Goal: Contribute content: Contribute content

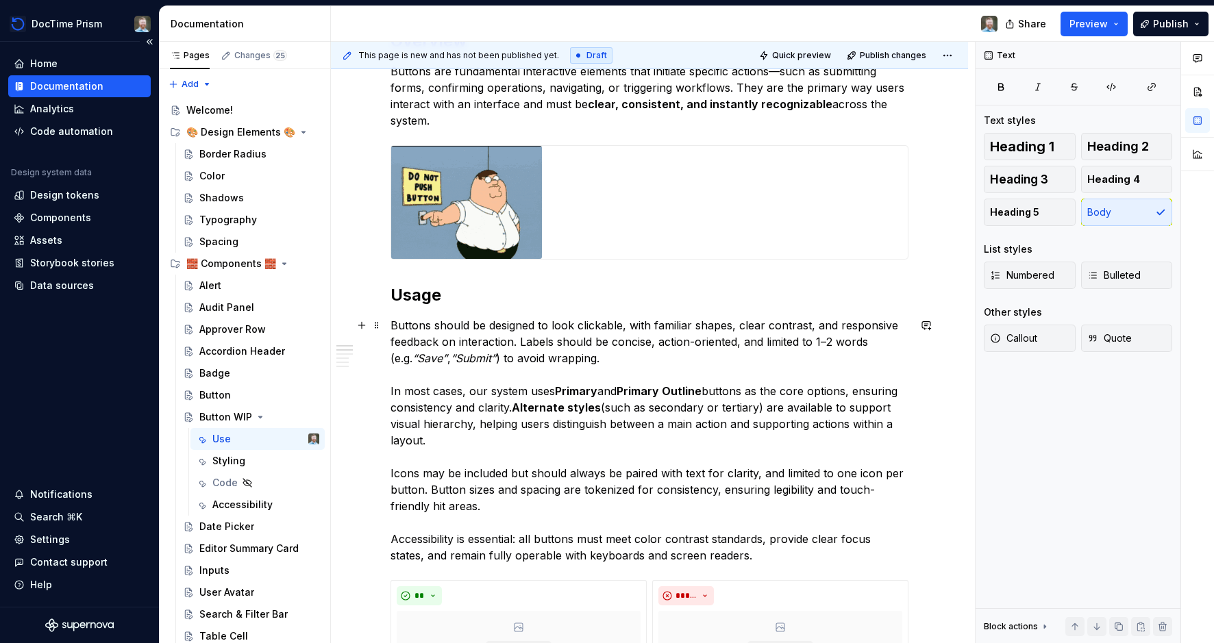
scroll to position [241, 0]
click at [451, 361] on em "“Submit”" at bounding box center [473, 358] width 45 height 14
click at [534, 375] on p "Buttons should be designed to look clickable, with familiar shapes, clear contr…" at bounding box center [649, 439] width 518 height 247
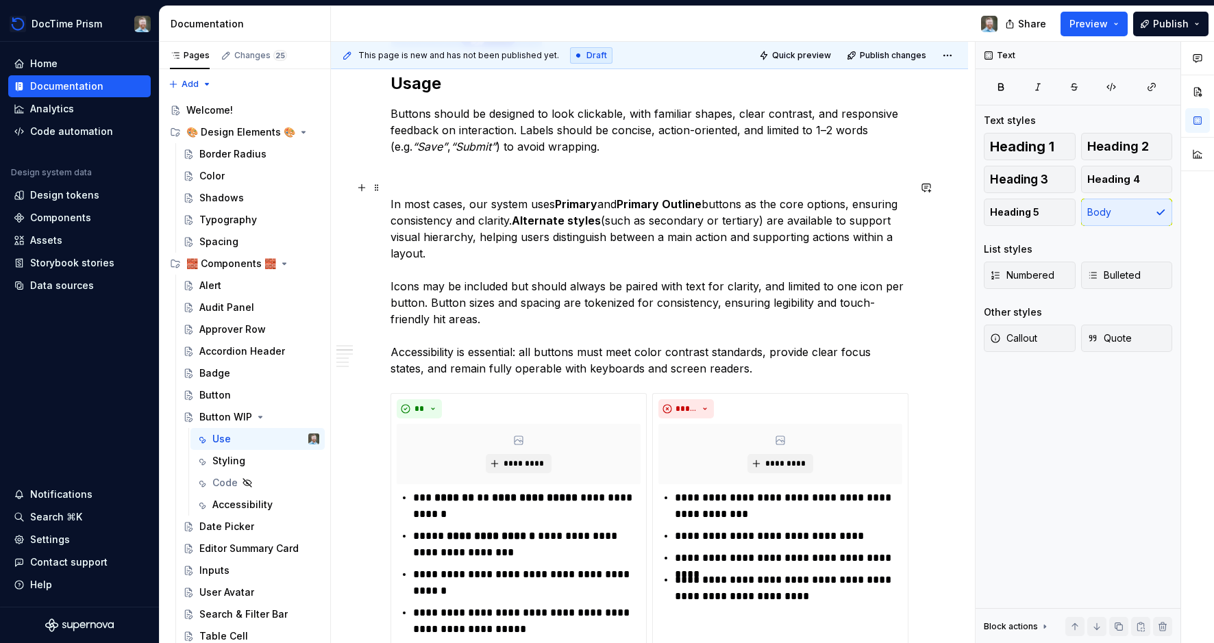
scroll to position [451, 0]
drag, startPoint x: 516, startPoint y: 222, endPoint x: 395, endPoint y: 205, distance: 122.5
click at [395, 205] on p "In most cases, our system uses Primary and Primary Outline buttons as the core …" at bounding box center [649, 279] width 518 height 197
copy p "In most cases, our system uses Primary and Primary Outline buttons as the core …"
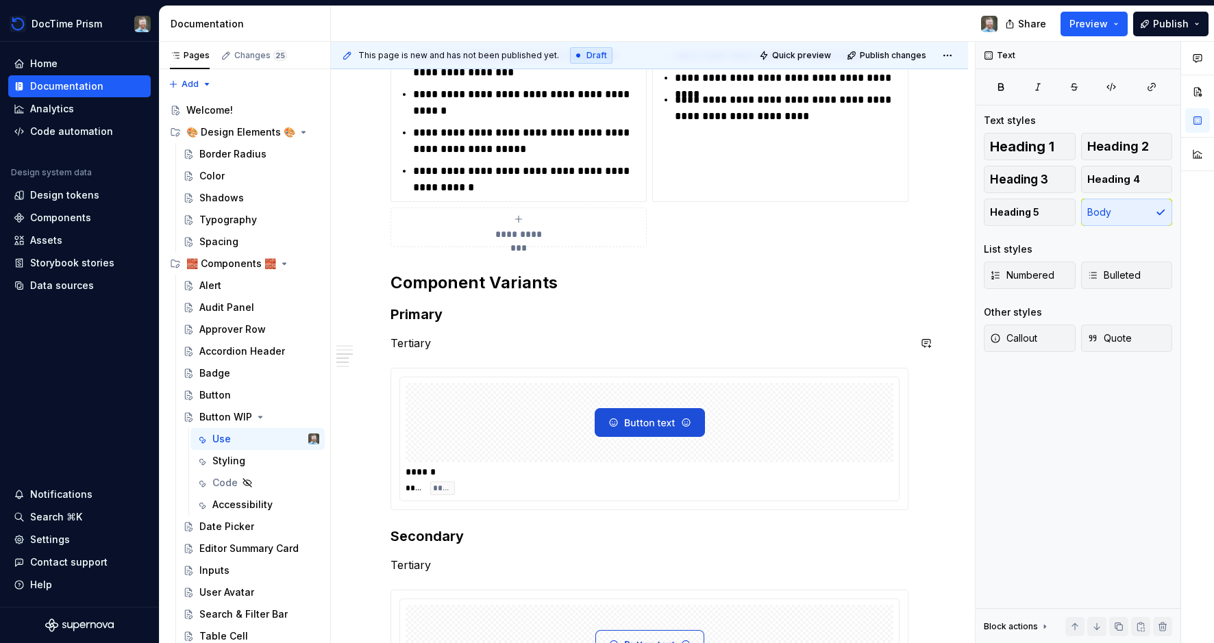
scroll to position [1027, 0]
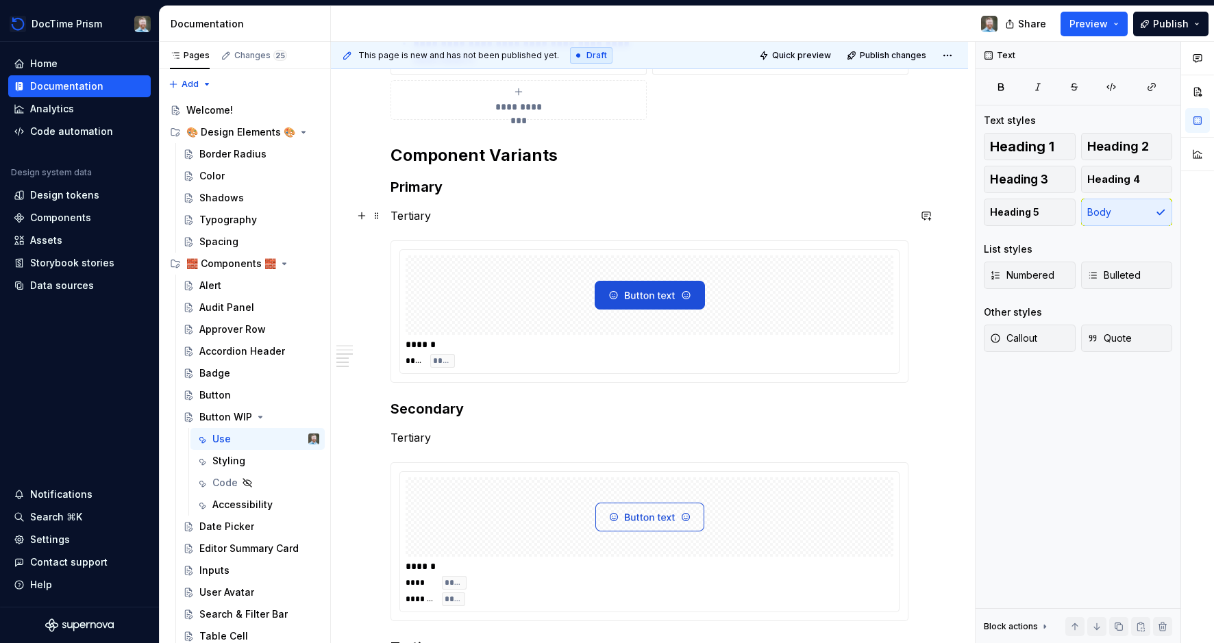
click at [421, 215] on p "Tertiary" at bounding box center [649, 216] width 518 height 16
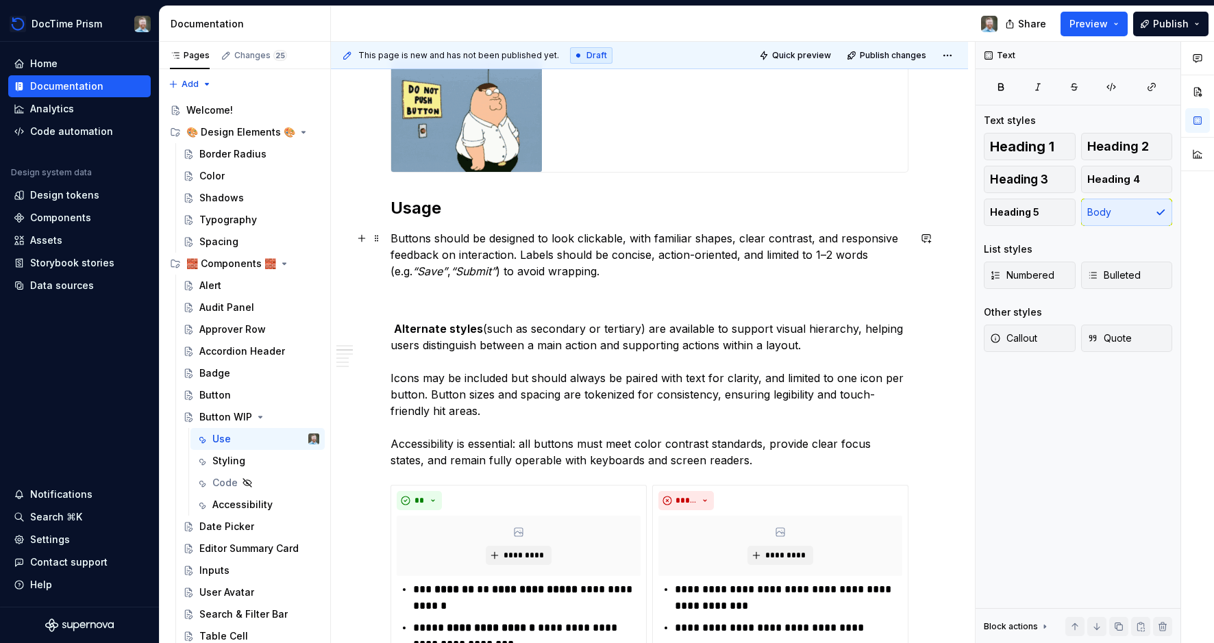
scroll to position [325, 0]
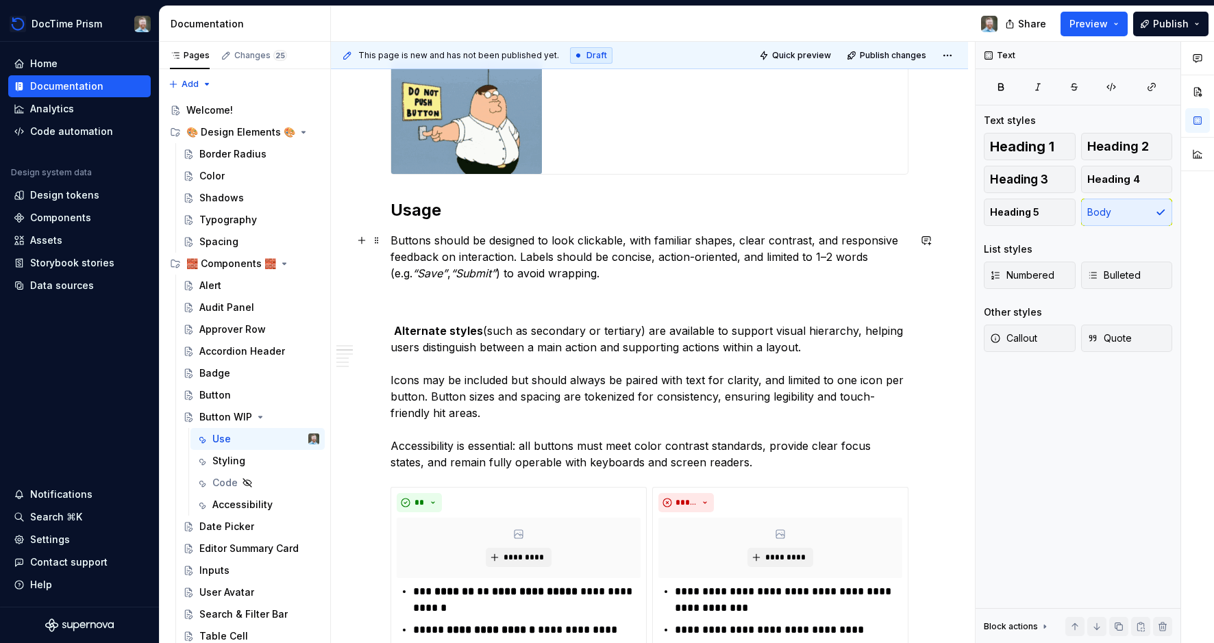
click at [618, 267] on p "Buttons should be designed to look clickable, with familiar shapes, clear contr…" at bounding box center [649, 265] width 518 height 66
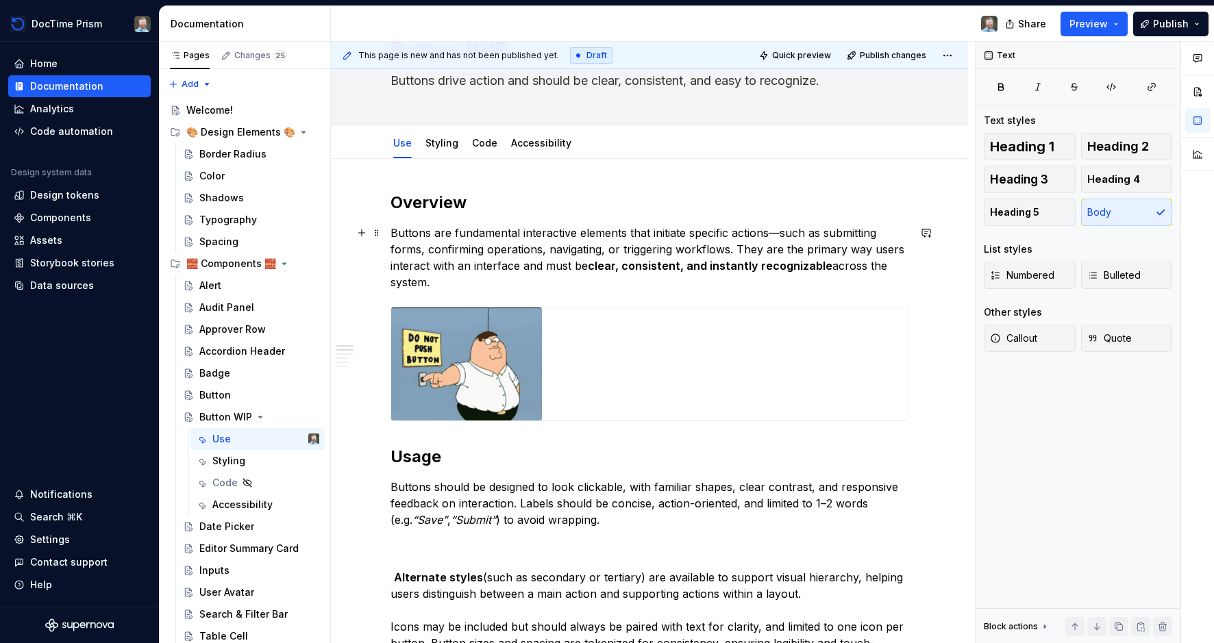
scroll to position [87, 0]
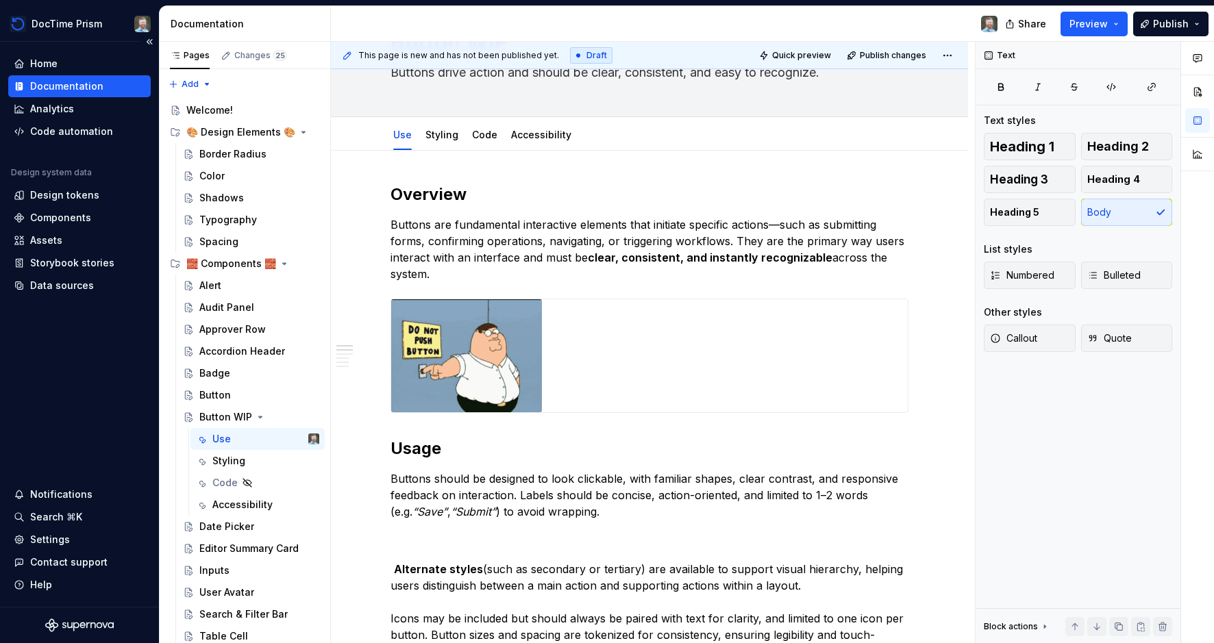
type textarea "*"
click at [492, 229] on p "Buttons are fundamental interactive elements that initiate specific actions—suc…" at bounding box center [649, 249] width 518 height 66
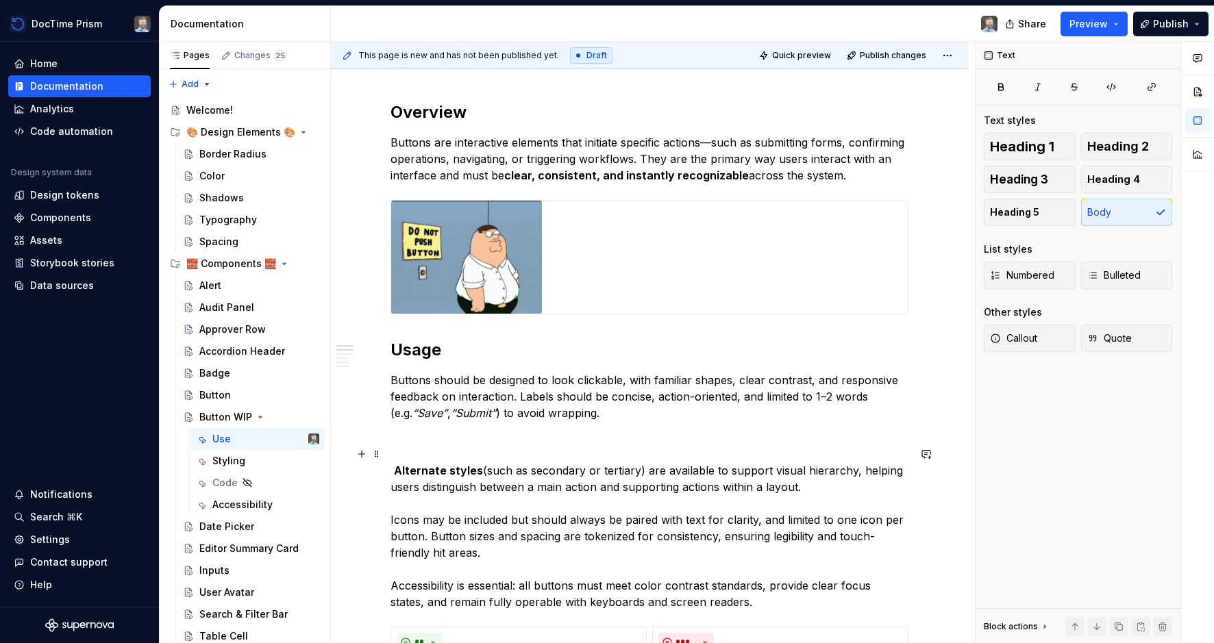
scroll to position [184, 0]
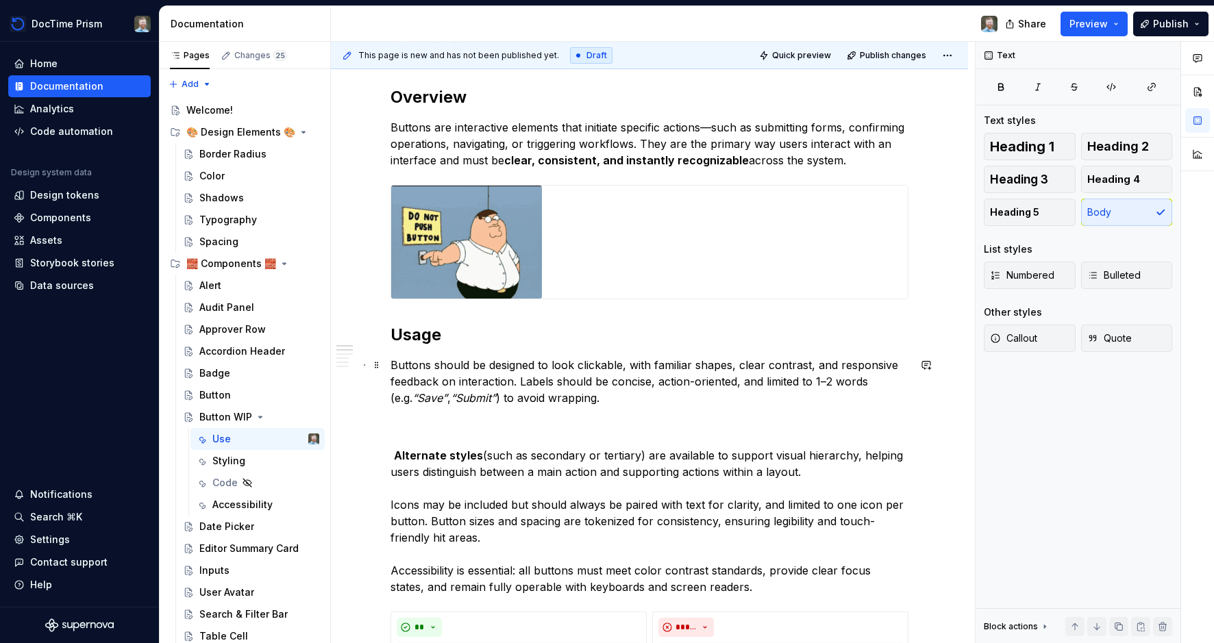
click at [522, 384] on p "Buttons should be designed to look clickable, with familiar shapes, clear contr…" at bounding box center [649, 390] width 518 height 66
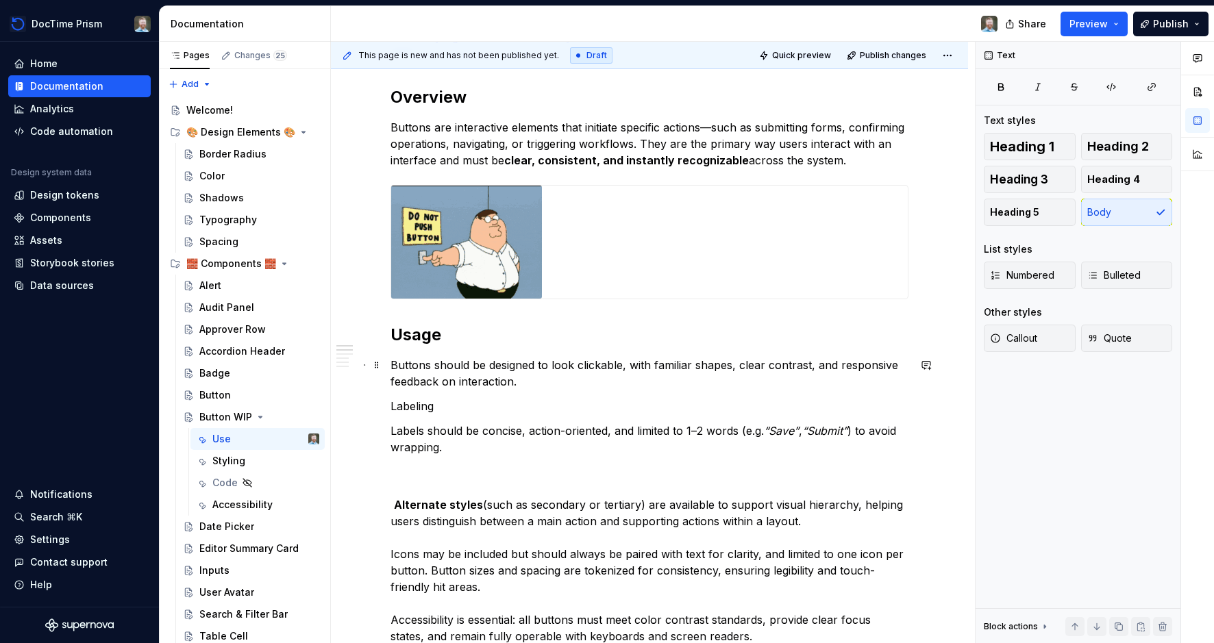
click at [589, 380] on p "Buttons should be designed to look clickable, with familiar shapes, clear contr…" at bounding box center [649, 373] width 518 height 33
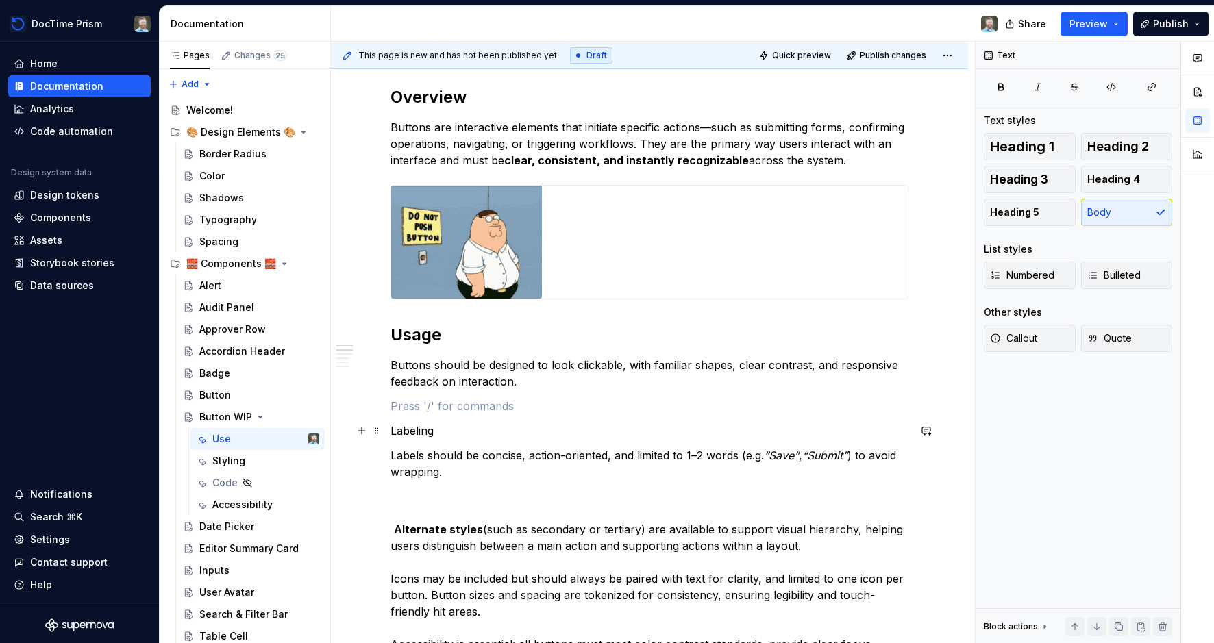
click at [415, 433] on p "Labeling" at bounding box center [649, 431] width 518 height 16
click at [456, 404] on button "Text" at bounding box center [444, 405] width 42 height 19
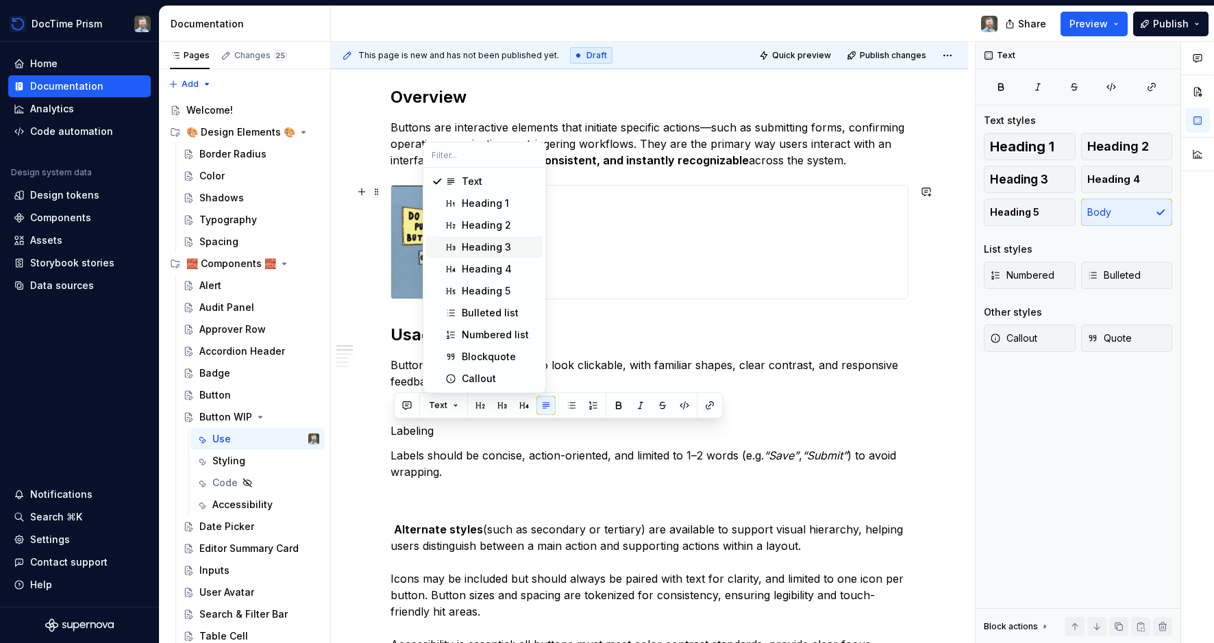
click at [476, 246] on div "Heading 3" at bounding box center [486, 247] width 49 height 14
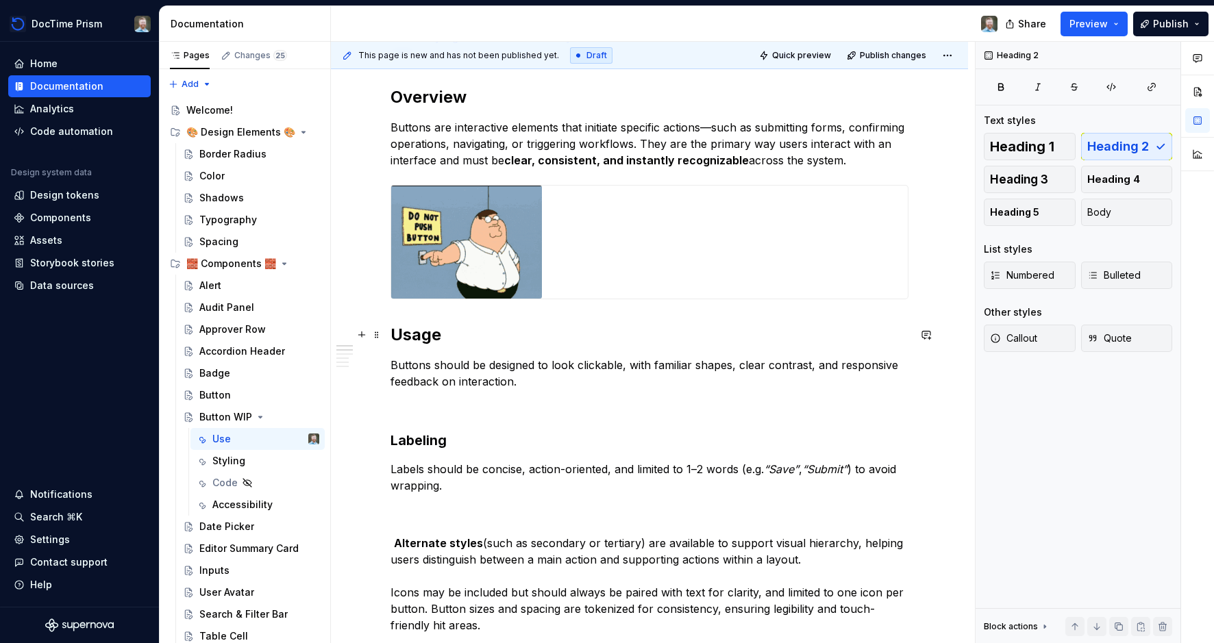
click at [427, 343] on h2 "Usage" at bounding box center [649, 335] width 518 height 22
click at [379, 336] on span at bounding box center [376, 334] width 11 height 19
click at [412, 332] on h2 "Usage" at bounding box center [649, 335] width 518 height 22
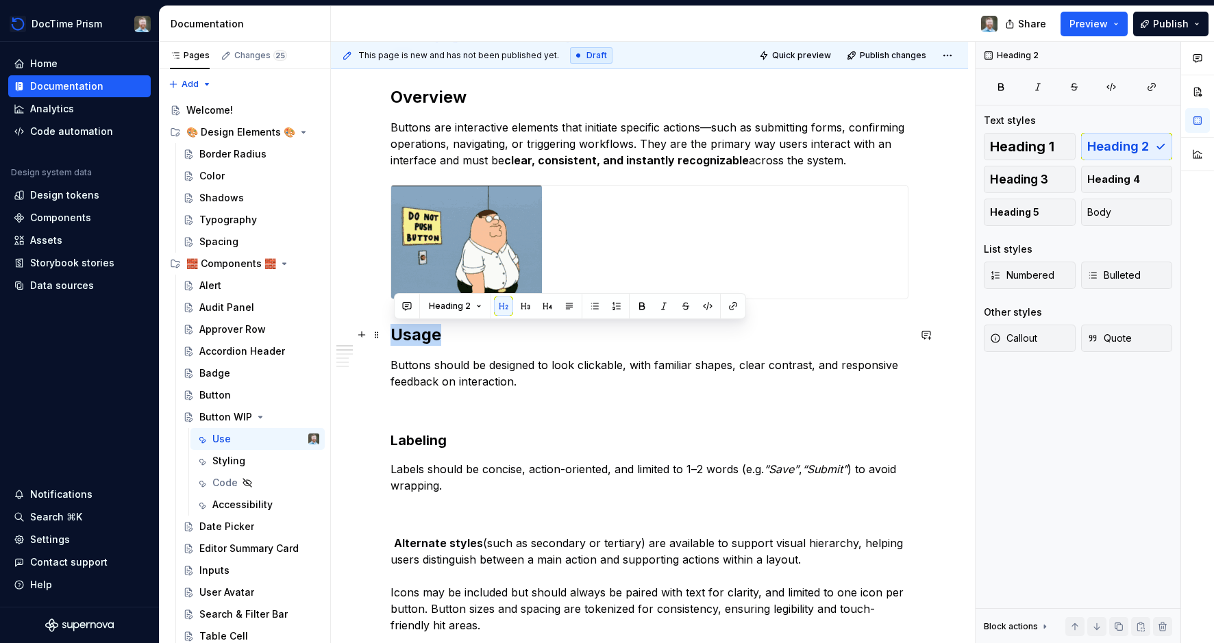
click at [412, 332] on h2 "Usage" at bounding box center [649, 335] width 518 height 22
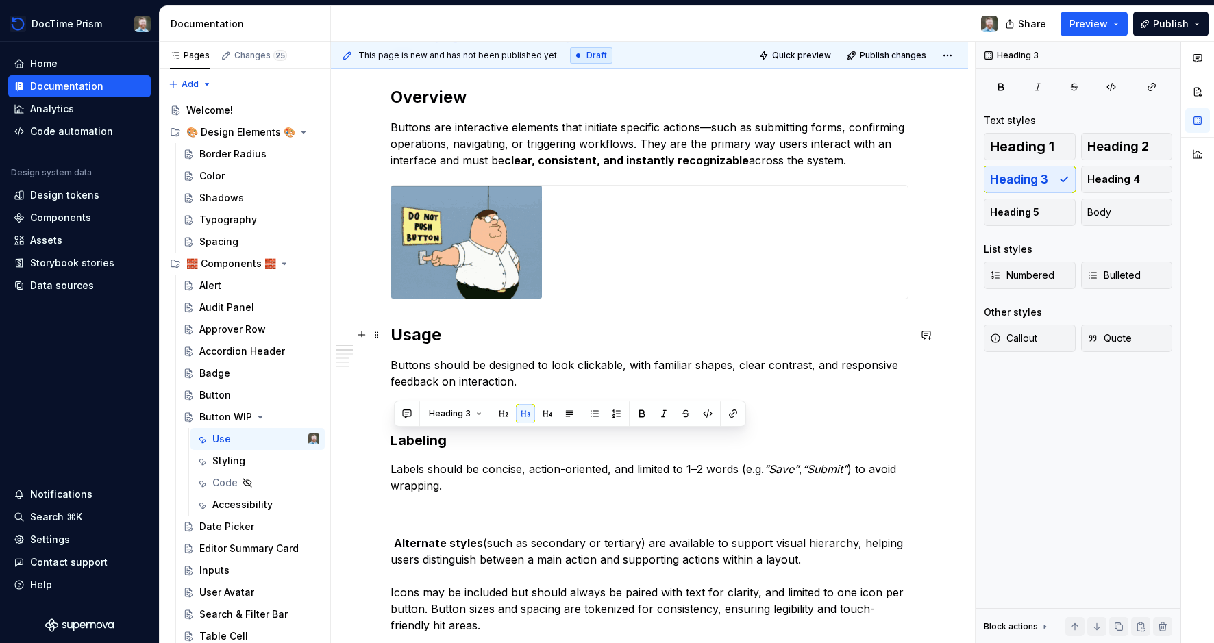
click at [419, 333] on h2 "Usage" at bounding box center [649, 335] width 518 height 22
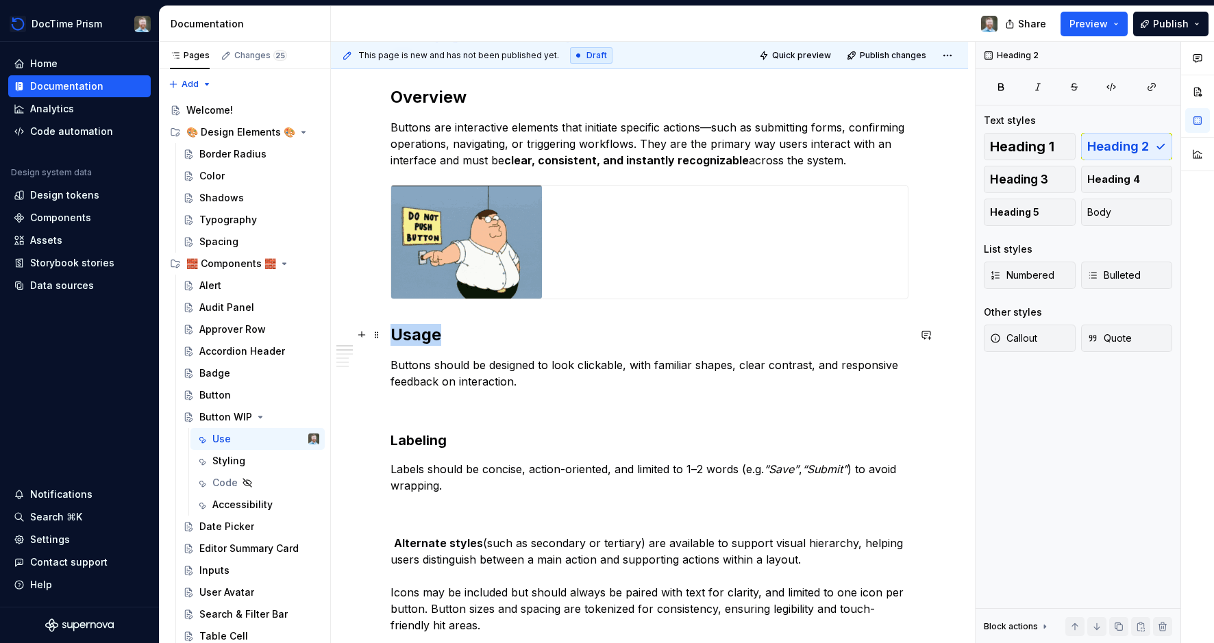
click at [419, 333] on h2 "Usage" at bounding box center [649, 335] width 518 height 22
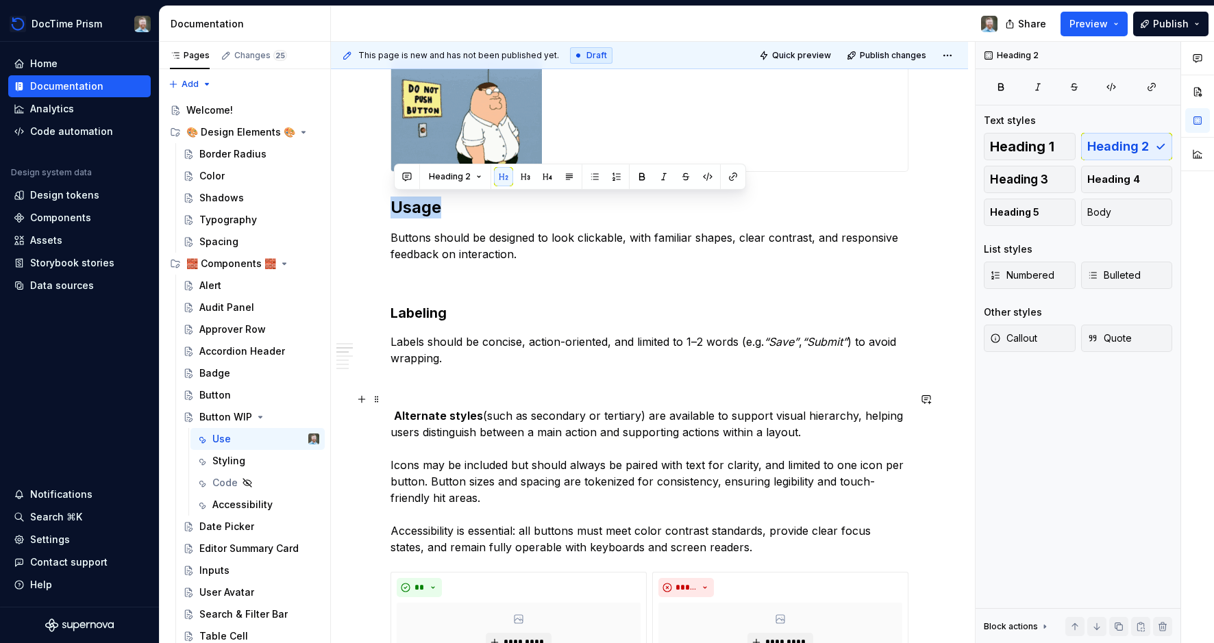
scroll to position [309, 0]
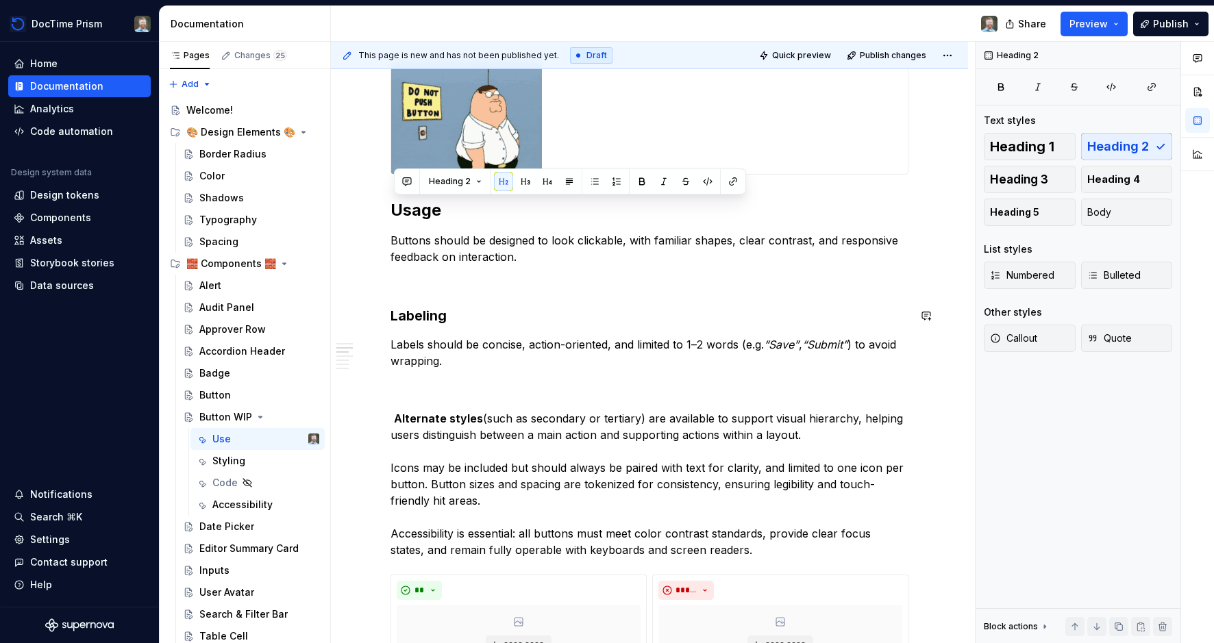
click at [434, 286] on p at bounding box center [649, 281] width 518 height 16
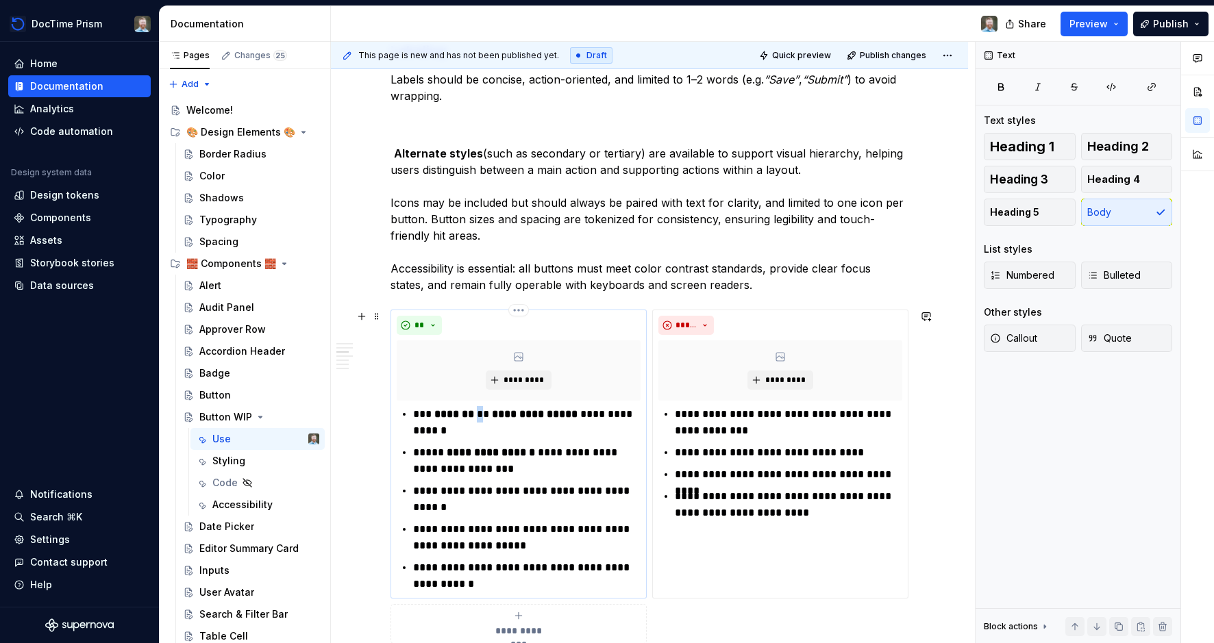
scroll to position [550, 0]
drag, startPoint x: 486, startPoint y: 417, endPoint x: 581, endPoint y: 415, distance: 95.2
click at [581, 415] on p "**********" at bounding box center [526, 422] width 227 height 33
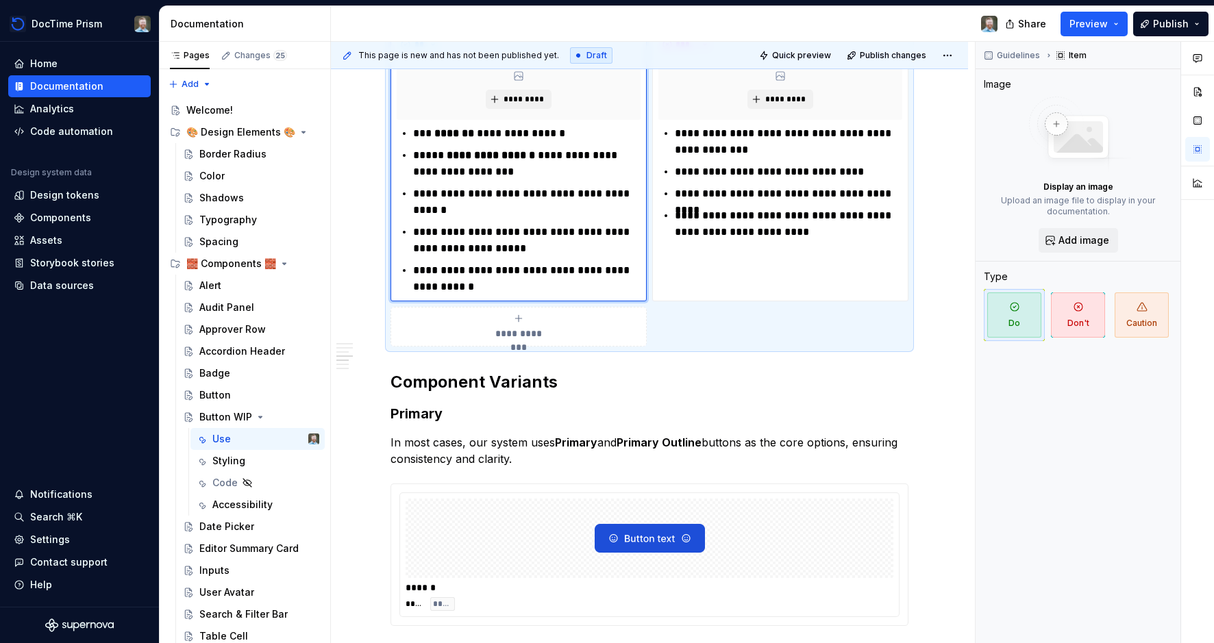
scroll to position [831, 0]
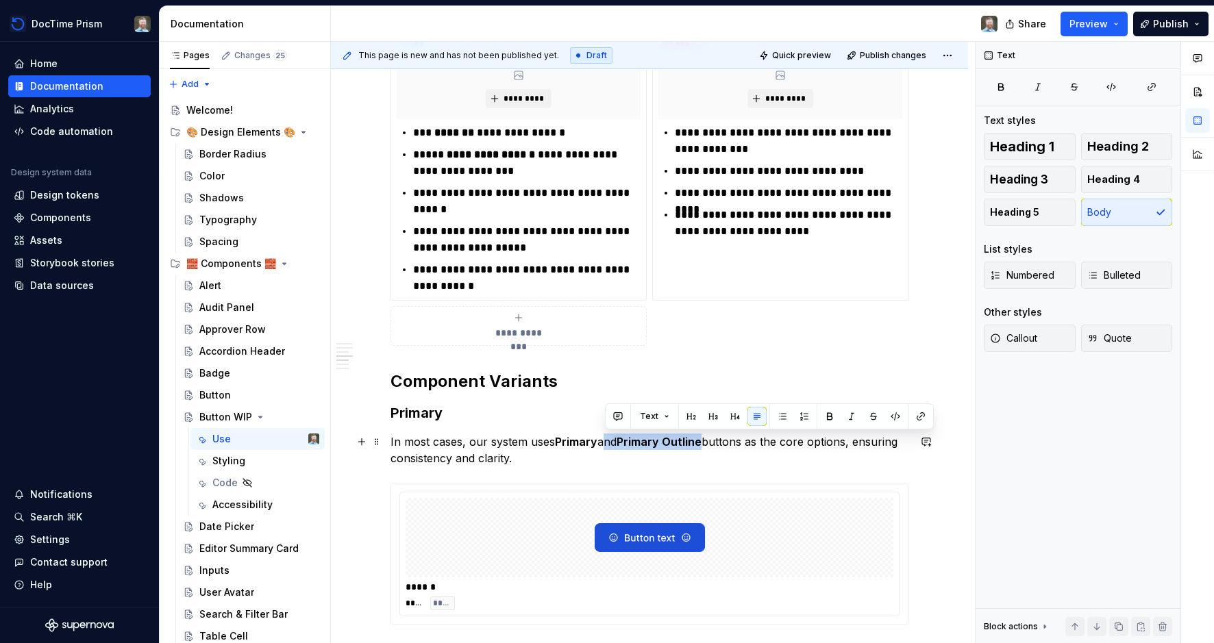
drag, startPoint x: 605, startPoint y: 443, endPoint x: 709, endPoint y: 445, distance: 104.1
click at [709, 445] on p "In most cases, our system uses Primary and Primary Outline buttons as the core …" at bounding box center [649, 450] width 518 height 33
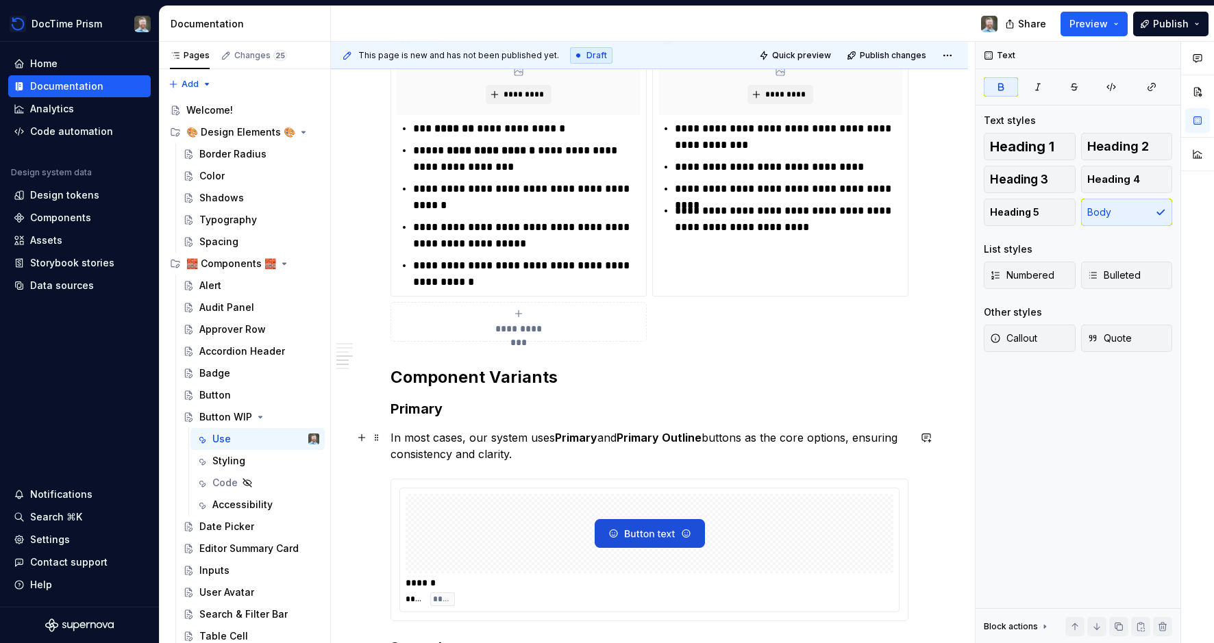
click at [572, 438] on strong "Primary" at bounding box center [576, 438] width 42 height 14
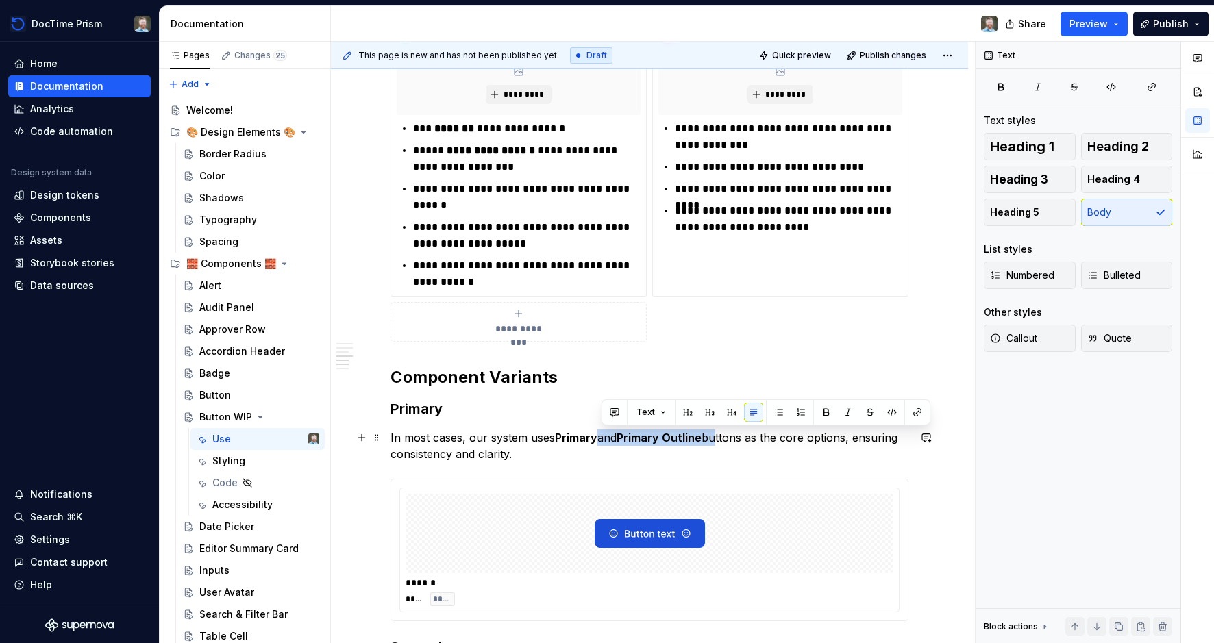
drag, startPoint x: 603, startPoint y: 440, endPoint x: 720, endPoint y: 440, distance: 117.1
click at [720, 440] on p "In most cases, our system uses Primary and Primary Outline buttons as the core …" at bounding box center [649, 446] width 518 height 33
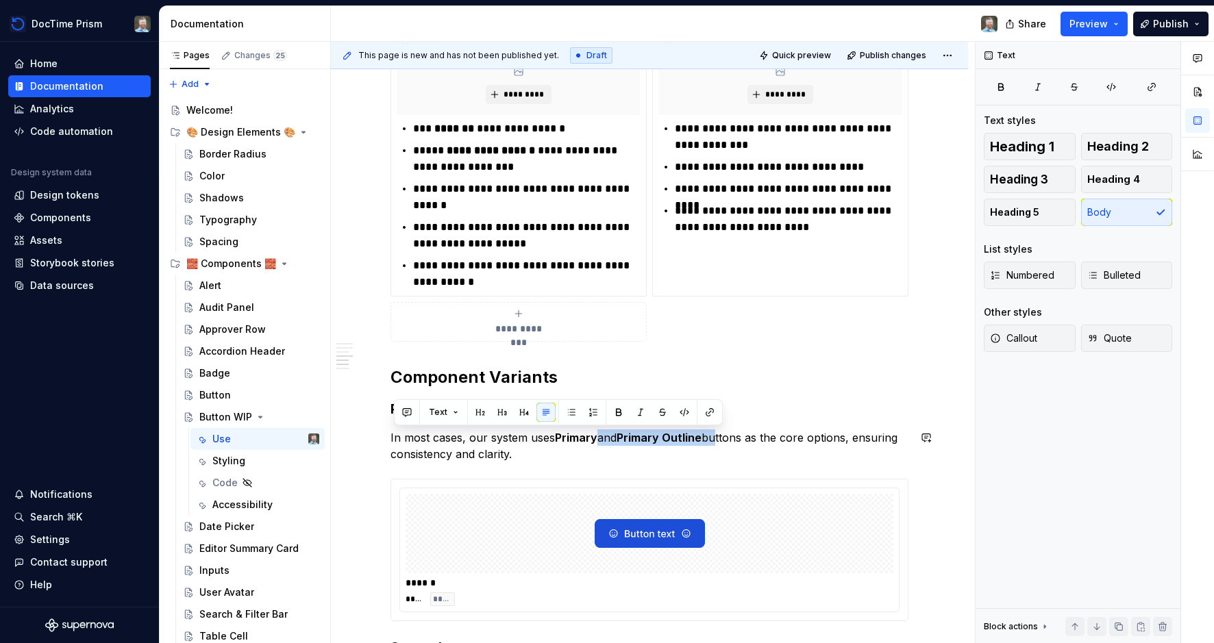
drag, startPoint x: 400, startPoint y: 437, endPoint x: 526, endPoint y: 462, distance: 128.6
click at [526, 462] on div "**********" at bounding box center [649, 304] width 518 height 1737
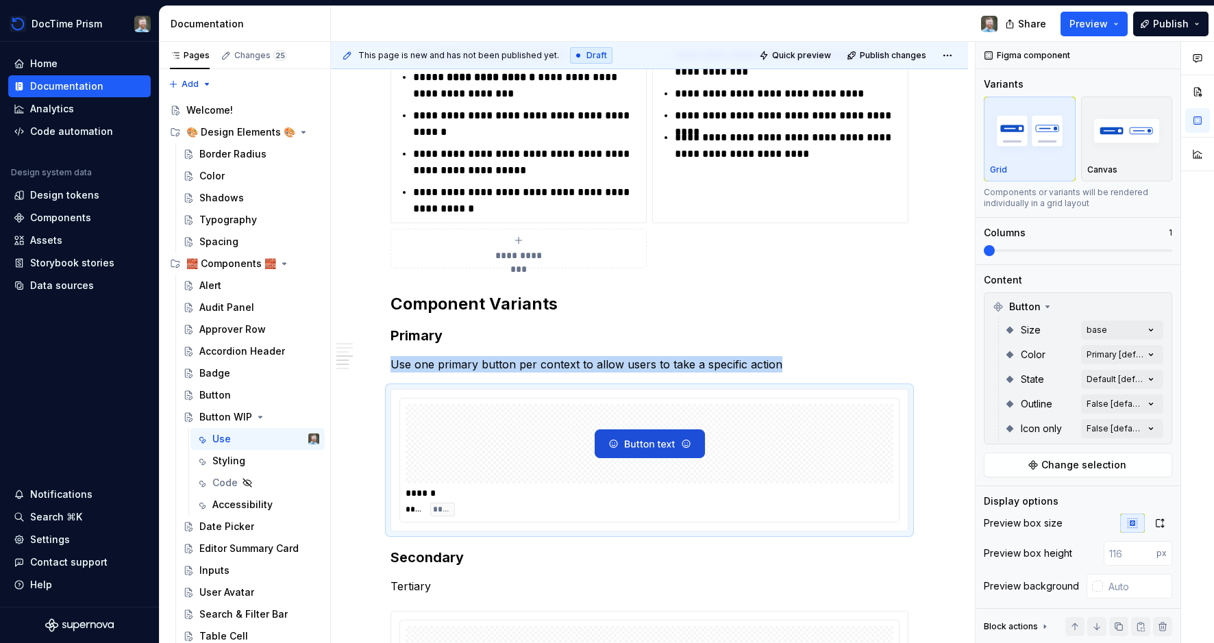
scroll to position [991, 0]
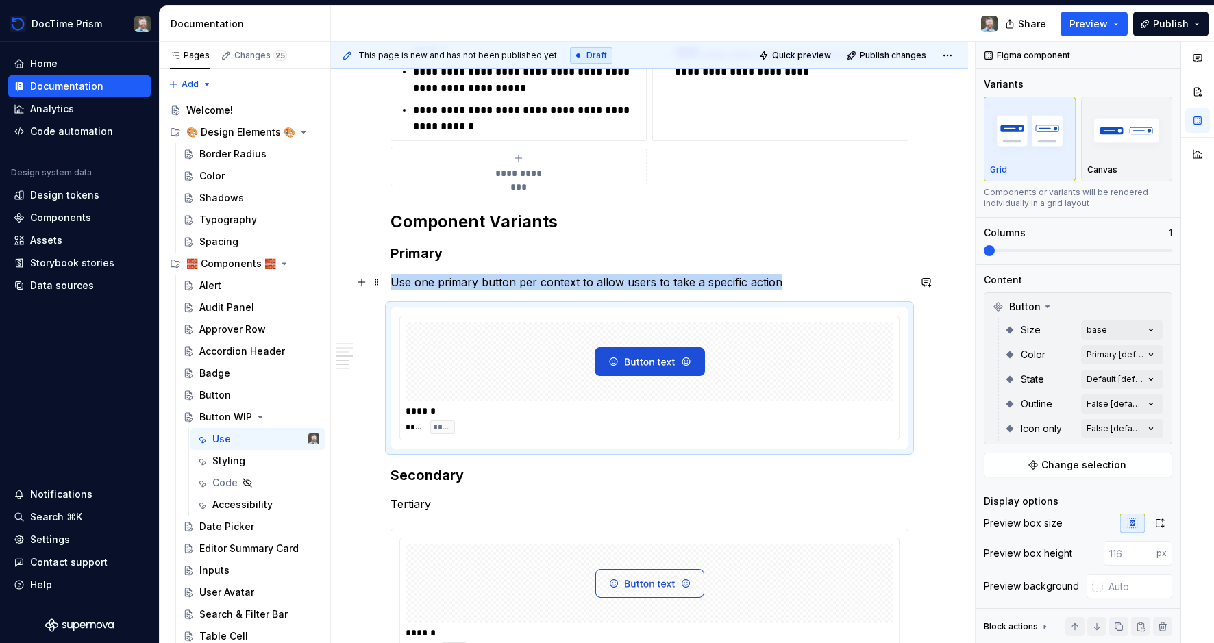
click at [804, 286] on p "Use one primary button per context to allow users to take a specific action" at bounding box center [649, 282] width 518 height 16
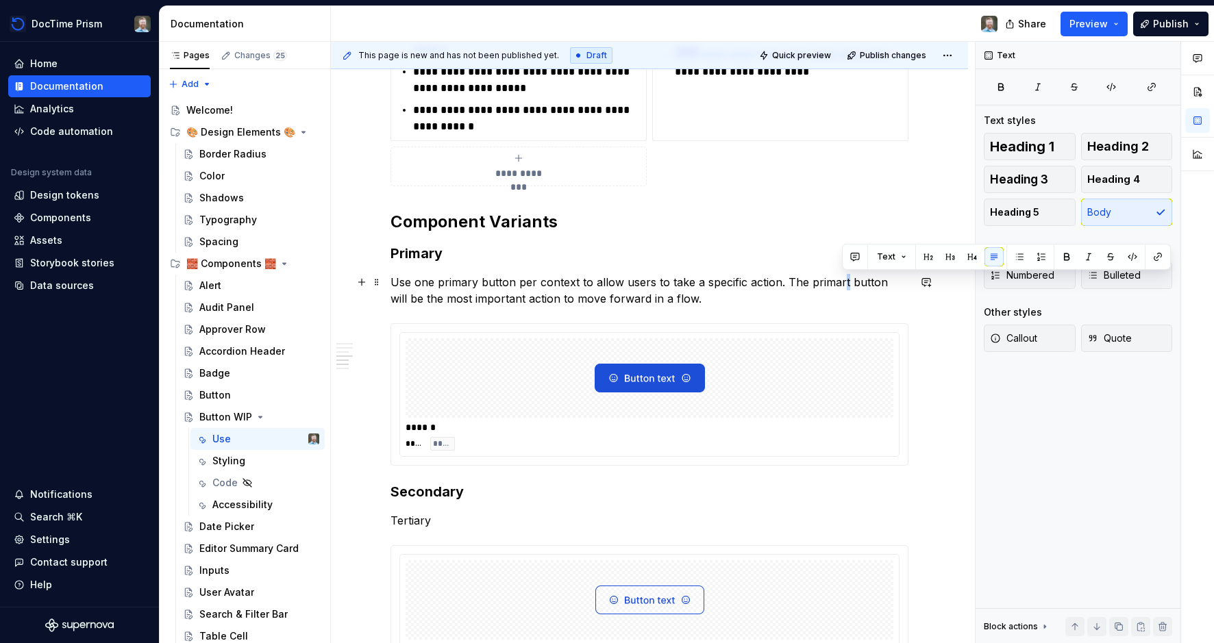
click at [845, 282] on p "Use one primary button per context to allow users to take a specific action. Th…" at bounding box center [649, 290] width 518 height 33
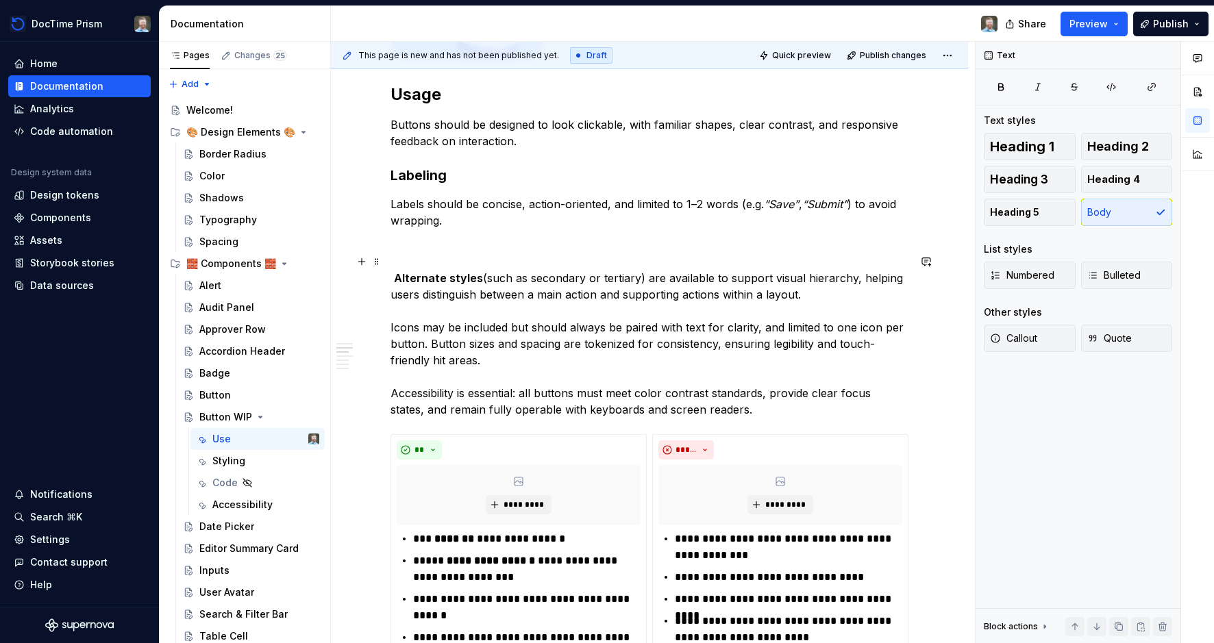
scroll to position [421, 0]
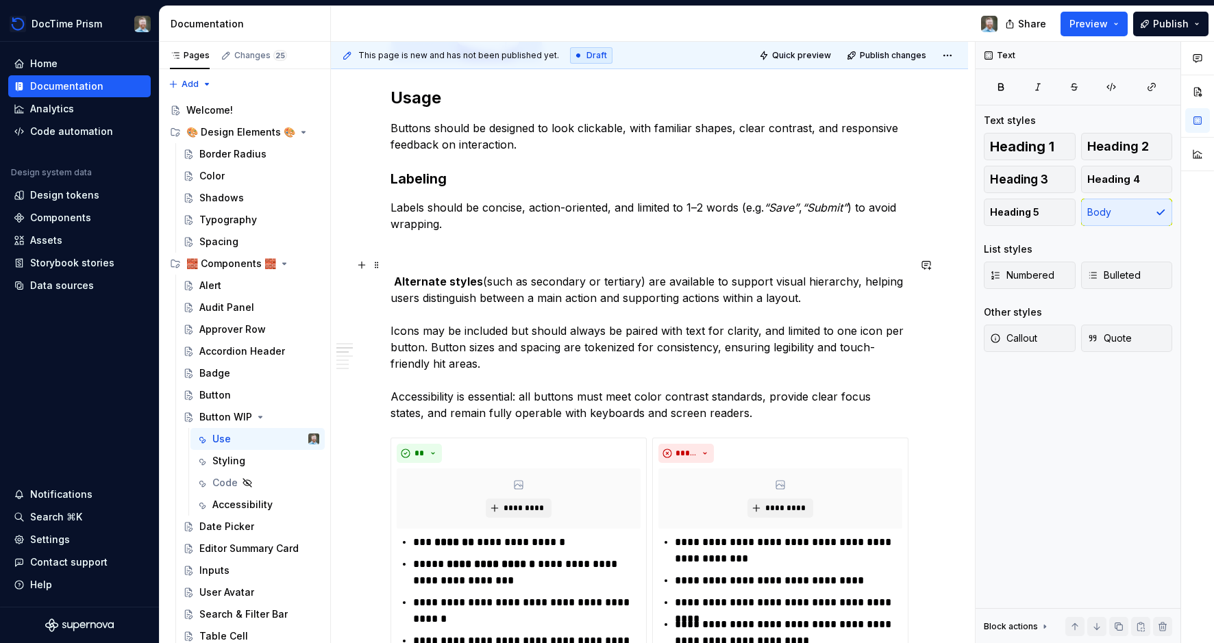
click at [400, 279] on strong "Alternate styles" at bounding box center [438, 282] width 89 height 14
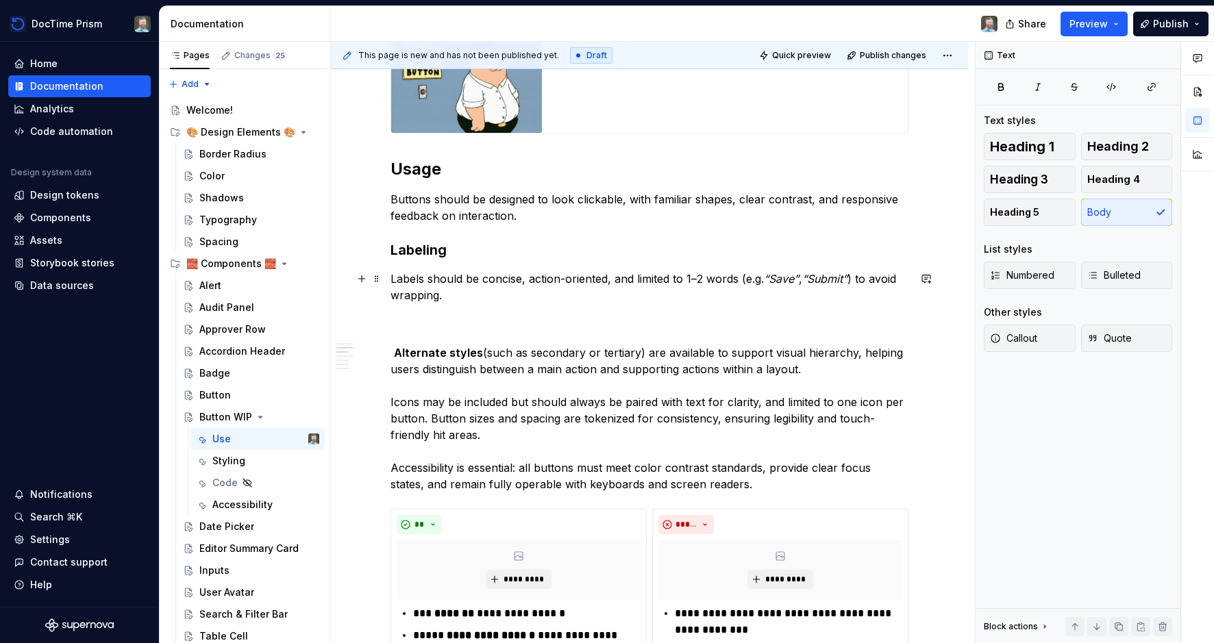
scroll to position [352, 0]
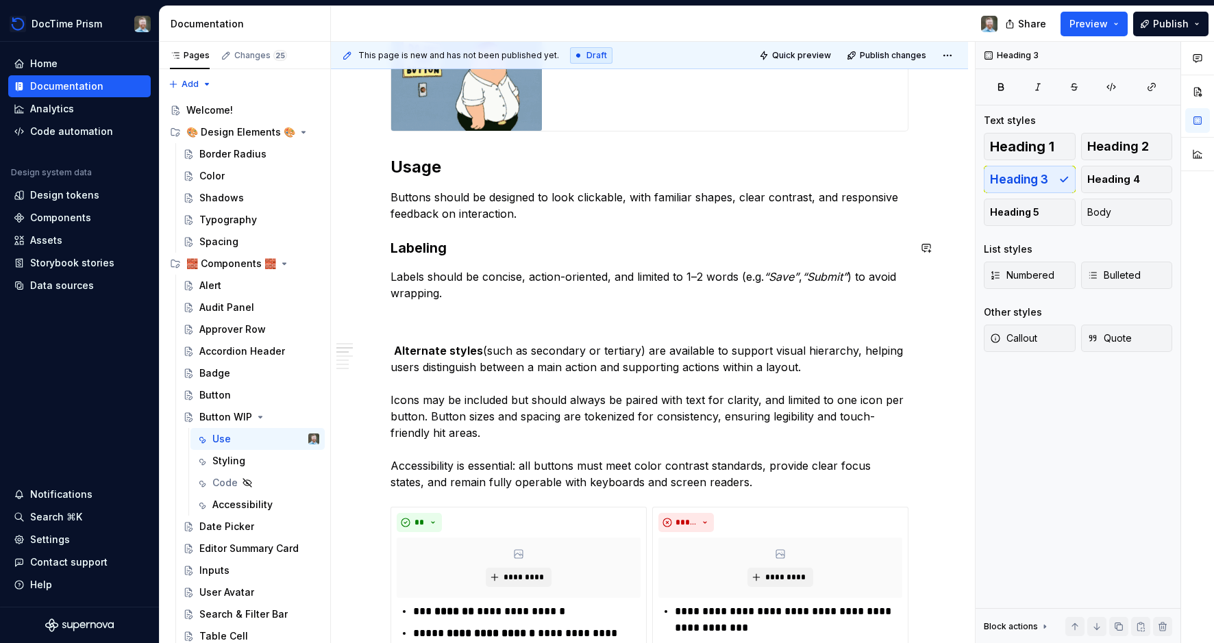
click at [549, 212] on p "Buttons should be designed to look clickable, with familiar shapes, clear contr…" at bounding box center [649, 205] width 518 height 33
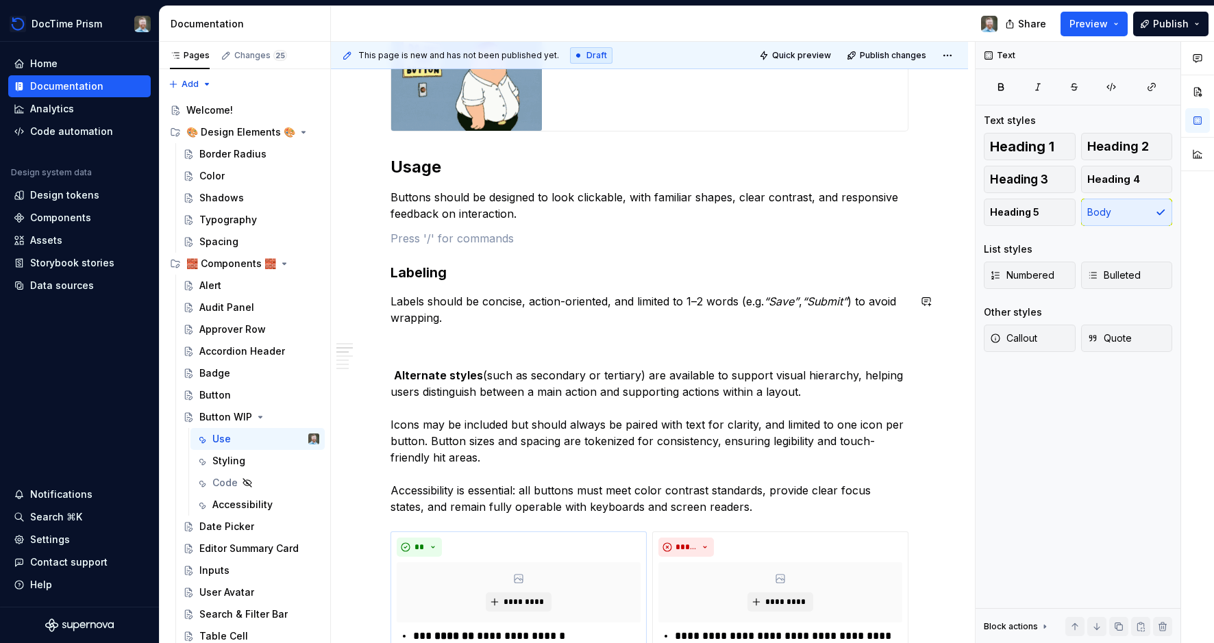
scroll to position [345, 0]
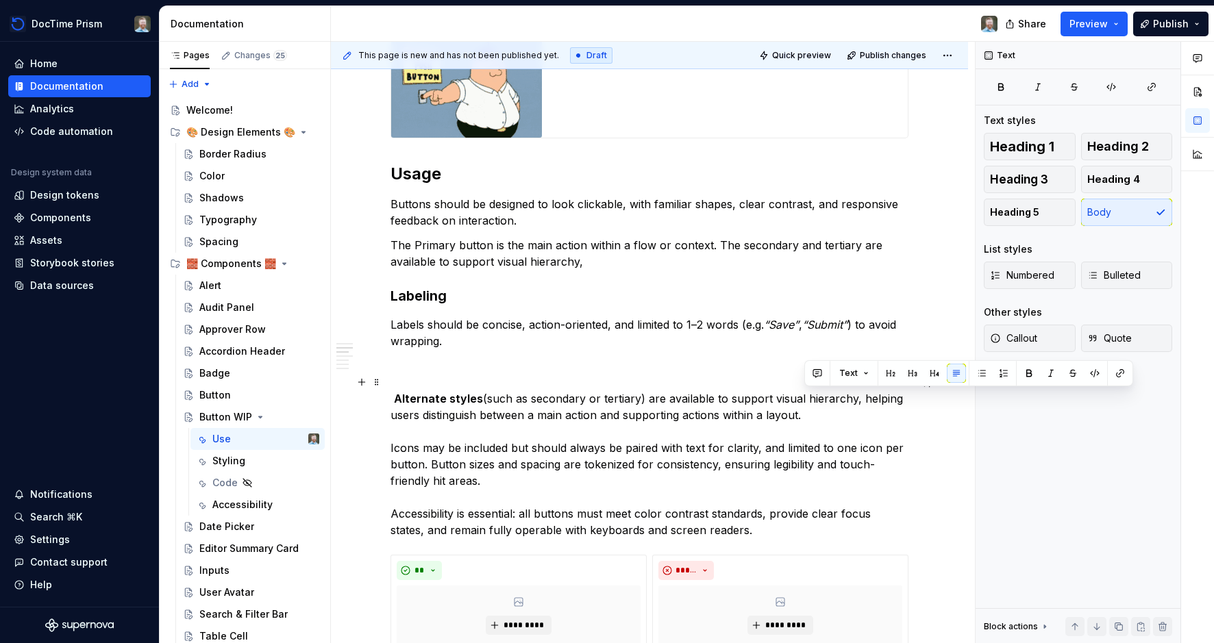
drag, startPoint x: 860, startPoint y: 399, endPoint x: 862, endPoint y: 408, distance: 8.5
click at [862, 408] on p "Alternate styles (such as secondary or tertiary) are available to support visua…" at bounding box center [649, 456] width 518 height 164
copy p "helping users distinguish between a main action and supporting actions within a…"
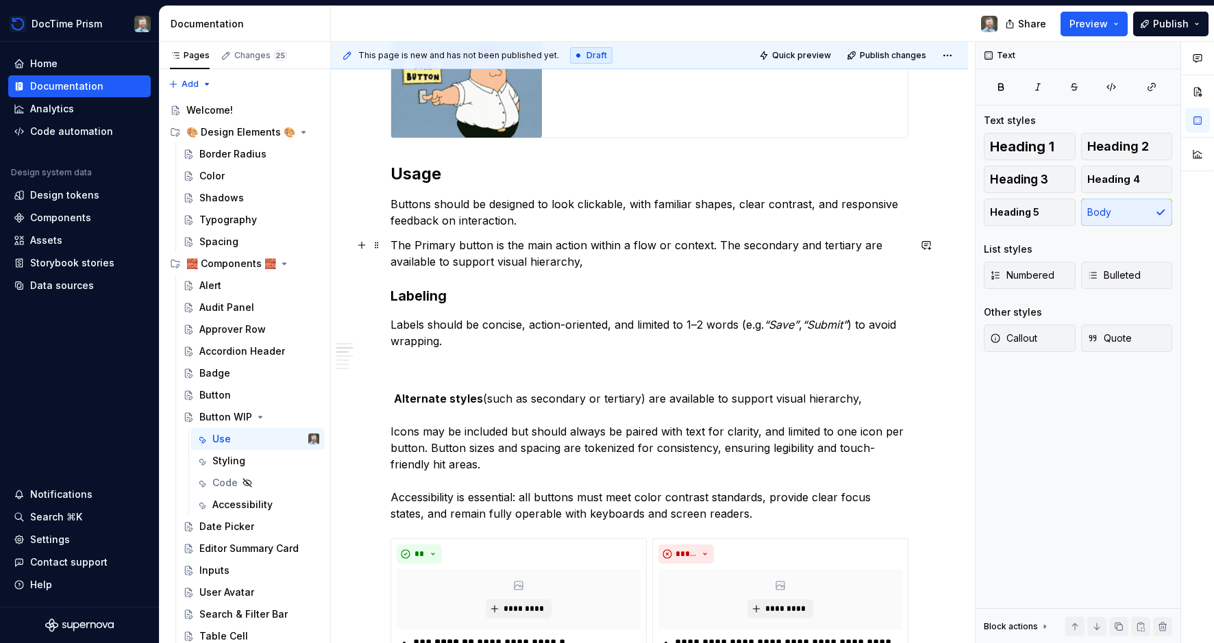
click at [628, 264] on p "The Primary button is the main action within a flow or context. The secondary a…" at bounding box center [649, 253] width 518 height 33
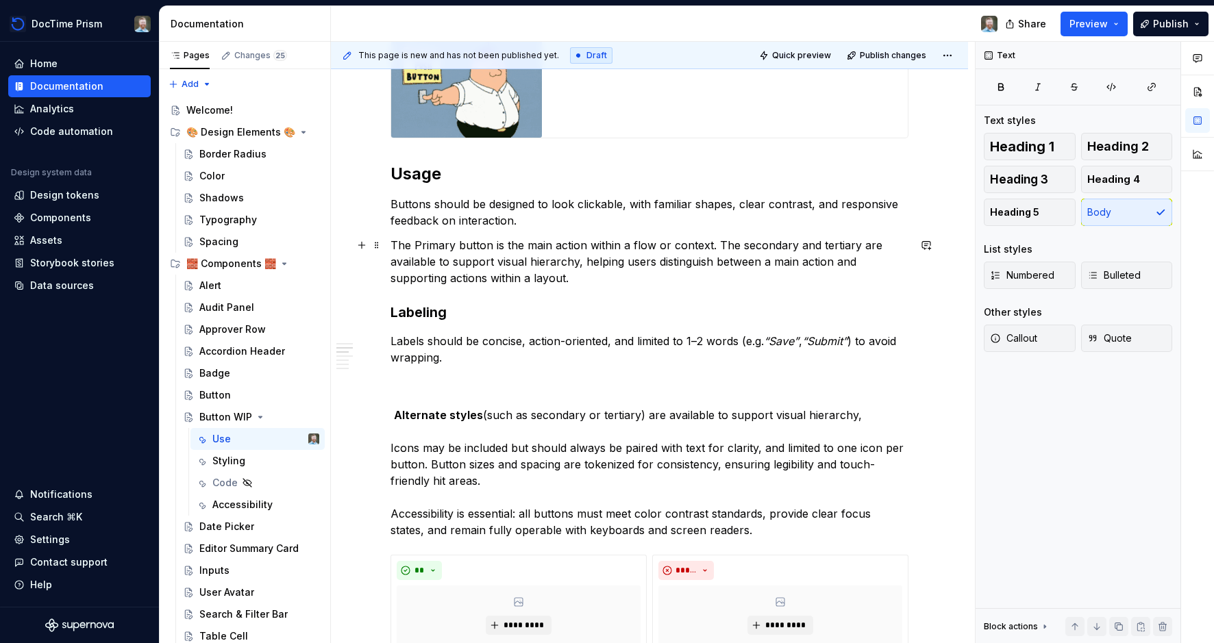
click at [438, 247] on p "The Primary button is the main action within a flow or context. The secondary a…" at bounding box center [649, 261] width 518 height 49
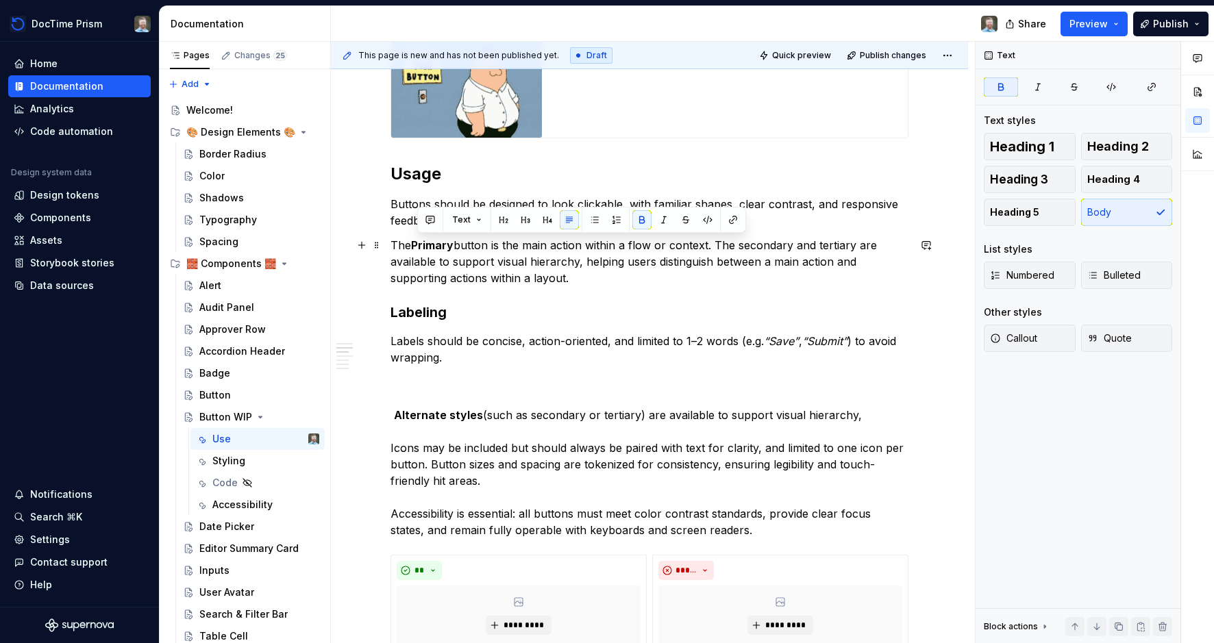
click at [758, 244] on p "The Primary button is the main action within a flow or context. The secondary a…" at bounding box center [649, 261] width 518 height 49
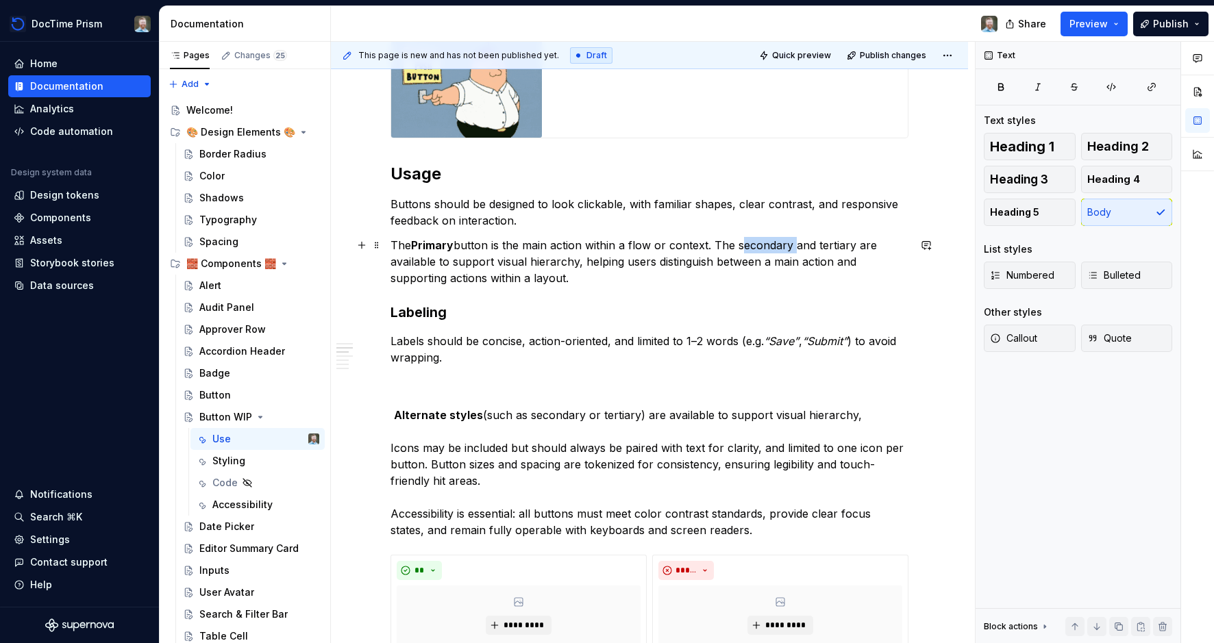
click at [758, 244] on p "The Primary button is the main action within a flow or context. The secondary a…" at bounding box center [649, 261] width 518 height 49
click at [833, 245] on p "The Primary button is the main action within a flow or context. The secondary a…" at bounding box center [649, 261] width 518 height 49
drag, startPoint x: 833, startPoint y: 245, endPoint x: 817, endPoint y: 245, distance: 16.5
click at [833, 245] on p "The Primary button is the main action within a flow or context. The secondary a…" at bounding box center [649, 261] width 518 height 49
drag, startPoint x: 750, startPoint y: 246, endPoint x: 743, endPoint y: 247, distance: 6.9
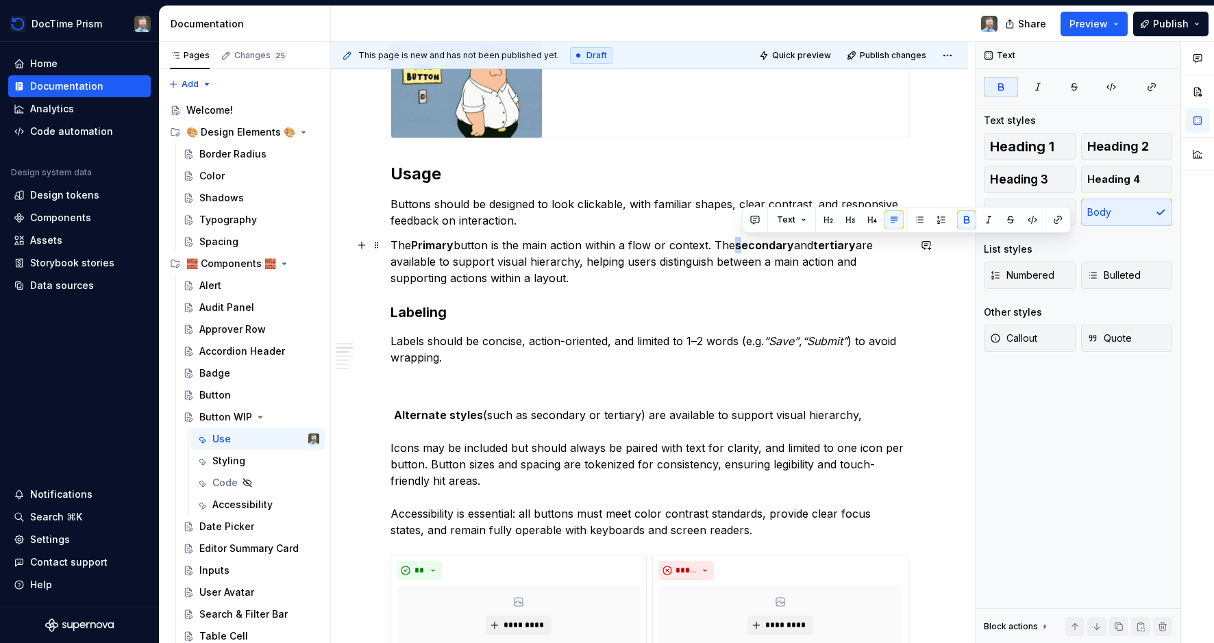
click at [743, 247] on strong "secondary" at bounding box center [764, 245] width 59 height 14
click at [825, 244] on strong "tertiary" at bounding box center [836, 245] width 42 height 14
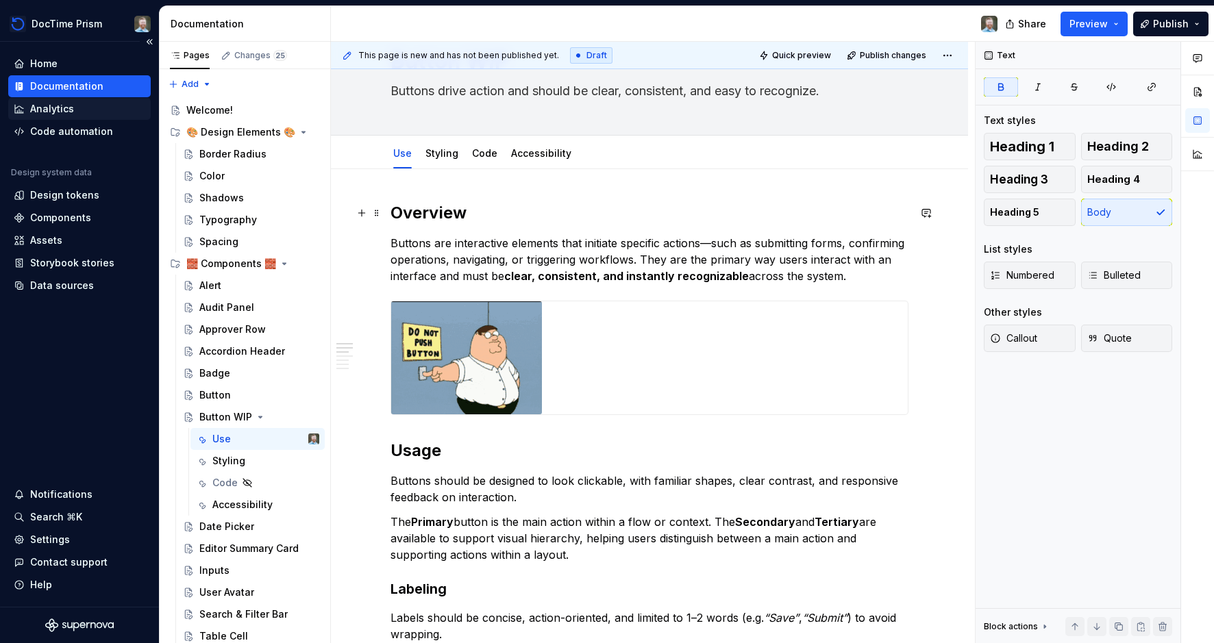
scroll to position [53, 0]
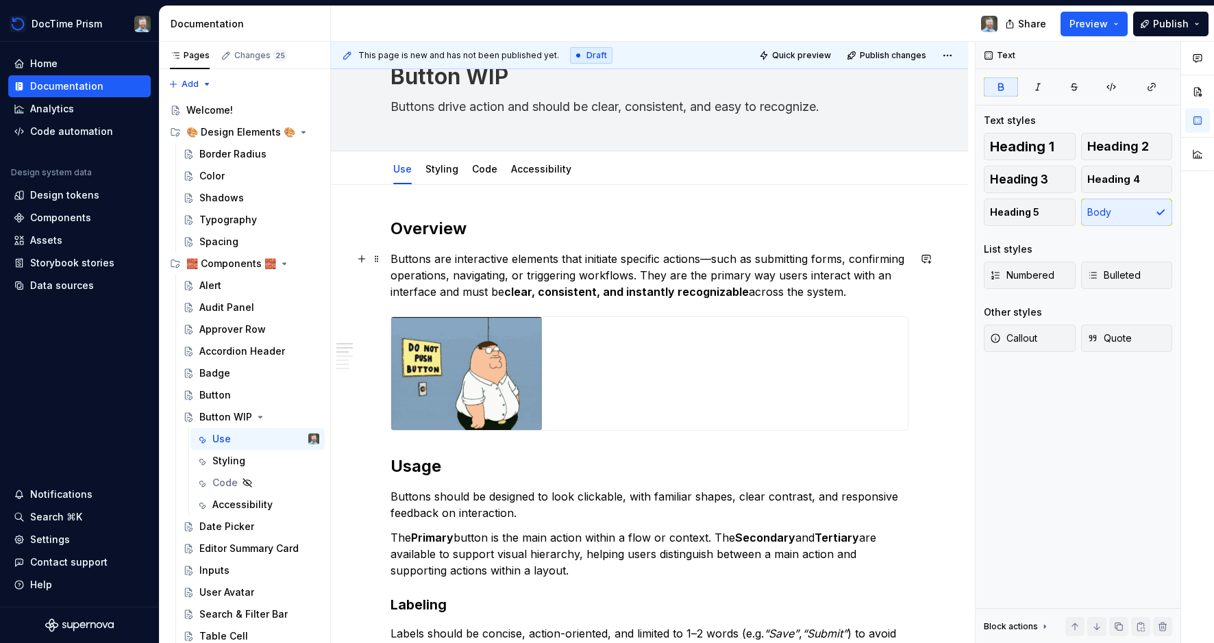
click at [717, 260] on p "Buttons are interactive elements that initiate specific actions—such as submitt…" at bounding box center [649, 275] width 518 height 49
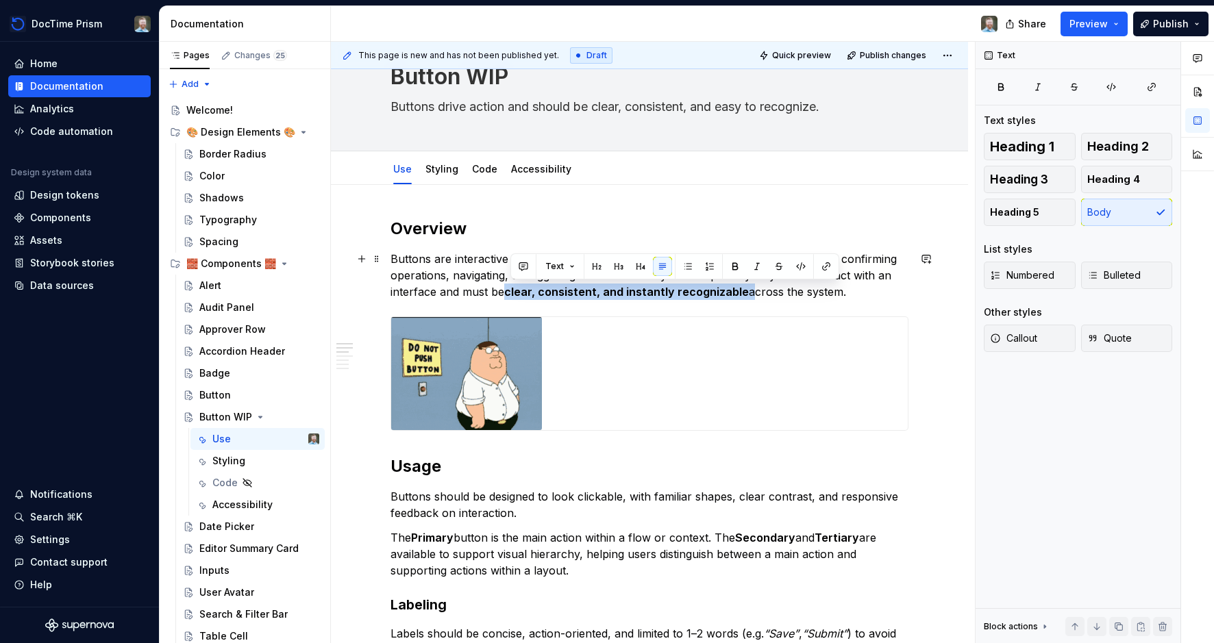
drag, startPoint x: 511, startPoint y: 294, endPoint x: 749, endPoint y: 295, distance: 237.7
click at [749, 295] on p "Buttons are interactive elements that initiate specific actions such as submitt…" at bounding box center [649, 275] width 518 height 49
click at [852, 293] on p "Buttons are interactive elements that initiate specific actions such as submitt…" at bounding box center [649, 275] width 518 height 49
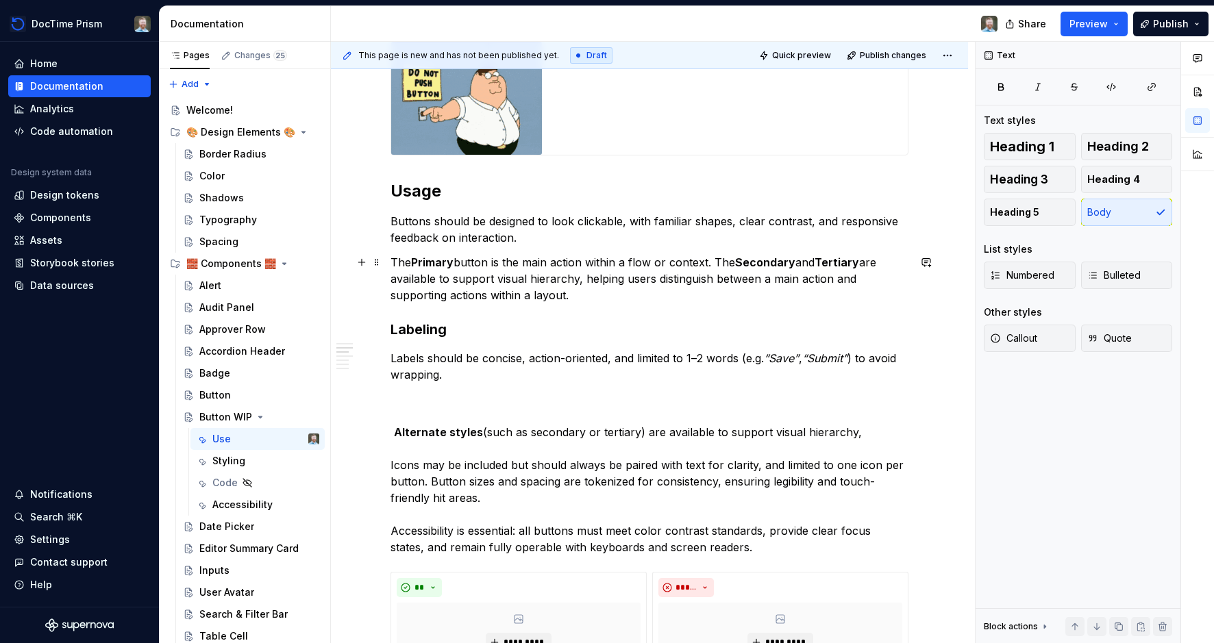
scroll to position [330, 0]
click at [625, 435] on p "Alternate styles (such as secondary or tertiary) are available to support visua…" at bounding box center [649, 480] width 518 height 148
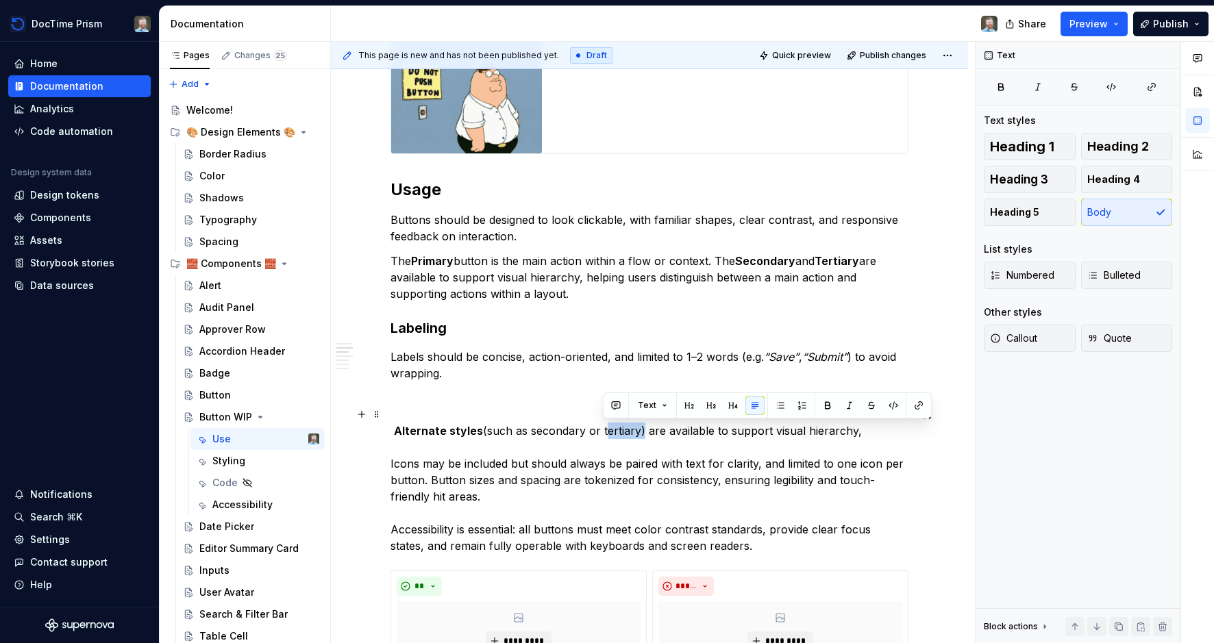
click at [625, 435] on p "Alternate styles (such as secondary or tertiary) are available to support visua…" at bounding box center [649, 480] width 518 height 148
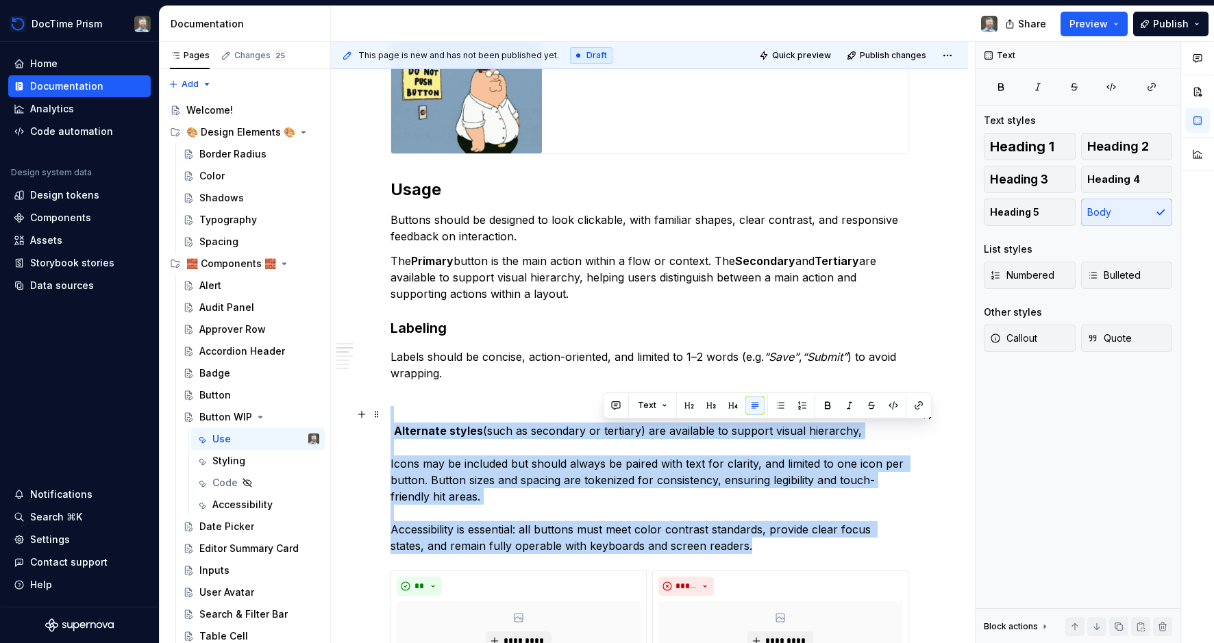
click at [625, 435] on p "Alternate styles (such as secondary or tertiary) are available to support visua…" at bounding box center [649, 480] width 518 height 148
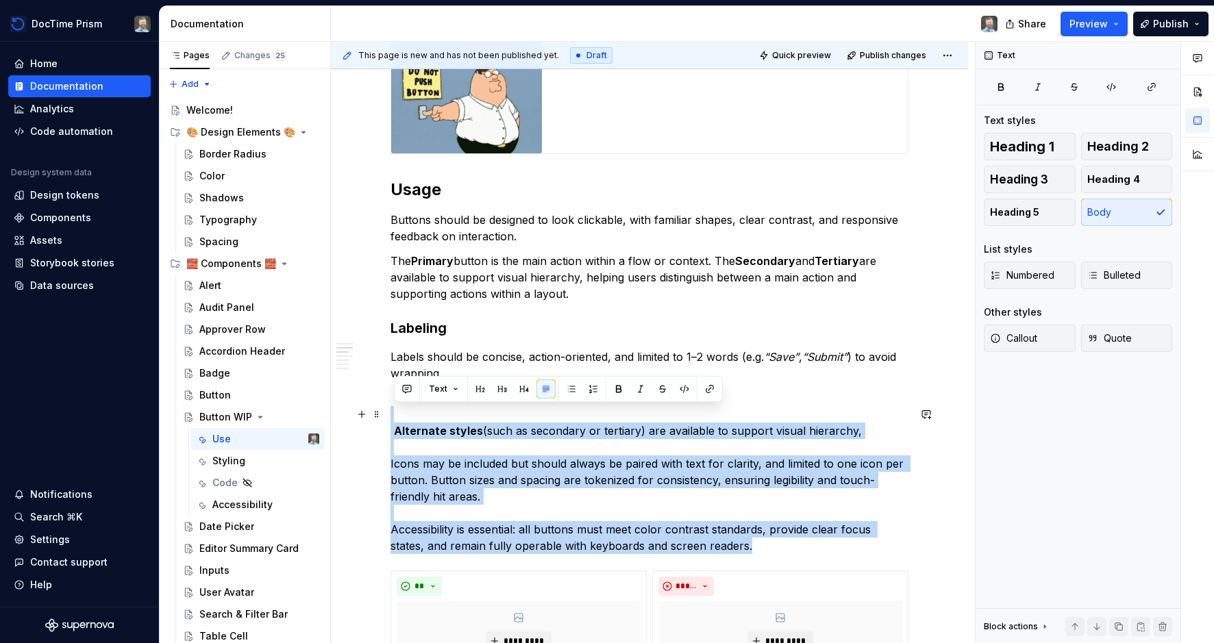
click at [625, 435] on p "Alternate styles (such as secondary or tertiary) are available to support visua…" at bounding box center [649, 480] width 518 height 148
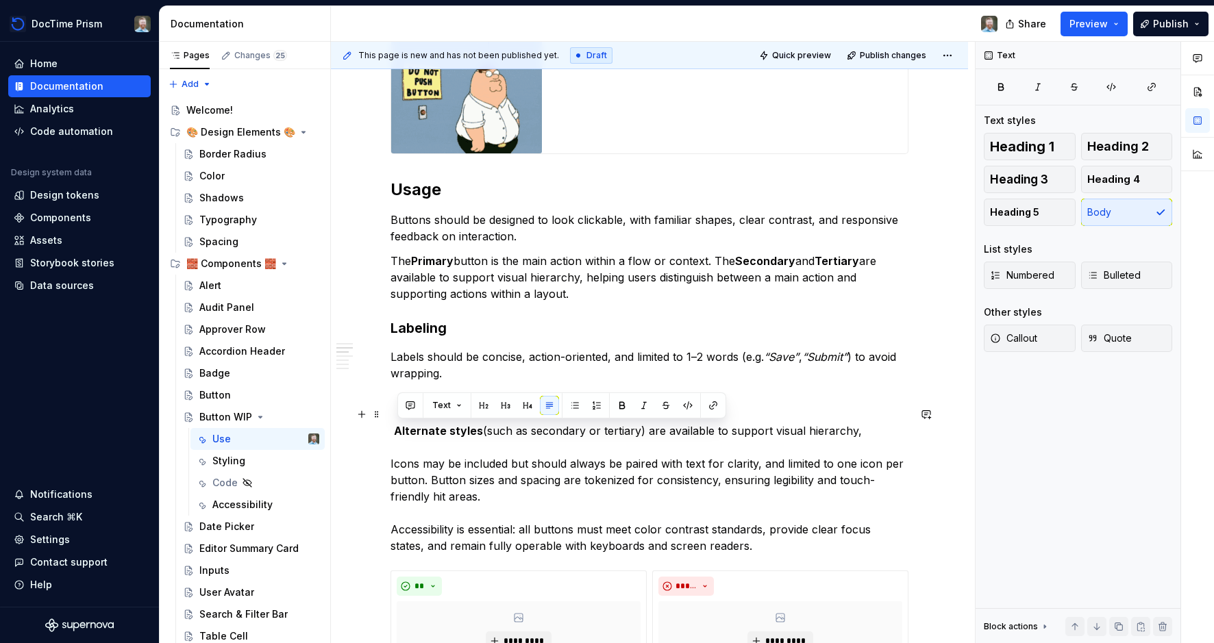
drag, startPoint x: 857, startPoint y: 432, endPoint x: 396, endPoint y: 436, distance: 461.1
click at [397, 437] on p "Alternate styles (such as secondary or tertiary) are available to support visua…" at bounding box center [649, 480] width 518 height 148
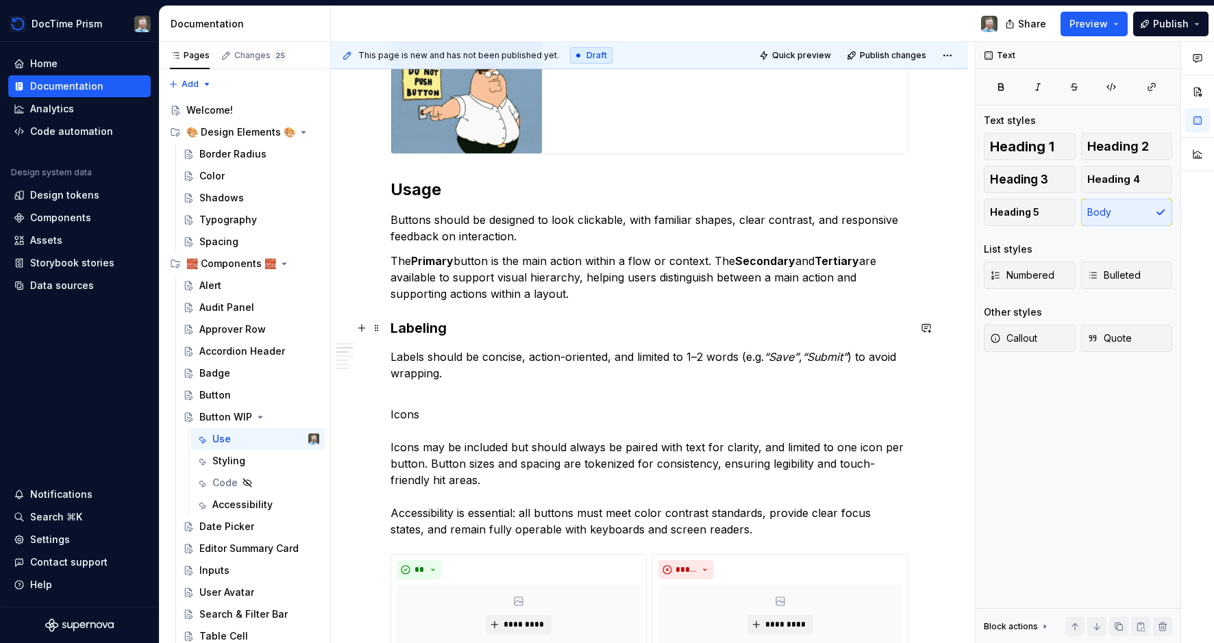
click at [414, 325] on h3 "Labeling" at bounding box center [649, 328] width 518 height 19
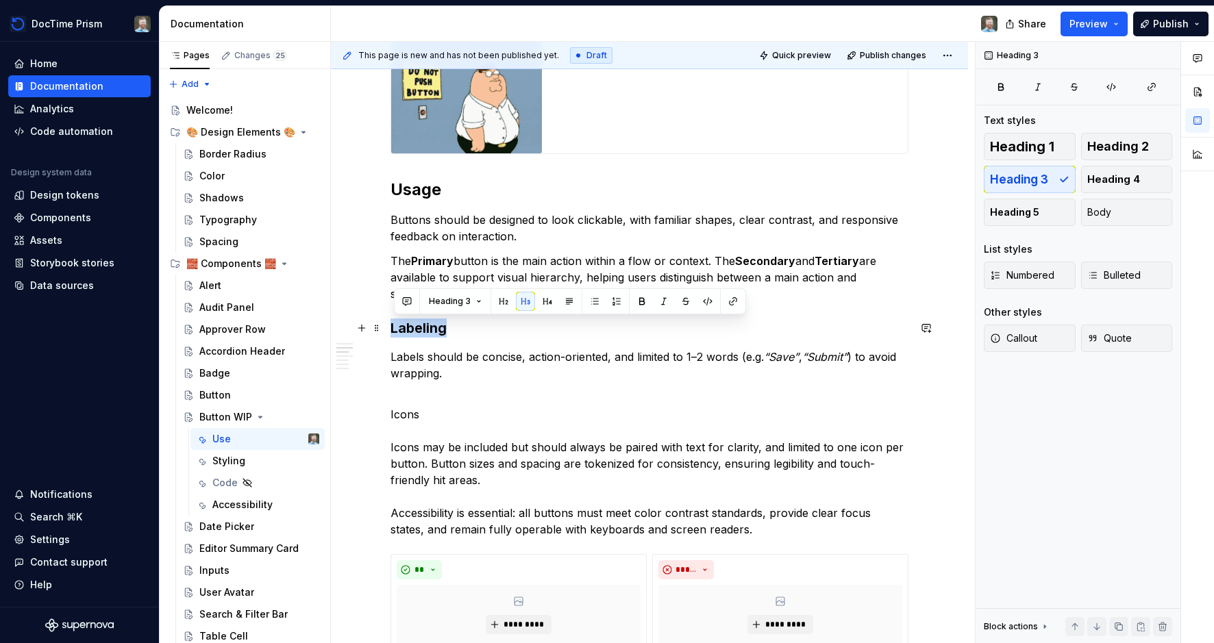
click at [414, 325] on h3 "Labeling" at bounding box center [649, 328] width 518 height 19
click at [408, 419] on p "Icons Icons may be included but should always be paired with text for clarity, …" at bounding box center [649, 472] width 518 height 132
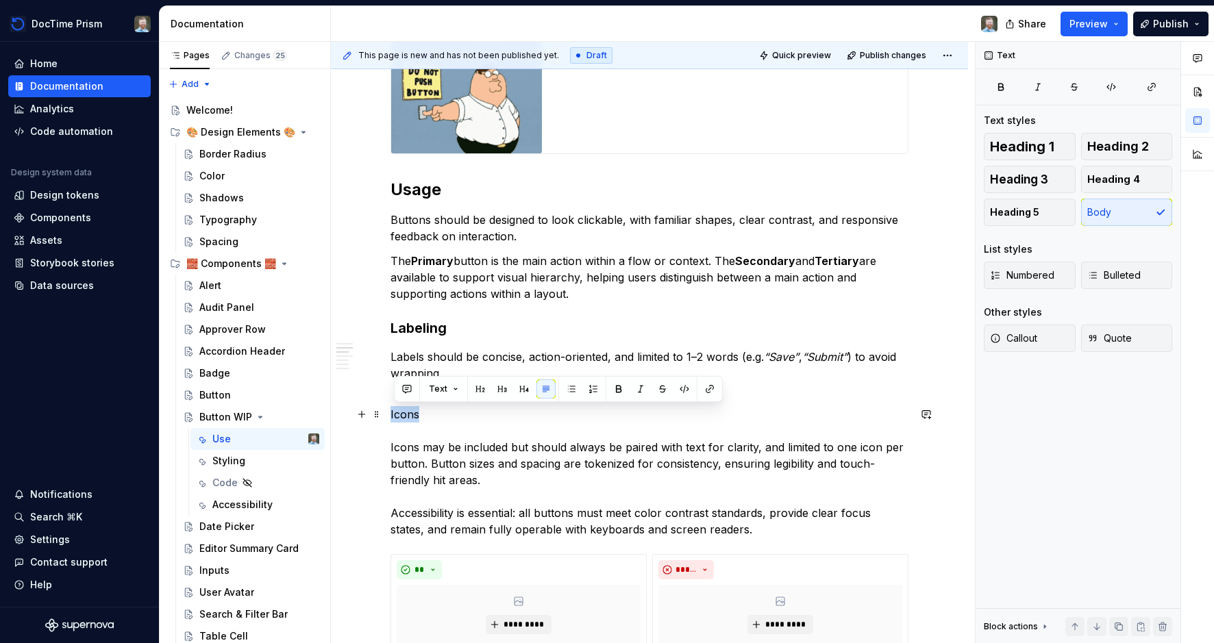
click at [408, 419] on p "Icons Icons may be included but should always be paired with text for clarity, …" at bounding box center [649, 472] width 518 height 132
click at [499, 388] on button "button" at bounding box center [502, 389] width 19 height 19
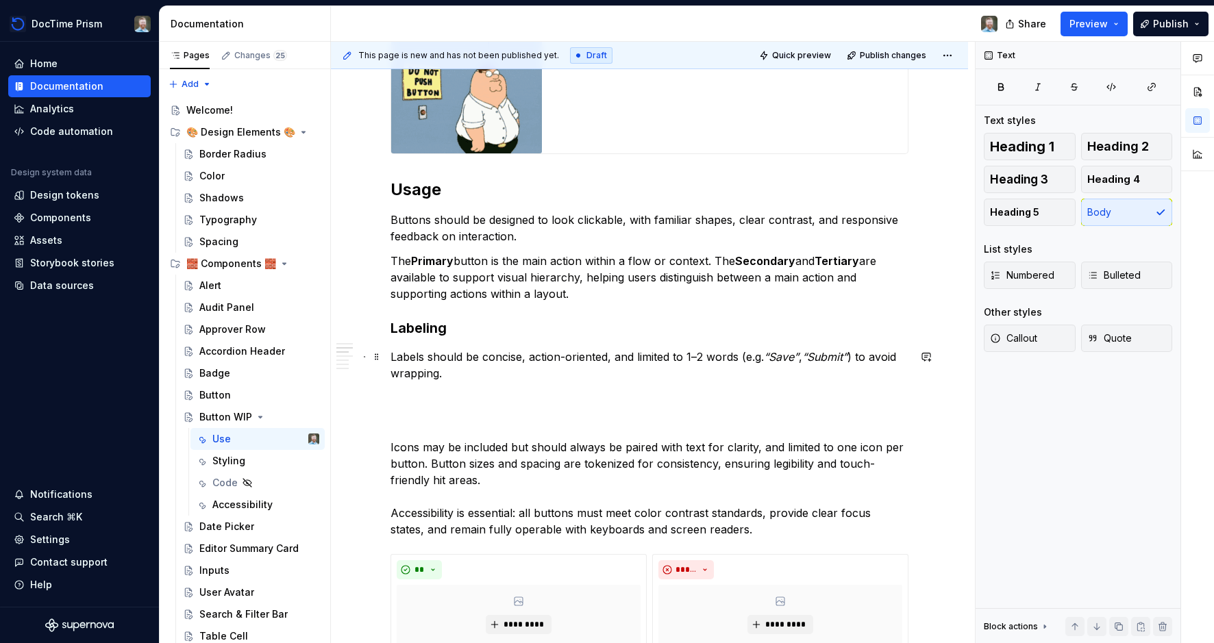
drag, startPoint x: 565, startPoint y: 375, endPoint x: 591, endPoint y: 348, distance: 37.3
click at [566, 375] on p "Labels should be concise, action-oriented, and limited to 1–2 words (e.g. “Save…" at bounding box center [649, 373] width 518 height 49
click at [419, 416] on p "Icons Icons may be included but should always be paired with text for clarity, …" at bounding box center [649, 472] width 518 height 132
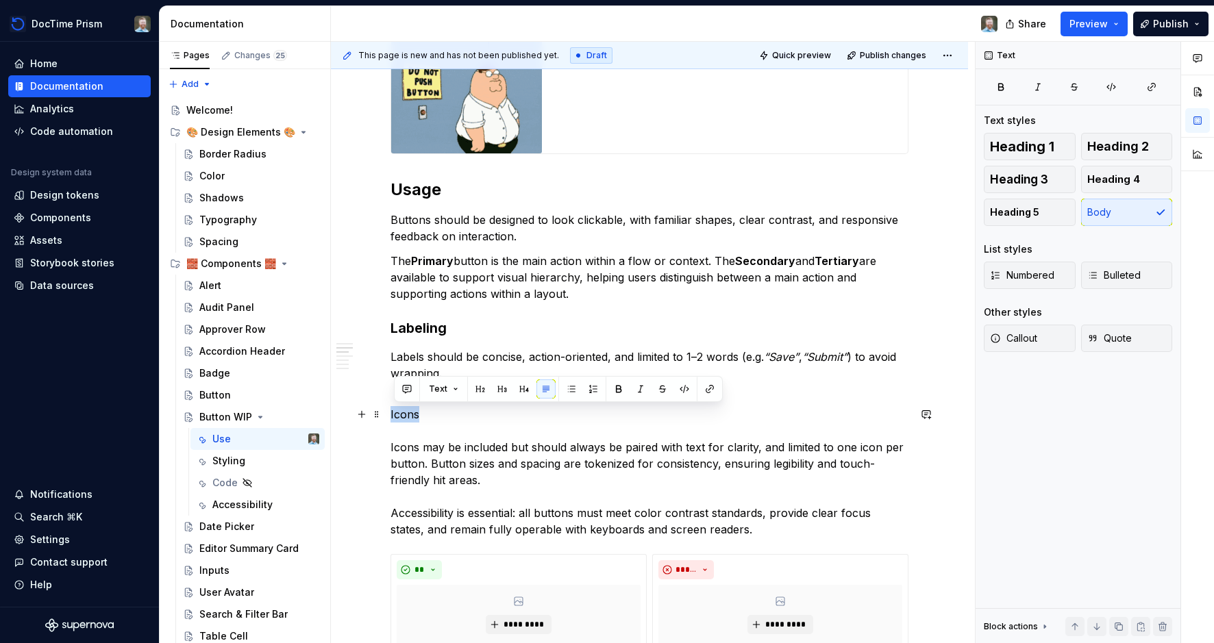
click at [419, 416] on p "Icons Icons may be included but should always be paired with text for clarity, …" at bounding box center [649, 472] width 518 height 132
click at [458, 391] on button "Text" at bounding box center [444, 389] width 42 height 19
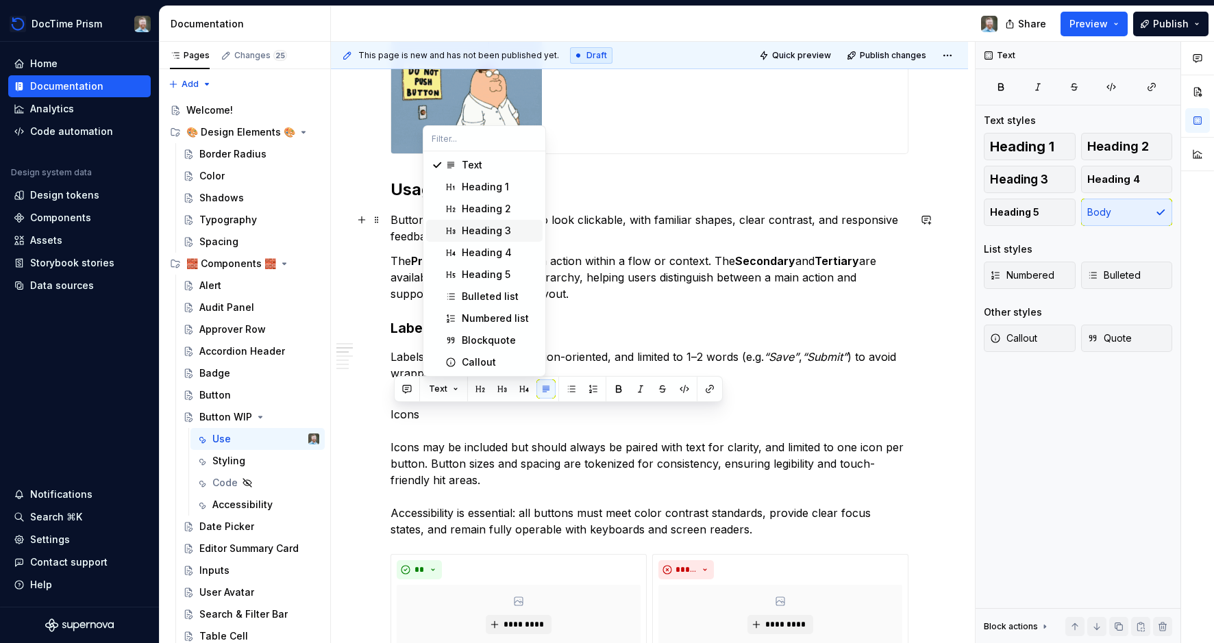
click at [488, 227] on div "Heading 3" at bounding box center [486, 231] width 49 height 14
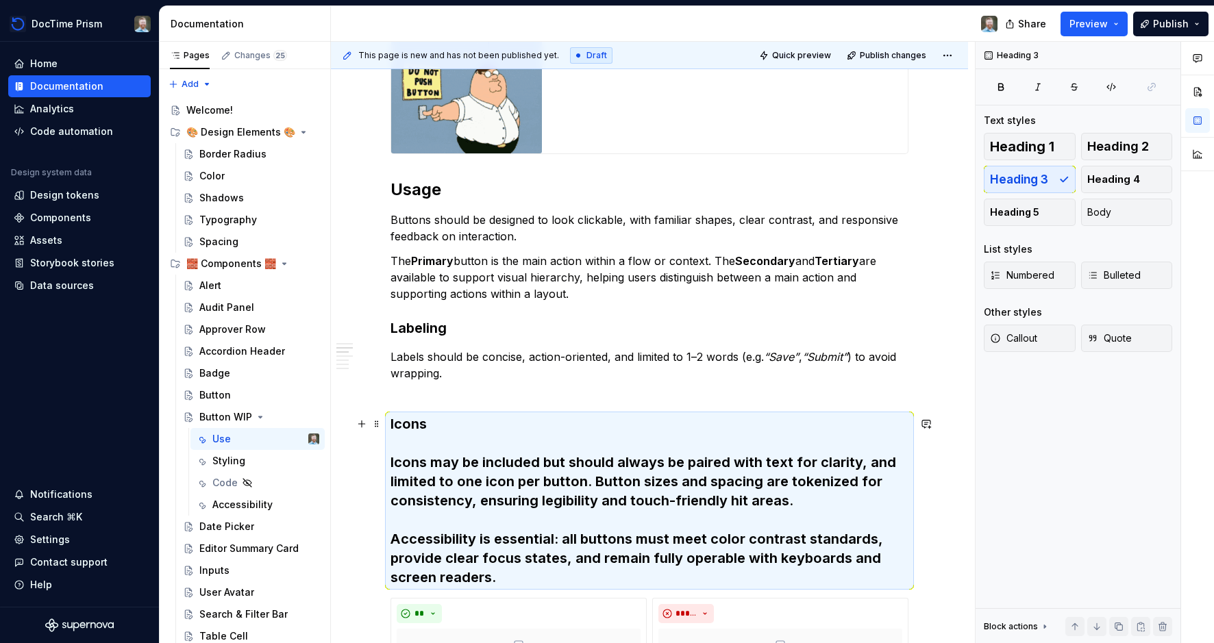
click at [469, 471] on h3 "Icons Icons may be included but should always be paired with text for clarity, …" at bounding box center [649, 500] width 518 height 173
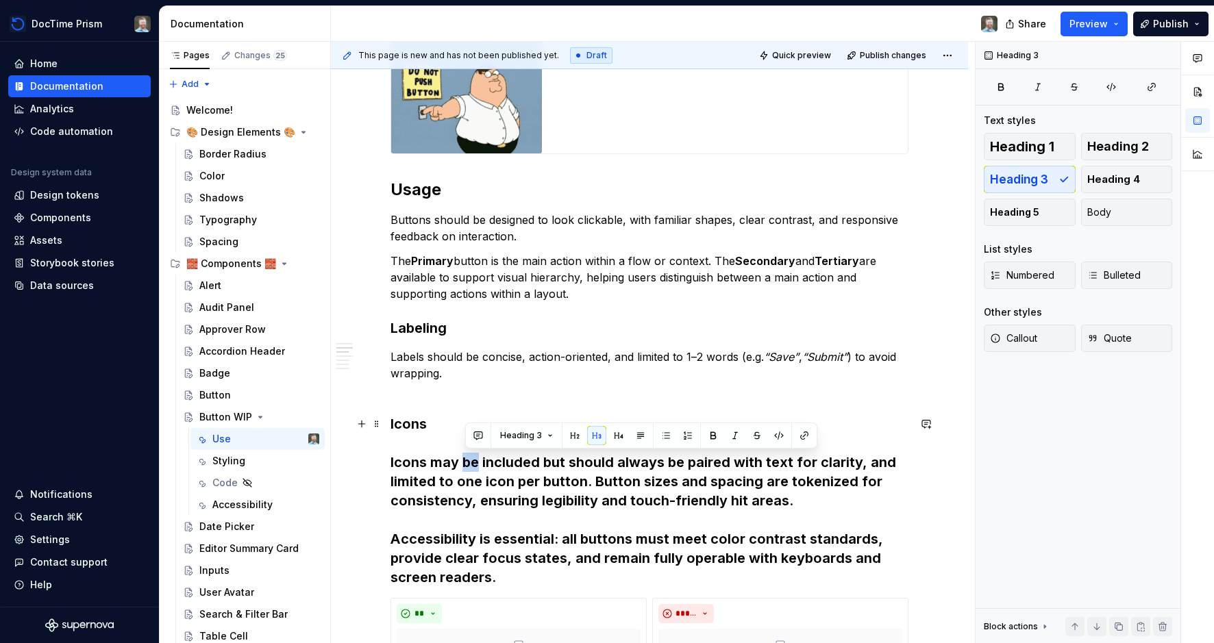
click at [469, 471] on h3 "Icons Icons may be included but should always be paired with text for clarity, …" at bounding box center [649, 500] width 518 height 173
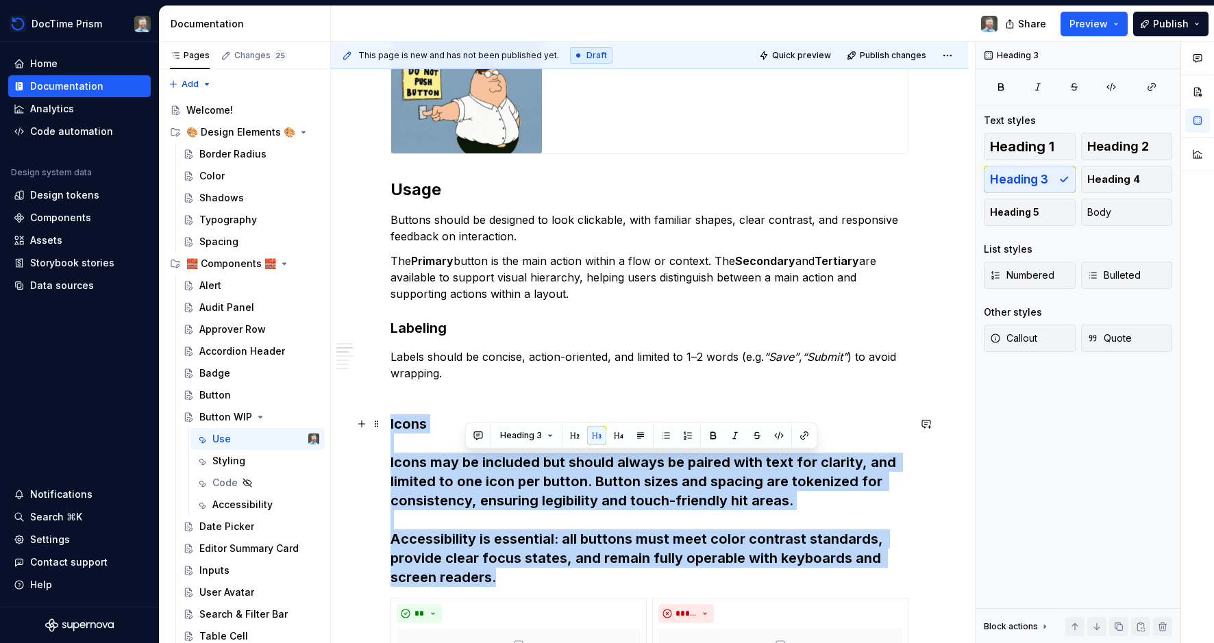
click at [469, 471] on h3 "Icons Icons may be included but should always be paired with text for clarity, …" at bounding box center [649, 500] width 518 height 173
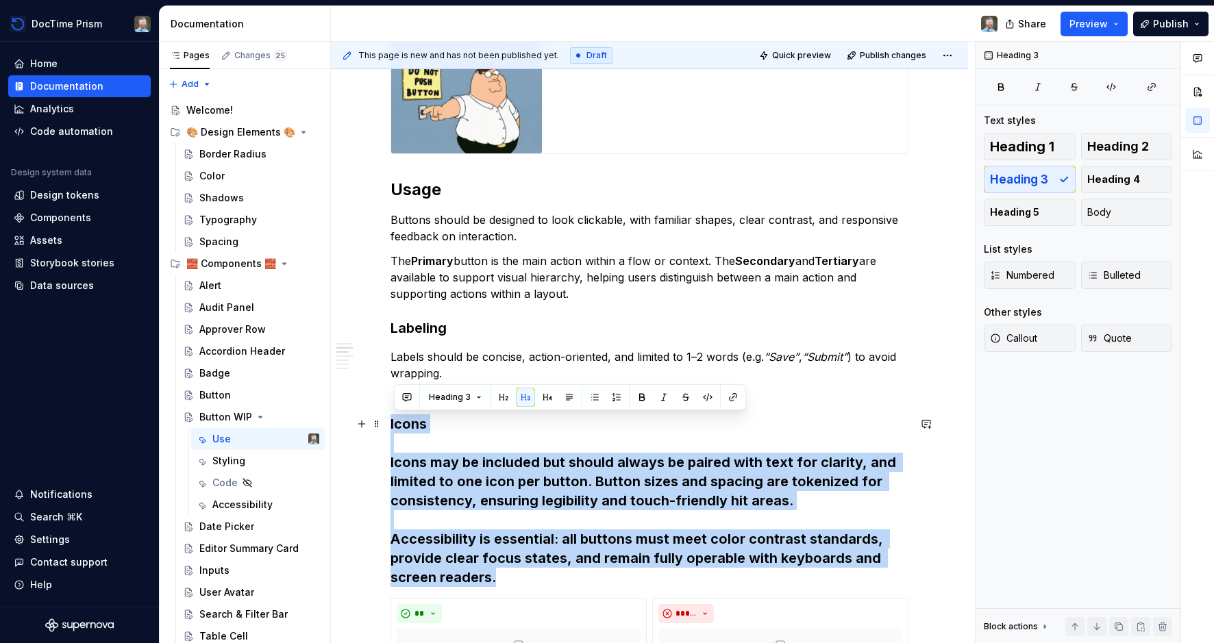
click at [469, 471] on h3 "Icons Icons may be included but should always be paired with text for clarity, …" at bounding box center [649, 500] width 518 height 173
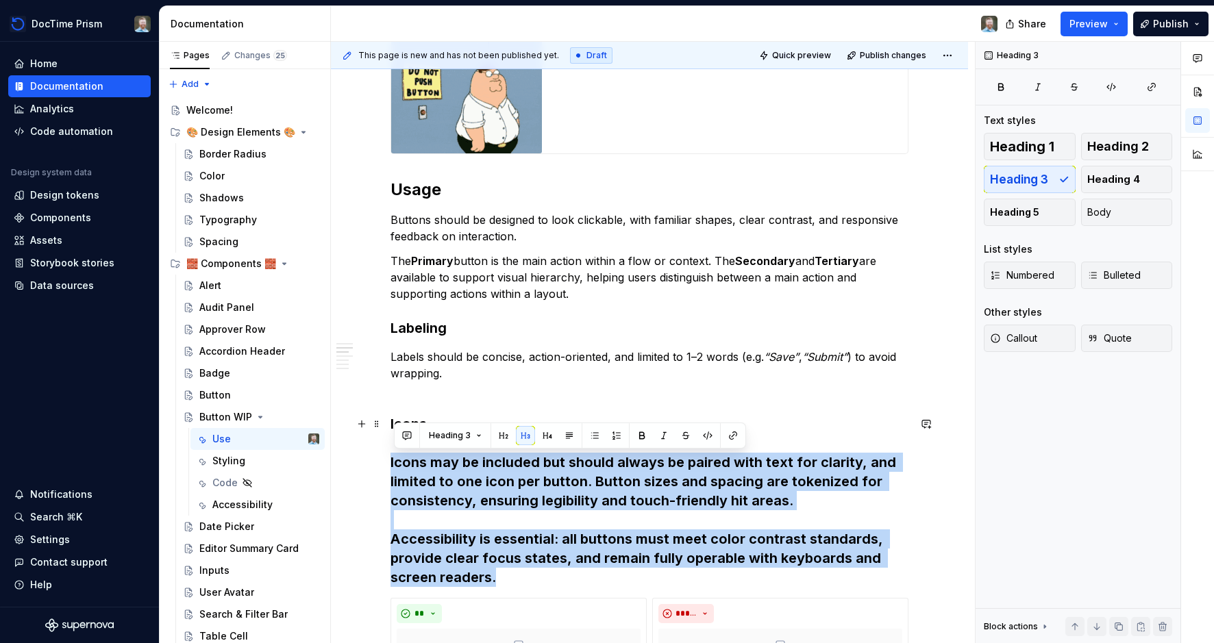
drag, startPoint x: 508, startPoint y: 577, endPoint x: 384, endPoint y: 464, distance: 167.8
click at [484, 438] on button "Heading 3" at bounding box center [455, 435] width 65 height 19
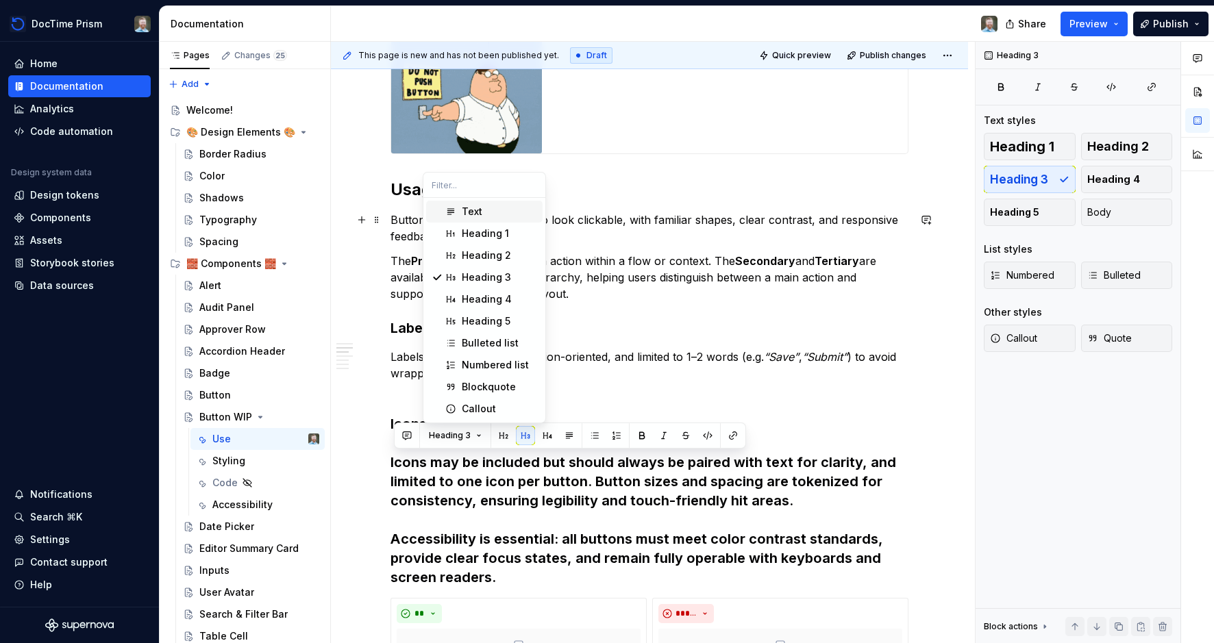
click at [497, 214] on div "Text" at bounding box center [499, 212] width 75 height 14
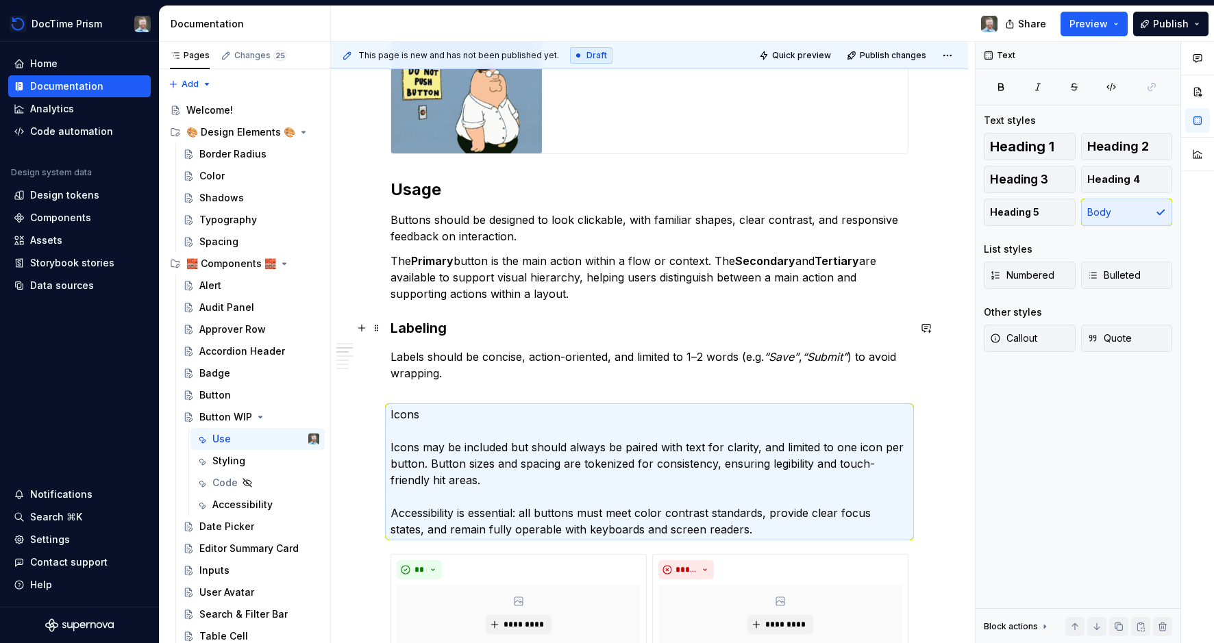
click at [428, 324] on h3 "Labeling" at bounding box center [649, 328] width 518 height 19
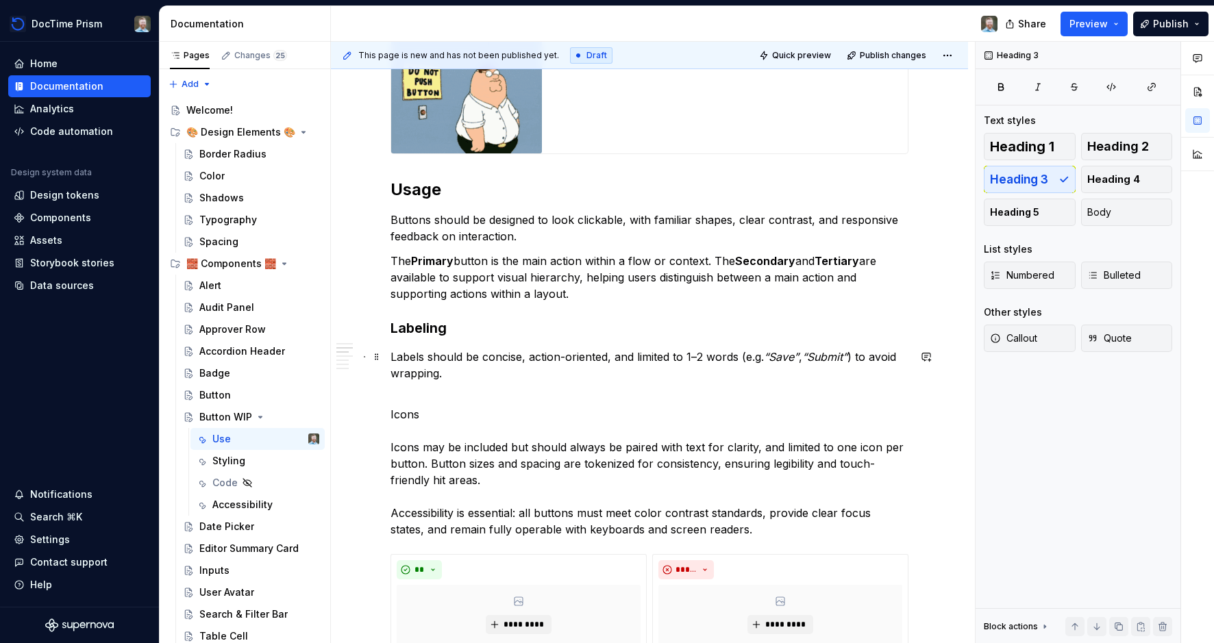
drag, startPoint x: 419, startPoint y: 362, endPoint x: 417, endPoint y: 386, distance: 23.4
click at [419, 364] on p "Labels should be concise, action-oriented, and limited to 1–2 words (e.g. “Save…" at bounding box center [649, 373] width 518 height 49
click at [427, 327] on h3 "Labeling" at bounding box center [649, 328] width 518 height 19
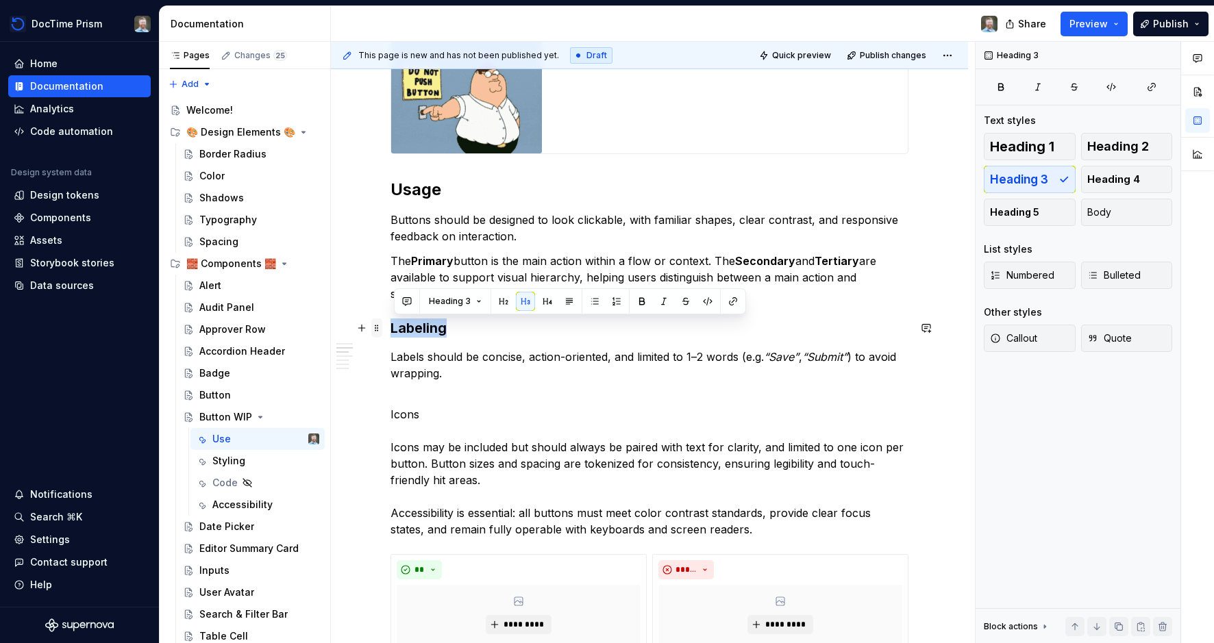
click at [381, 328] on span at bounding box center [376, 328] width 11 height 19
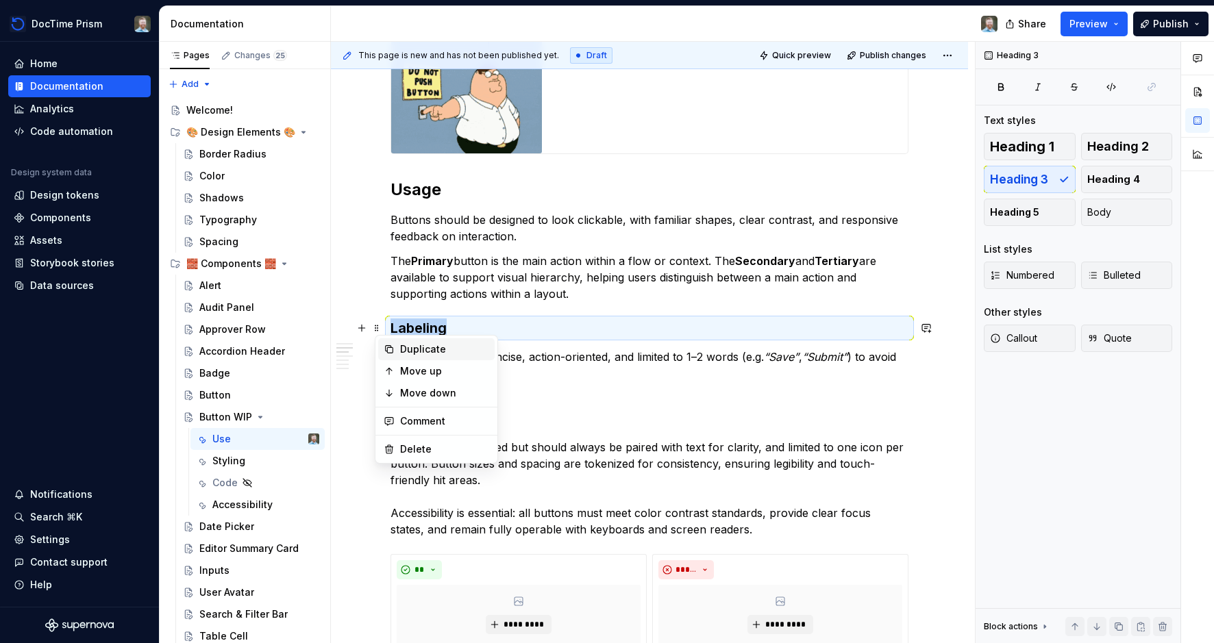
click at [420, 345] on div "Duplicate" at bounding box center [444, 350] width 89 height 14
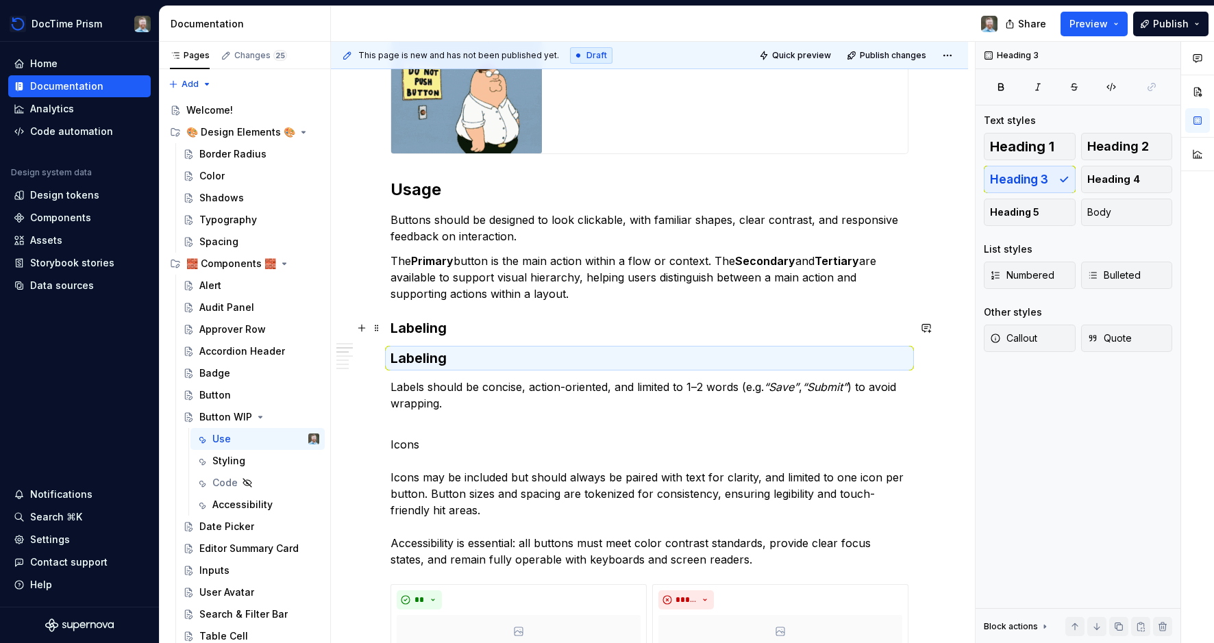
click at [426, 332] on h3 "Labeling" at bounding box center [649, 328] width 518 height 19
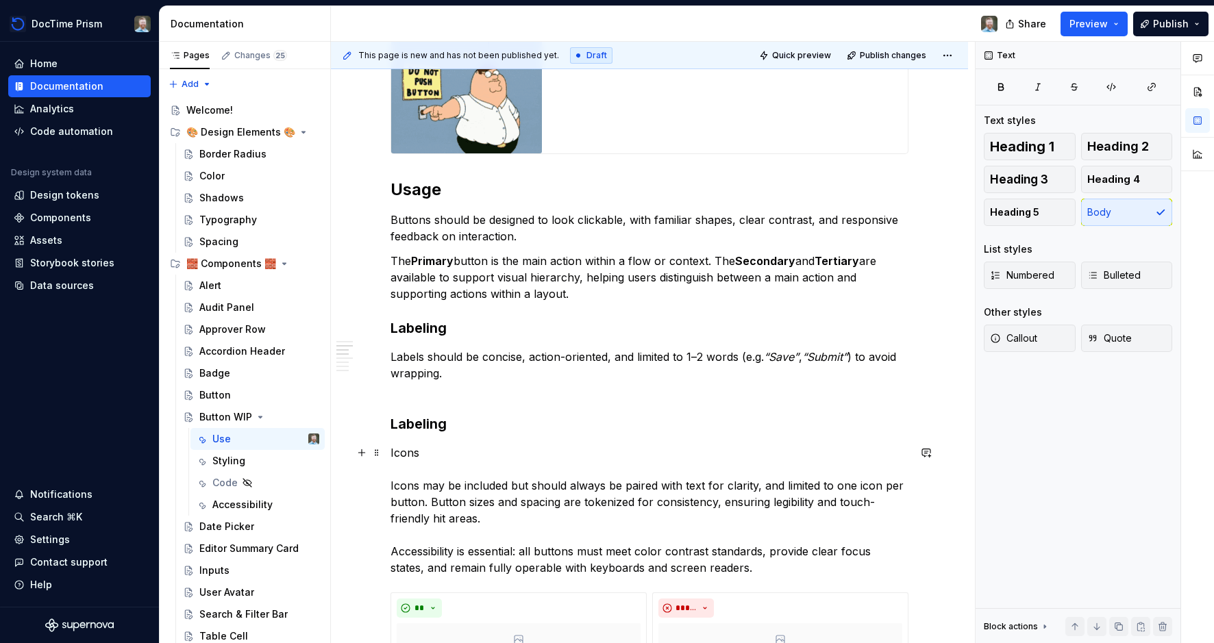
click at [477, 495] on p "Icons Icons may be included but should always be paired with text for clarity, …" at bounding box center [649, 511] width 518 height 132
click at [417, 424] on h3 "Labeling" at bounding box center [649, 423] width 518 height 19
click at [395, 458] on p "Icons Icons may be included but should always be paired with text for clarity, …" at bounding box center [649, 511] width 518 height 132
click at [411, 455] on p "Icons Icons may be included but should always be paired with text for clarity, …" at bounding box center [649, 511] width 518 height 132
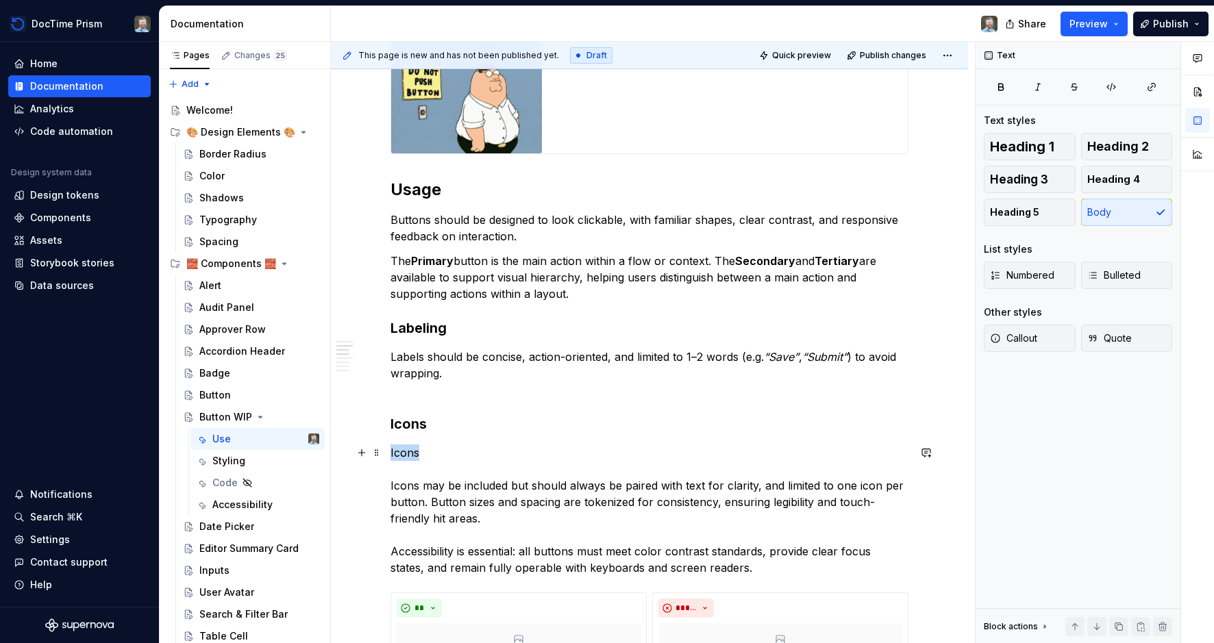
click at [411, 455] on p "Icons Icons may be included but should always be paired with text for clarity, …" at bounding box center [649, 511] width 518 height 132
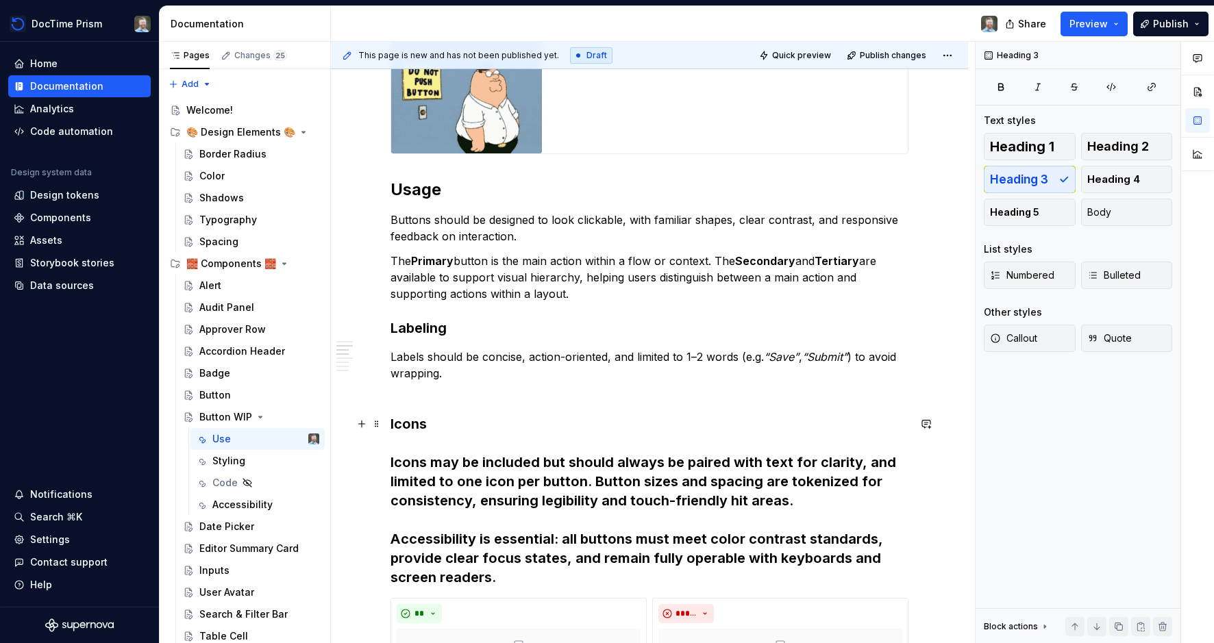
click at [461, 473] on h3 "Icons Icons may be included but should always be paired with text for clarity, …" at bounding box center [649, 500] width 518 height 173
click at [462, 473] on h3 "Icons Icons may be included but should always be paired with text for clarity, …" at bounding box center [649, 500] width 518 height 173
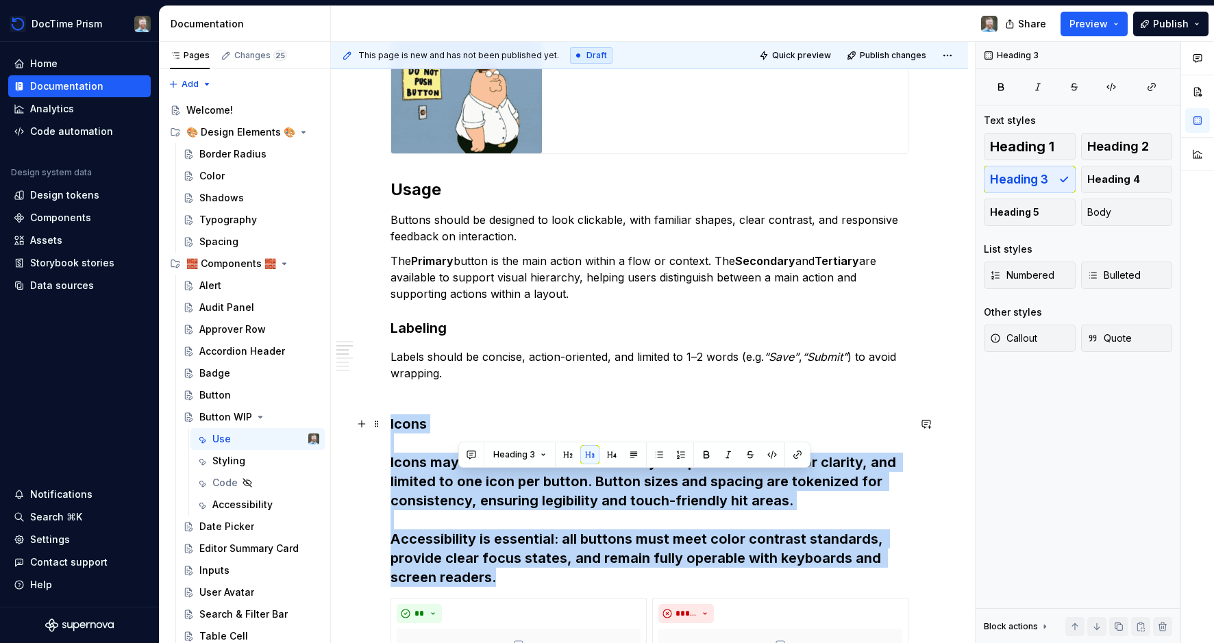
click at [462, 473] on h3 "Icons Icons may be included but should always be paired with text for clarity, …" at bounding box center [649, 500] width 518 height 173
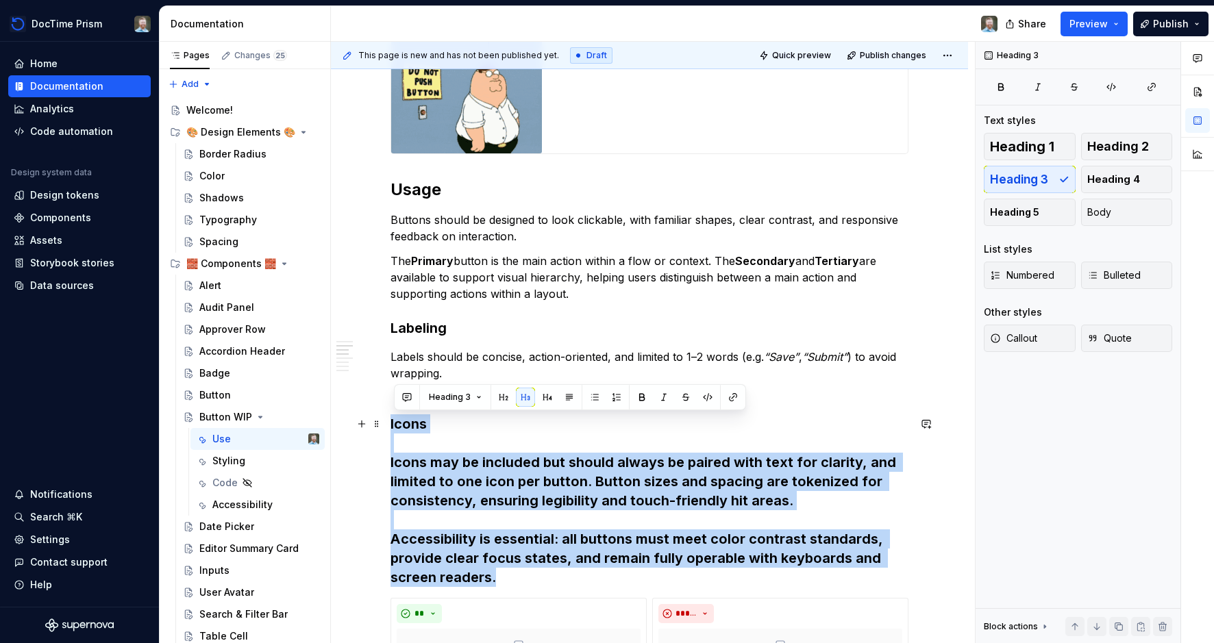
click at [462, 473] on h3 "Icons Icons may be included but should always be paired with text for clarity, …" at bounding box center [649, 500] width 518 height 173
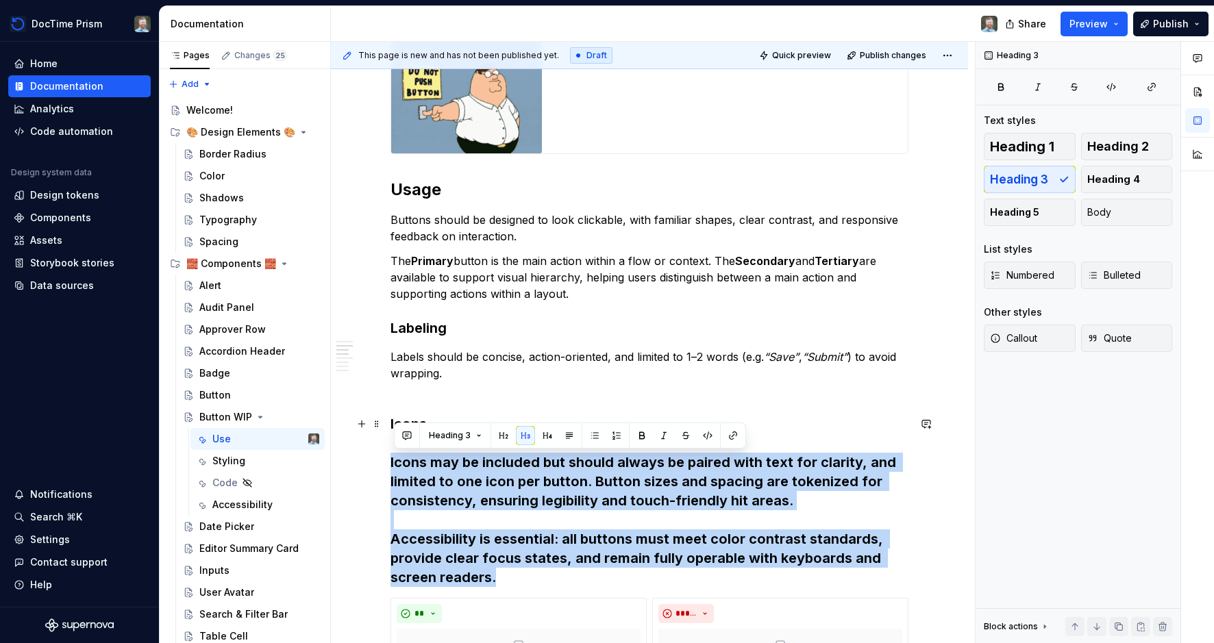
drag, startPoint x: 501, startPoint y: 576, endPoint x: 367, endPoint y: 462, distance: 176.4
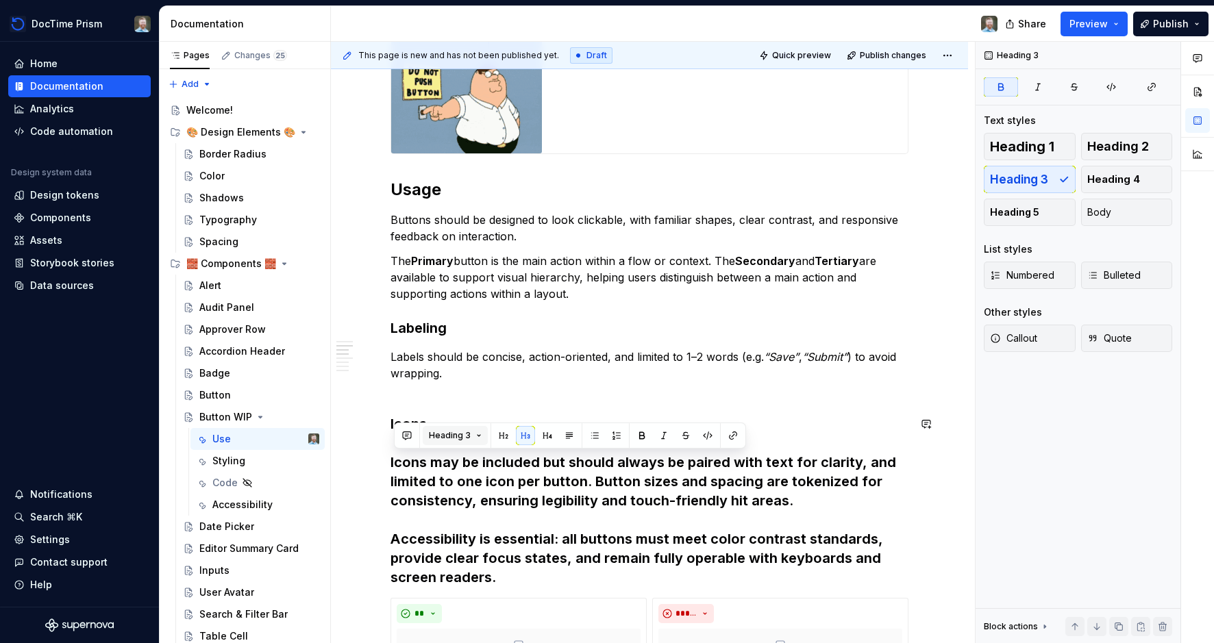
click at [476, 437] on button "Heading 3" at bounding box center [455, 435] width 65 height 19
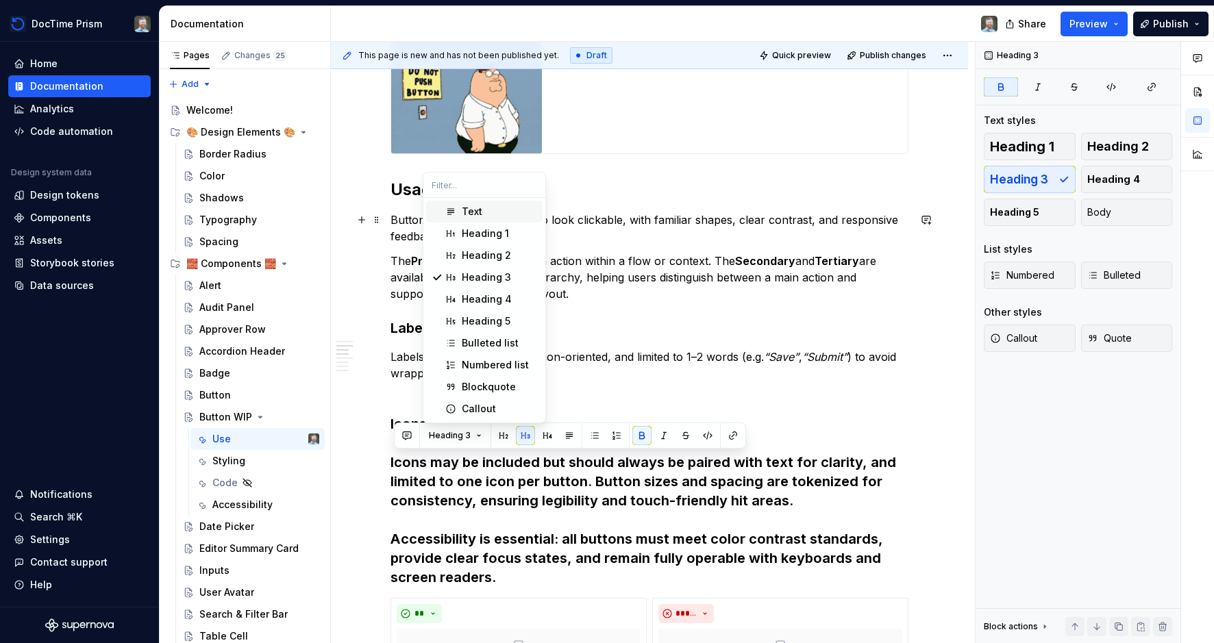
click at [482, 212] on div "Text" at bounding box center [499, 212] width 75 height 14
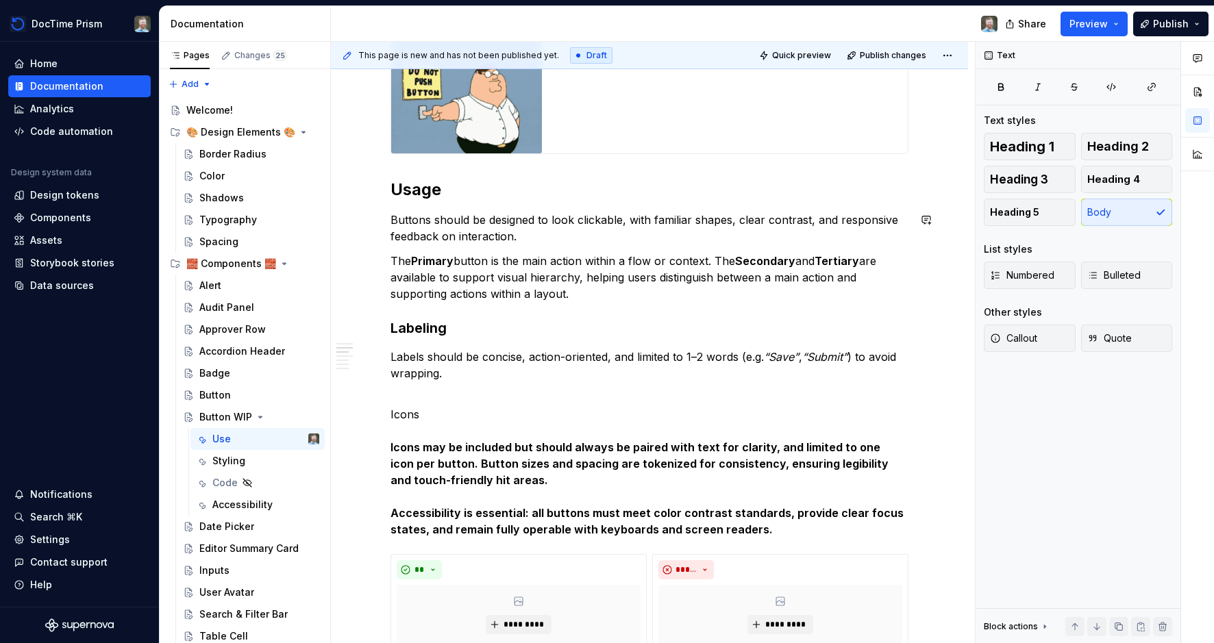
click at [430, 453] on strong "Icons may be included but should always be paired with text for clarity, and li…" at bounding box center [648, 488] width 516 height 96
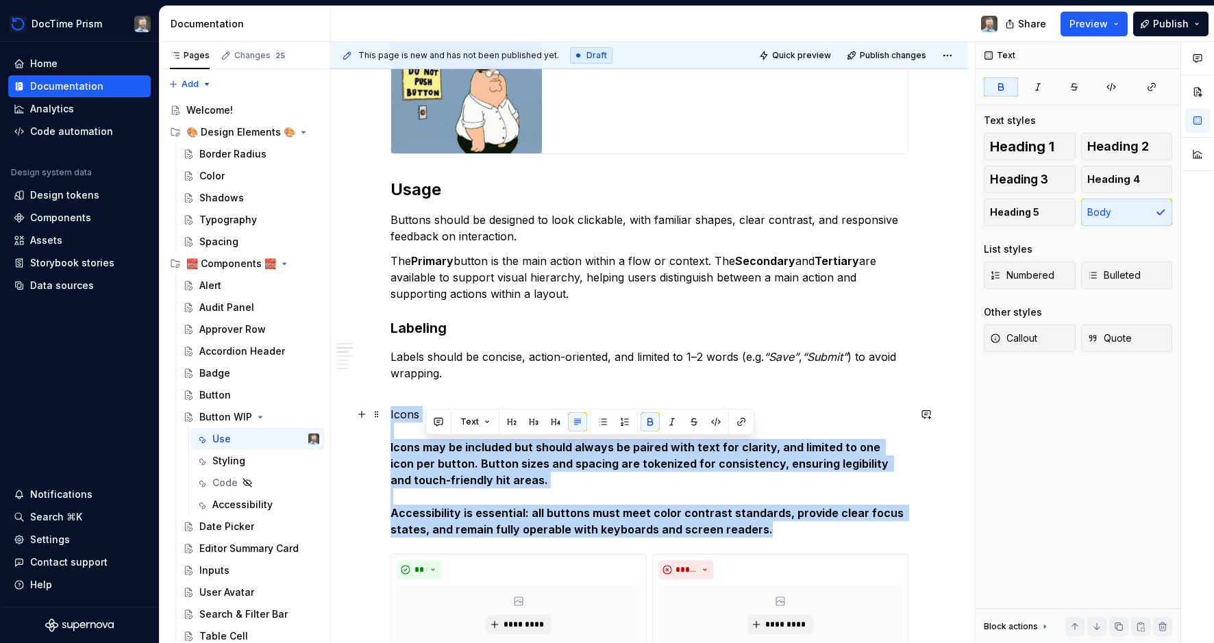
click at [430, 453] on strong "Icons may be included but should always be paired with text for clarity, and li…" at bounding box center [648, 488] width 516 height 96
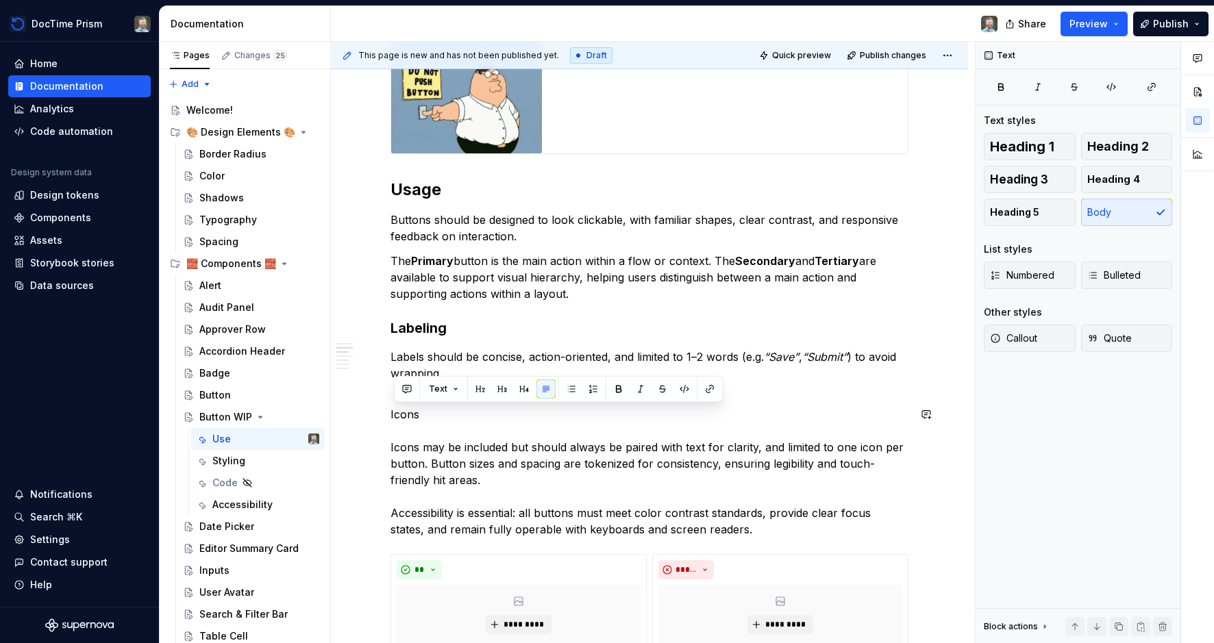
click at [430, 453] on p "Icons Icons may be included but should always be paired with text for clarity, …" at bounding box center [649, 472] width 518 height 132
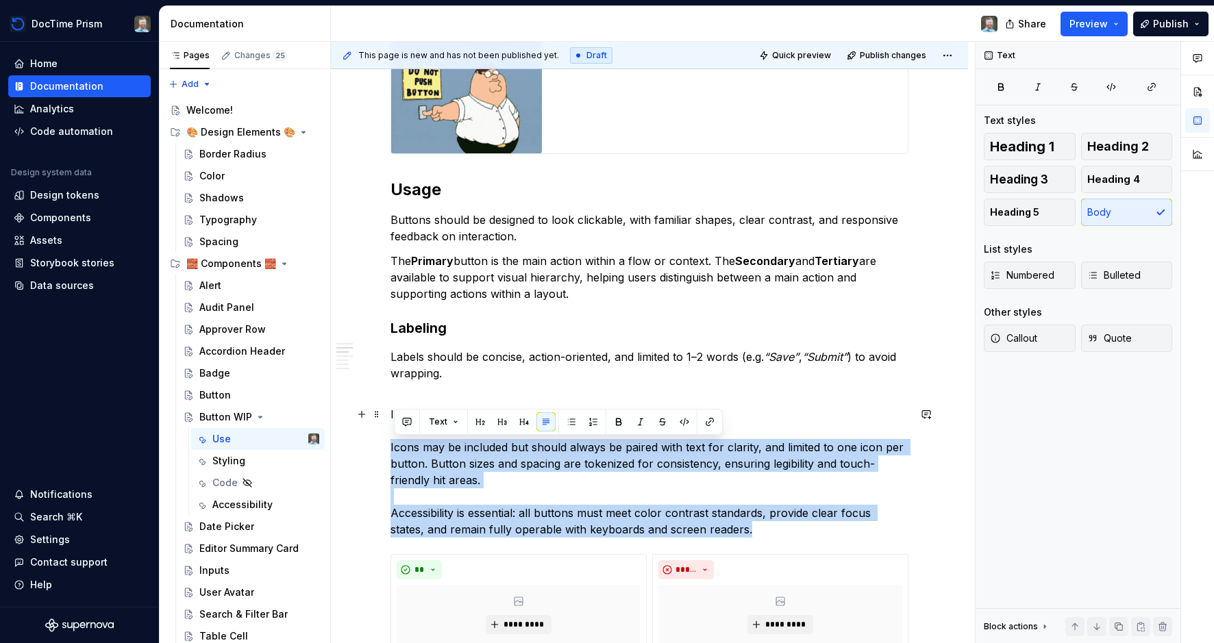
drag, startPoint x: 760, startPoint y: 531, endPoint x: 395, endPoint y: 448, distance: 373.8
click at [395, 448] on p "Icons Icons may be included but should always be paired with text for clarity, …" at bounding box center [649, 472] width 518 height 132
click at [547, 457] on p "Icons Icons may be included but should always be paired with text for clarity, …" at bounding box center [649, 472] width 518 height 132
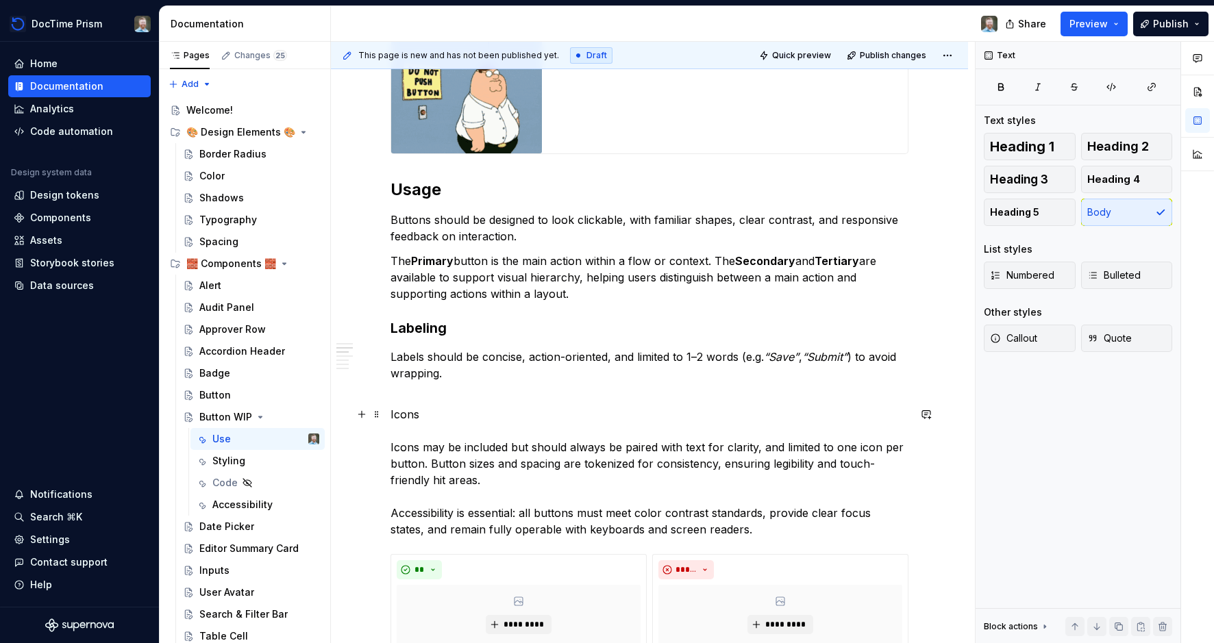
click at [417, 415] on p "Icons Icons may be included but should always be paired with text for clarity, …" at bounding box center [649, 472] width 518 height 132
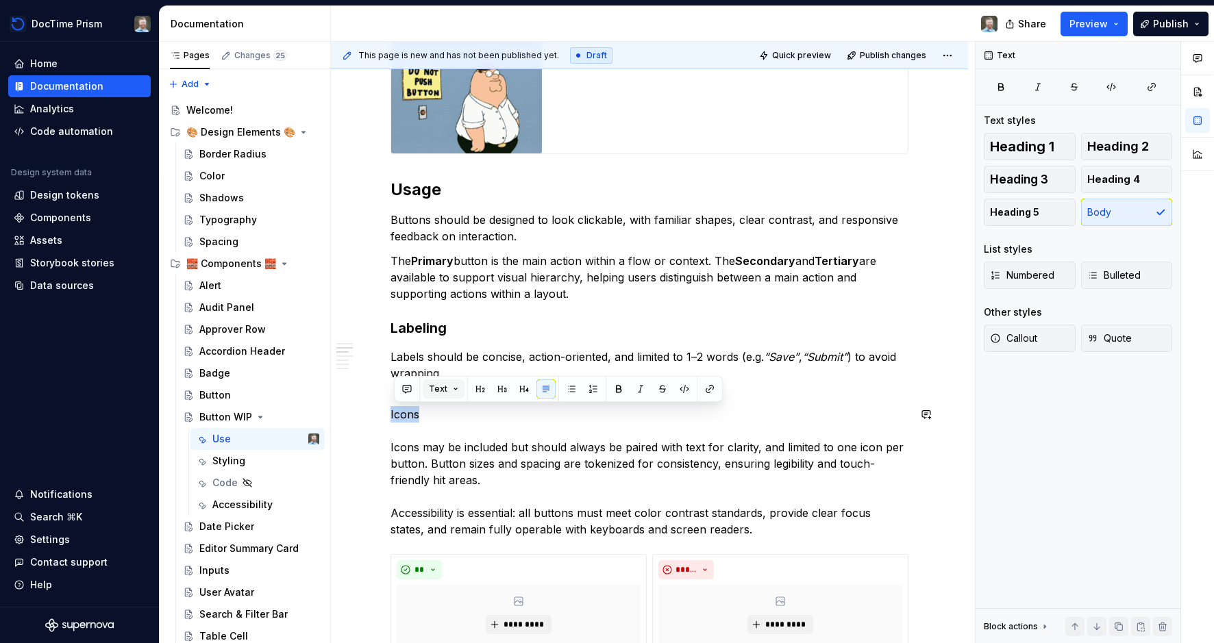
click at [453, 387] on button "Text" at bounding box center [444, 389] width 42 height 19
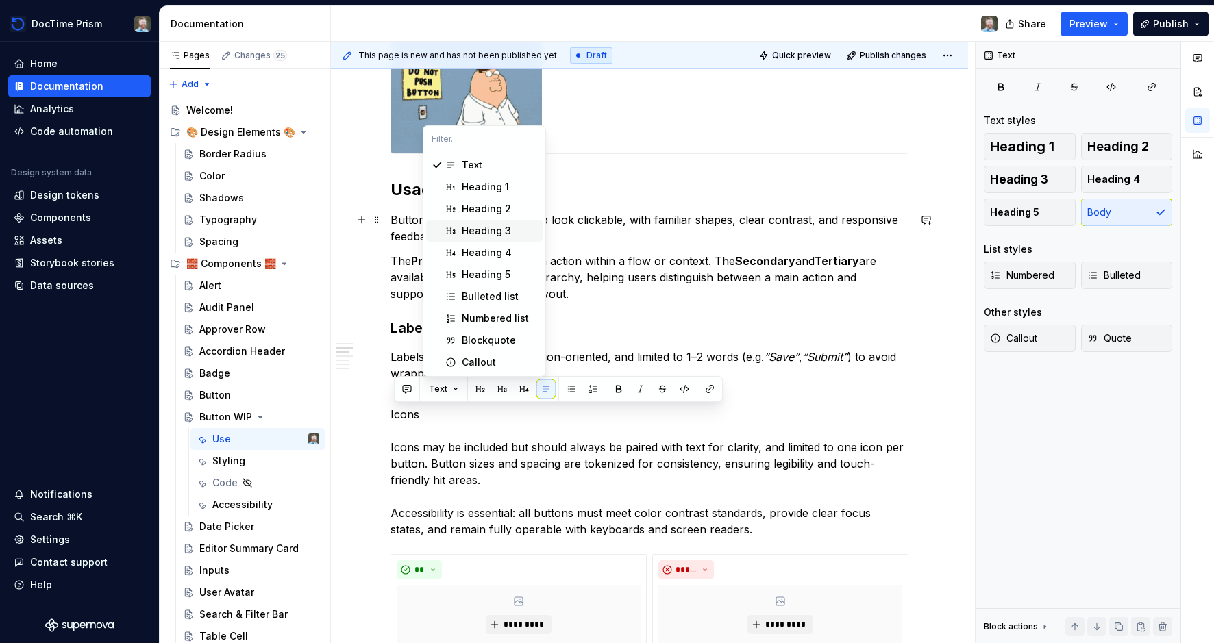
click at [455, 233] on div "Suggestions" at bounding box center [450, 230] width 11 height 11
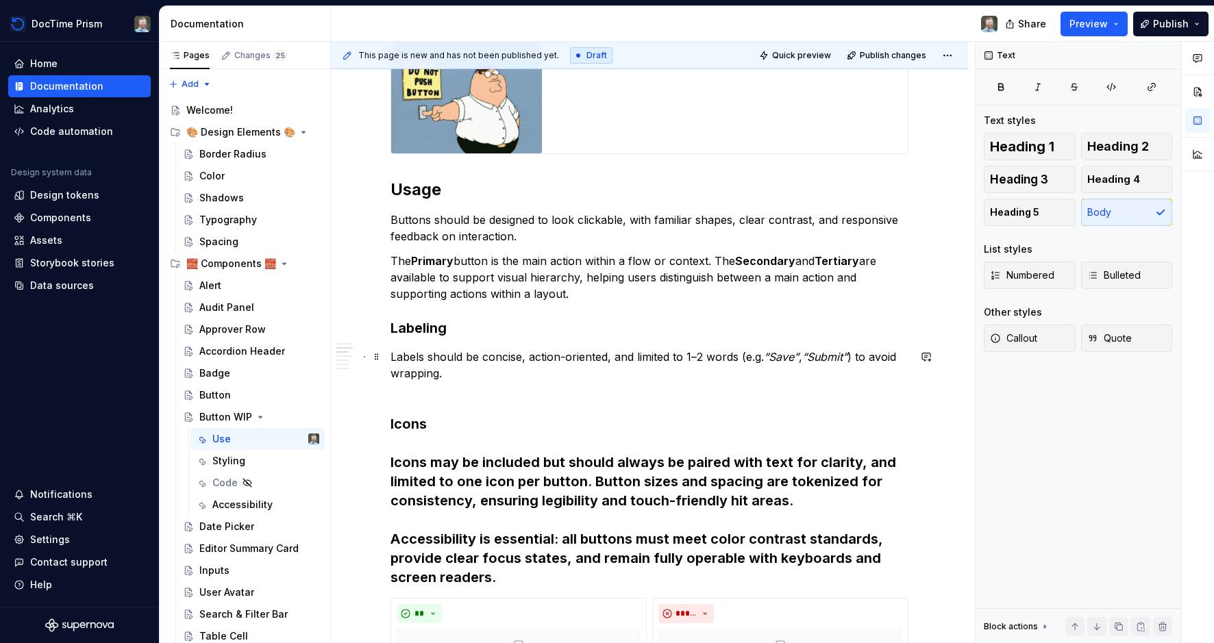
click at [423, 389] on p "Labels should be concise, action-oriented, and limited to 1–2 words (e.g. “Save…" at bounding box center [649, 373] width 518 height 49
click at [420, 360] on p "Labels should be concise, action-oriented, and limited to 1–2 words (e.g. “Save…" at bounding box center [649, 373] width 518 height 49
click at [420, 332] on h3 "Labeling" at bounding box center [649, 328] width 518 height 19
click at [406, 360] on p "Labels should be concise, action-oriented, and limited to 1–2 words (e.g. “Save…" at bounding box center [649, 373] width 518 height 49
click at [410, 332] on h3 "Labeling" at bounding box center [649, 328] width 518 height 19
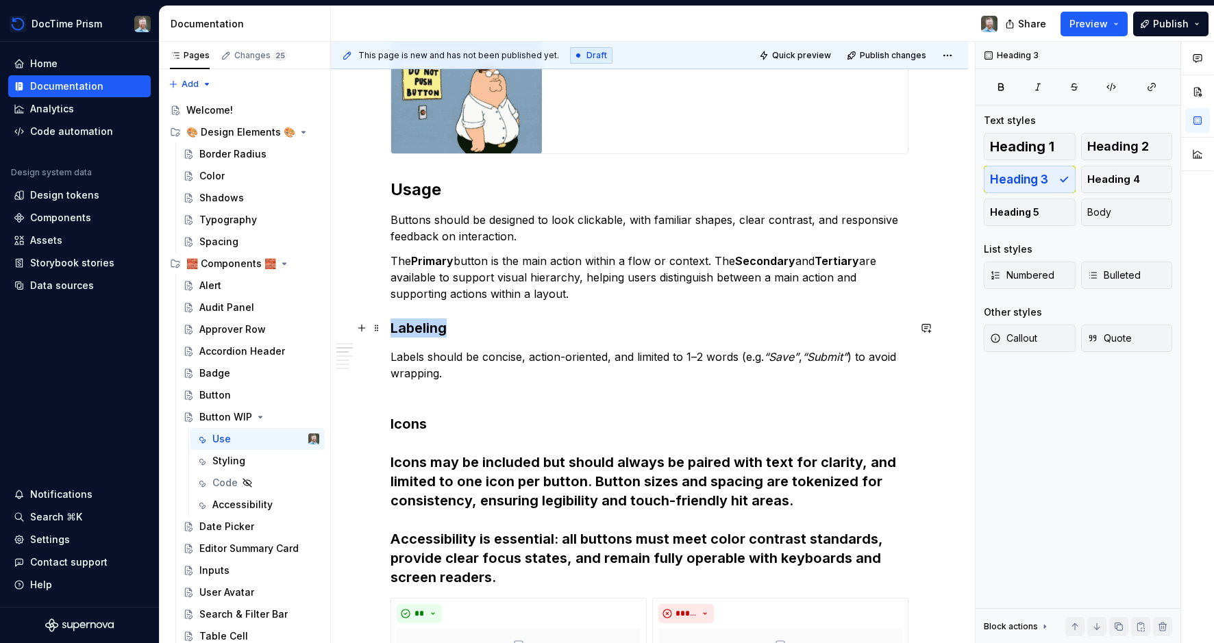
click at [410, 332] on h3 "Labeling" at bounding box center [649, 328] width 518 height 19
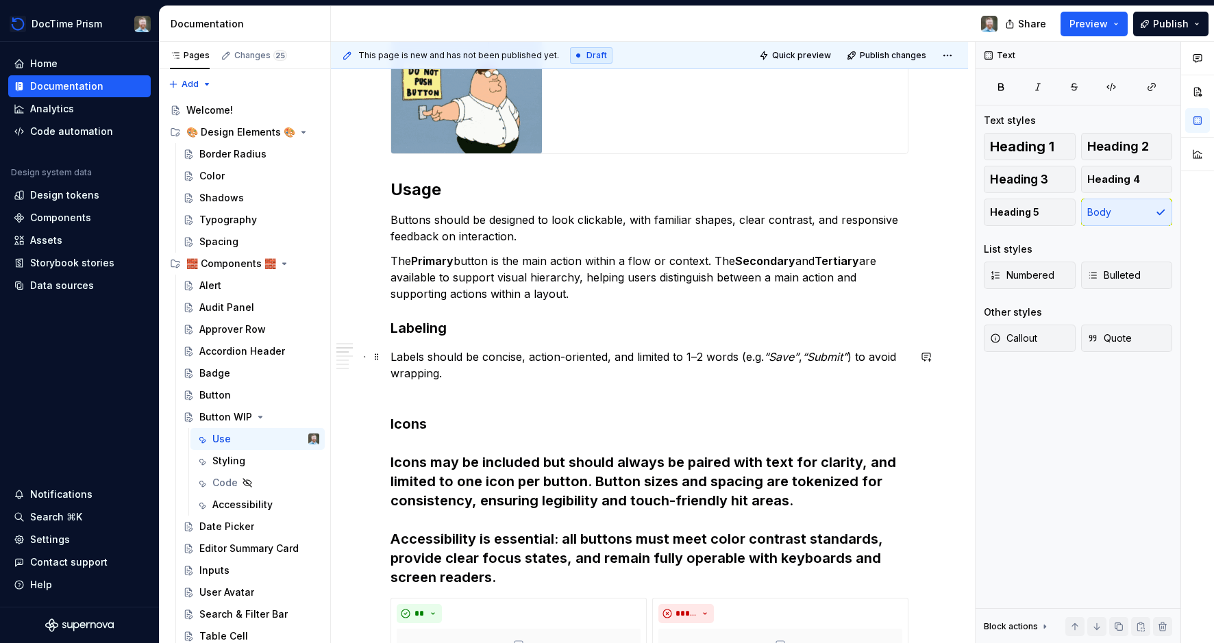
click at [401, 392] on p "Labels should be concise, action-oriented, and limited to 1–2 words (e.g. “Save…" at bounding box center [649, 373] width 518 height 49
click at [400, 424] on h3 "Icons Icons may be included but should always be paired with text for clarity, …" at bounding box center [649, 500] width 518 height 173
click at [397, 462] on h3 "Icons Icons may be included but should always be paired with text for clarity, …" at bounding box center [649, 500] width 518 height 173
click at [377, 423] on span at bounding box center [376, 423] width 11 height 19
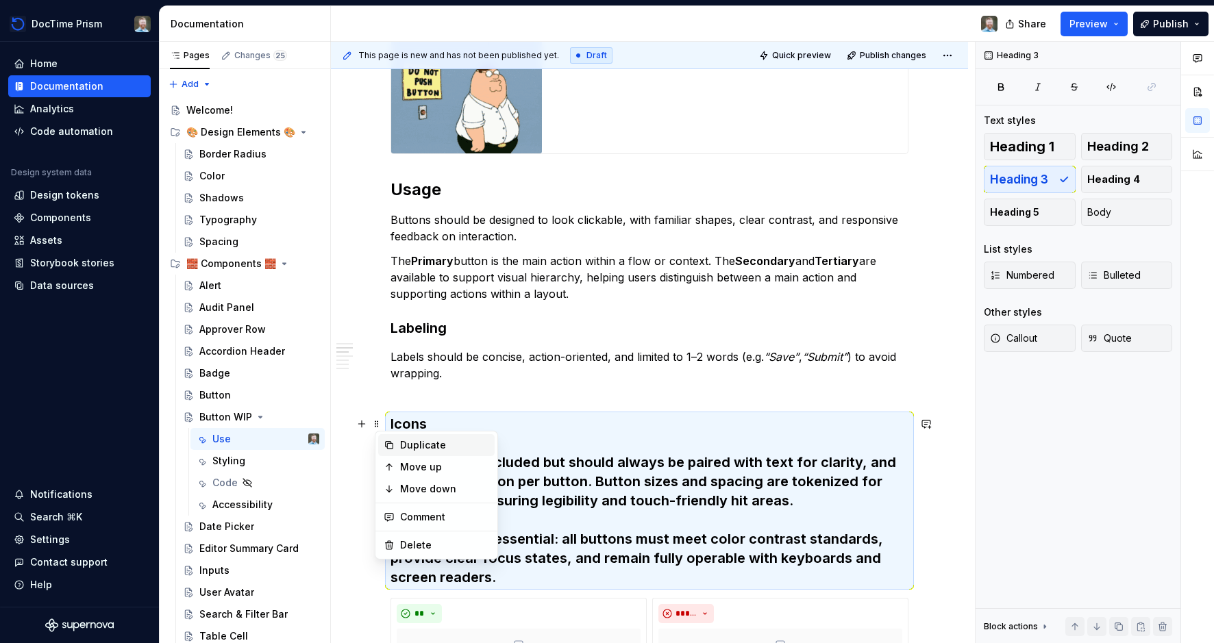
click at [397, 441] on div "Duplicate" at bounding box center [436, 445] width 116 height 22
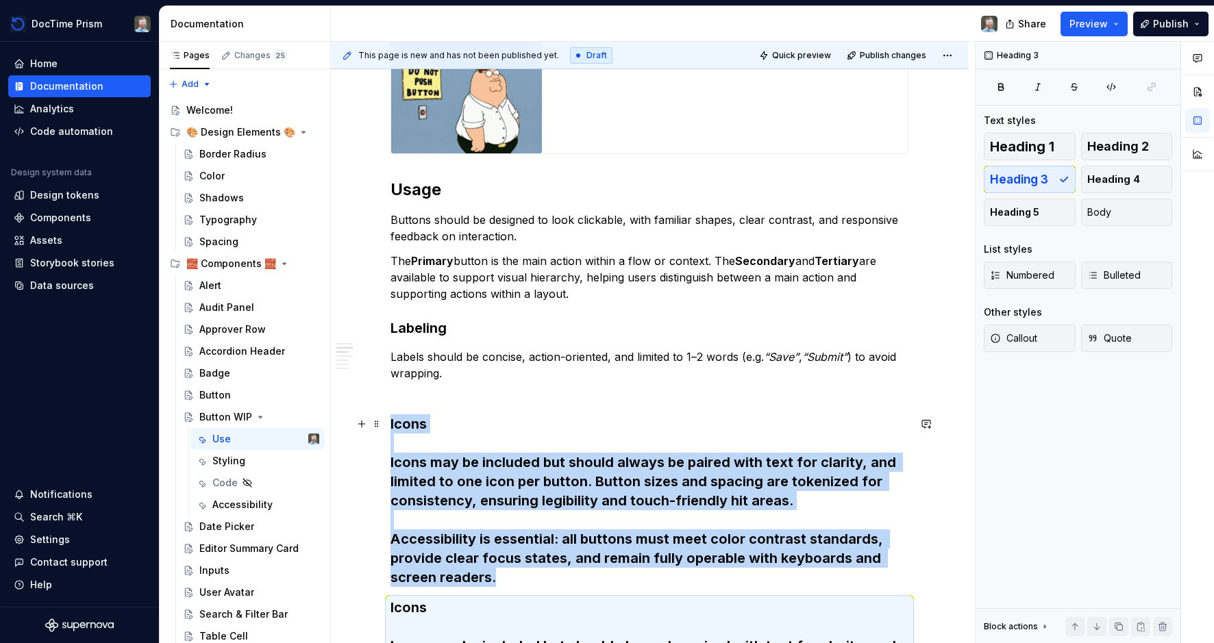
scroll to position [456, 0]
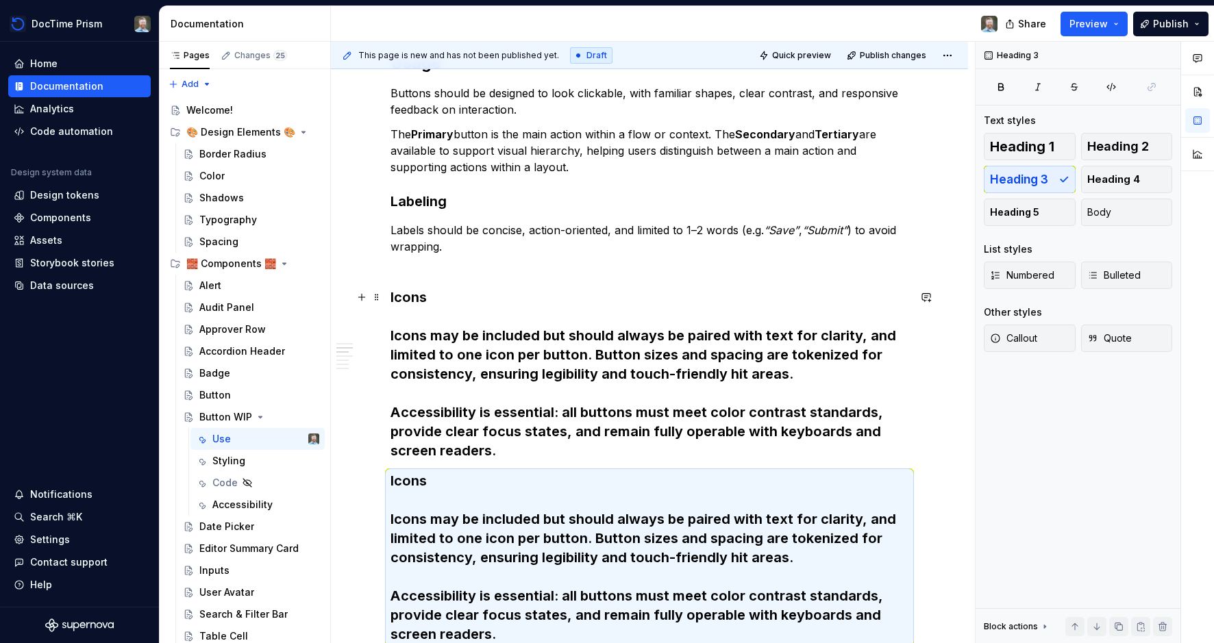
click at [431, 339] on h3 "Icons Icons may be included but should always be paired with text for clarity, …" at bounding box center [649, 374] width 518 height 173
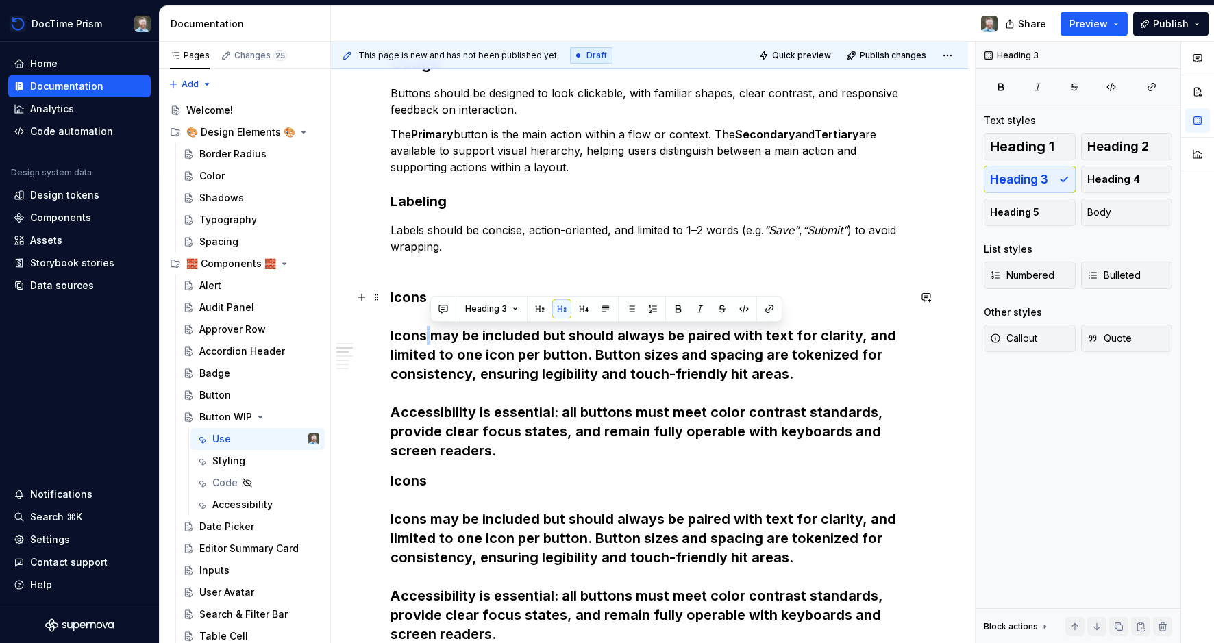
click at [431, 339] on h3 "Icons Icons may be included but should always be paired with text for clarity, …" at bounding box center [649, 374] width 518 height 173
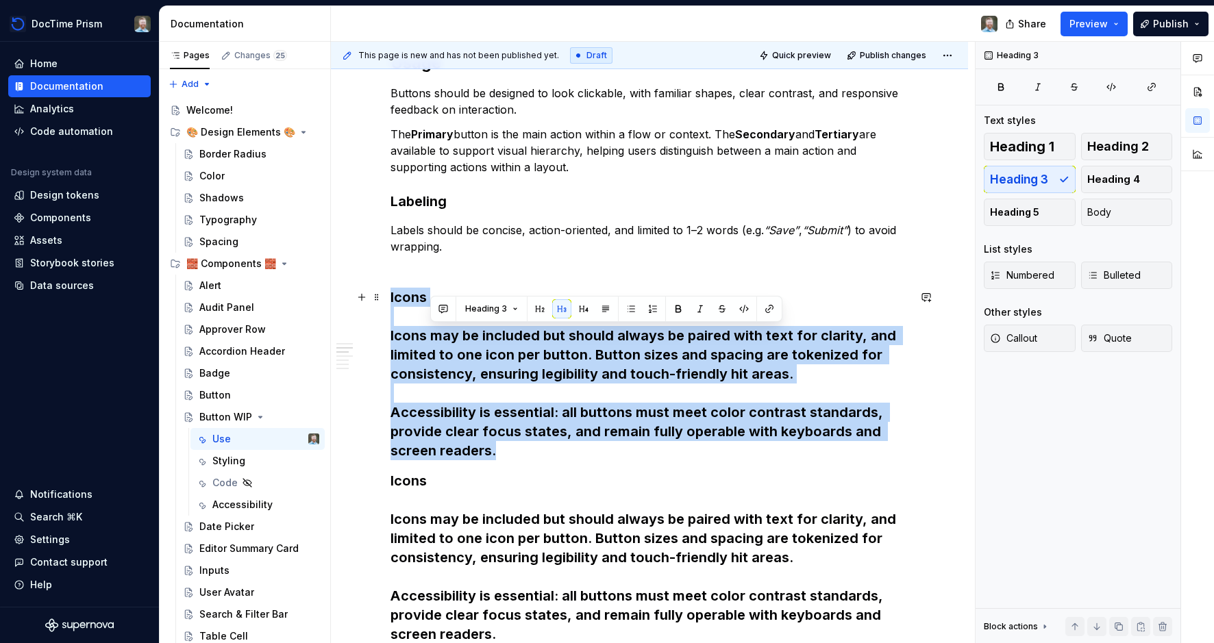
click at [431, 339] on h3 "Icons Icons may be included but should always be paired with text for clarity, …" at bounding box center [649, 374] width 518 height 173
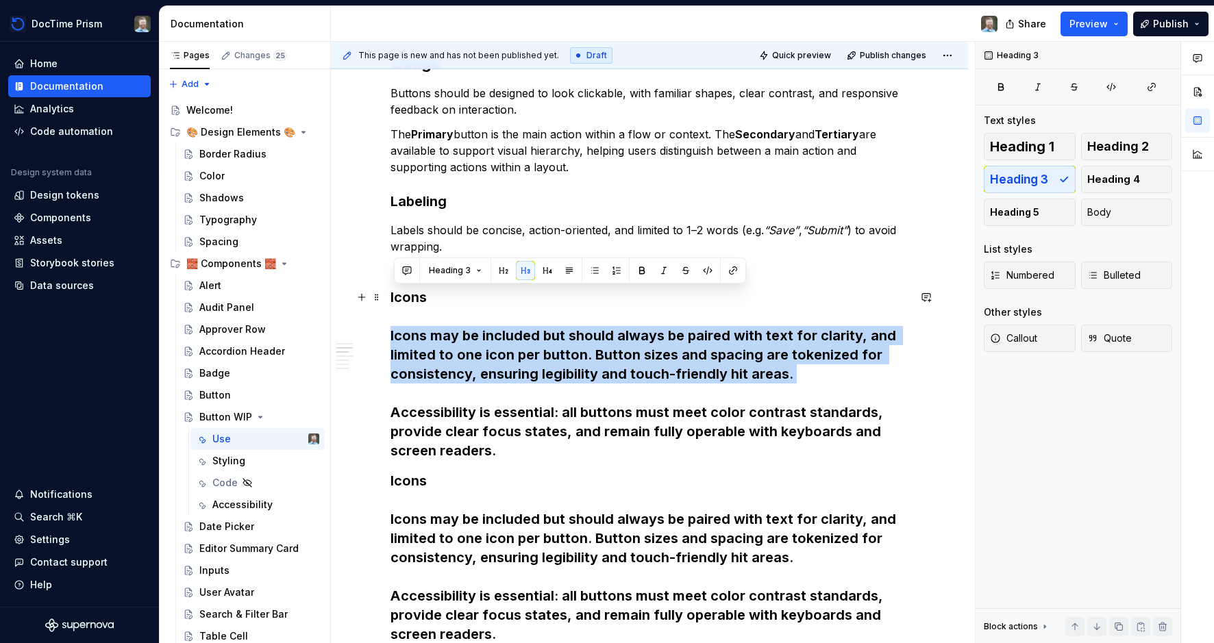
click at [431, 339] on h3 "Icons Icons may be included but should always be paired with text for clarity, …" at bounding box center [649, 374] width 518 height 173
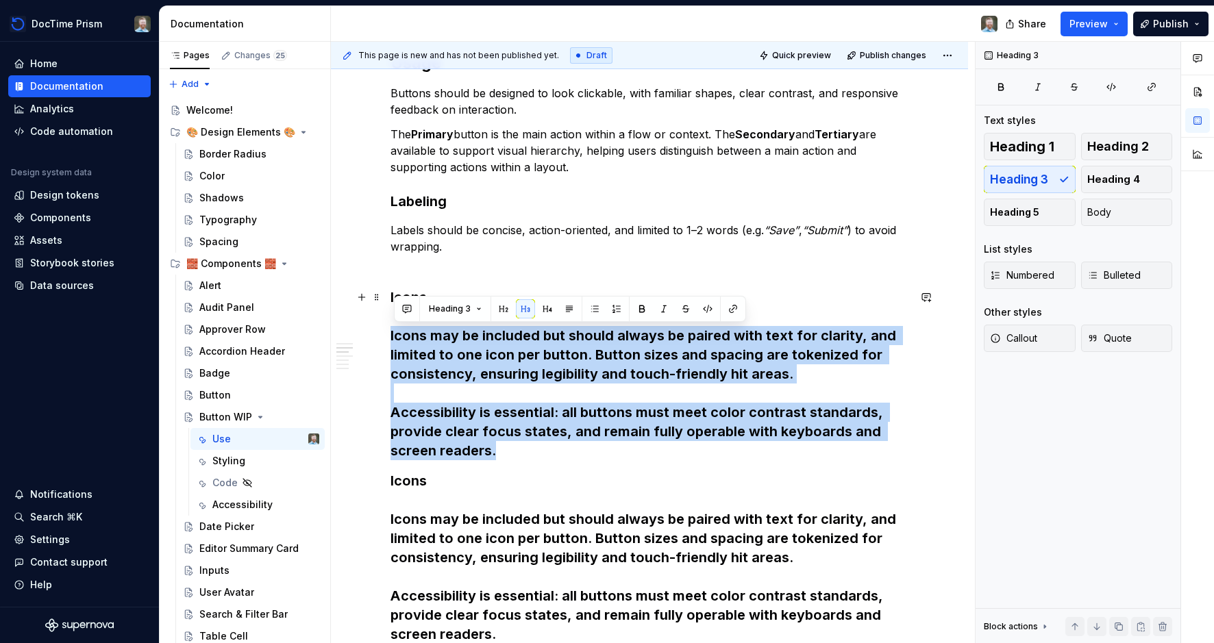
drag, startPoint x: 506, startPoint y: 449, endPoint x: 382, endPoint y: 338, distance: 166.9
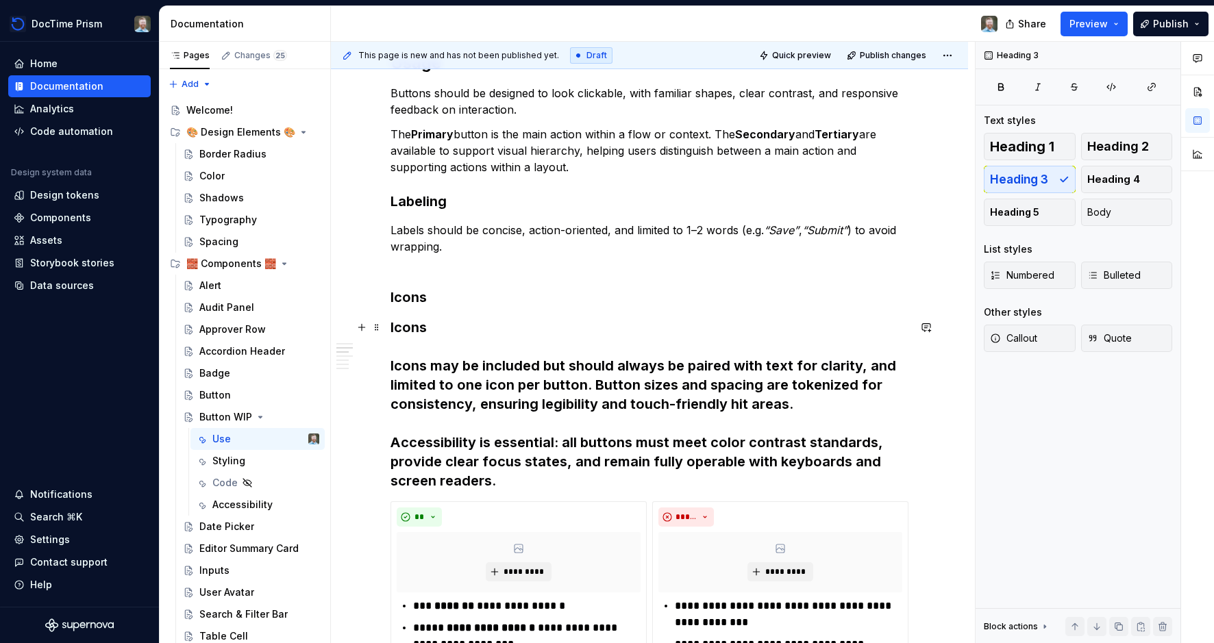
click at [413, 325] on h3 "Icons Icons may be included but should always be paired with text for clarity, …" at bounding box center [649, 404] width 518 height 173
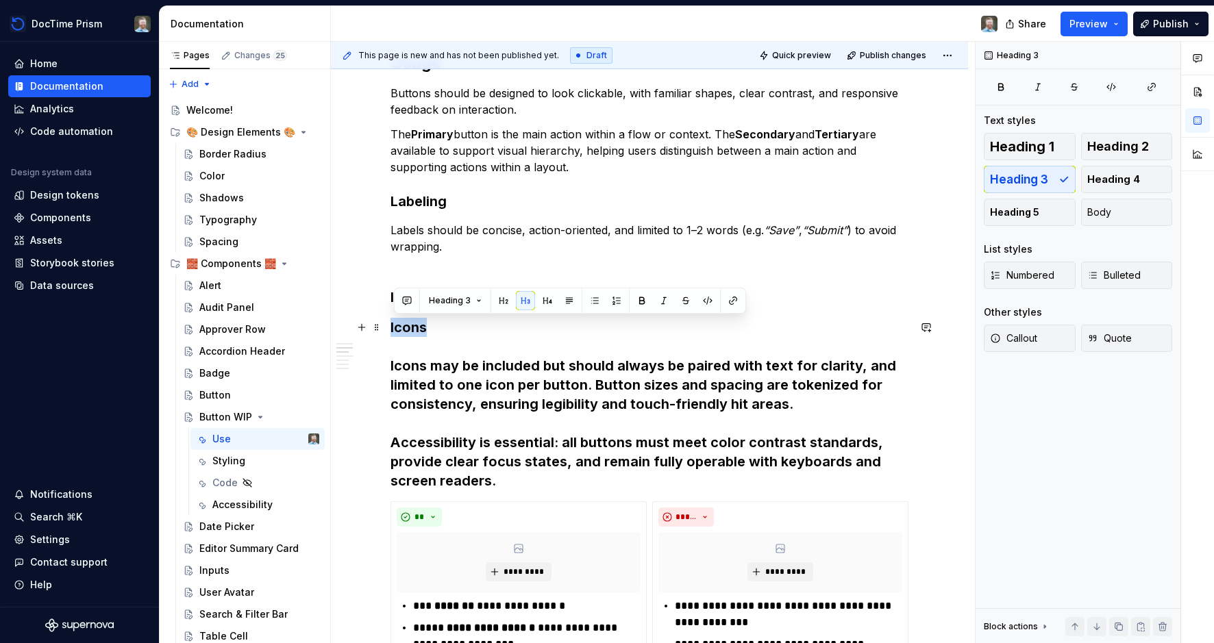
click at [413, 325] on h3 "Icons Icons may be included but should always be paired with text for clarity, …" at bounding box center [649, 404] width 518 height 173
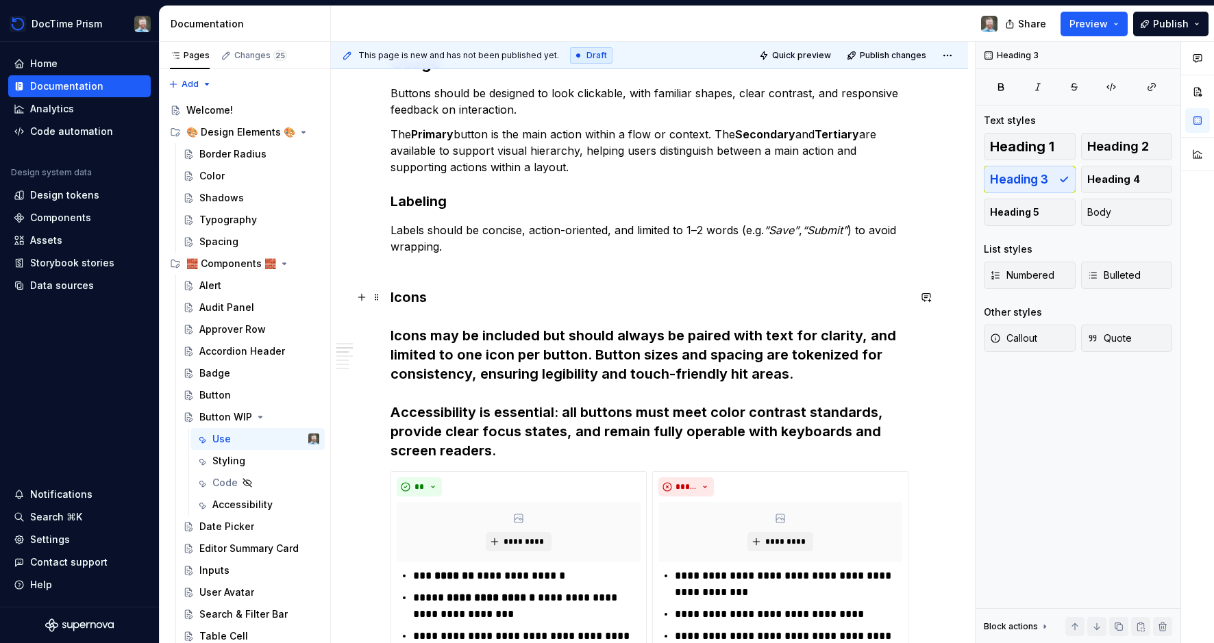
click at [456, 364] on h3 "Icons Icons may be included but should always be paired with text for clarity, …" at bounding box center [649, 374] width 518 height 173
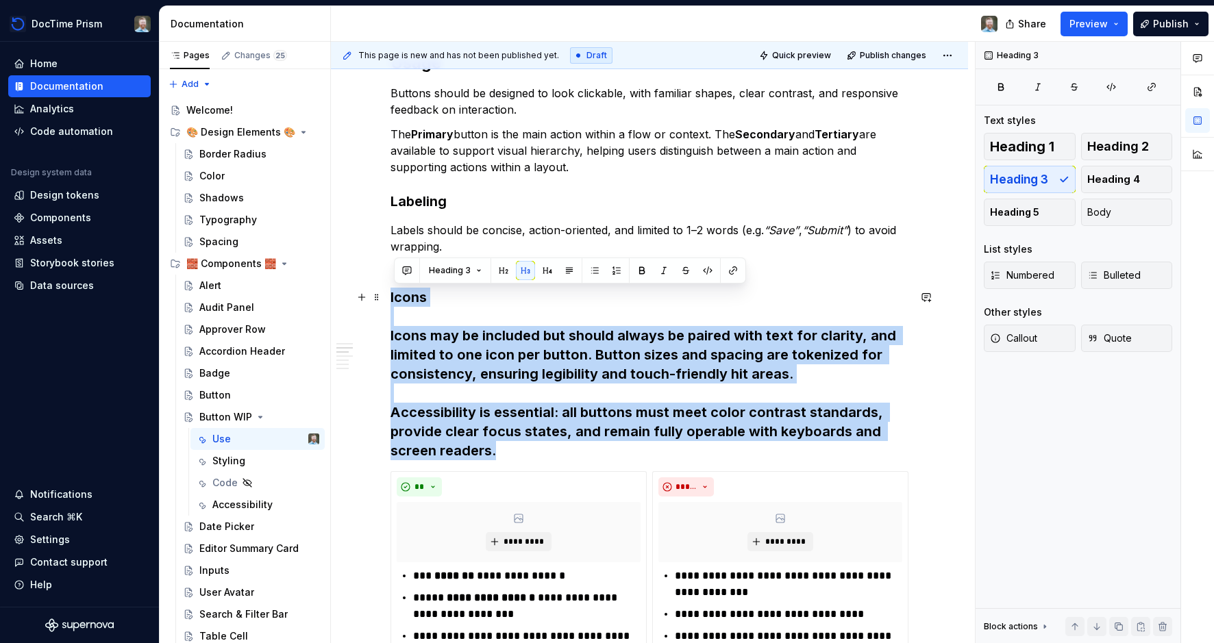
click at [456, 364] on h3 "Icons Icons may be included but should always be paired with text for clarity, …" at bounding box center [649, 374] width 518 height 173
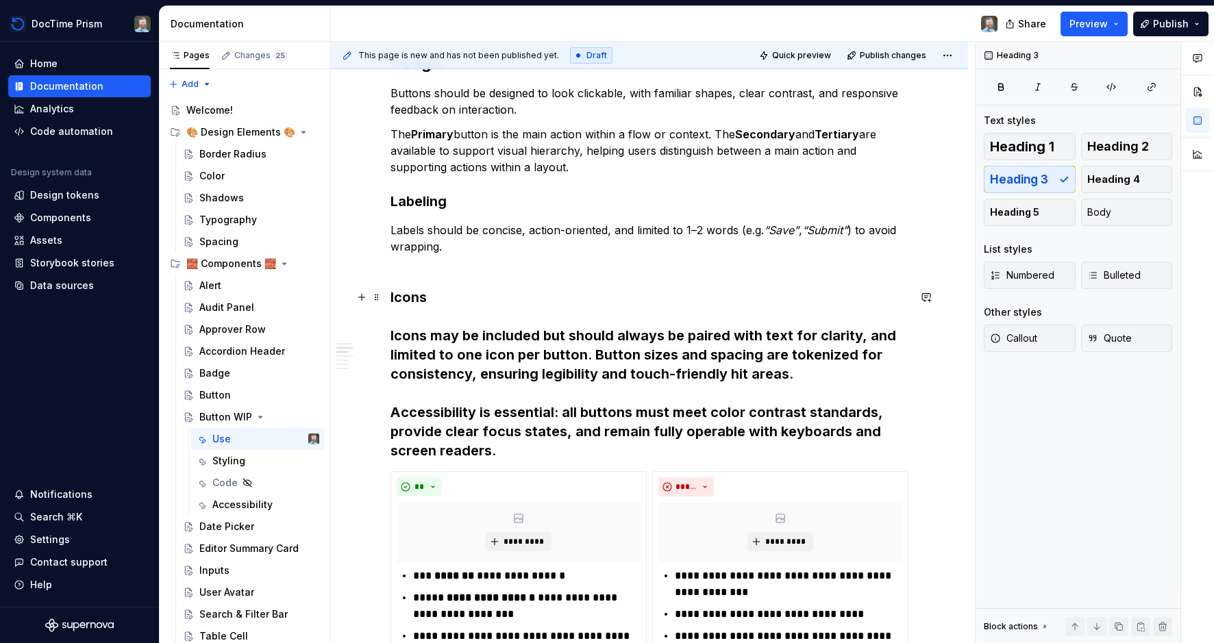
click at [446, 310] on h3 "Icons Icons may be included but should always be paired with text for clarity, …" at bounding box center [649, 374] width 518 height 173
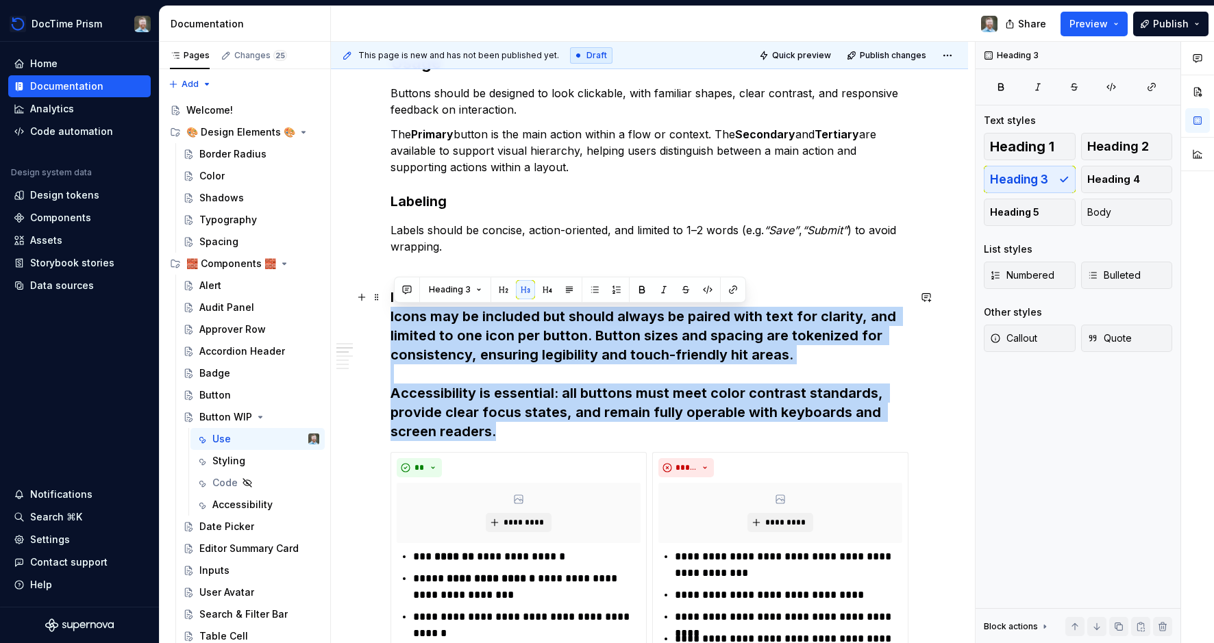
drag, startPoint x: 513, startPoint y: 429, endPoint x: 403, endPoint y: 318, distance: 156.0
click at [477, 290] on button "Heading 3" at bounding box center [455, 289] width 65 height 19
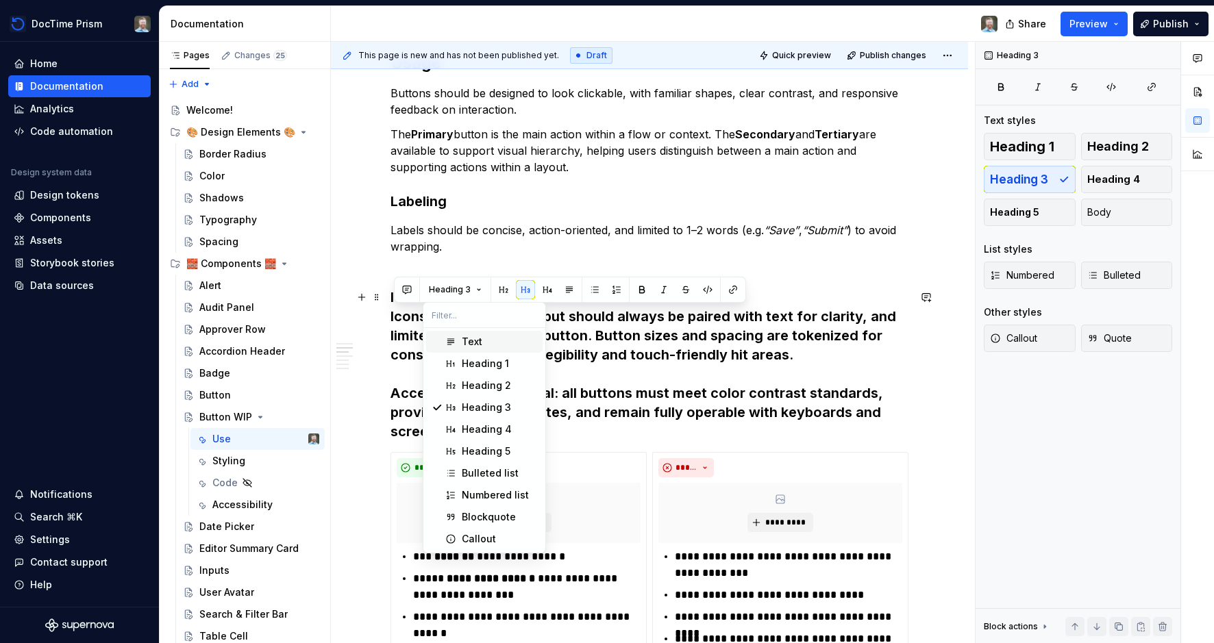
click at [484, 342] on div "Text" at bounding box center [499, 342] width 75 height 14
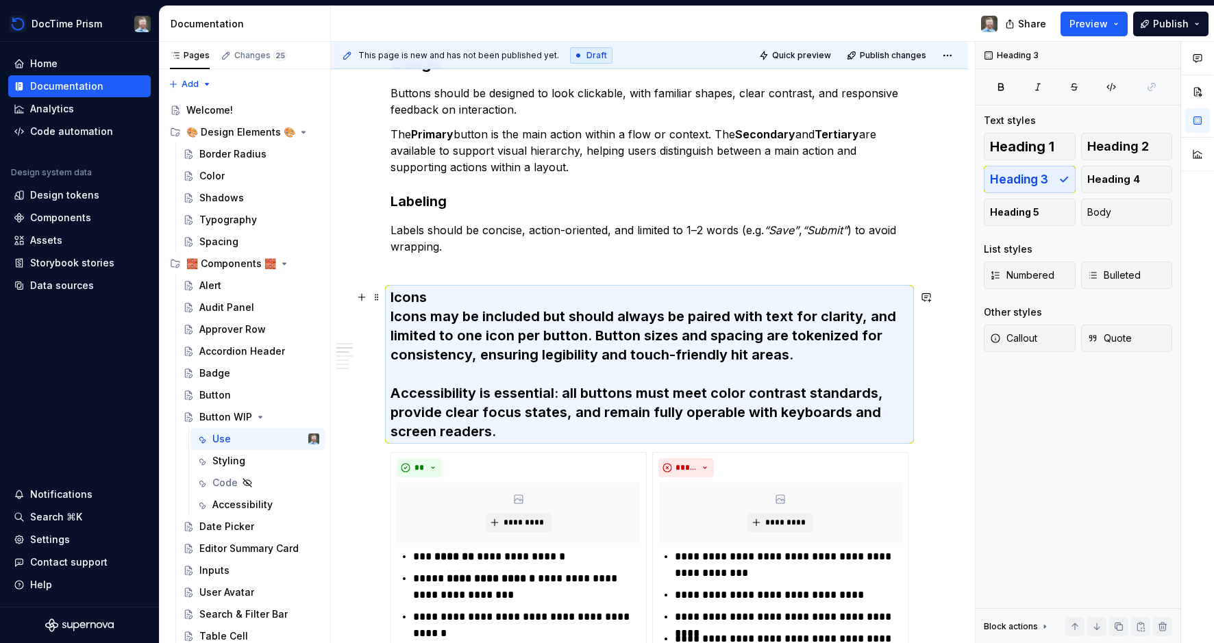
click at [708, 392] on h3 "Icons Icons may be included but should always be paired with text for clarity, …" at bounding box center [649, 364] width 518 height 153
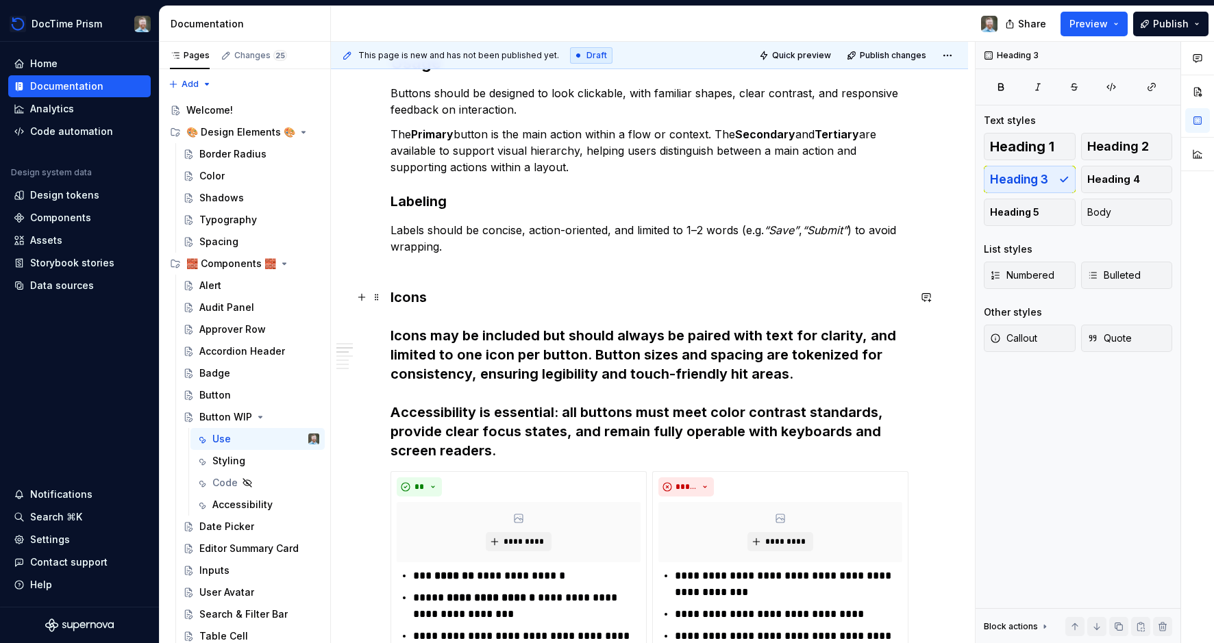
drag, startPoint x: 503, startPoint y: 428, endPoint x: 515, endPoint y: 443, distance: 18.9
click at [503, 428] on h3 "Icons Icons may be included but should always be paired with text for clarity, …" at bounding box center [649, 374] width 518 height 173
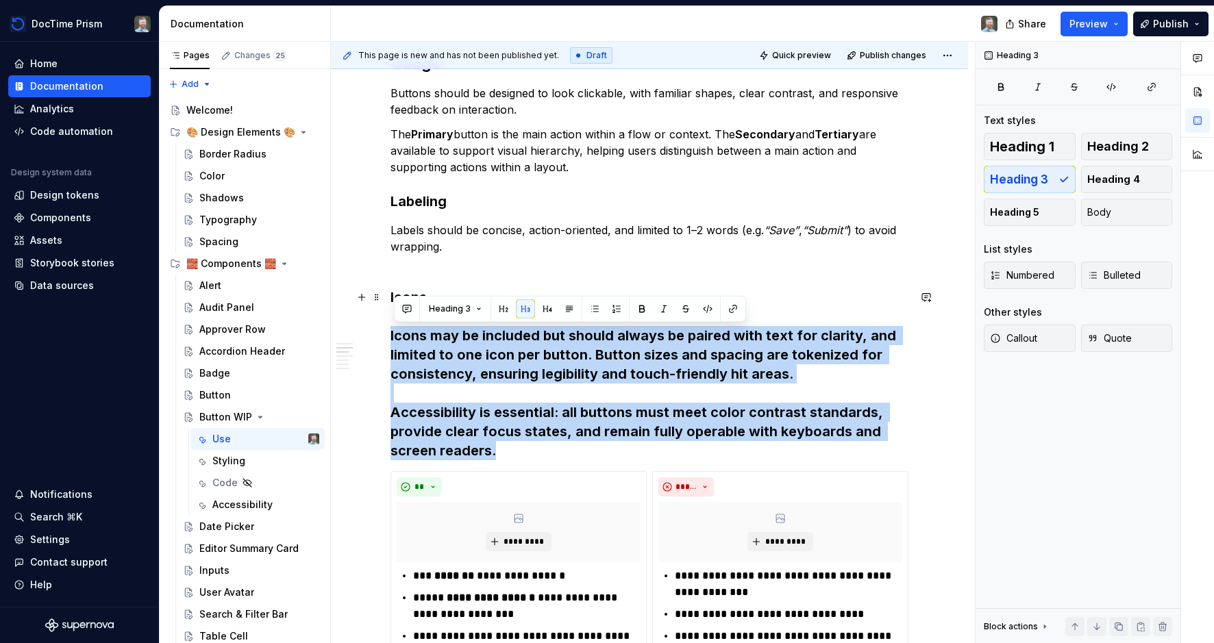
drag, startPoint x: 514, startPoint y: 451, endPoint x: 381, endPoint y: 340, distance: 172.7
click at [477, 308] on button "Heading 3" at bounding box center [455, 308] width 65 height 19
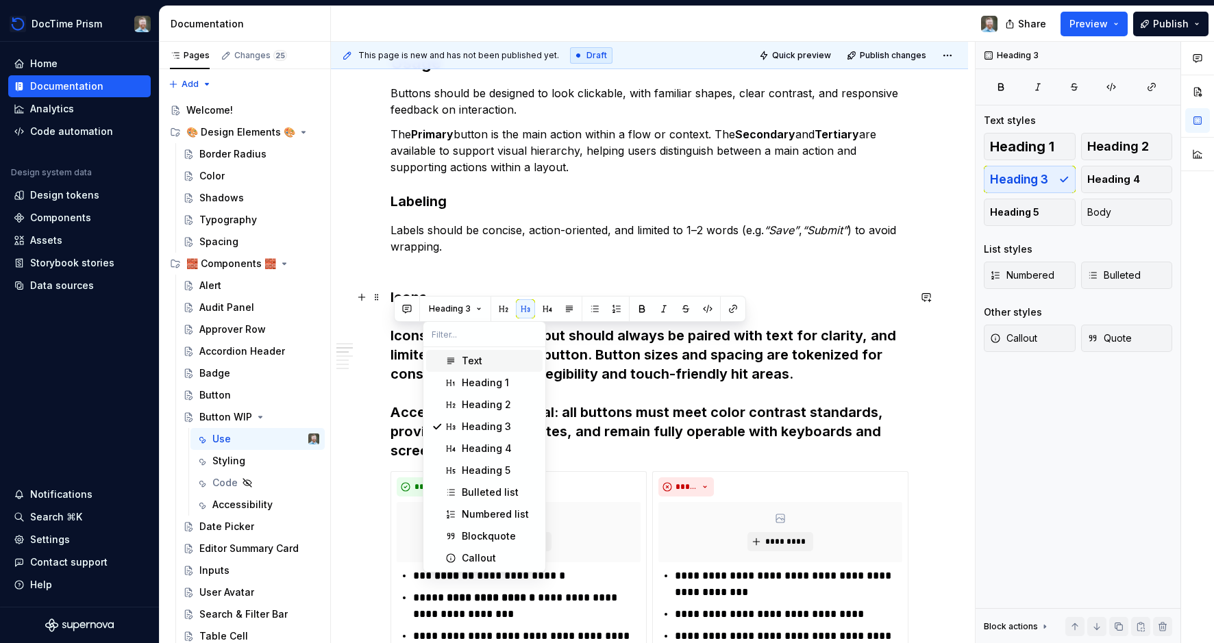
click at [481, 358] on div "Text" at bounding box center [472, 361] width 21 height 14
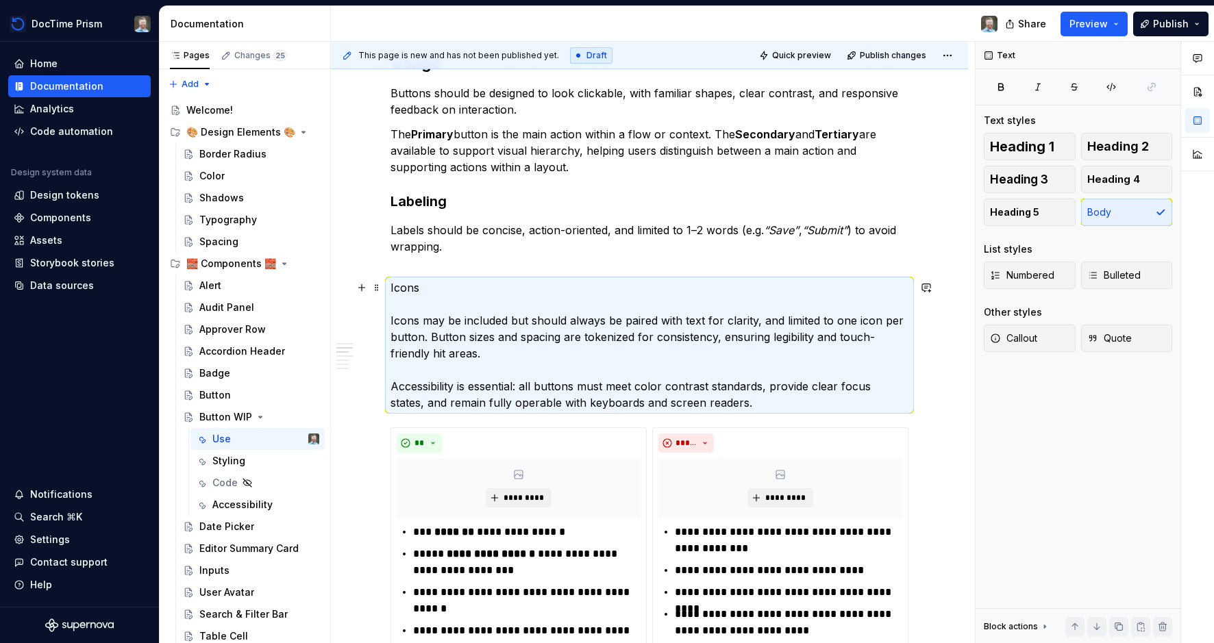
click at [410, 288] on p "Icons Icons may be included but should always be paired with text for clarity, …" at bounding box center [649, 345] width 518 height 132
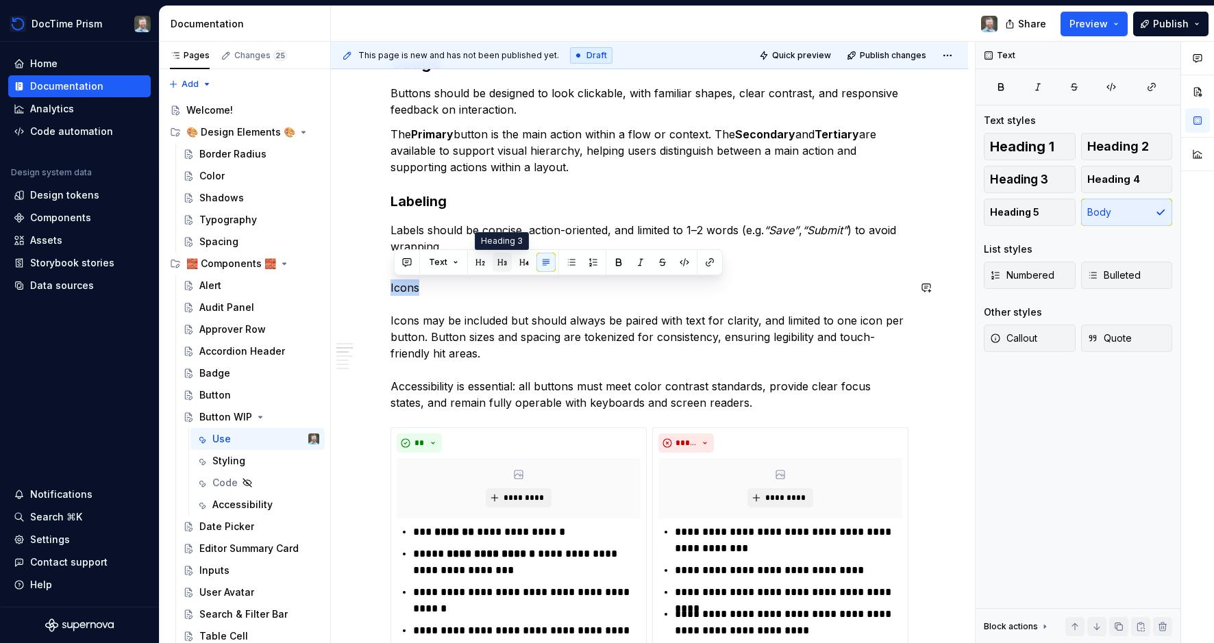
click at [497, 262] on button "button" at bounding box center [502, 262] width 19 height 19
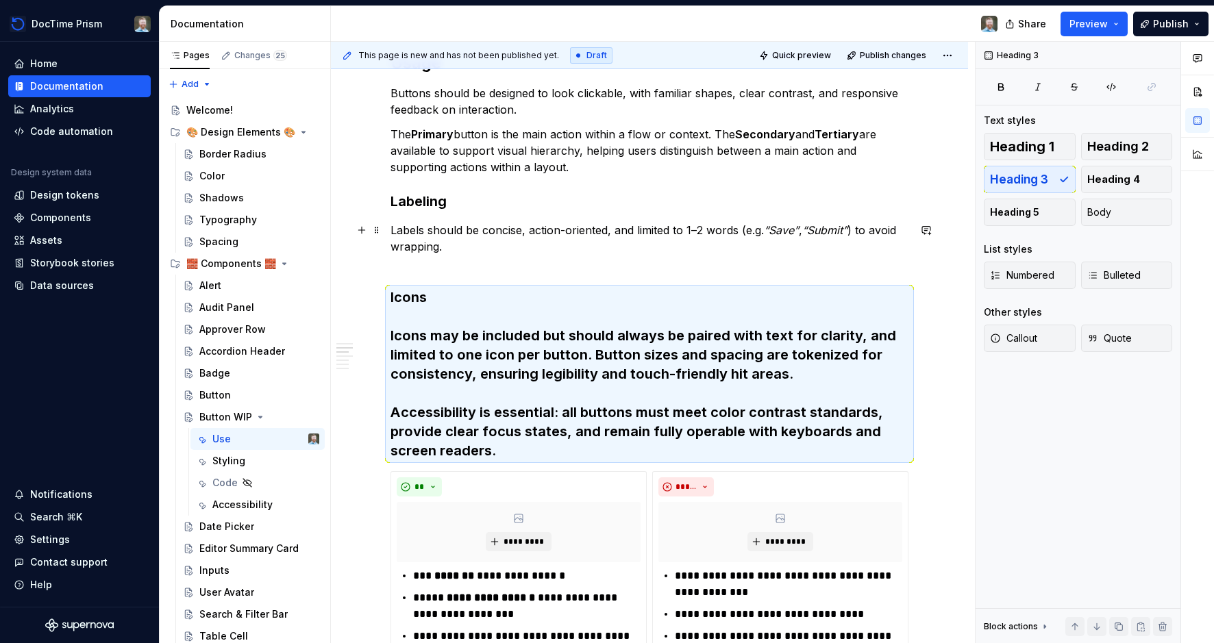
click at [472, 236] on p "Labels should be concise, action-oriented, and limited to 1–2 words (e.g. “Save…" at bounding box center [649, 246] width 518 height 49
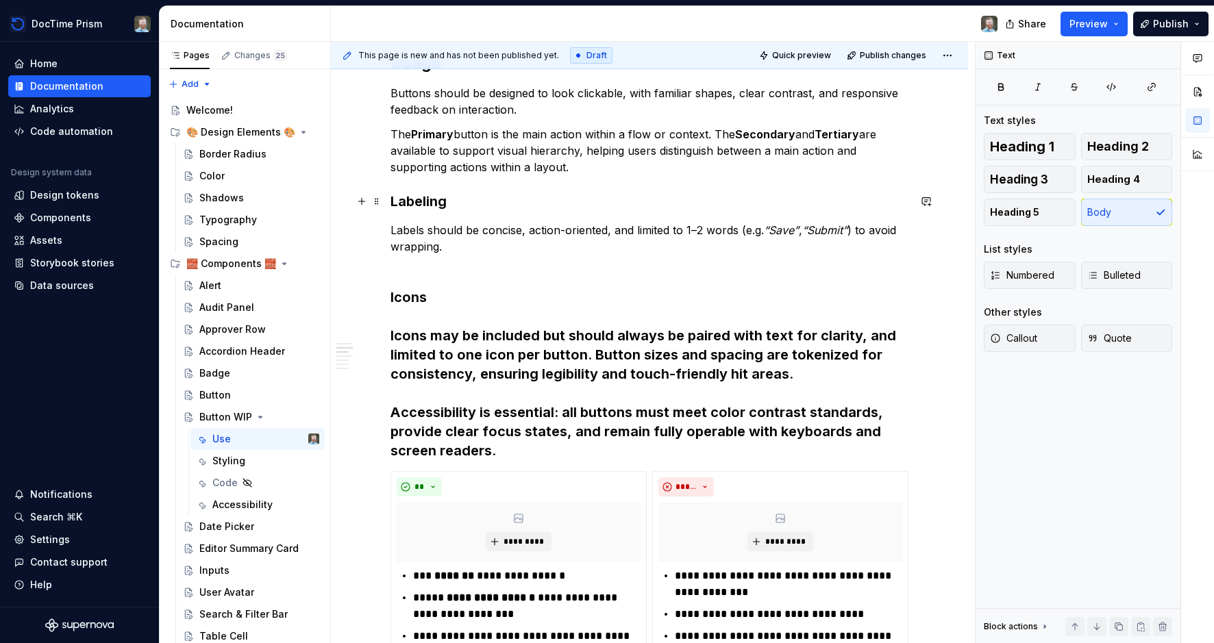
click at [436, 201] on h3 "Labeling" at bounding box center [649, 201] width 518 height 19
click at [424, 235] on p "Labels should be concise, action-oriented, and limited to 1–2 words (e.g. “Save…" at bounding box center [649, 246] width 518 height 49
click at [416, 294] on h3 "Icons Icons may be included but should always be paired with text for clarity, …" at bounding box center [649, 374] width 518 height 173
click at [418, 338] on h3 "Icons Icons may be included but should always be paired with text for clarity, …" at bounding box center [649, 374] width 518 height 173
click at [400, 339] on h3 "Icons Icons may be included but should always be paired with text for clarity, …" at bounding box center [649, 374] width 518 height 173
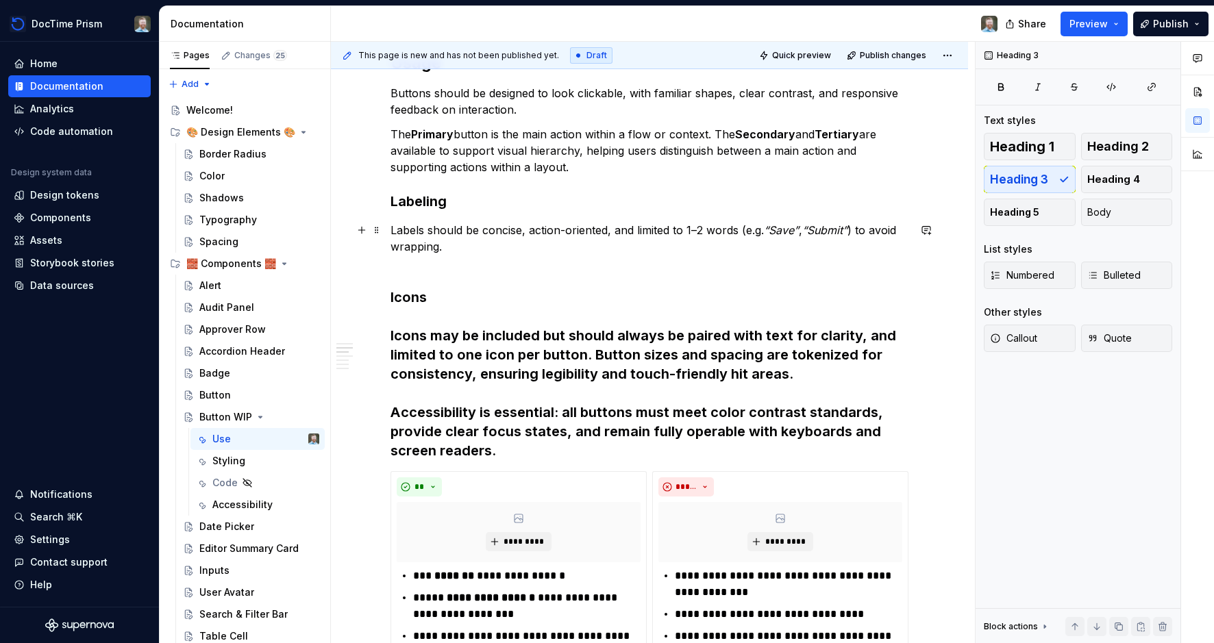
drag, startPoint x: 415, startPoint y: 249, endPoint x: 401, endPoint y: 240, distance: 16.3
click at [414, 249] on p "Labels should be concise, action-oriented, and limited to 1–2 words (e.g. “Save…" at bounding box center [649, 246] width 518 height 49
click at [382, 233] on span at bounding box center [376, 230] width 11 height 19
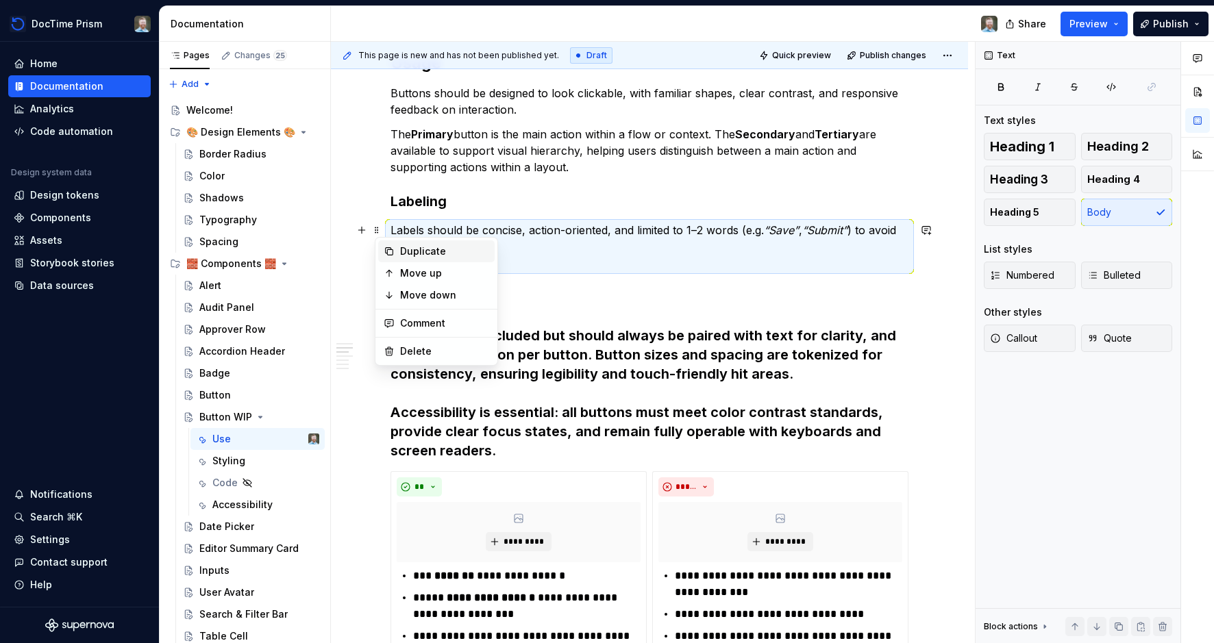
click at [397, 248] on div "Duplicate" at bounding box center [436, 251] width 116 height 22
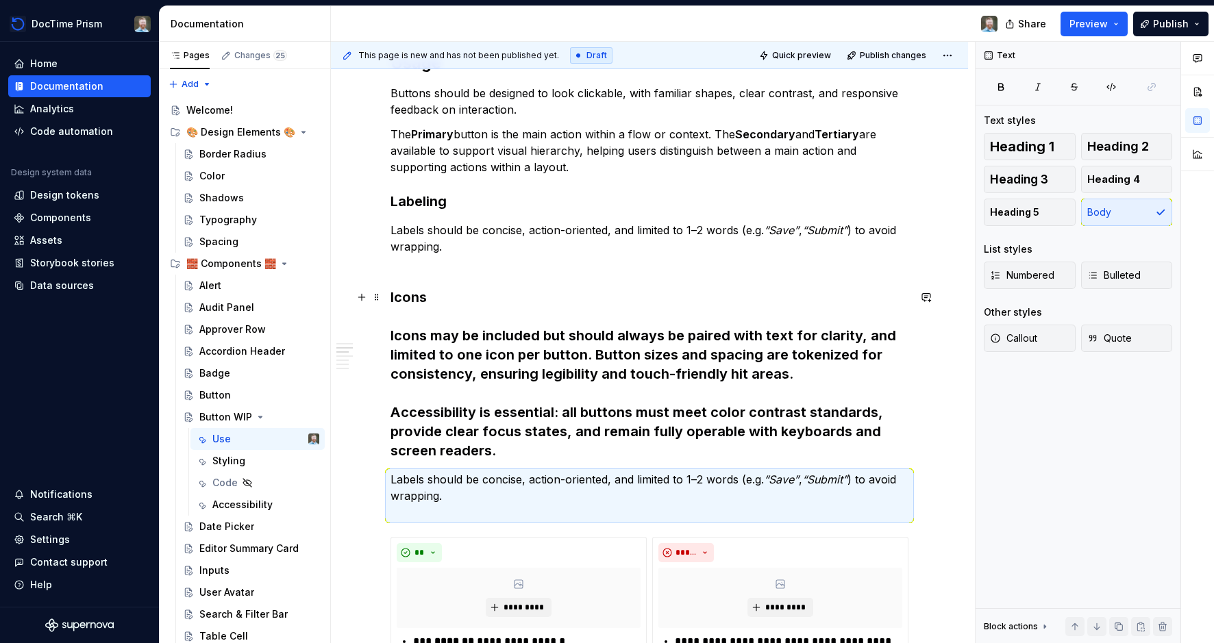
click at [430, 460] on h3 "Icons Icons may be included but should always be paired with text for clarity, …" at bounding box center [649, 374] width 518 height 173
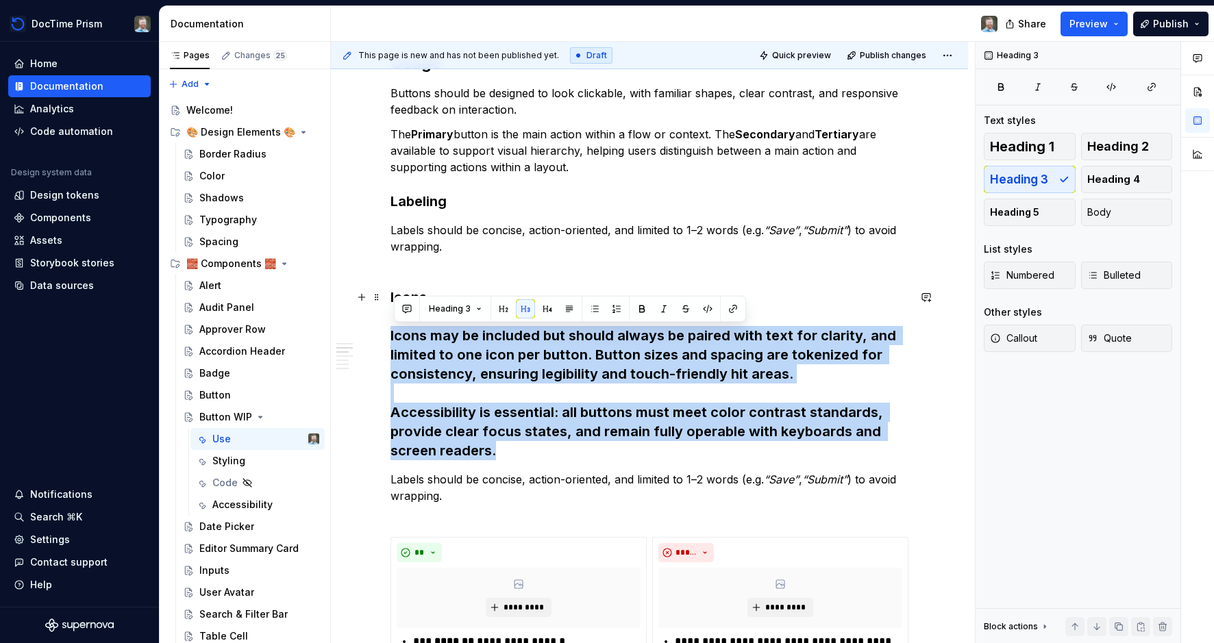
drag, startPoint x: 504, startPoint y: 449, endPoint x: 375, endPoint y: 334, distance: 173.7
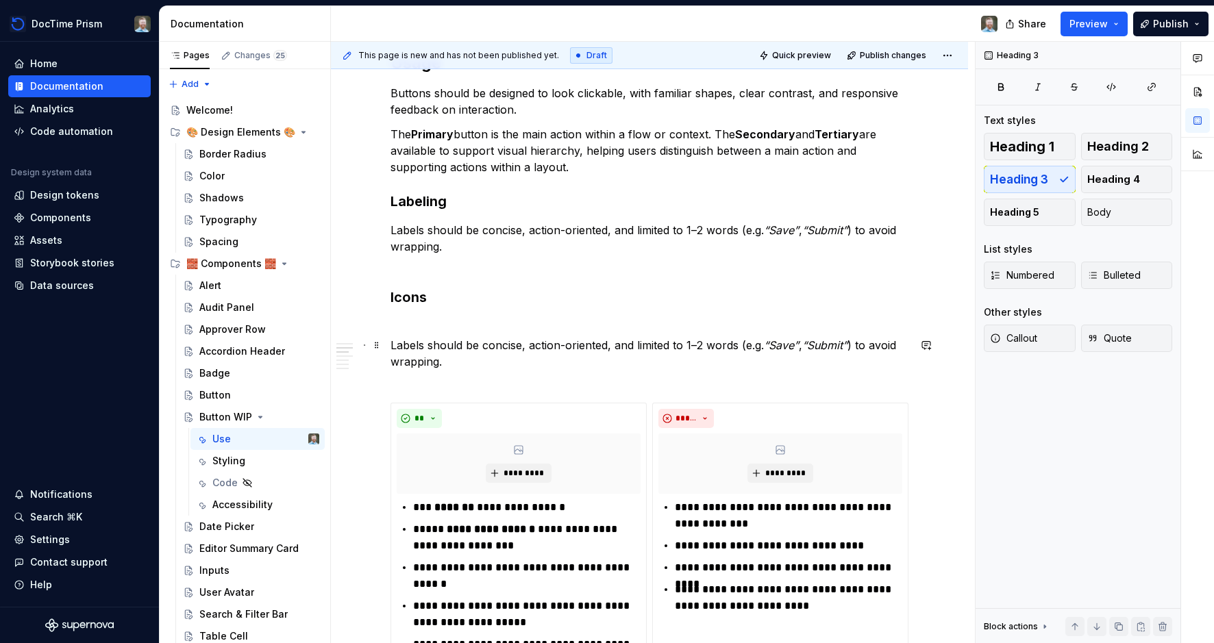
click at [448, 354] on p "Labels should be concise, action-oriented, and limited to 1–2 words (e.g. “Save…" at bounding box center [649, 361] width 518 height 49
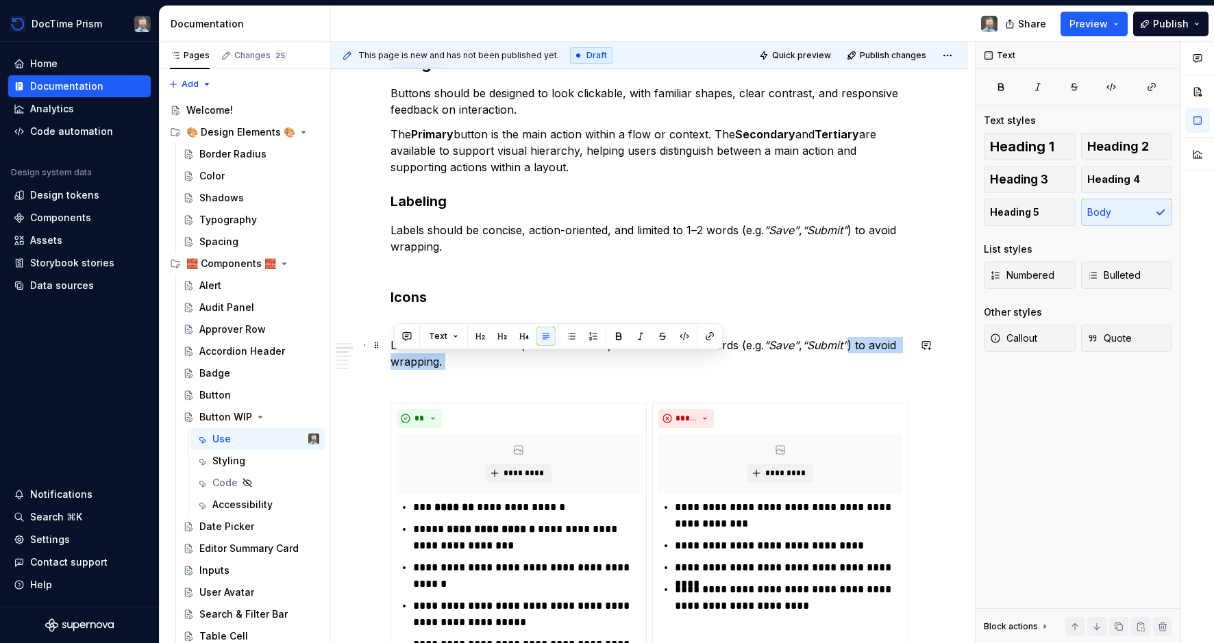
click at [448, 354] on p "Labels should be concise, action-oriented, and limited to 1–2 words (e.g. “Save…" at bounding box center [649, 361] width 518 height 49
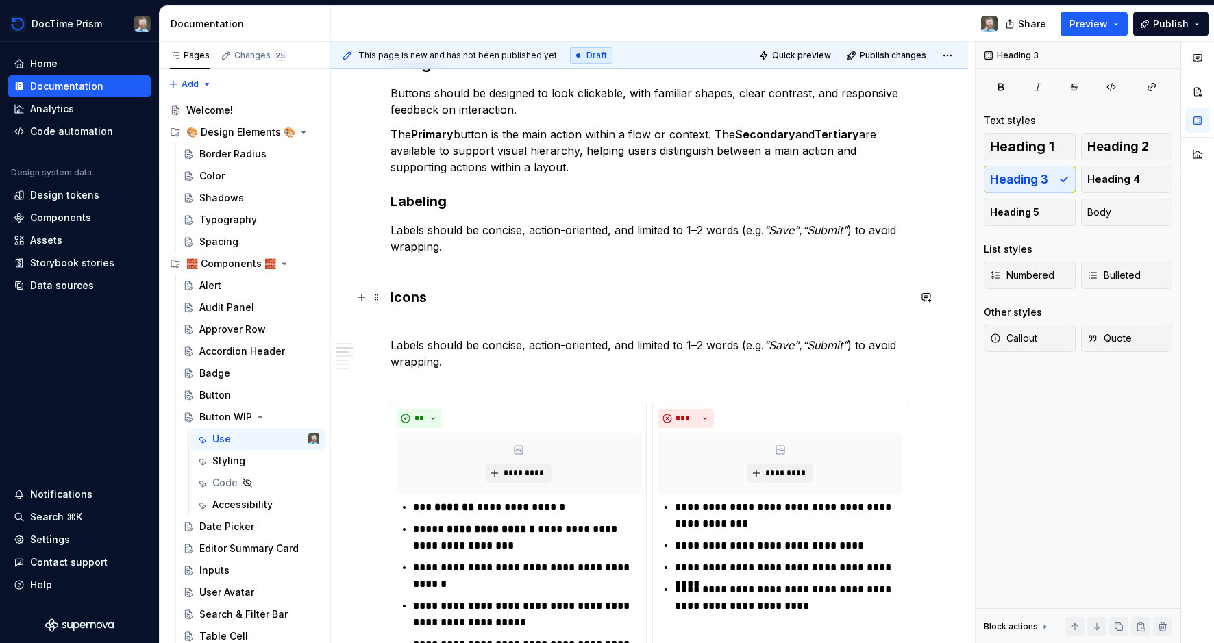
click at [421, 295] on h3 "Icons" at bounding box center [649, 307] width 518 height 38
click at [412, 323] on h3 "Icons" at bounding box center [649, 307] width 518 height 38
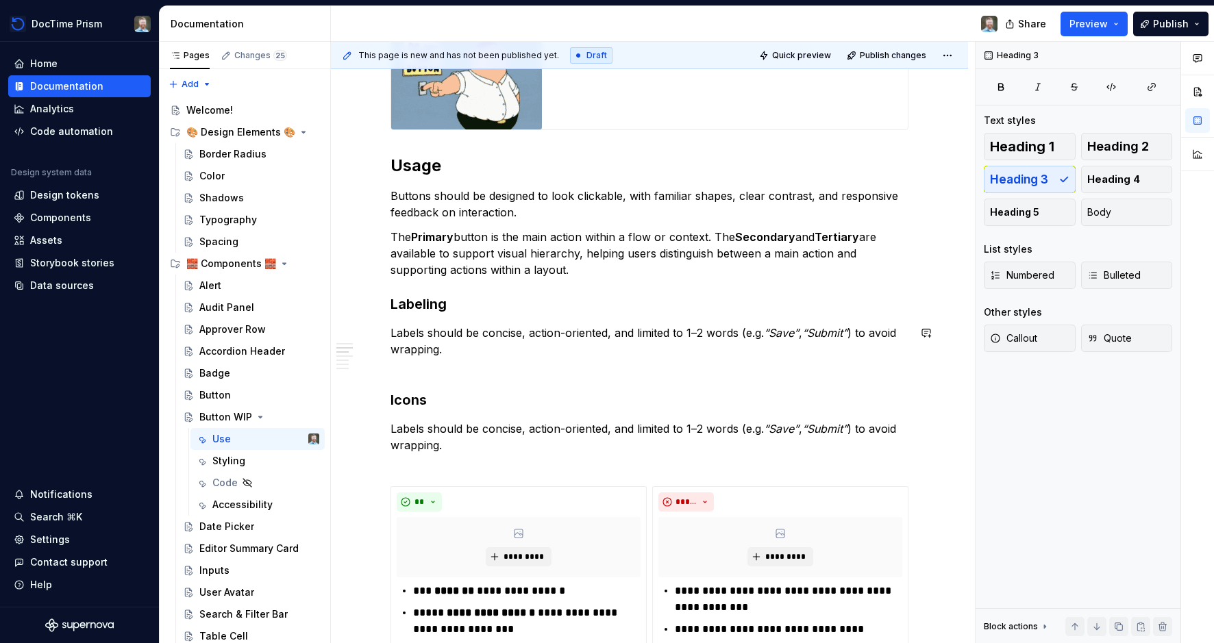
scroll to position [350, 0]
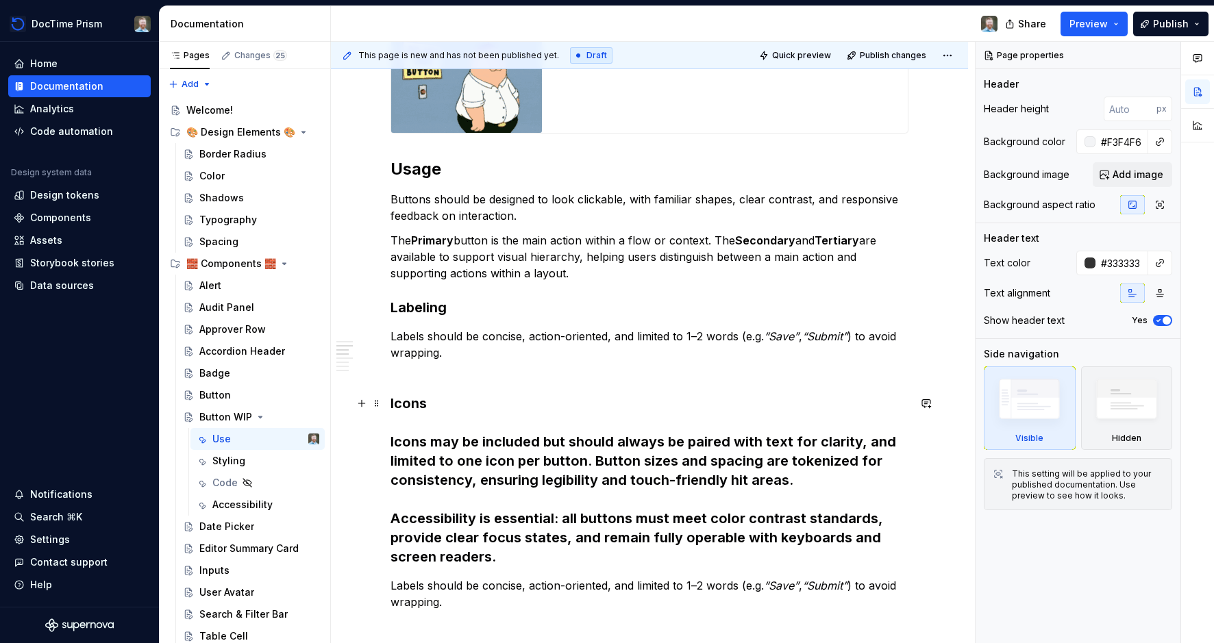
click at [531, 440] on h3 "Icons Icons may be included but should always be paired with text for clarity, …" at bounding box center [649, 480] width 518 height 173
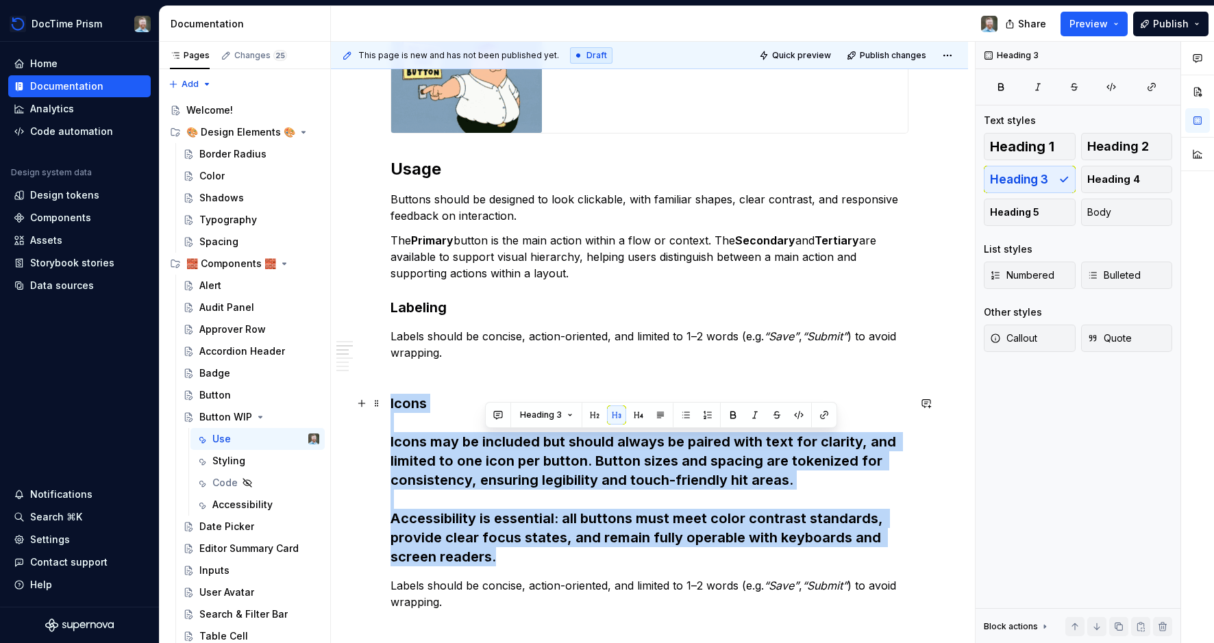
click at [531, 440] on h3 "Icons Icons may be included but should always be paired with text for clarity, …" at bounding box center [649, 480] width 518 height 173
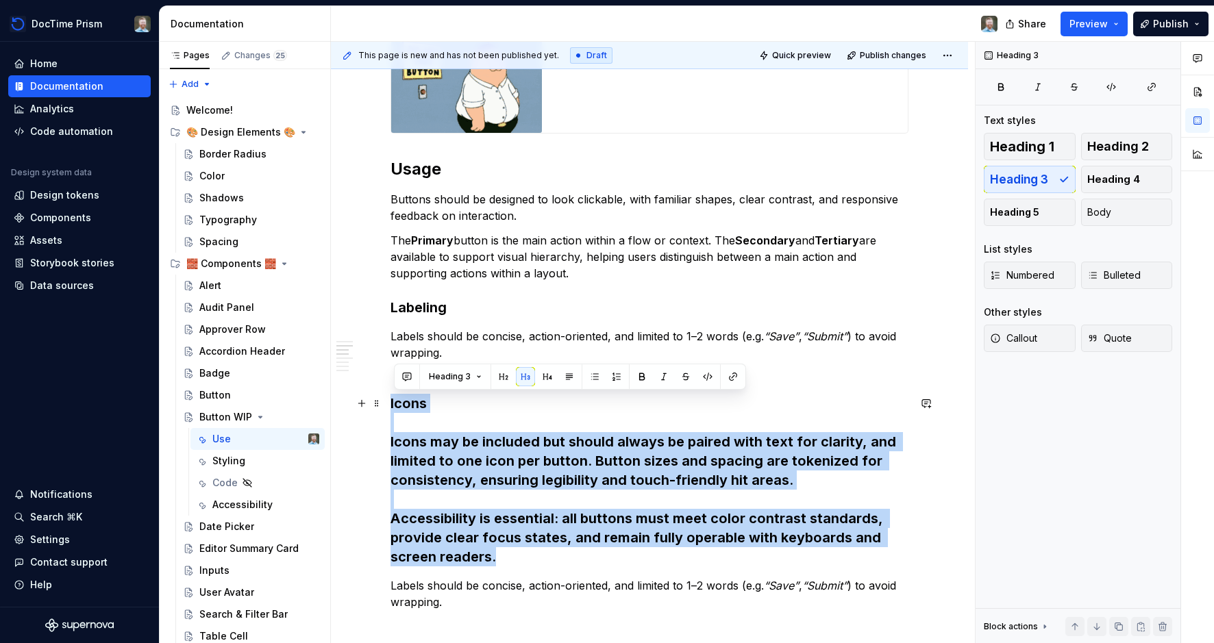
click at [531, 440] on h3 "Icons Icons may be included but should always be paired with text for clarity, …" at bounding box center [649, 480] width 518 height 173
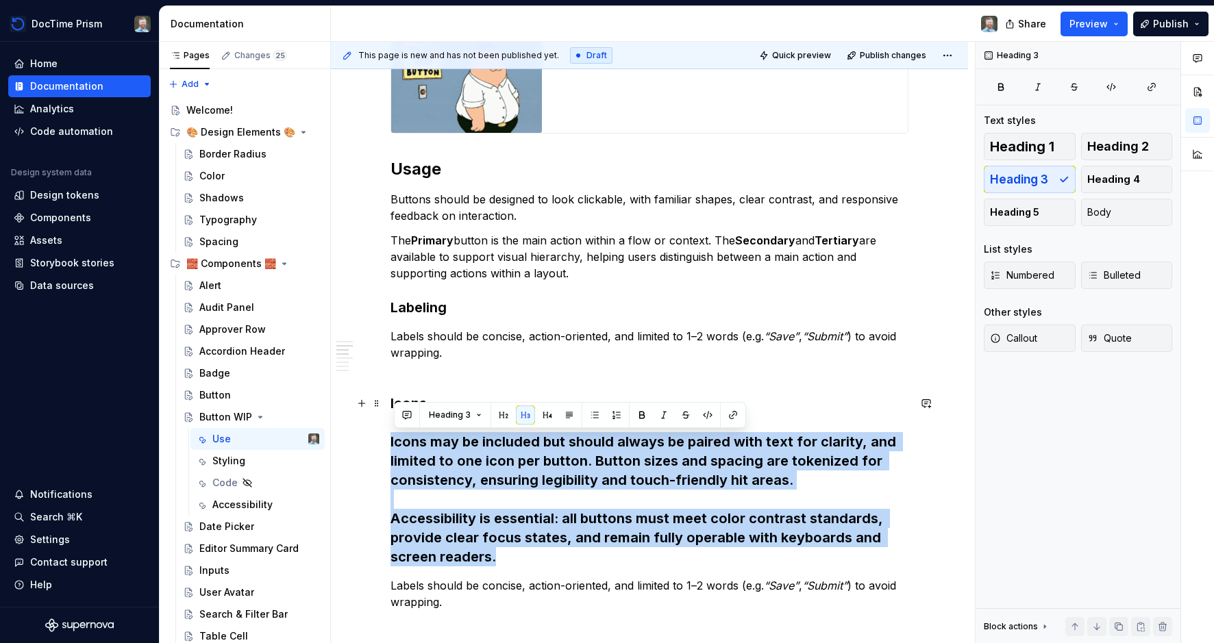
drag, startPoint x: 508, startPoint y: 554, endPoint x: 360, endPoint y: 445, distance: 183.7
click at [473, 464] on strong "Icons may be included but should always be paired with text for clarity, and li…" at bounding box center [644, 500] width 509 height 132
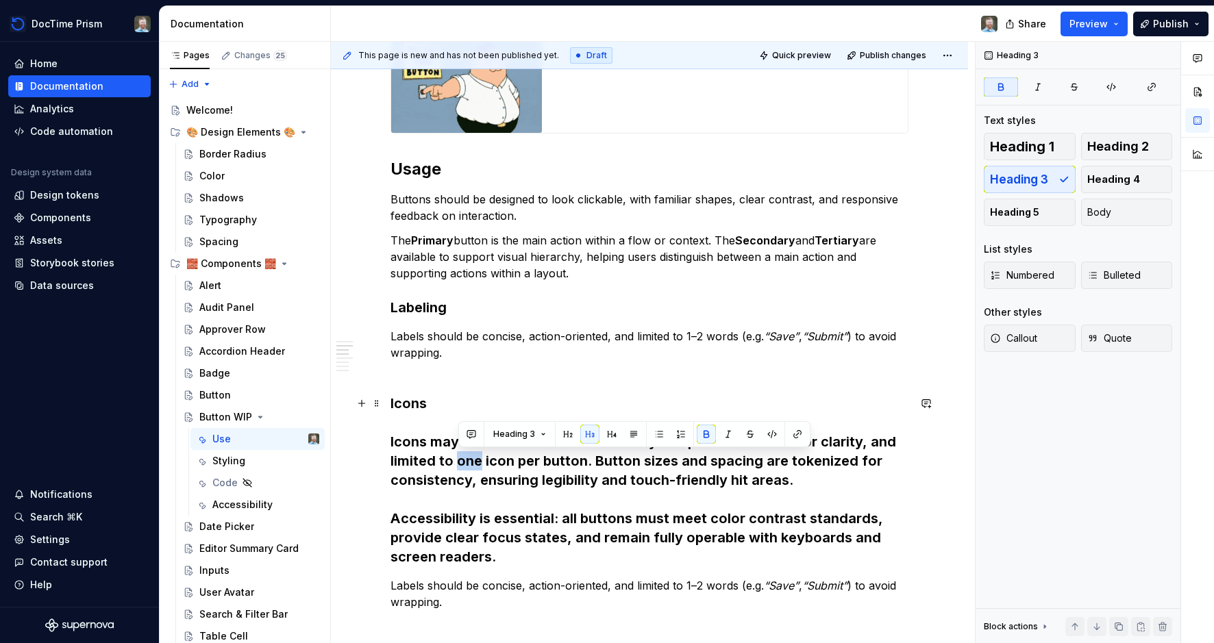
click at [473, 464] on strong "Icons may be included but should always be paired with text for clarity, and li…" at bounding box center [644, 500] width 509 height 132
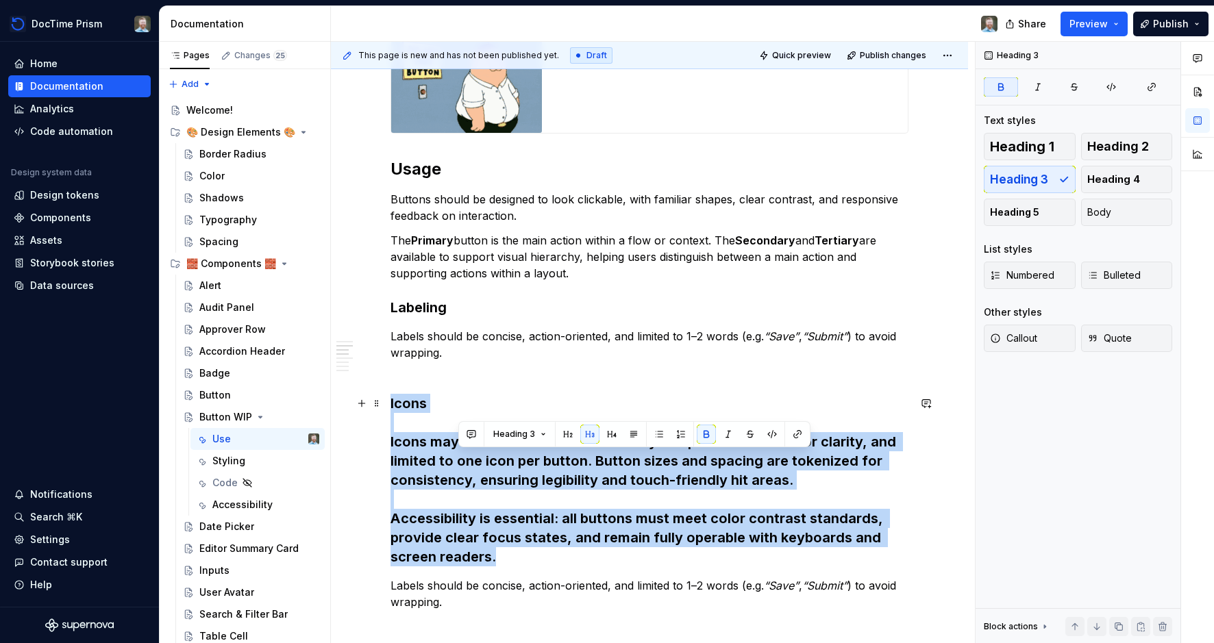
click at [473, 464] on strong "Icons may be included but should always be paired with text for clarity, and li…" at bounding box center [644, 500] width 509 height 132
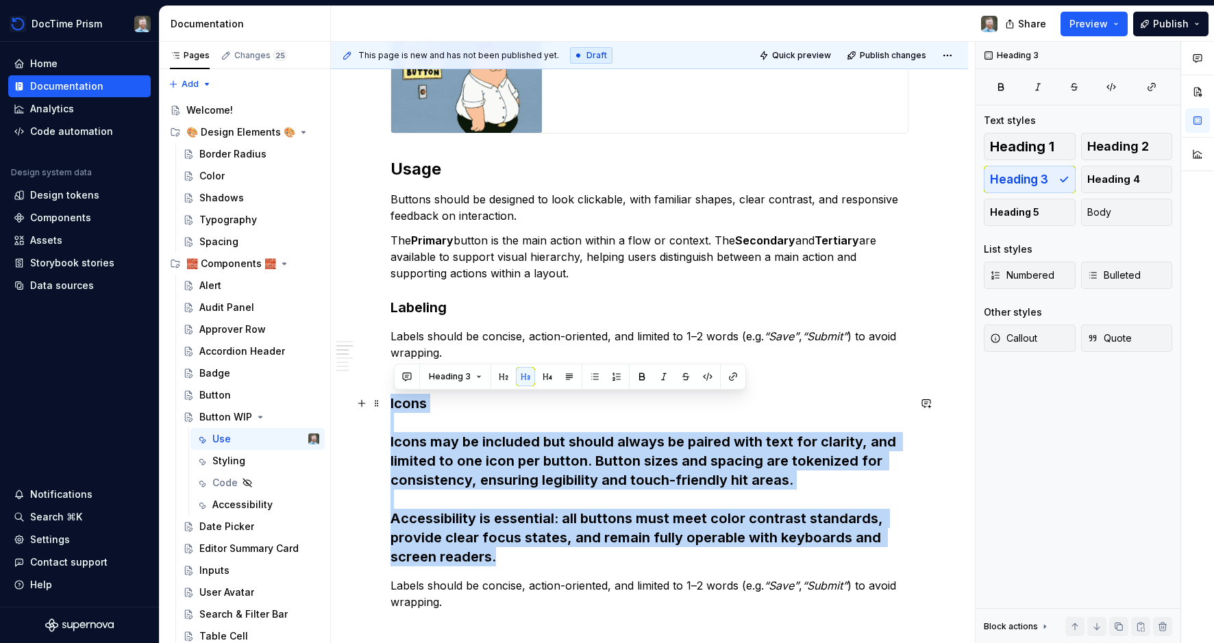
click at [473, 460] on strong "Icons may be included but should always be paired with text for clarity, and li…" at bounding box center [644, 500] width 509 height 132
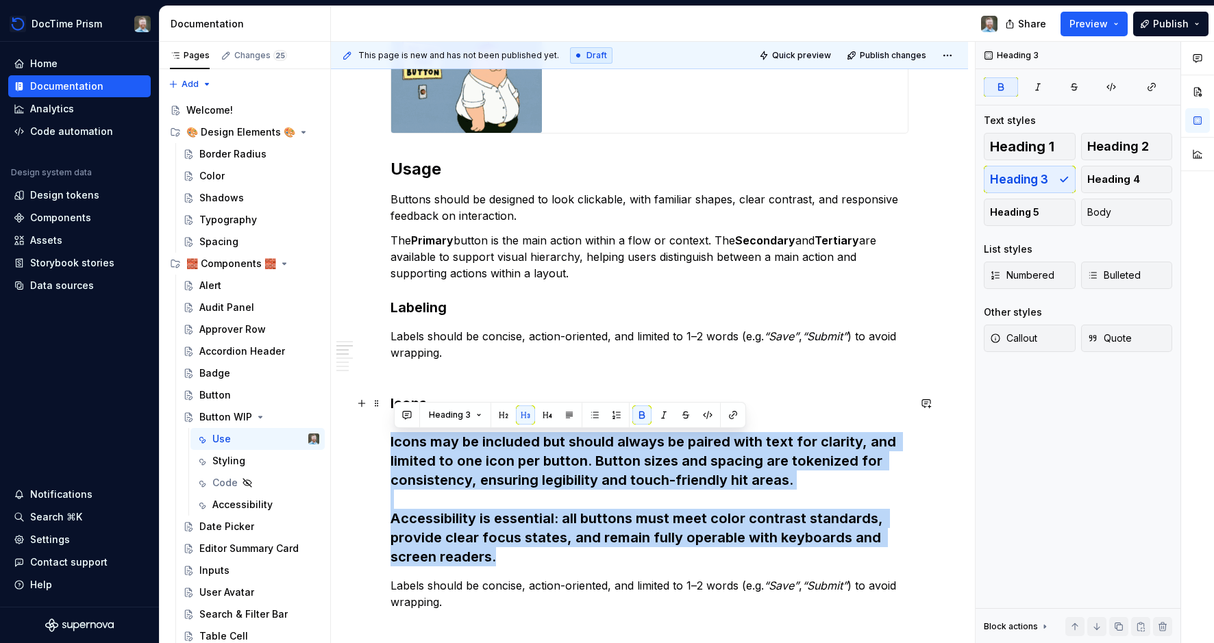
drag, startPoint x: 509, startPoint y: 554, endPoint x: 371, endPoint y: 448, distance: 173.5
click at [482, 418] on button "Heading 3" at bounding box center [455, 415] width 65 height 19
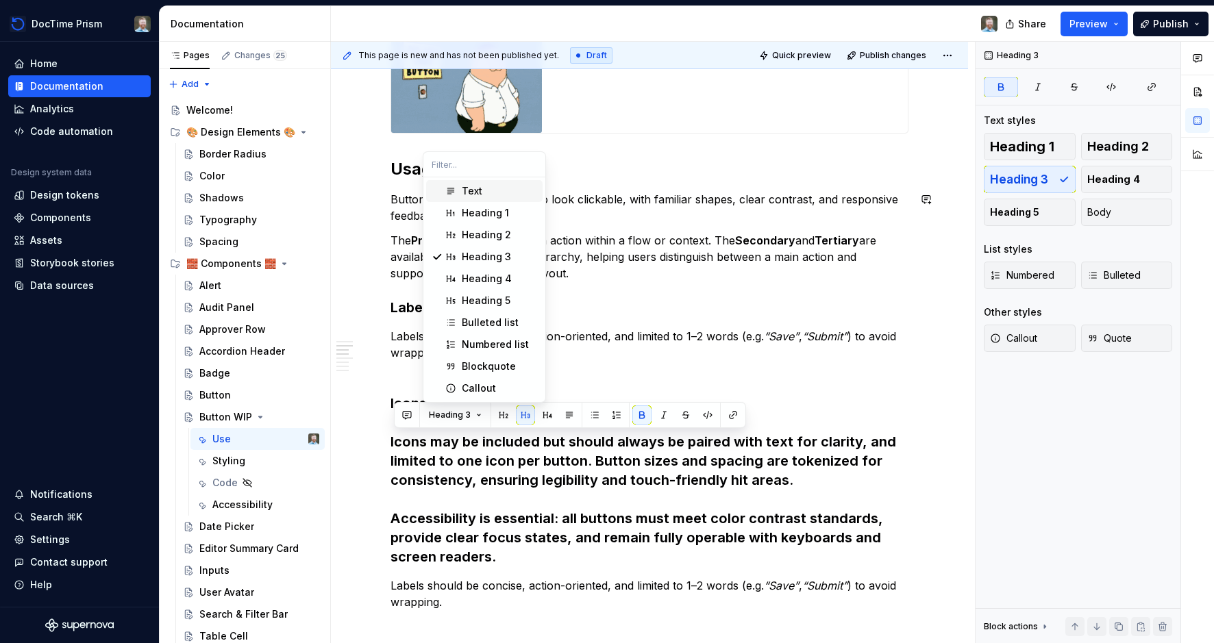
click at [473, 184] on div "Text" at bounding box center [472, 191] width 21 height 14
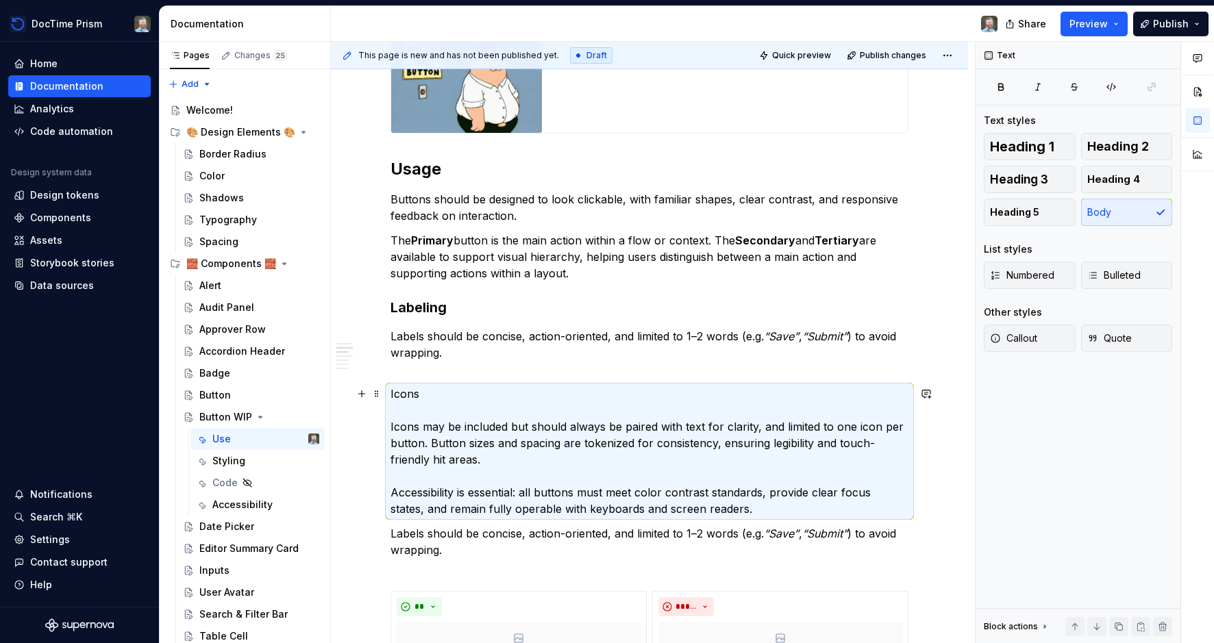
click at [562, 453] on p "Icons Icons may be included but should always be paired with text for clarity, …" at bounding box center [649, 452] width 518 height 132
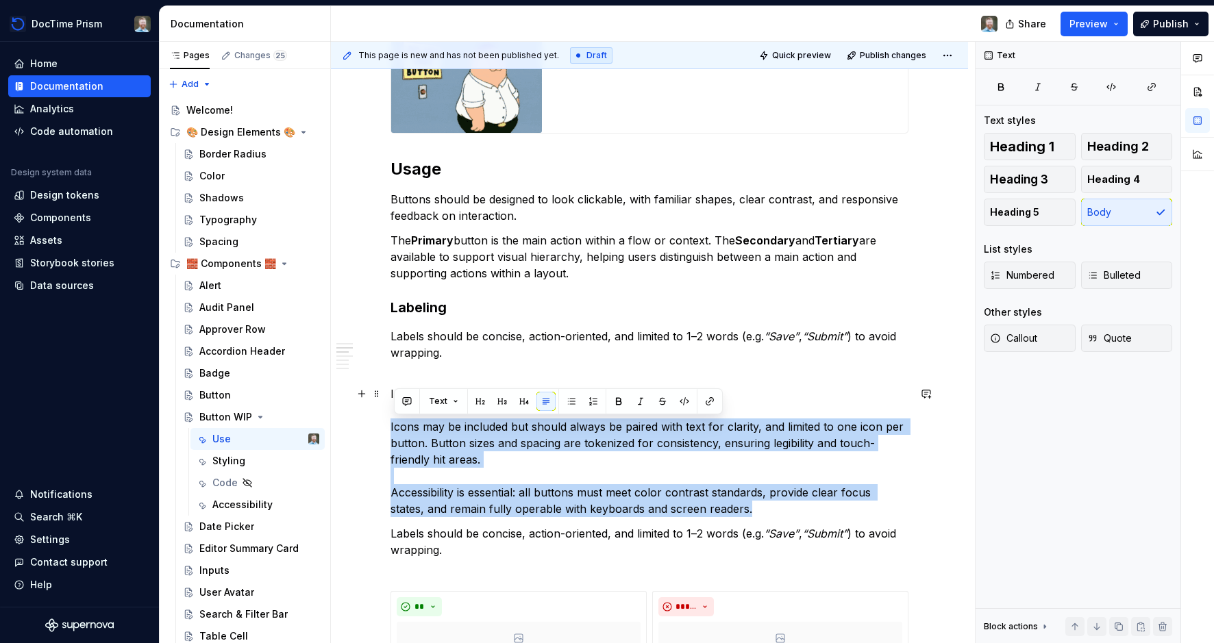
drag, startPoint x: 754, startPoint y: 510, endPoint x: 382, endPoint y: 430, distance: 379.8
copy p "Icons may be included but should always be paired with text for clarity, and li…"
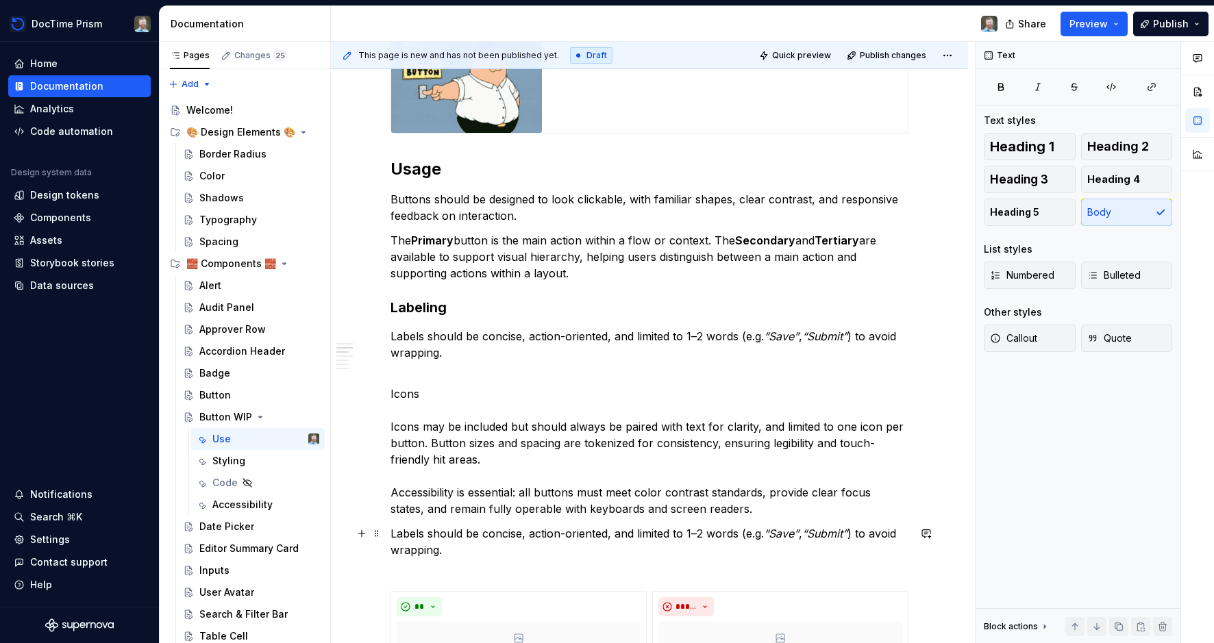
click at [436, 536] on p "Labels should be concise, action-oriented, and limited to 1–2 words (e.g. “Save…" at bounding box center [649, 549] width 518 height 49
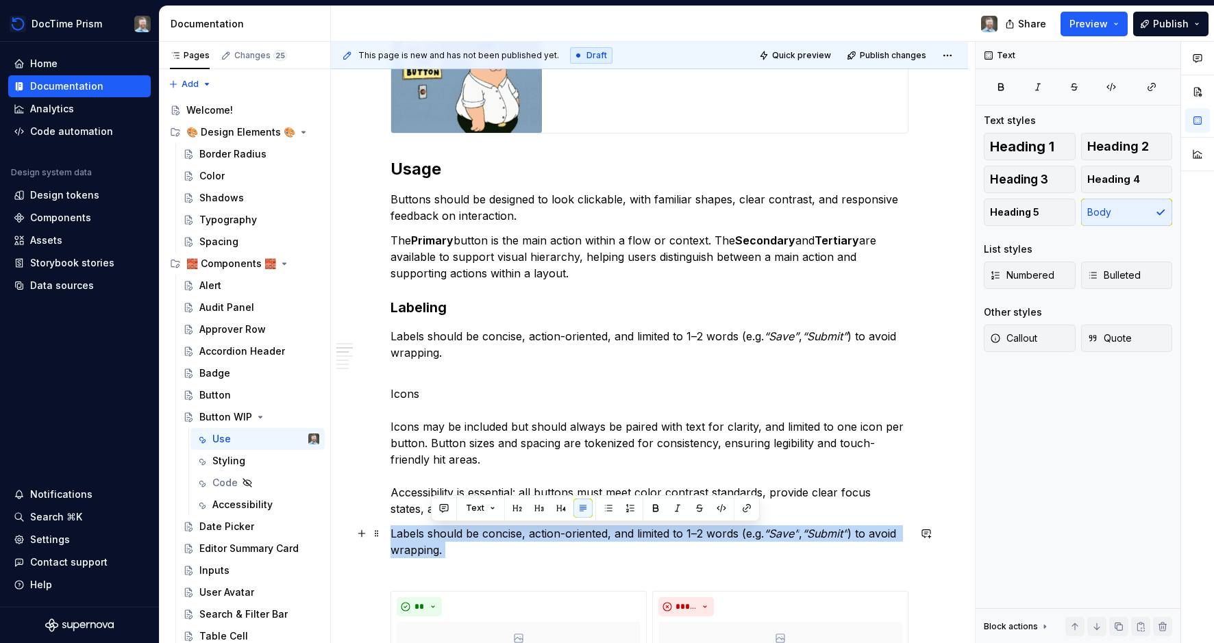
click at [436, 536] on p "Labels should be concise, action-oriented, and limited to 1–2 words (e.g. “Save…" at bounding box center [649, 549] width 518 height 49
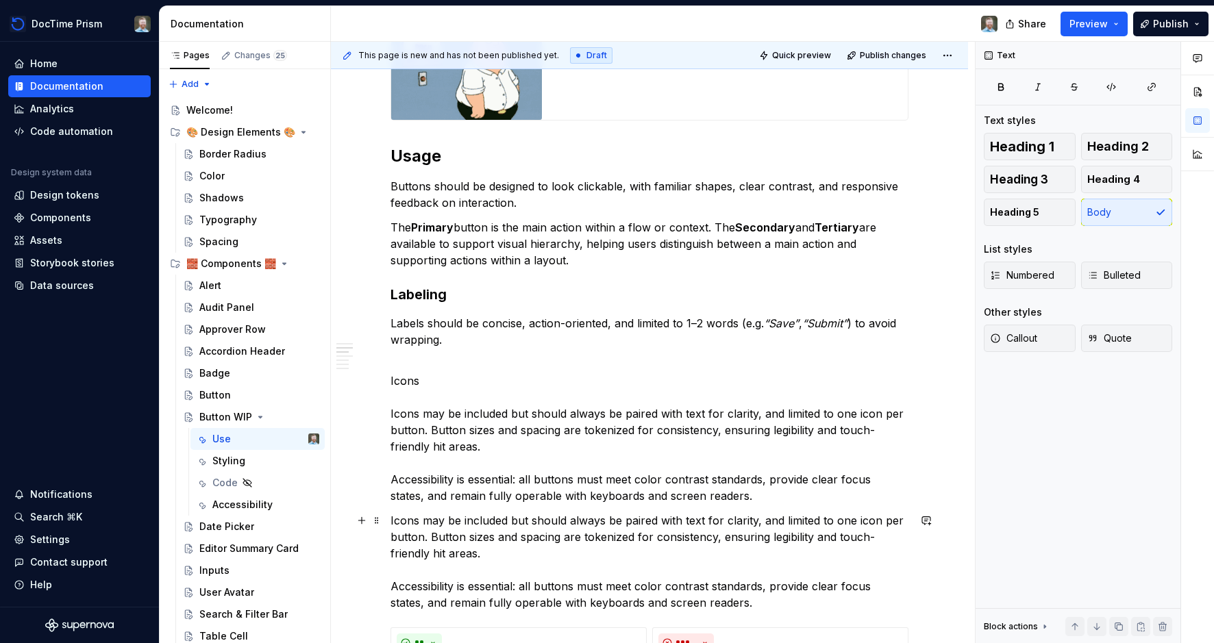
scroll to position [367, 0]
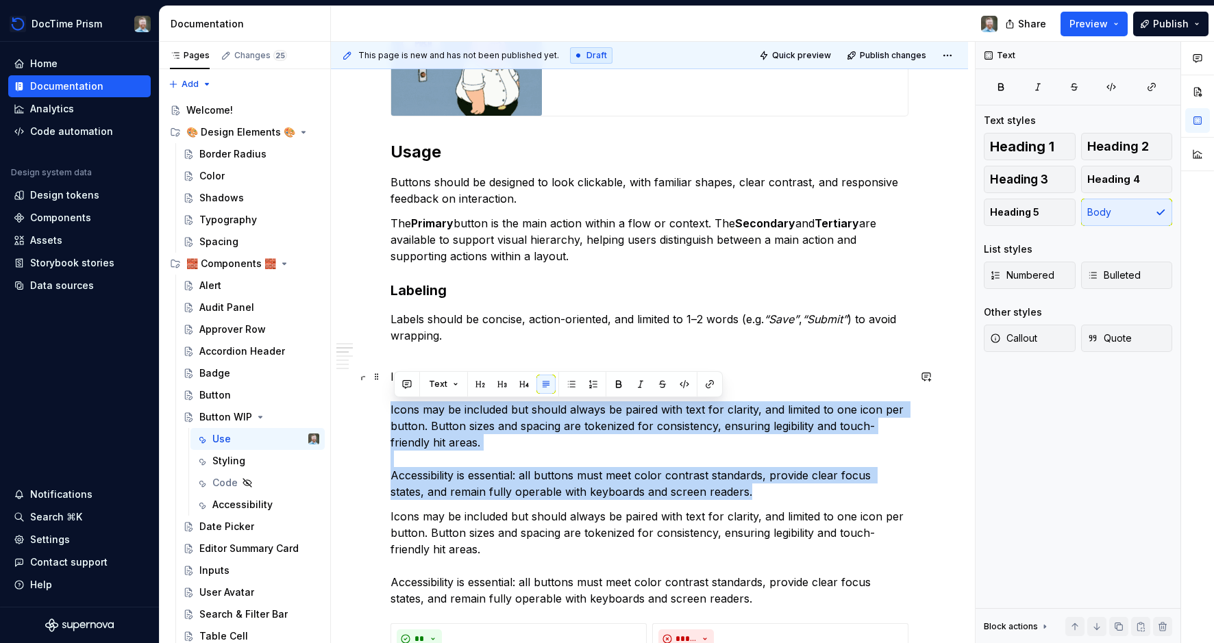
drag, startPoint x: 754, startPoint y: 494, endPoint x: 383, endPoint y: 415, distance: 379.6
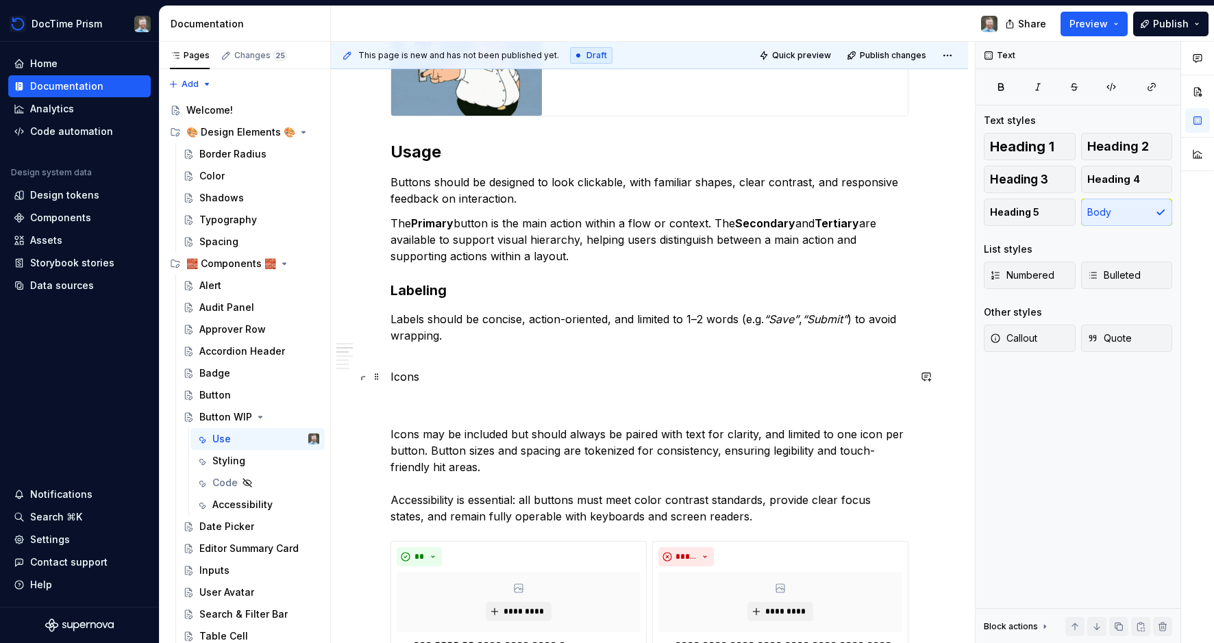
click at [410, 377] on p "Icons" at bounding box center [649, 393] width 518 height 49
click at [501, 350] on button "button" at bounding box center [502, 351] width 19 height 19
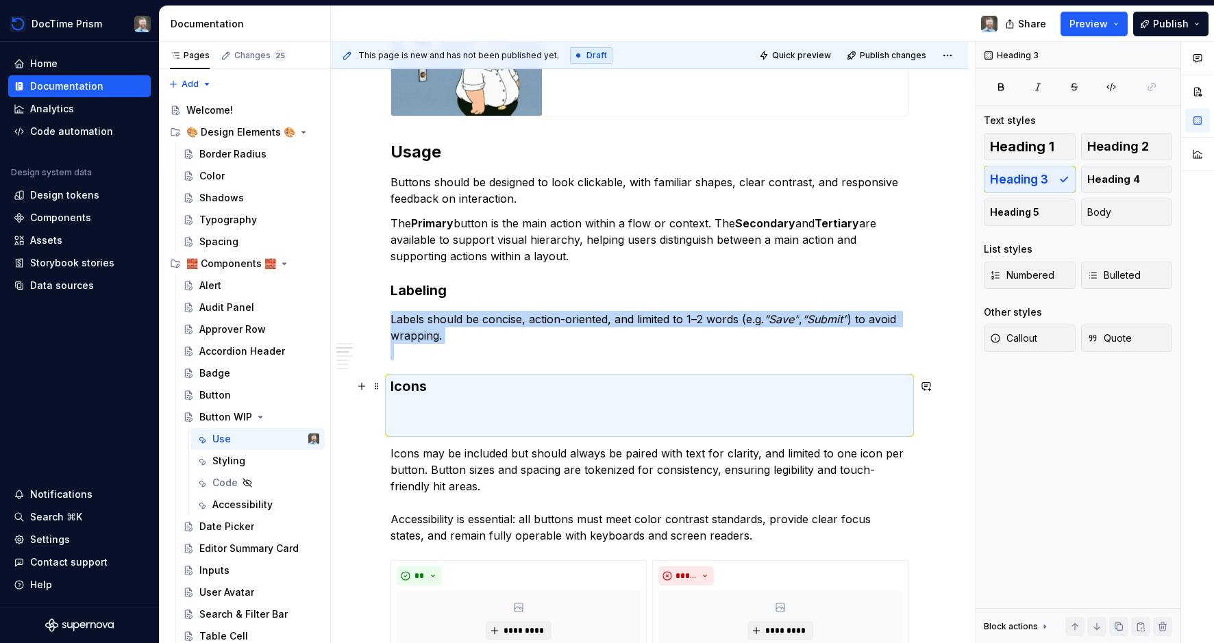
click at [466, 406] on h3 "Icons" at bounding box center [649, 406] width 518 height 58
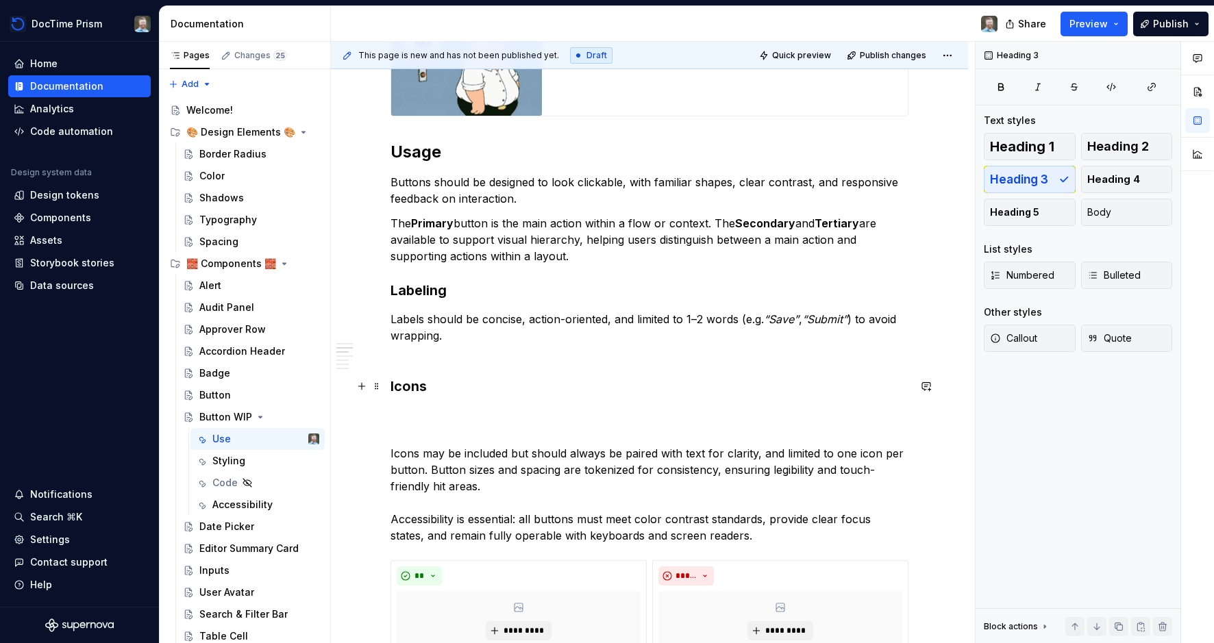
click at [470, 397] on h3 "Icons" at bounding box center [649, 406] width 518 height 58
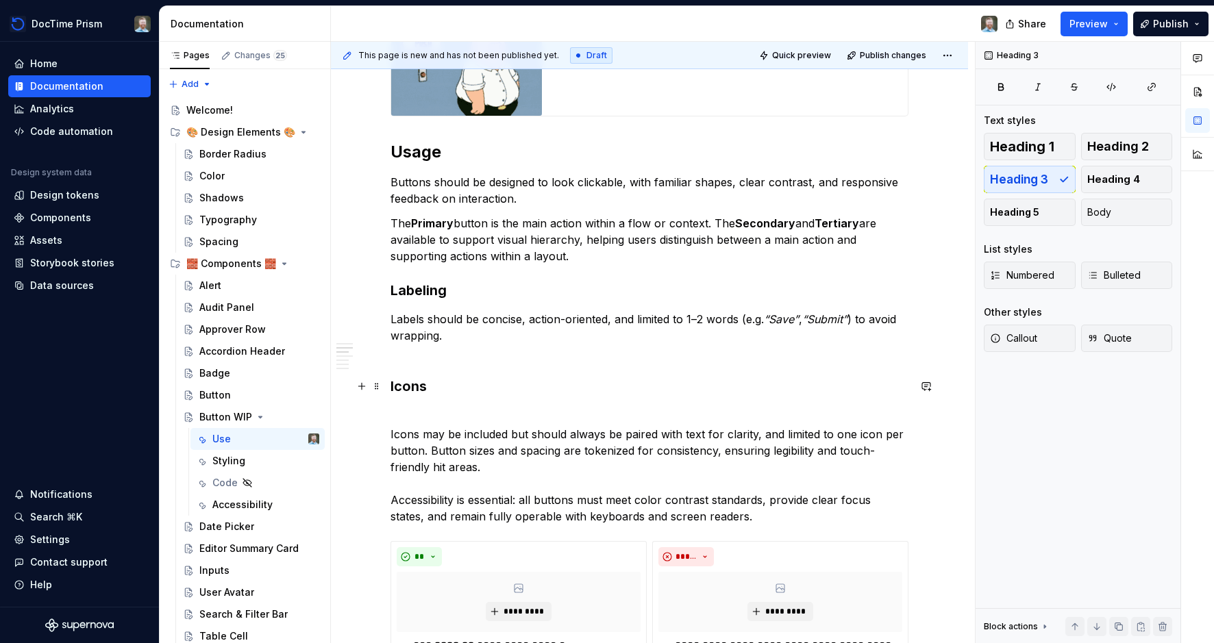
click at [447, 401] on h3 "Icons" at bounding box center [649, 396] width 518 height 38
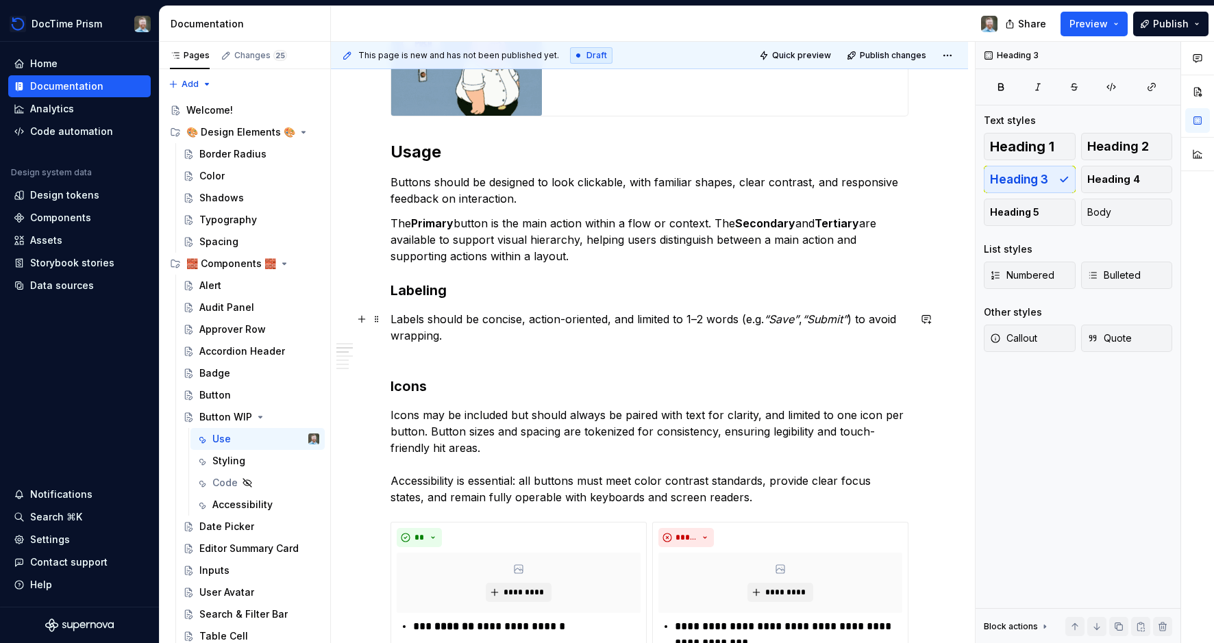
click at [451, 358] on p "Labels should be concise, action-oriented, and limited to 1–2 words (e.g. “Save…" at bounding box center [649, 335] width 518 height 49
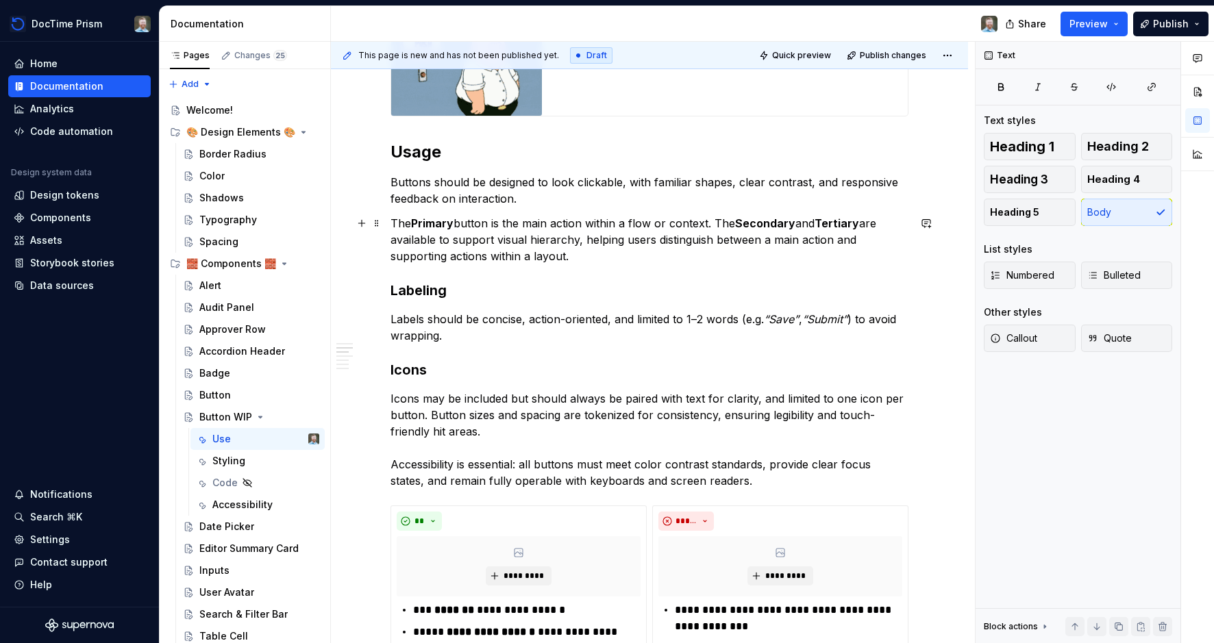
click at [586, 257] on p "The Primary button is the main action within a flow or context. The Secondary a…" at bounding box center [649, 239] width 518 height 49
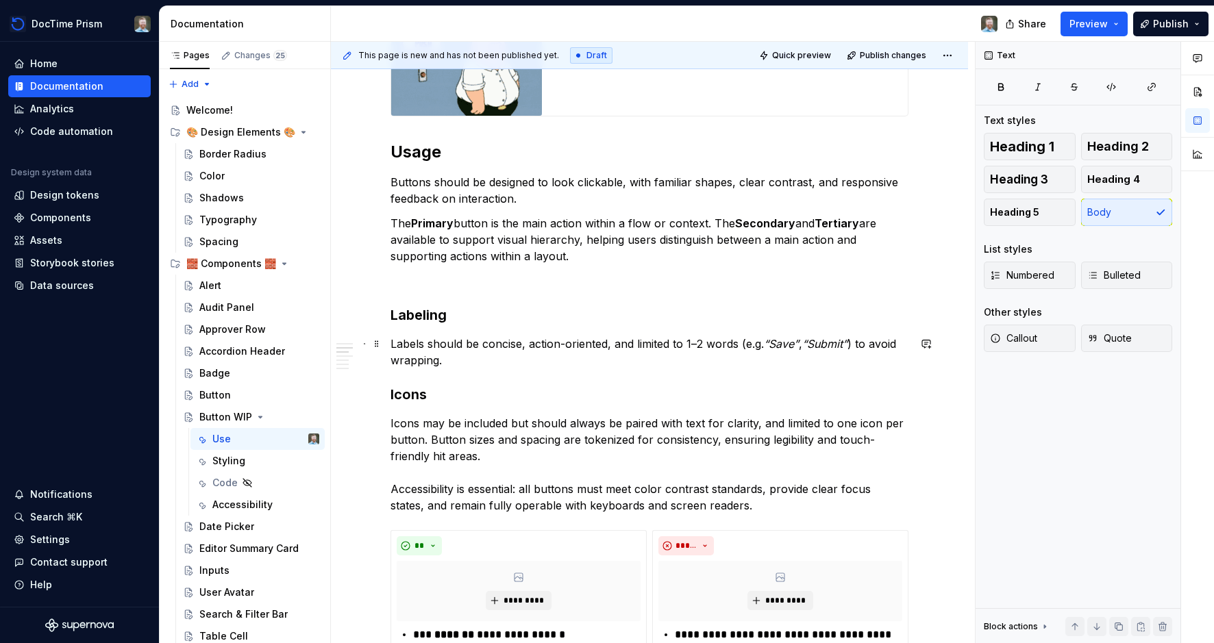
click at [468, 367] on p "Labels should be concise, action-oriented, and limited to 1–2 words (e.g. “Save…" at bounding box center [649, 352] width 518 height 33
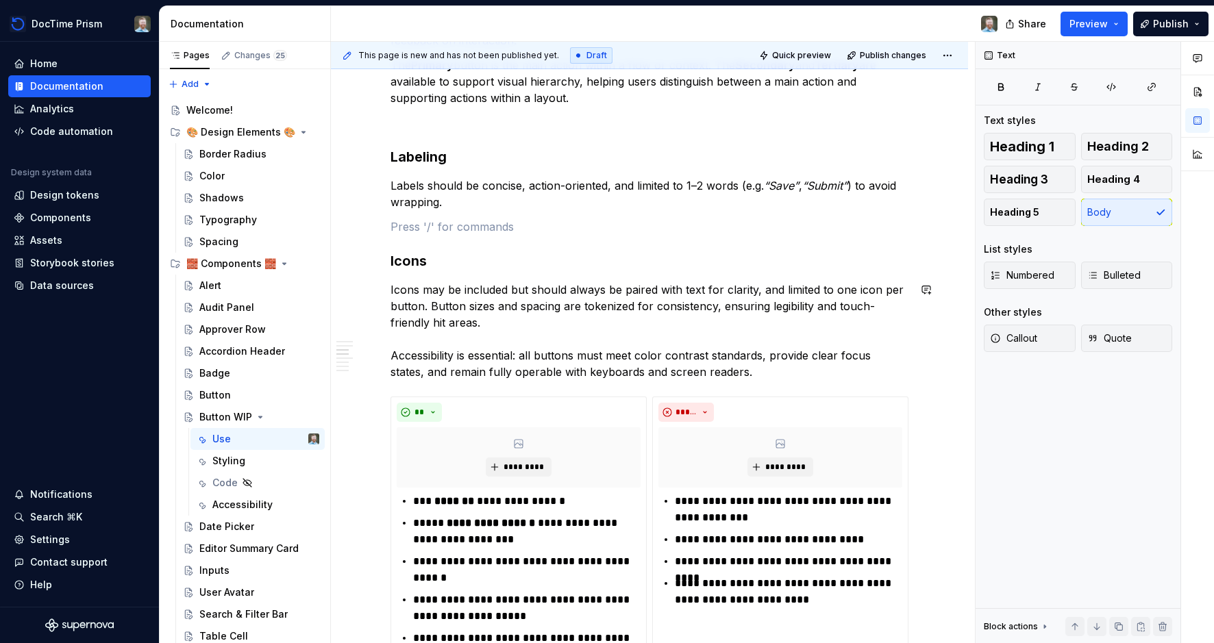
scroll to position [530, 0]
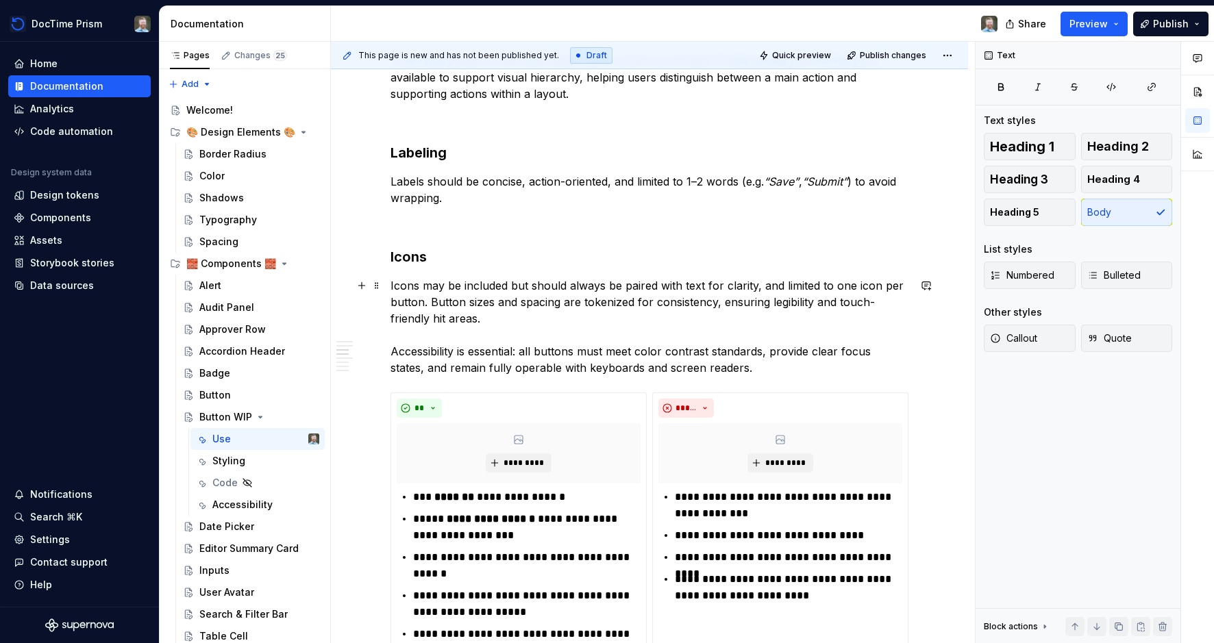
click at [464, 354] on p "Icons may be included but should always be paired with text for clarity, and li…" at bounding box center [649, 326] width 518 height 99
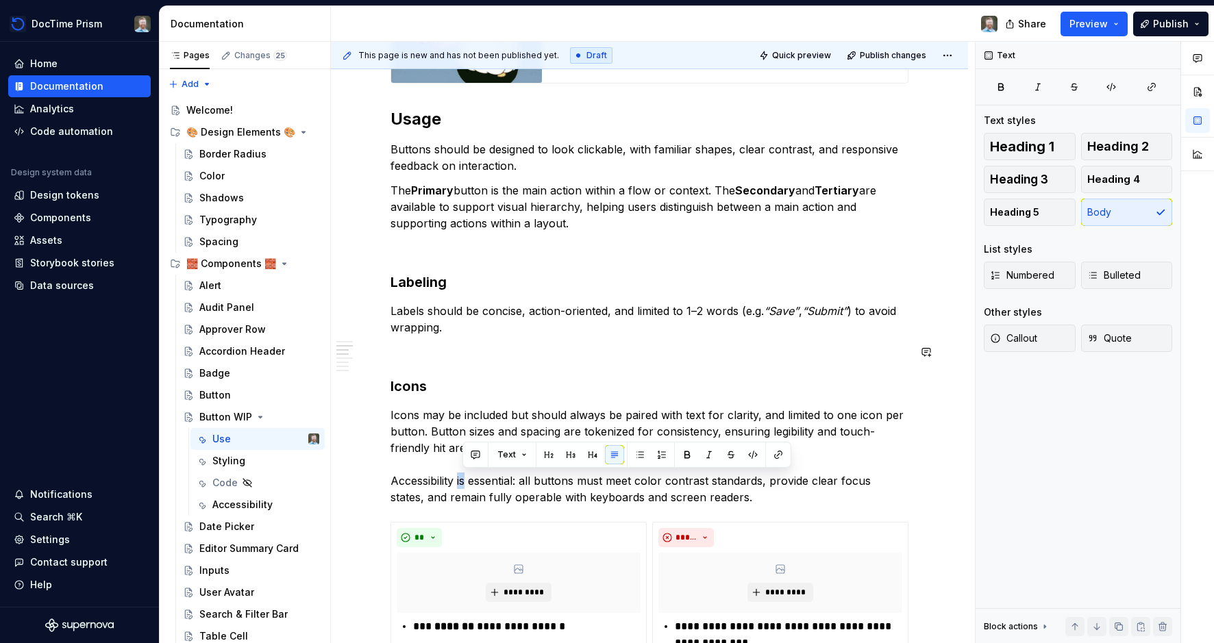
scroll to position [401, 0]
click at [381, 383] on span at bounding box center [376, 385] width 11 height 19
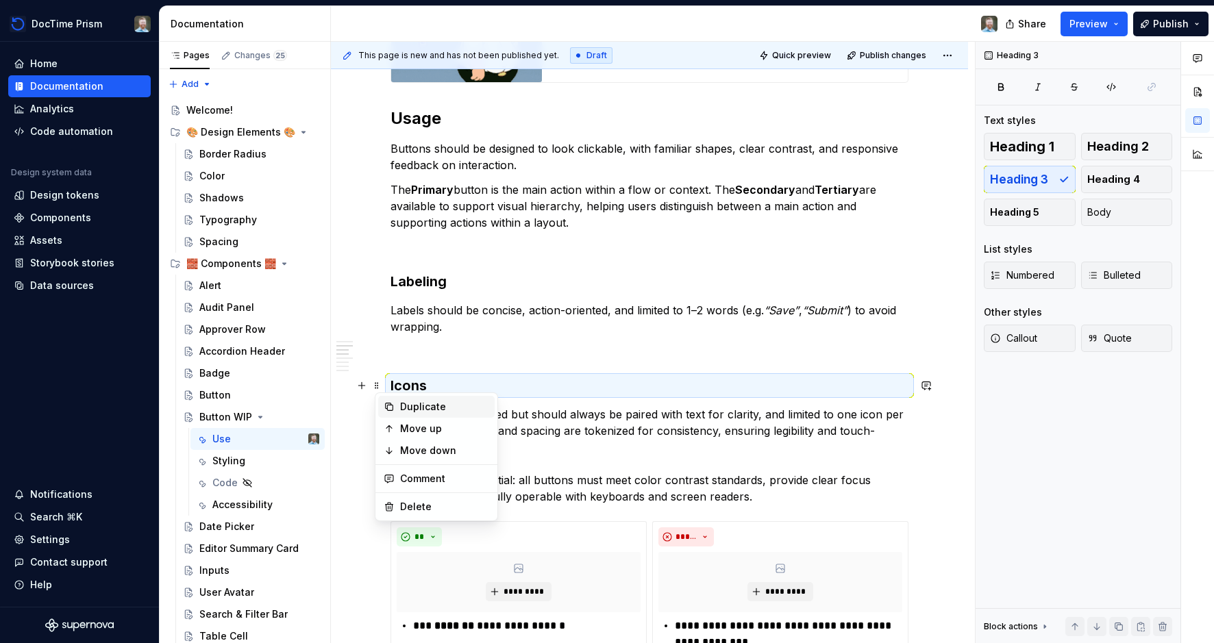
click at [420, 414] on div "Duplicate" at bounding box center [436, 407] width 116 height 22
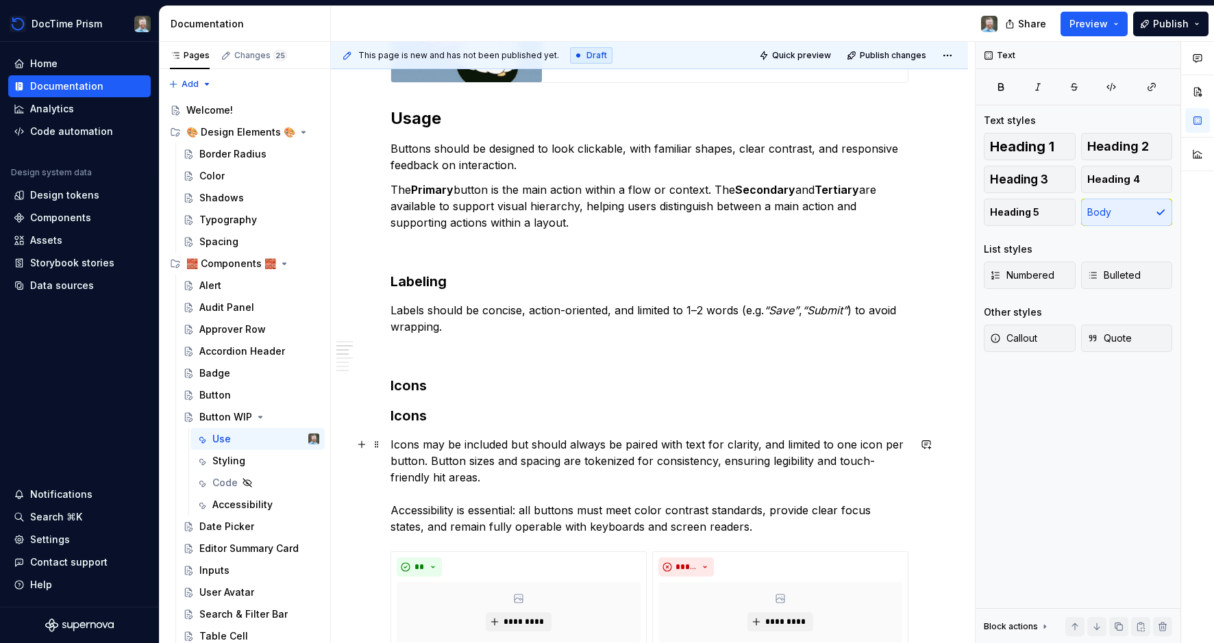
click at [417, 444] on p "Icons may be included but should always be paired with text for clarity, and li…" at bounding box center [649, 485] width 518 height 99
click at [382, 447] on span at bounding box center [376, 444] width 11 height 19
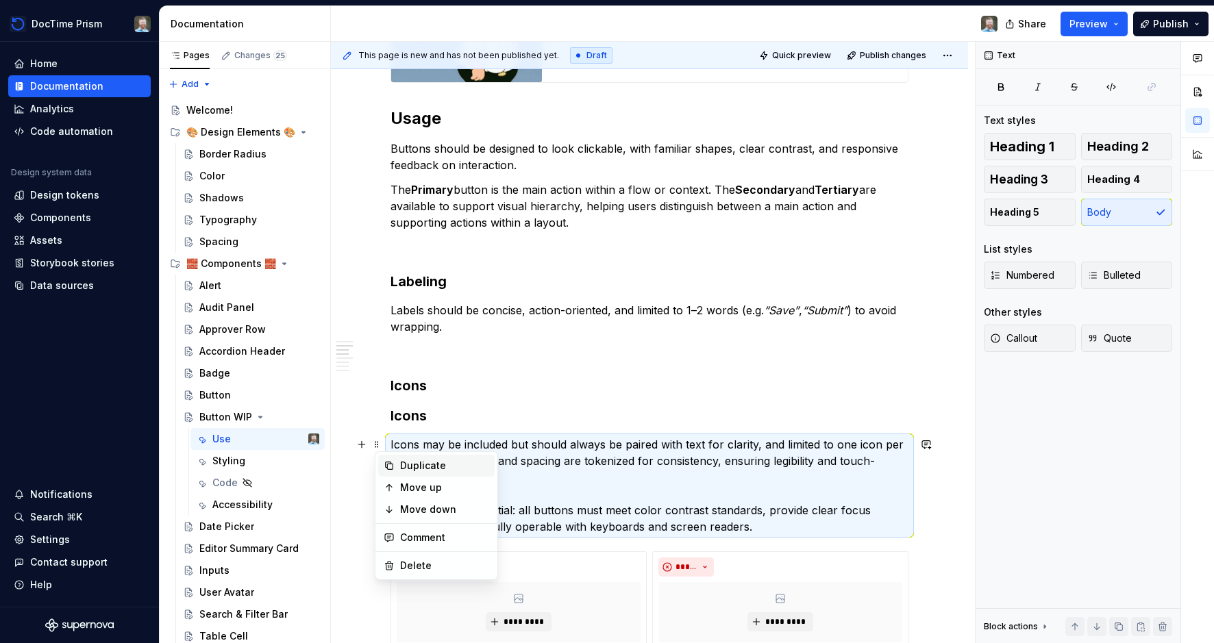
click at [399, 460] on div "Duplicate" at bounding box center [436, 466] width 116 height 22
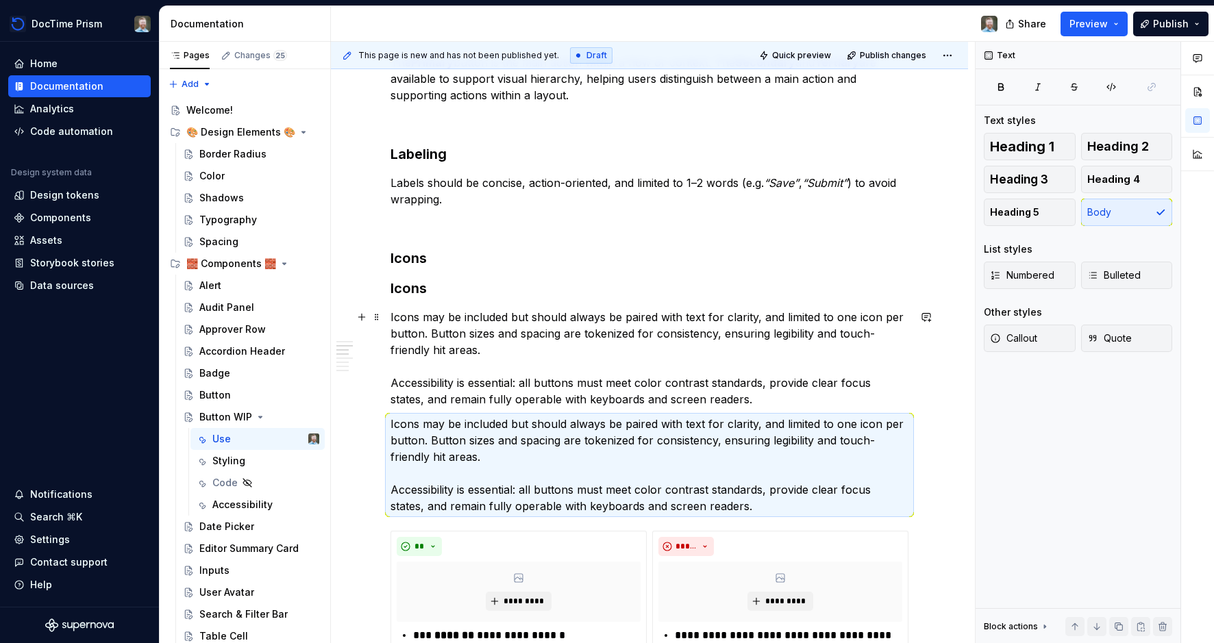
scroll to position [536, 0]
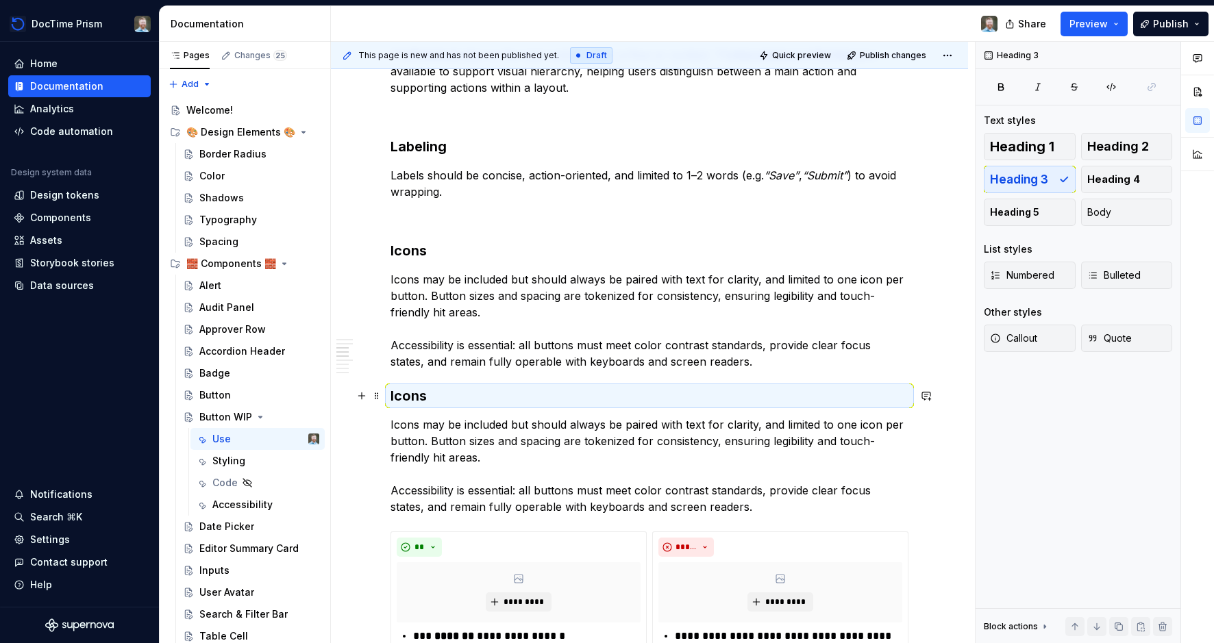
click at [415, 396] on h3 "Icons" at bounding box center [649, 395] width 518 height 19
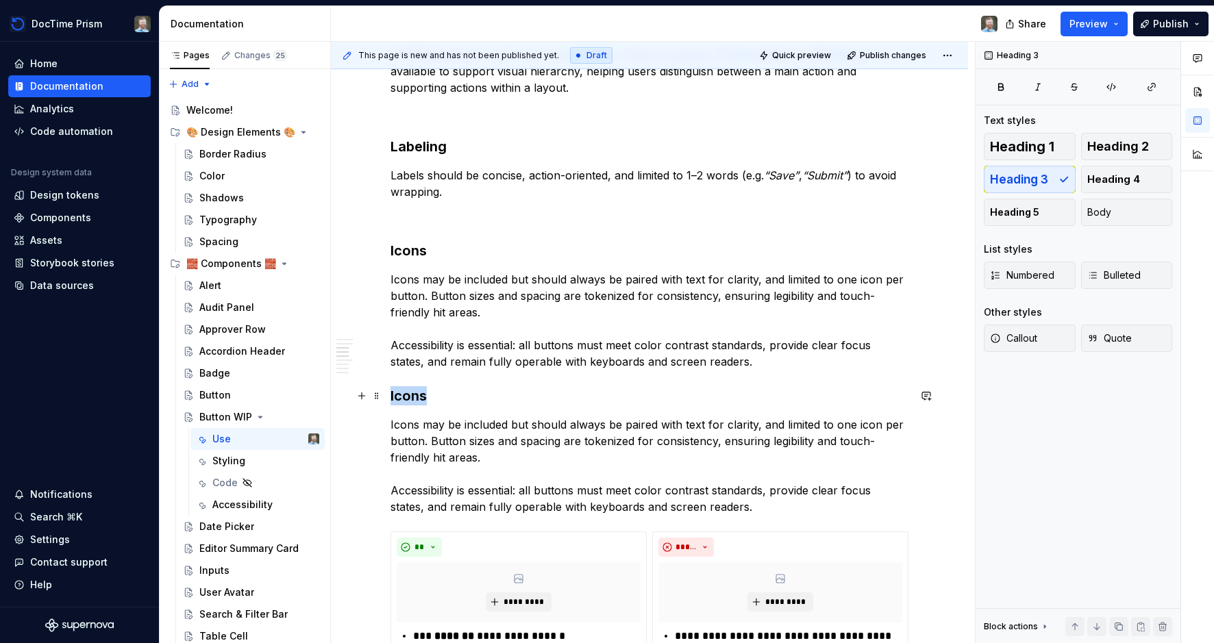
click at [415, 396] on h3 "Icons" at bounding box center [649, 395] width 518 height 19
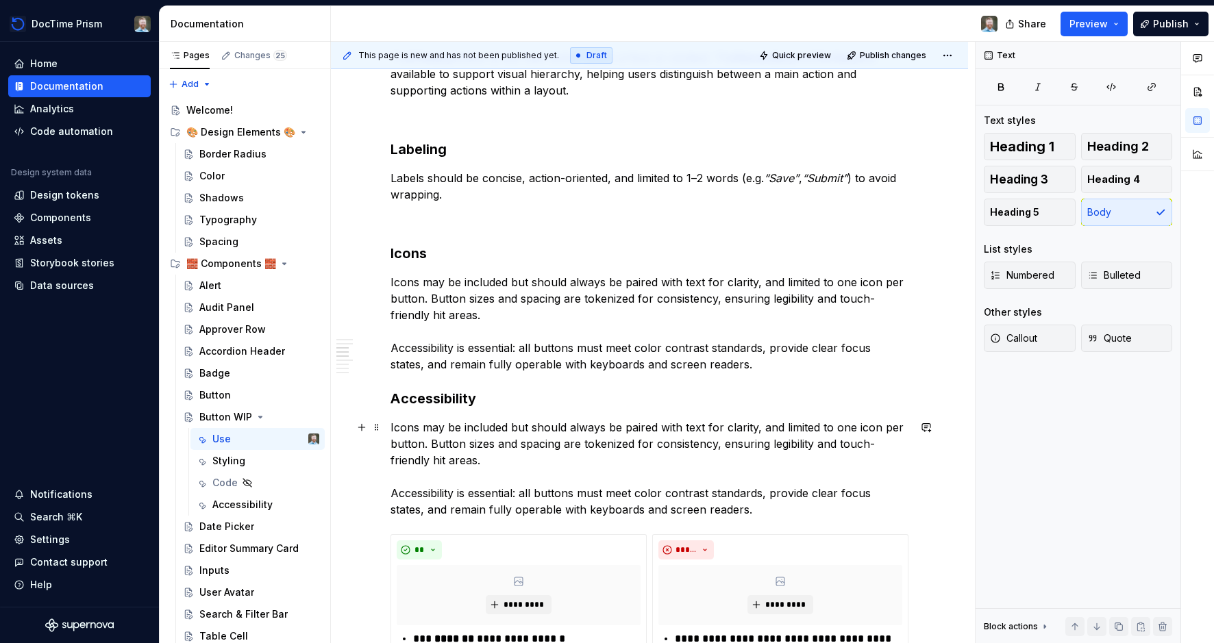
click at [418, 492] on p "Icons may be included but should always be paired with text for clarity, and li…" at bounding box center [649, 468] width 518 height 99
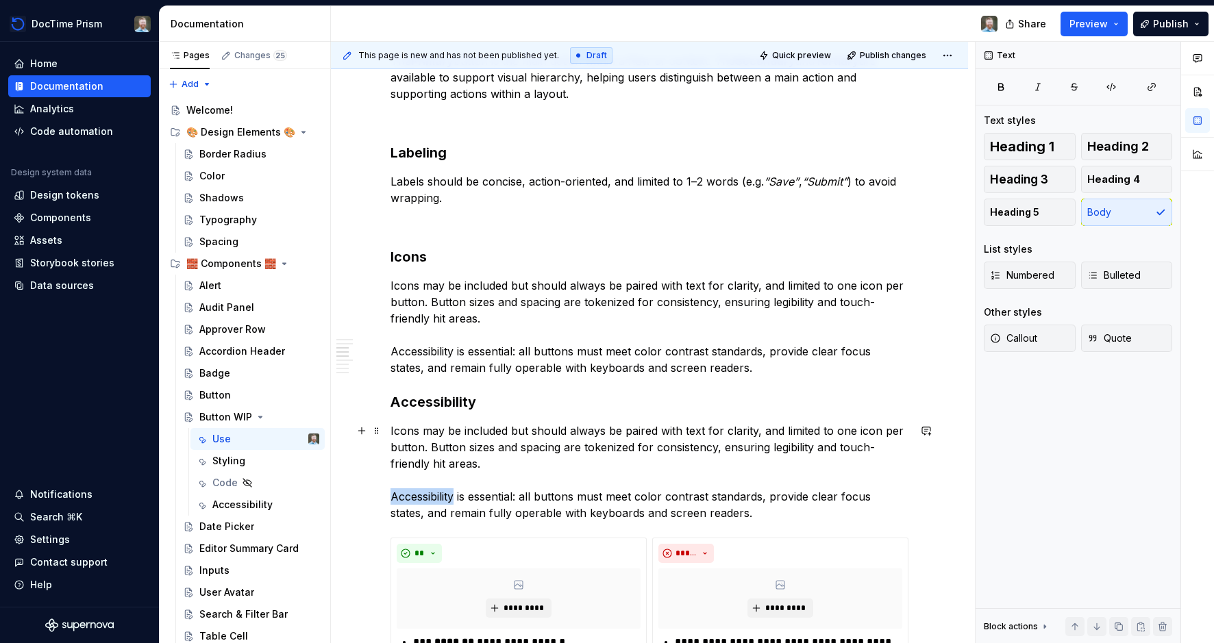
click at [418, 492] on p "Icons may be included but should always be paired with text for clarity, and li…" at bounding box center [649, 472] width 518 height 99
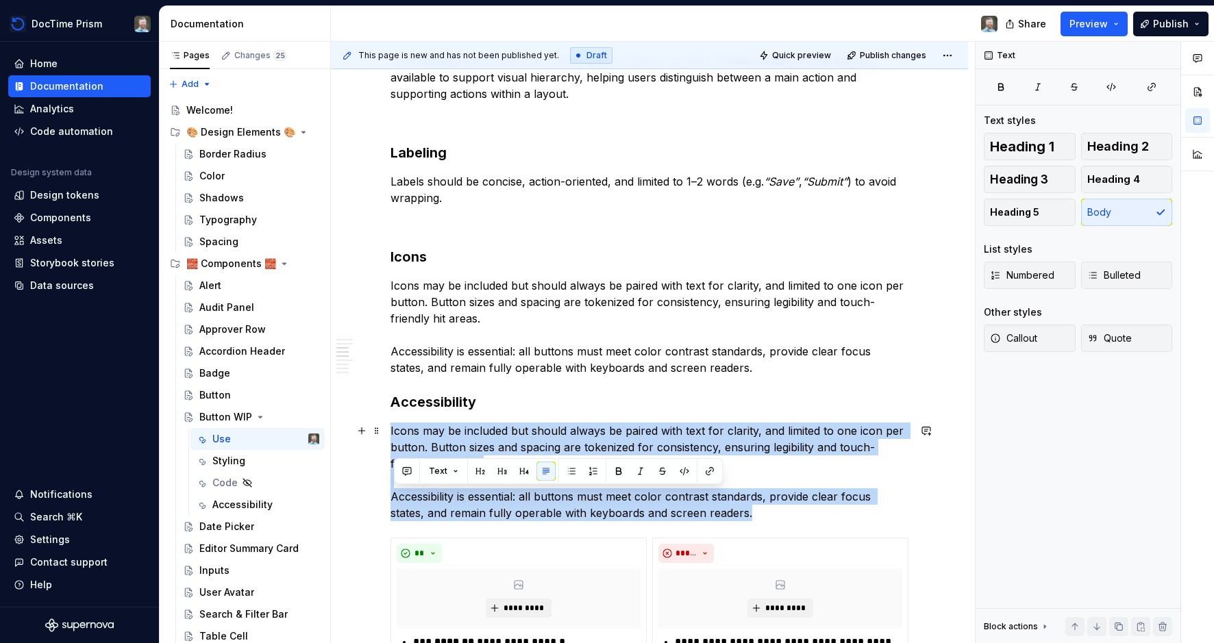
click at [418, 492] on p "Icons may be included but should always be paired with text for clarity, and li…" at bounding box center [649, 472] width 518 height 99
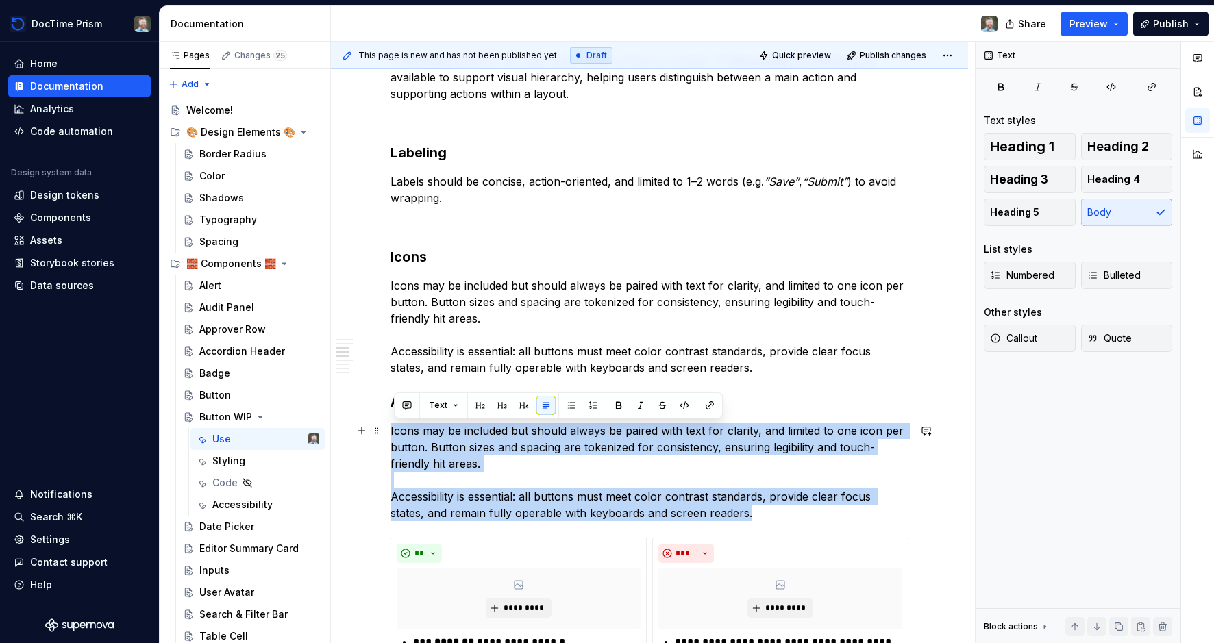
click at [418, 492] on p "Icons may be included but should always be paired with text for clarity, and li…" at bounding box center [649, 472] width 518 height 99
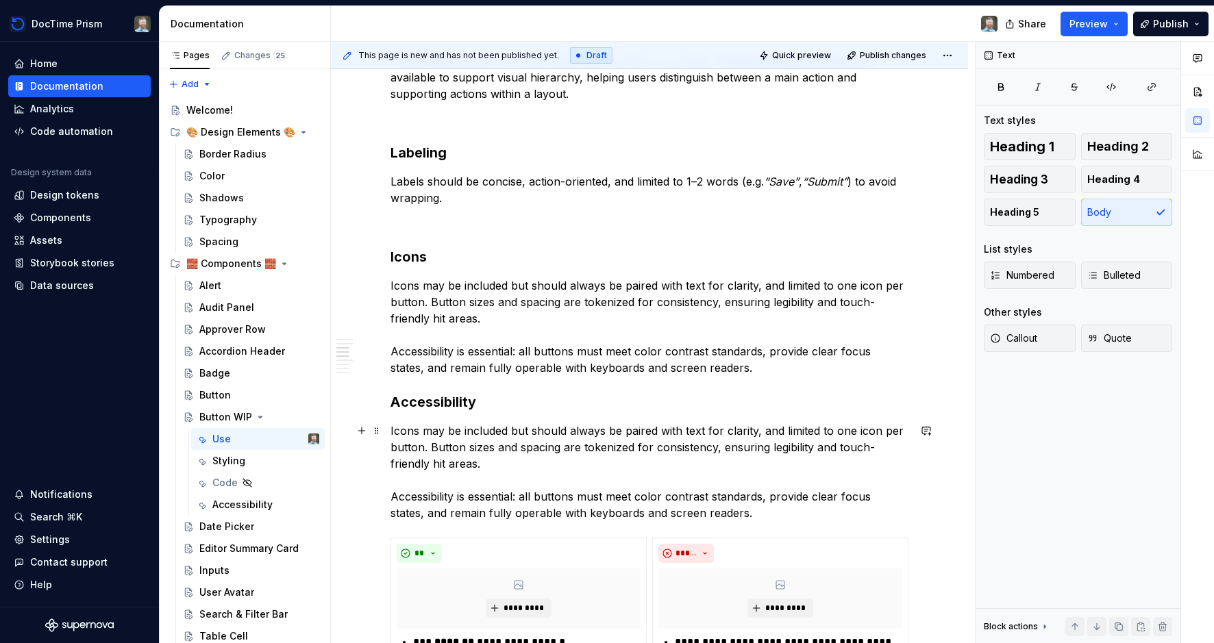
click at [456, 507] on p "Icons may be included but should always be paired with text for clarity, and li…" at bounding box center [649, 472] width 518 height 99
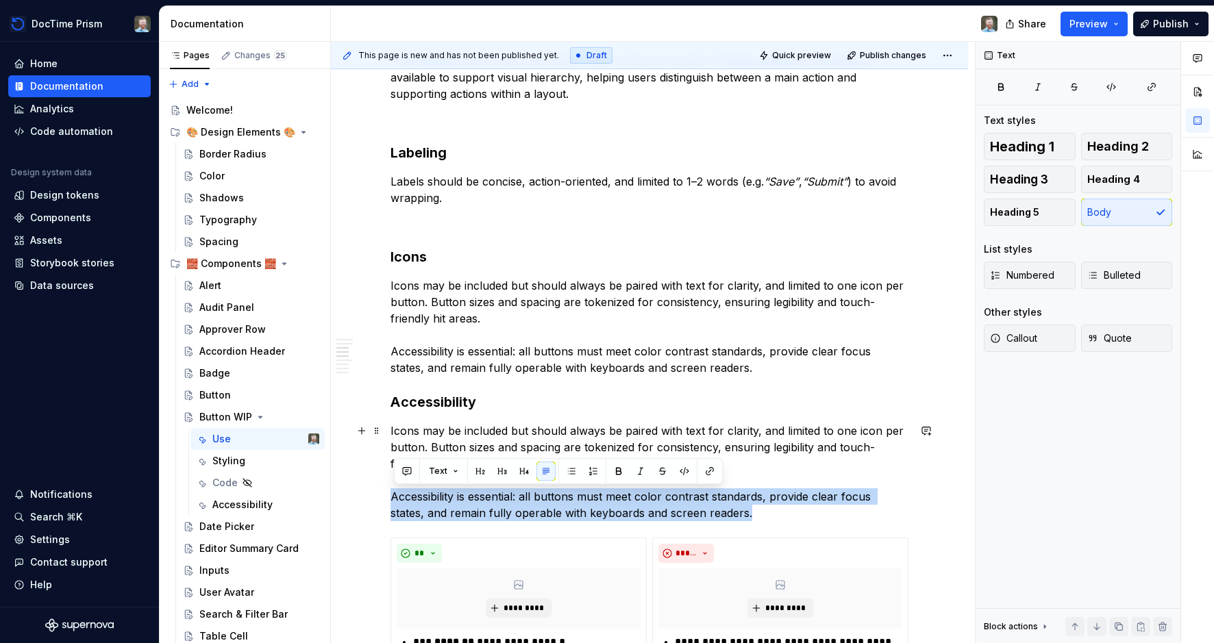
click at [456, 507] on p "Icons may be included but should always be paired with text for clarity, and li…" at bounding box center [649, 472] width 518 height 99
click at [738, 512] on p "Icons may be included but should always be paired with text for clarity, and li…" at bounding box center [649, 472] width 518 height 99
drag, startPoint x: 761, startPoint y: 512, endPoint x: 389, endPoint y: 501, distance: 372.1
copy p "Accessibility is essential: all buttons must meet color contrast standards, pro…"
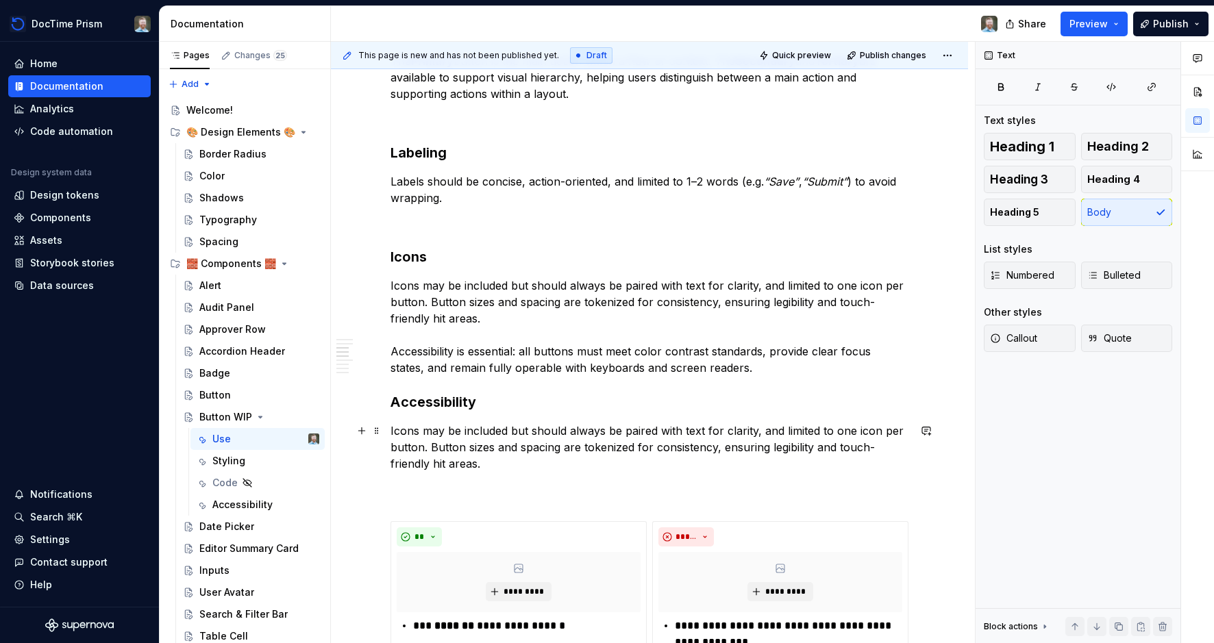
click at [408, 432] on p "Icons may be included but should always be paired with text for clarity, and li…" at bounding box center [649, 464] width 518 height 82
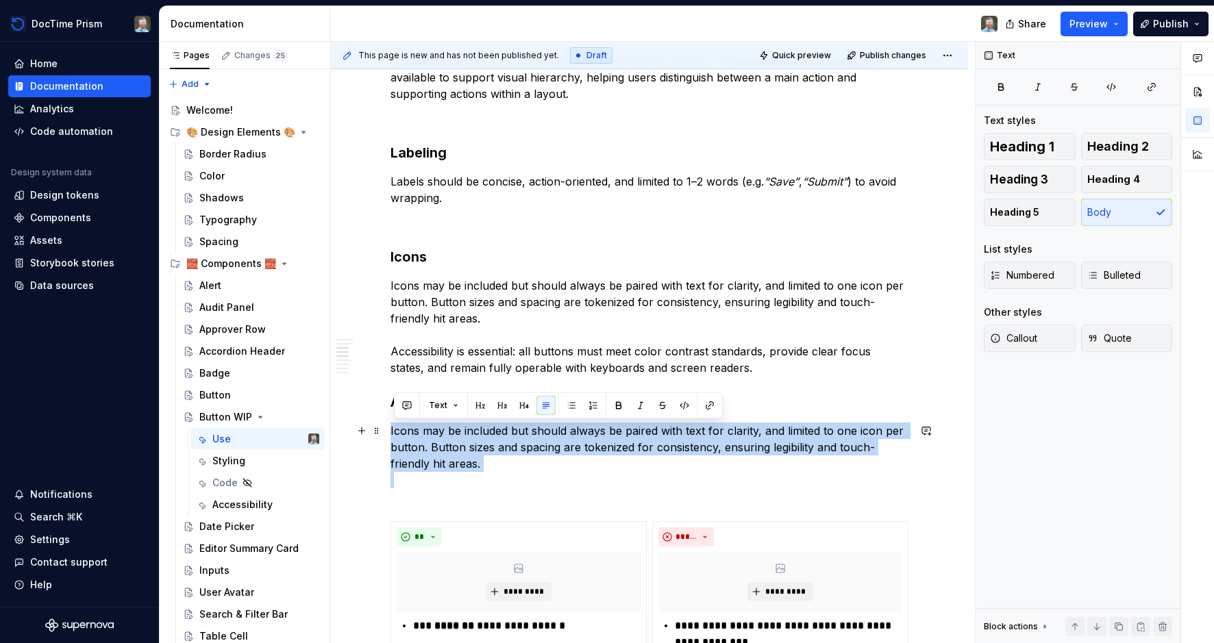
click at [408, 432] on p "Icons may be included but should always be paired with text for clarity, and li…" at bounding box center [649, 464] width 518 height 82
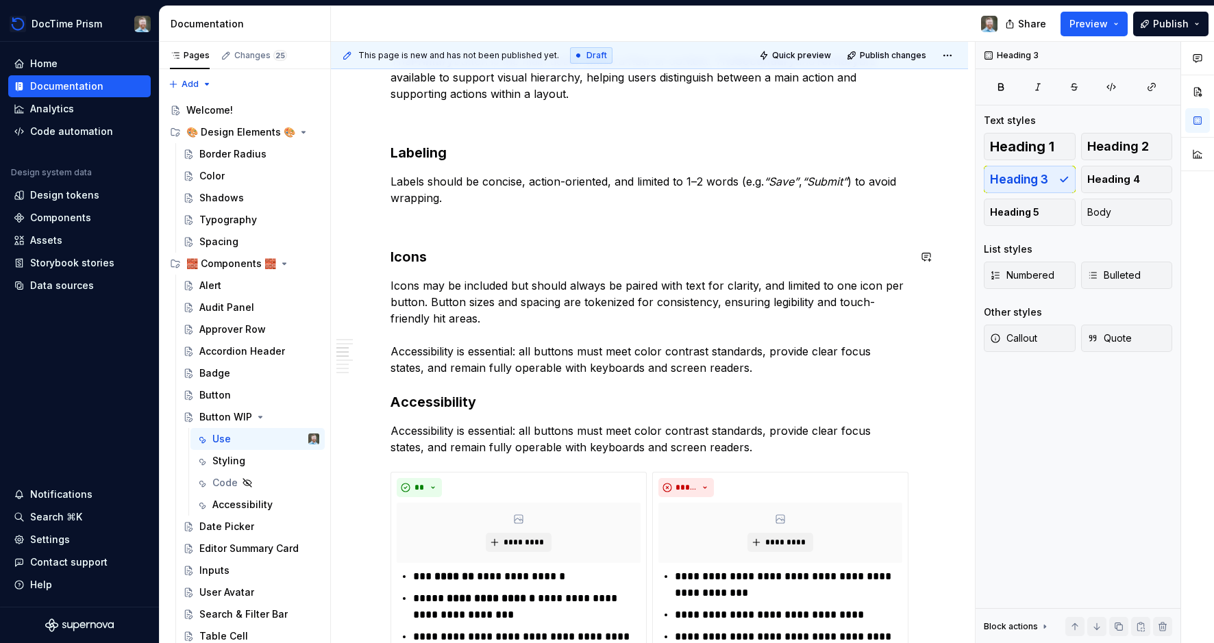
click at [468, 225] on p at bounding box center [649, 222] width 518 height 16
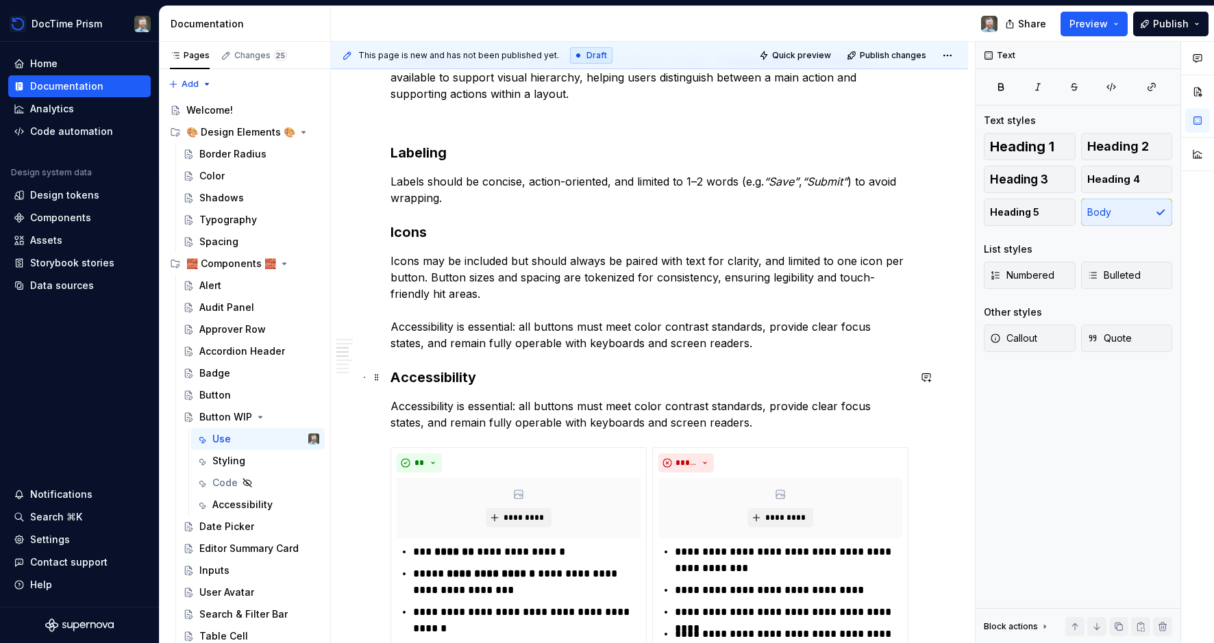
click at [450, 377] on h3 "Accessibility" at bounding box center [649, 377] width 518 height 19
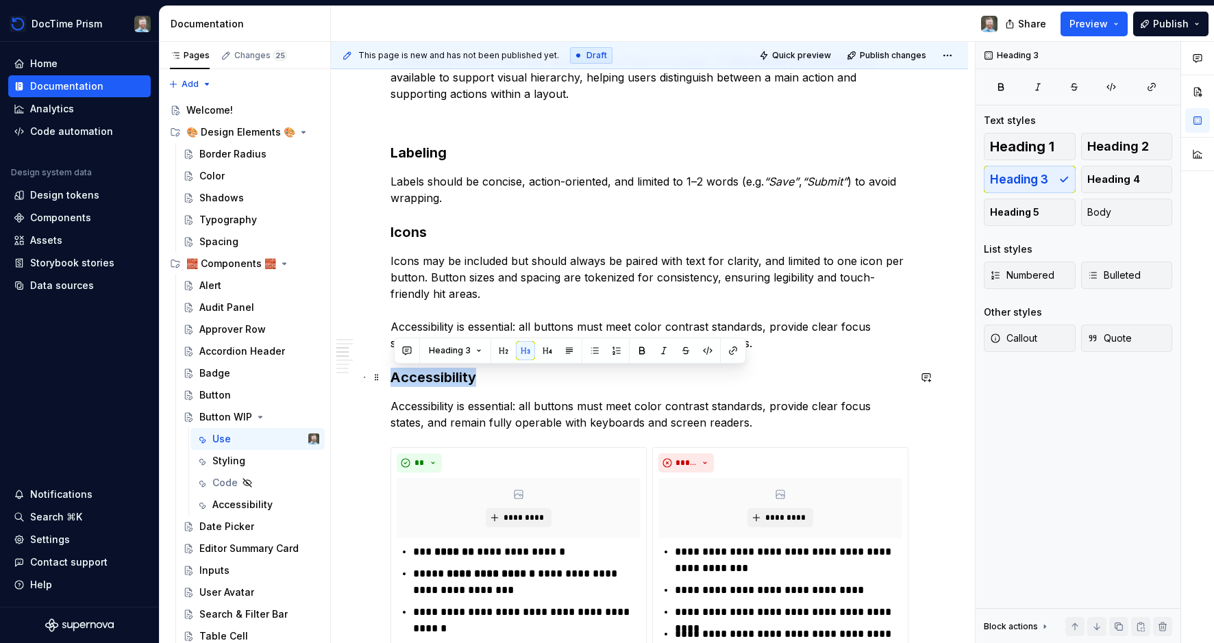
click at [450, 377] on h3 "Accessibility" at bounding box center [649, 377] width 518 height 19
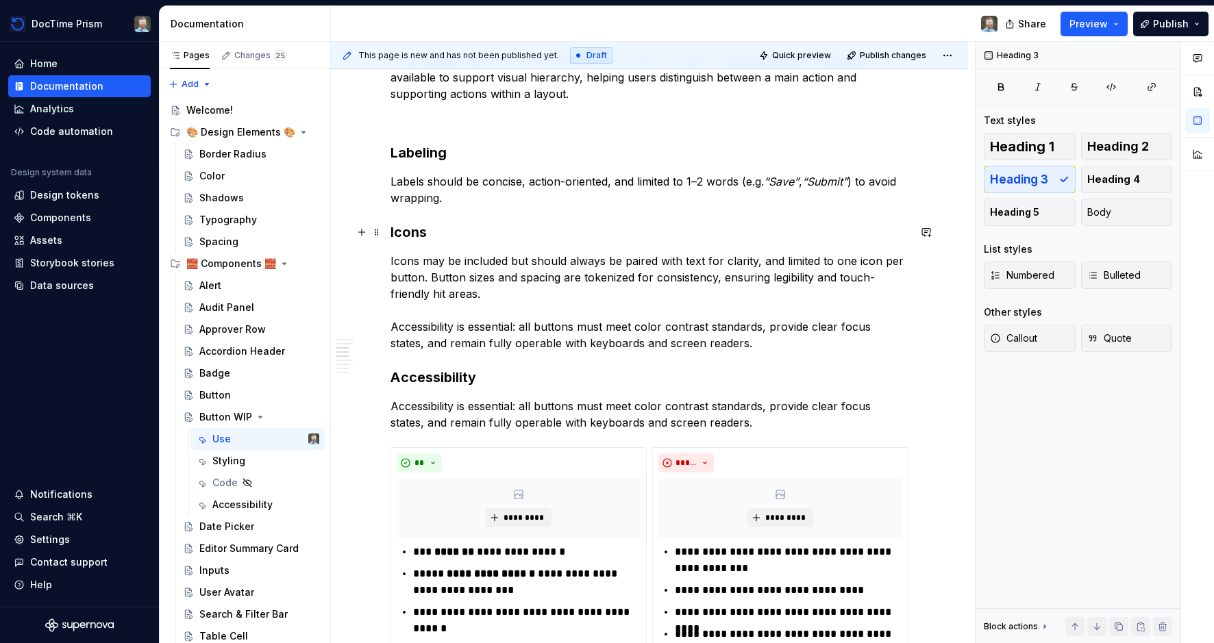
click at [418, 234] on h3 "Icons" at bounding box center [649, 232] width 518 height 19
click at [427, 378] on h3 "Accessibility" at bounding box center [649, 377] width 518 height 19
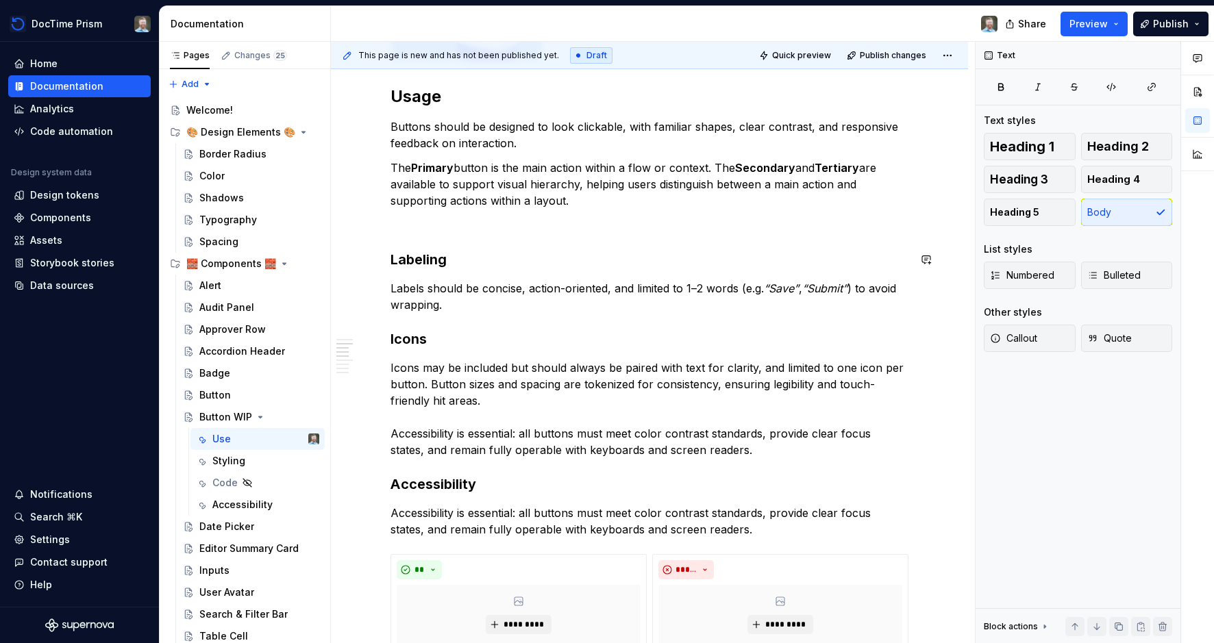
scroll to position [417, 0]
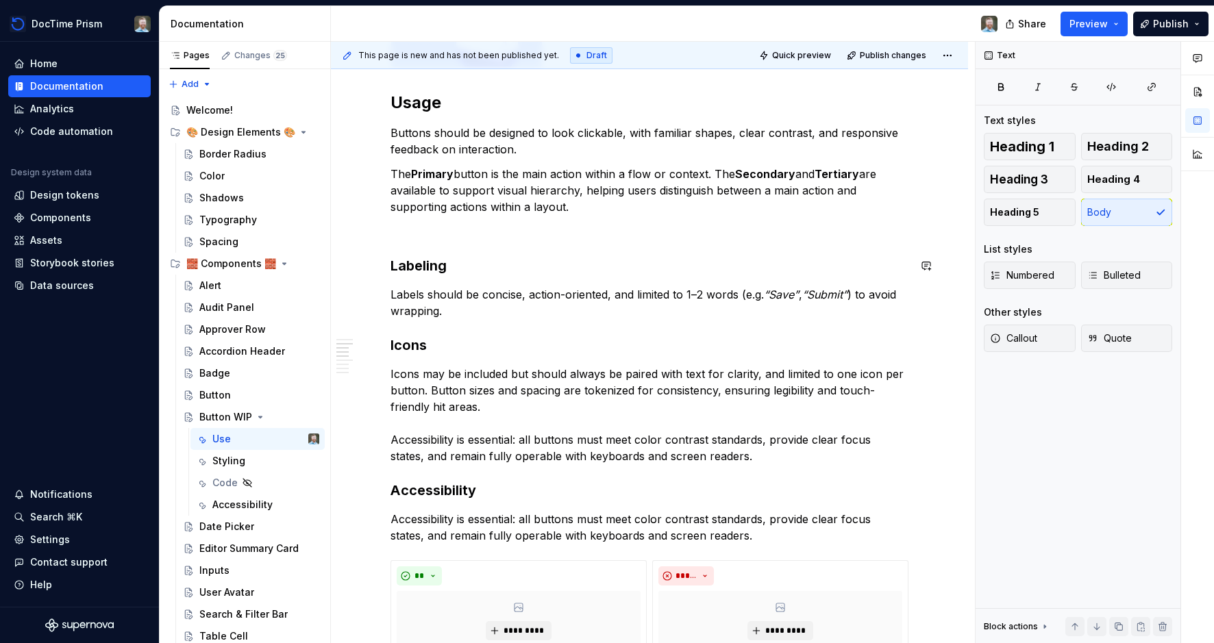
click at [449, 236] on p at bounding box center [649, 231] width 518 height 16
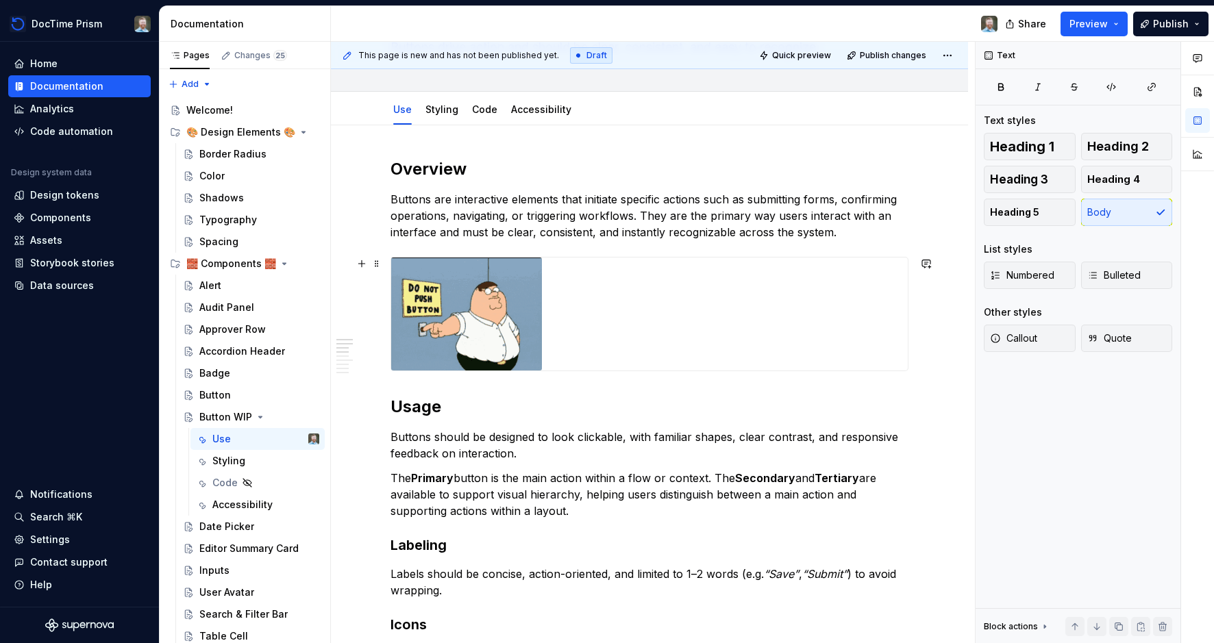
scroll to position [251, 0]
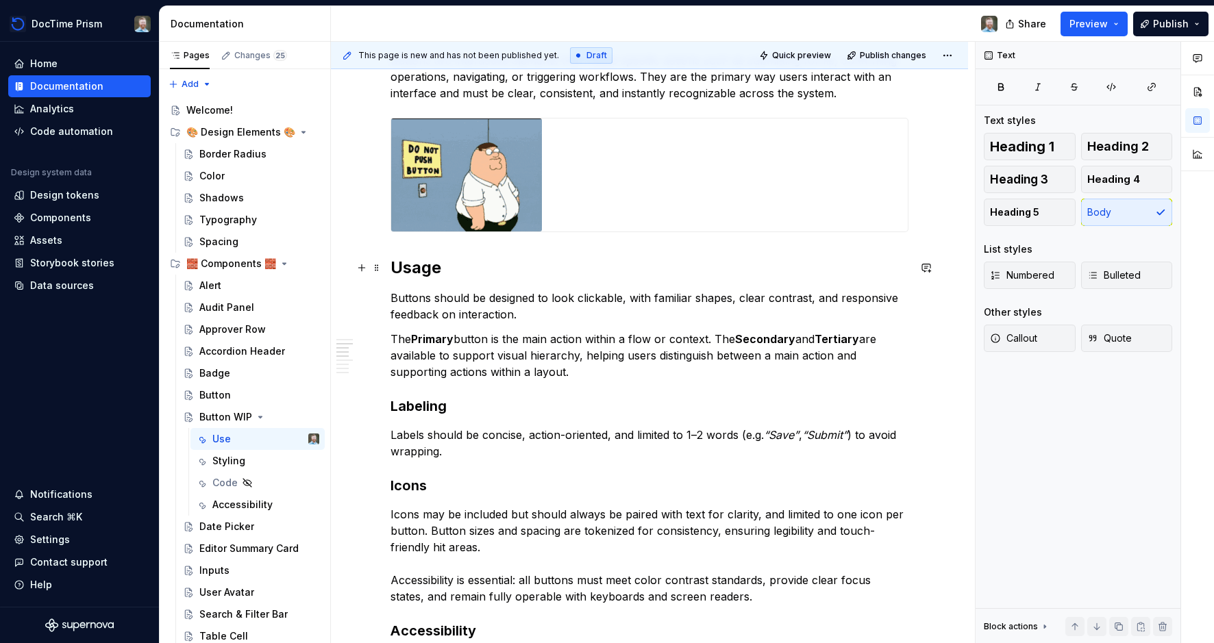
click at [430, 271] on h2 "Usage" at bounding box center [649, 268] width 518 height 22
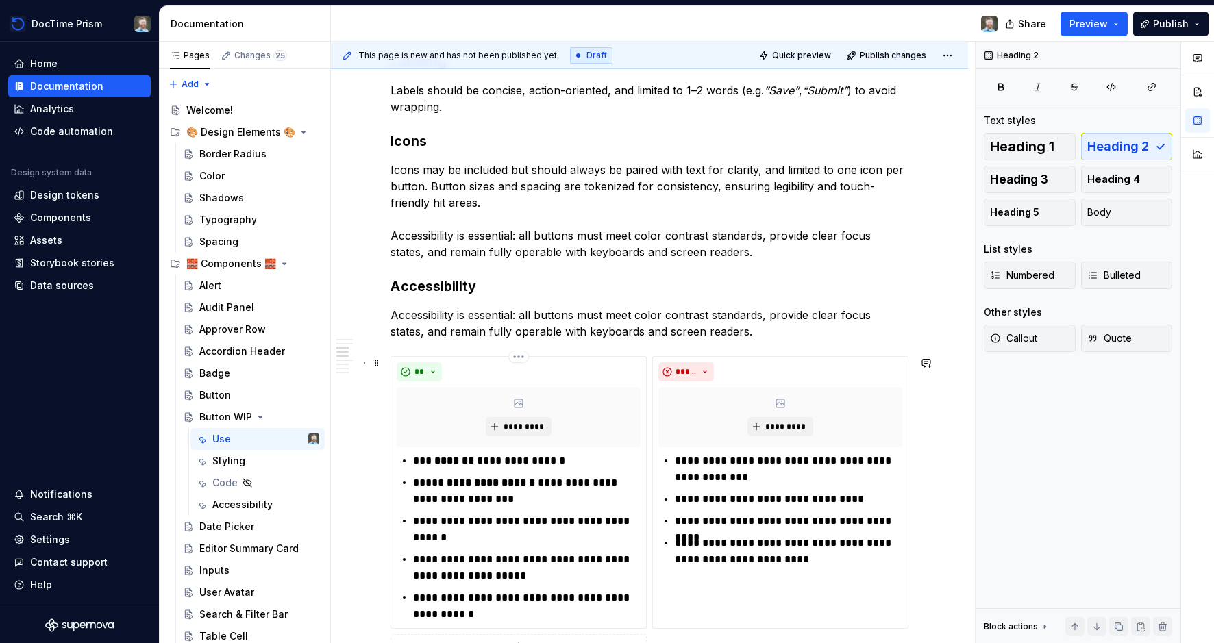
scroll to position [683, 0]
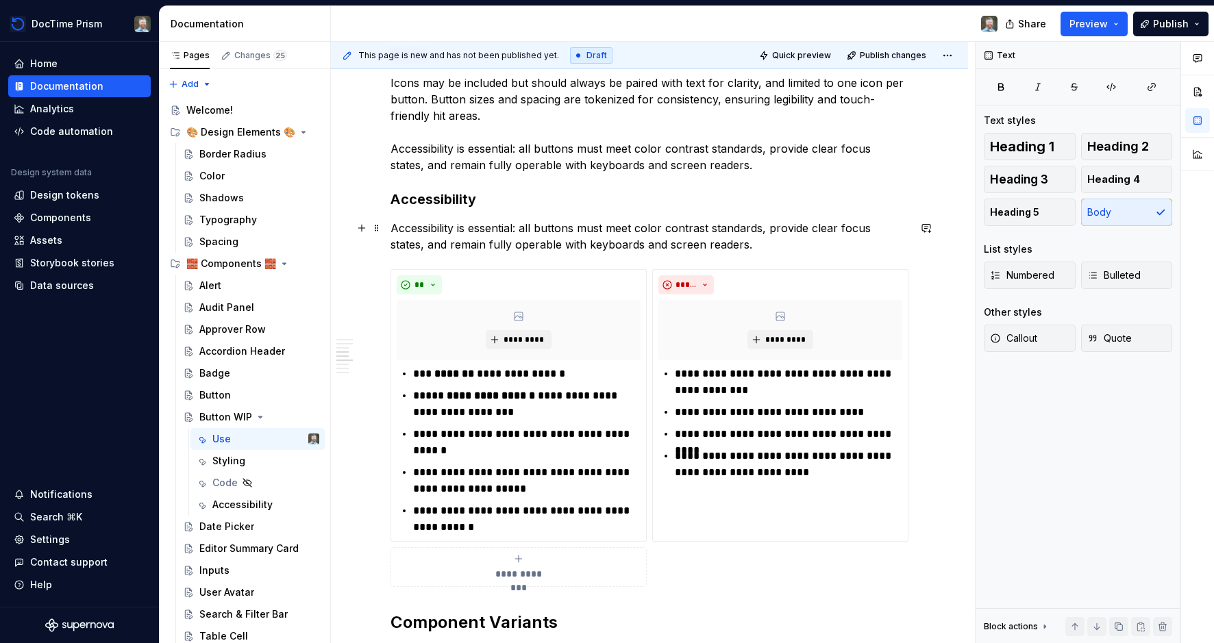
click at [759, 240] on p "Accessibility is essential: all buttons must meet color contrast standards, pro…" at bounding box center [649, 236] width 518 height 33
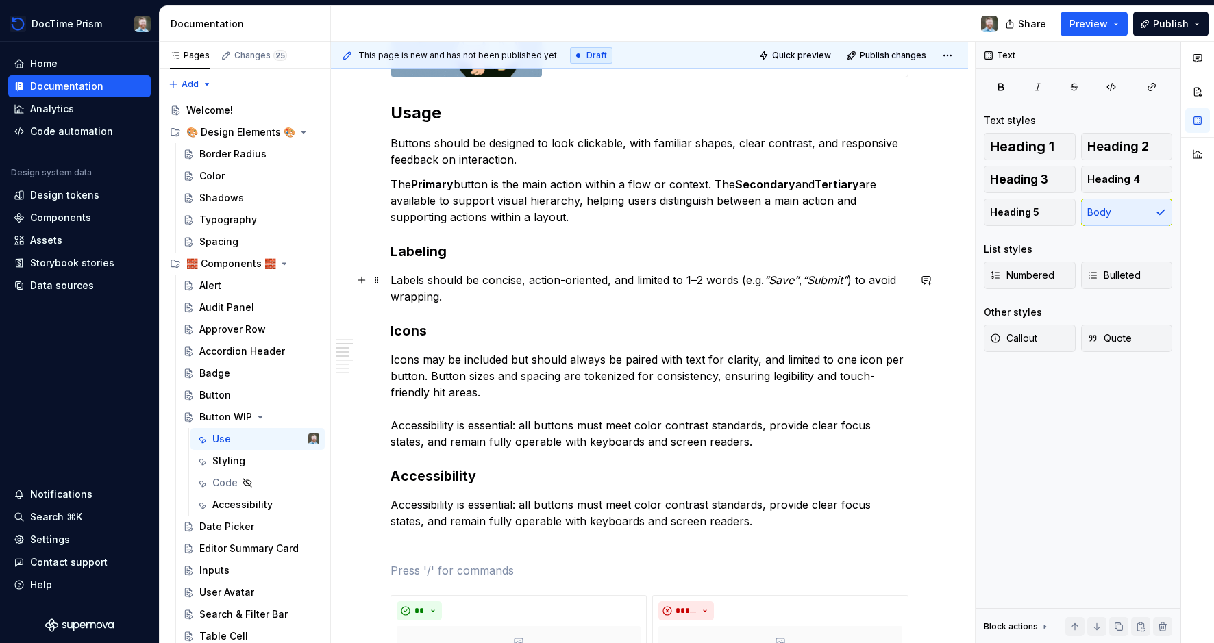
scroll to position [407, 0]
drag, startPoint x: 537, startPoint y: 451, endPoint x: 579, endPoint y: 445, distance: 42.1
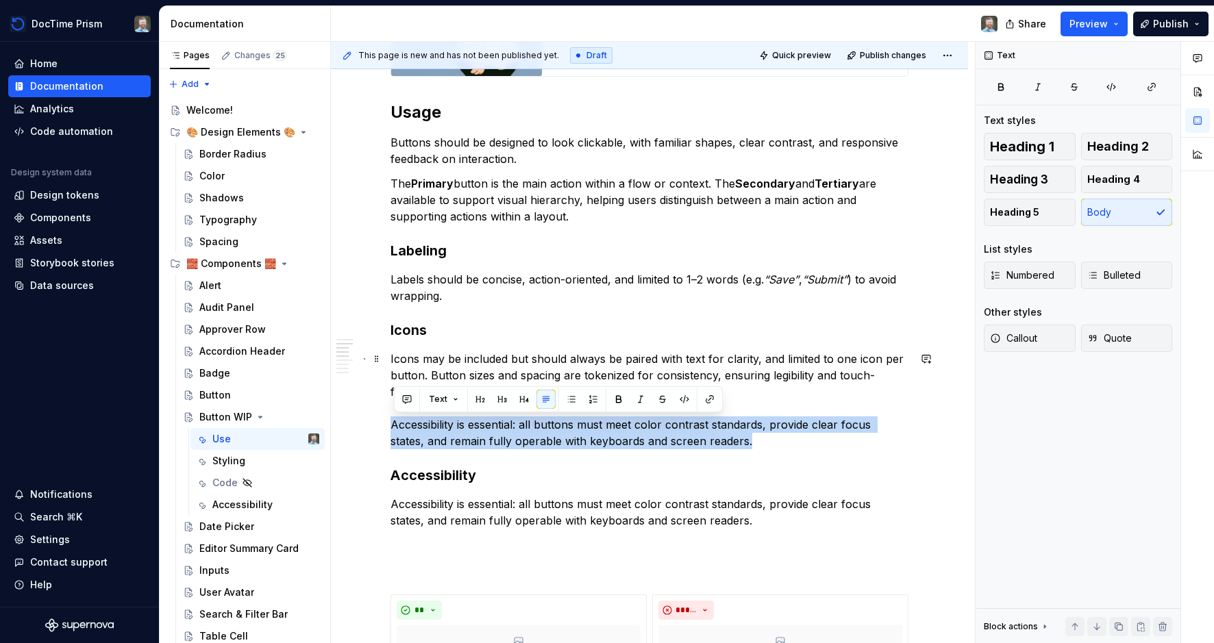
drag, startPoint x: 767, startPoint y: 443, endPoint x: 383, endPoint y: 426, distance: 384.7
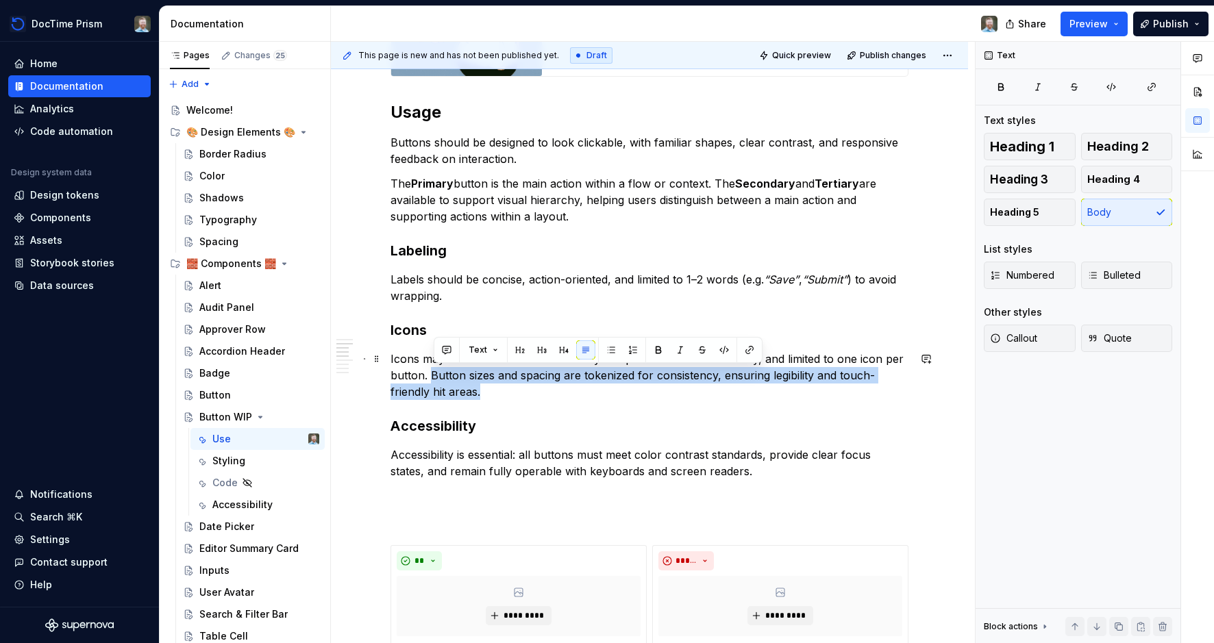
drag, startPoint x: 437, startPoint y: 375, endPoint x: 523, endPoint y: 392, distance: 88.0
click at [523, 392] on p "Icons may be included but should always be paired with text for clarity, and li…" at bounding box center [649, 375] width 518 height 49
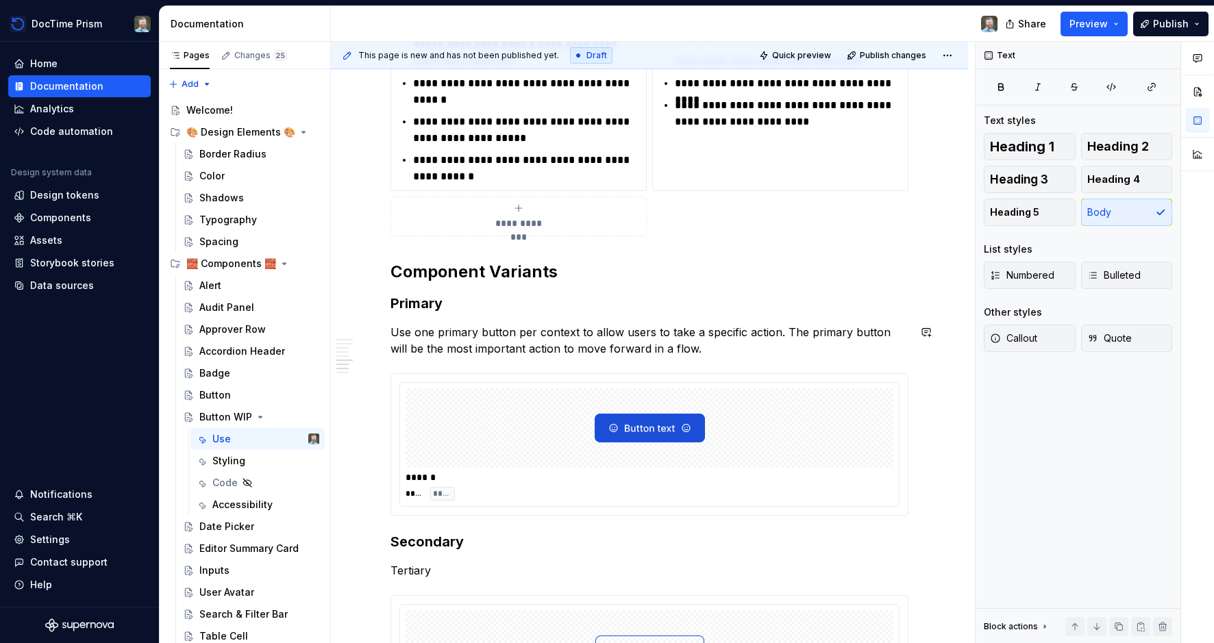
scroll to position [1027, 0]
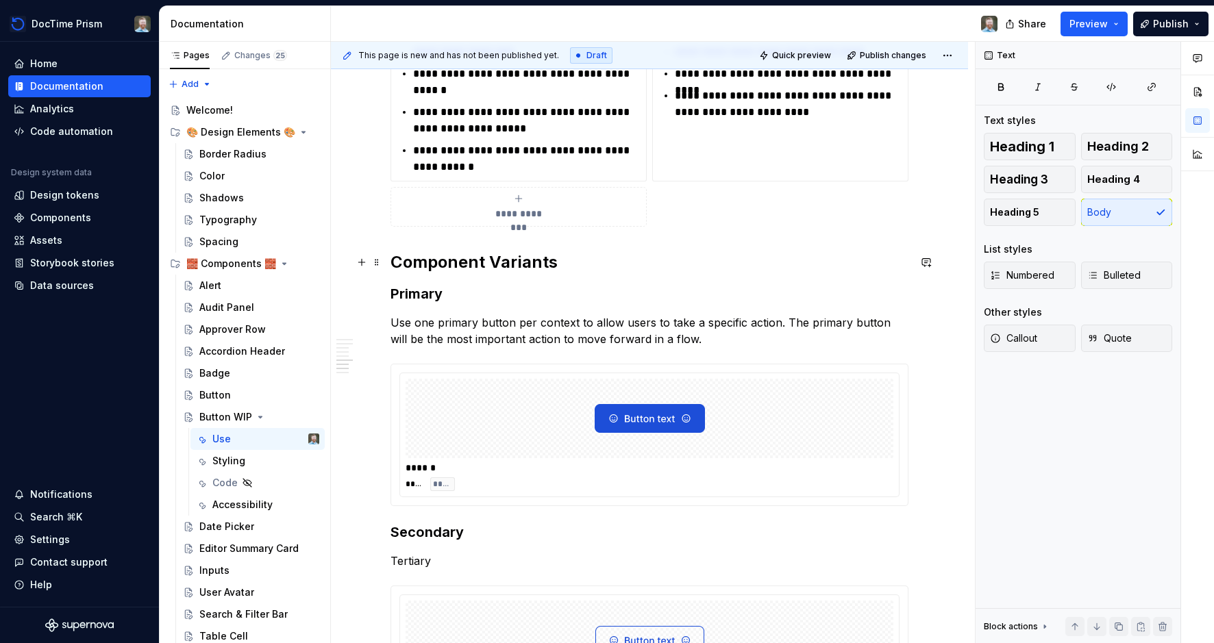
click at [423, 257] on h2 "Component Variants" at bounding box center [649, 262] width 518 height 22
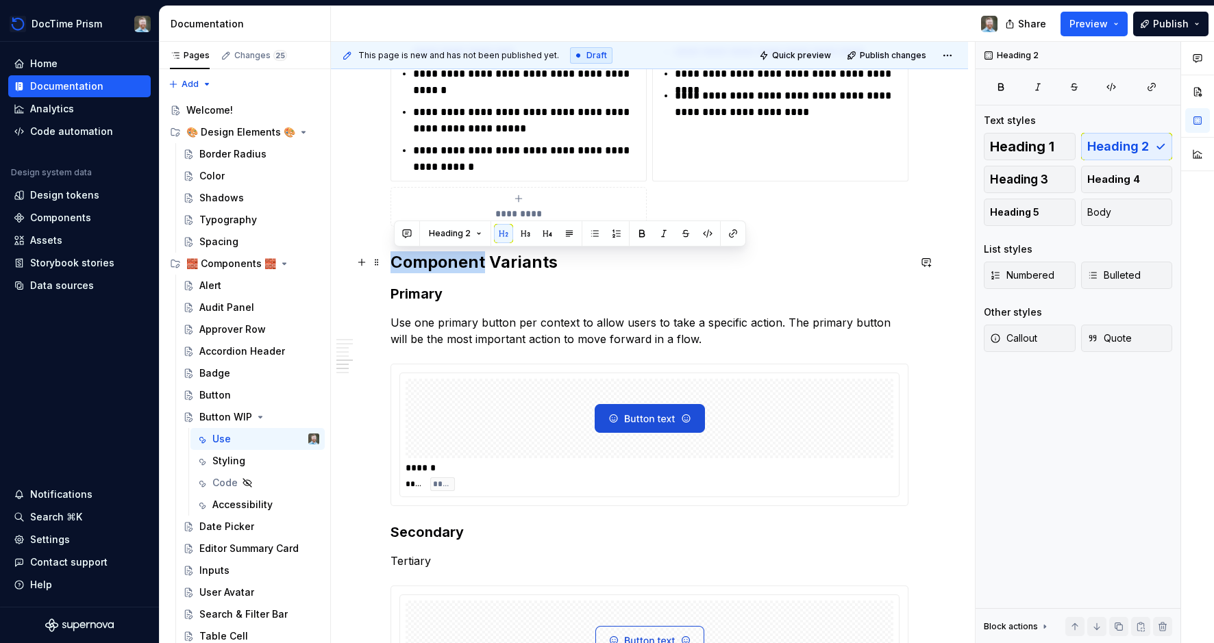
click at [423, 257] on h2 "Component Variants" at bounding box center [649, 262] width 518 height 22
click at [399, 262] on h2 "Component Variants" at bounding box center [649, 262] width 518 height 22
click at [436, 245] on div "**********" at bounding box center [649, 150] width 518 height 1813
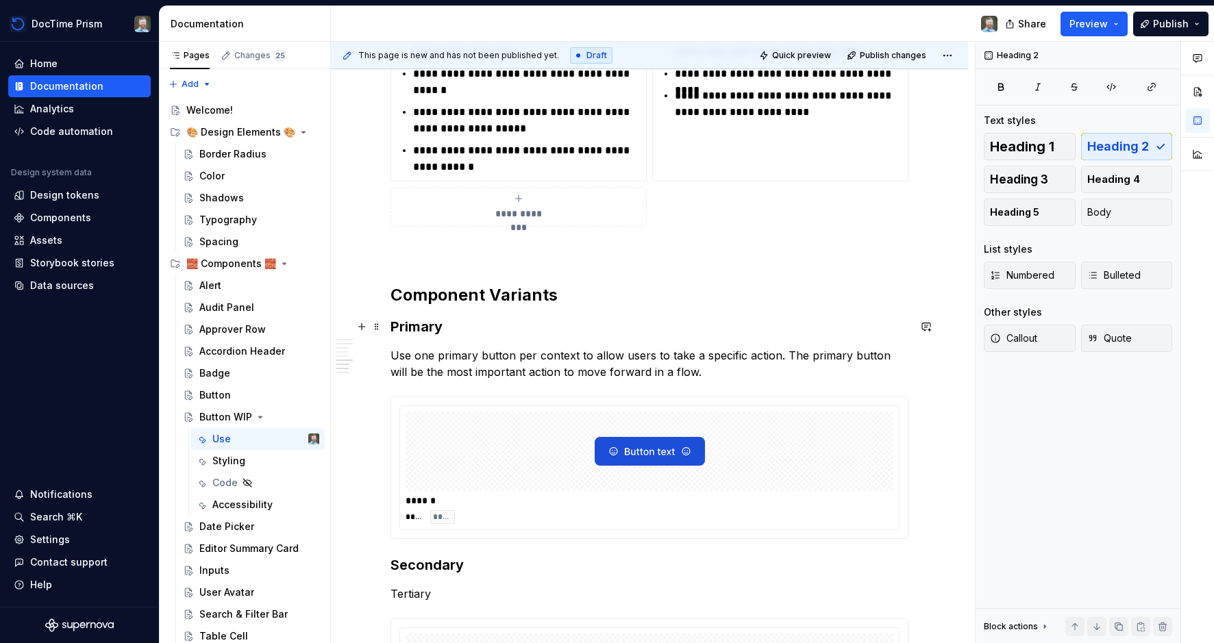
click at [398, 322] on h3 "Primary" at bounding box center [649, 326] width 518 height 19
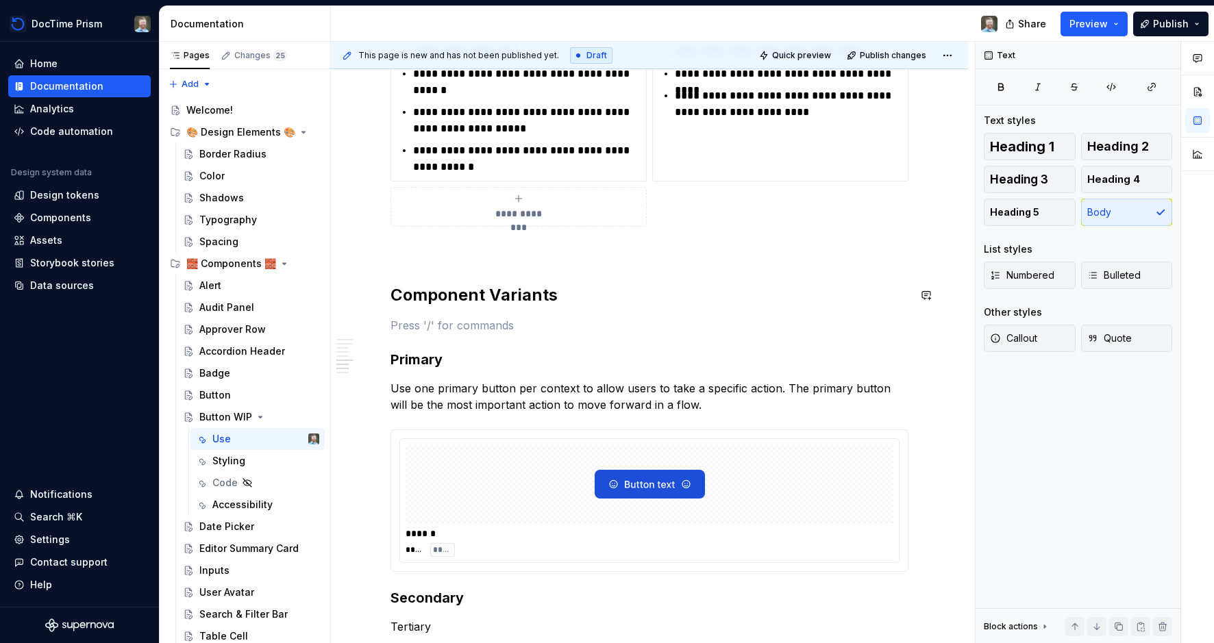
click at [514, 313] on div "**********" at bounding box center [649, 183] width 518 height 1879
click at [432, 363] on h3 "Primary" at bounding box center [649, 359] width 518 height 19
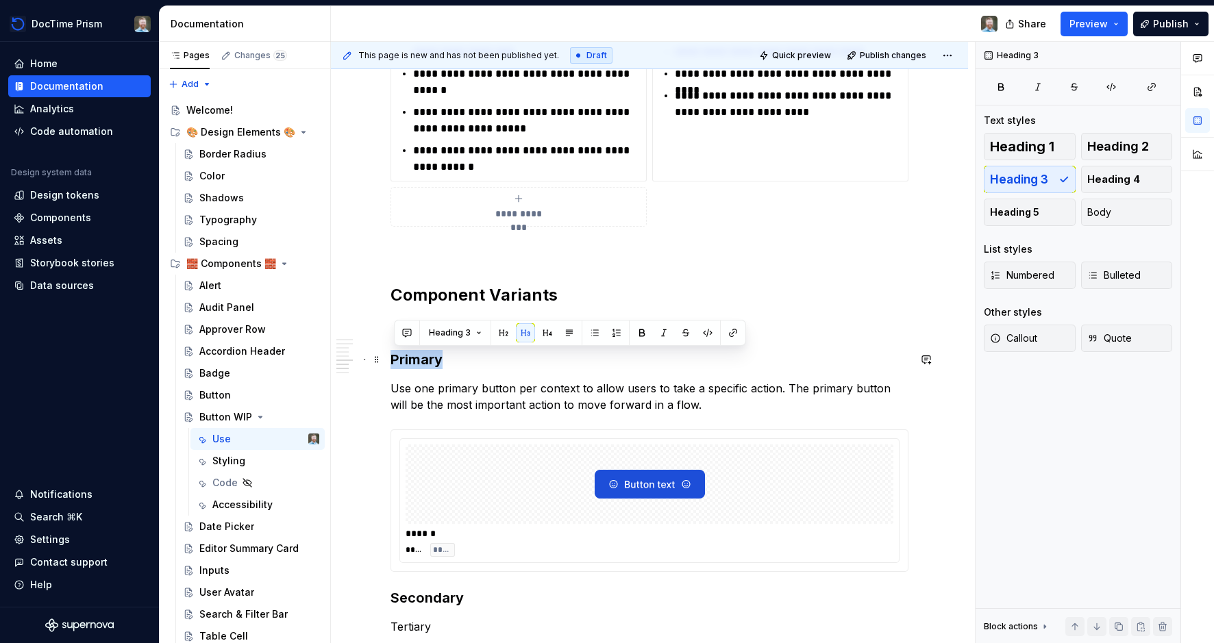
click at [432, 363] on h3 "Primary" at bounding box center [649, 359] width 518 height 19
click at [457, 293] on h2 "Component Variants" at bounding box center [649, 295] width 518 height 22
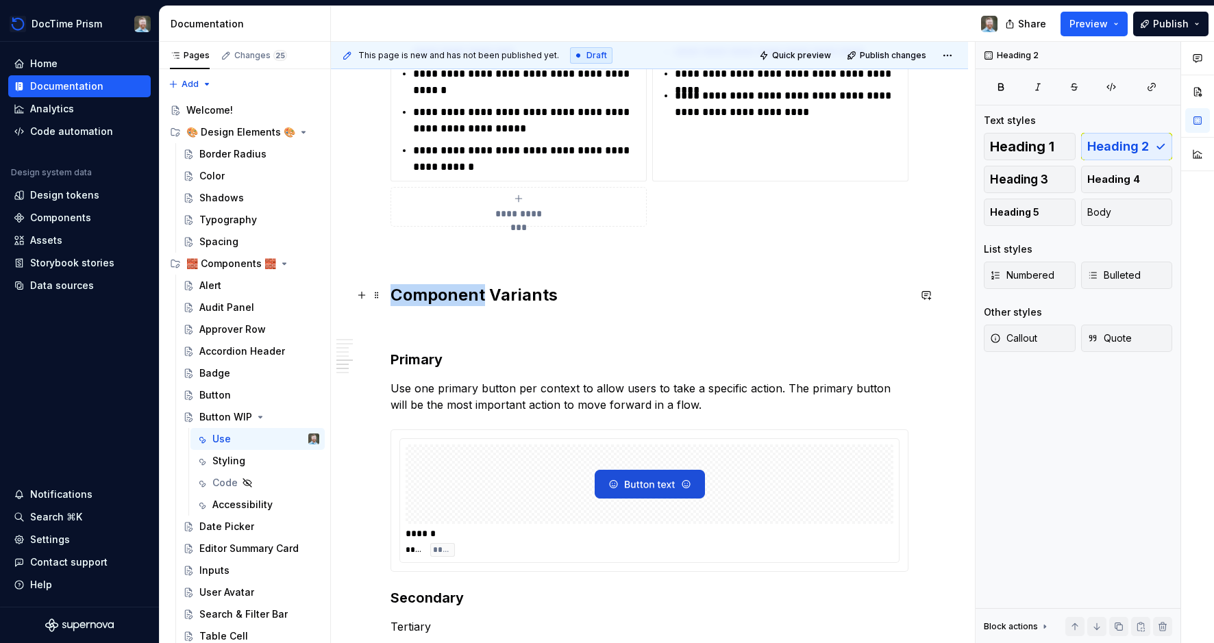
click at [457, 293] on h2 "Component Variants" at bounding box center [649, 295] width 518 height 22
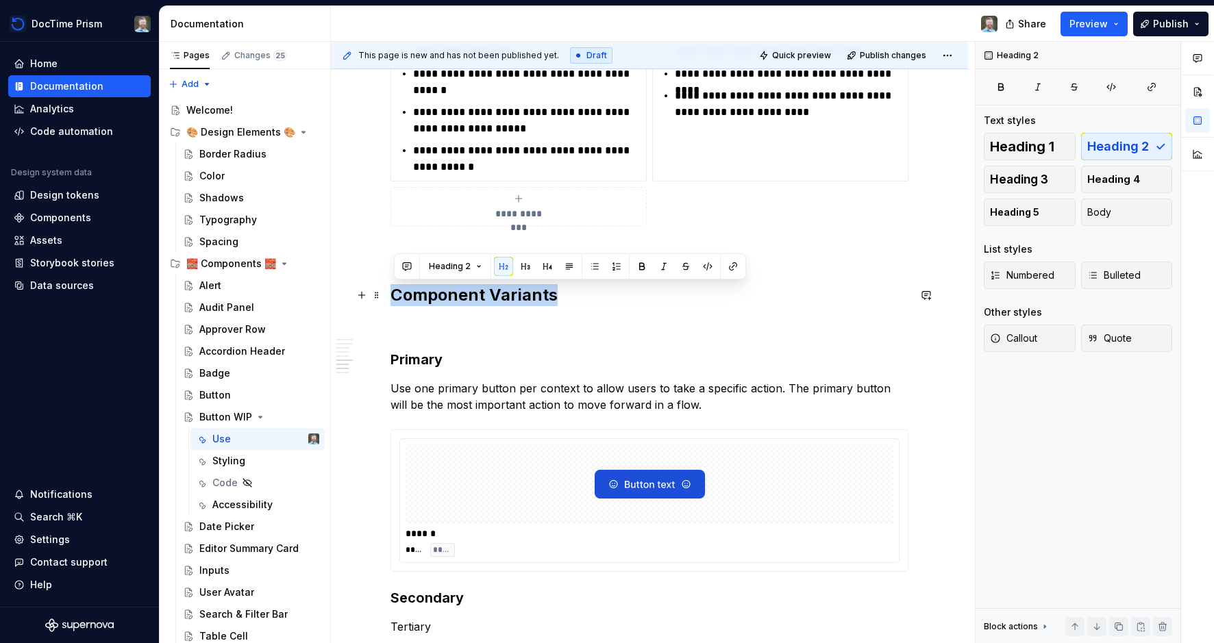
click at [457, 293] on h2 "Component Variants" at bounding box center [649, 295] width 518 height 22
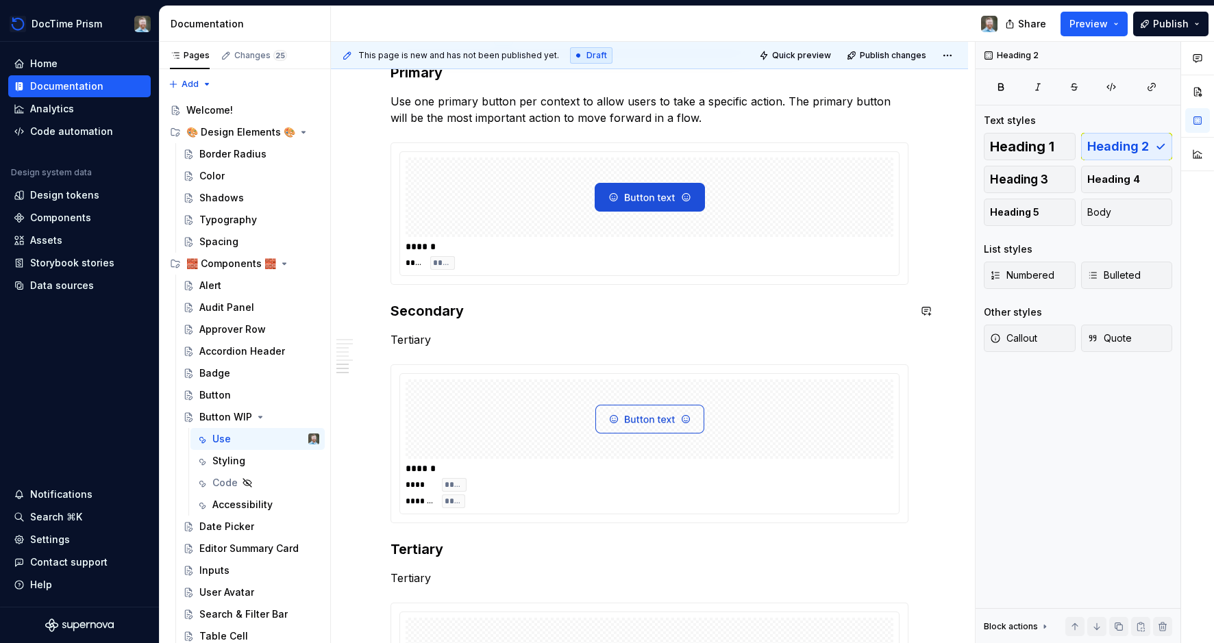
scroll to position [1272, 0]
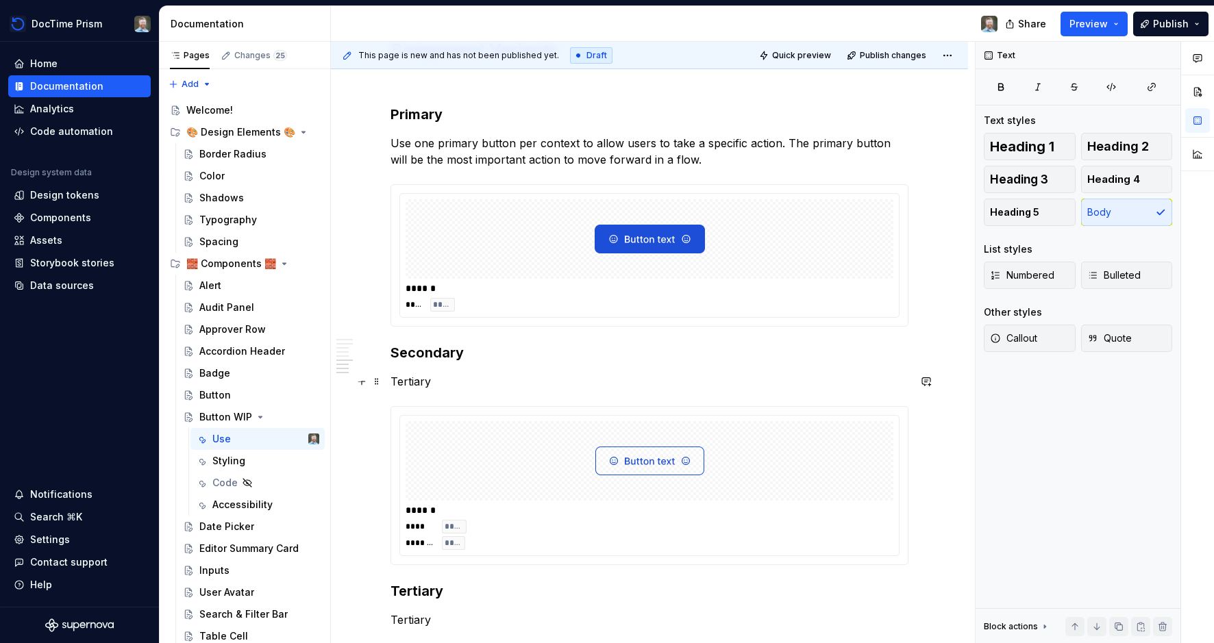
click at [414, 379] on p "Tertiary" at bounding box center [649, 381] width 518 height 16
drag, startPoint x: 510, startPoint y: 384, endPoint x: 425, endPoint y: 387, distance: 85.0
click at [503, 384] on p "Tertiary" at bounding box center [649, 381] width 518 height 16
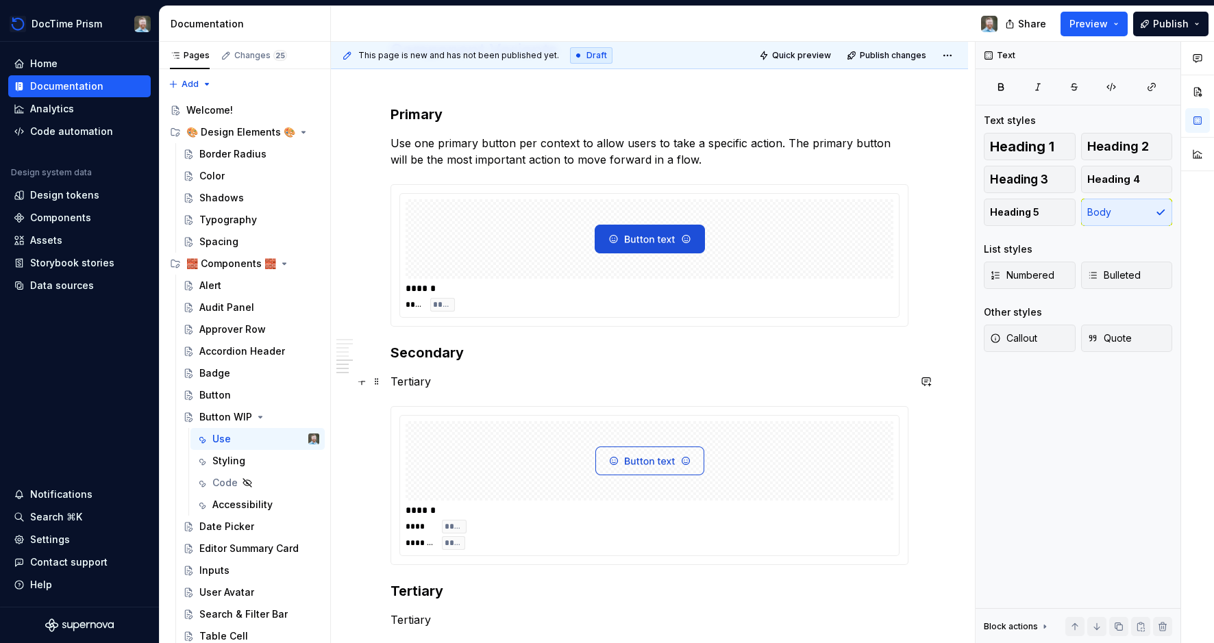
click at [419, 384] on p "Tertiary" at bounding box center [649, 381] width 518 height 16
click at [433, 378] on p at bounding box center [649, 381] width 518 height 16
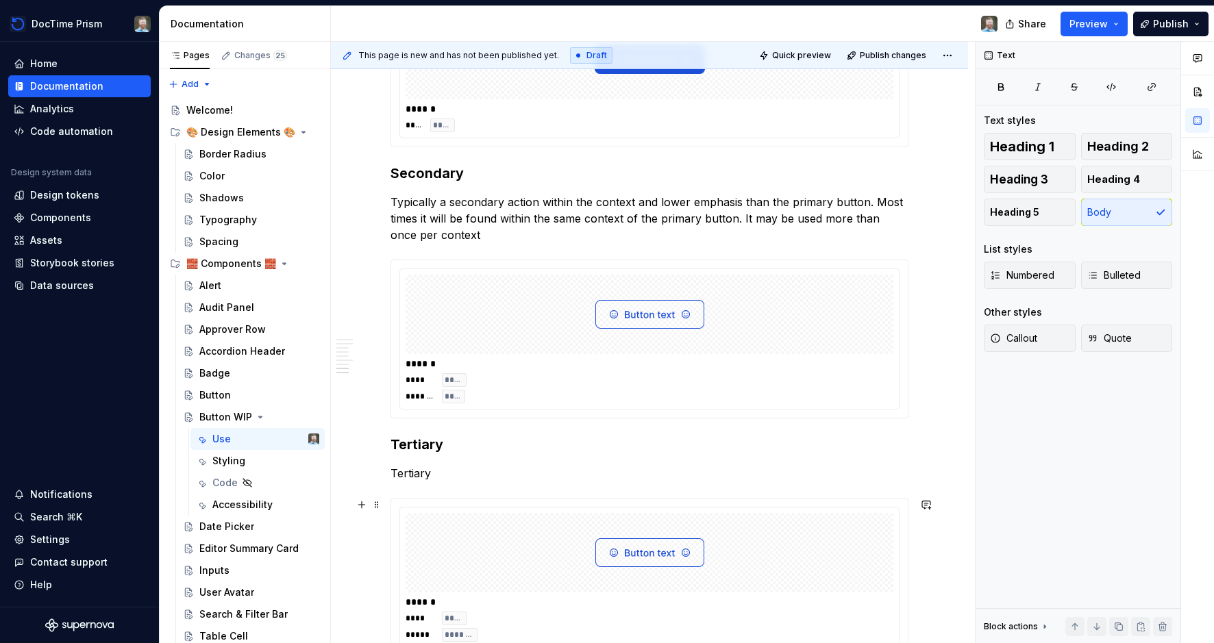
scroll to position [1456, 0]
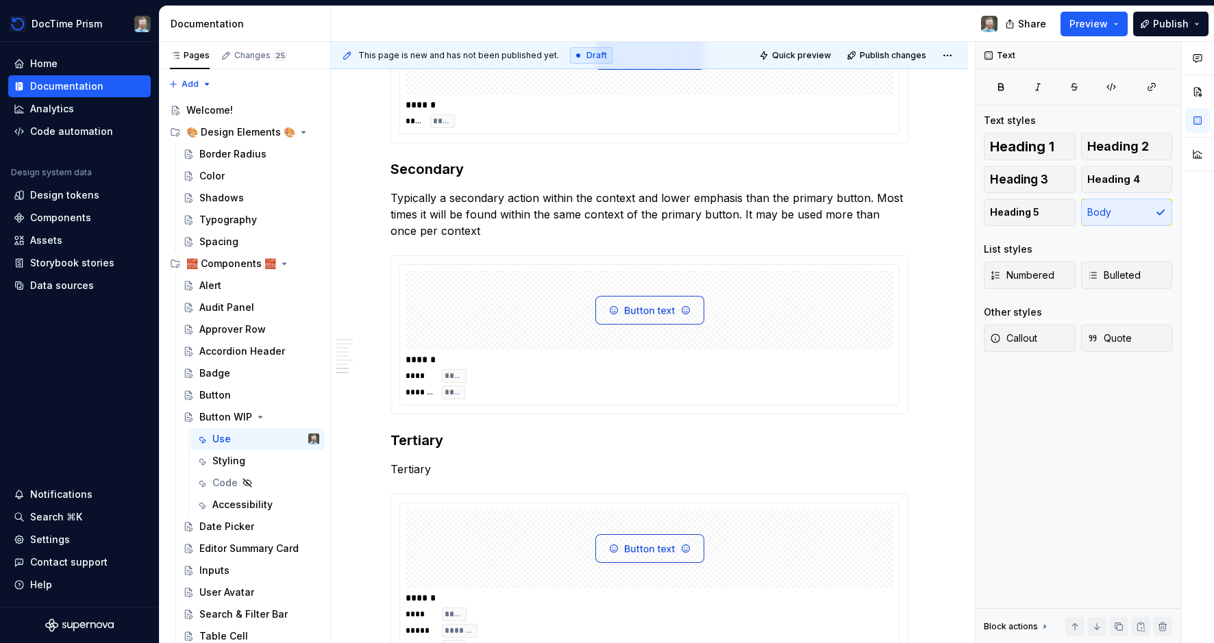
click at [421, 466] on p "Tertiary" at bounding box center [649, 469] width 518 height 16
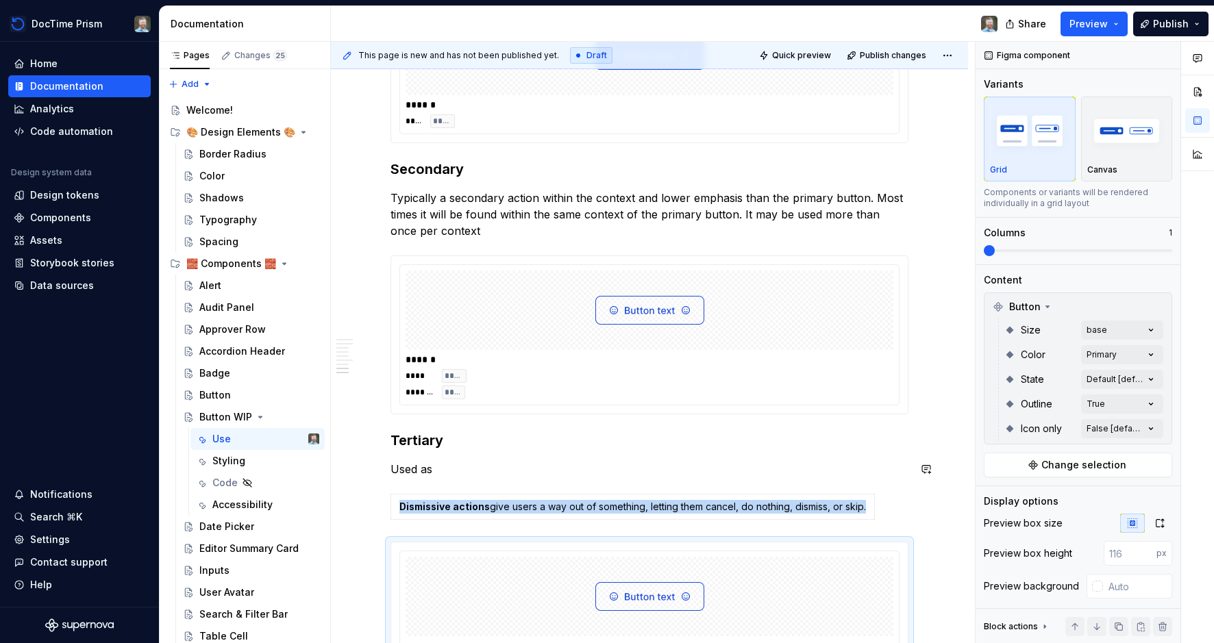
type textarea "*"
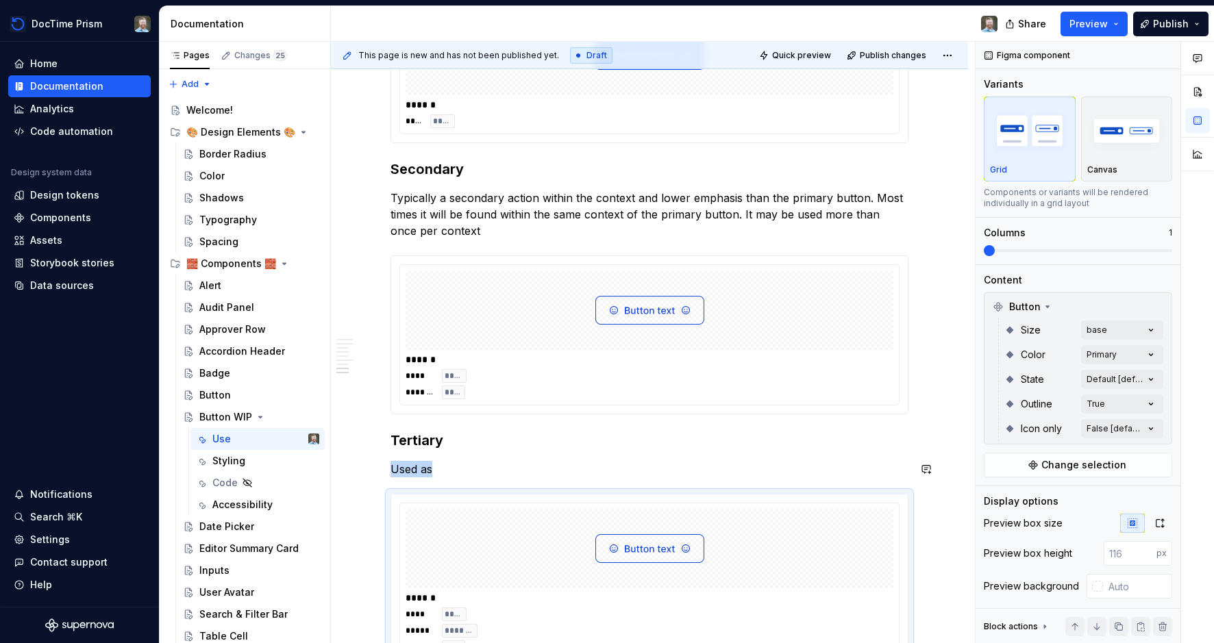
scroll to position [1481, 0]
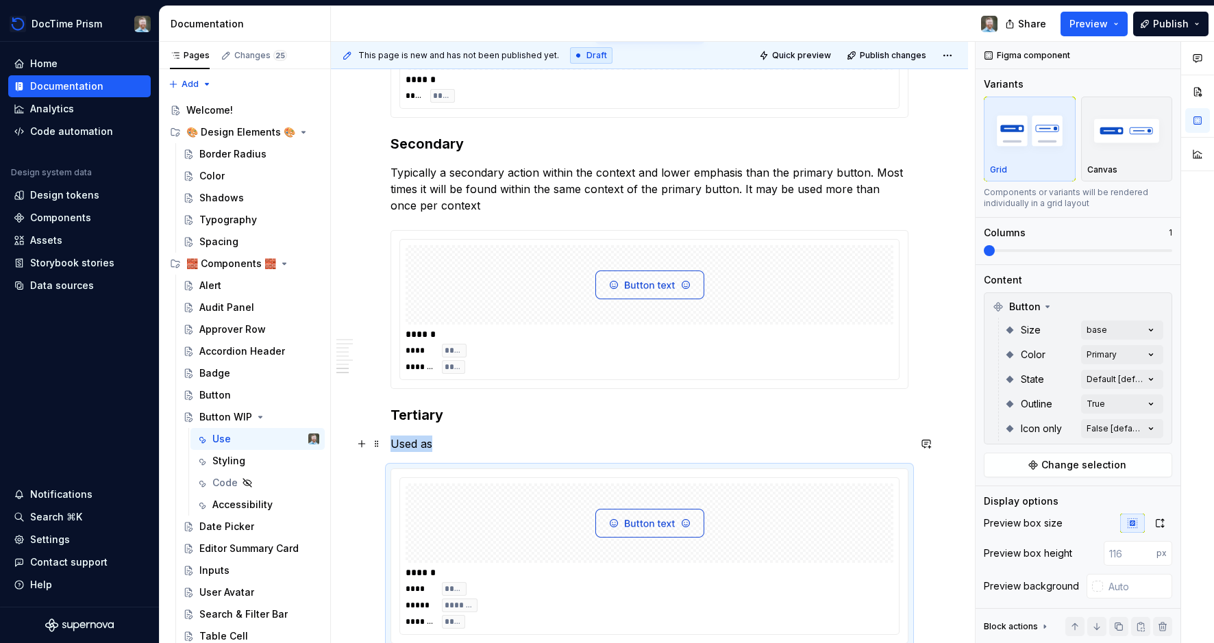
click at [444, 444] on p "Used as" at bounding box center [649, 444] width 518 height 16
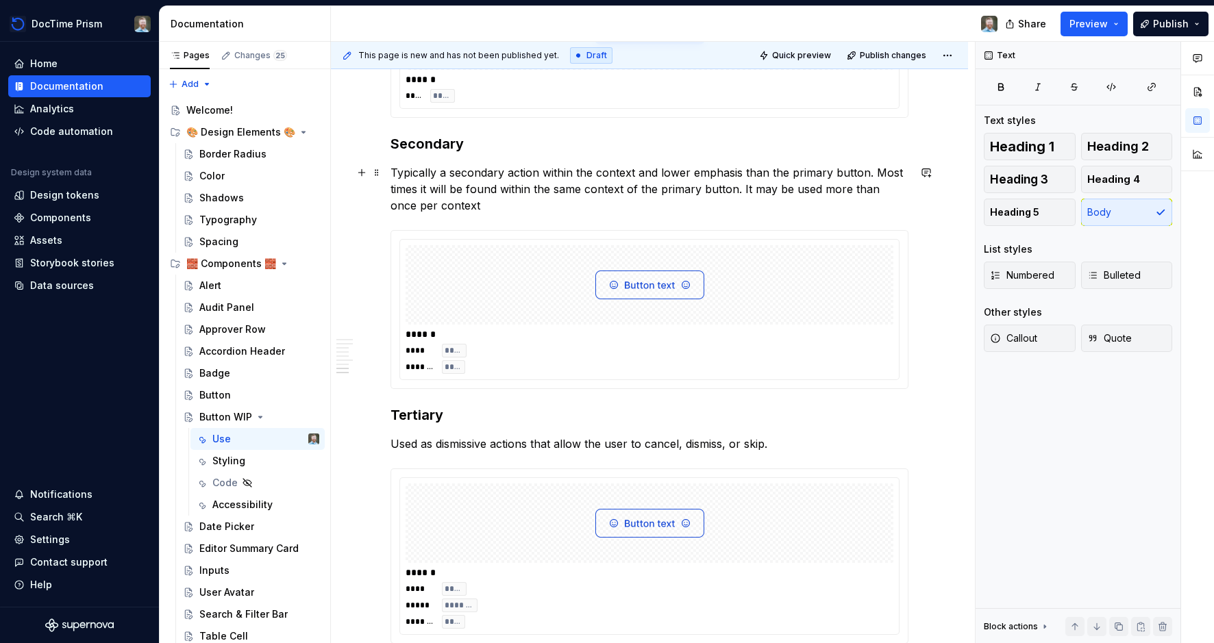
click at [482, 201] on p "Typically a secondary action within the context and lower emphasis than the pri…" at bounding box center [649, 188] width 518 height 49
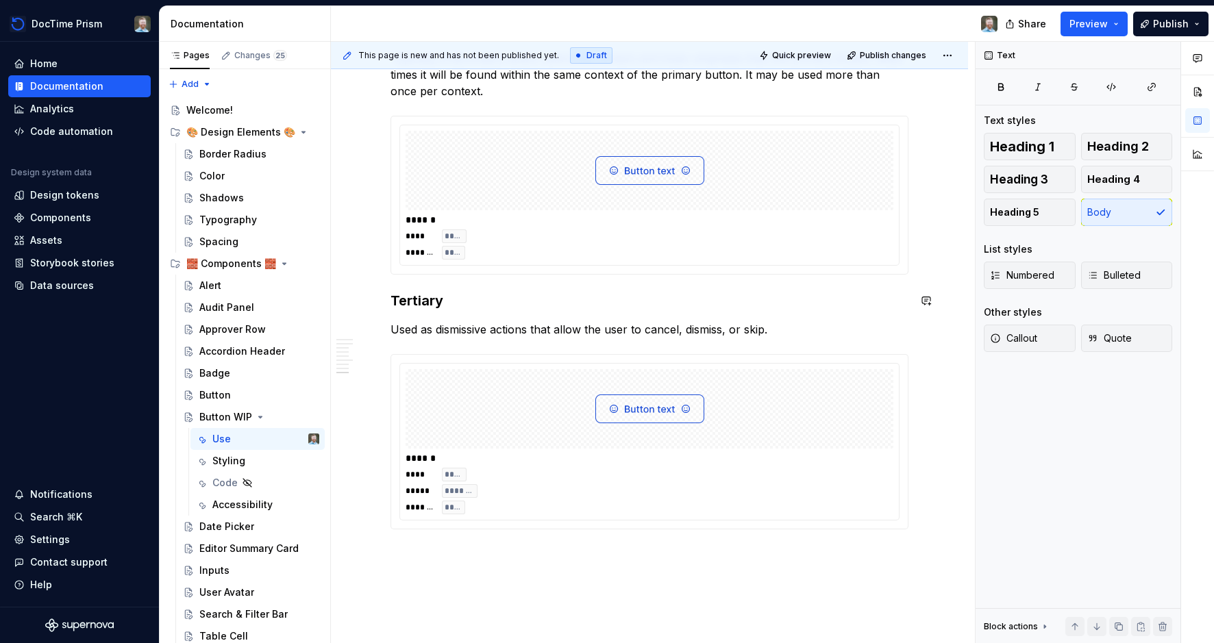
scroll to position [1659, 0]
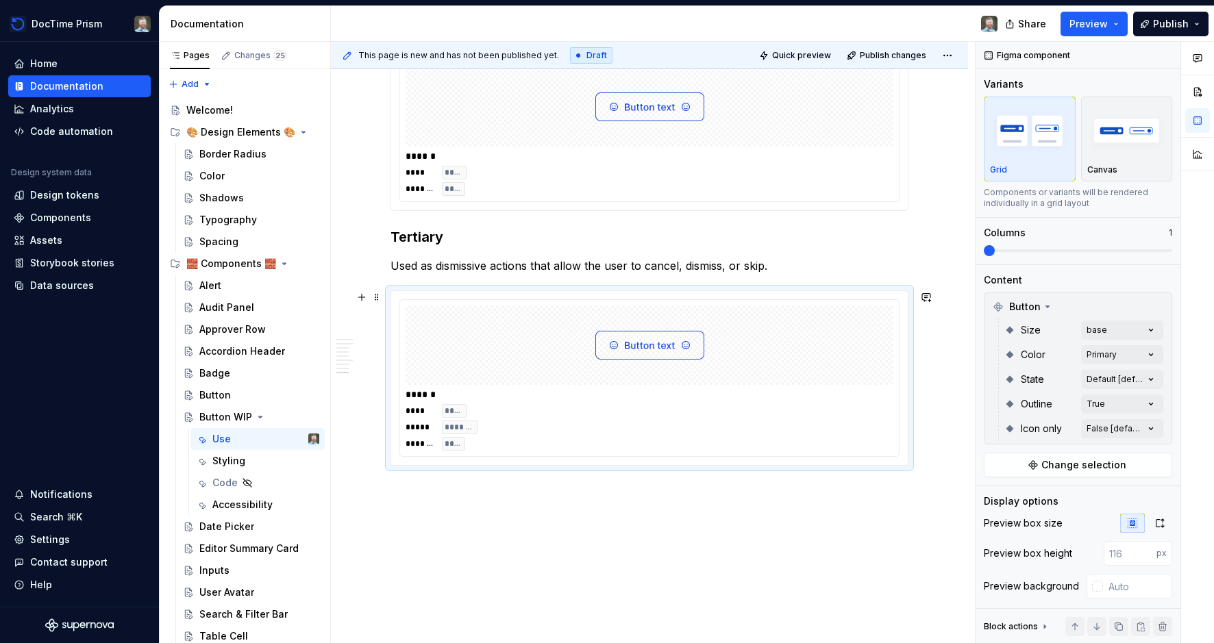
click at [610, 347] on img at bounding box center [649, 345] width 109 height 69
click at [928, 297] on button "button" at bounding box center [926, 297] width 19 height 19
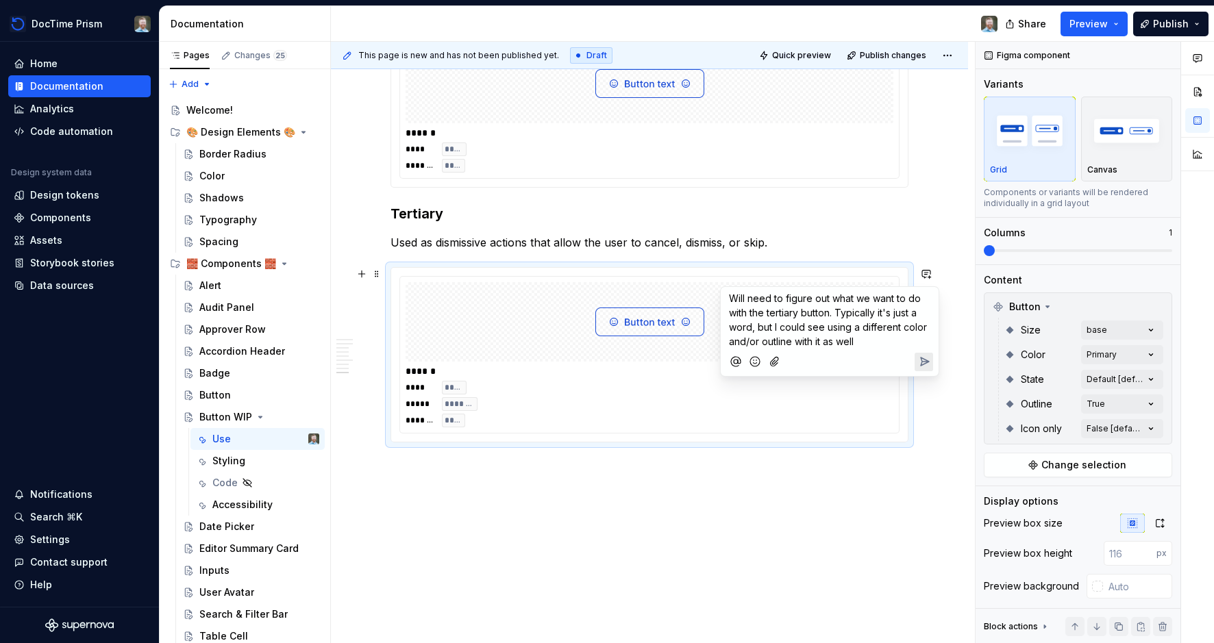
scroll to position [1682, 0]
click at [923, 366] on icon "Send" at bounding box center [924, 364] width 14 height 14
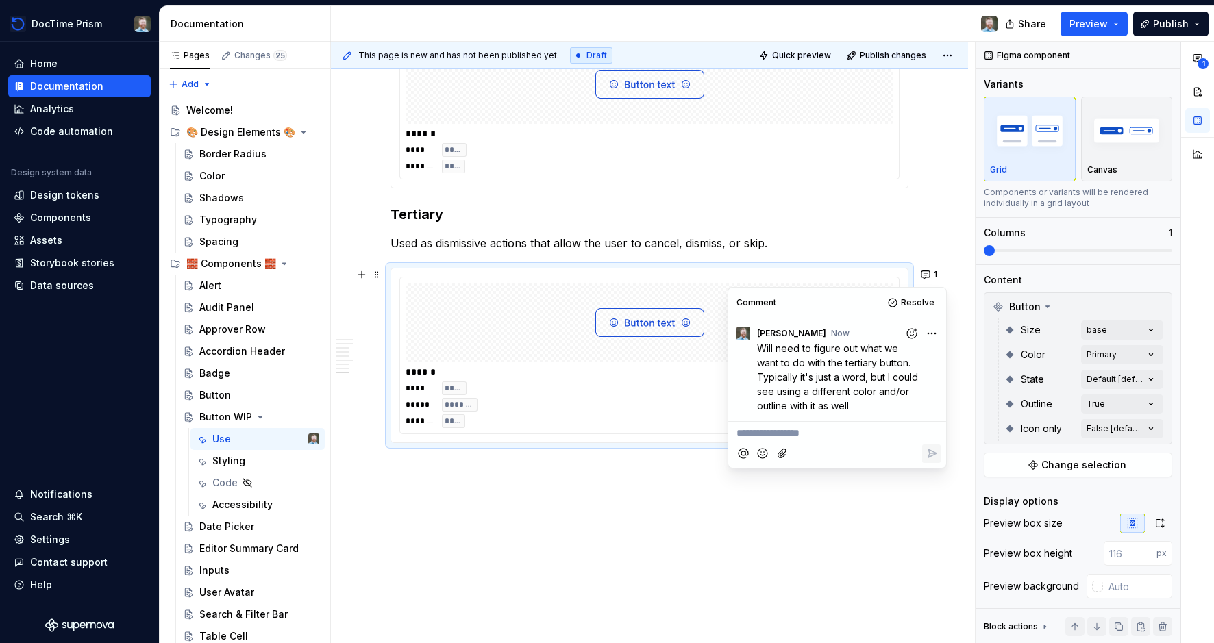
click at [646, 242] on p "Used as dismissive actions that allow the user to cancel, dismiss, or skip." at bounding box center [649, 243] width 518 height 16
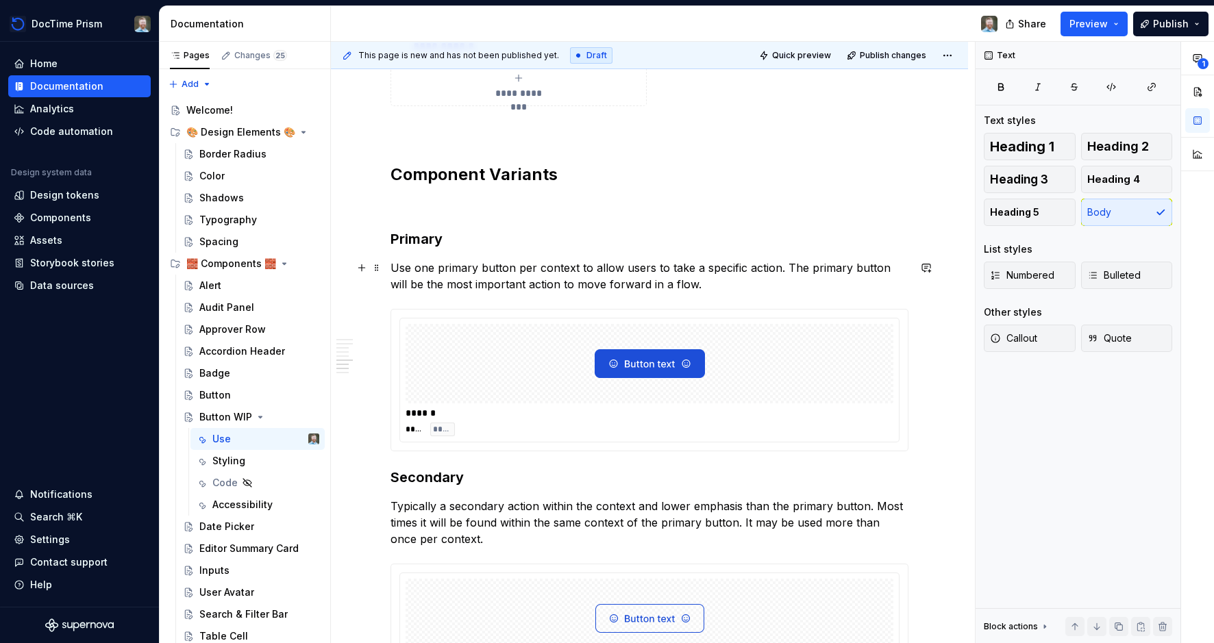
scroll to position [1149, 0]
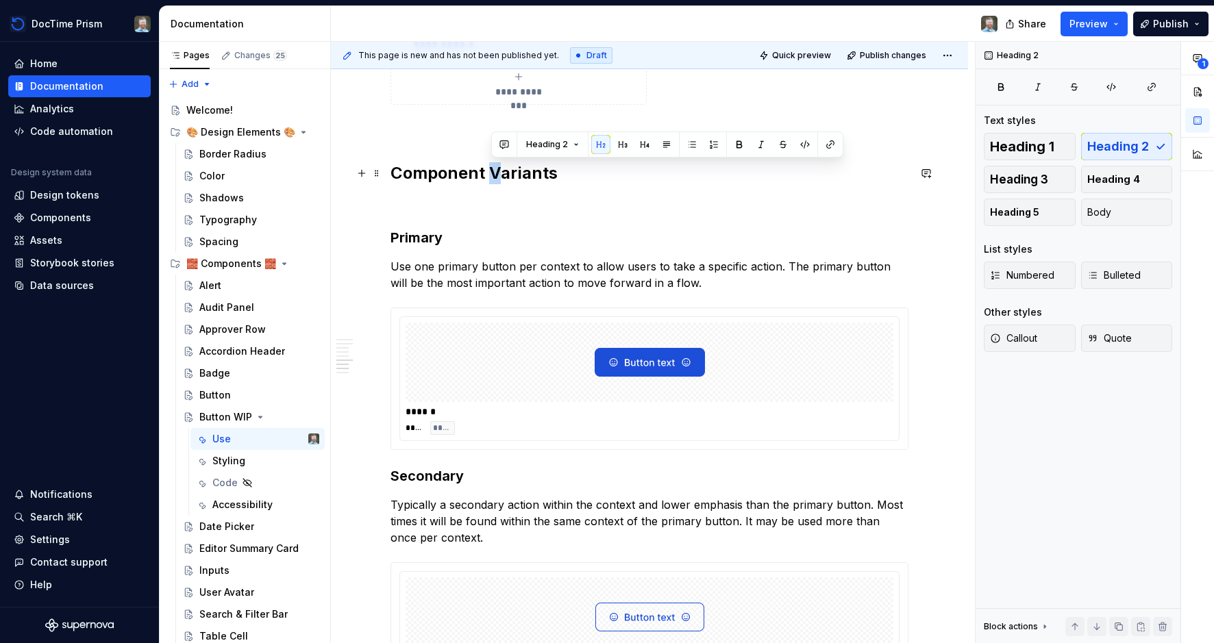
drag, startPoint x: 503, startPoint y: 177, endPoint x: 496, endPoint y: 175, distance: 7.0
click at [496, 175] on h2 "Component Variants" at bounding box center [649, 173] width 518 height 22
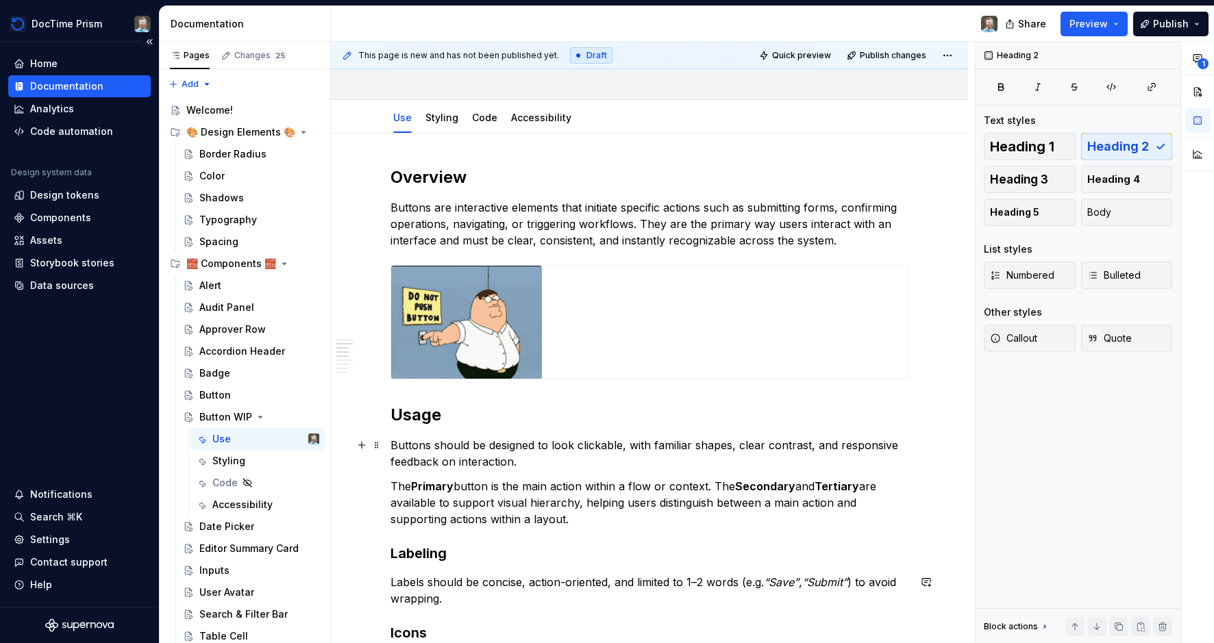
scroll to position [0, 0]
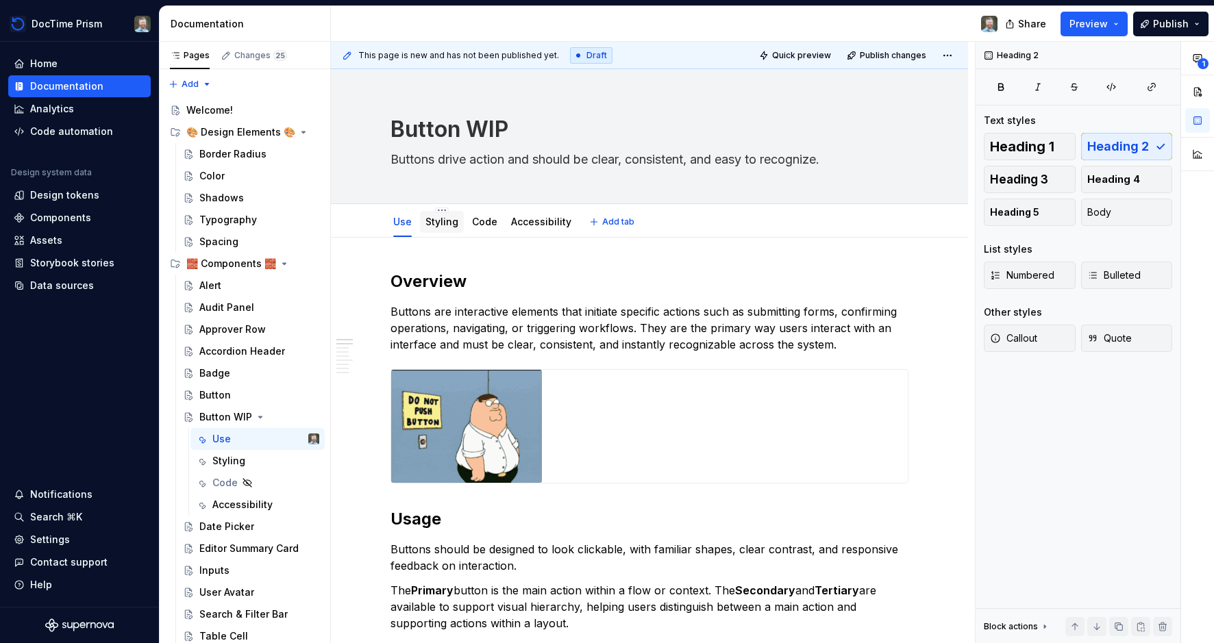
click at [447, 226] on link "Styling" at bounding box center [441, 222] width 33 height 12
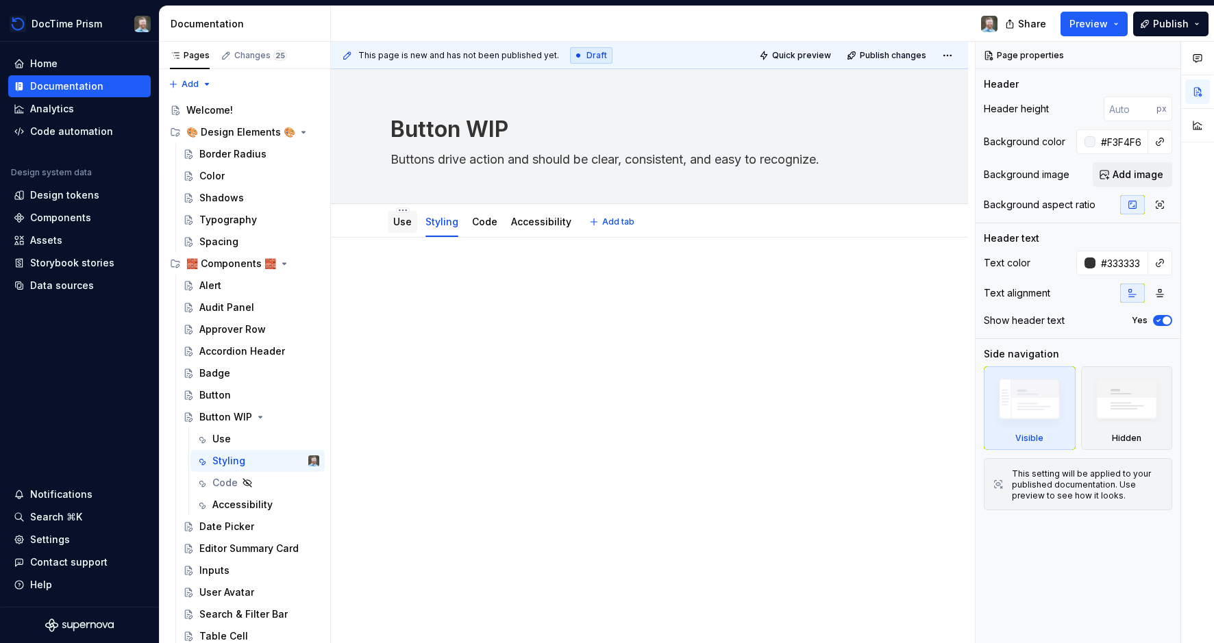
click at [403, 223] on link "Use" at bounding box center [402, 222] width 18 height 12
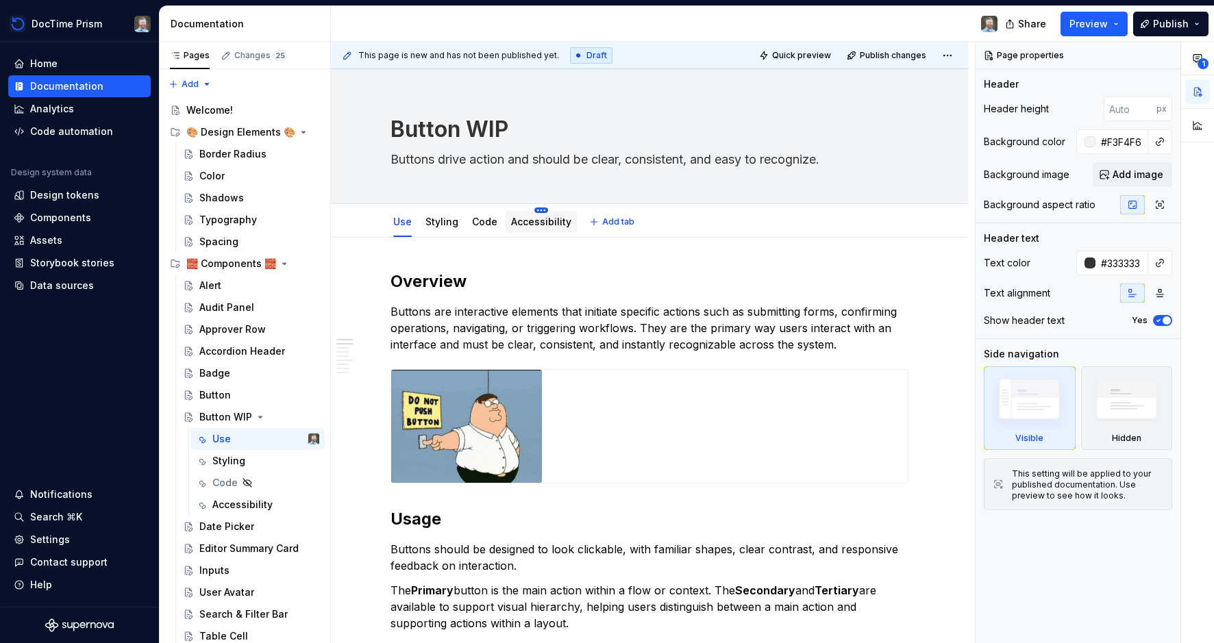
click at [540, 209] on html "DocTime Prism Home Documentation Analytics Code automation Design system data D…" at bounding box center [607, 321] width 1214 height 643
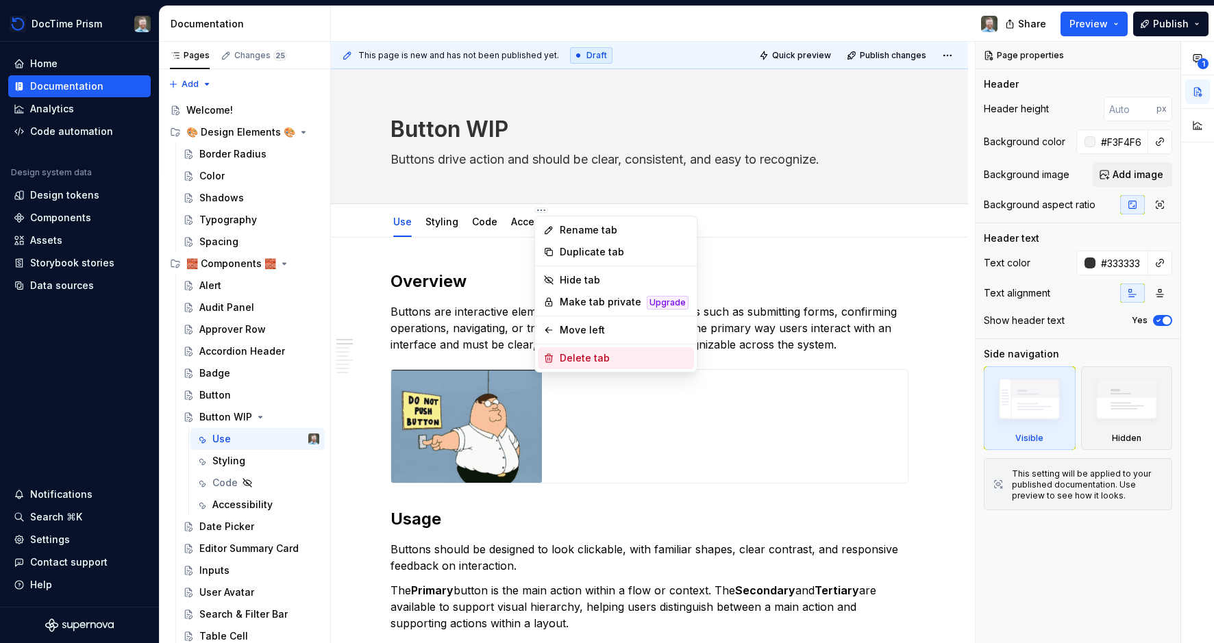
click at [554, 356] on icon at bounding box center [548, 358] width 11 height 11
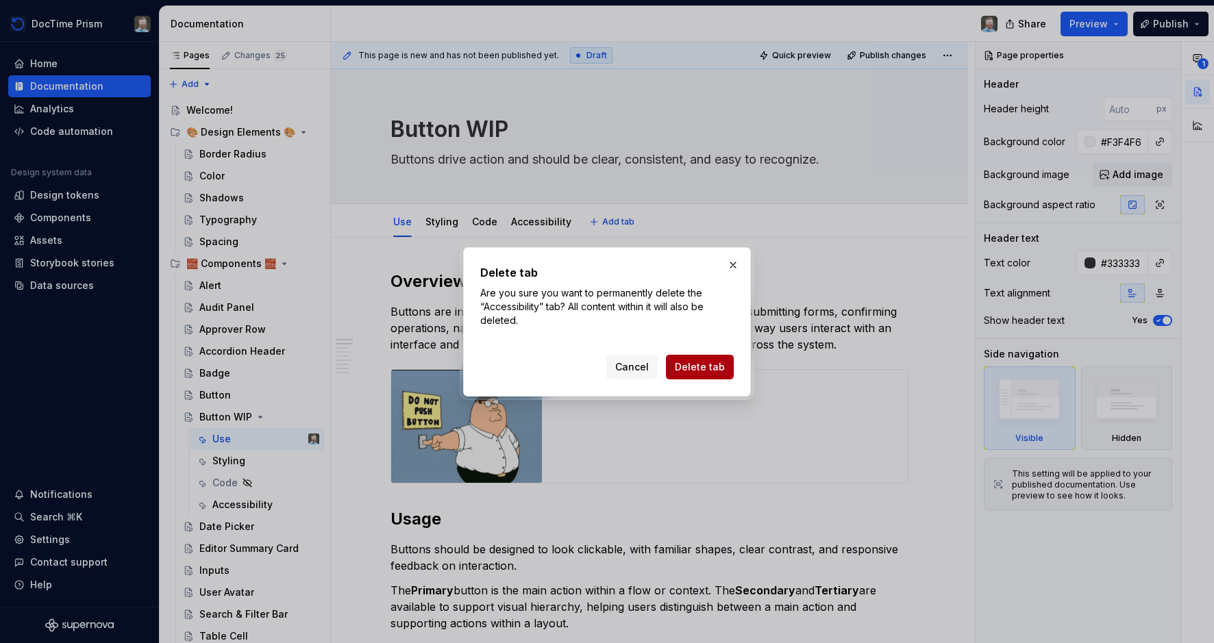
click at [699, 364] on span "Delete tab" at bounding box center [700, 367] width 50 height 14
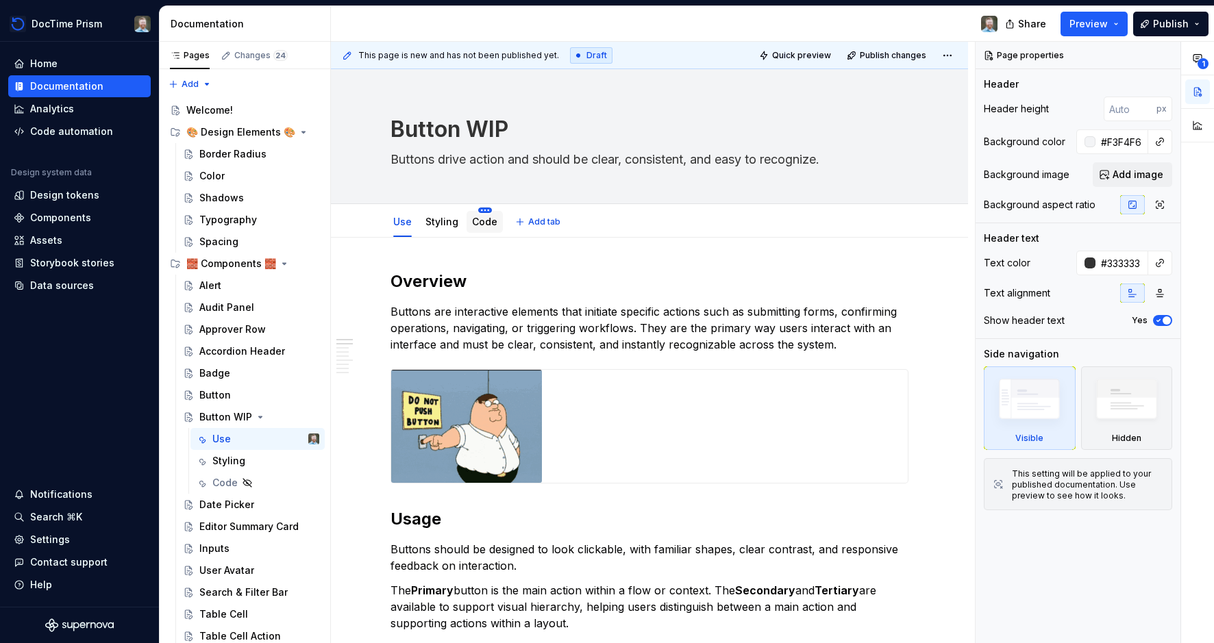
click at [486, 210] on html "DocTime Prism Home Documentation Analytics Code automation Design system data D…" at bounding box center [607, 321] width 1214 height 643
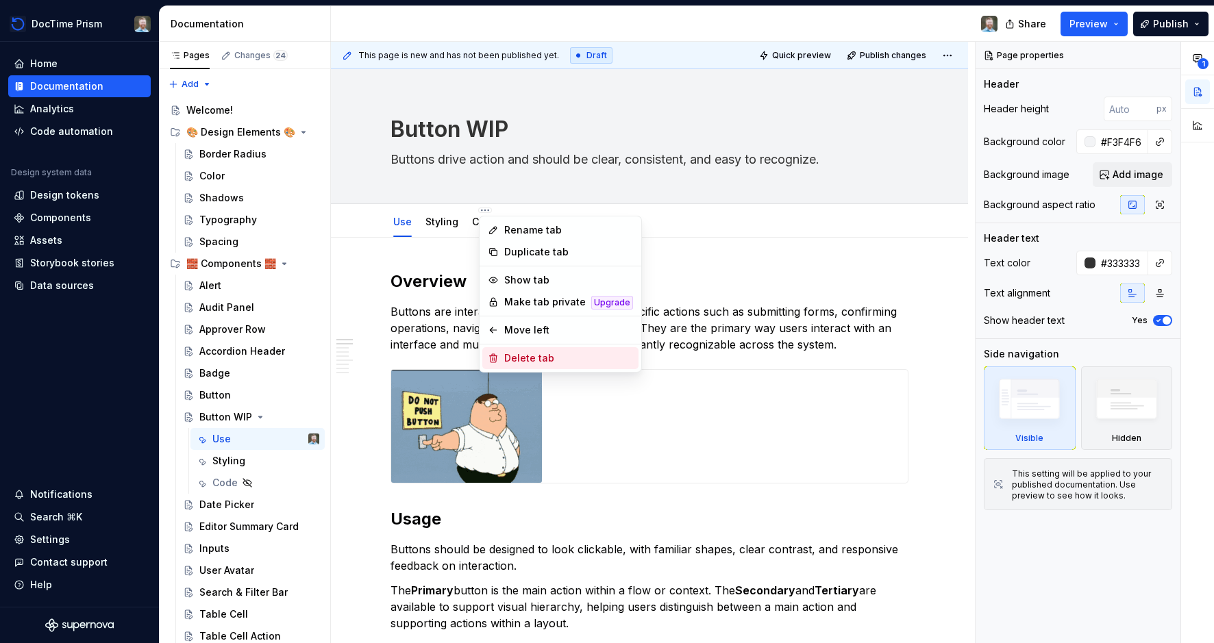
click at [515, 363] on div "Delete tab" at bounding box center [568, 358] width 129 height 14
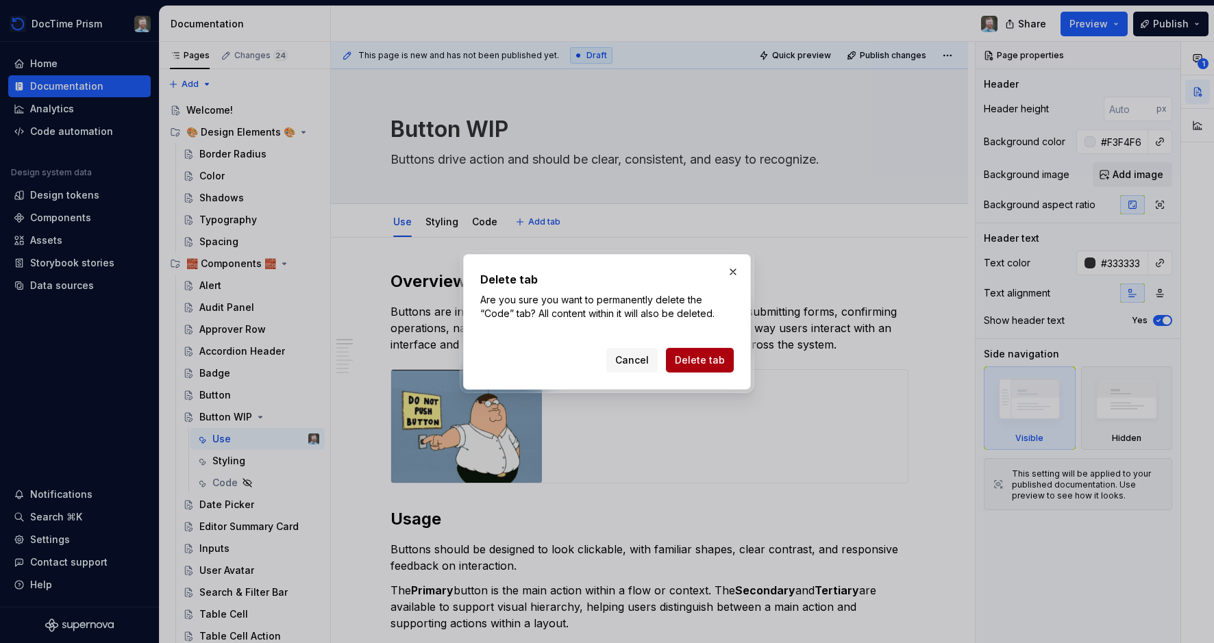
click at [681, 353] on span "Delete tab" at bounding box center [700, 360] width 50 height 14
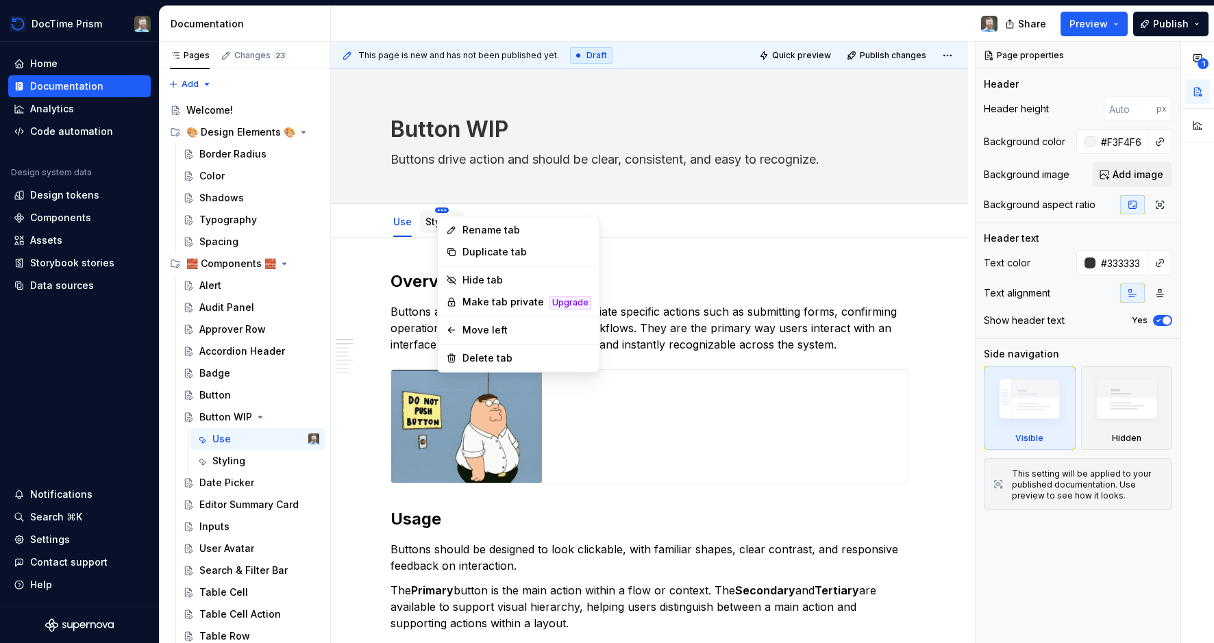
click at [443, 210] on html "DocTime Prism Home Documentation Analytics Code automation Design system data D…" at bounding box center [607, 321] width 1214 height 643
click at [495, 354] on div "Delete tab" at bounding box center [526, 358] width 129 height 14
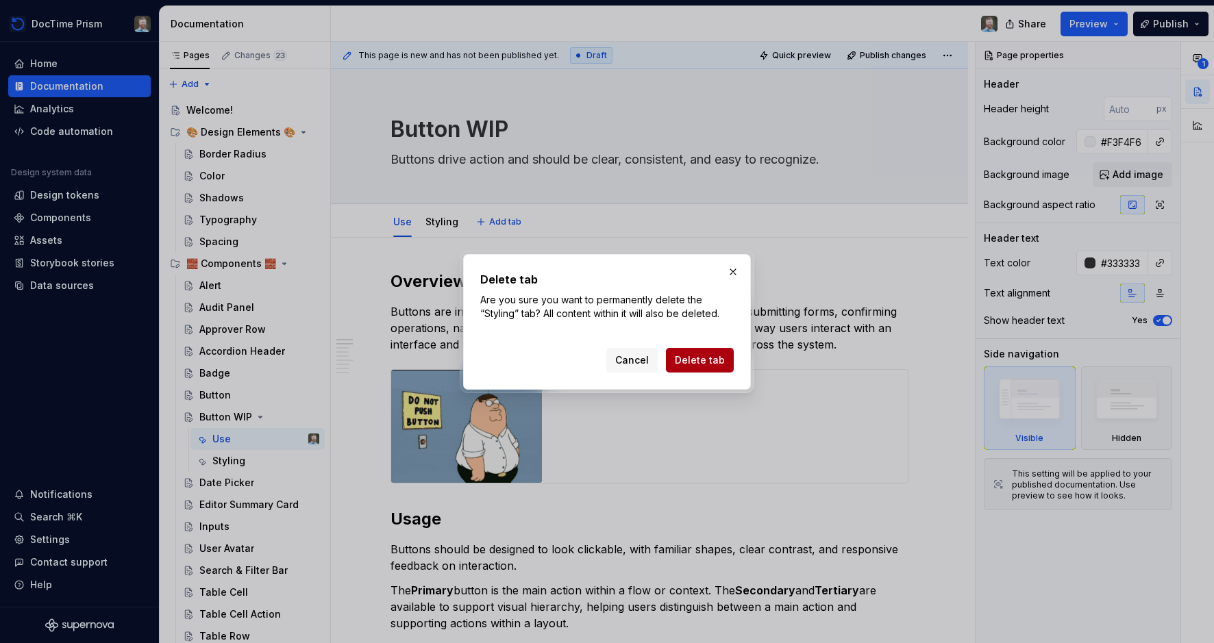
click at [696, 358] on span "Delete tab" at bounding box center [700, 360] width 50 height 14
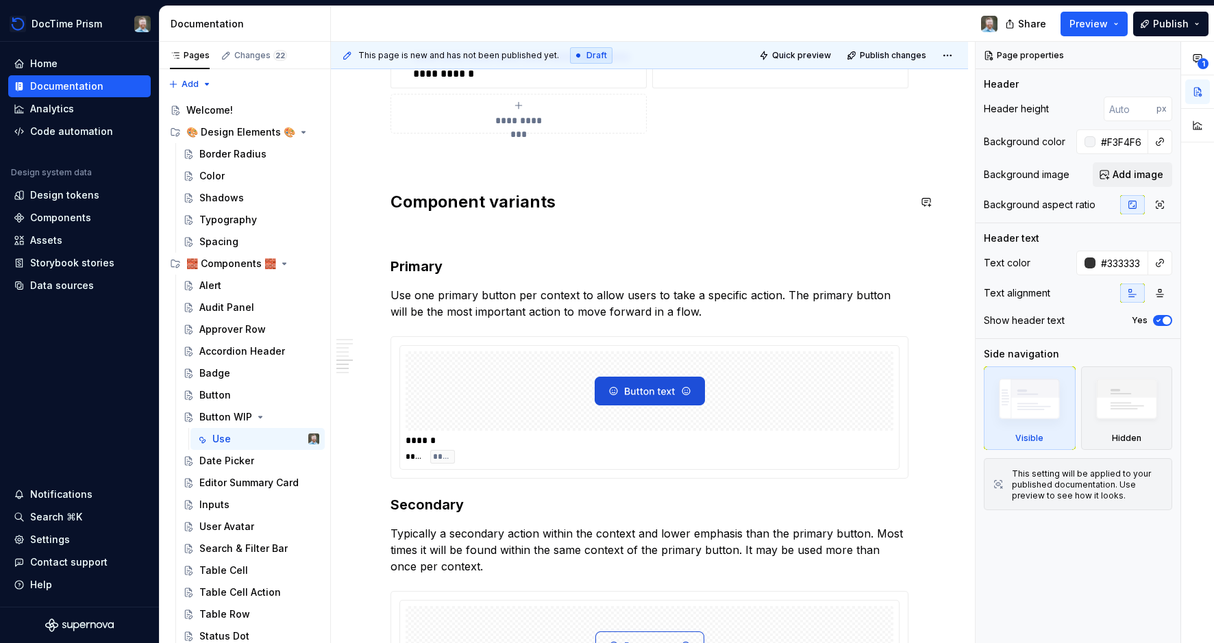
scroll to position [1121, 0]
click at [673, 236] on p at bounding box center [649, 231] width 518 height 16
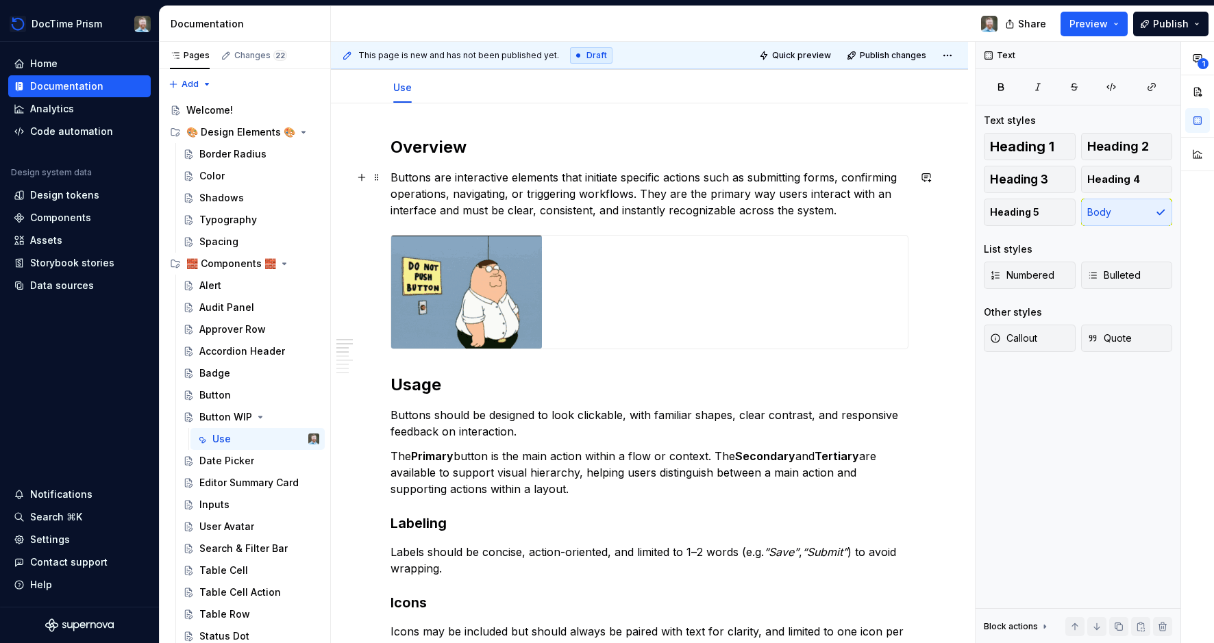
scroll to position [0, 0]
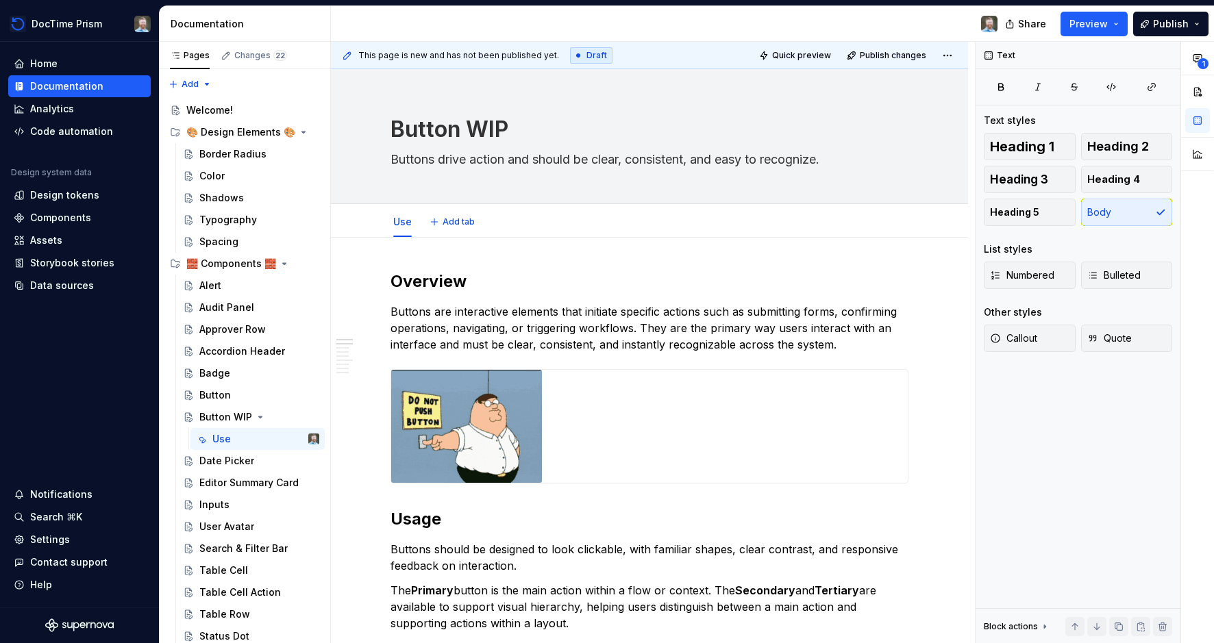
type textarea "*"
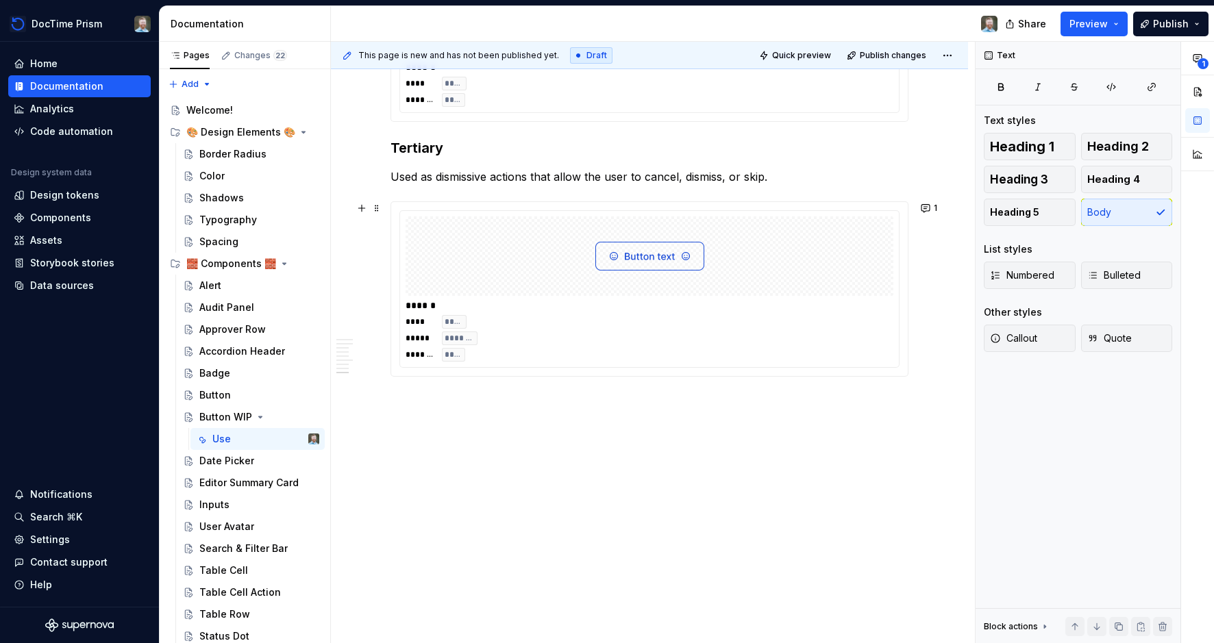
scroll to position [1419, 0]
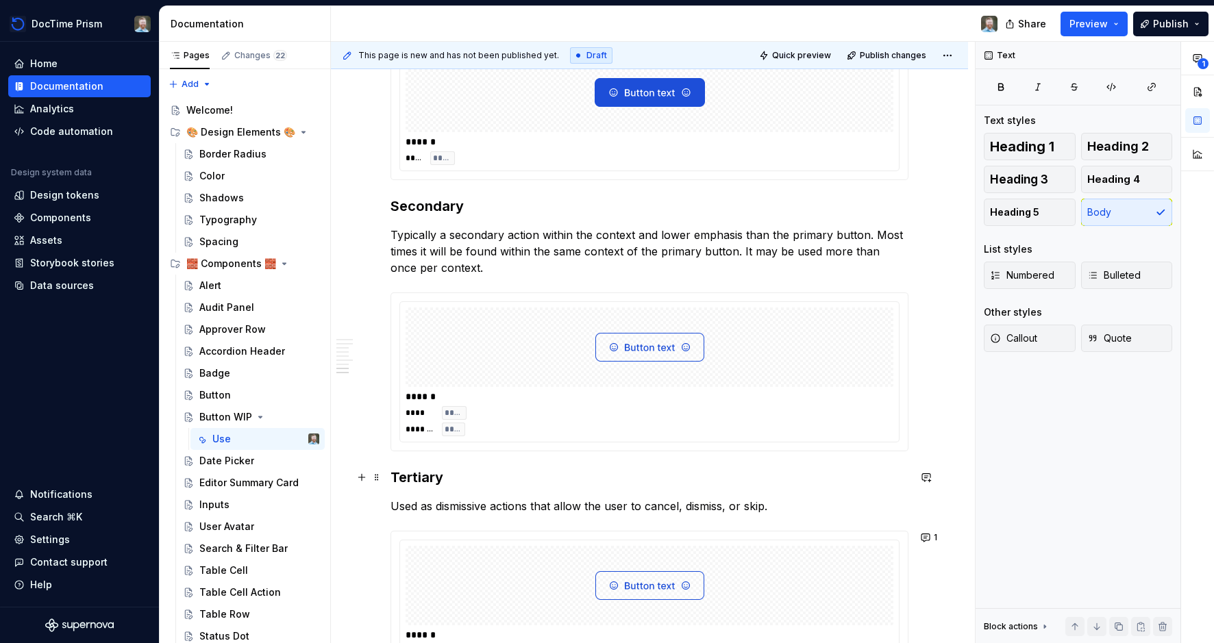
click at [395, 475] on h3 "Tertiary" at bounding box center [649, 477] width 518 height 19
click at [379, 475] on span at bounding box center [376, 477] width 11 height 19
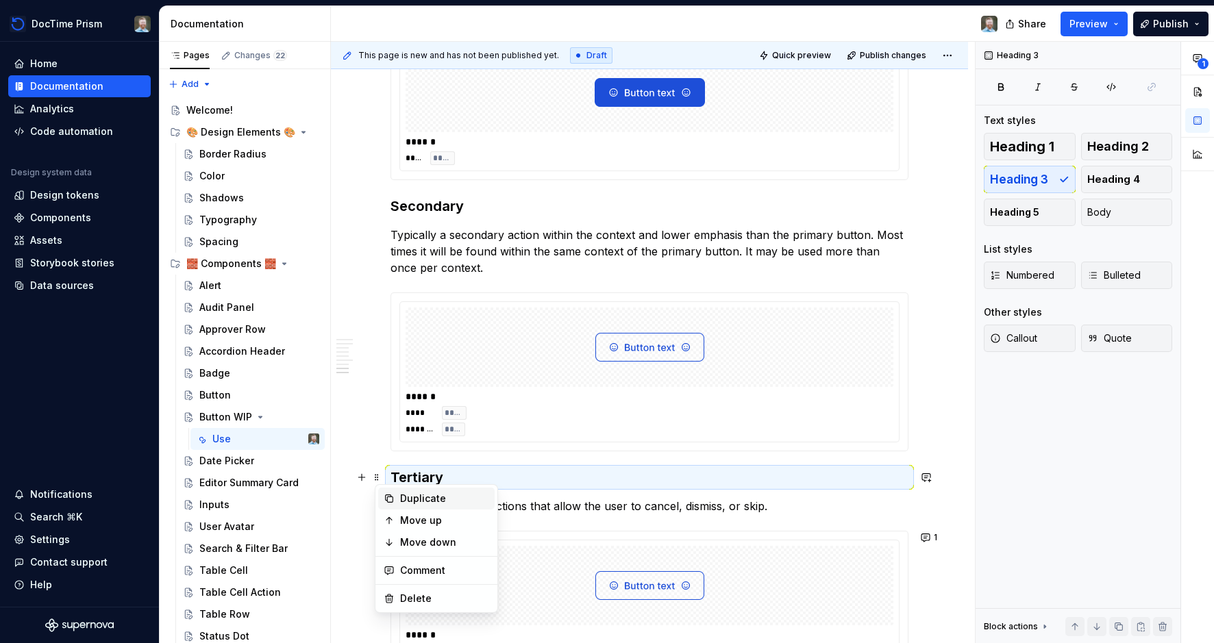
click at [407, 498] on div "Duplicate" at bounding box center [444, 499] width 89 height 14
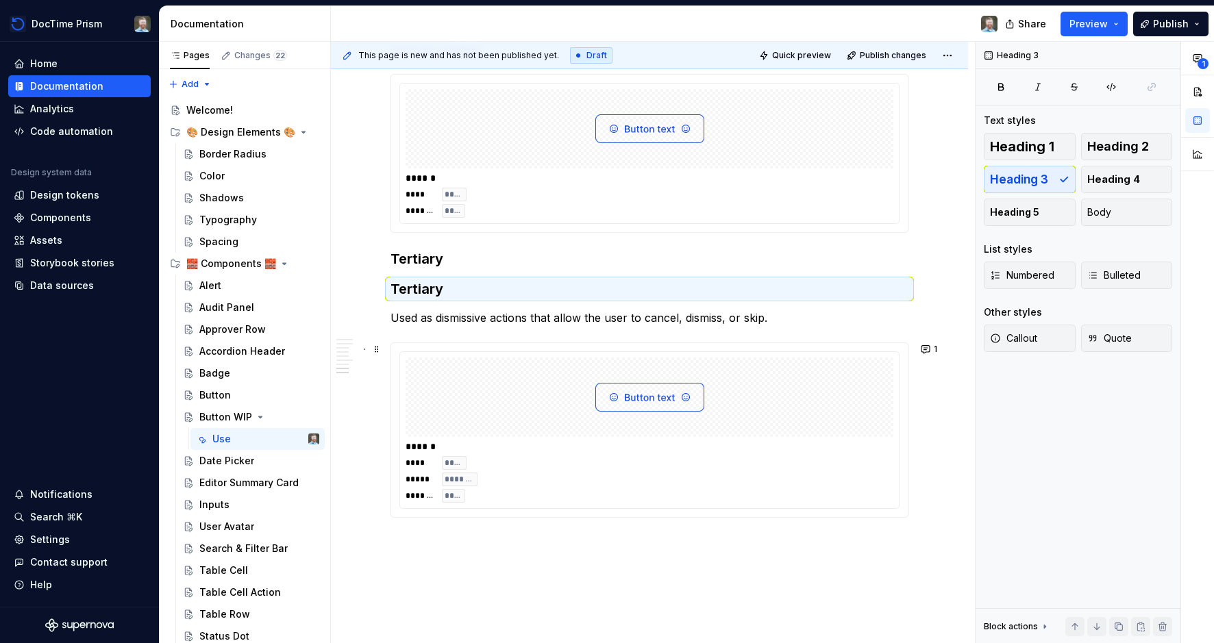
scroll to position [1711, 0]
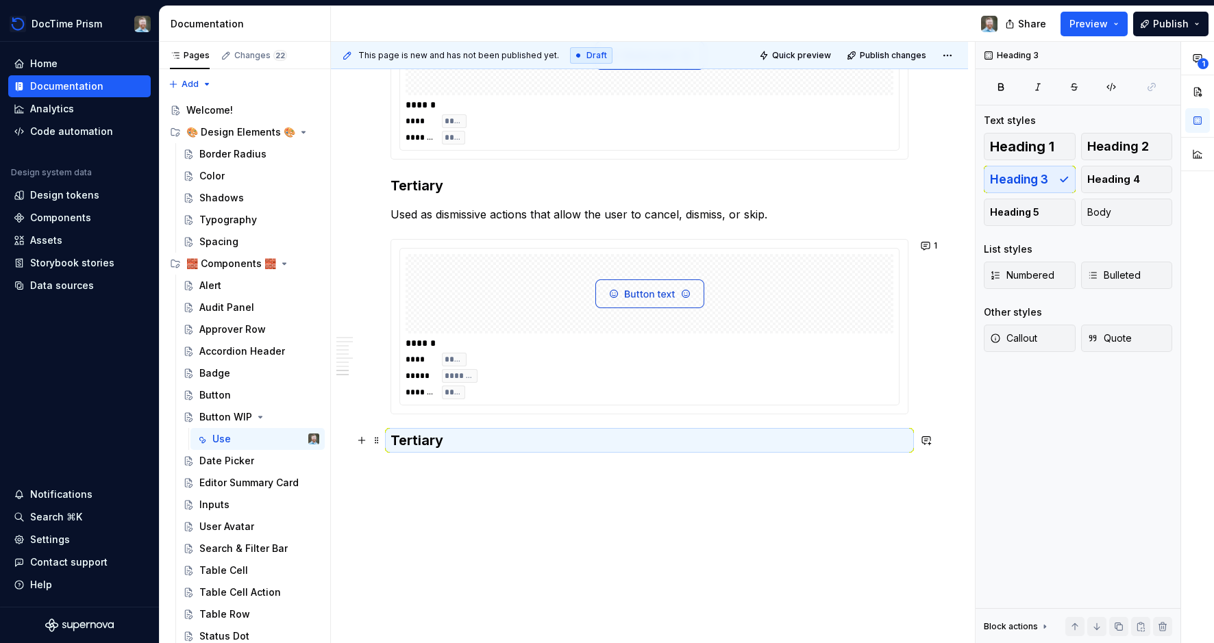
click at [414, 447] on h3 "Tertiary" at bounding box center [649, 440] width 518 height 19
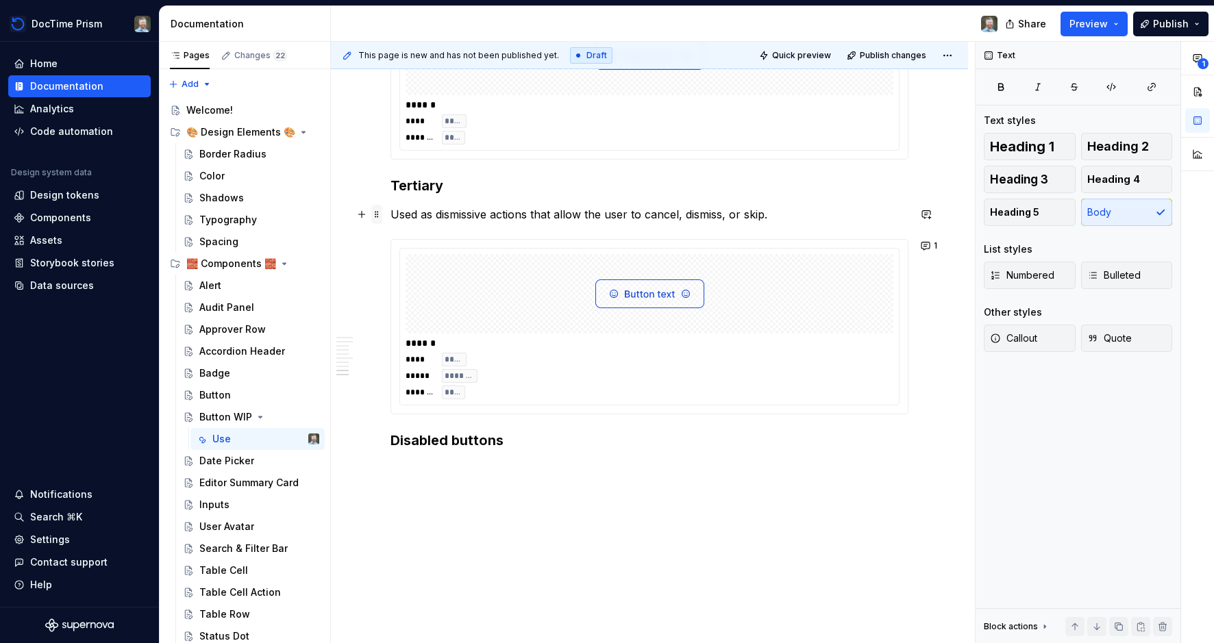
drag, startPoint x: 421, startPoint y: 221, endPoint x: 374, endPoint y: 214, distance: 47.8
click at [421, 221] on p "Used as dismissive actions that allow the user to cancel, dismiss, or skip." at bounding box center [649, 214] width 518 height 16
drag, startPoint x: 374, startPoint y: 214, endPoint x: 393, endPoint y: 219, distance: 18.9
click at [375, 214] on span at bounding box center [376, 214] width 11 height 19
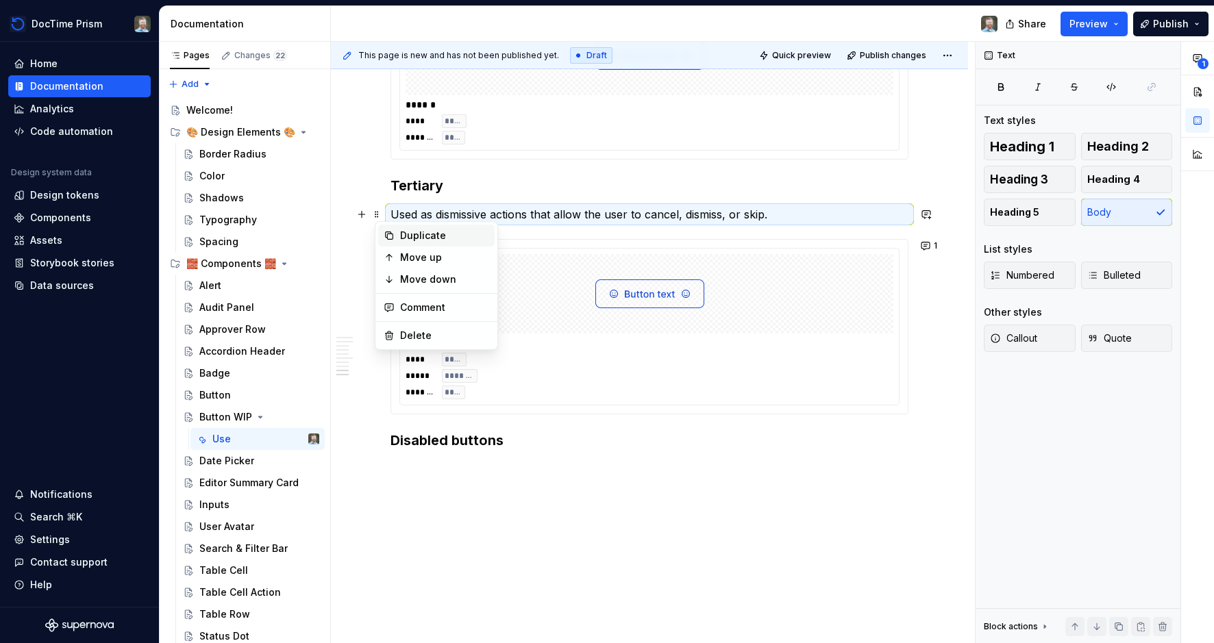
click at [412, 230] on div "Duplicate" at bounding box center [444, 236] width 89 height 14
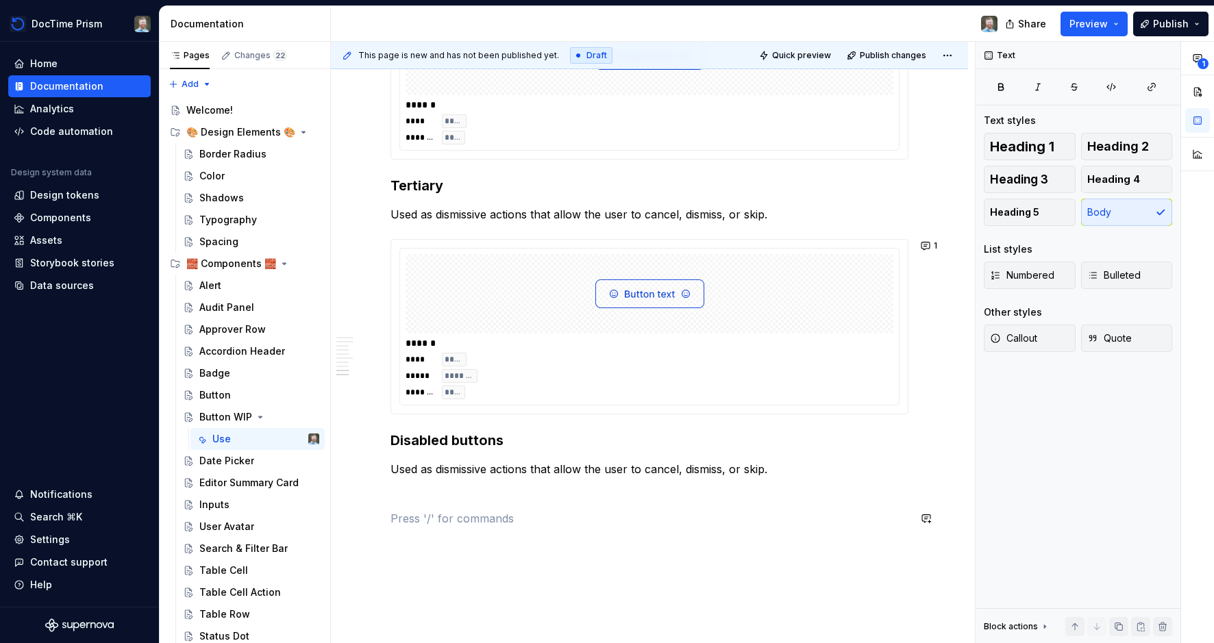
click at [454, 471] on p "Used as dismissive actions that allow the user to cancel, dismiss, or skip." at bounding box center [649, 469] width 518 height 16
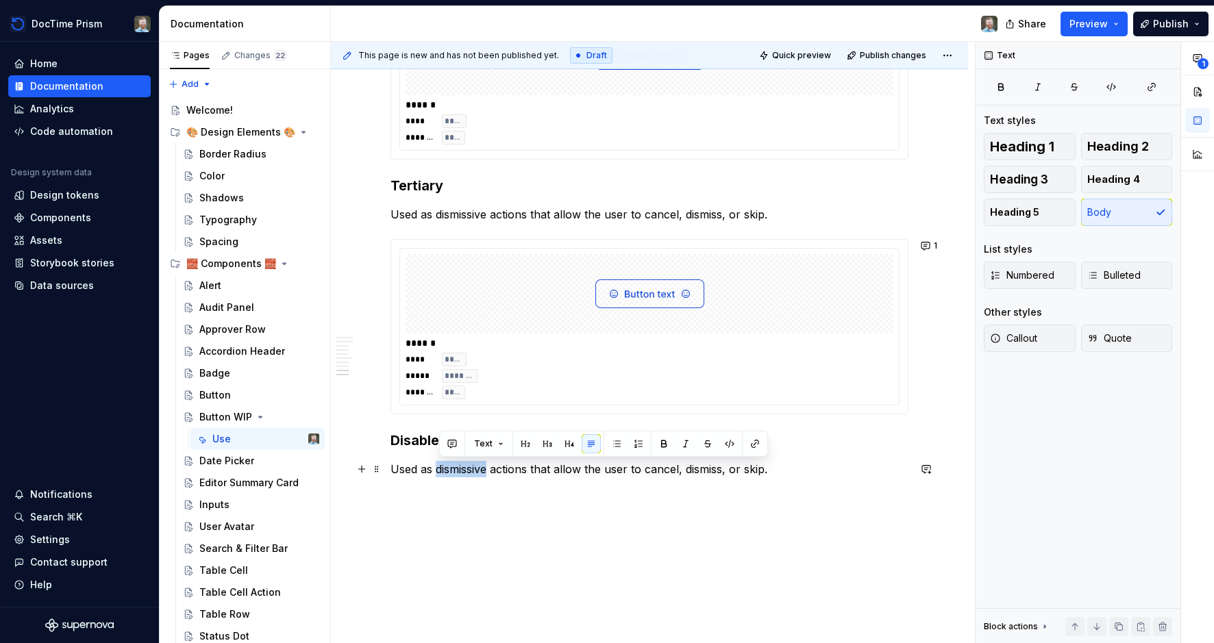
click at [454, 471] on p "Used as dismissive actions that allow the user to cancel, dismiss, or skip." at bounding box center [649, 469] width 518 height 16
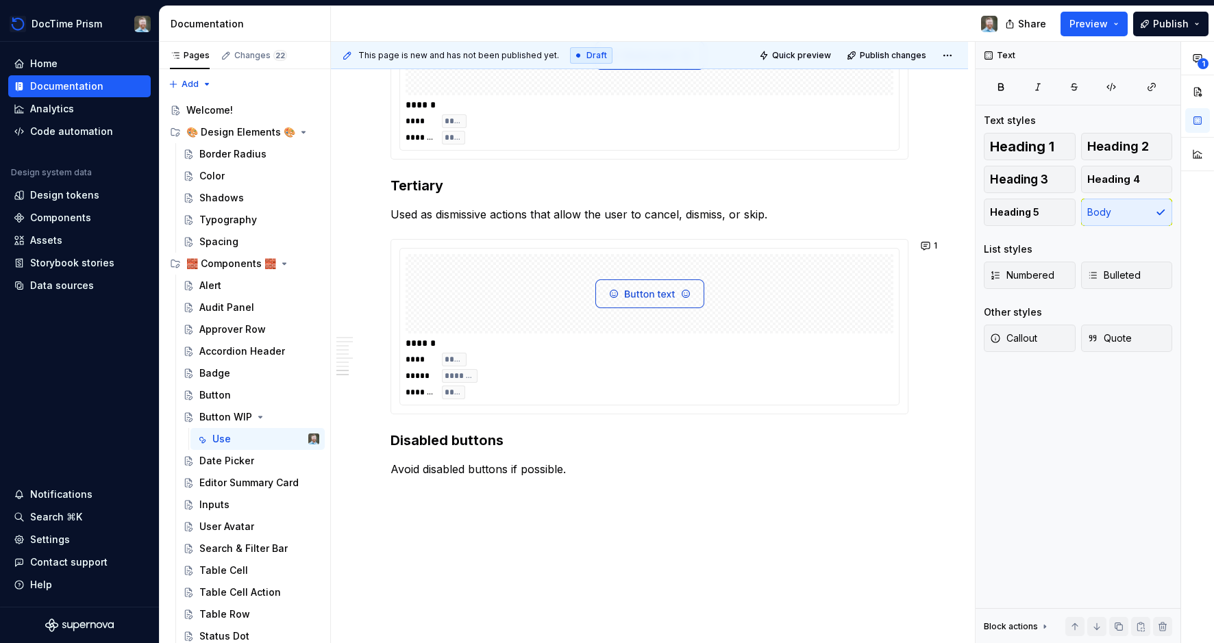
click at [509, 467] on p "Avoid disabled buttons if possible." at bounding box center [649, 469] width 518 height 16
click at [593, 472] on p "Avoid disabled buttons if possible." at bounding box center [649, 469] width 518 height 16
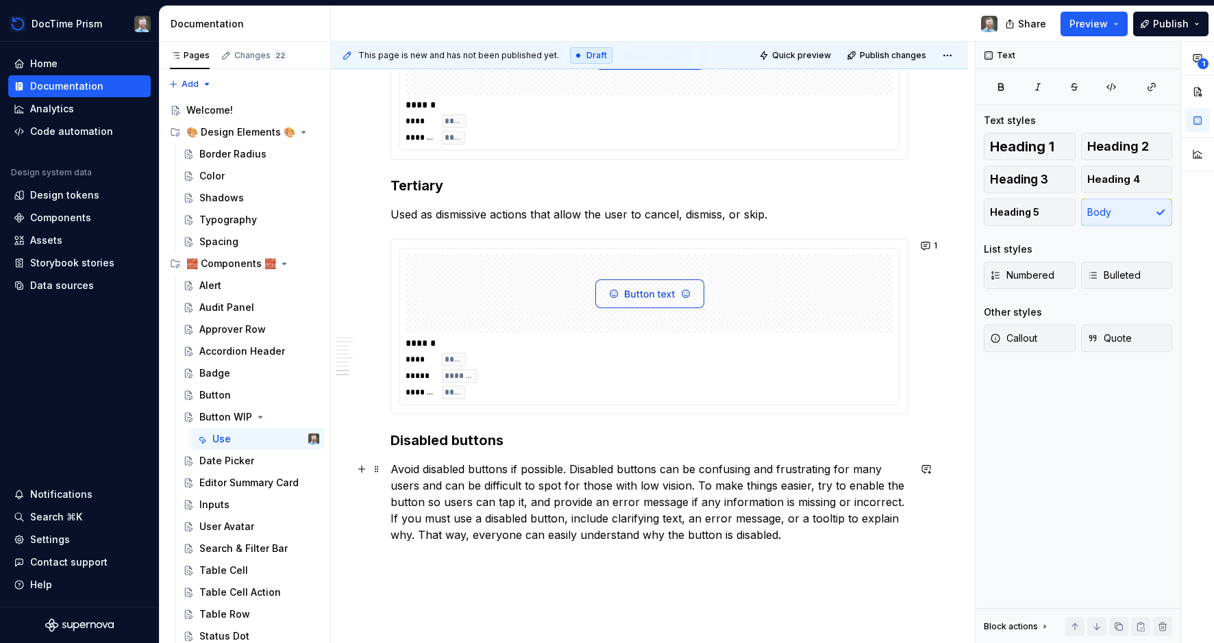
drag, startPoint x: 573, startPoint y: 469, endPoint x: 609, endPoint y: 468, distance: 36.3
click at [574, 469] on p "Avoid disabled buttons if possible. Disabled buttons can be confusing and frust…" at bounding box center [649, 502] width 518 height 82
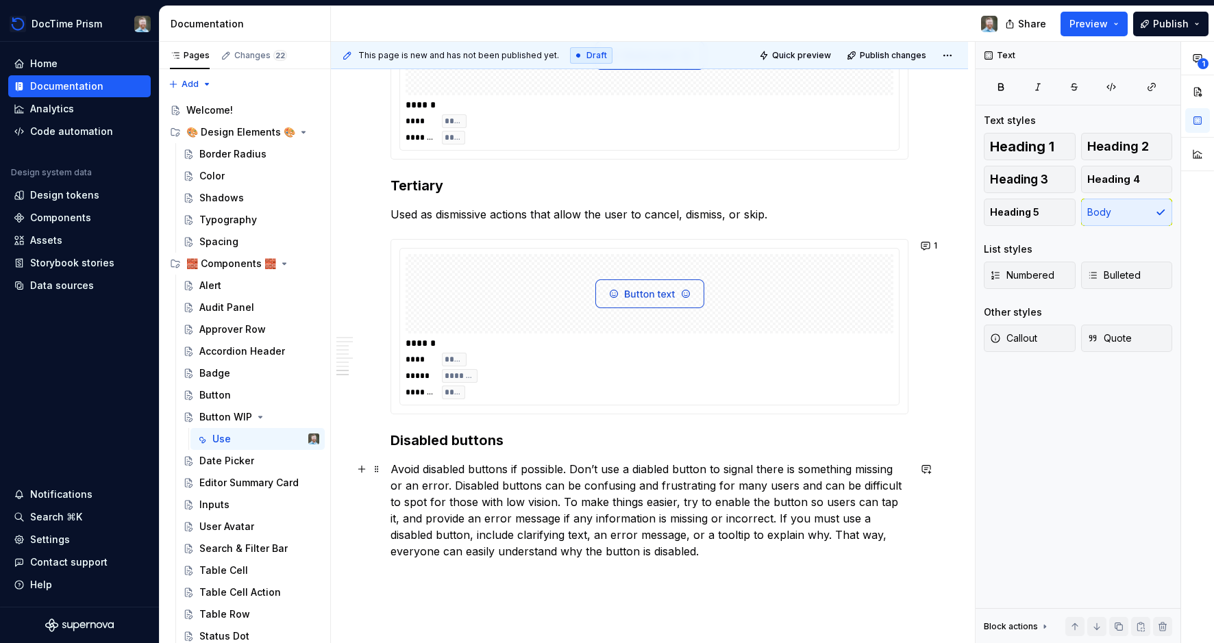
click at [647, 471] on p "Avoid disabled buttons if possible. Don’t use a diabled button to signal there …" at bounding box center [649, 510] width 518 height 99
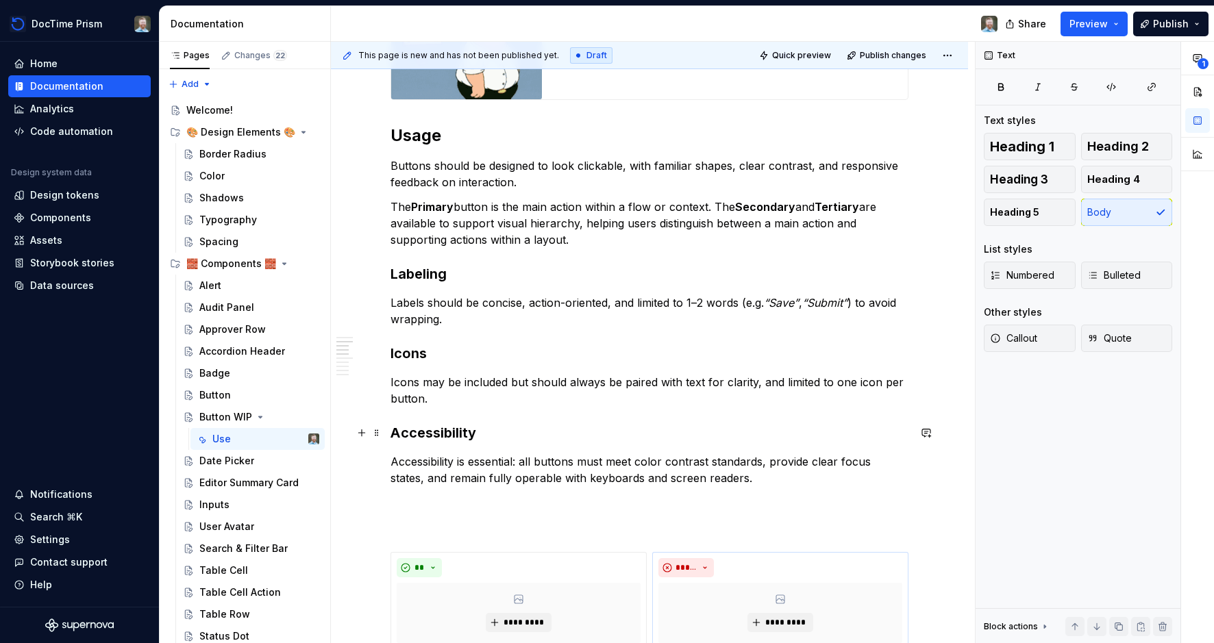
scroll to position [386, 0]
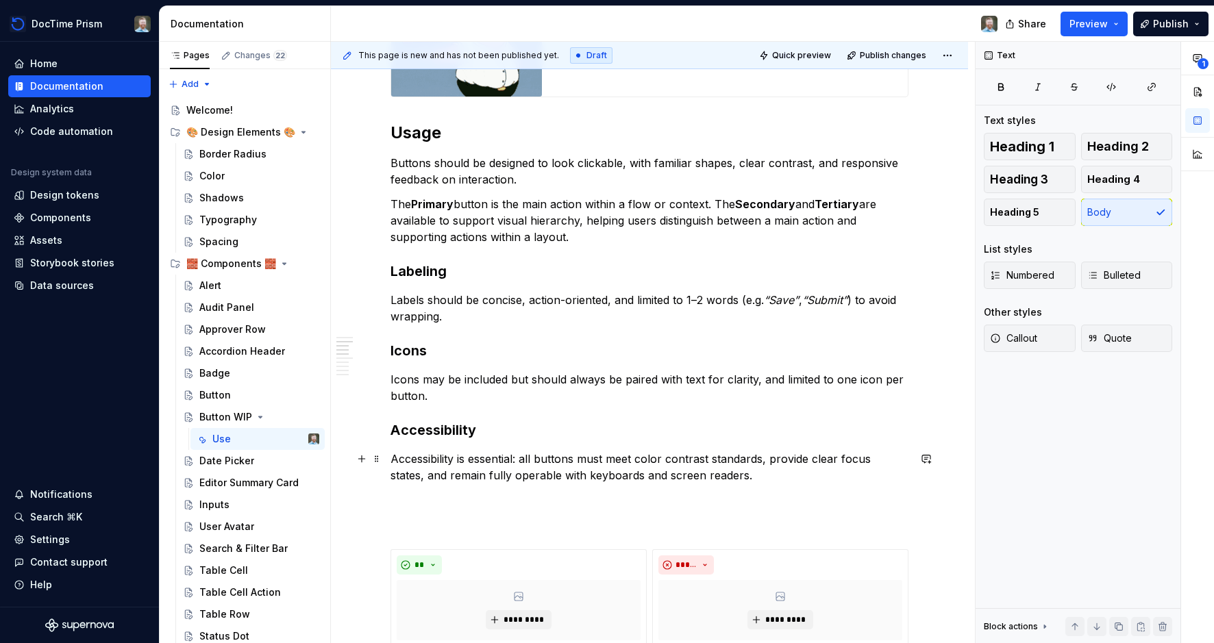
click at [775, 474] on p "Accessibility is essential: all buttons must meet color contrast standards, pro…" at bounding box center [649, 467] width 518 height 33
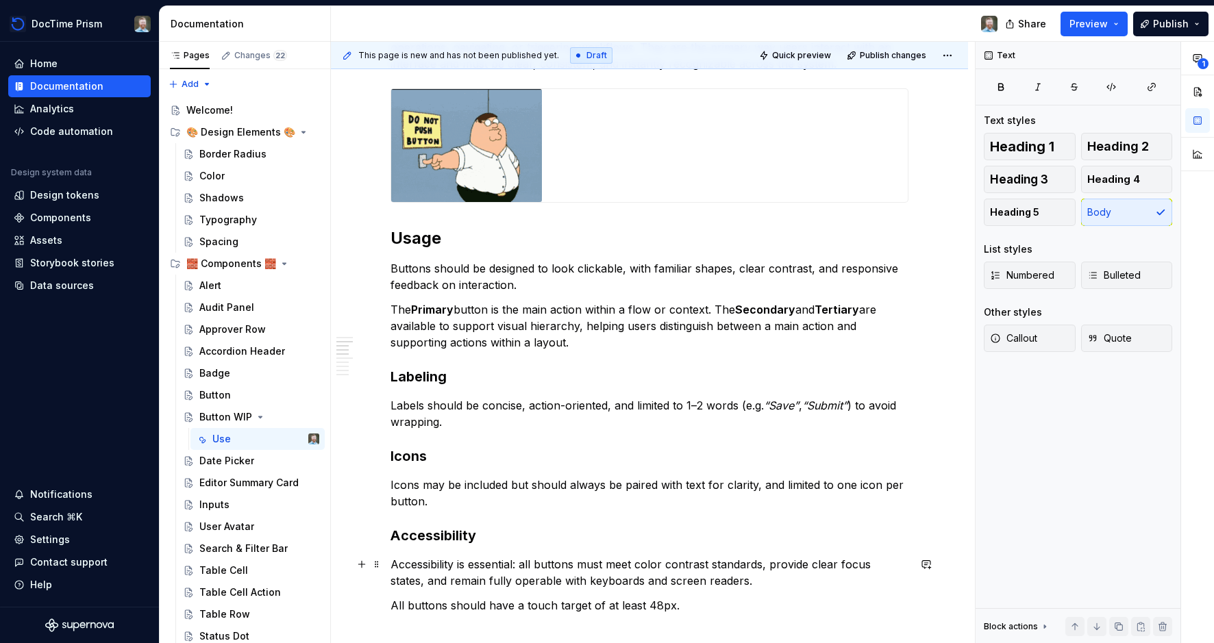
scroll to position [0, 0]
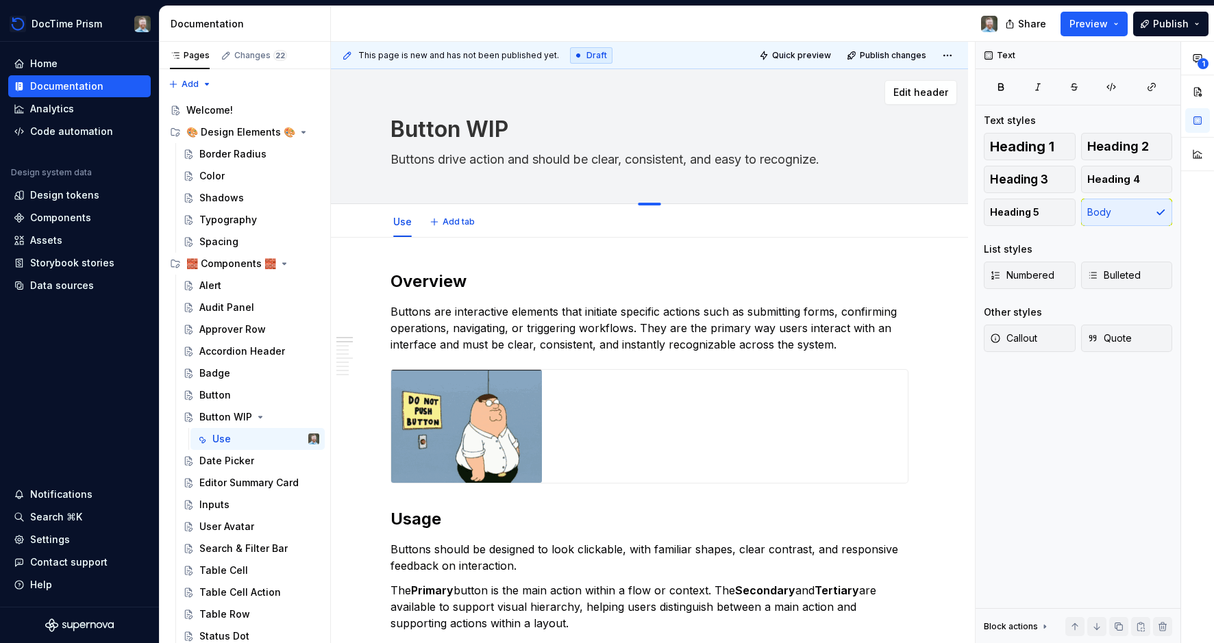
click at [658, 204] on div at bounding box center [649, 204] width 23 height 3
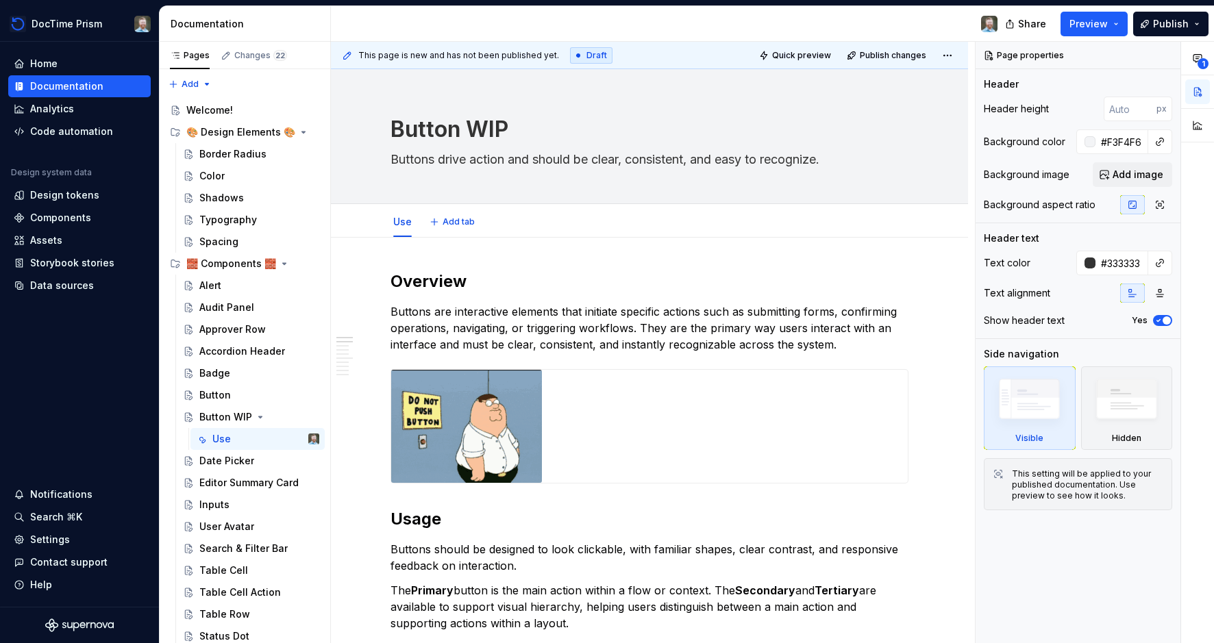
click at [519, 222] on div "Use Add tab" at bounding box center [649, 222] width 534 height 30
click at [401, 212] on html "DocTime Prism Home Documentation Analytics Code automation Design system data D…" at bounding box center [607, 321] width 1214 height 643
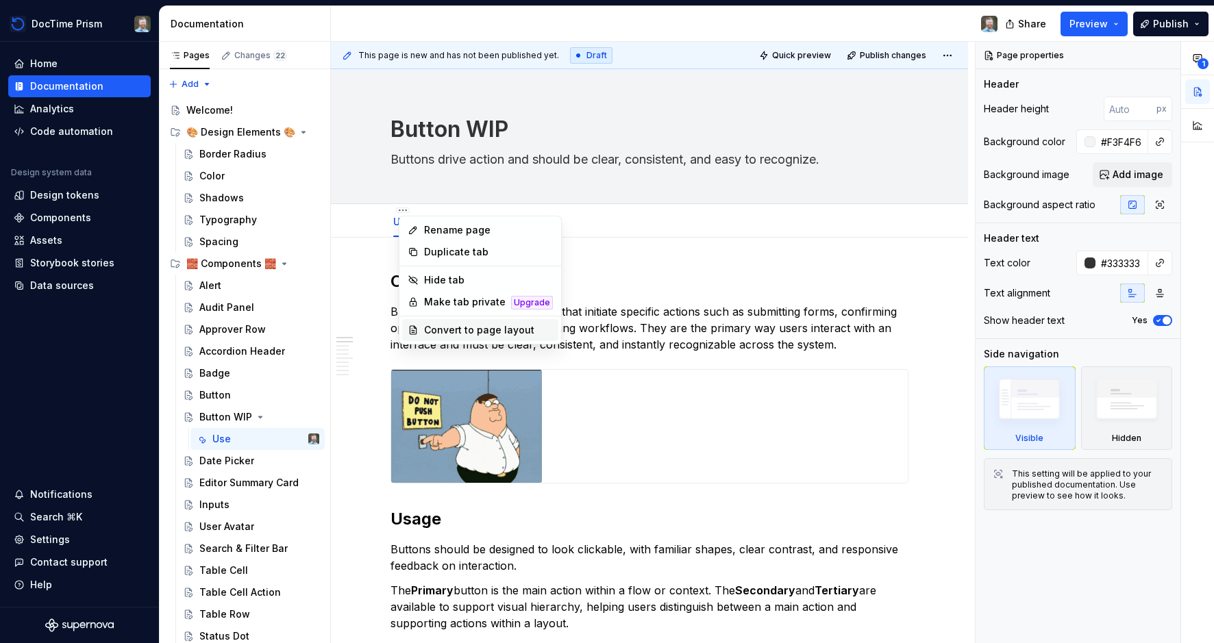
click at [464, 331] on div "Convert to page layout" at bounding box center [488, 330] width 129 height 14
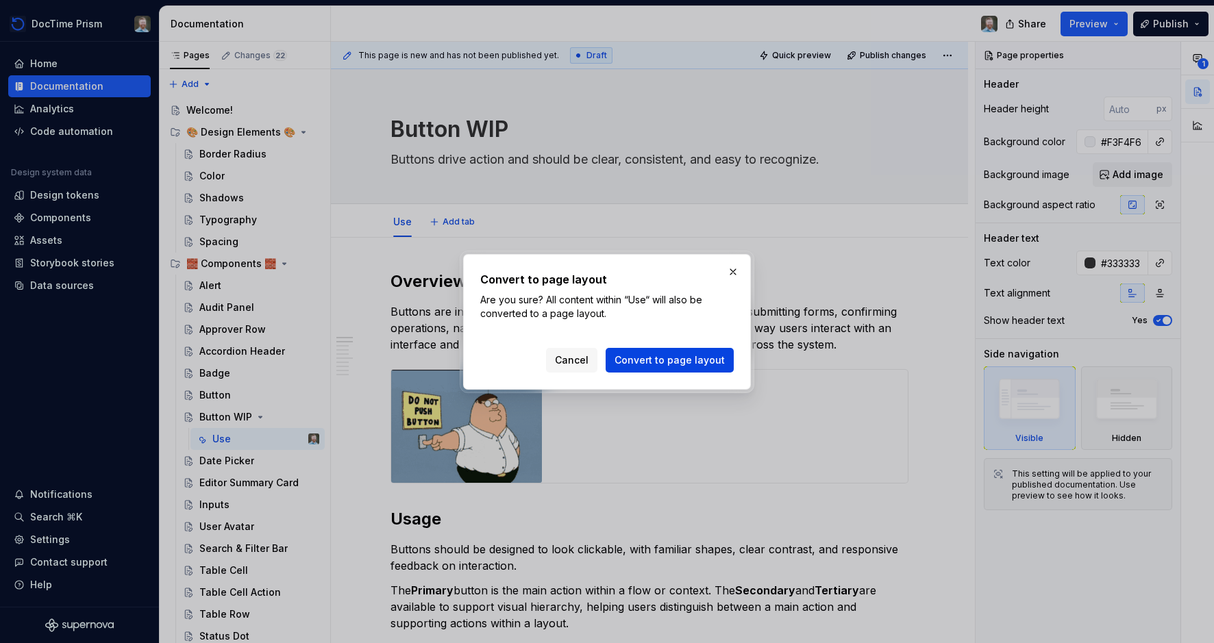
click at [644, 360] on span "Convert to page layout" at bounding box center [669, 360] width 110 height 14
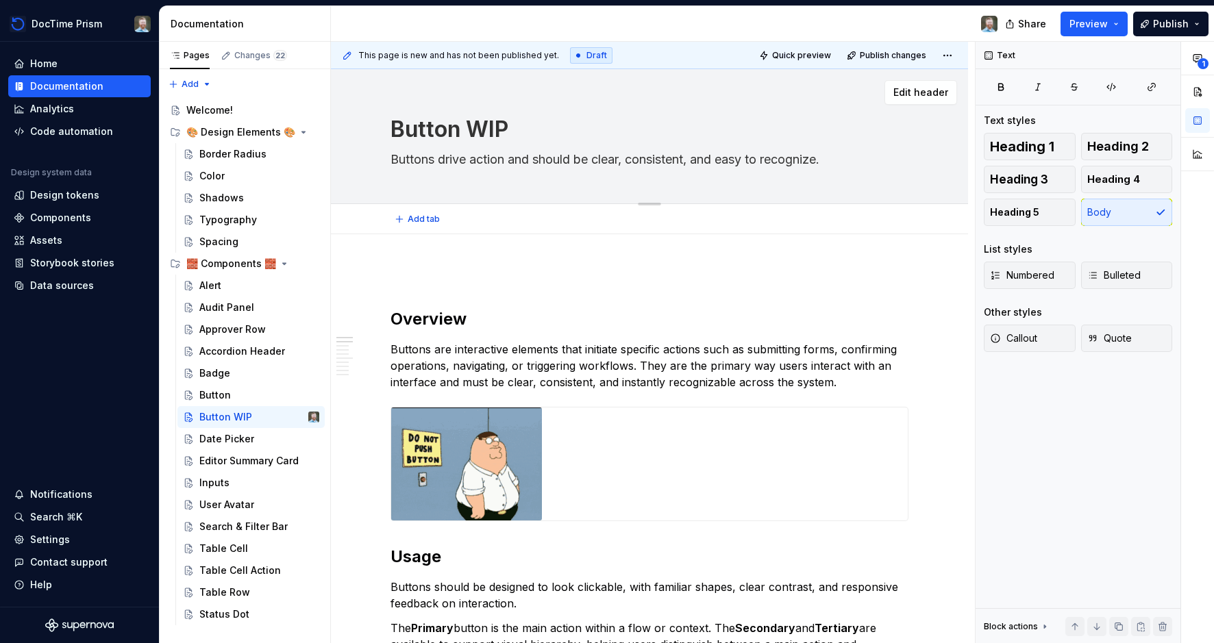
click at [640, 86] on div "Edit header" at bounding box center [644, 92] width 626 height 25
click at [659, 345] on p "Buttons are interactive elements that initiate specific actions such as submitt…" at bounding box center [649, 365] width 518 height 49
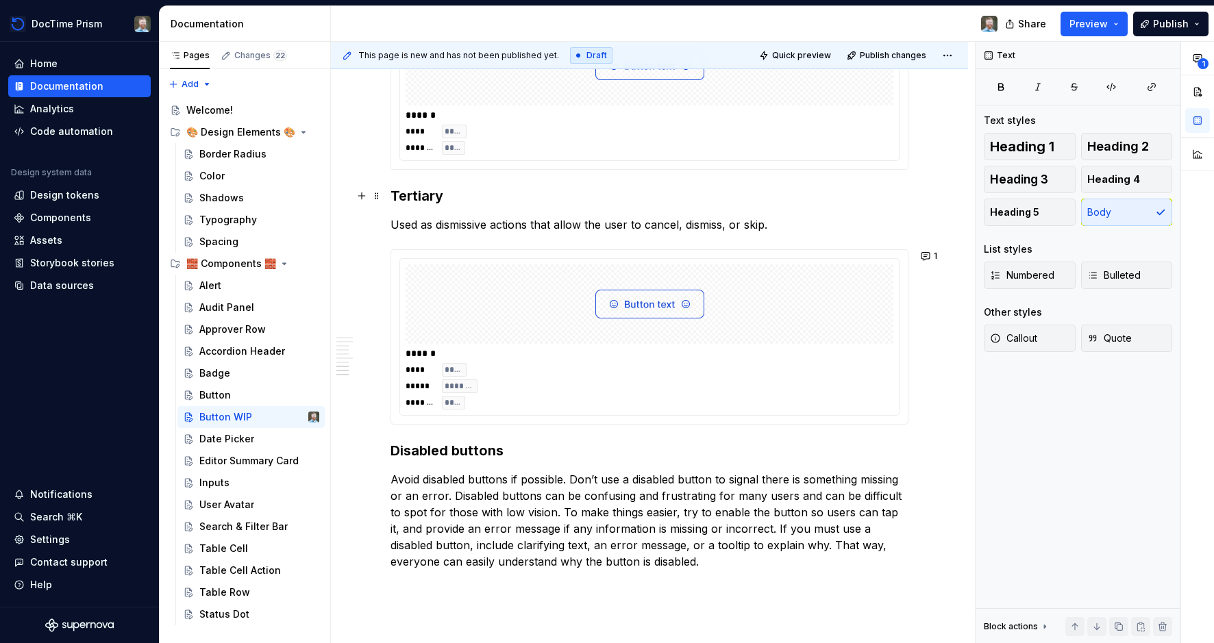
scroll to position [1906, 0]
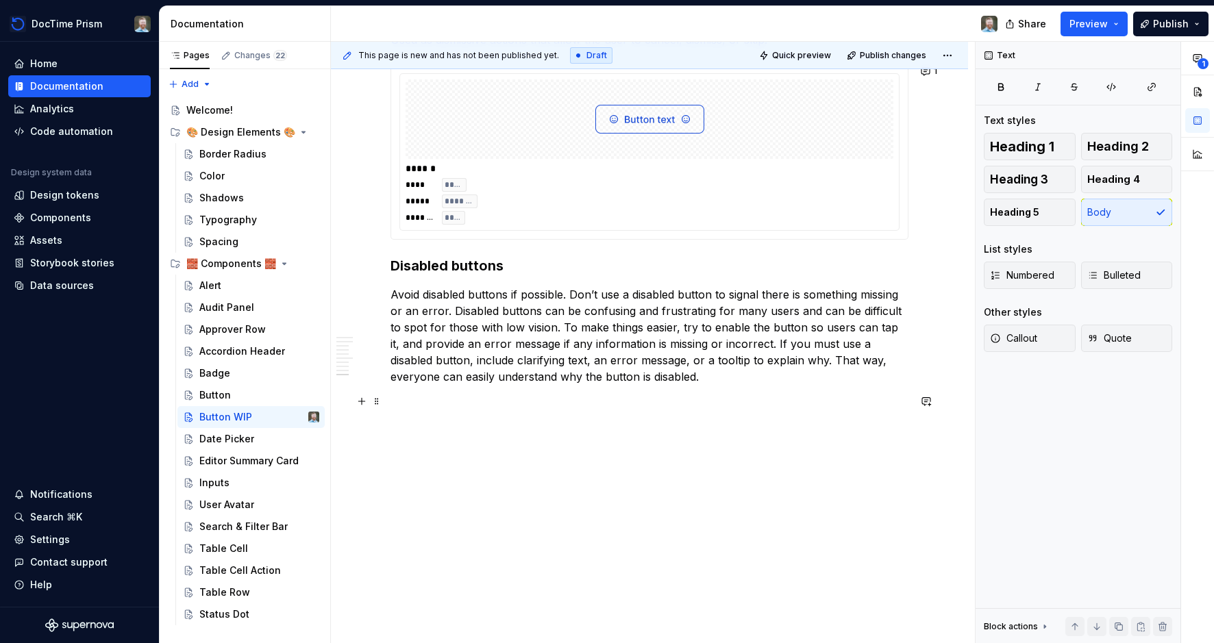
click at [632, 409] on p at bounding box center [649, 401] width 518 height 16
click at [410, 426] on p "Coming" at bounding box center [649, 426] width 518 height 16
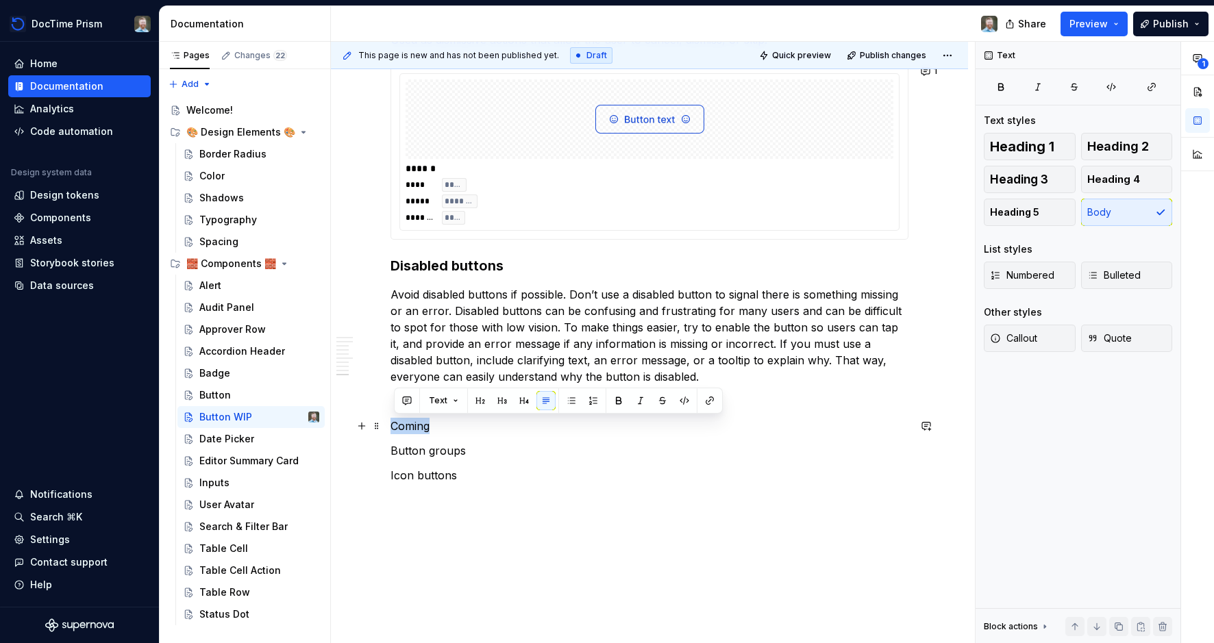
click at [410, 426] on p "Coming" at bounding box center [649, 426] width 518 height 16
click at [521, 402] on button "button" at bounding box center [523, 400] width 19 height 19
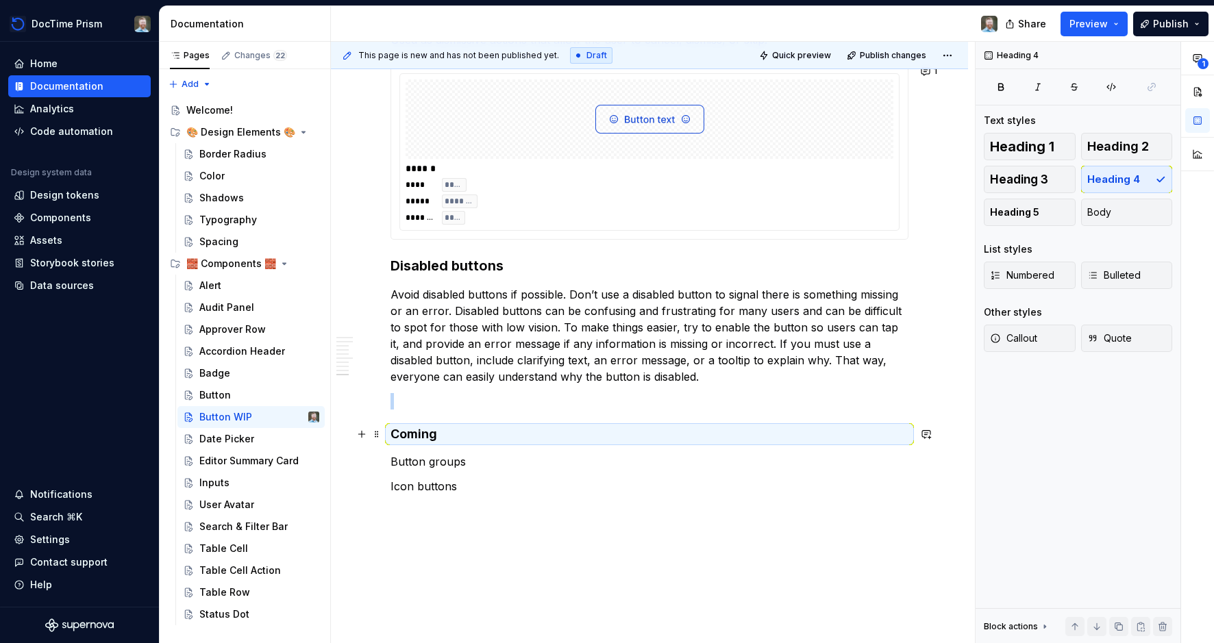
click at [476, 436] on h4 "Coming" at bounding box center [649, 434] width 518 height 16
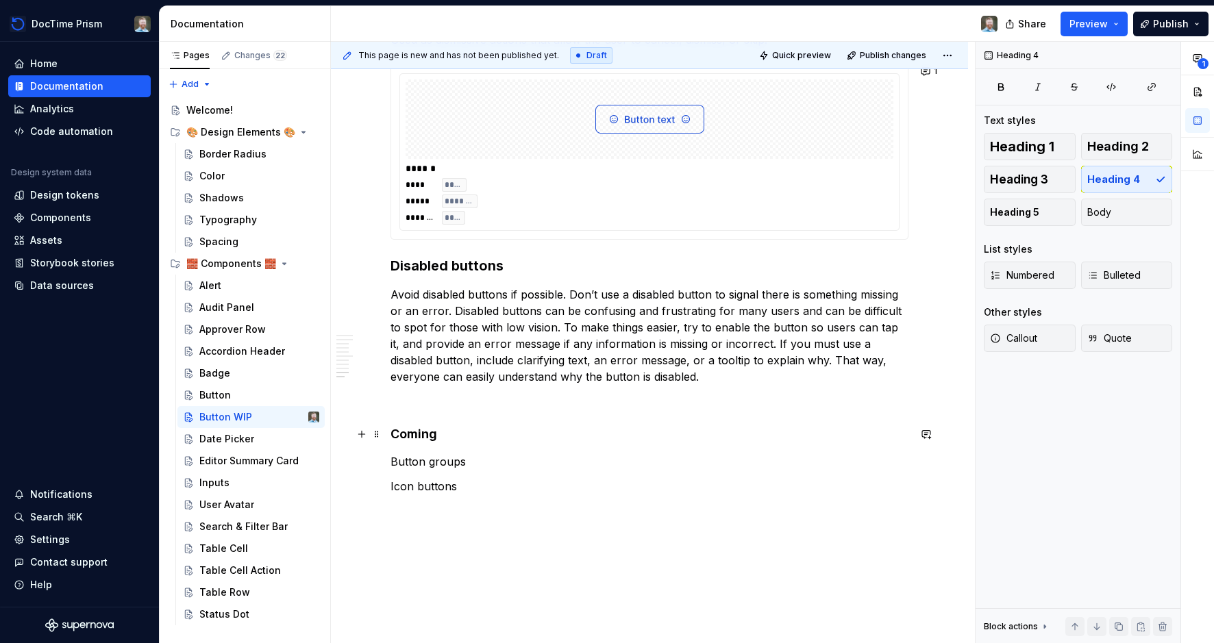
click at [432, 436] on h4 "Coming" at bounding box center [649, 434] width 518 height 16
click at [476, 403] on button "Heading 4" at bounding box center [455, 408] width 65 height 19
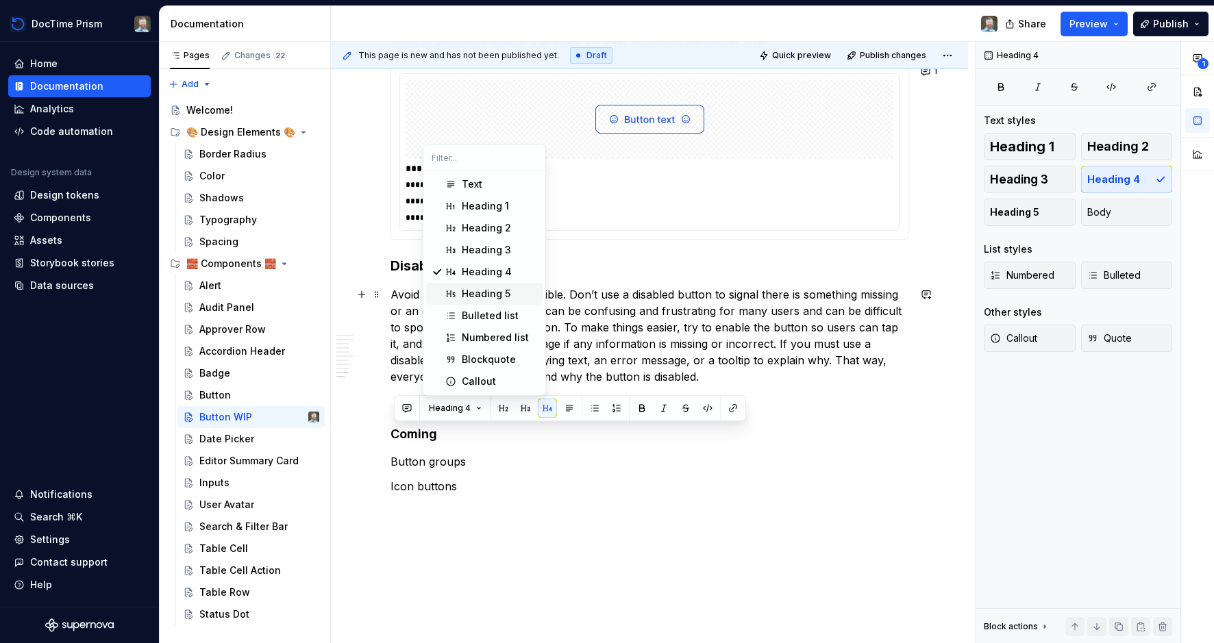
click at [479, 297] on div "Heading 5" at bounding box center [486, 294] width 49 height 14
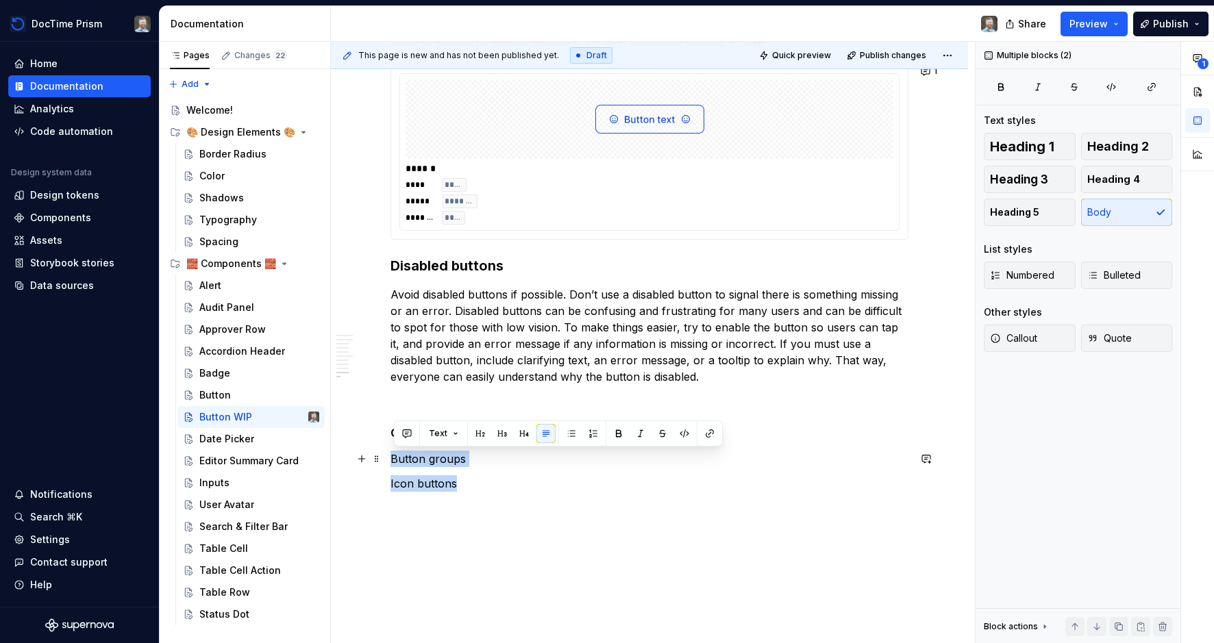
drag, startPoint x: 467, startPoint y: 483, endPoint x: 395, endPoint y: 459, distance: 75.2
click at [570, 434] on button "button" at bounding box center [571, 433] width 19 height 19
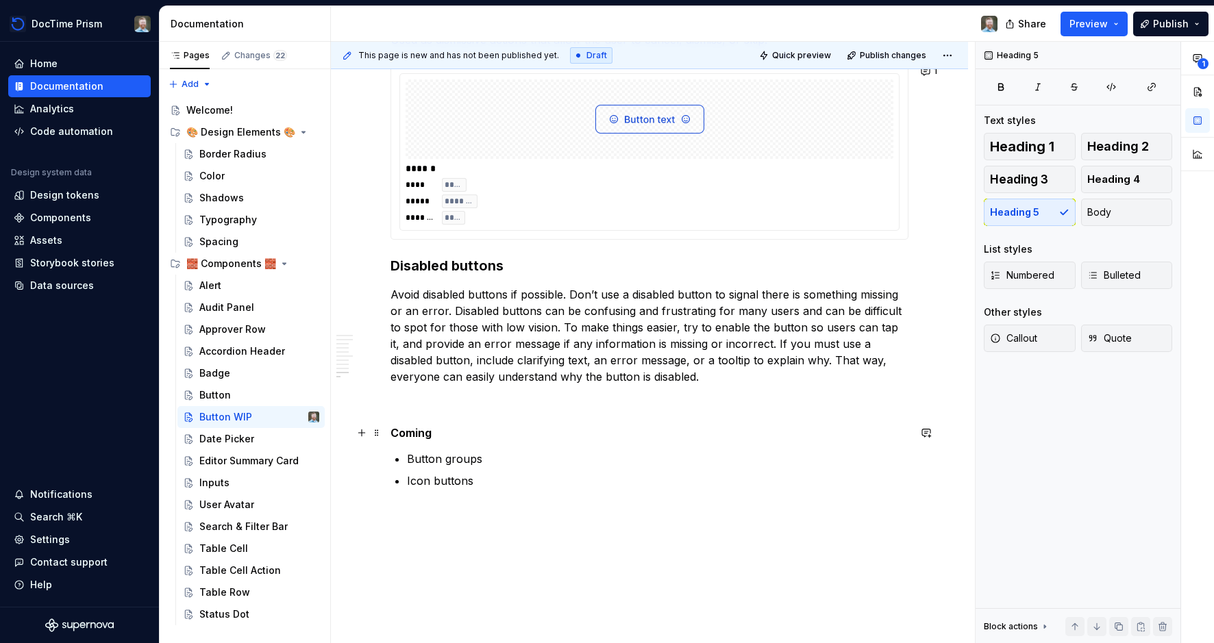
click at [436, 438] on h5 "Coming" at bounding box center [649, 433] width 518 height 14
click at [395, 434] on h5 "Coming" at bounding box center [649, 433] width 518 height 14
click at [393, 432] on h5 "Coming" at bounding box center [649, 433] width 518 height 14
click at [379, 434] on span at bounding box center [376, 432] width 11 height 19
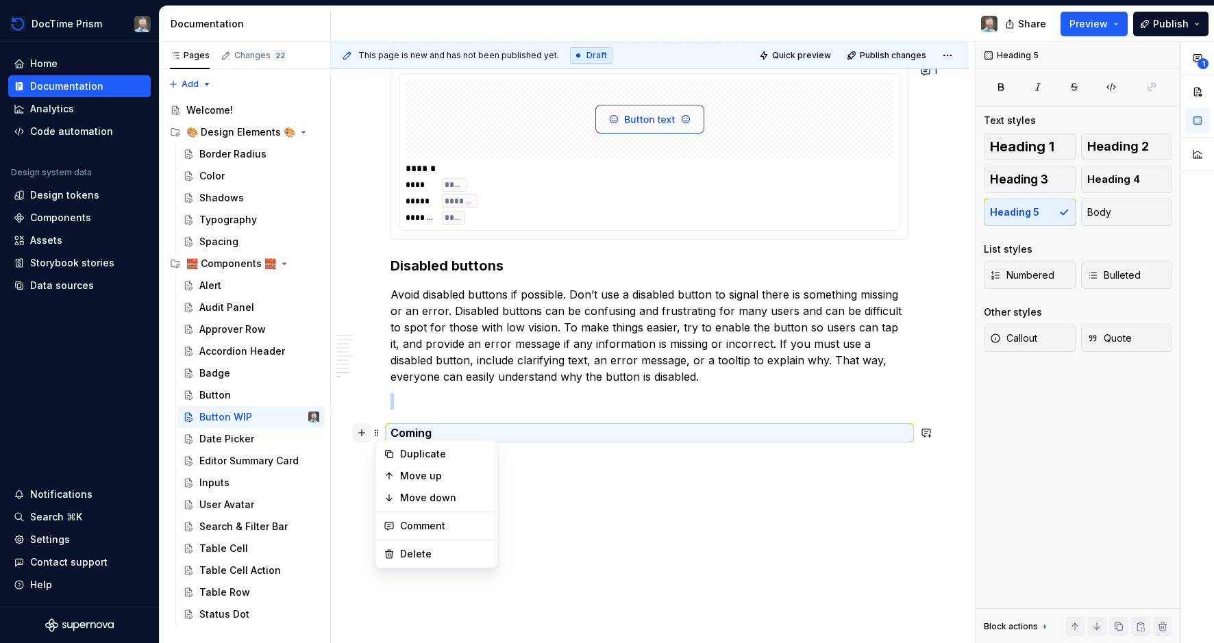
click at [367, 434] on button "button" at bounding box center [361, 432] width 19 height 19
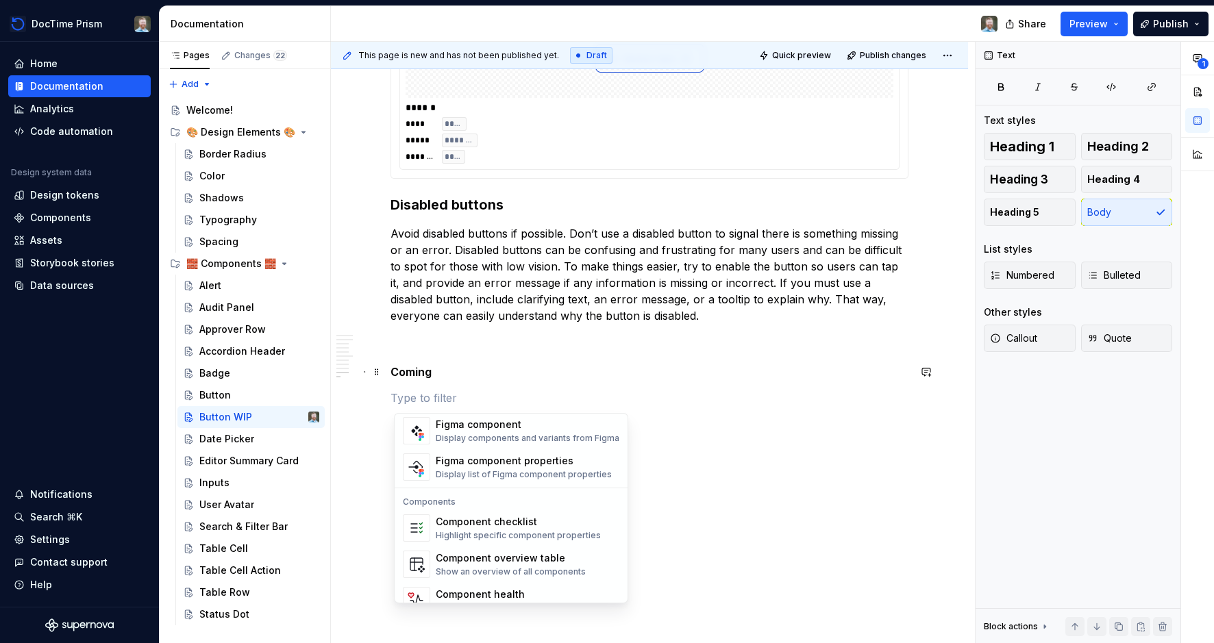
scroll to position [1364, 0]
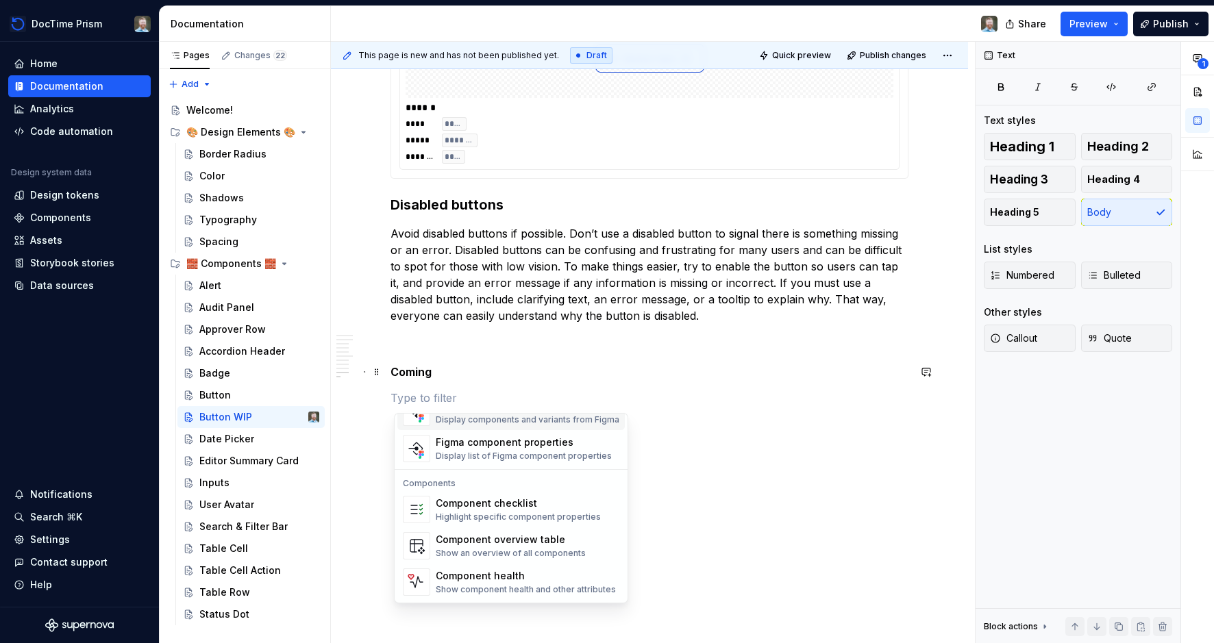
click at [454, 391] on p at bounding box center [649, 398] width 518 height 16
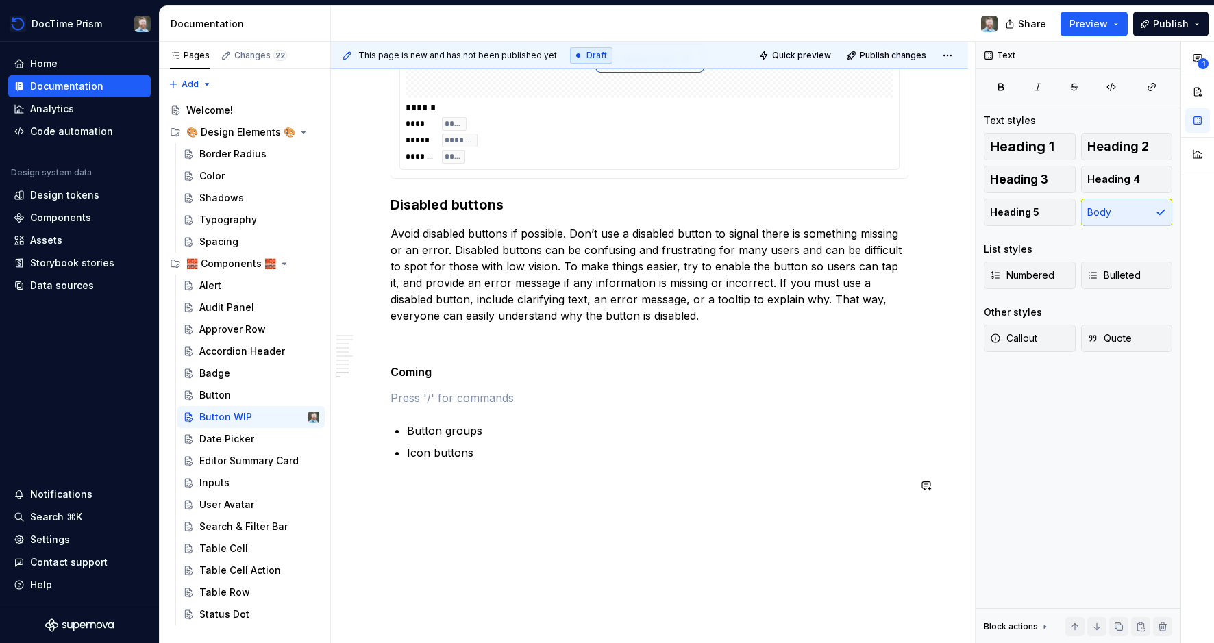
click at [397, 371] on h5 "Coming" at bounding box center [649, 372] width 518 height 14
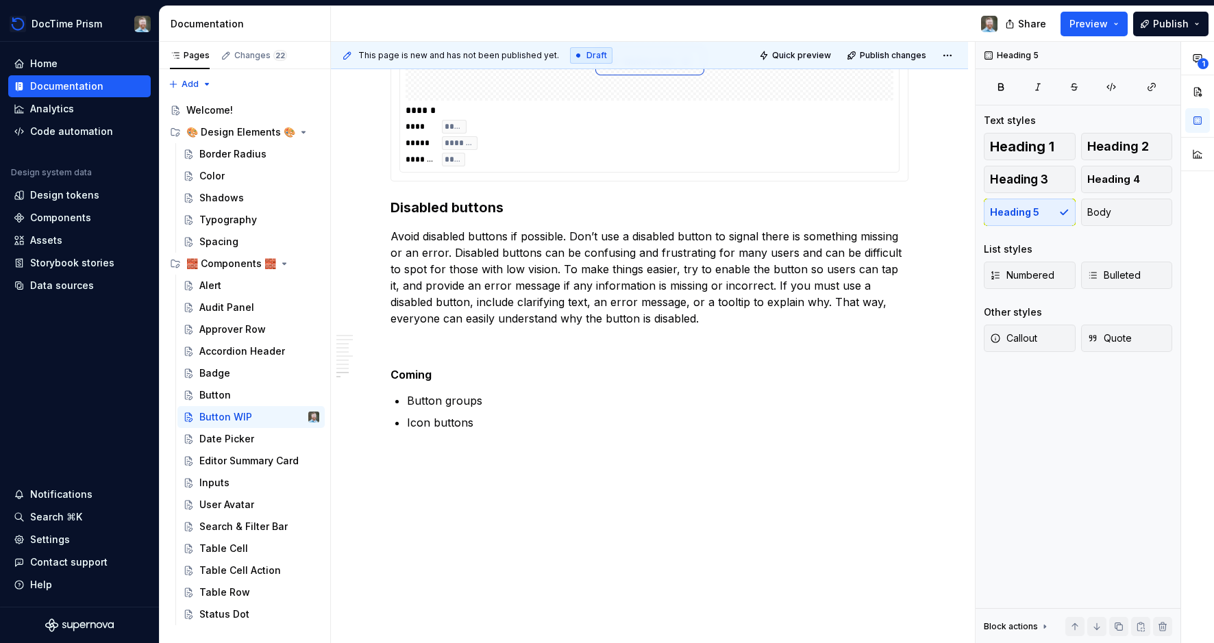
scroll to position [1958, 0]
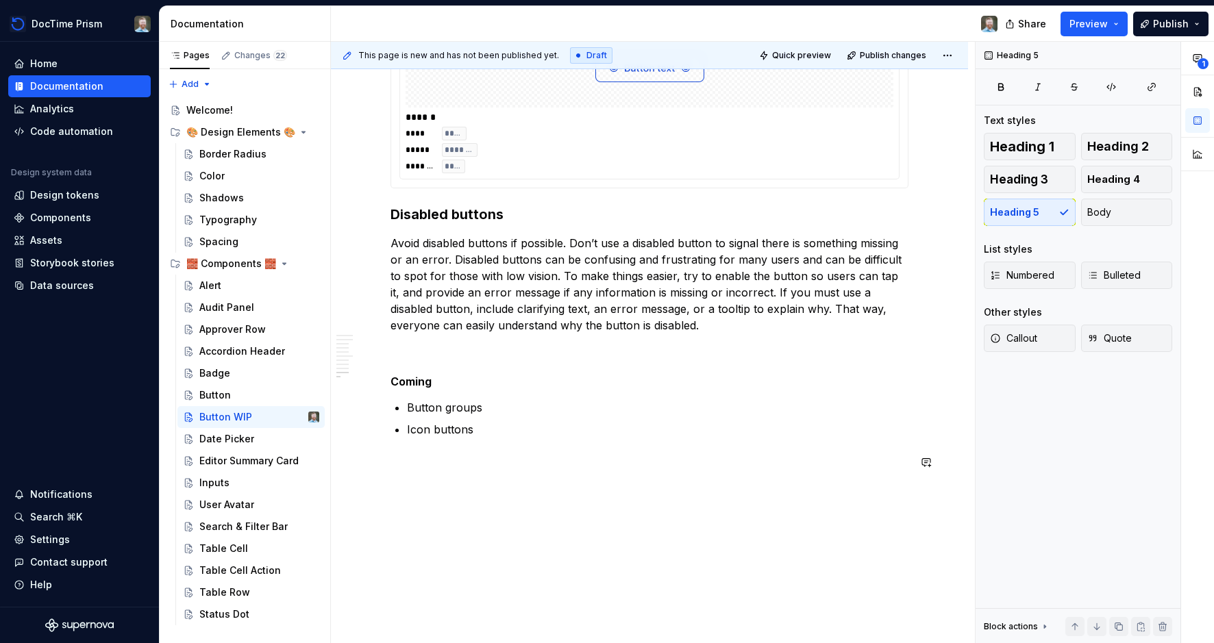
click at [412, 408] on p "Button groups" at bounding box center [657, 407] width 501 height 16
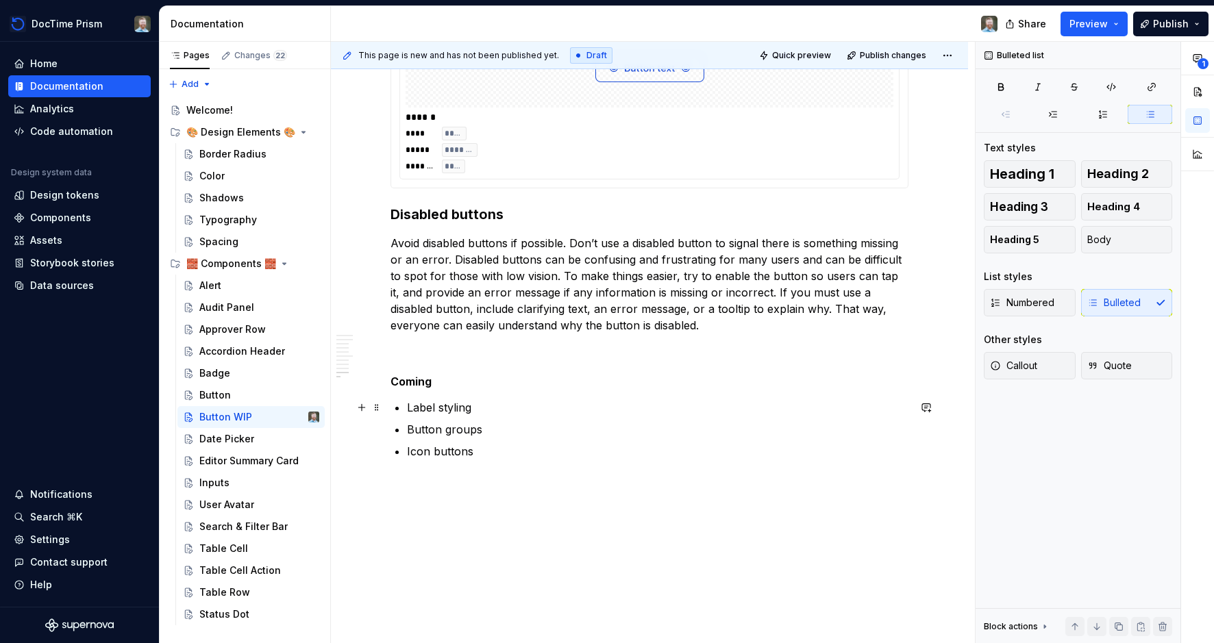
click at [486, 407] on p "Label styling" at bounding box center [657, 407] width 501 height 16
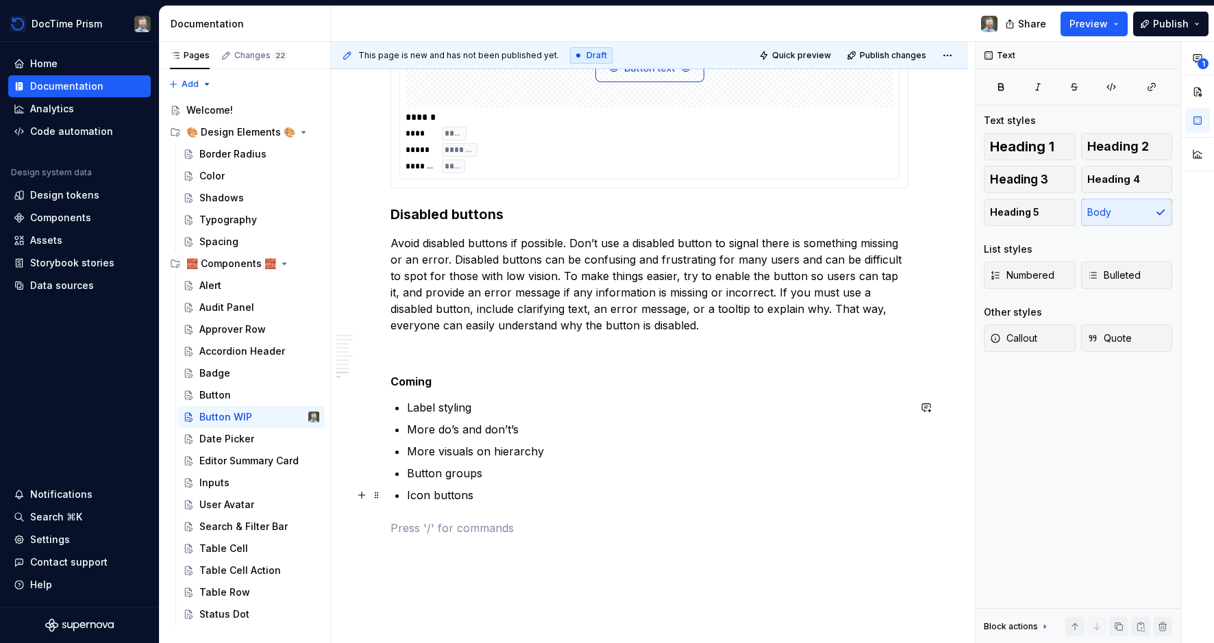
click at [482, 499] on p "Icon buttons" at bounding box center [657, 495] width 501 height 16
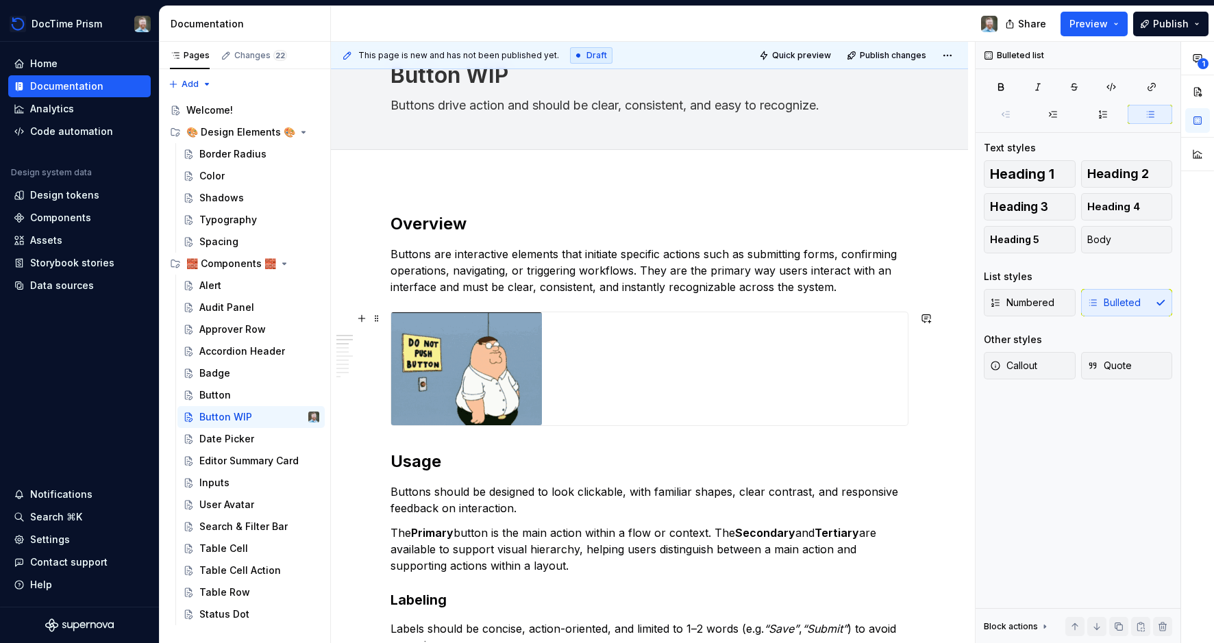
scroll to position [70, 0]
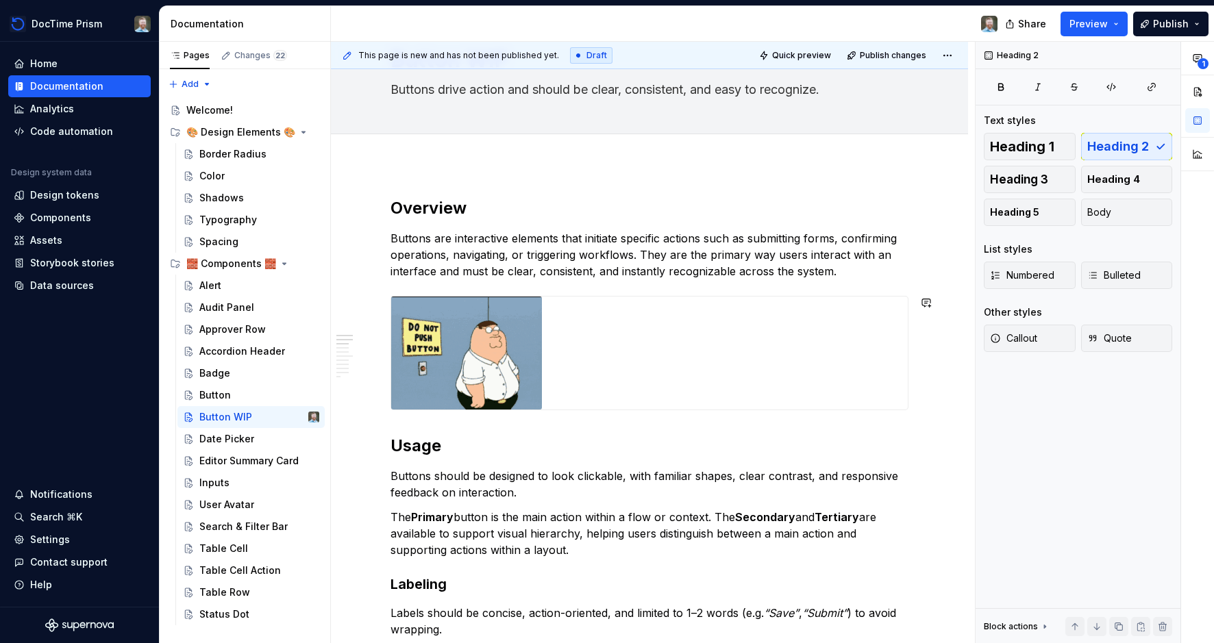
click at [365, 447] on button "button" at bounding box center [361, 445] width 19 height 19
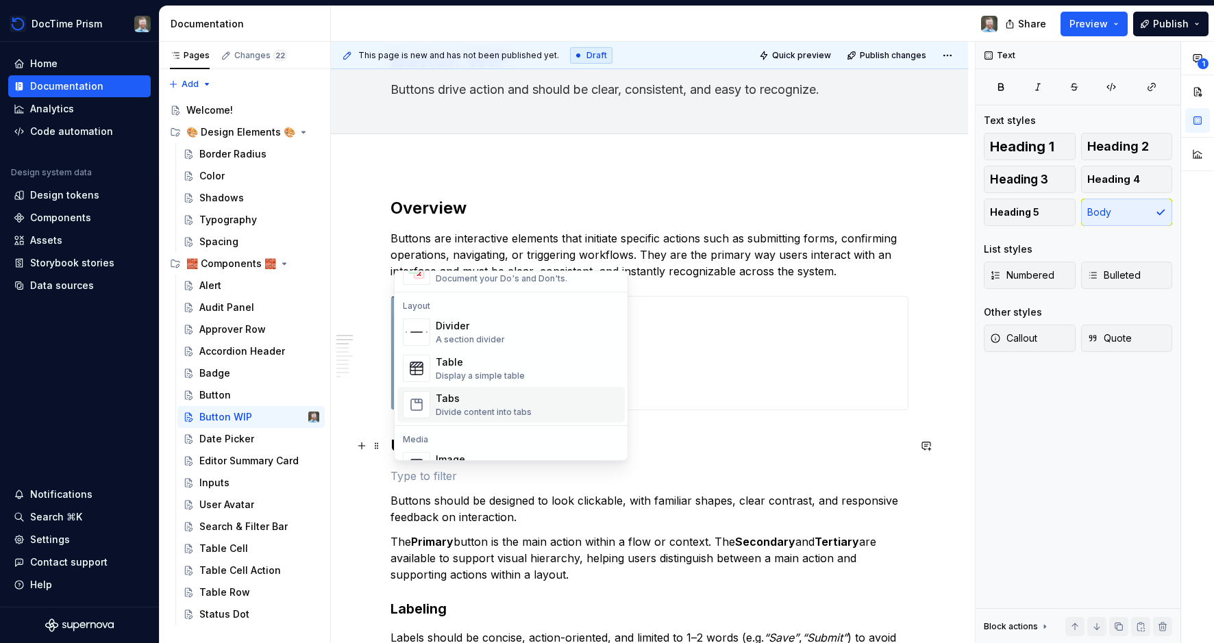
scroll to position [412, 0]
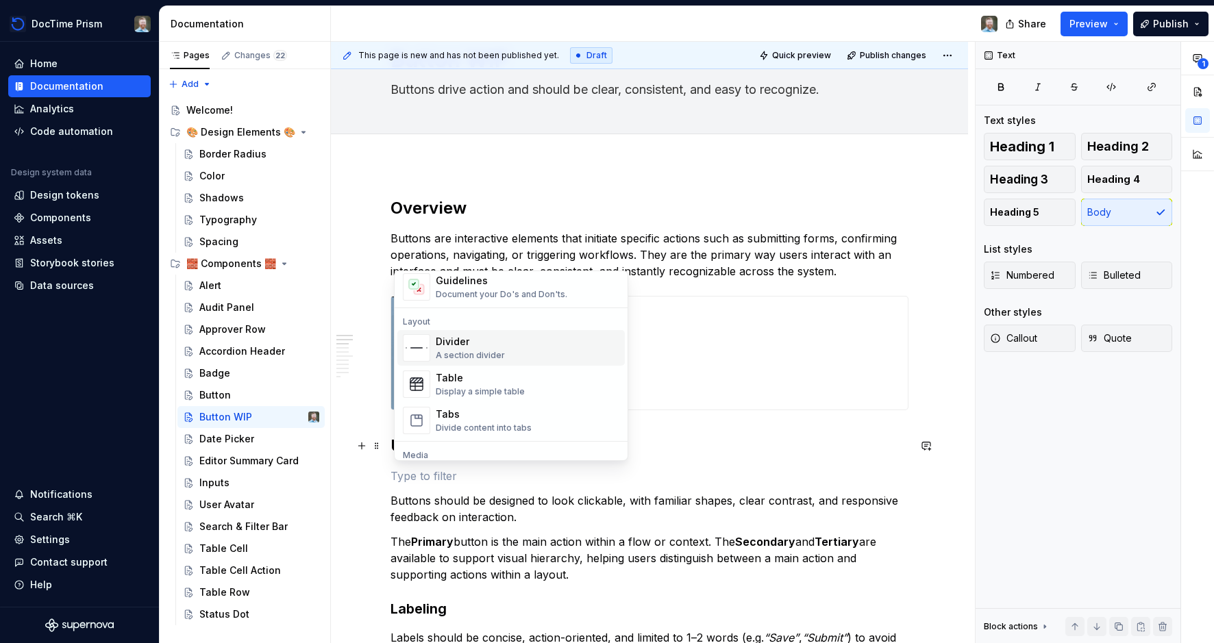
click at [493, 351] on div "A section divider" at bounding box center [470, 355] width 69 height 11
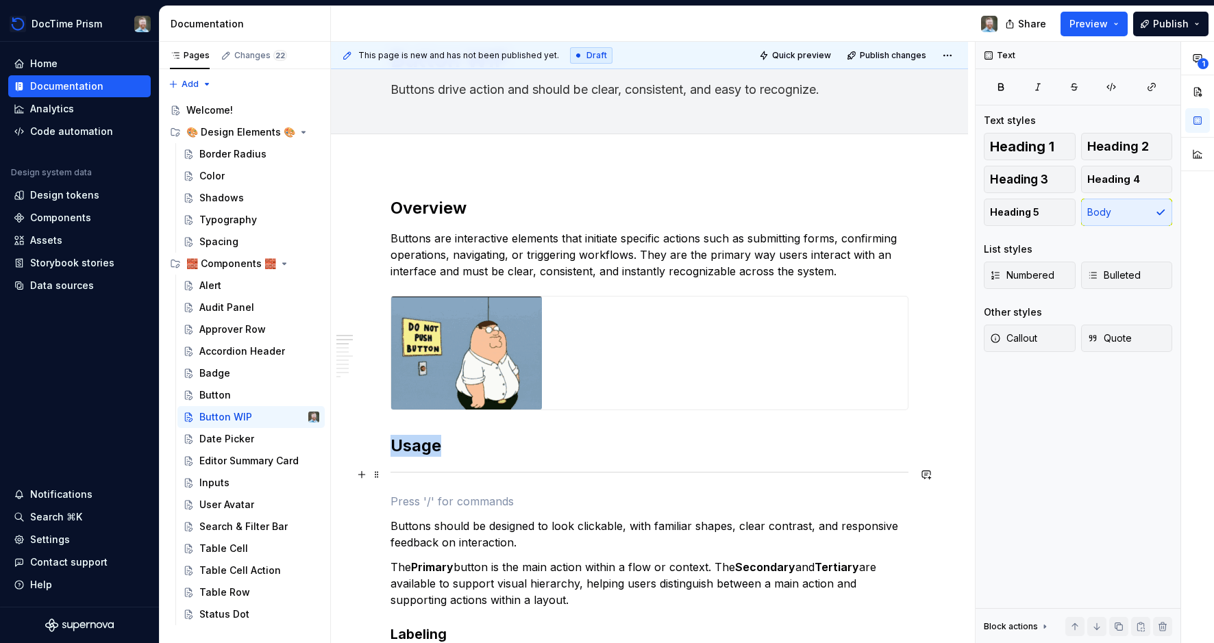
click at [425, 473] on div at bounding box center [649, 472] width 518 height 9
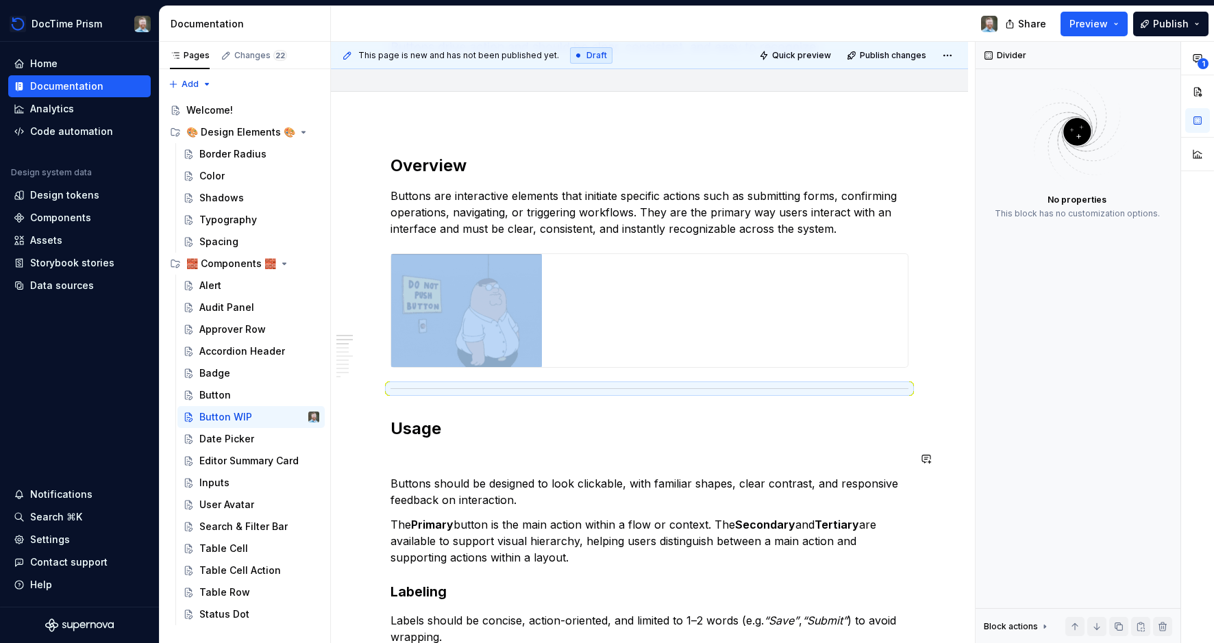
scroll to position [118, 0]
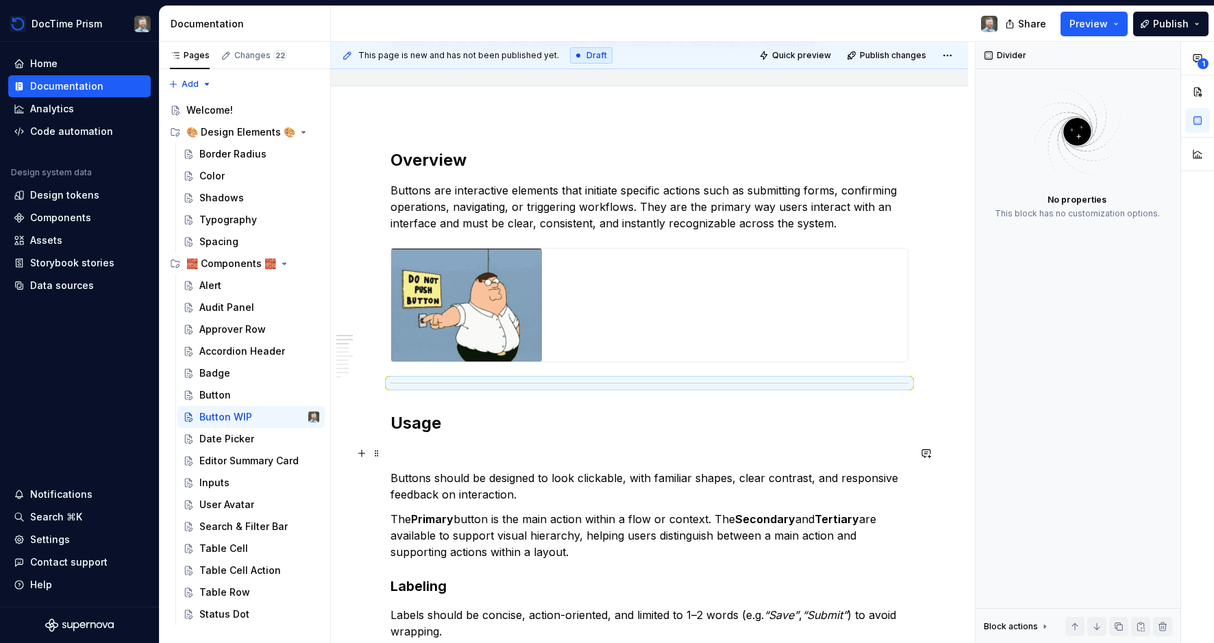
click at [464, 453] on p at bounding box center [649, 453] width 518 height 16
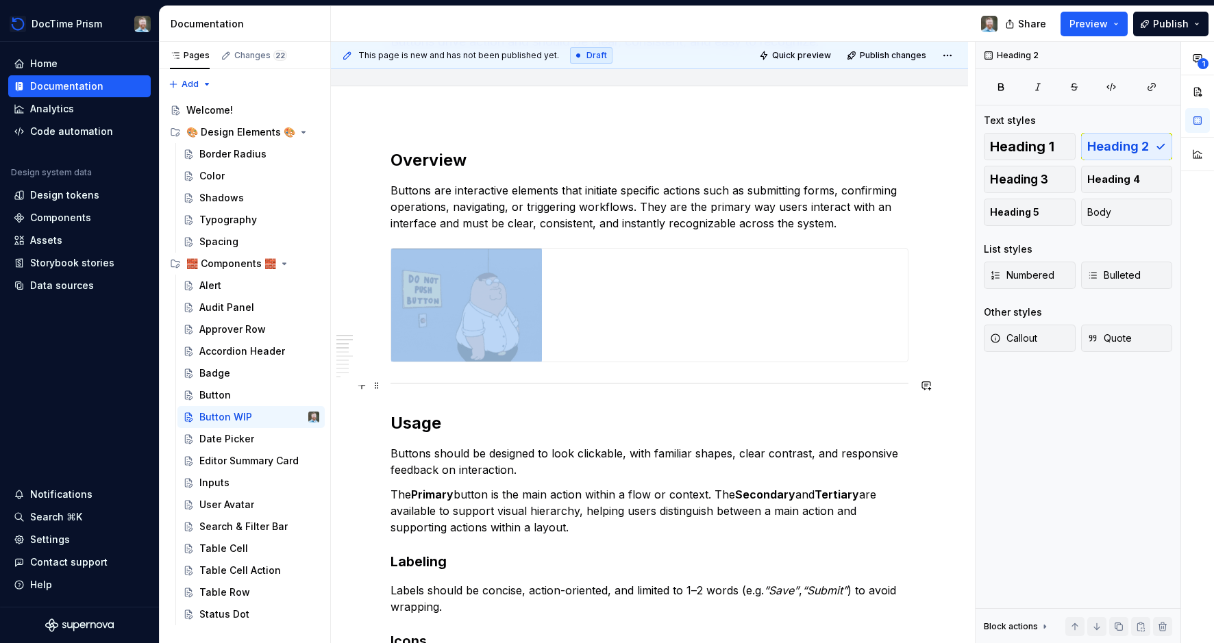
drag, startPoint x: 398, startPoint y: 380, endPoint x: 388, endPoint y: 382, distance: 10.4
click at [398, 380] on div at bounding box center [649, 383] width 518 height 9
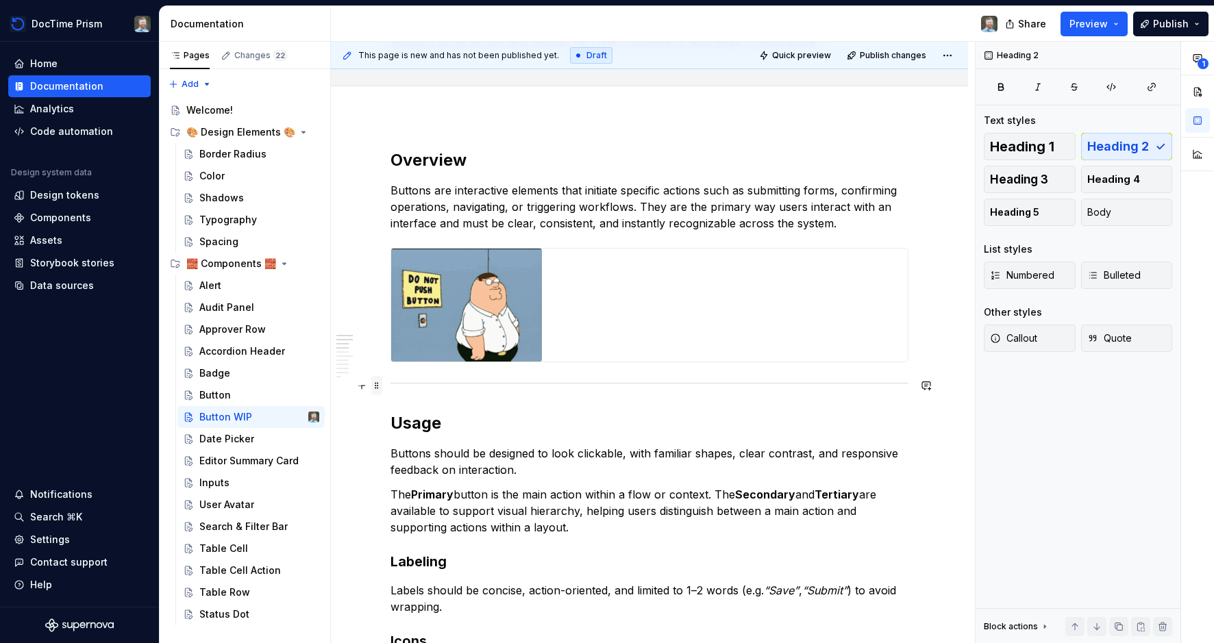
click at [375, 384] on span at bounding box center [376, 385] width 11 height 19
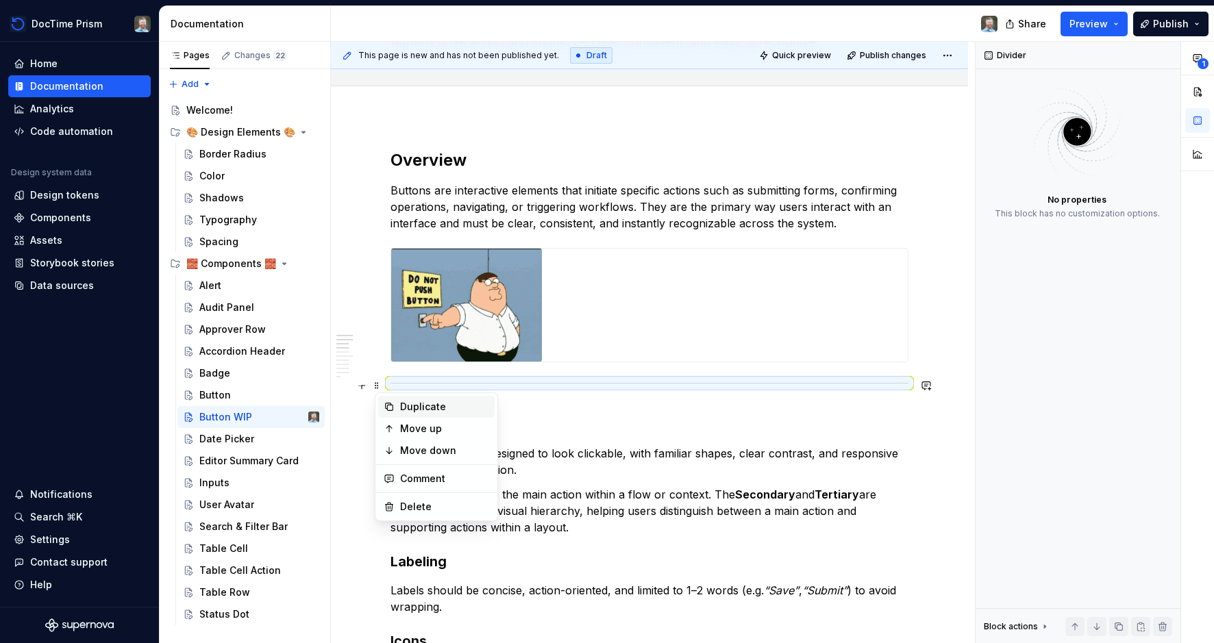
click at [400, 403] on div "Duplicate" at bounding box center [444, 407] width 89 height 14
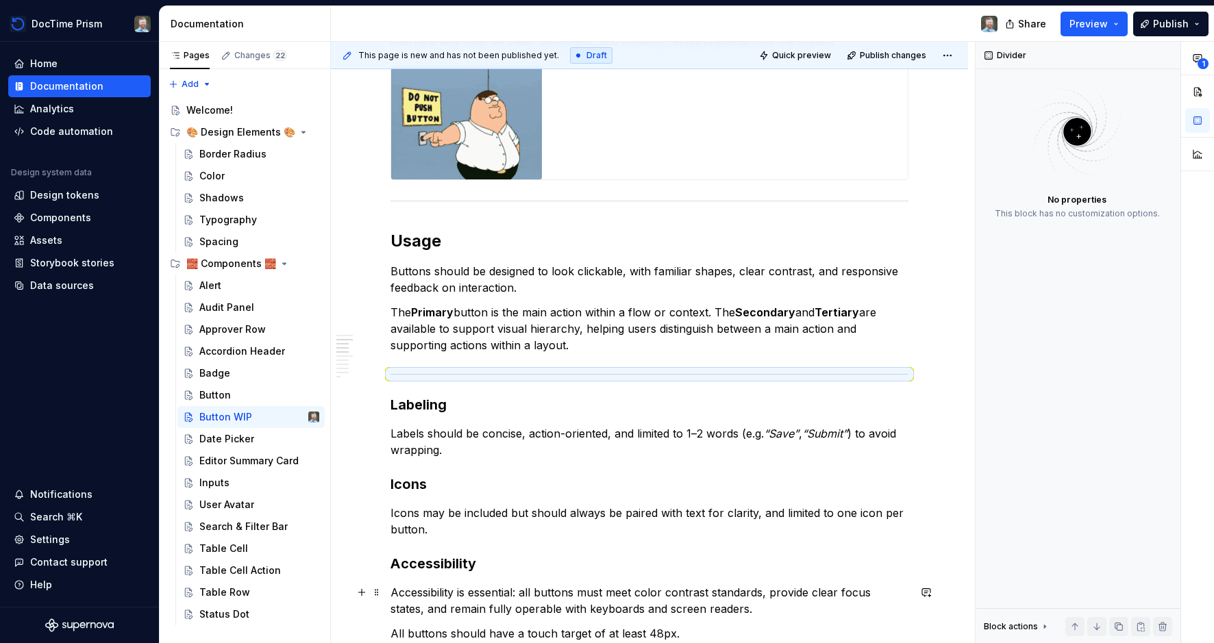
scroll to position [375, 0]
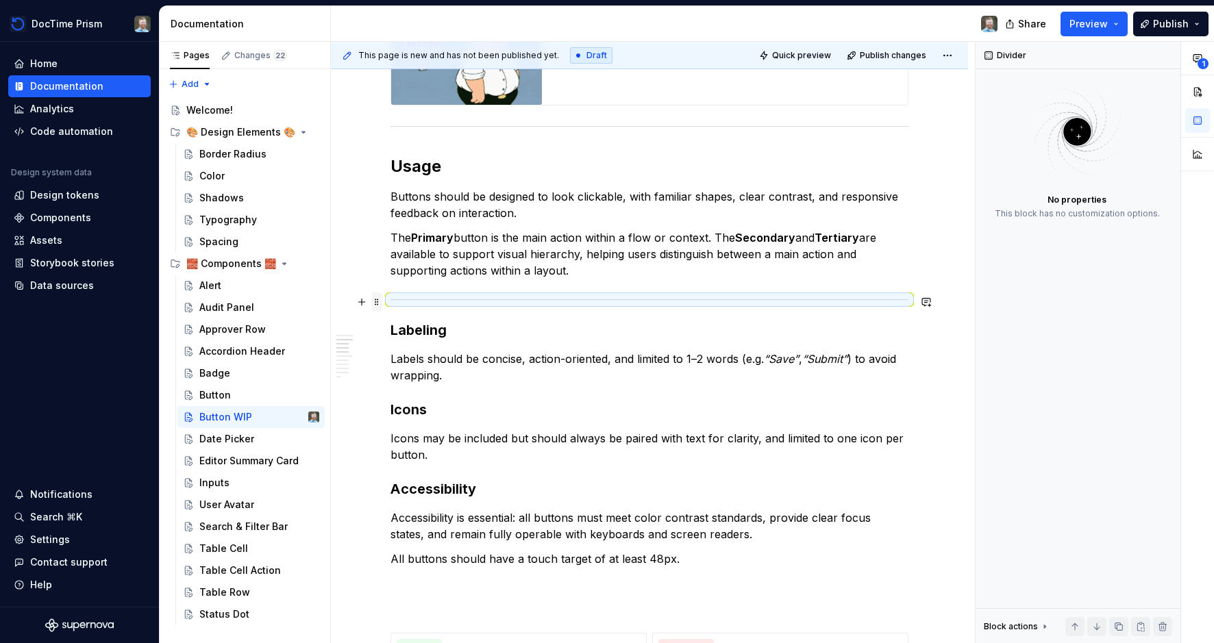
click at [378, 301] on span at bounding box center [376, 302] width 11 height 19
click at [402, 318] on div "Duplicate" at bounding box center [444, 323] width 89 height 14
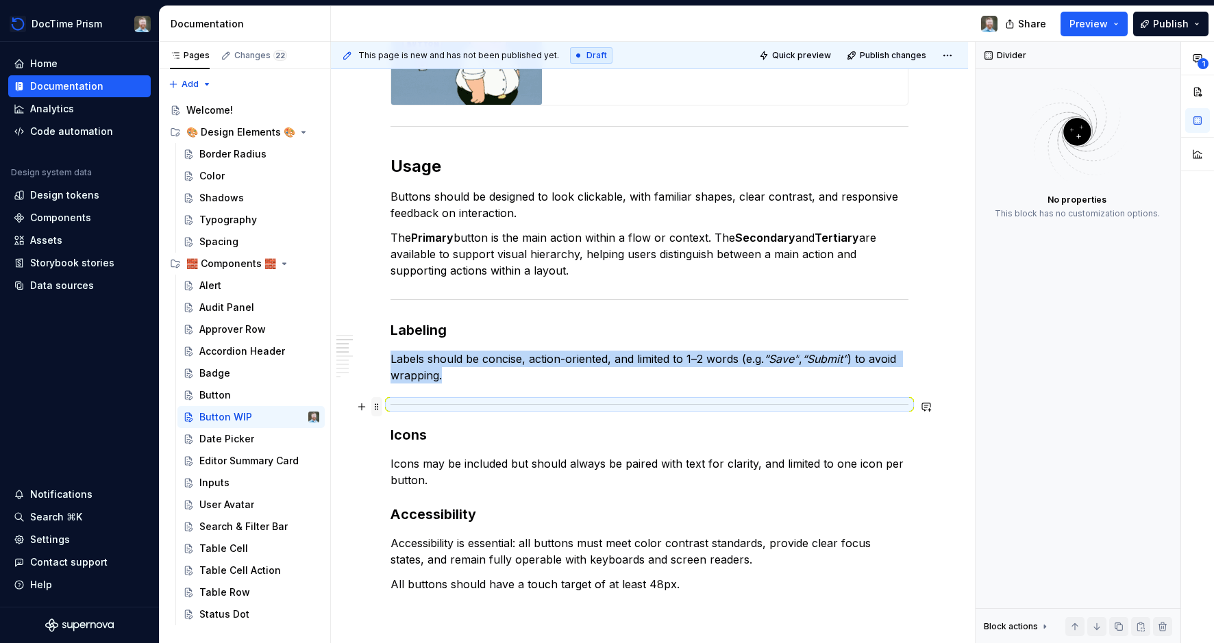
click at [382, 407] on span at bounding box center [376, 406] width 11 height 19
click at [400, 429] on div "Duplicate" at bounding box center [444, 428] width 89 height 14
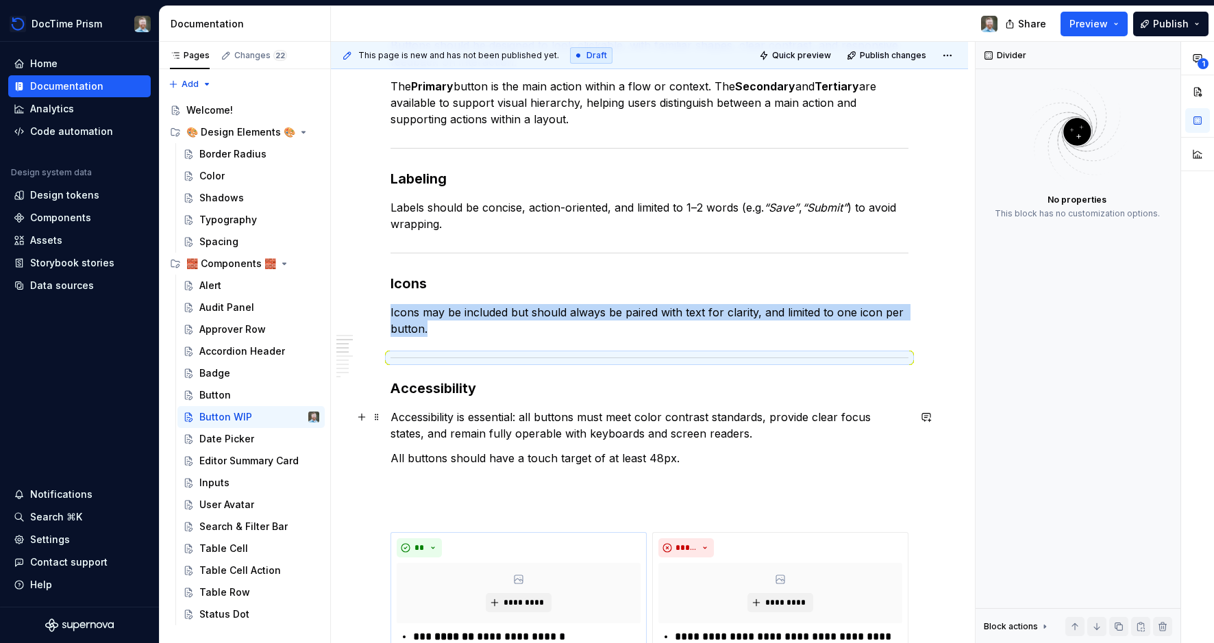
scroll to position [572, 0]
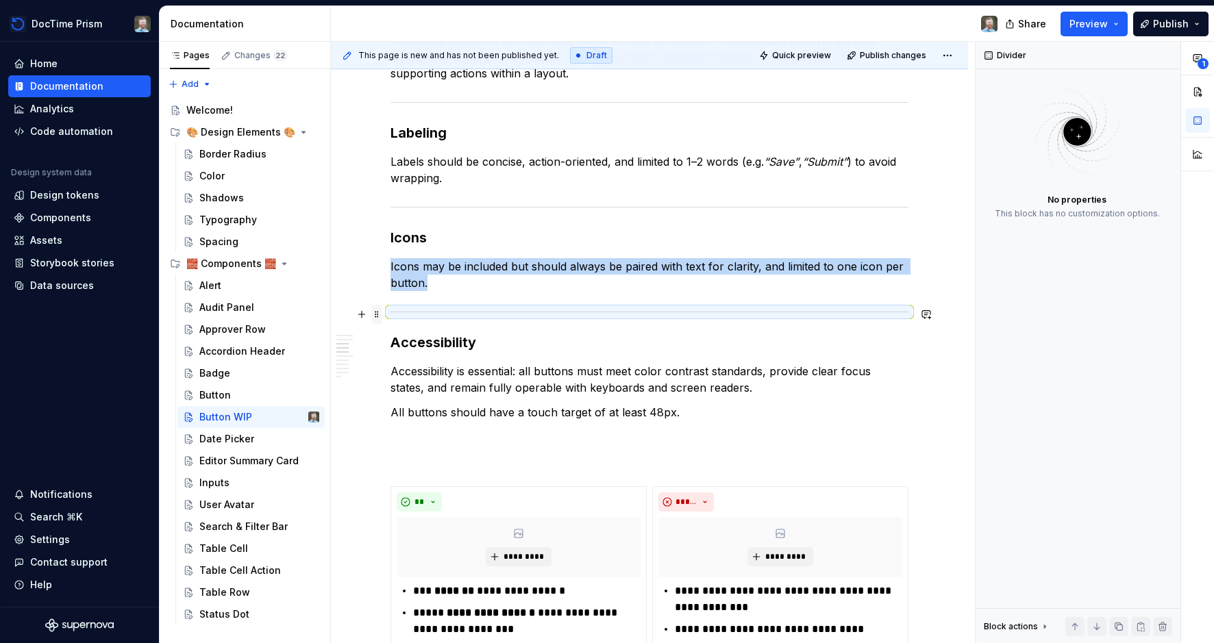
click at [381, 314] on span at bounding box center [376, 314] width 11 height 19
click at [394, 330] on icon at bounding box center [389, 335] width 11 height 11
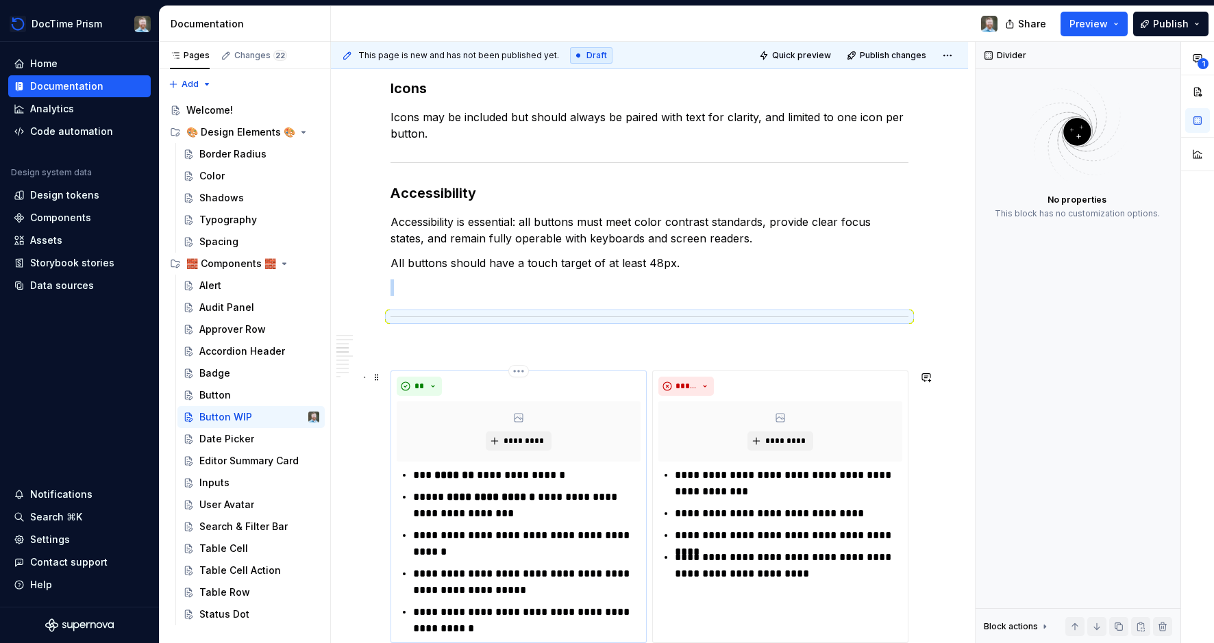
scroll to position [741, 0]
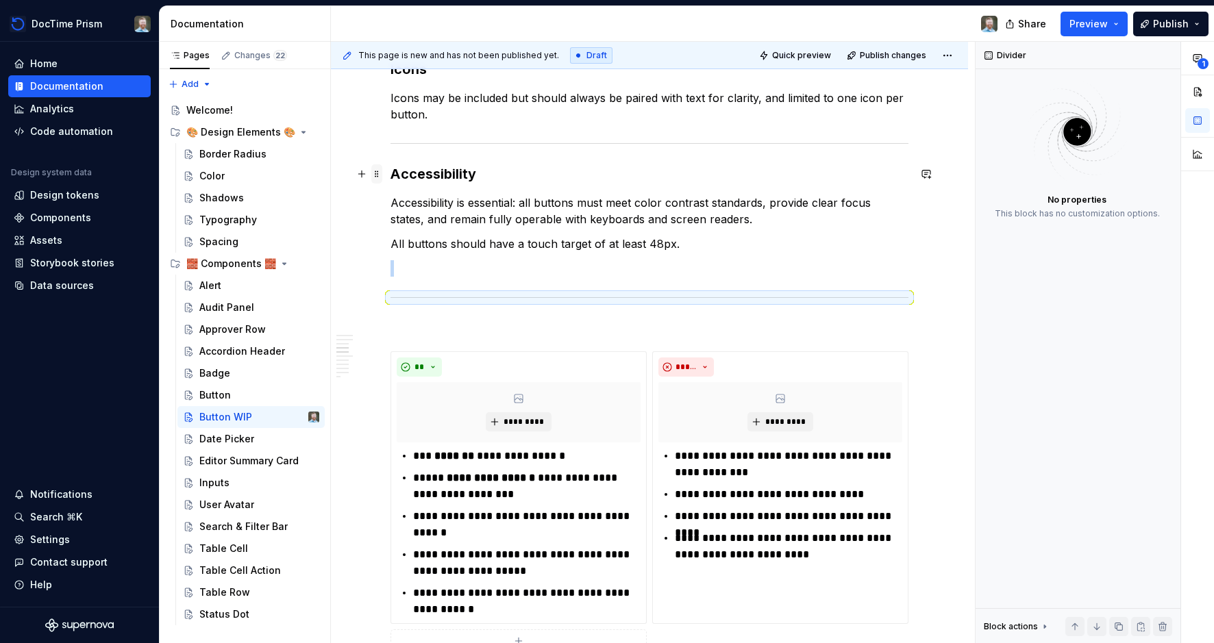
click at [382, 173] on span at bounding box center [376, 171] width 11 height 14
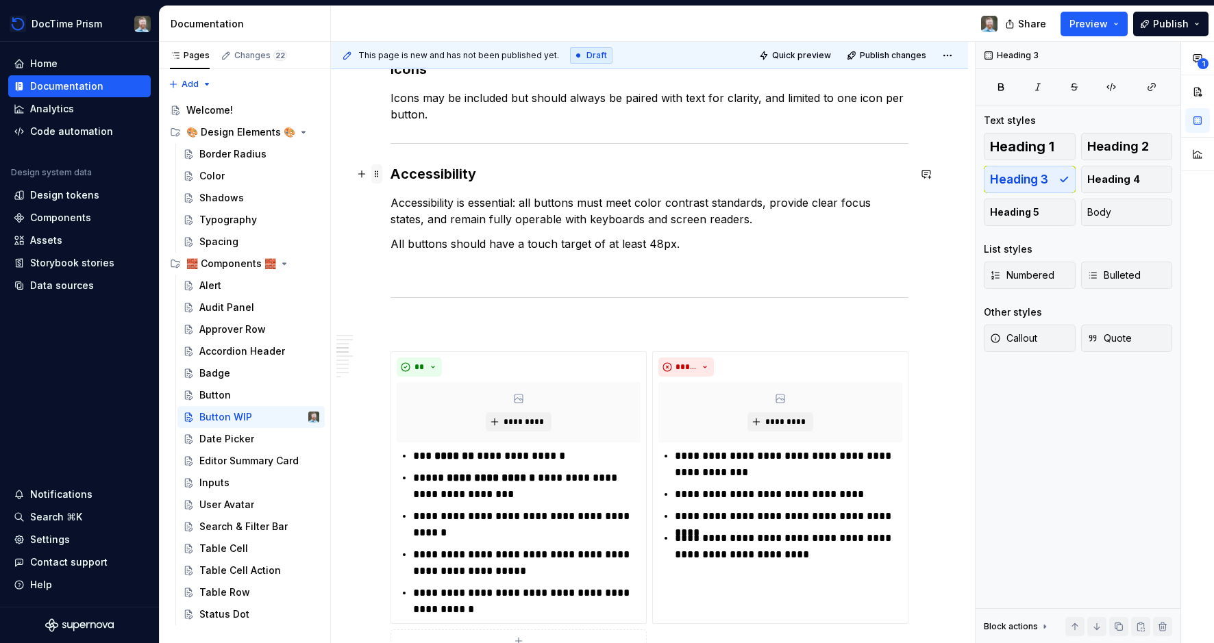
click at [382, 175] on span at bounding box center [376, 173] width 11 height 19
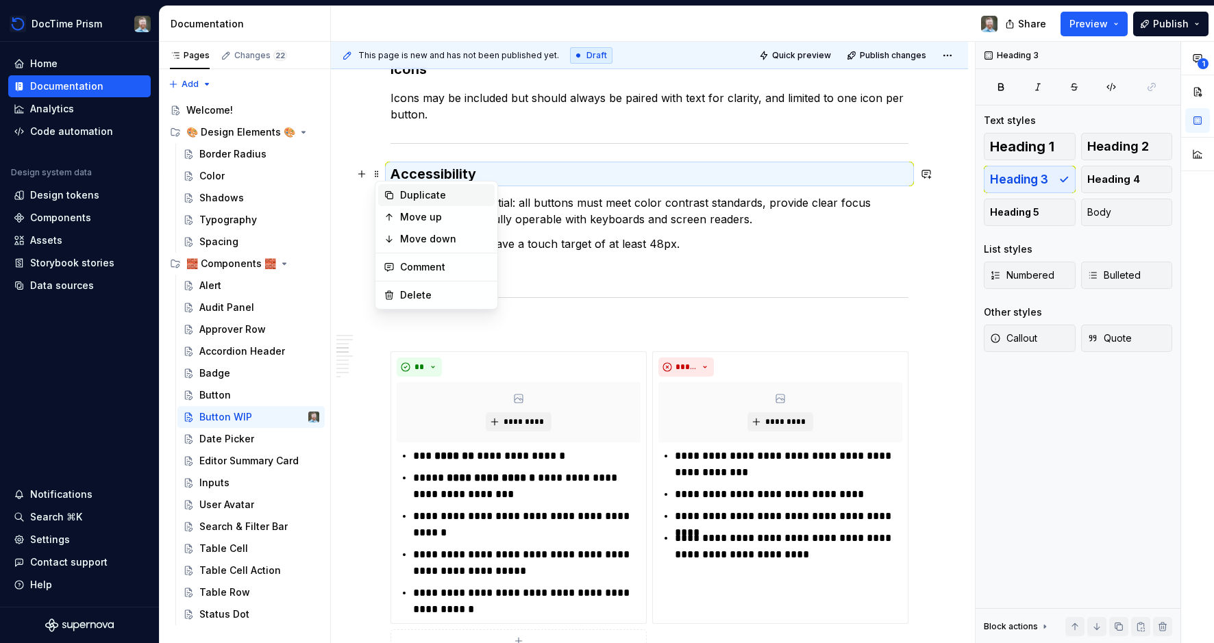
click at [393, 192] on icon at bounding box center [389, 195] width 11 height 11
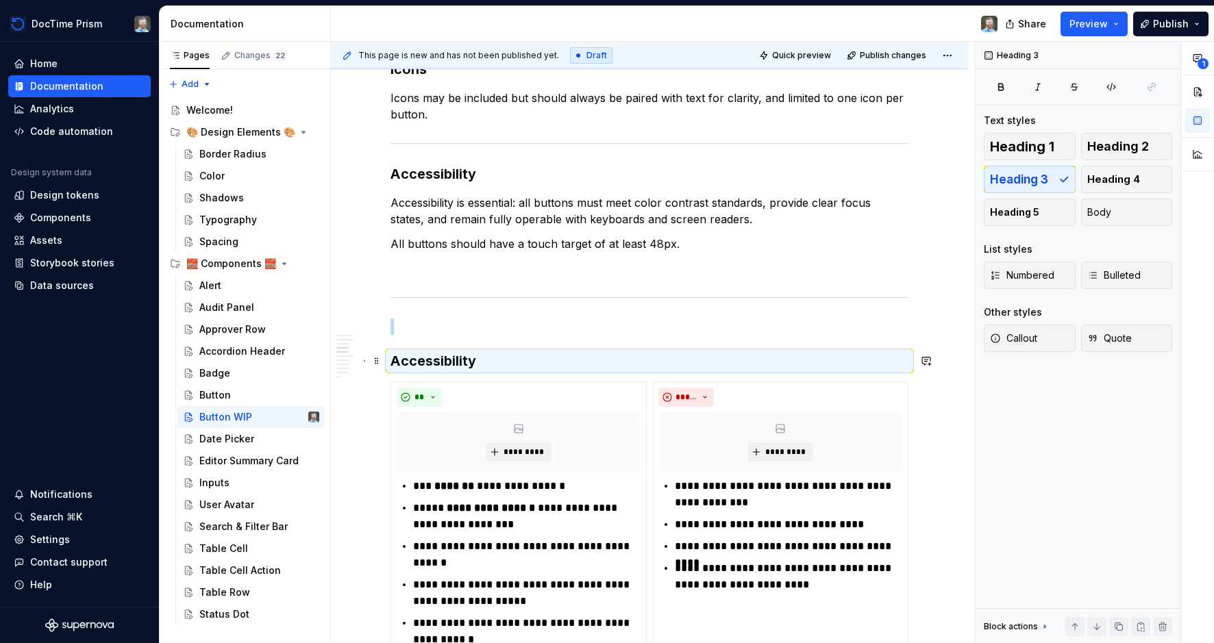
click at [433, 360] on h3 "Accessibility" at bounding box center [649, 360] width 518 height 19
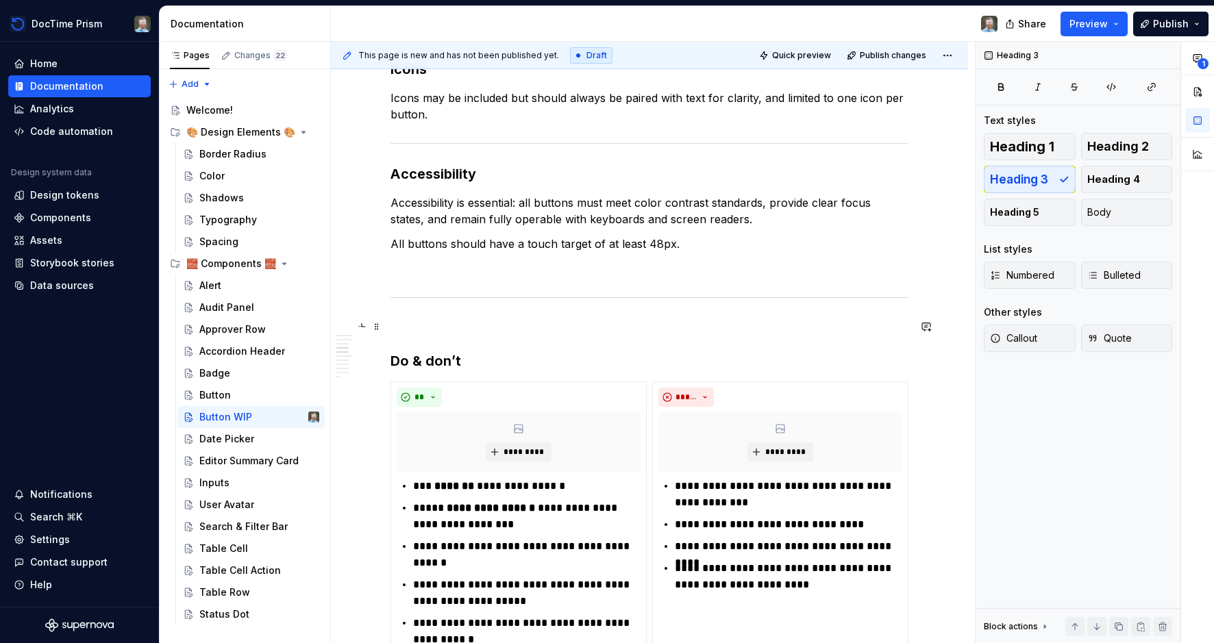
click at [455, 321] on p at bounding box center [649, 327] width 518 height 16
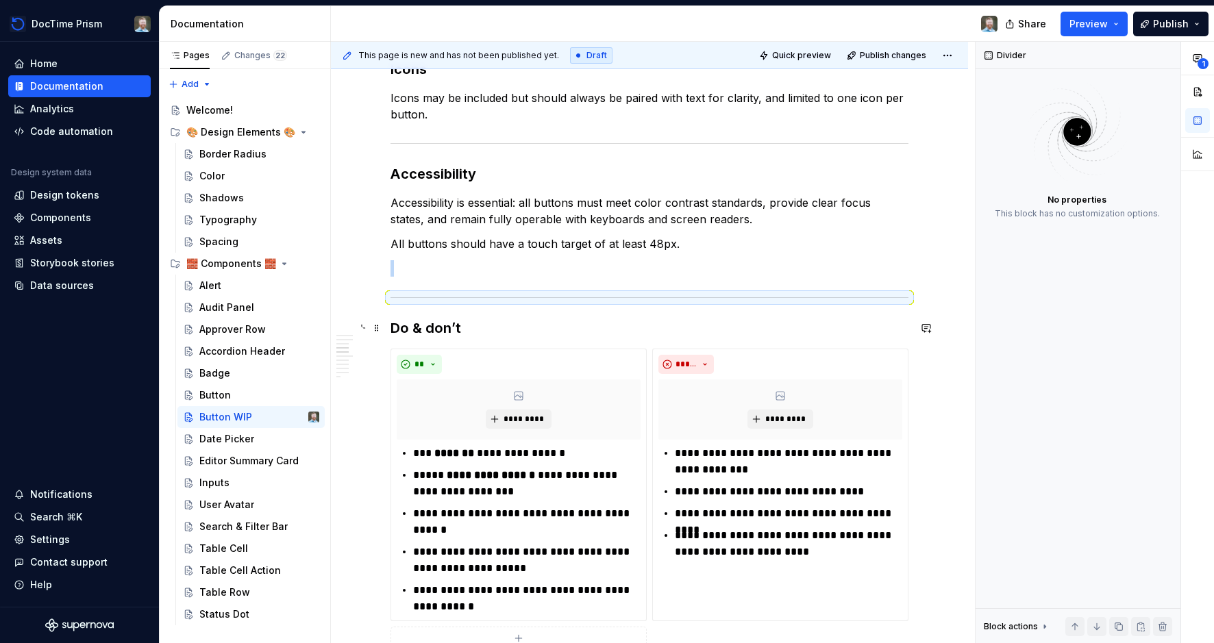
scroll to position [744, 0]
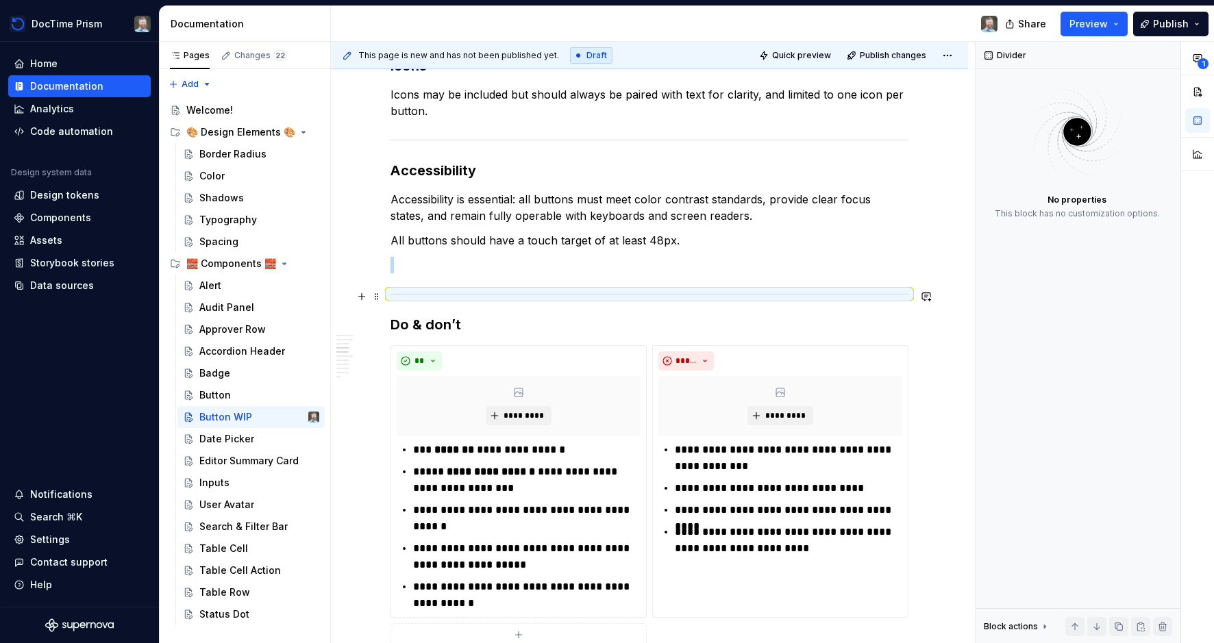
click at [378, 290] on span at bounding box center [376, 296] width 11 height 19
click at [393, 311] on div "Duplicate" at bounding box center [436, 318] width 116 height 22
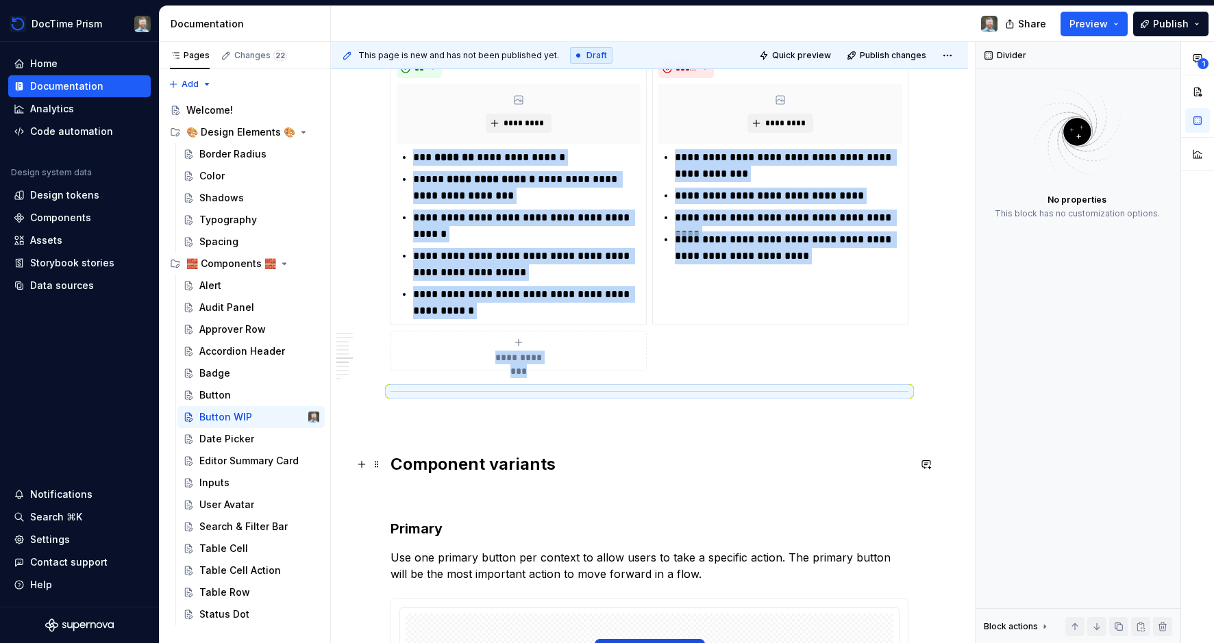
scroll to position [1047, 0]
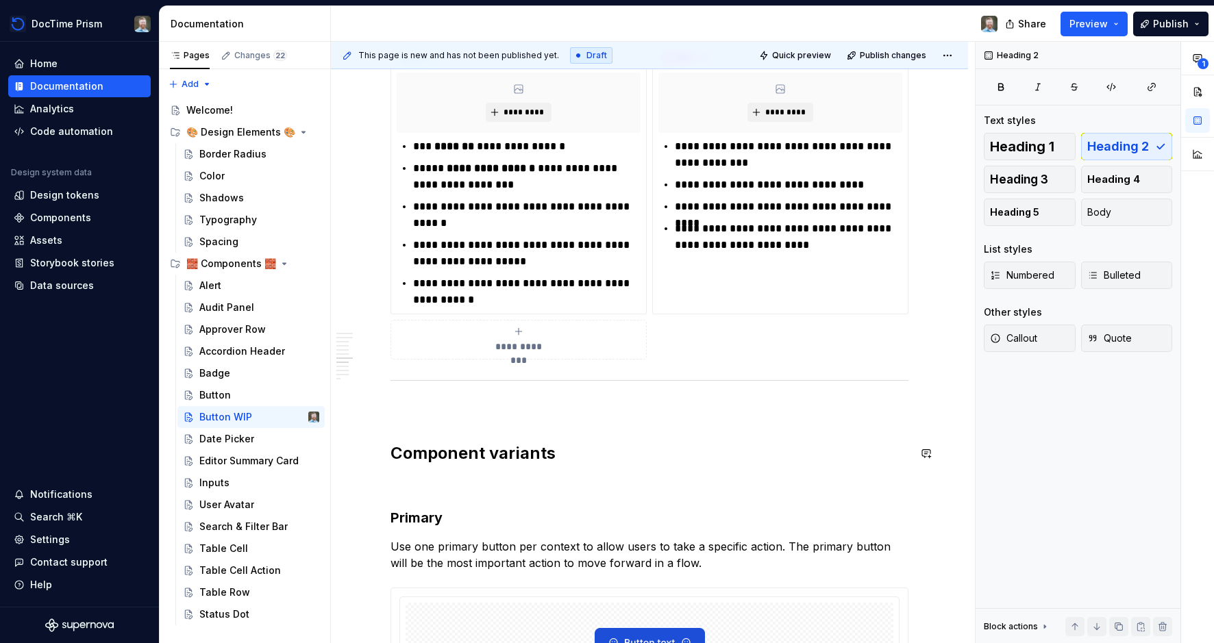
click at [415, 425] on div "Overview Buttons are interactive elements that initiate specific actions such a…" at bounding box center [649, 434] width 518 height 2428
click at [414, 411] on p at bounding box center [649, 409] width 518 height 16
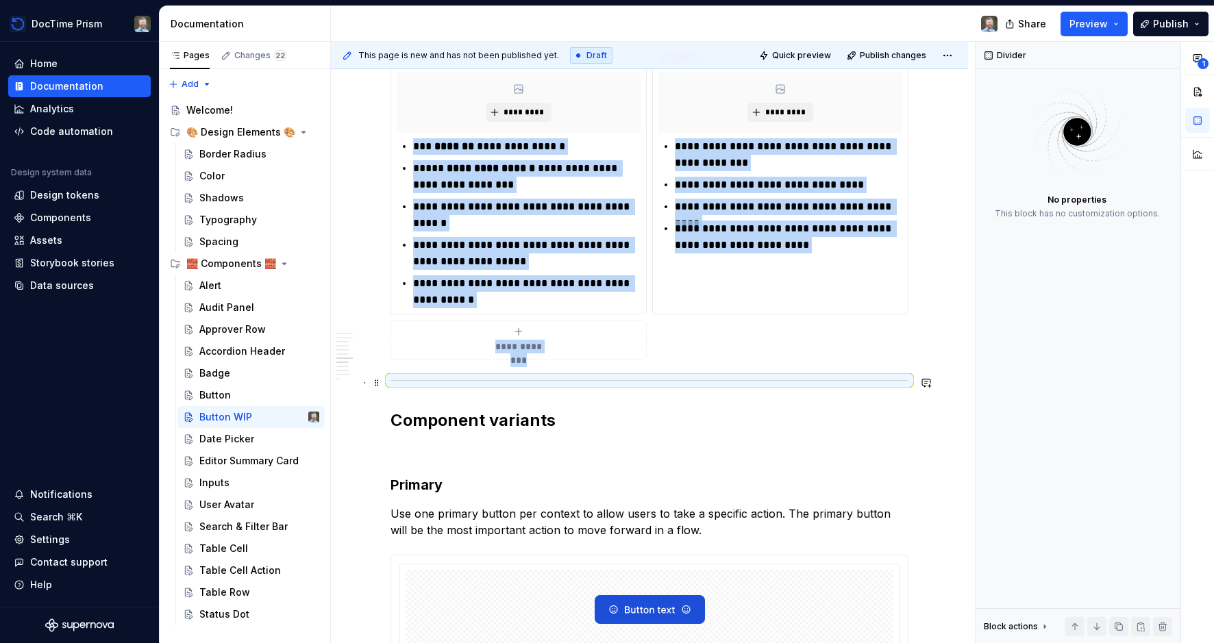
click at [382, 381] on span at bounding box center [376, 382] width 11 height 19
click at [564, 426] on h2 "Component variants" at bounding box center [649, 421] width 518 height 22
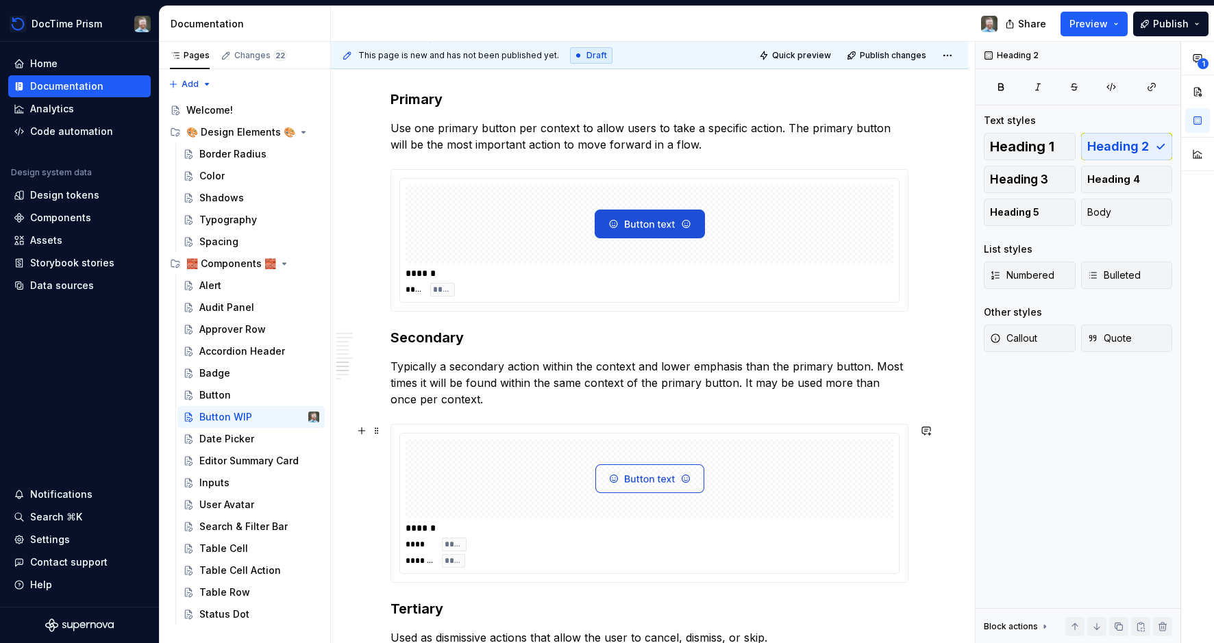
scroll to position [1450, 0]
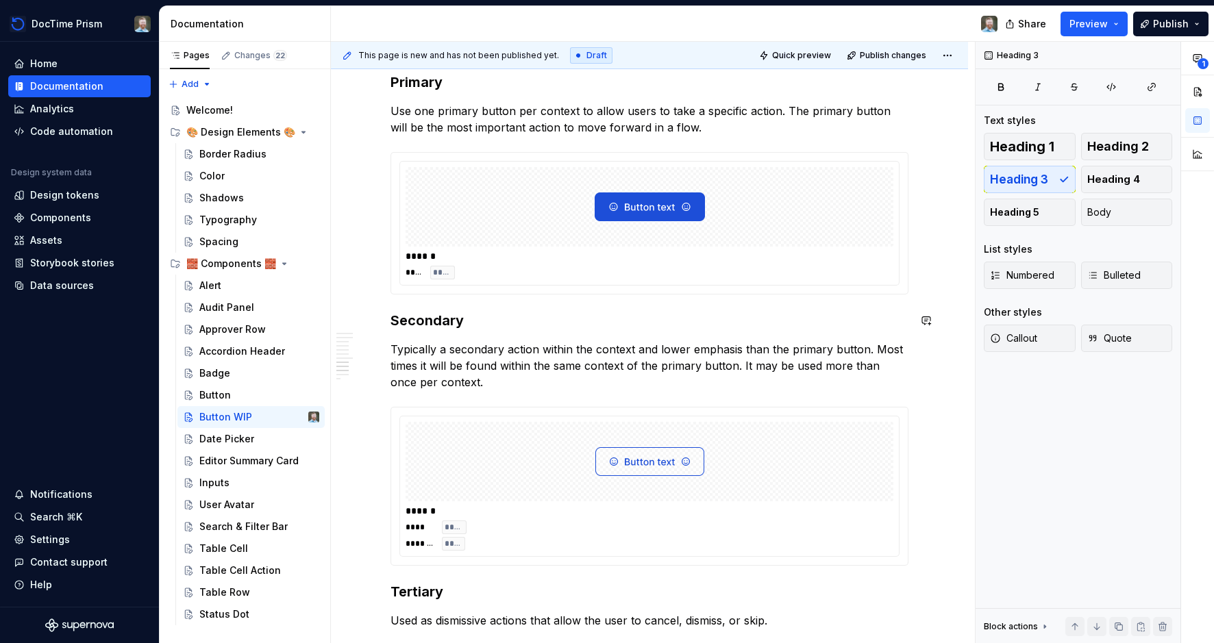
click at [393, 308] on div "Overview Buttons are interactive elements that initiate specific actions such a…" at bounding box center [649, 15] width 518 height 2396
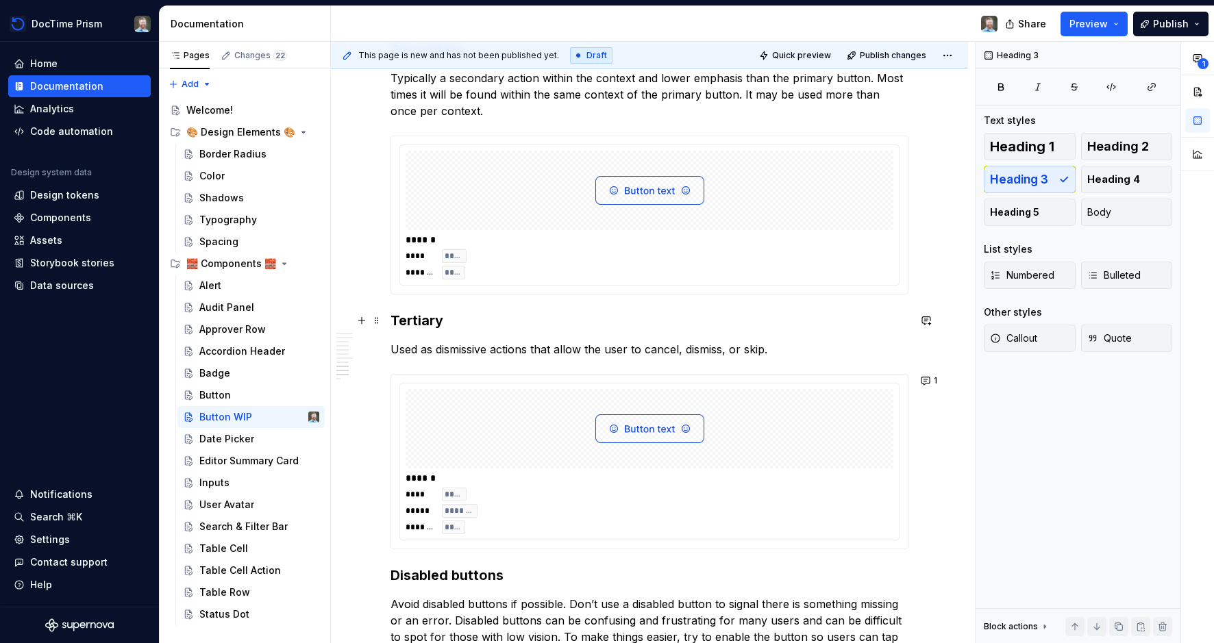
scroll to position [1725, 0]
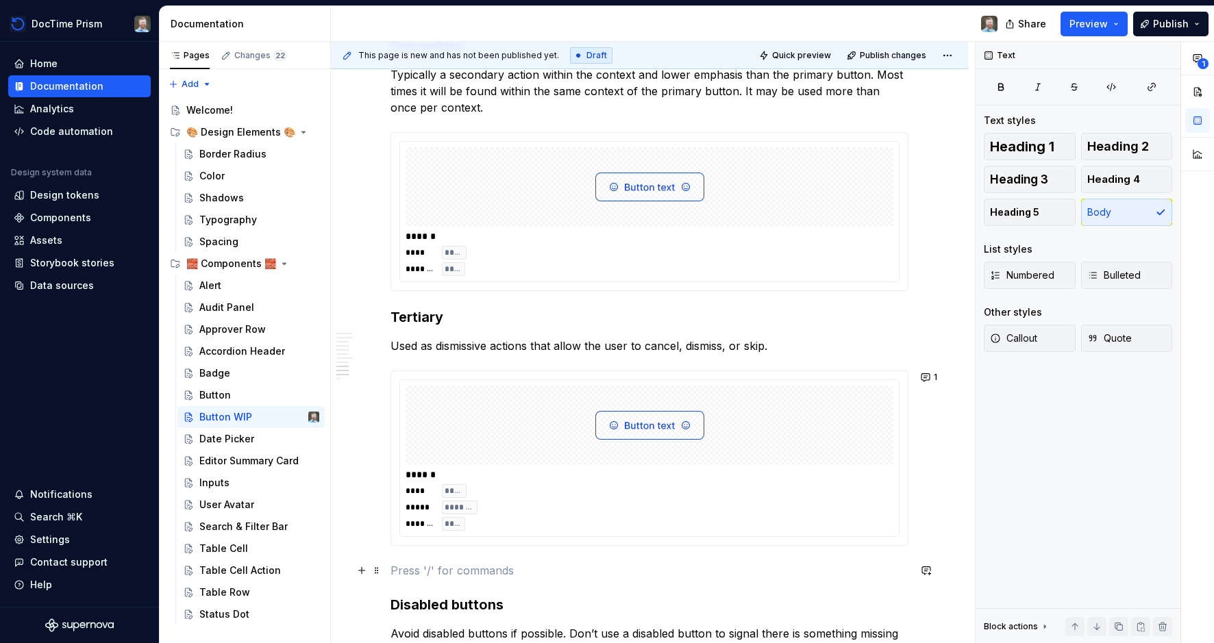
click at [398, 571] on p at bounding box center [649, 570] width 518 height 16
click at [364, 573] on button "button" at bounding box center [361, 570] width 19 height 19
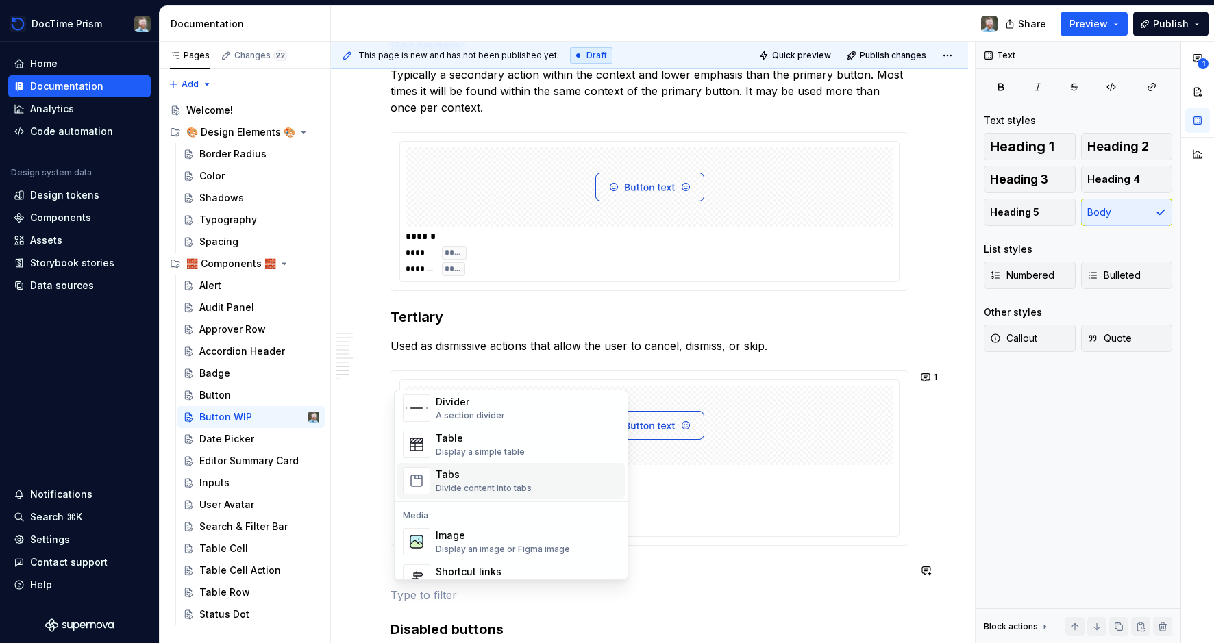
scroll to position [447, 0]
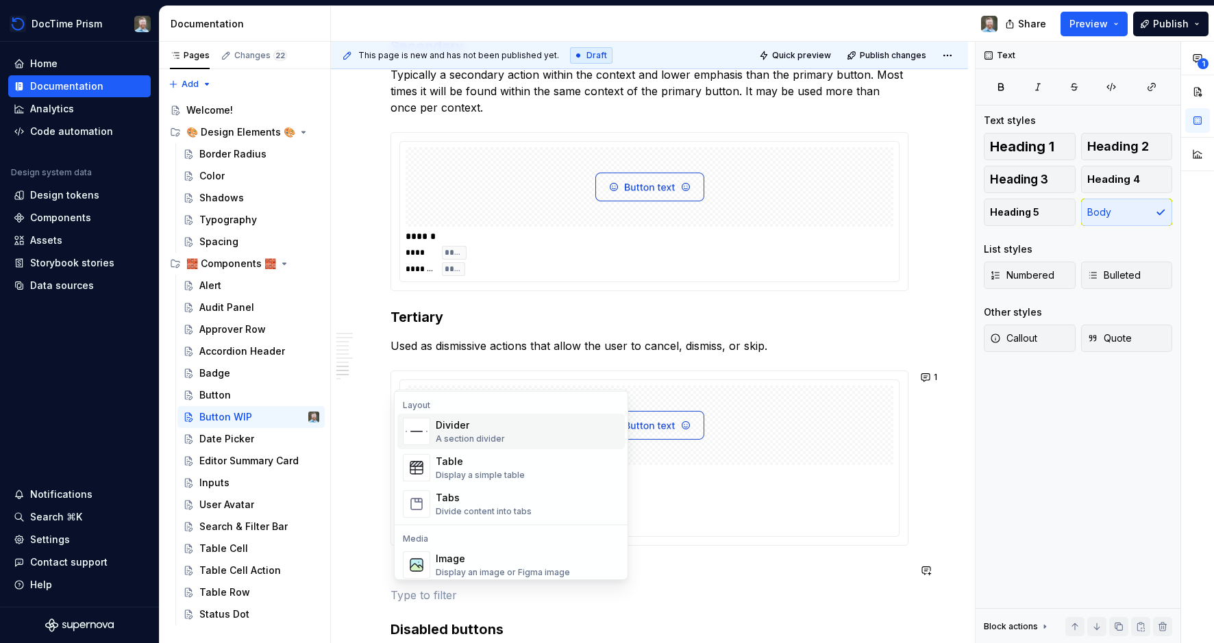
click at [464, 431] on div "Divider" at bounding box center [470, 426] width 69 height 14
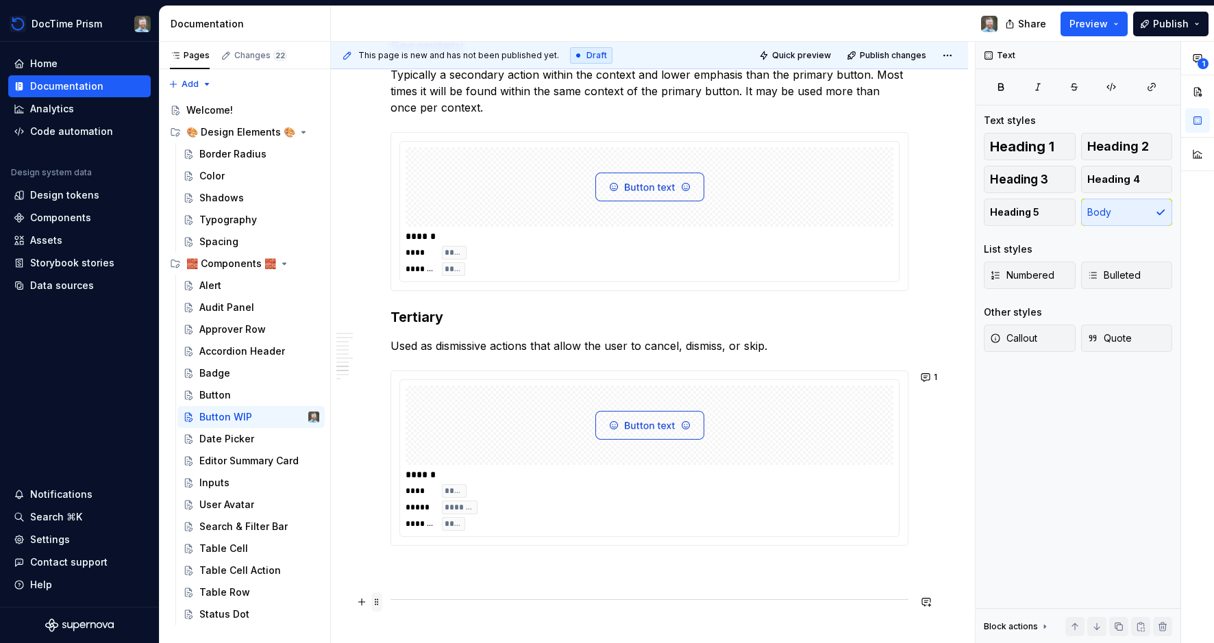
click at [382, 600] on span at bounding box center [376, 602] width 11 height 19
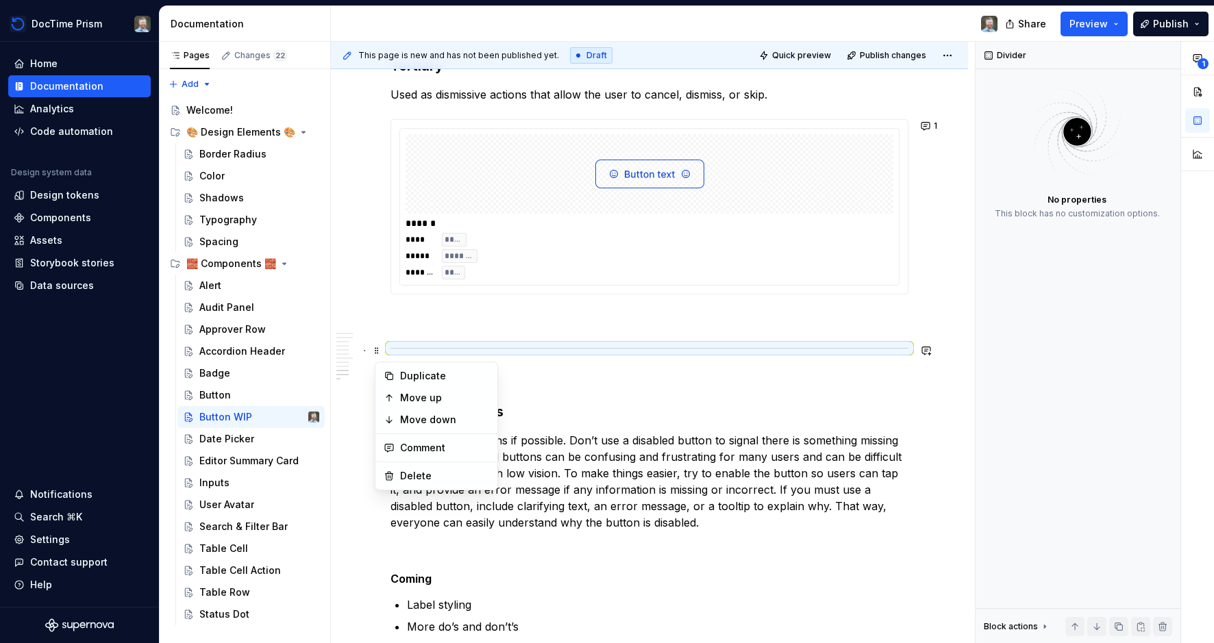
scroll to position [1980, 0]
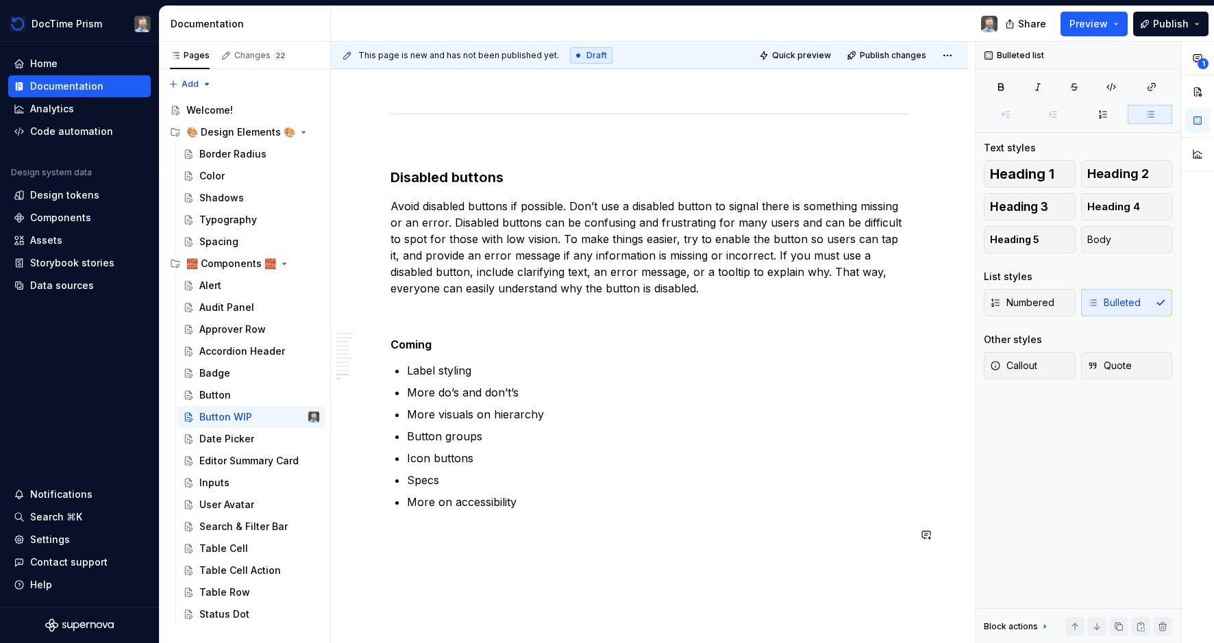
scroll to position [2218, 0]
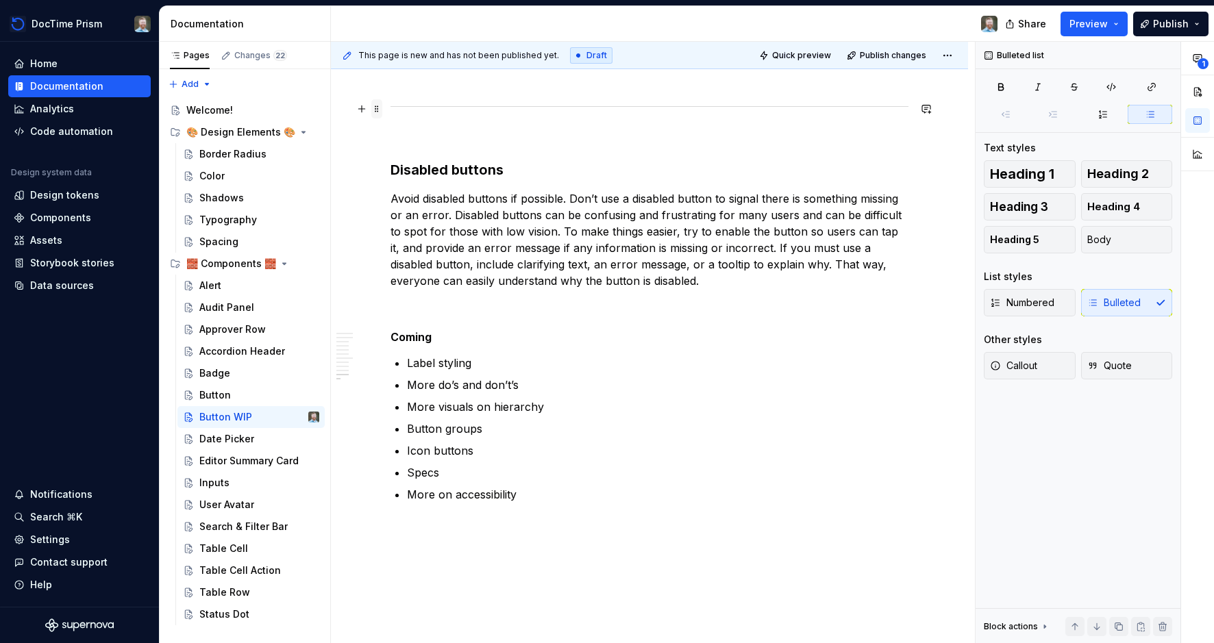
click at [380, 107] on span at bounding box center [376, 108] width 11 height 19
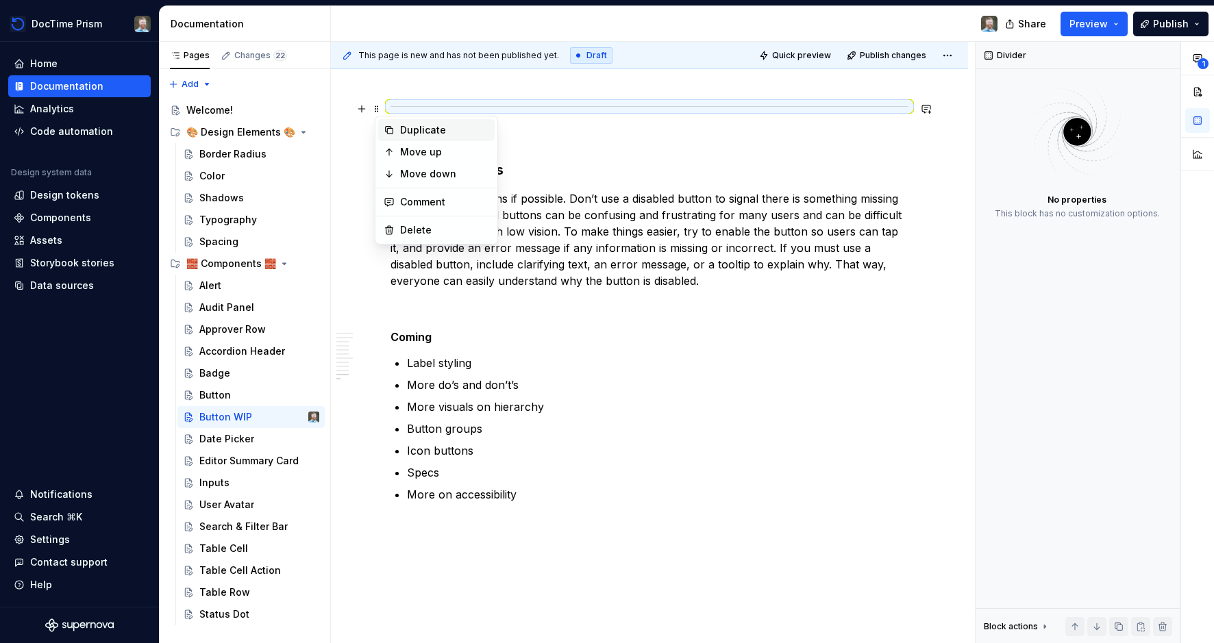
click at [402, 123] on div "Duplicate" at bounding box center [444, 130] width 89 height 14
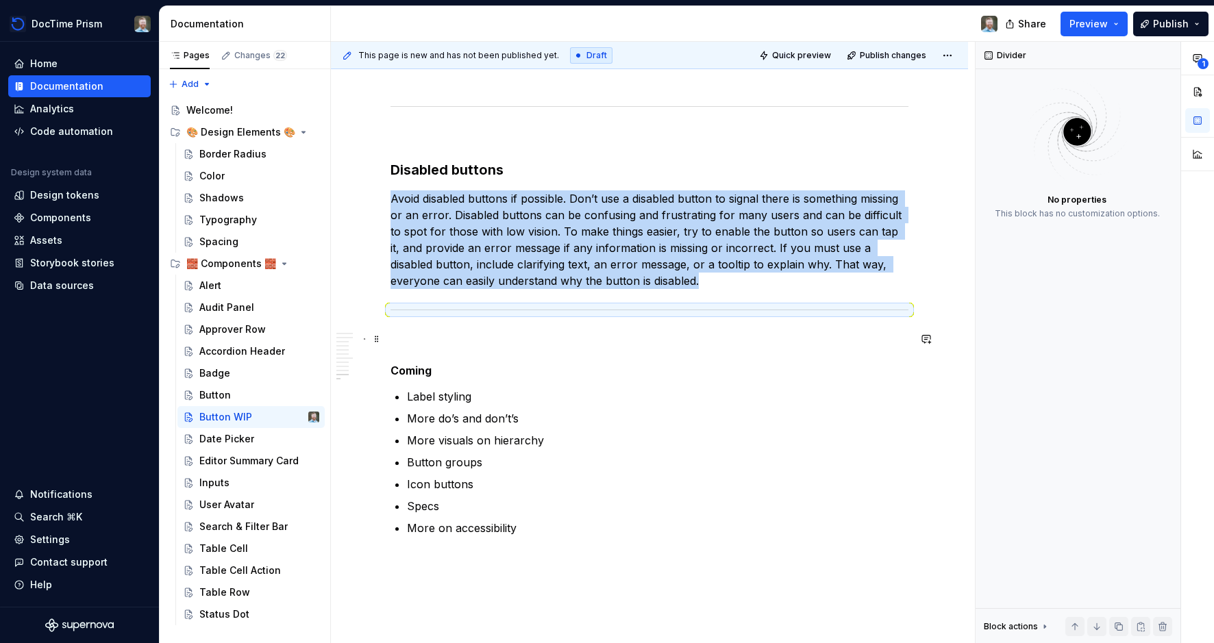
click at [416, 332] on p at bounding box center [649, 339] width 518 height 16
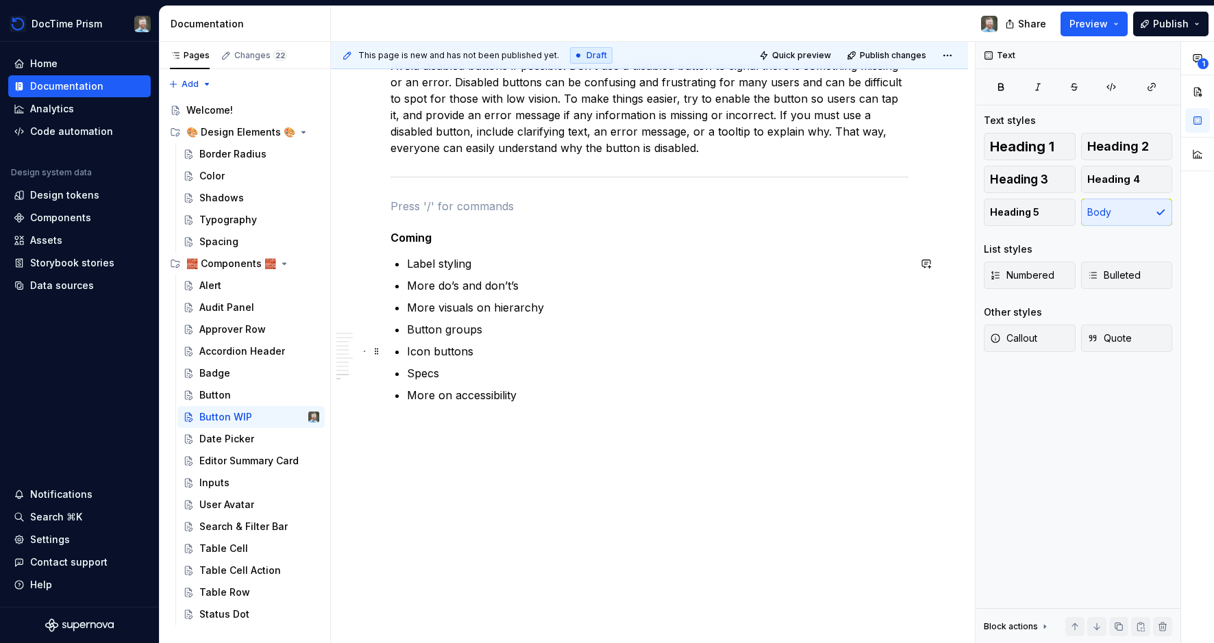
scroll to position [2353, 0]
click at [408, 240] on h5 "Coming" at bounding box center [649, 236] width 518 height 14
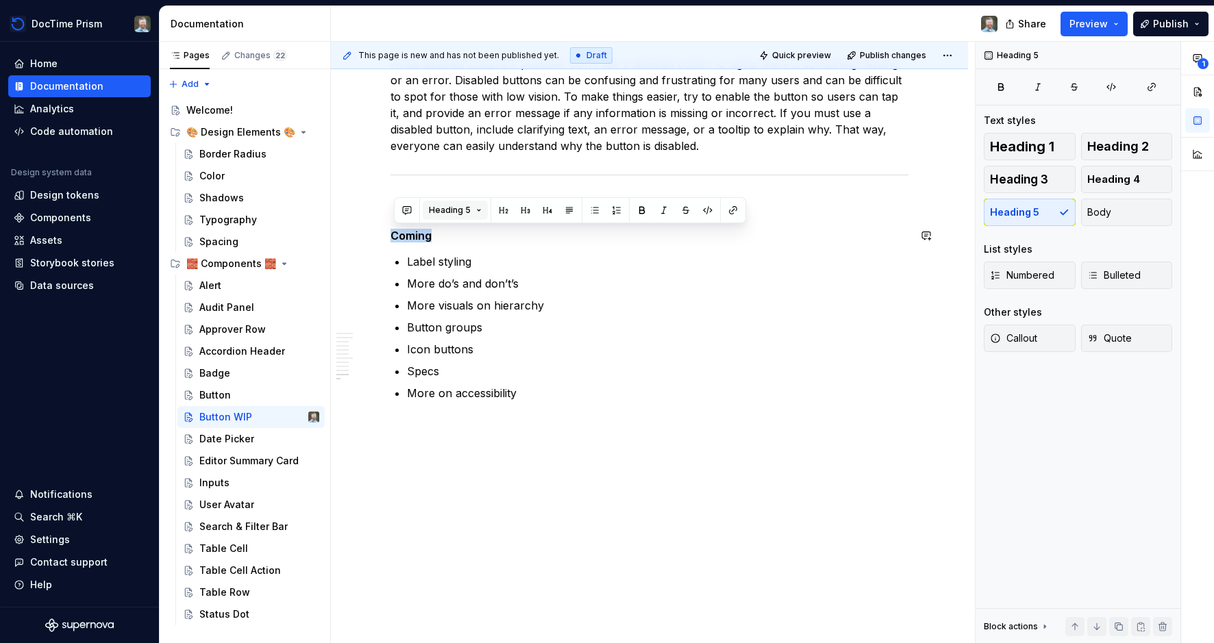
click at [477, 208] on button "Heading 5" at bounding box center [455, 210] width 65 height 19
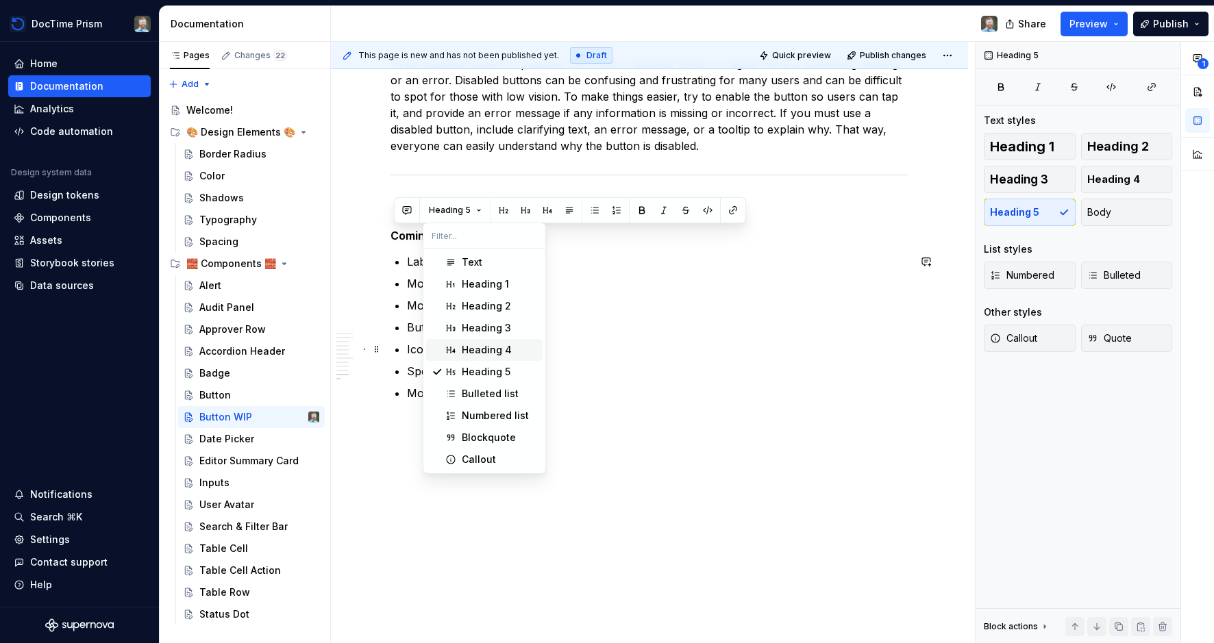
click at [486, 346] on div "Heading 4" at bounding box center [487, 350] width 50 height 14
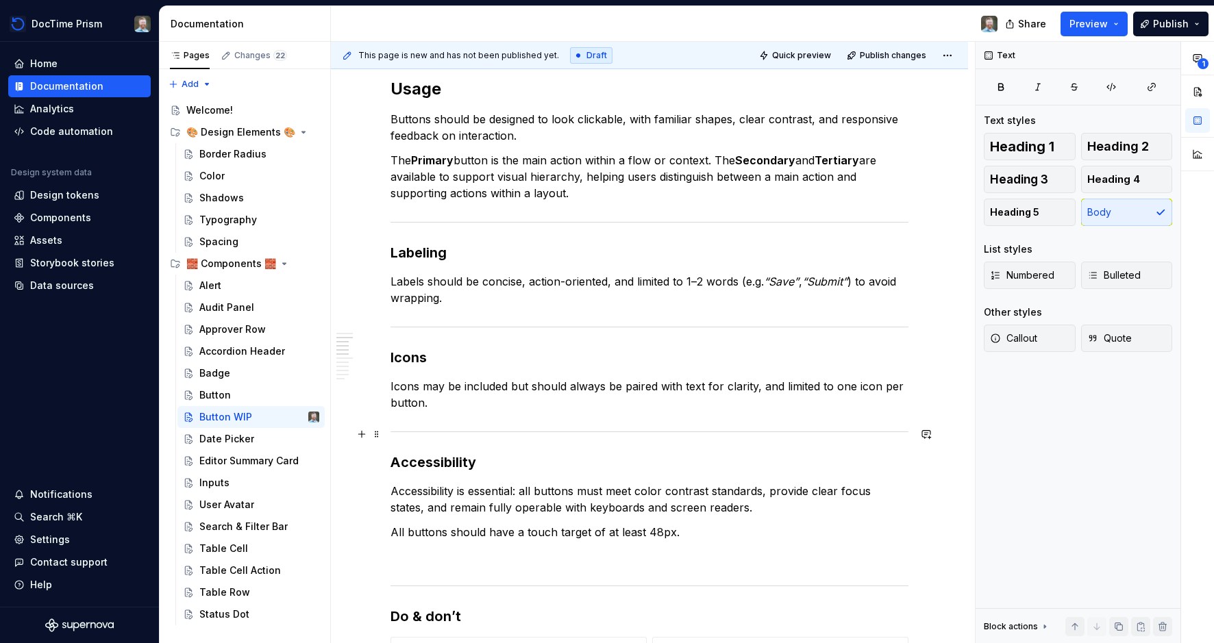
scroll to position [0, 0]
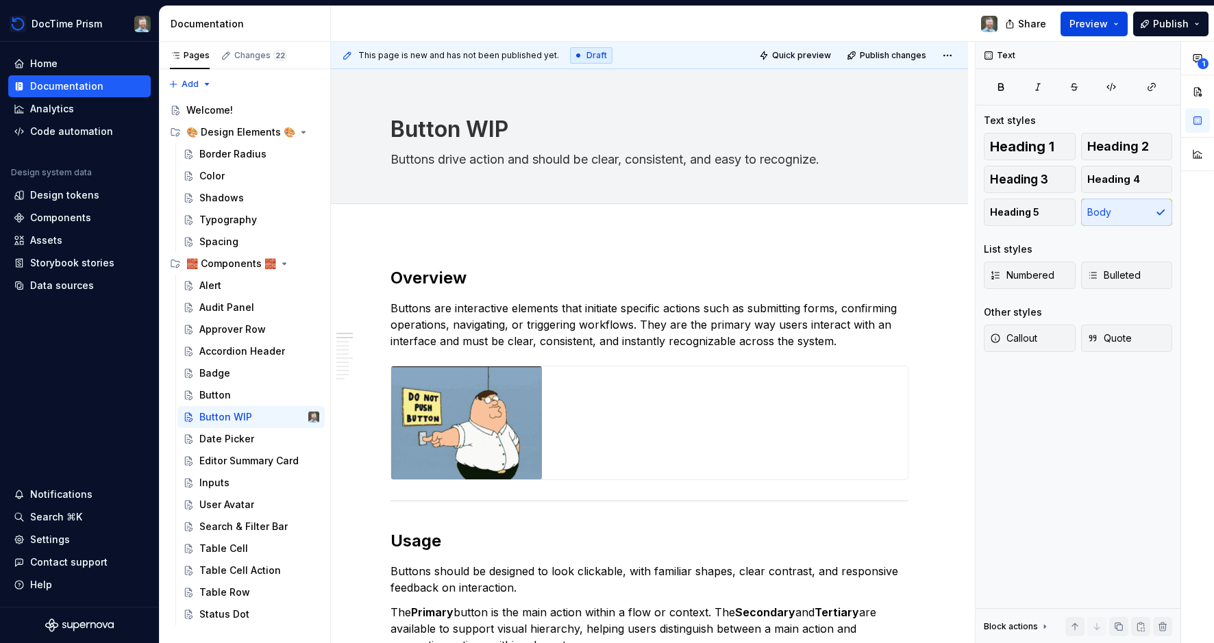
click at [1115, 21] on button "Preview" at bounding box center [1093, 24] width 67 height 25
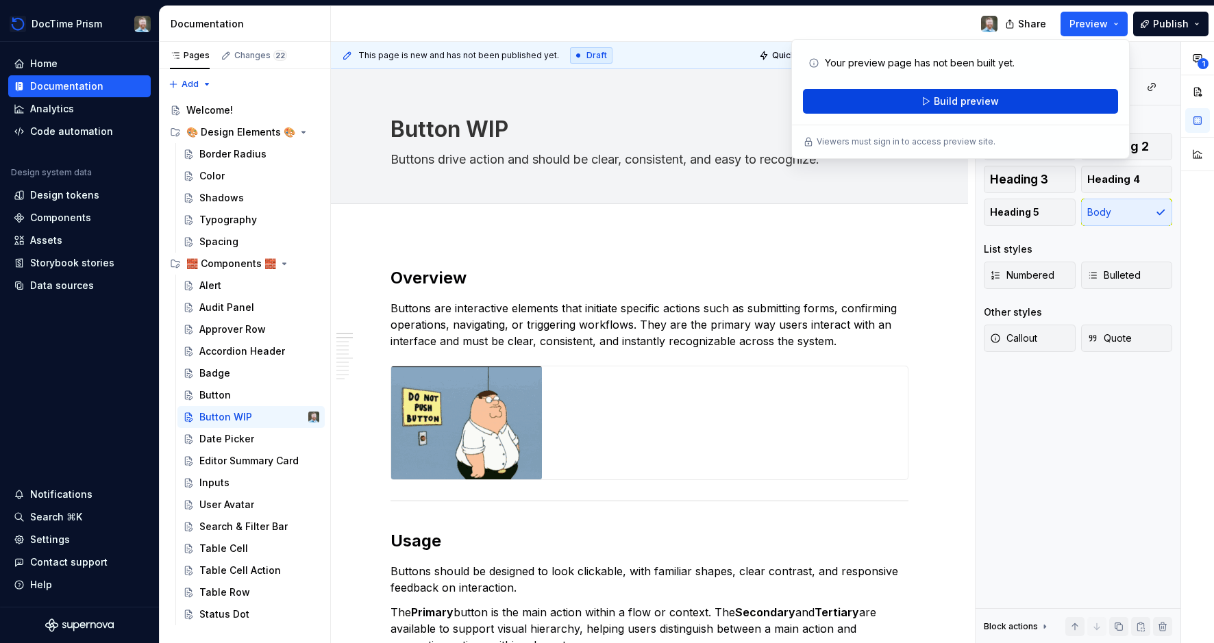
click at [944, 98] on span "Build preview" at bounding box center [966, 102] width 65 height 14
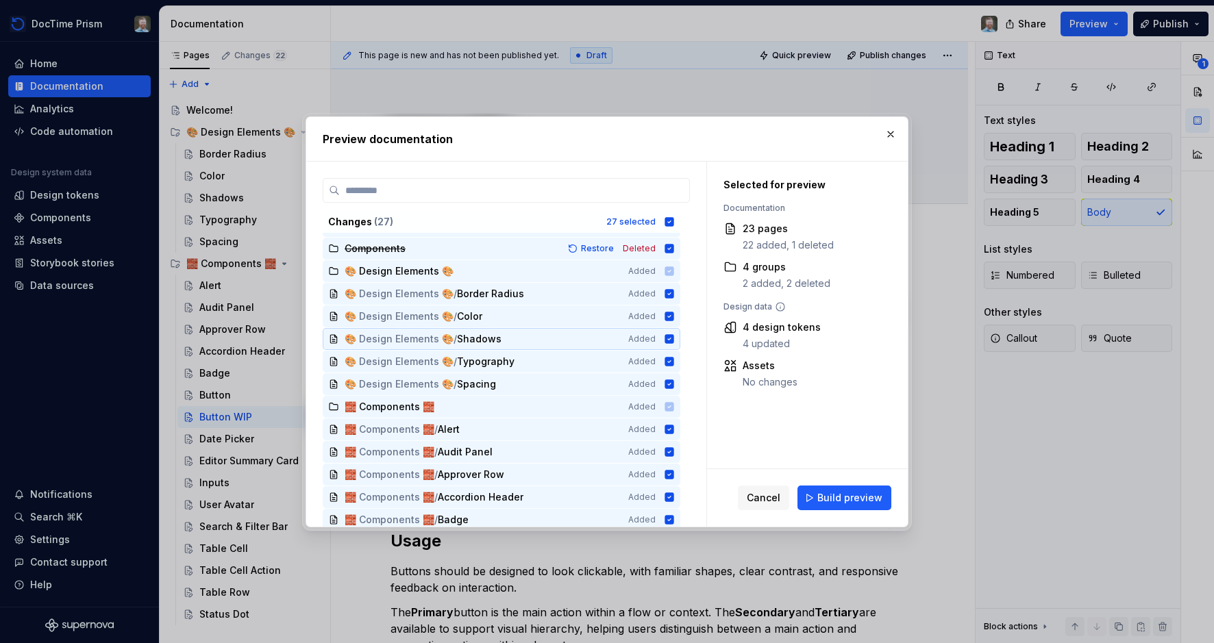
scroll to position [47, 0]
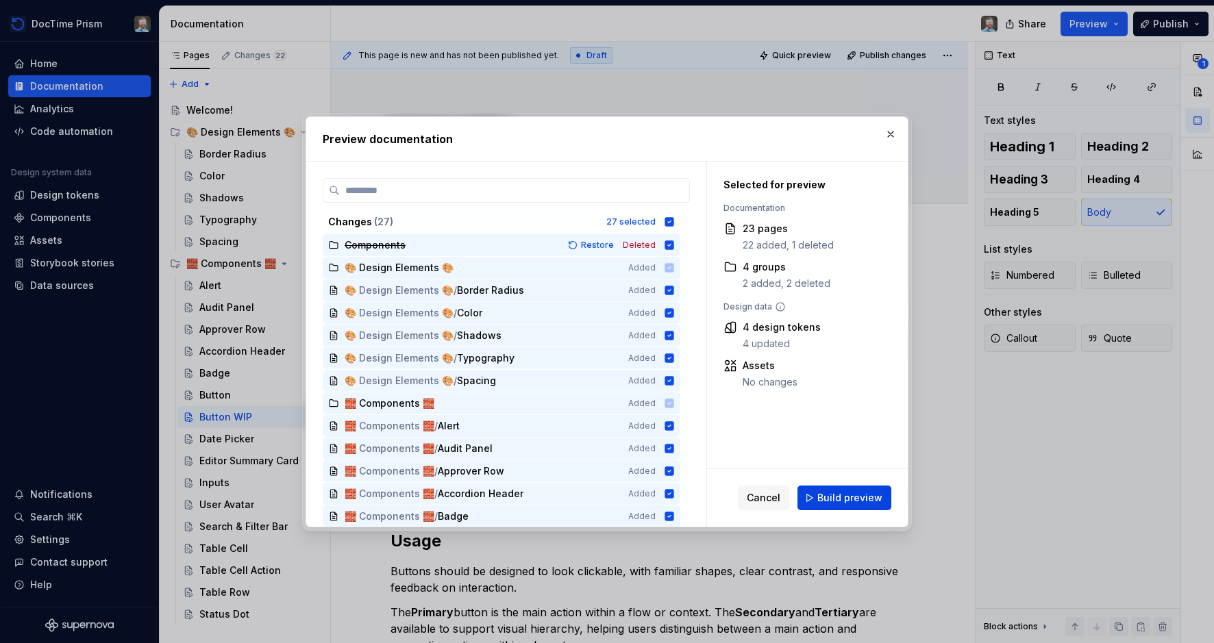
click at [851, 495] on span "Build preview" at bounding box center [849, 498] width 65 height 14
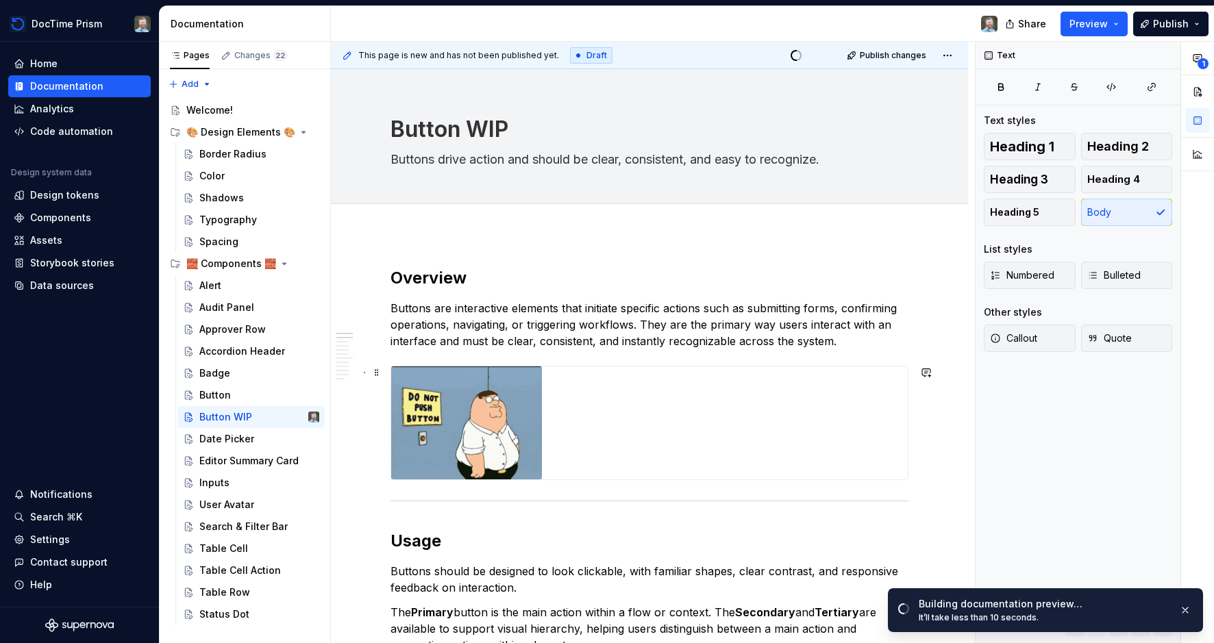
click at [524, 406] on img at bounding box center [466, 423] width 151 height 113
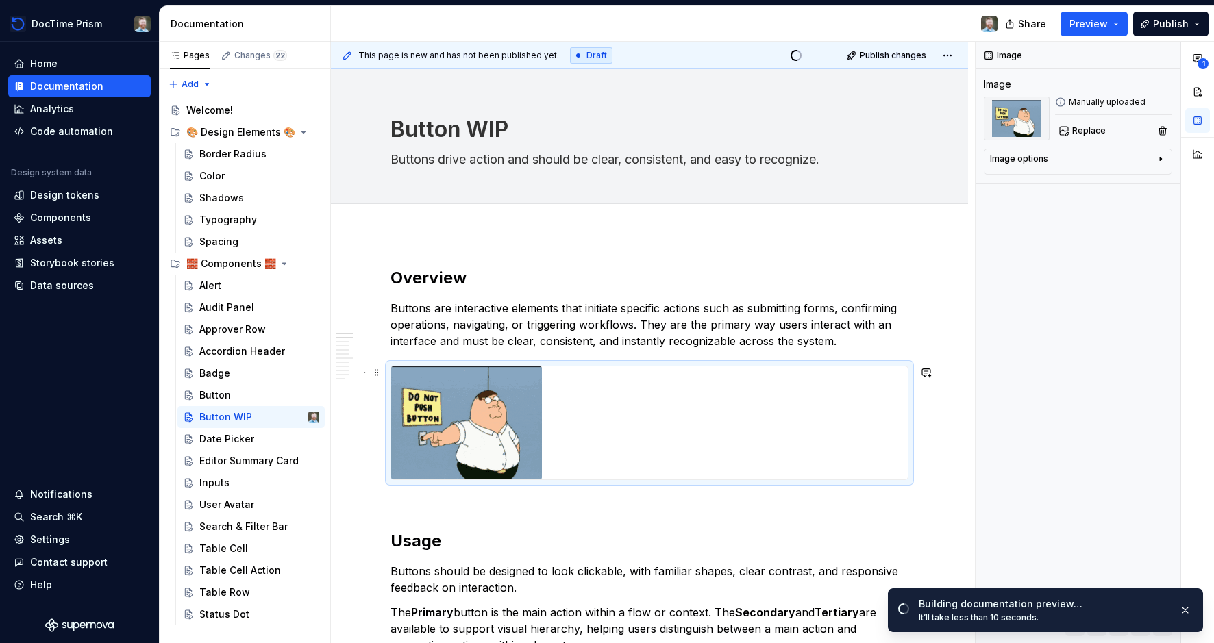
click at [595, 406] on div at bounding box center [649, 423] width 517 height 113
click at [564, 399] on div at bounding box center [649, 423] width 517 height 113
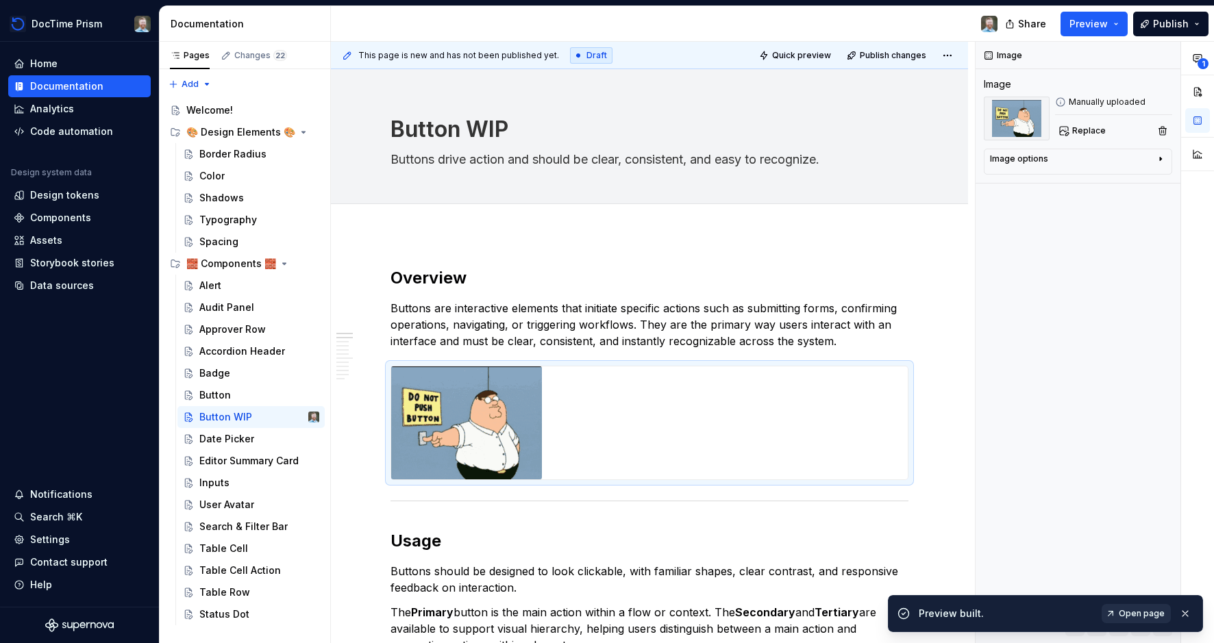
click at [1134, 612] on span "Open page" at bounding box center [1142, 613] width 46 height 11
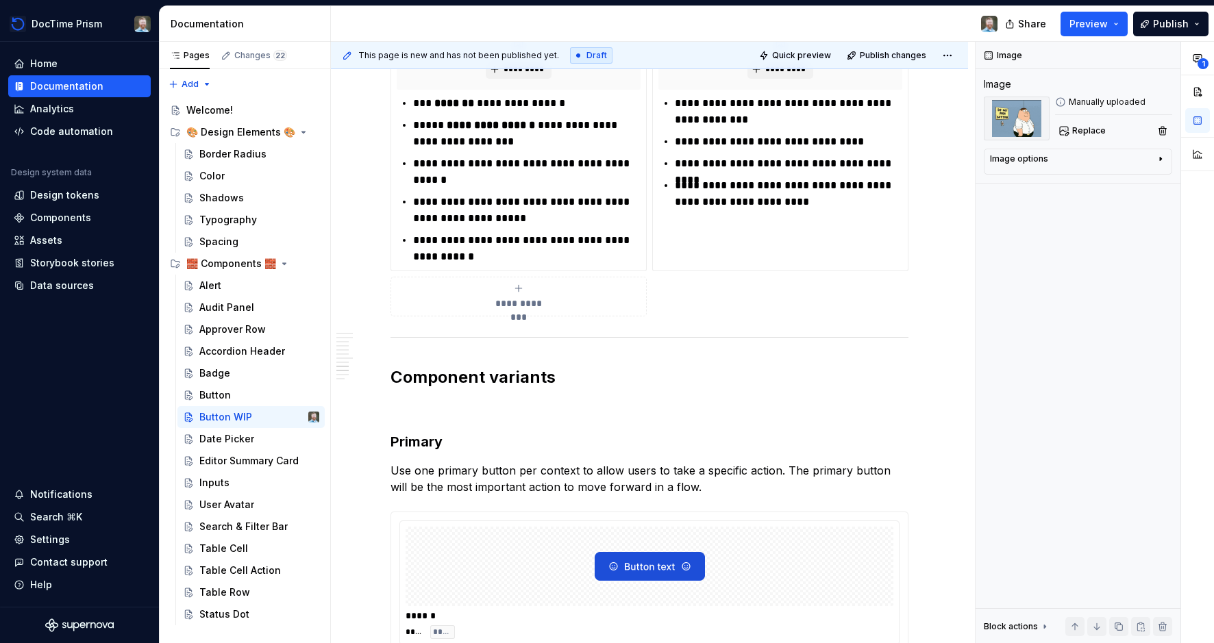
scroll to position [2356, 0]
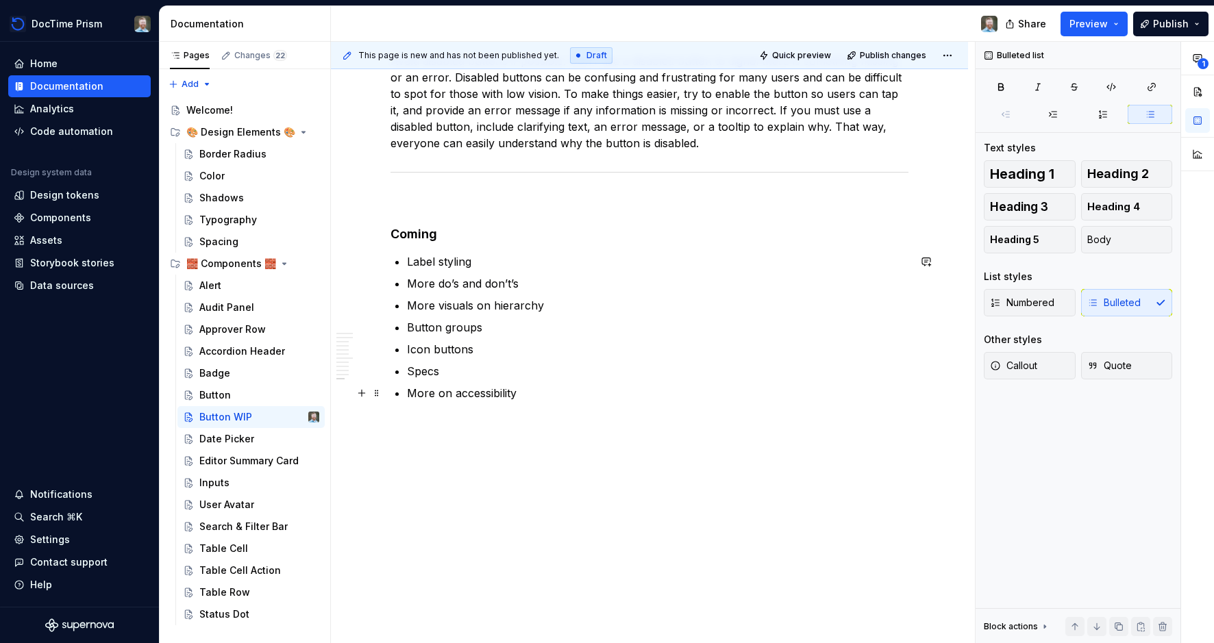
click at [535, 395] on p "More on accessibility" at bounding box center [657, 393] width 501 height 16
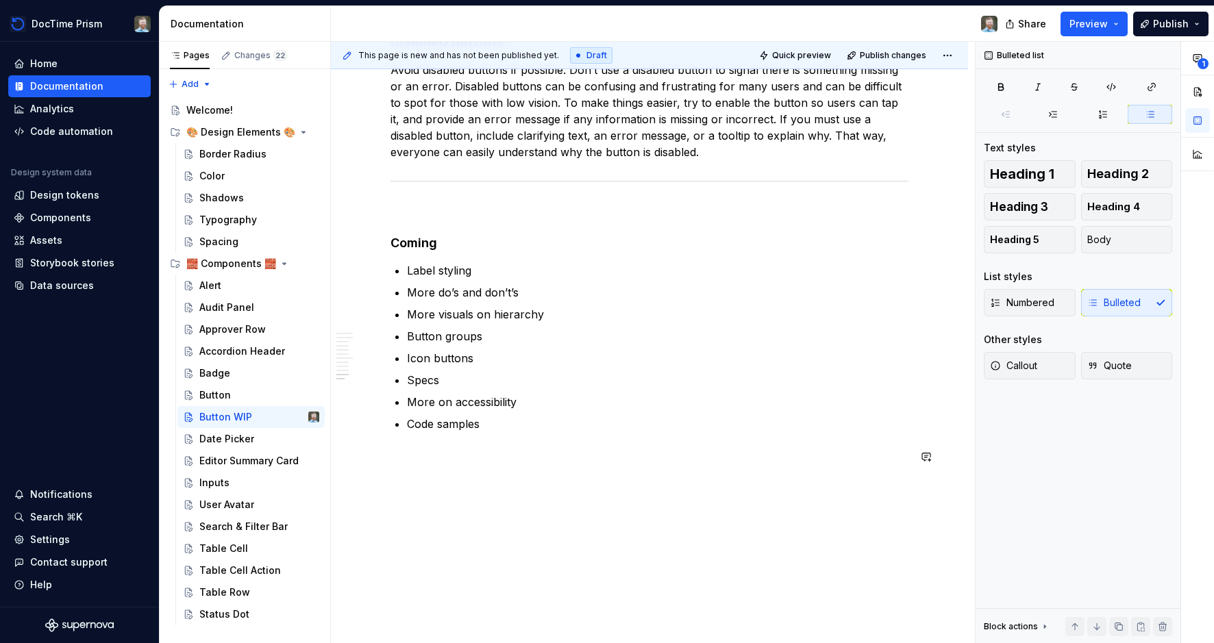
click at [549, 506] on div "This page is new and has not been published yet. Draft Quick preview Publish ch…" at bounding box center [653, 343] width 644 height 602
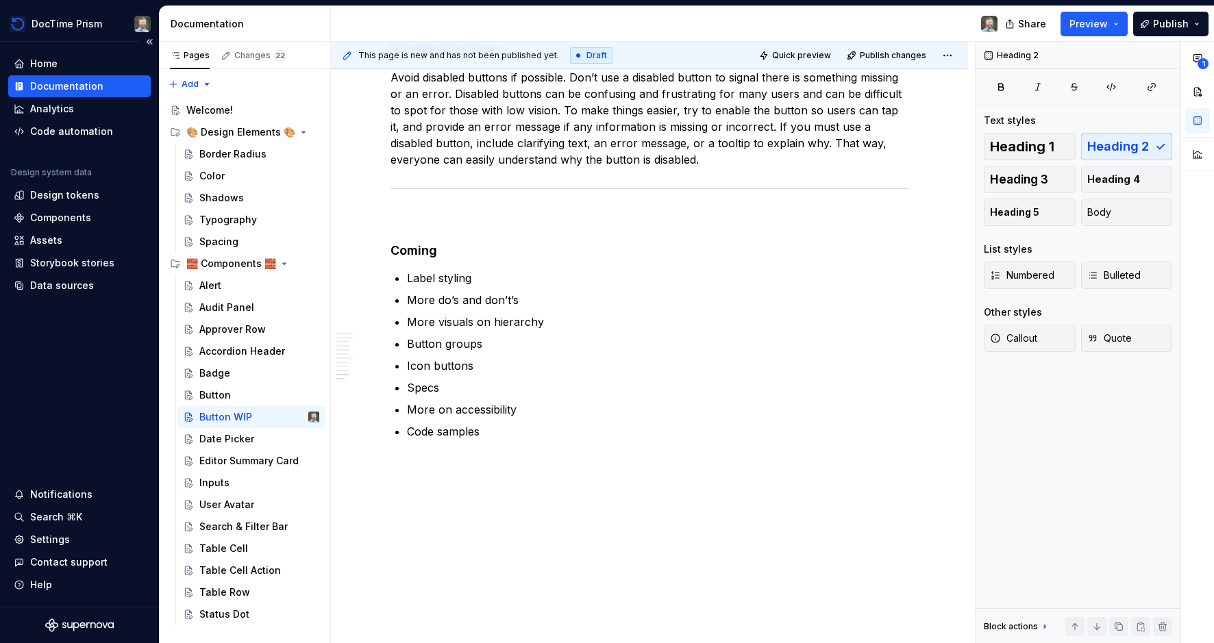
scroll to position [2350, 0]
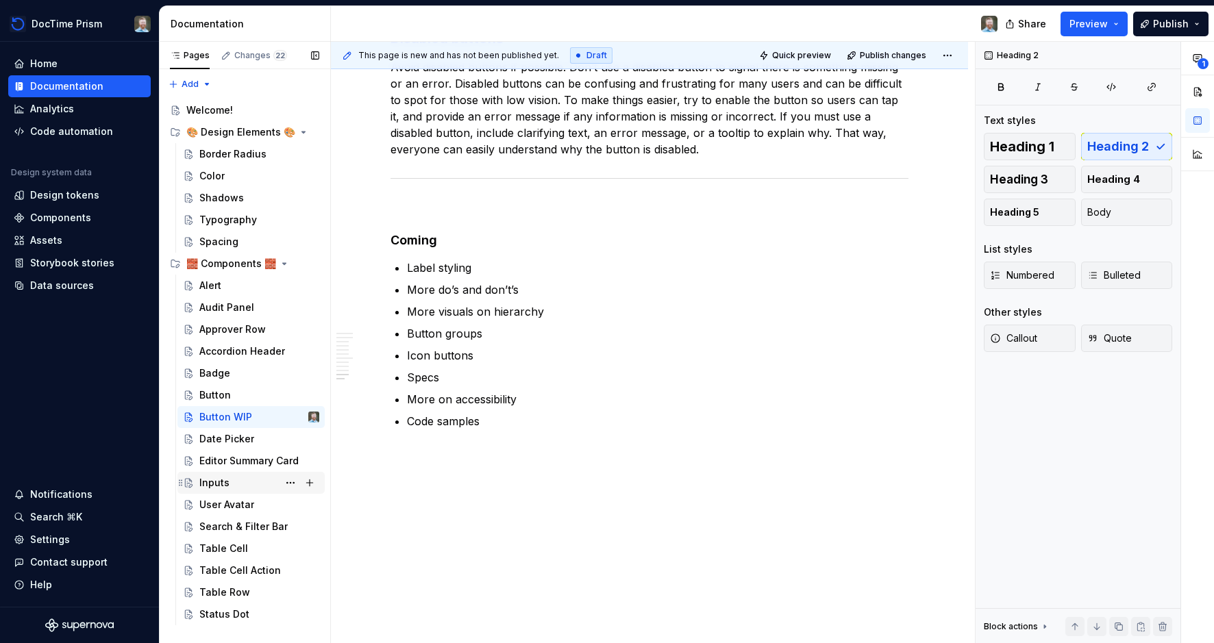
click at [221, 481] on div "Inputs" at bounding box center [214, 483] width 30 height 14
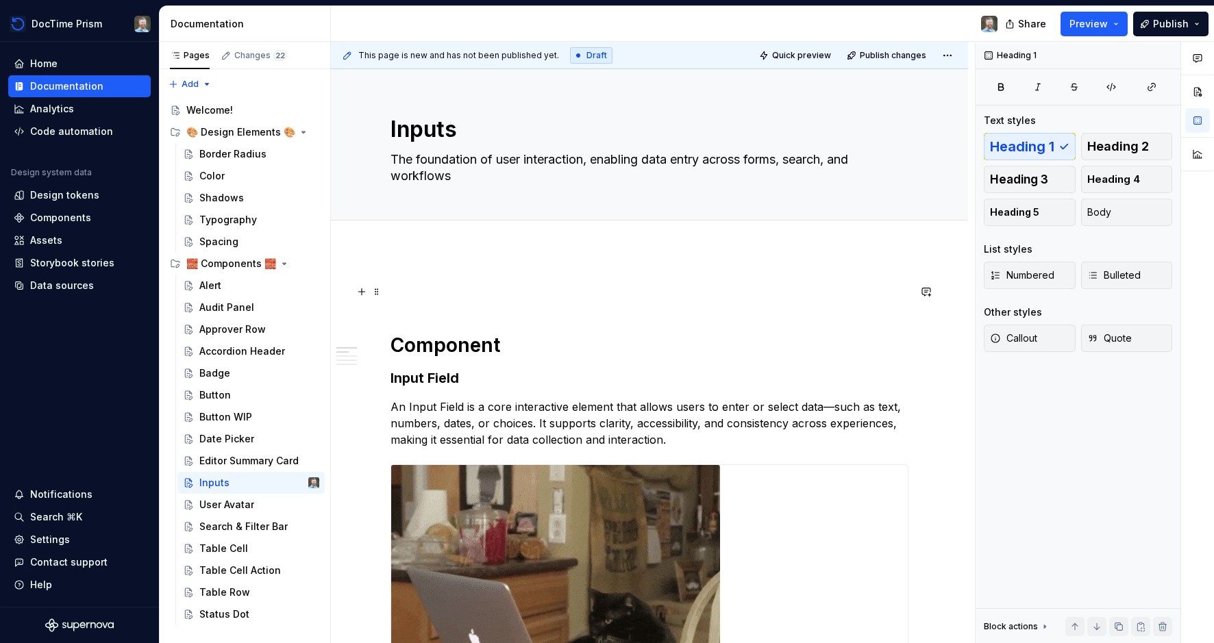
click at [497, 287] on p at bounding box center [649, 292] width 518 height 16
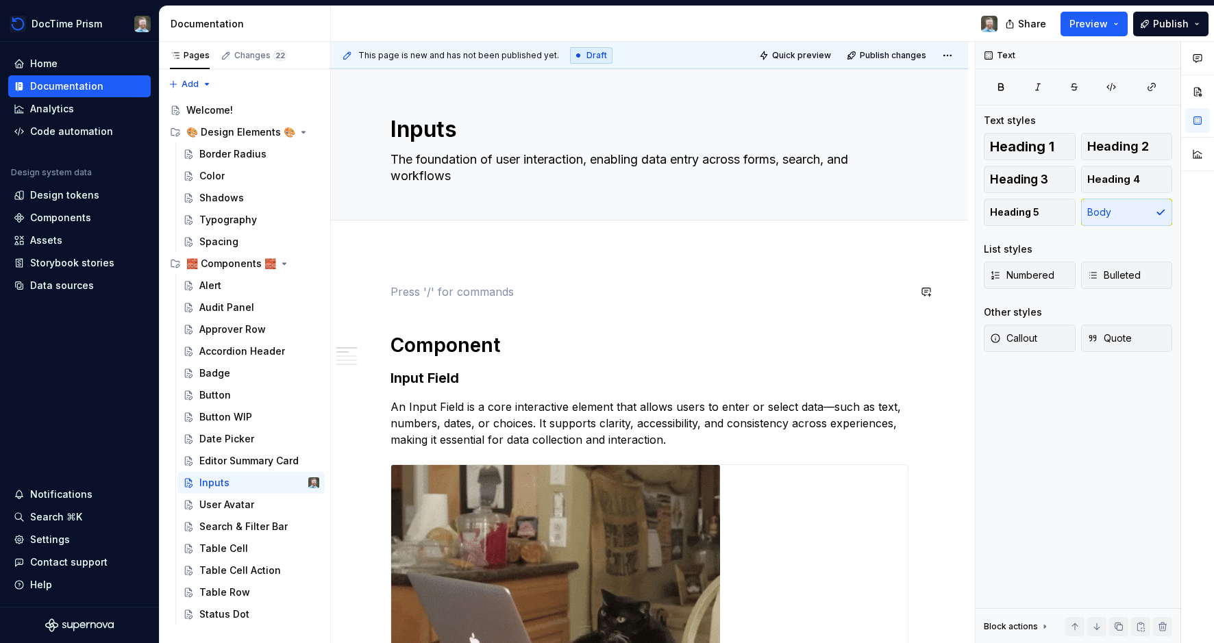
click at [504, 266] on div "This page is new and has not been published yet. Draft Quick preview Publish ch…" at bounding box center [653, 343] width 644 height 602
click at [503, 238] on div "Add tab" at bounding box center [649, 235] width 518 height 19
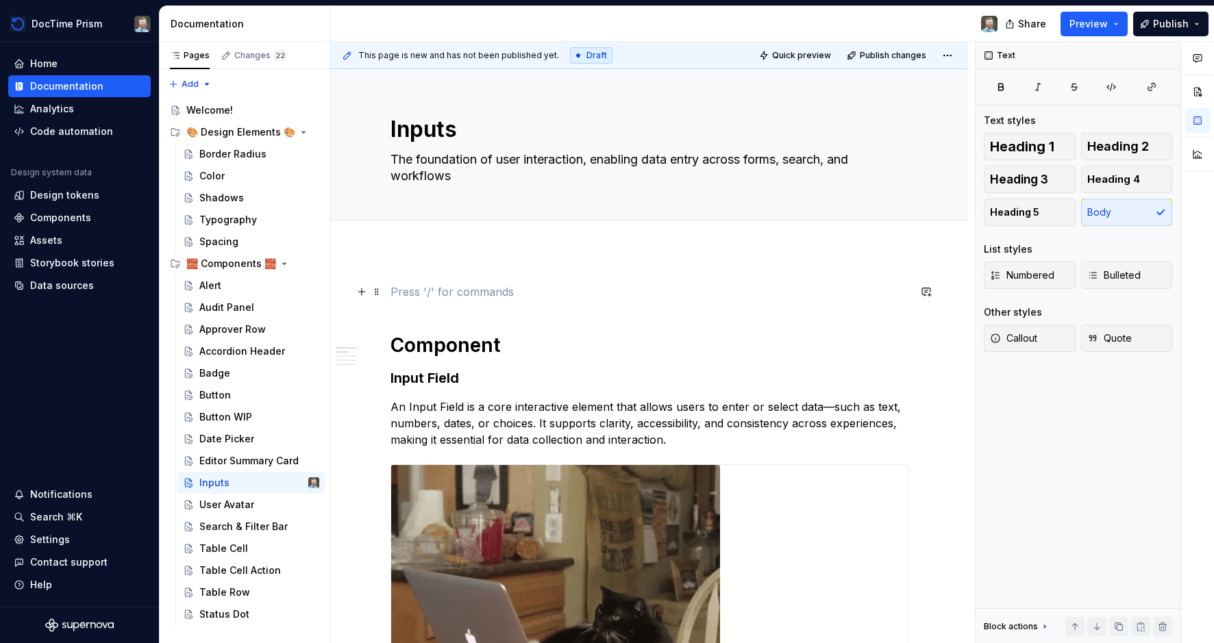
click at [484, 284] on p at bounding box center [649, 292] width 518 height 16
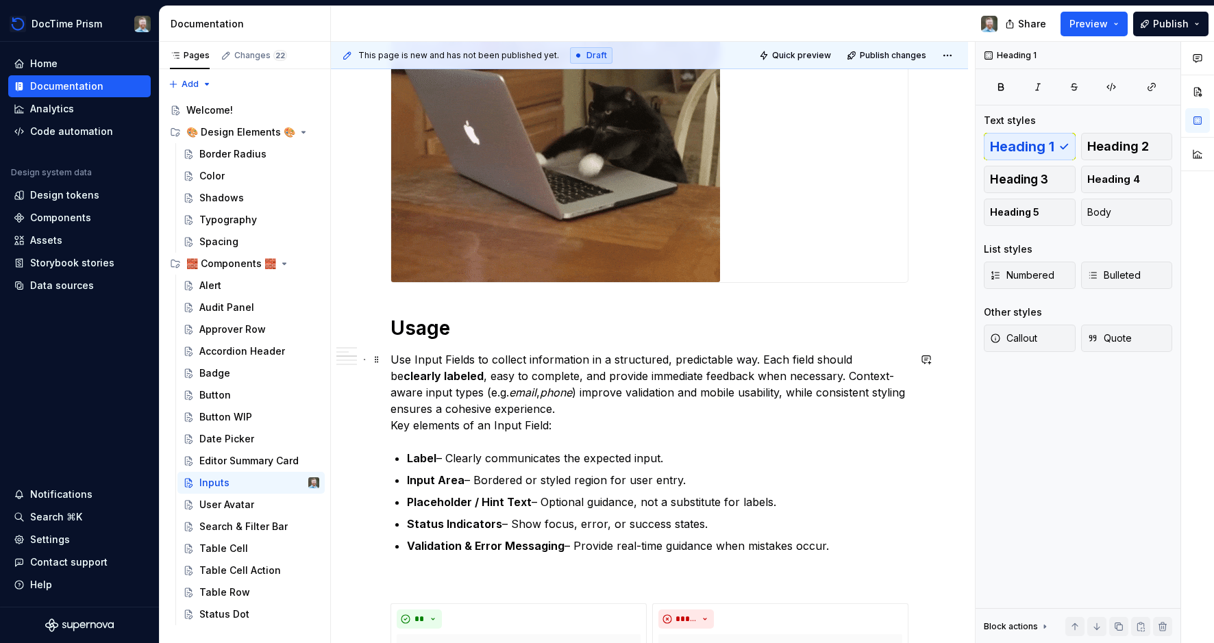
scroll to position [463, 0]
drag, startPoint x: 419, startPoint y: 421, endPoint x: 411, endPoint y: 423, distance: 8.5
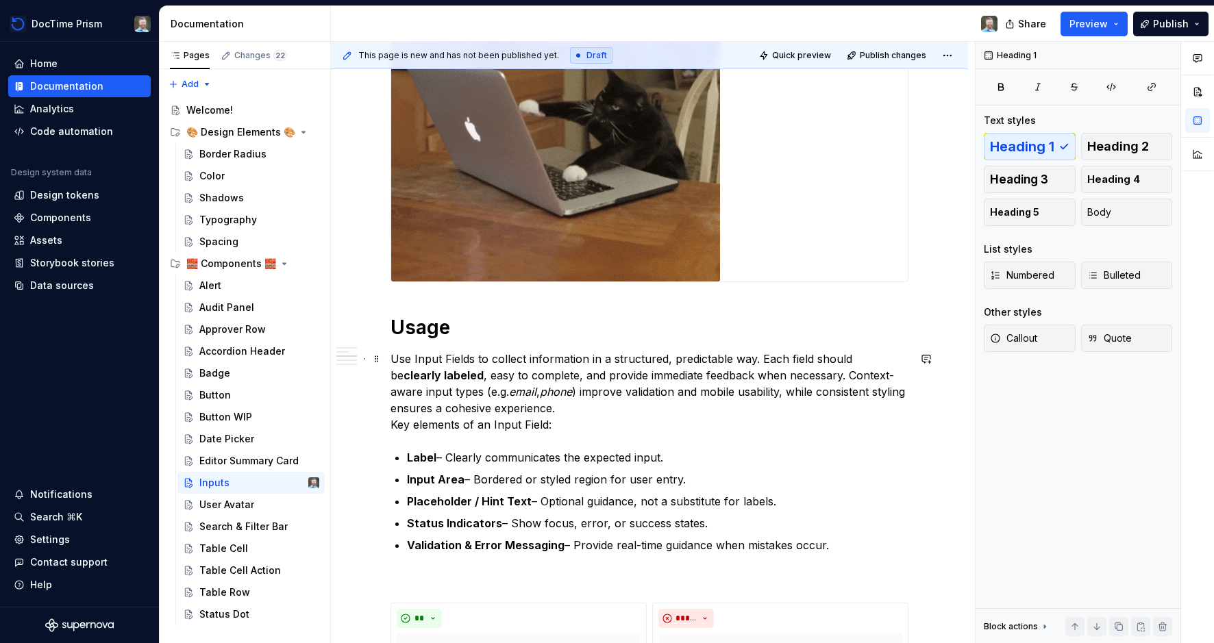
click at [419, 421] on p "Use Input Fields to collect information in a structured, predictable way. Each …" at bounding box center [649, 392] width 518 height 82
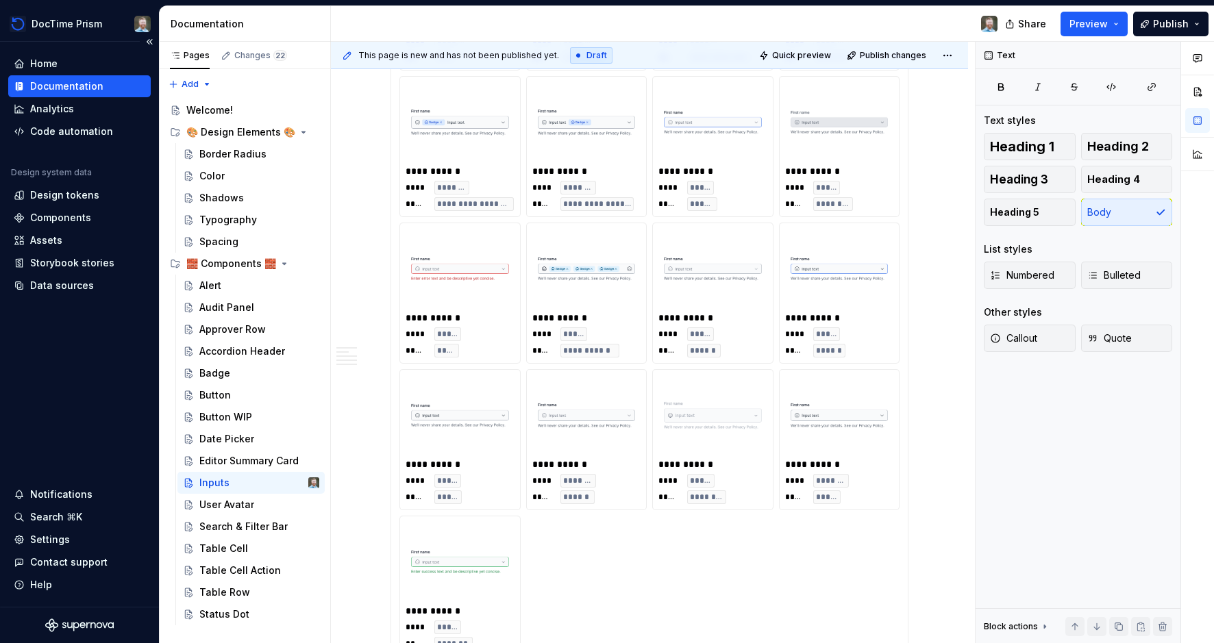
scroll to position [2505, 0]
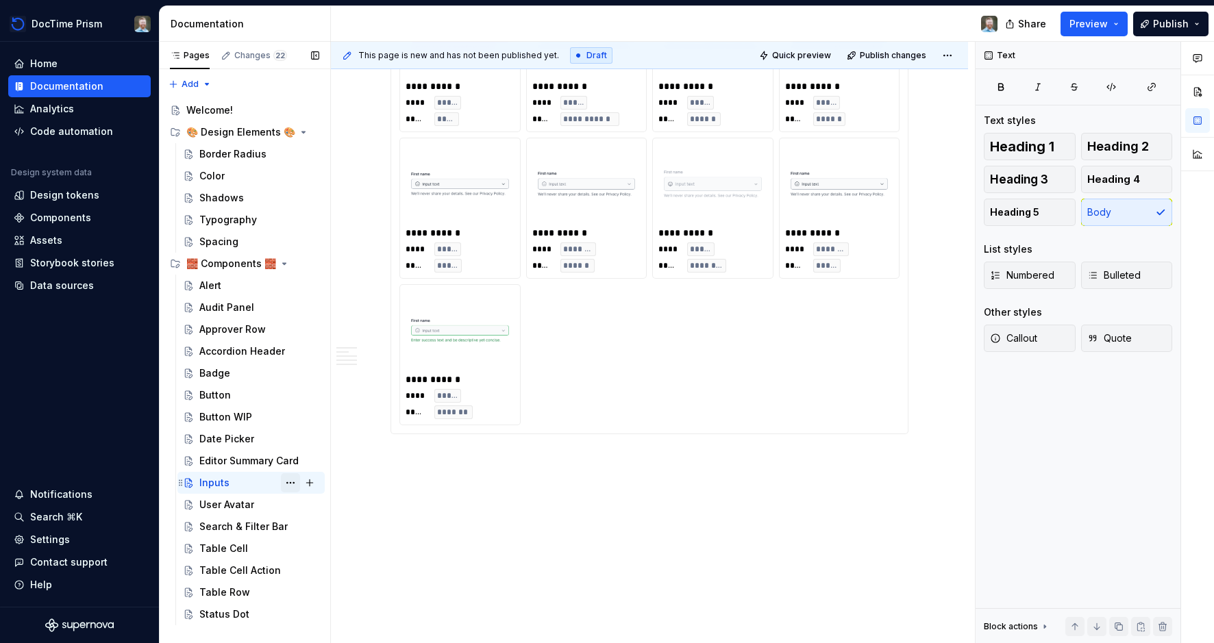
click at [290, 482] on button "Page tree" at bounding box center [290, 482] width 19 height 19
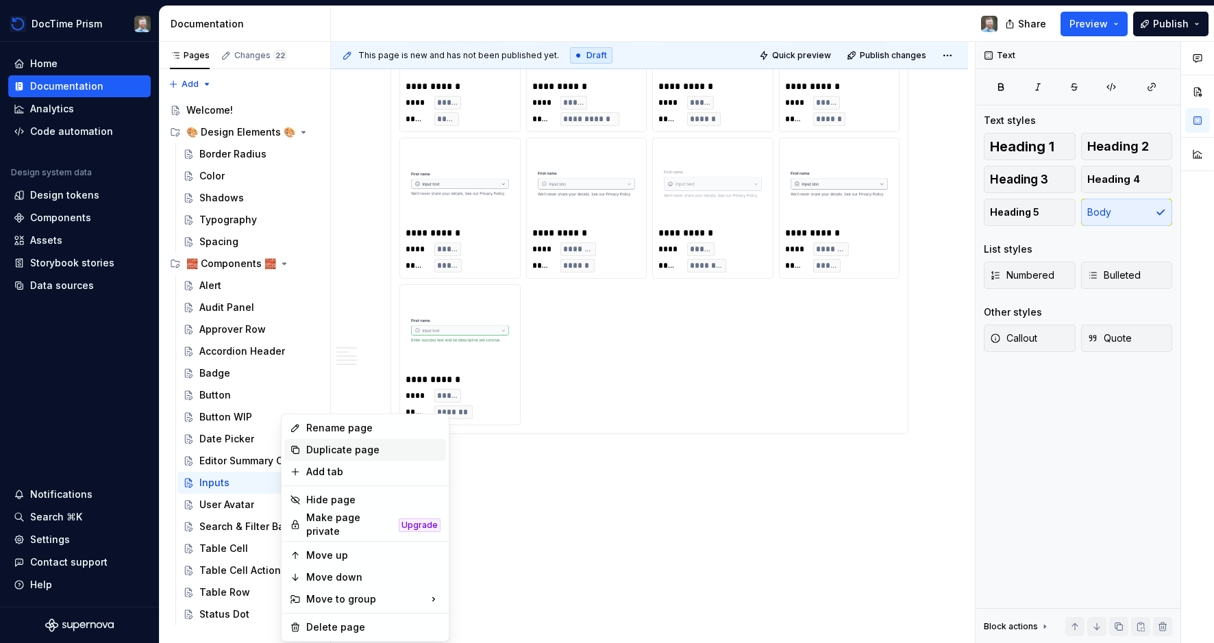
click at [324, 447] on div "Duplicate page" at bounding box center [373, 450] width 134 height 14
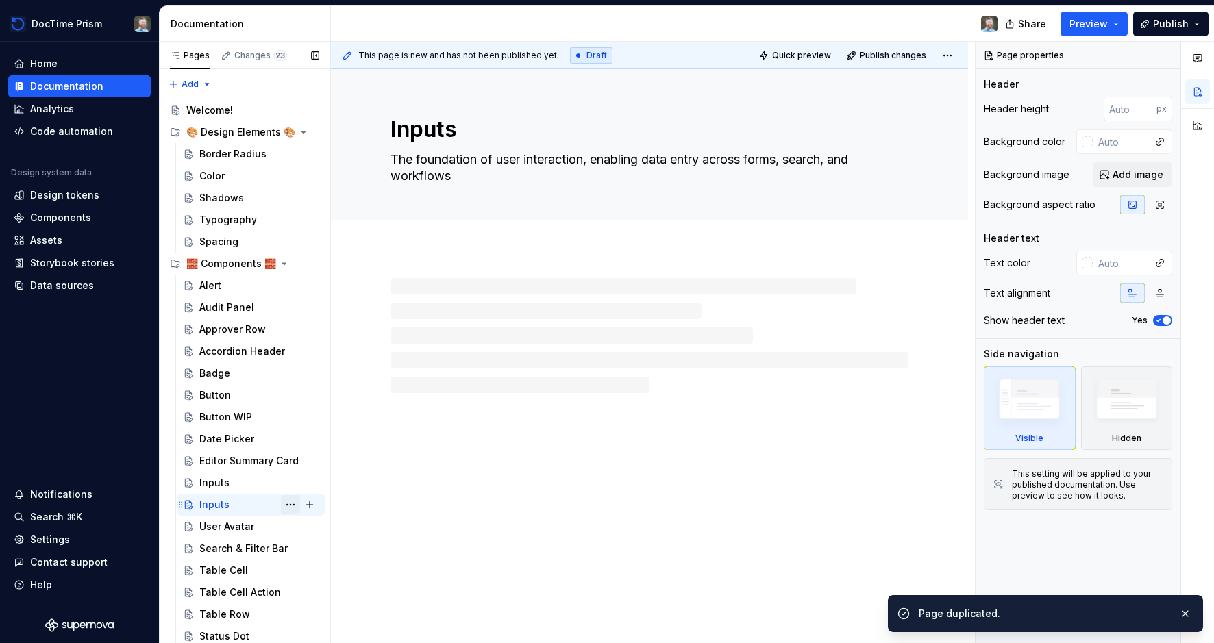
click at [292, 506] on button "Page tree" at bounding box center [290, 504] width 19 height 19
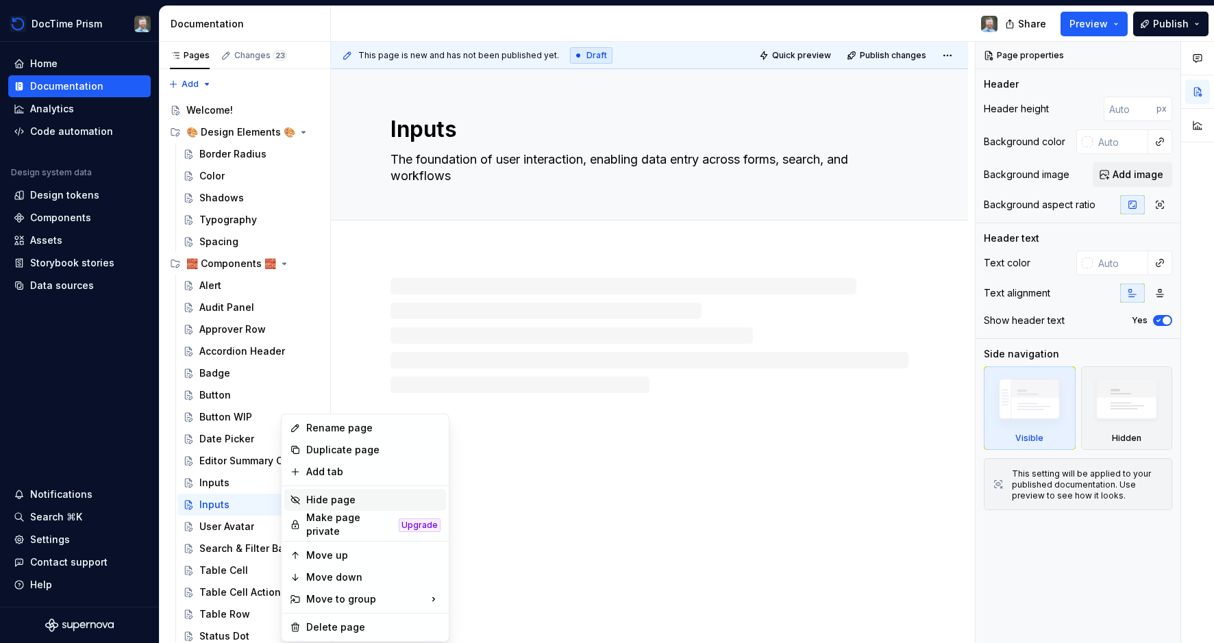
type textarea "*"
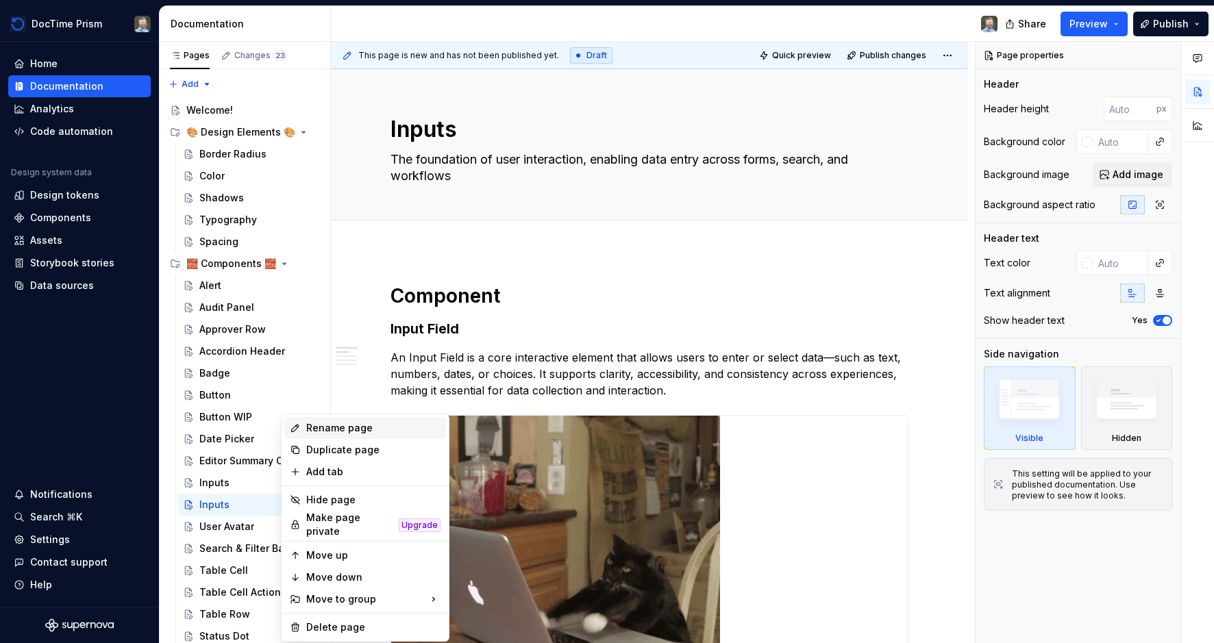
click at [296, 425] on icon at bounding box center [295, 428] width 7 height 7
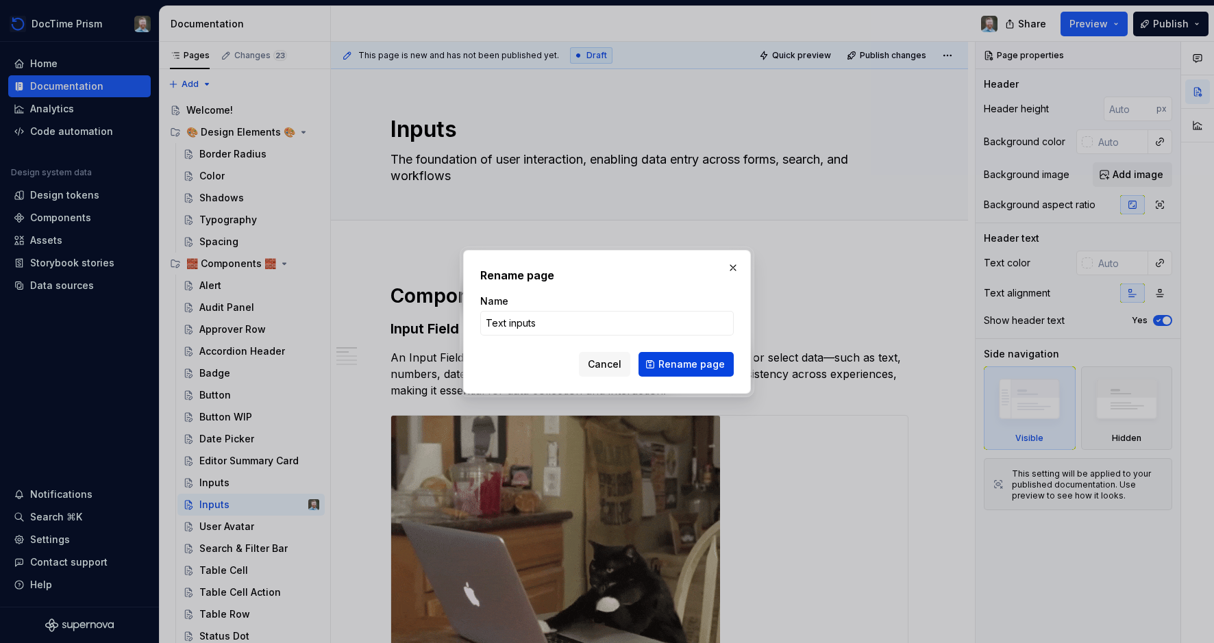
type input "Text inputs"
click at [681, 367] on span "Rename page" at bounding box center [691, 365] width 66 height 14
type textarea "*"
type textarea "Text inputs"
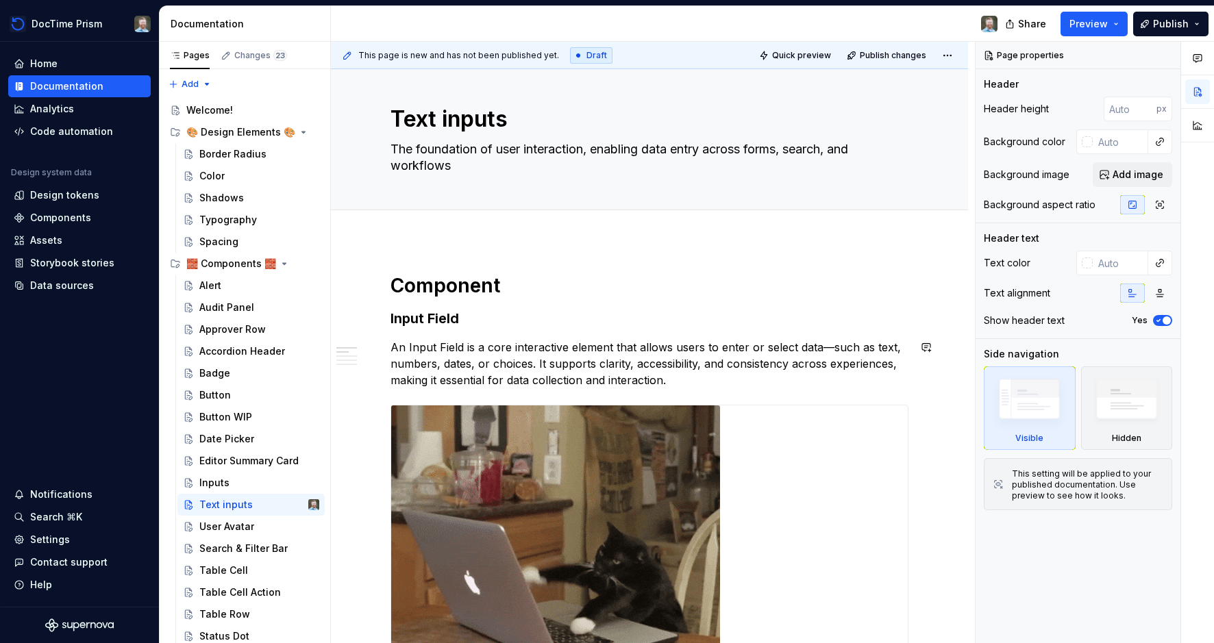
scroll to position [13, 0]
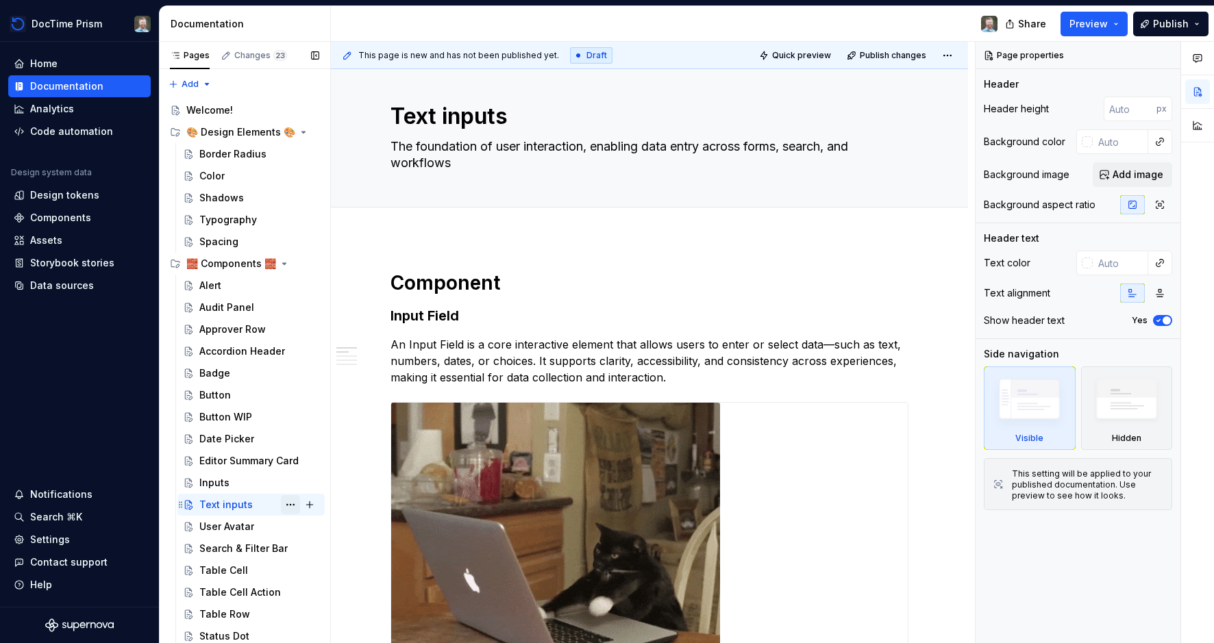
click at [293, 506] on button "Page tree" at bounding box center [290, 504] width 19 height 19
type textarea "*"
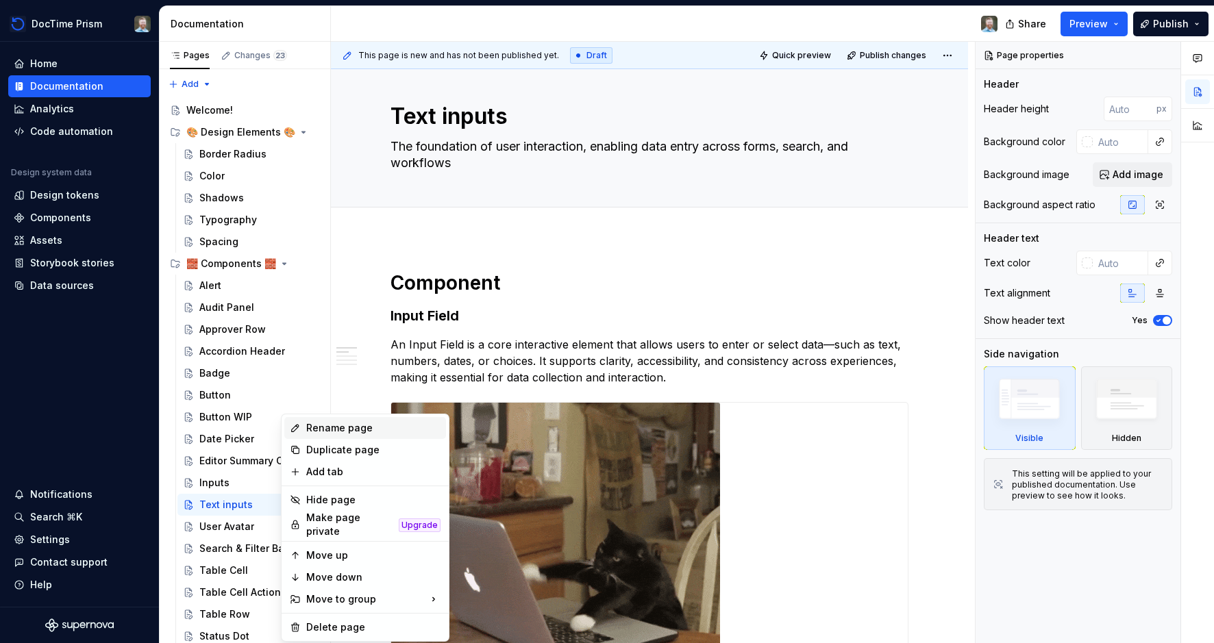
click at [328, 432] on div "Rename page" at bounding box center [373, 428] width 134 height 14
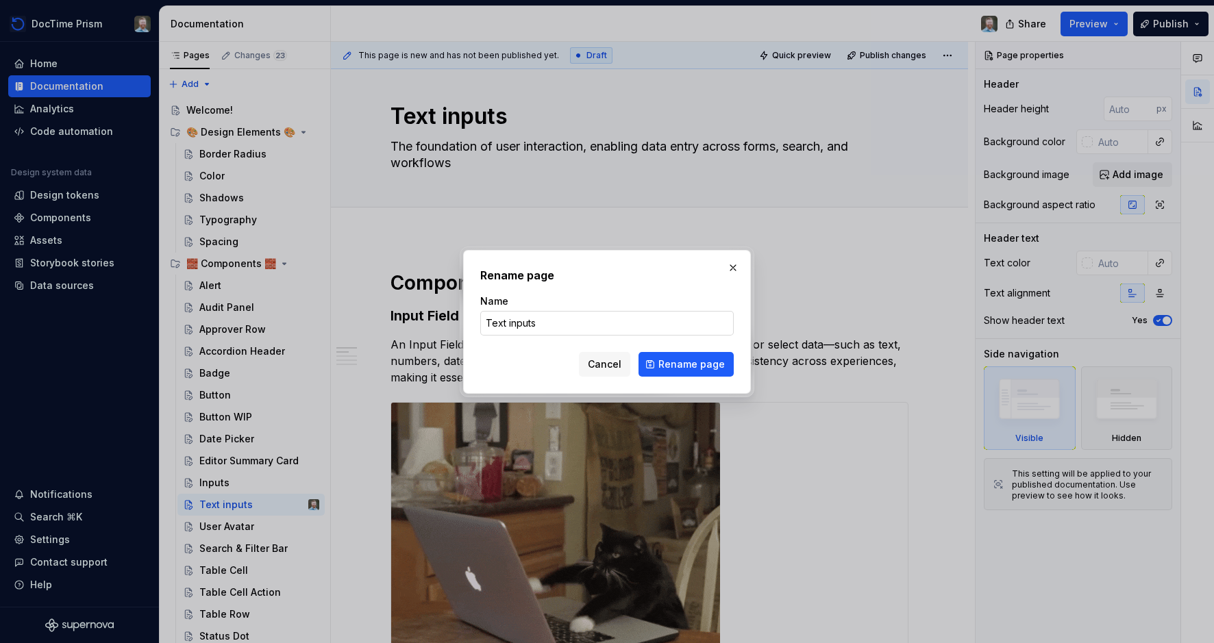
click at [573, 324] on input "Text inputs" at bounding box center [606, 323] width 253 height 25
type input "Text inputs - WIP"
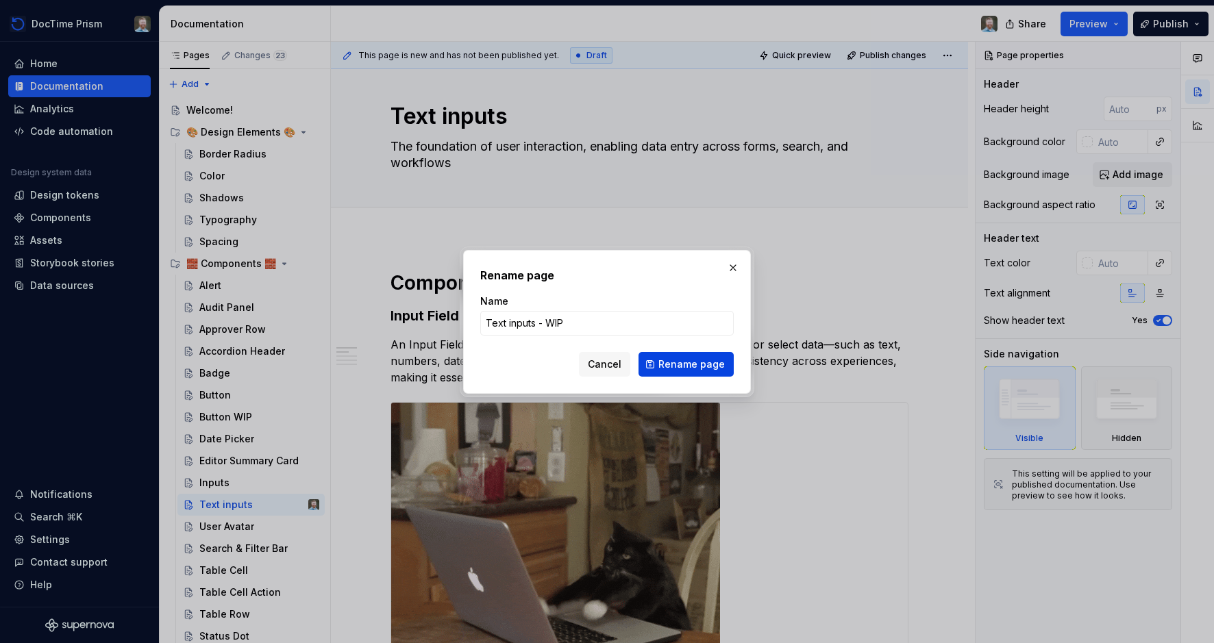
click at [671, 367] on span "Rename page" at bounding box center [691, 365] width 66 height 14
type textarea "*"
type textarea "Text inputs - WIP"
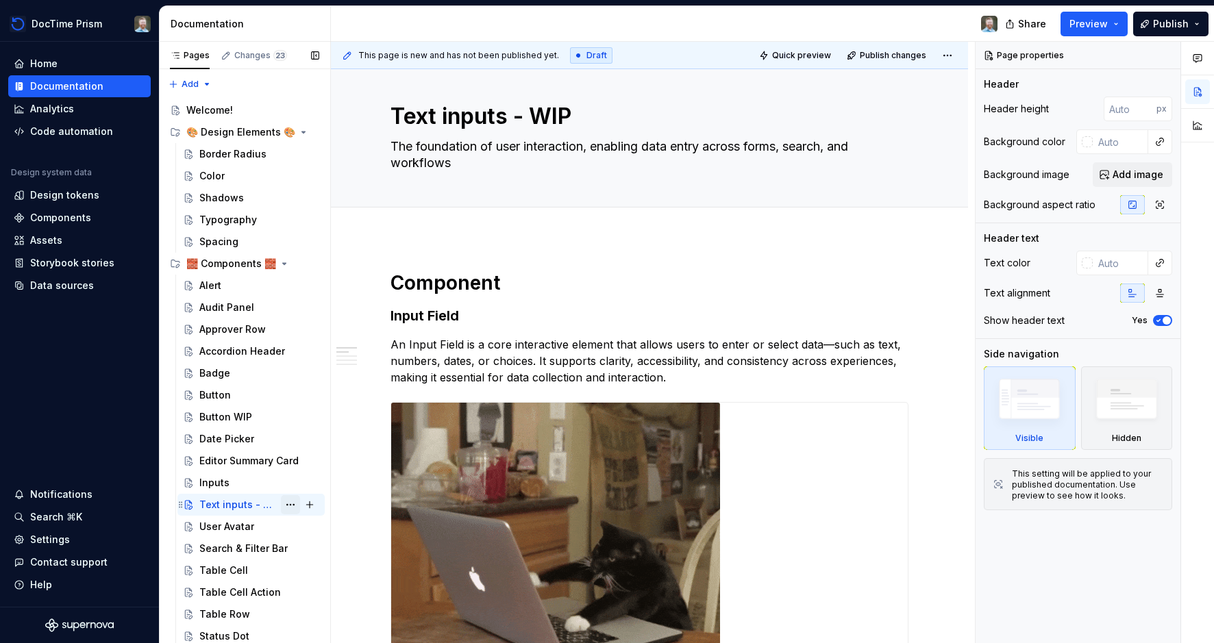
click at [292, 506] on button "Page tree" at bounding box center [290, 504] width 19 height 19
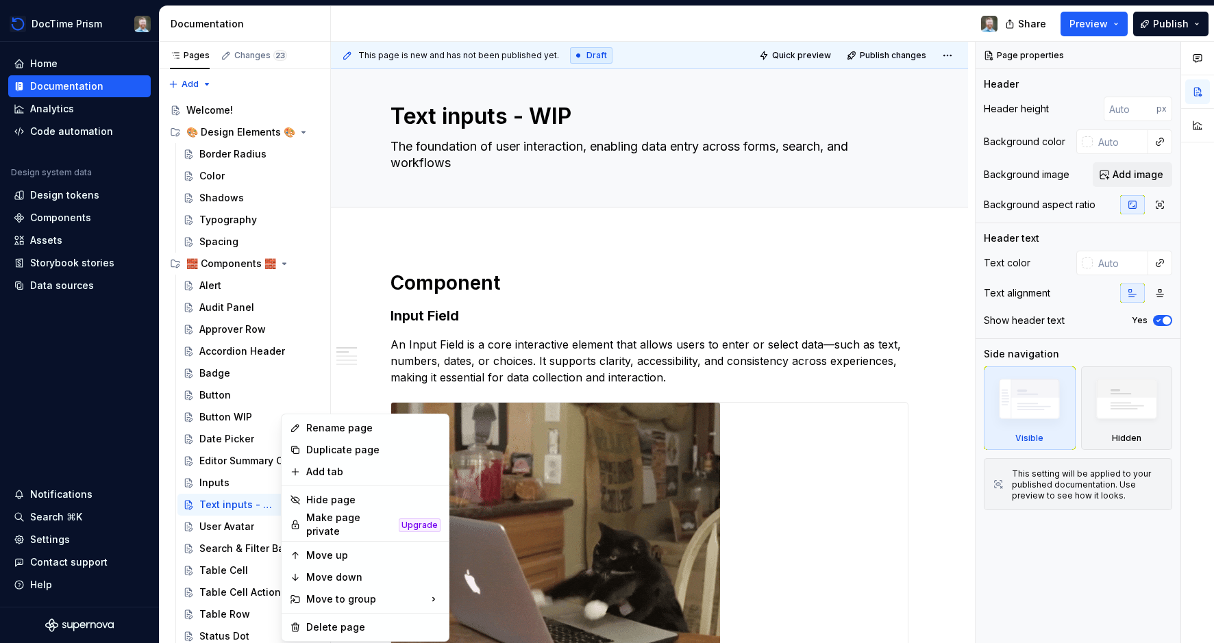
click at [301, 501] on div "Hide page" at bounding box center [365, 500] width 162 height 22
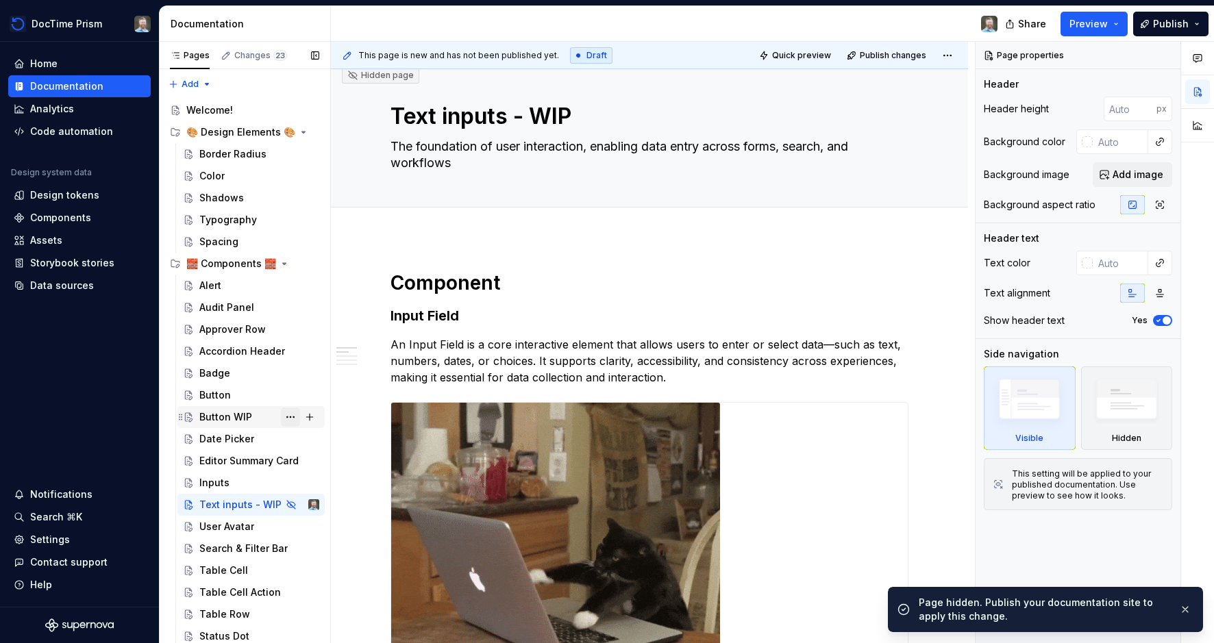
click at [288, 417] on button "Page tree" at bounding box center [290, 417] width 19 height 19
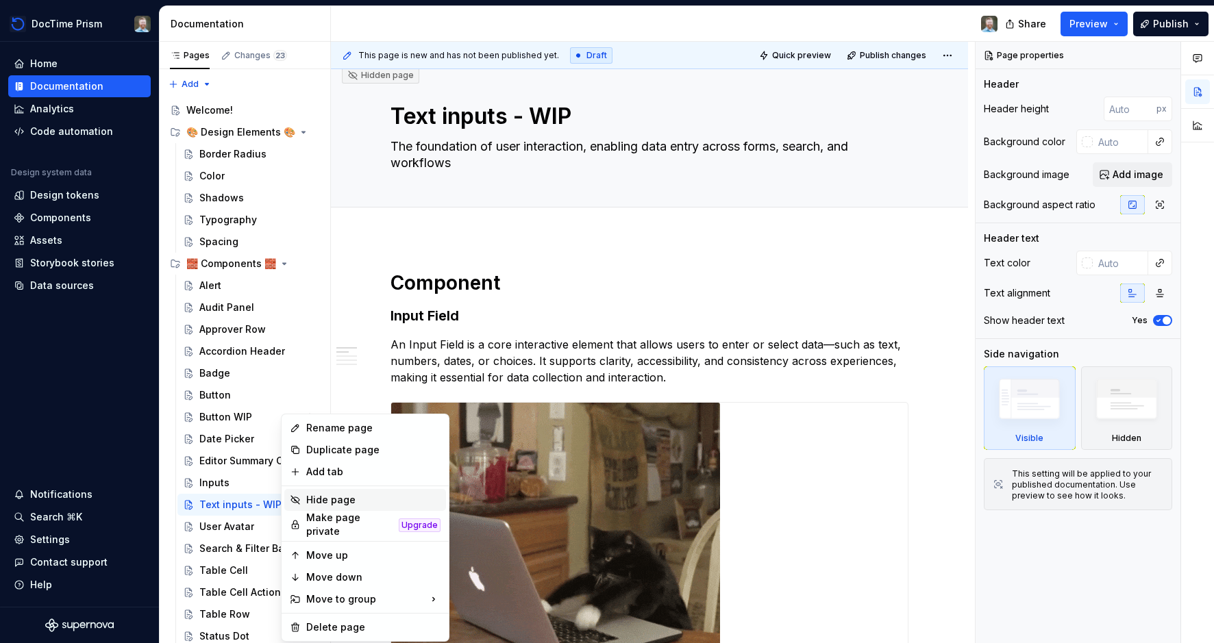
click at [314, 495] on div "Hide page" at bounding box center [373, 500] width 134 height 14
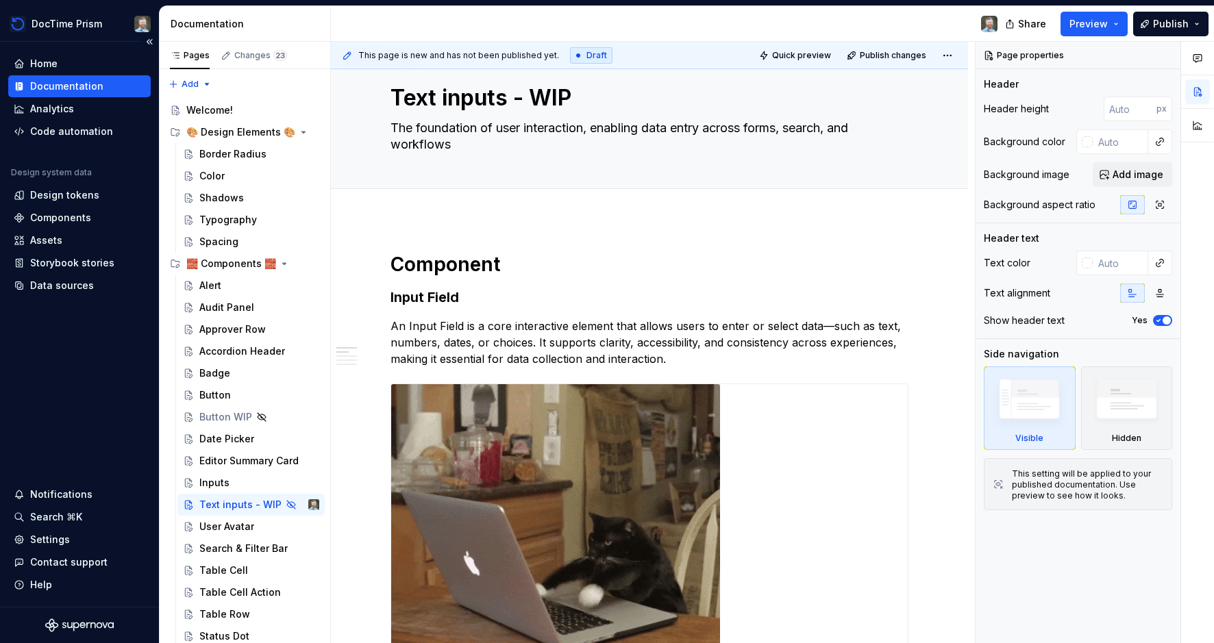
scroll to position [0, 0]
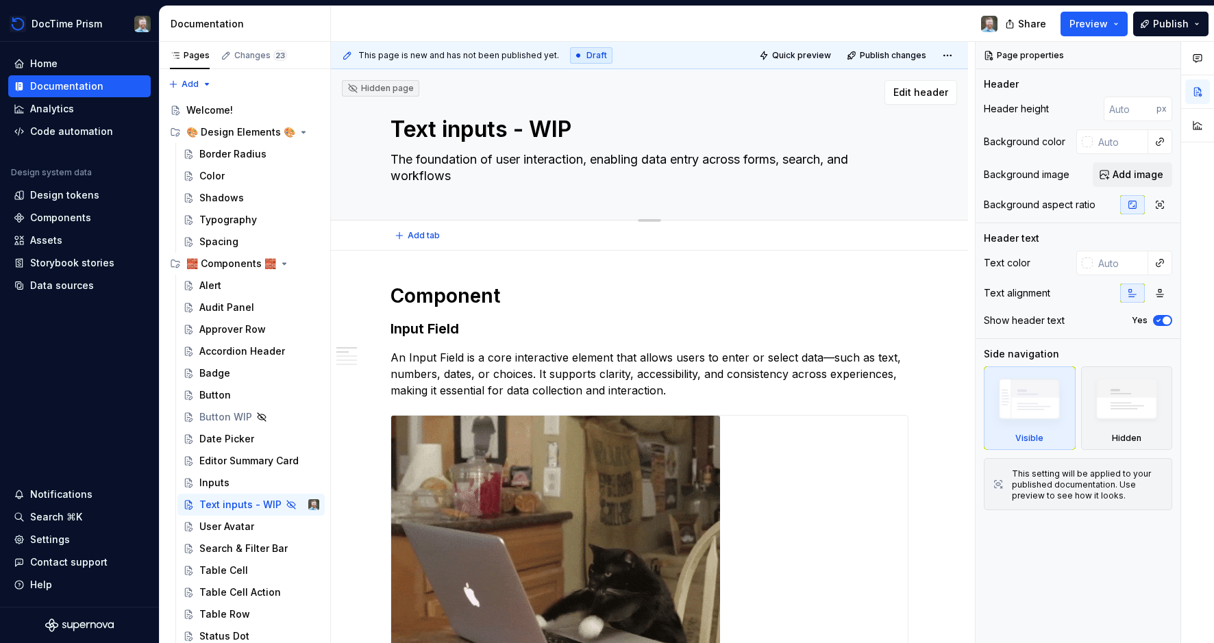
click at [433, 162] on textarea "The foundation of user interaction, enabling data entry across forms, search, a…" at bounding box center [647, 168] width 518 height 38
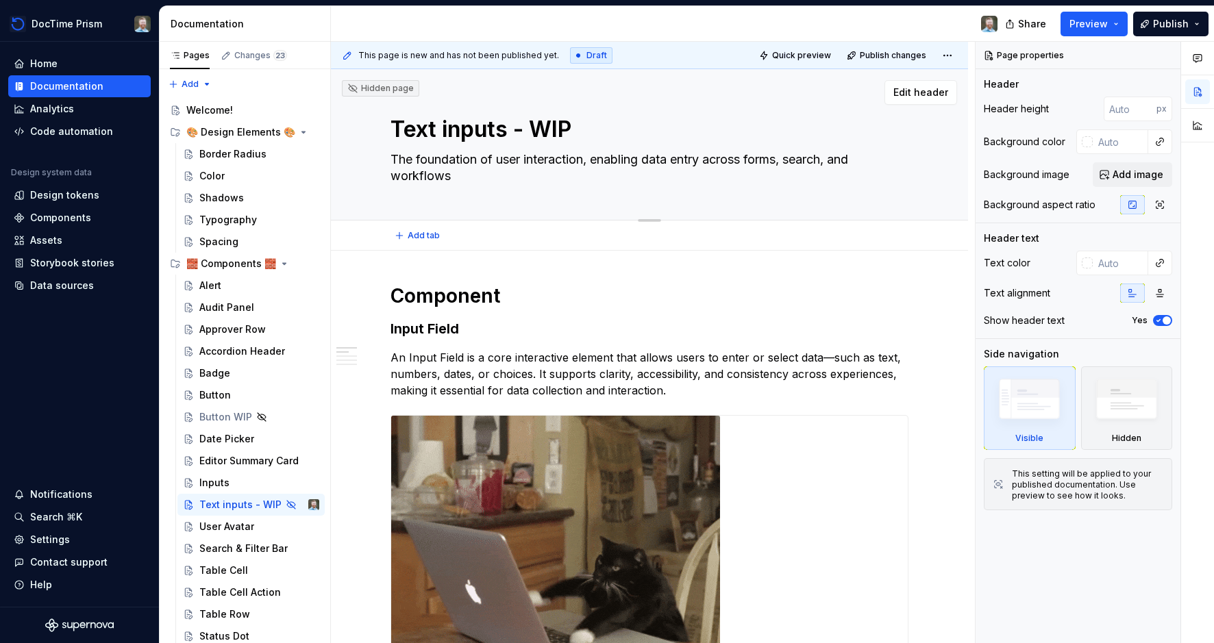
paste textarea "allows users to enter and edit text for tasks like forms, search, and data entr…"
type textarea "*"
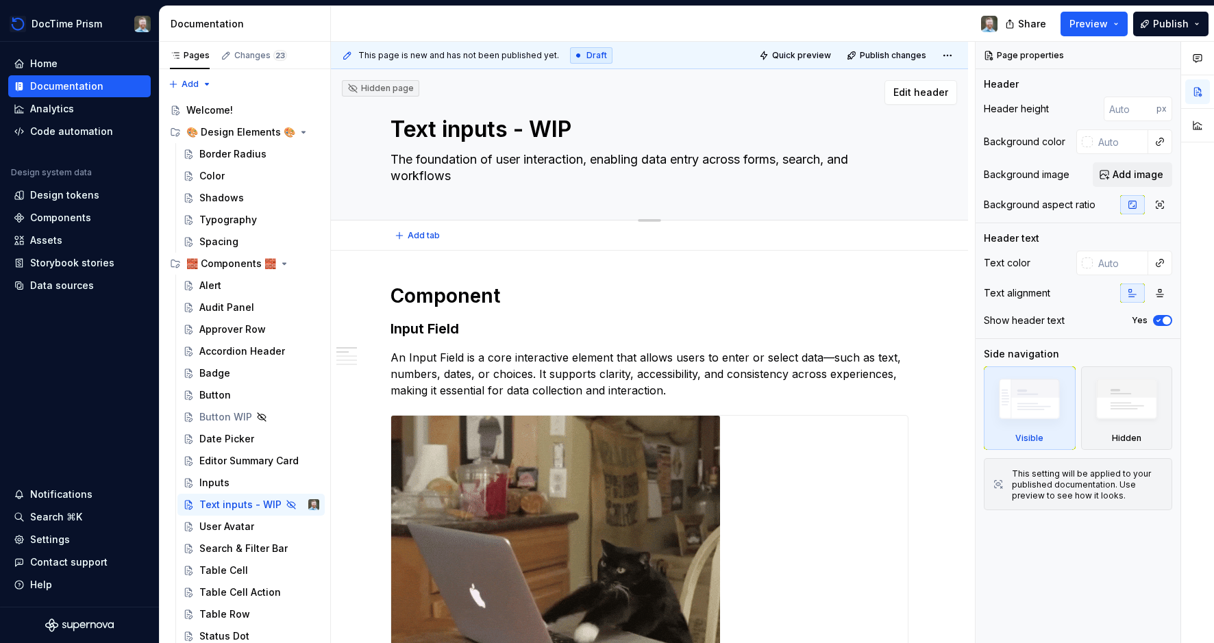
type textarea "allows users to enter and edit text for tasks like forms, search, and data entr…"
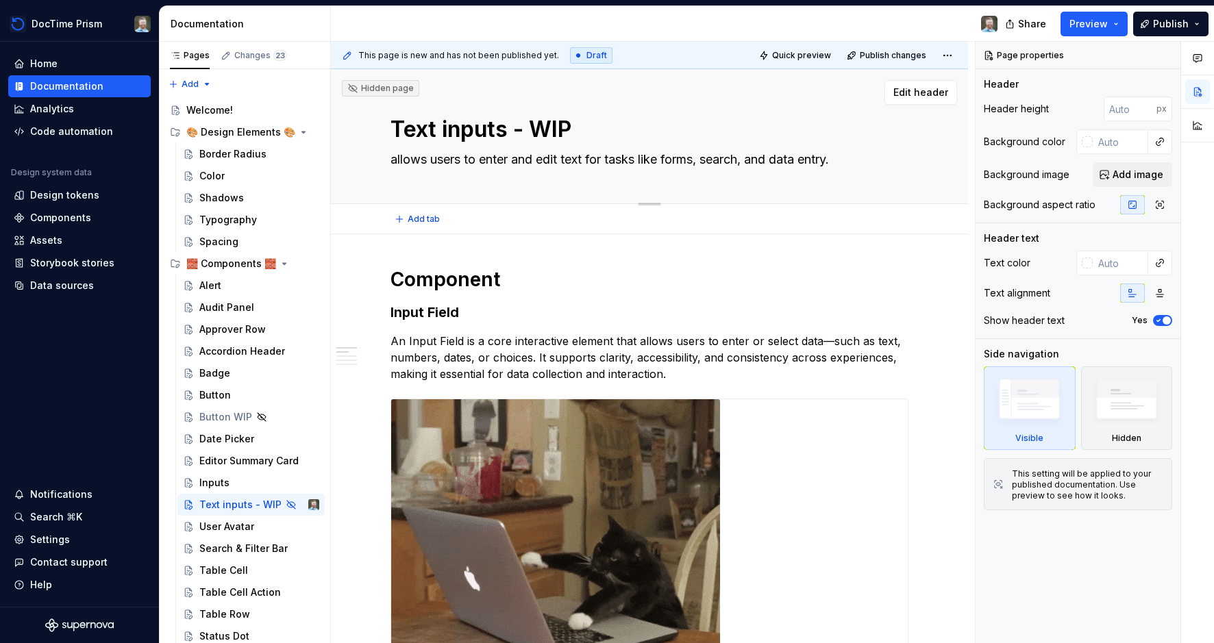
click at [393, 162] on textarea "allows users to enter and edit text for tasks like forms, search, and data entr…" at bounding box center [647, 160] width 518 height 22
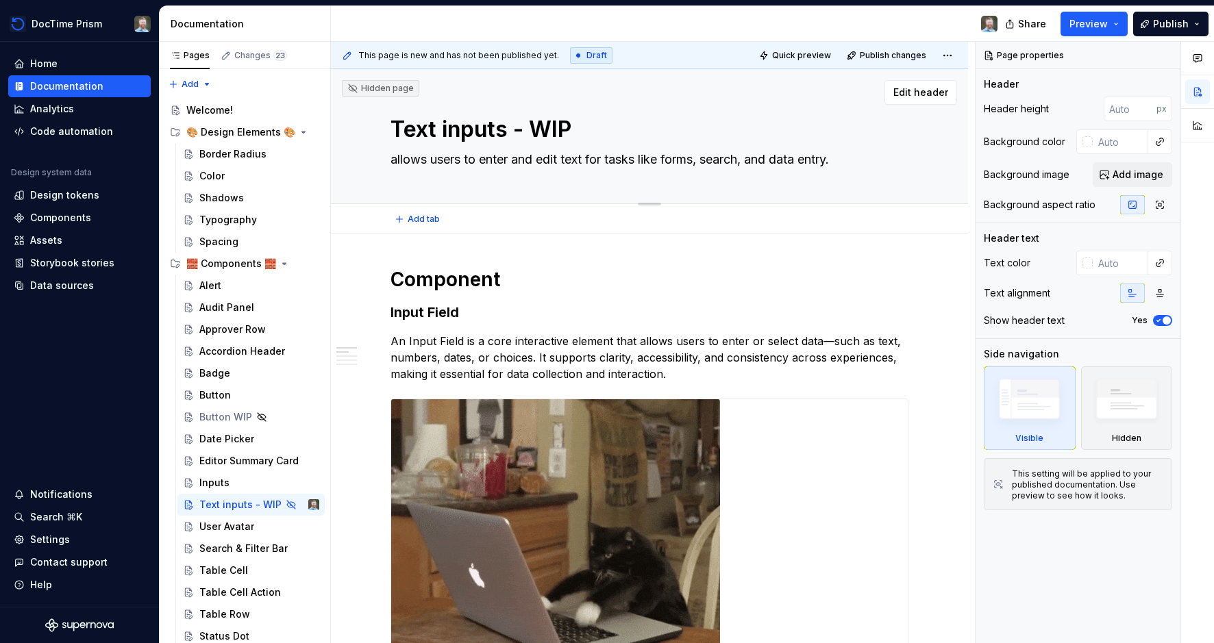
type textarea "*"
type textarea "Allows users to enter and edit text for tasks like forms, search, and data entr…"
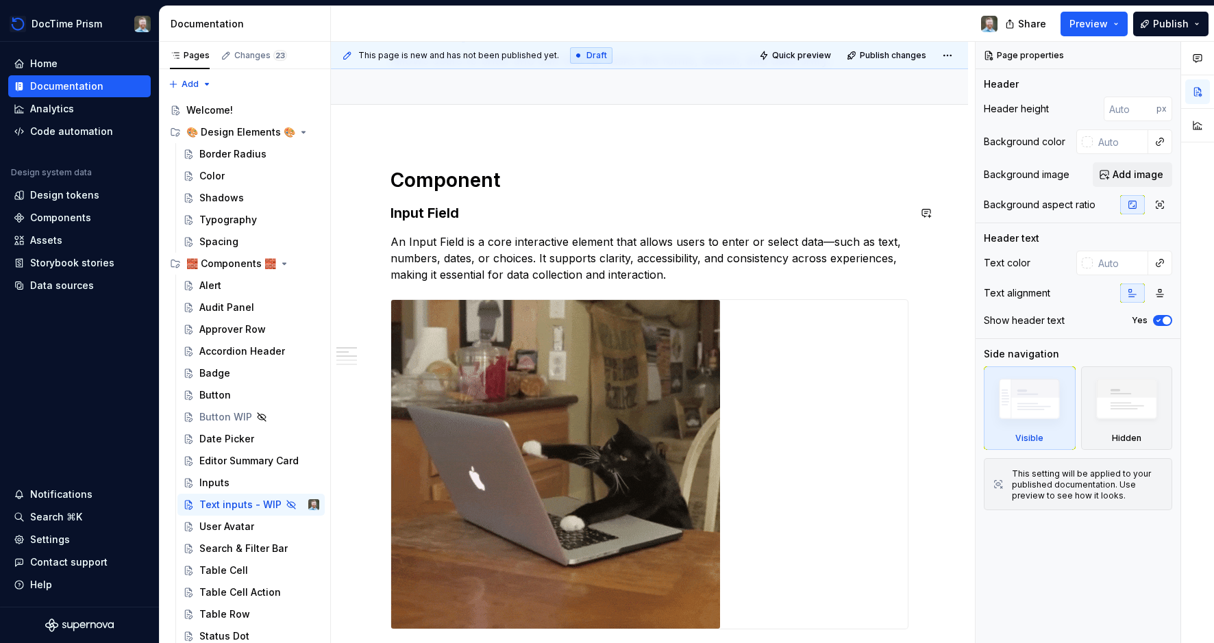
scroll to position [31, 0]
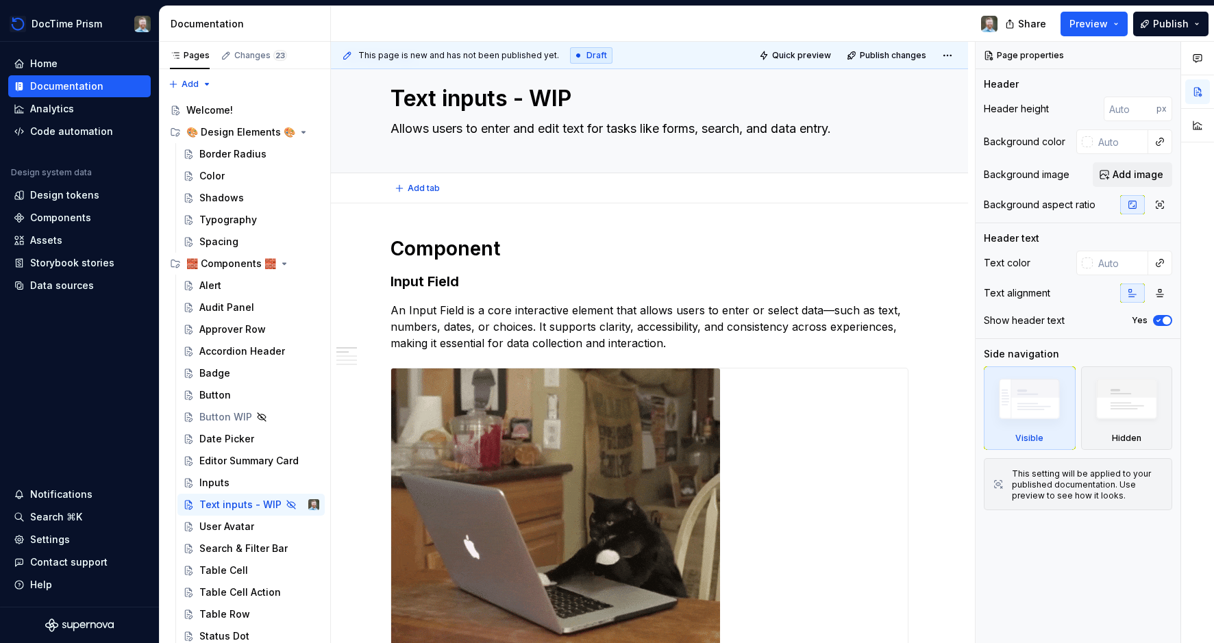
type textarea "*"
type textarea "Allows users to enter and edit text for tasks like forms, search, and data entr…"
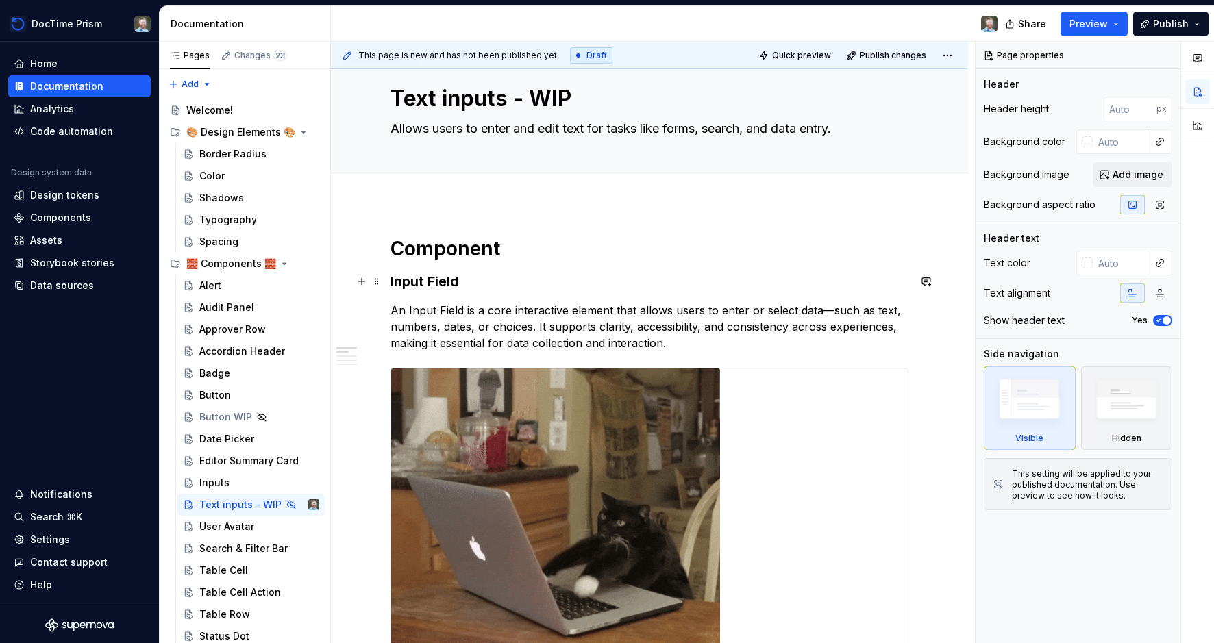
click at [405, 282] on h3 "Input Field" at bounding box center [649, 281] width 518 height 19
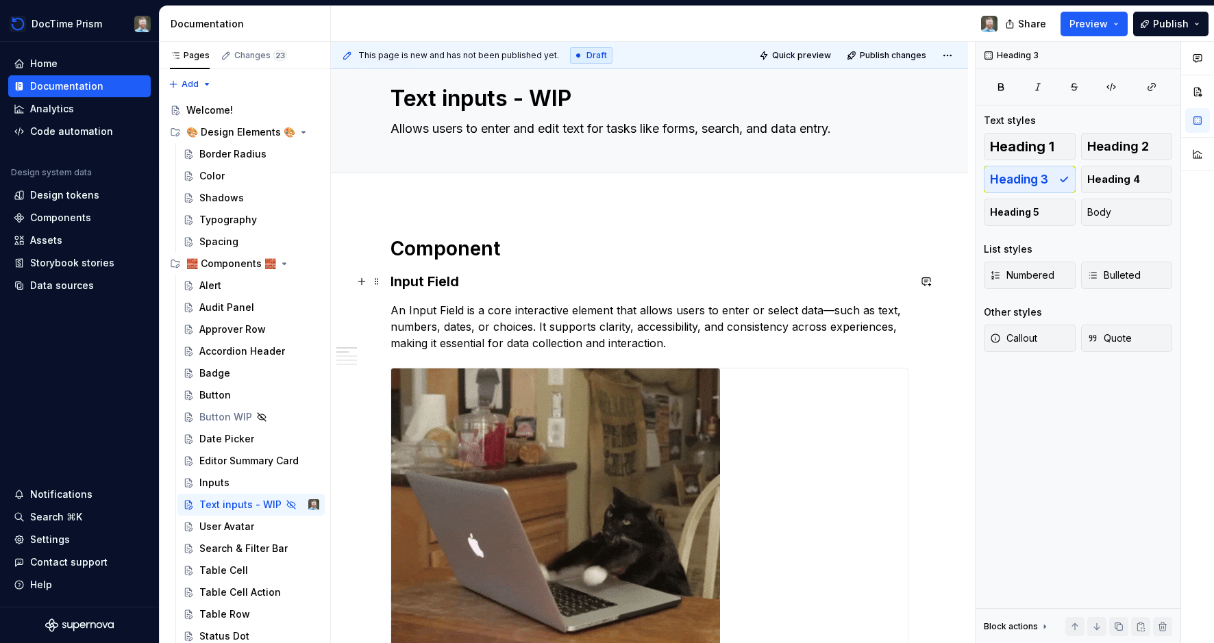
click at [396, 282] on h3 "Input Field" at bounding box center [649, 281] width 518 height 19
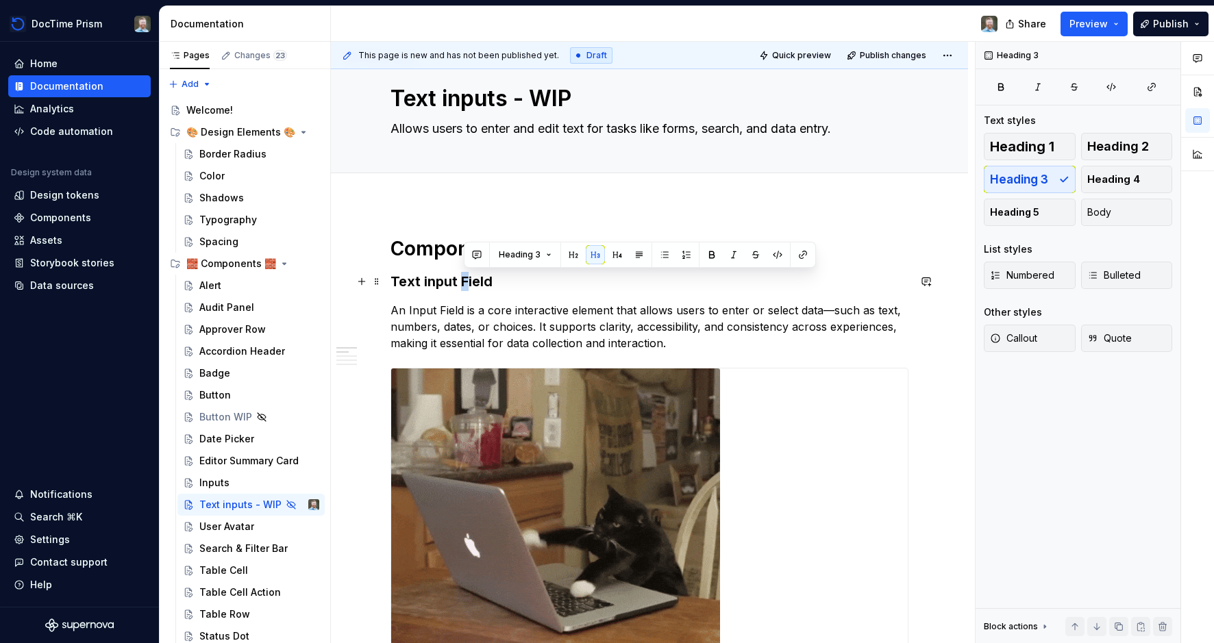
click at [466, 282] on h3 "Text input Field" at bounding box center [649, 281] width 518 height 19
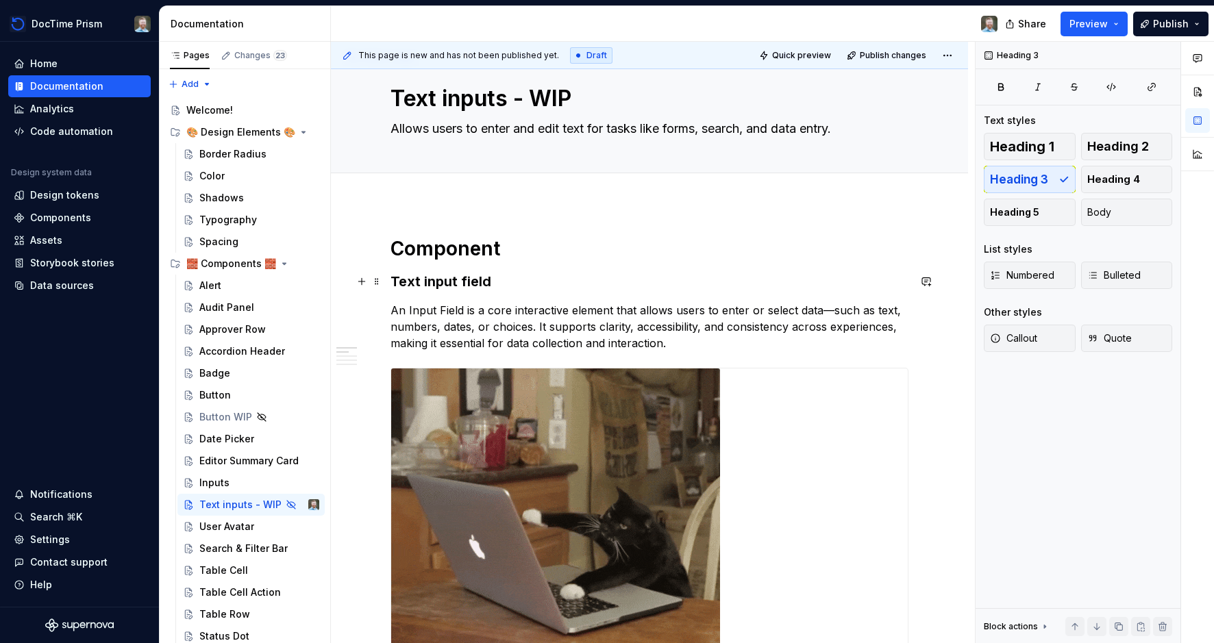
click at [552, 282] on h3 "Text input field" at bounding box center [649, 281] width 518 height 19
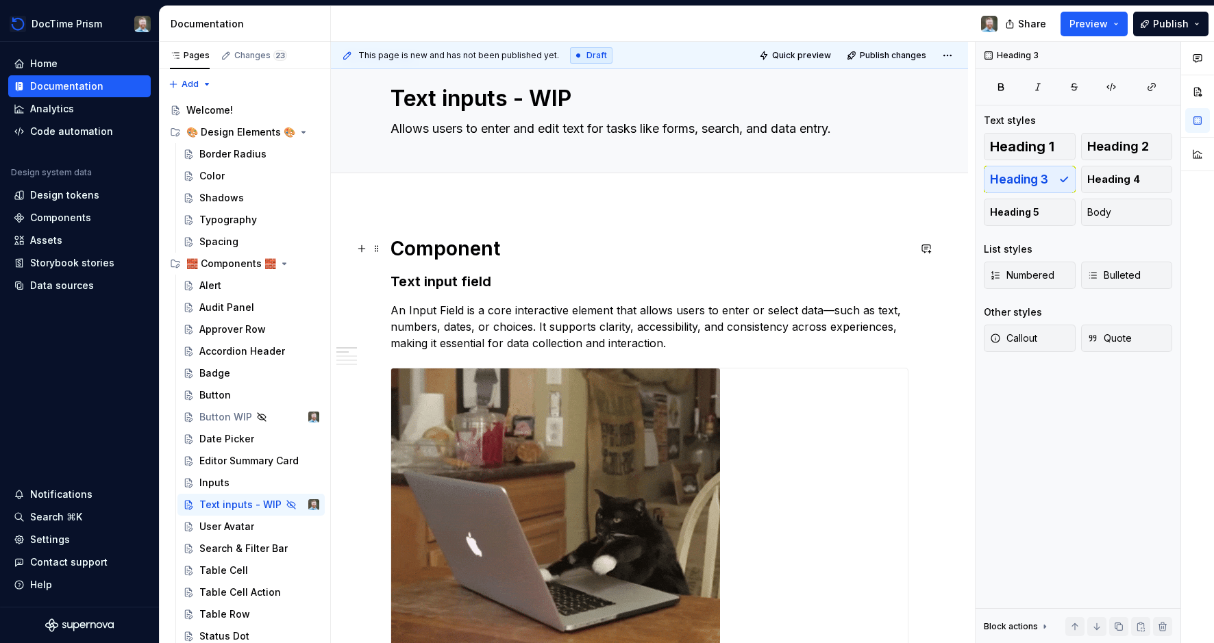
click at [414, 248] on h1 "Component" at bounding box center [649, 248] width 518 height 25
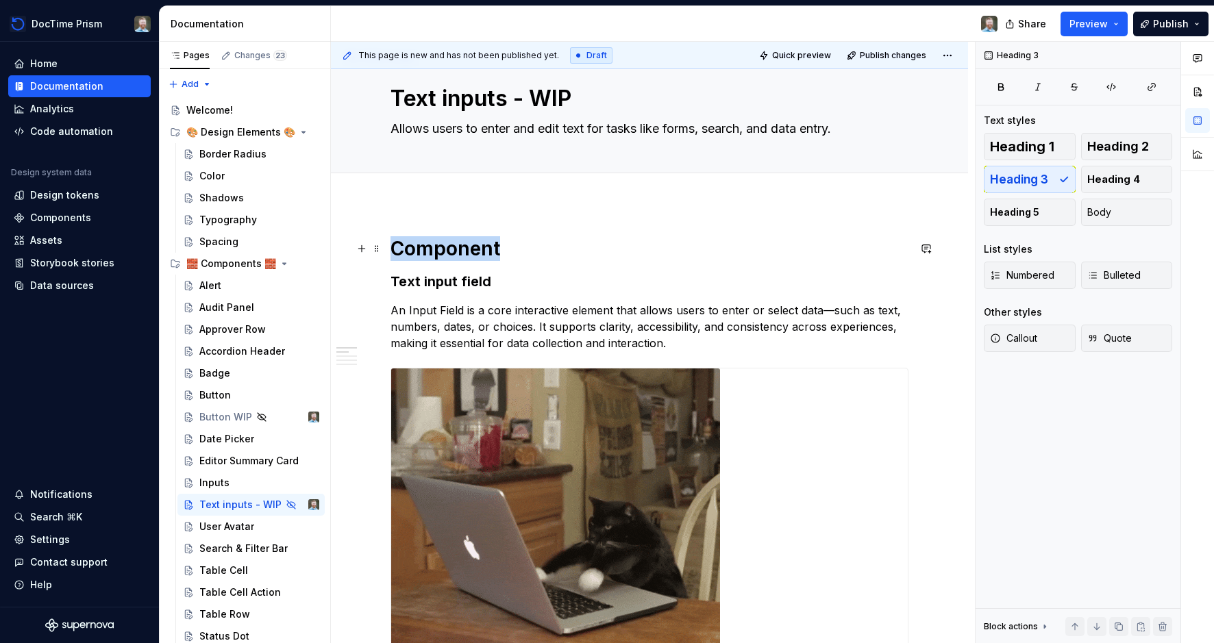
click at [414, 248] on h1 "Component" at bounding box center [649, 248] width 518 height 25
click at [469, 285] on h3 "Text input field" at bounding box center [649, 281] width 518 height 19
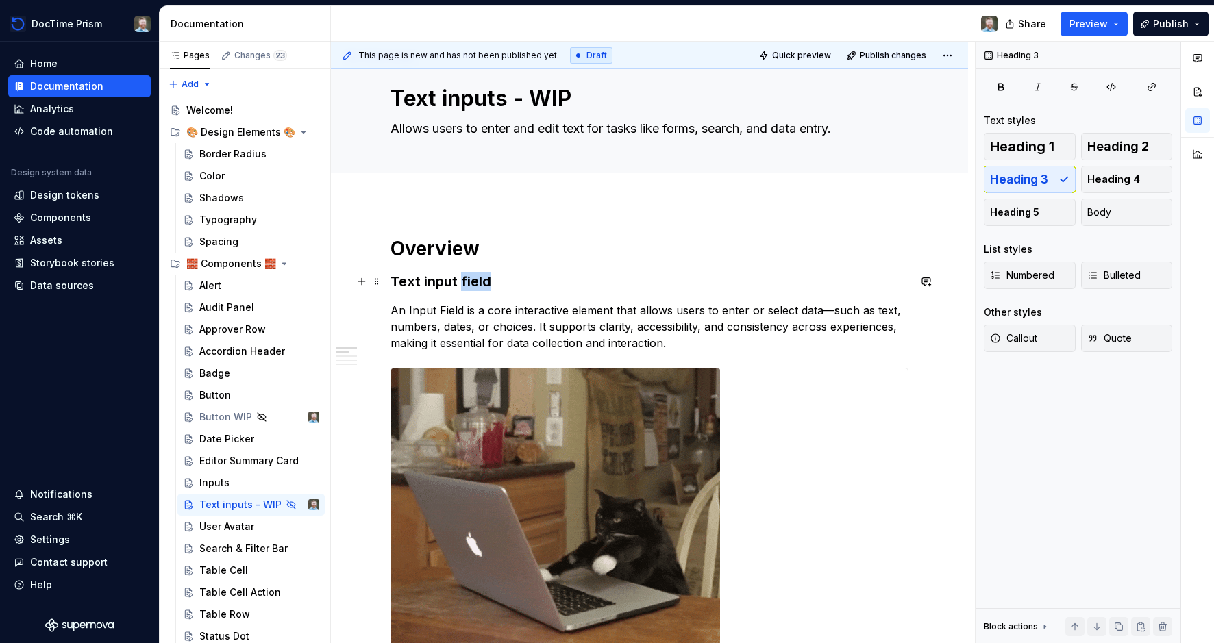
click at [469, 285] on h3 "Text input field" at bounding box center [649, 281] width 518 height 19
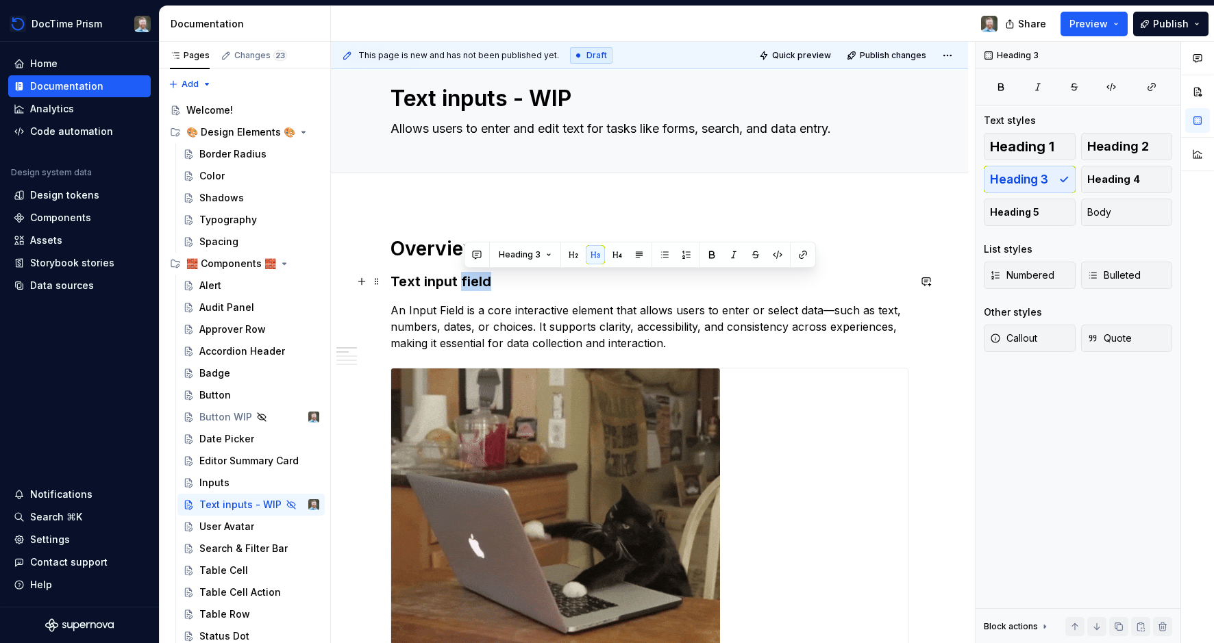
click at [523, 282] on h3 "Text input field" at bounding box center [649, 281] width 518 height 19
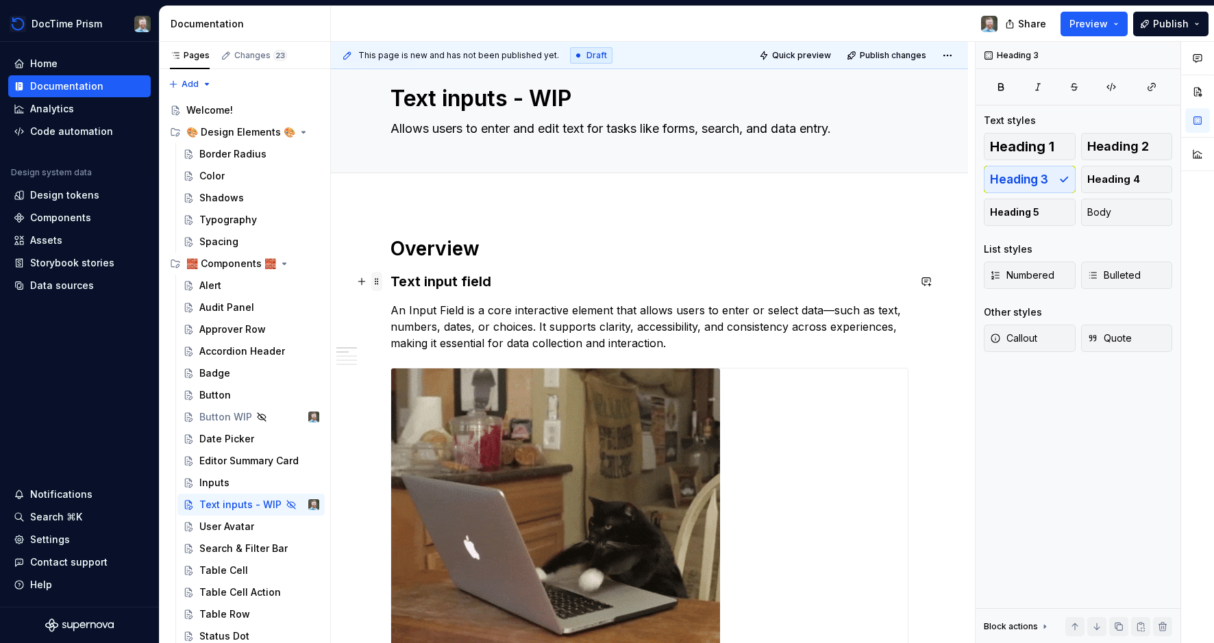
click at [379, 284] on span at bounding box center [376, 281] width 11 height 19
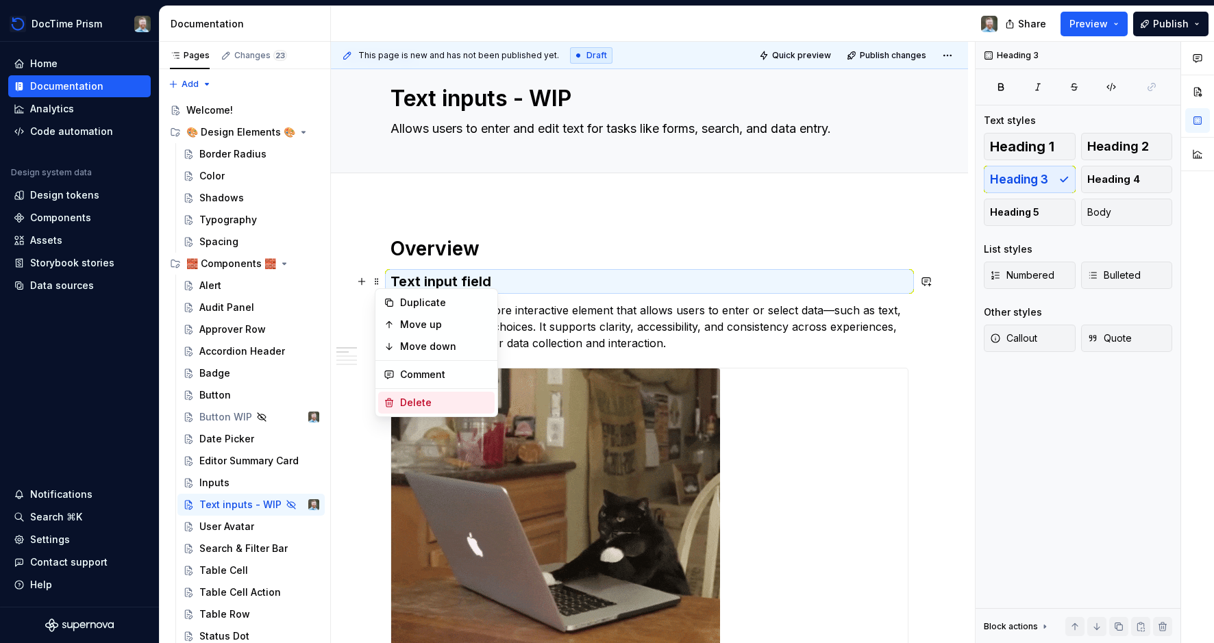
click at [415, 398] on div "Delete" at bounding box center [444, 403] width 89 height 14
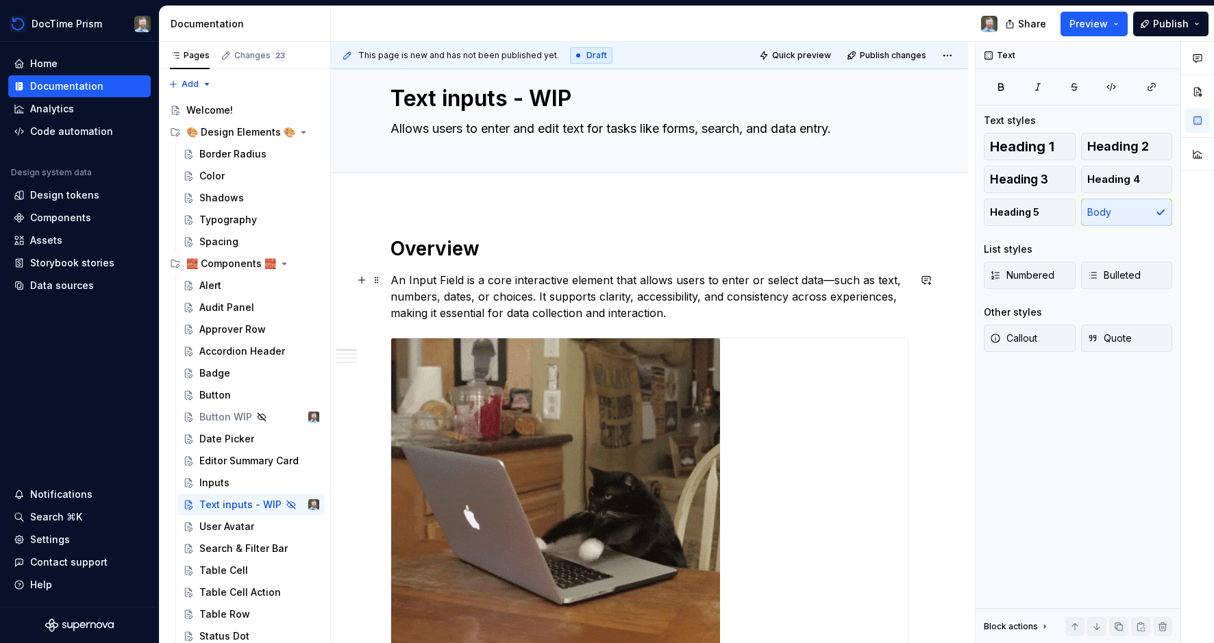
click at [406, 277] on p "An Input Field is a core interactive element that allows users to enter or sele…" at bounding box center [649, 296] width 518 height 49
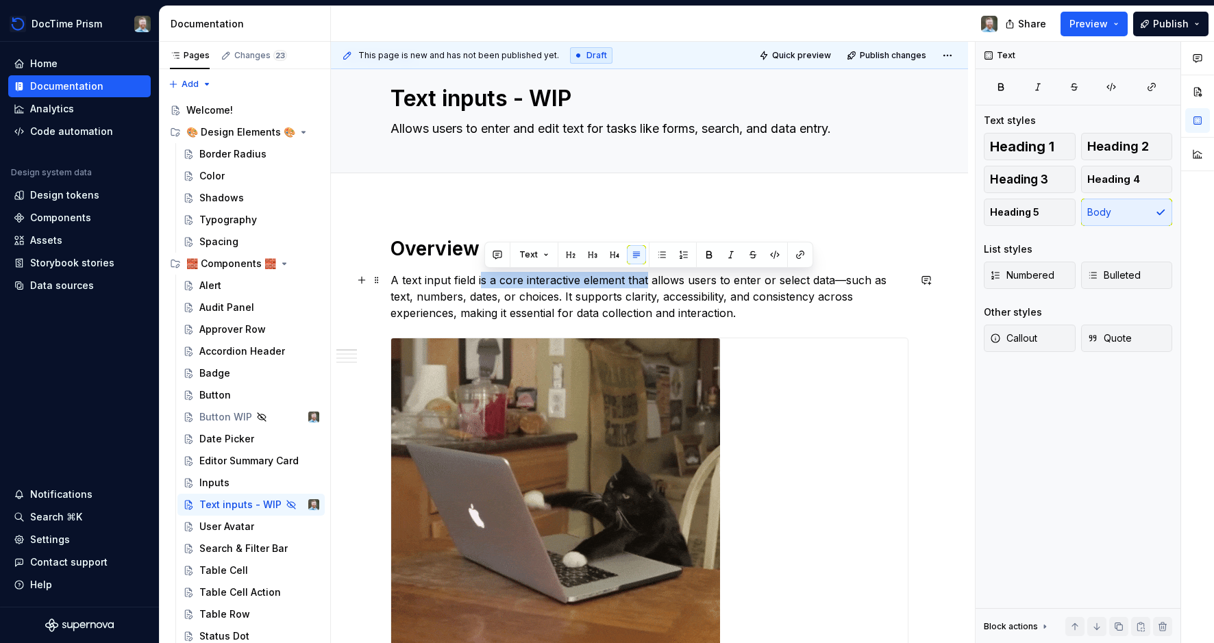
drag, startPoint x: 483, startPoint y: 279, endPoint x: 650, endPoint y: 279, distance: 167.2
click at [650, 279] on p "A text input field is a core interactive element that allows users to enter or …" at bounding box center [649, 296] width 518 height 49
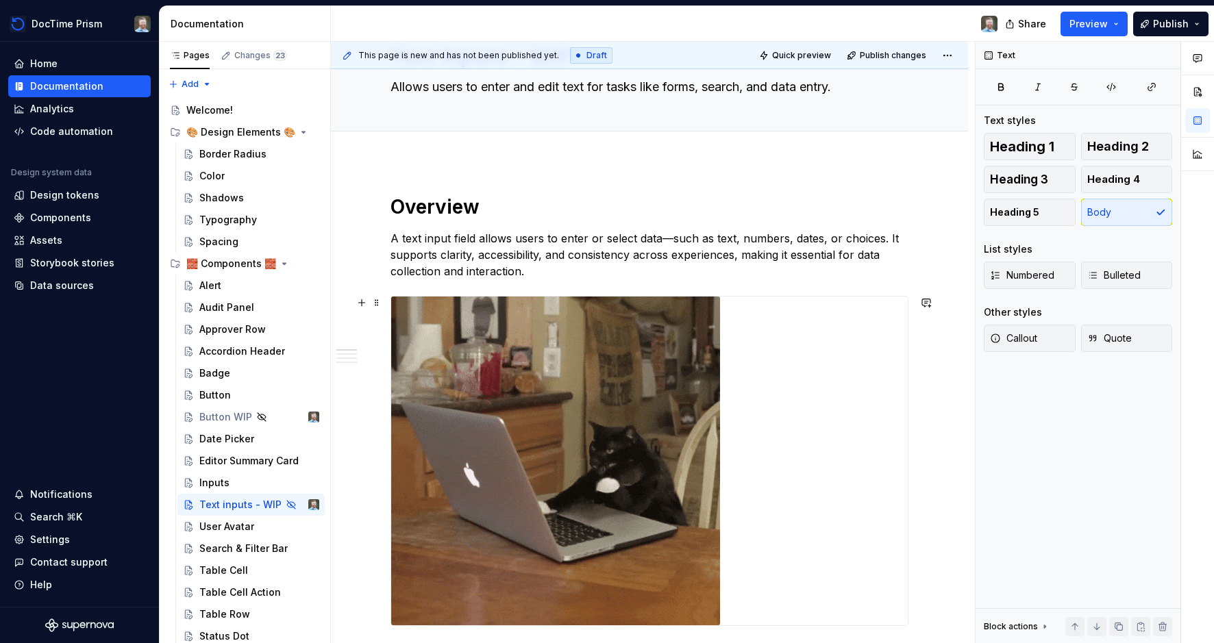
scroll to position [73, 0]
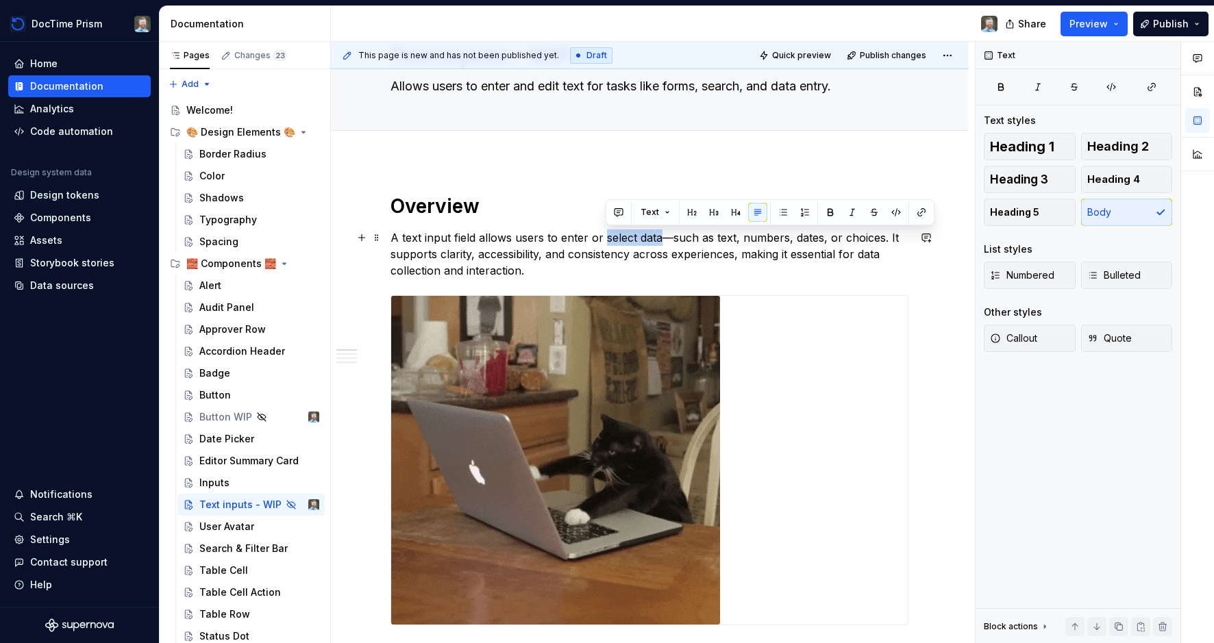
drag, startPoint x: 607, startPoint y: 238, endPoint x: 663, endPoint y: 238, distance: 56.2
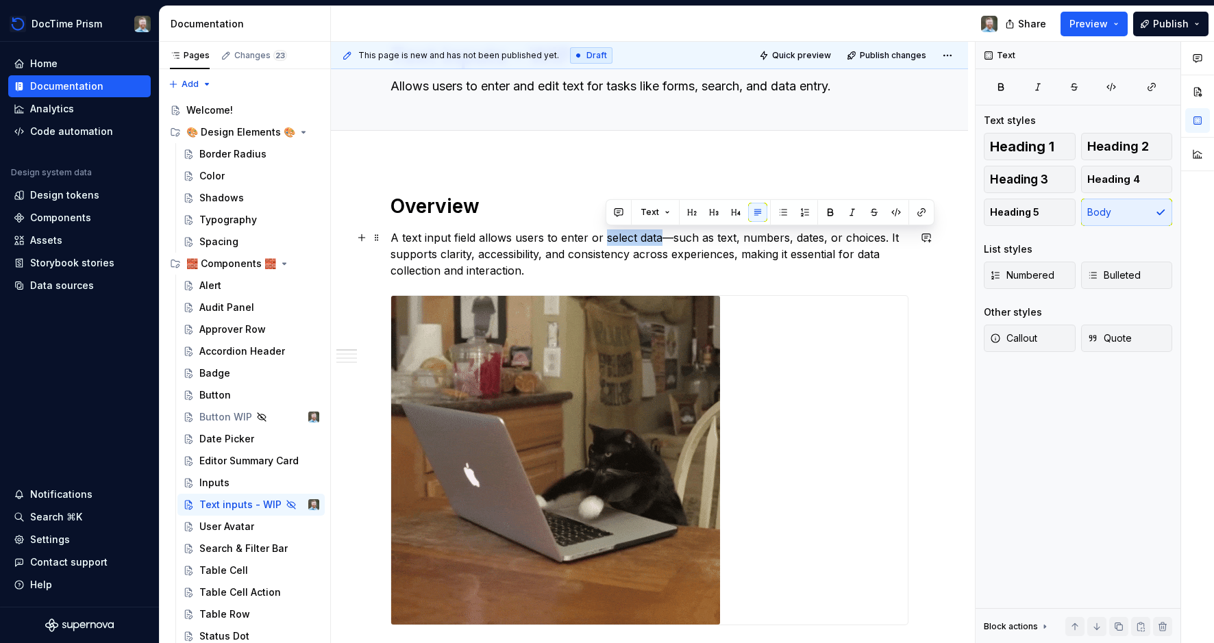
click at [663, 238] on p "A text input field allows users to enter or select data—such as text, numbers, …" at bounding box center [649, 253] width 518 height 49
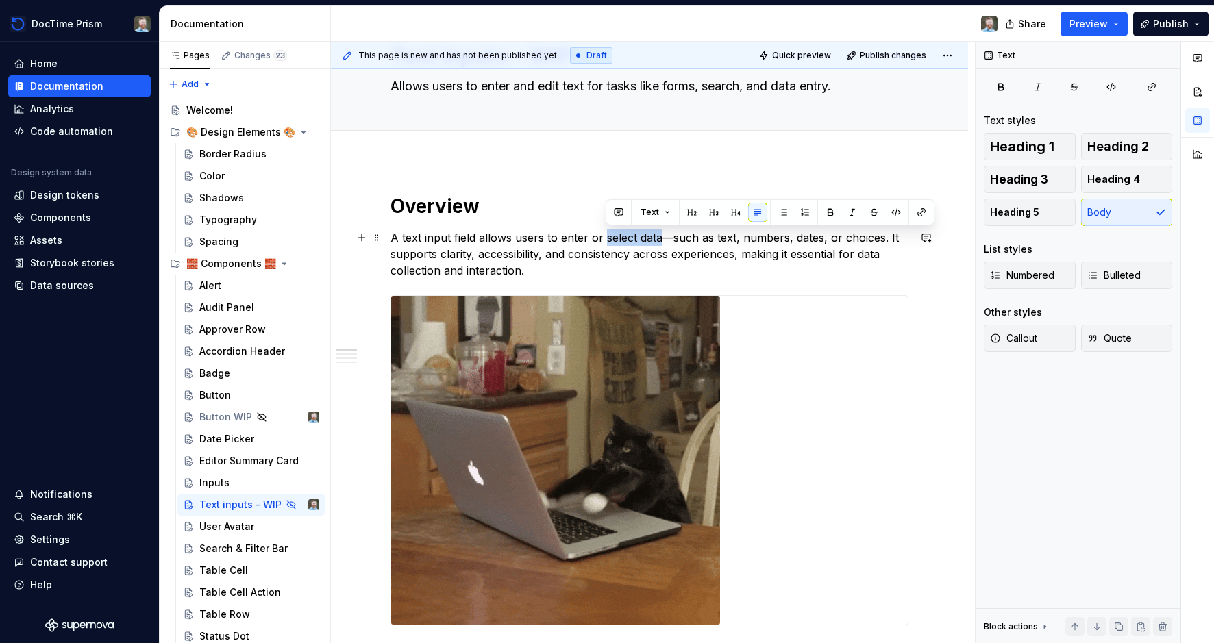
click at [609, 238] on p "A text input field allows users to enter or select data—such as text, numbers, …" at bounding box center [649, 253] width 518 height 49
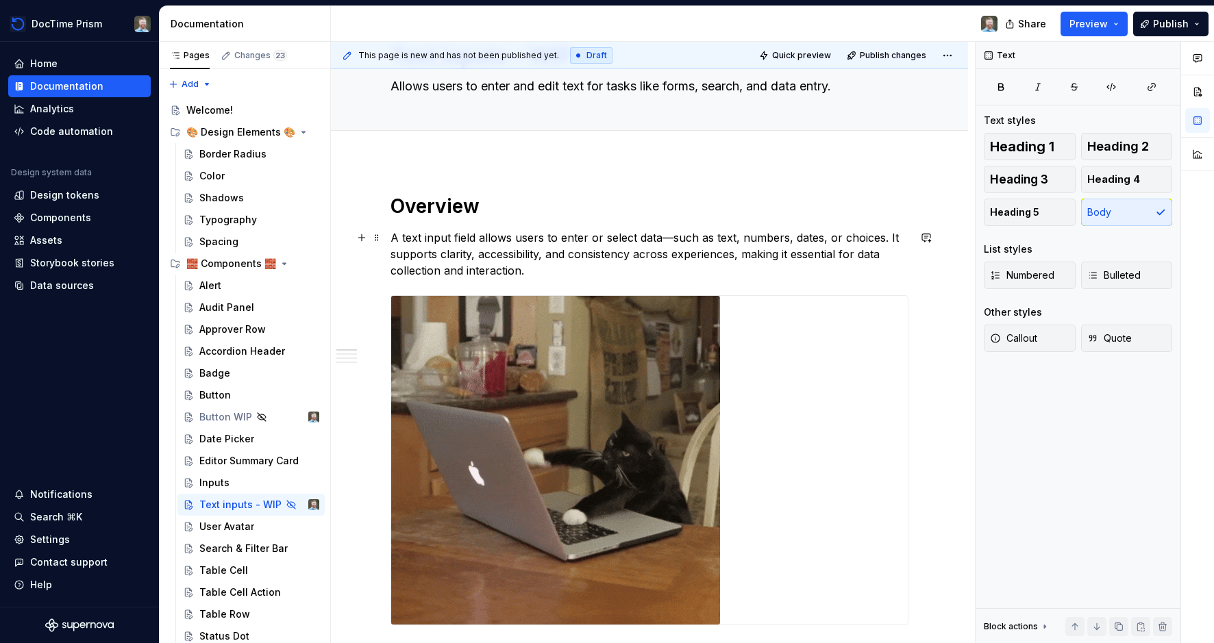
click at [612, 238] on p "A text input field allows users to enter or select data—such as text, numbers, …" at bounding box center [649, 253] width 518 height 49
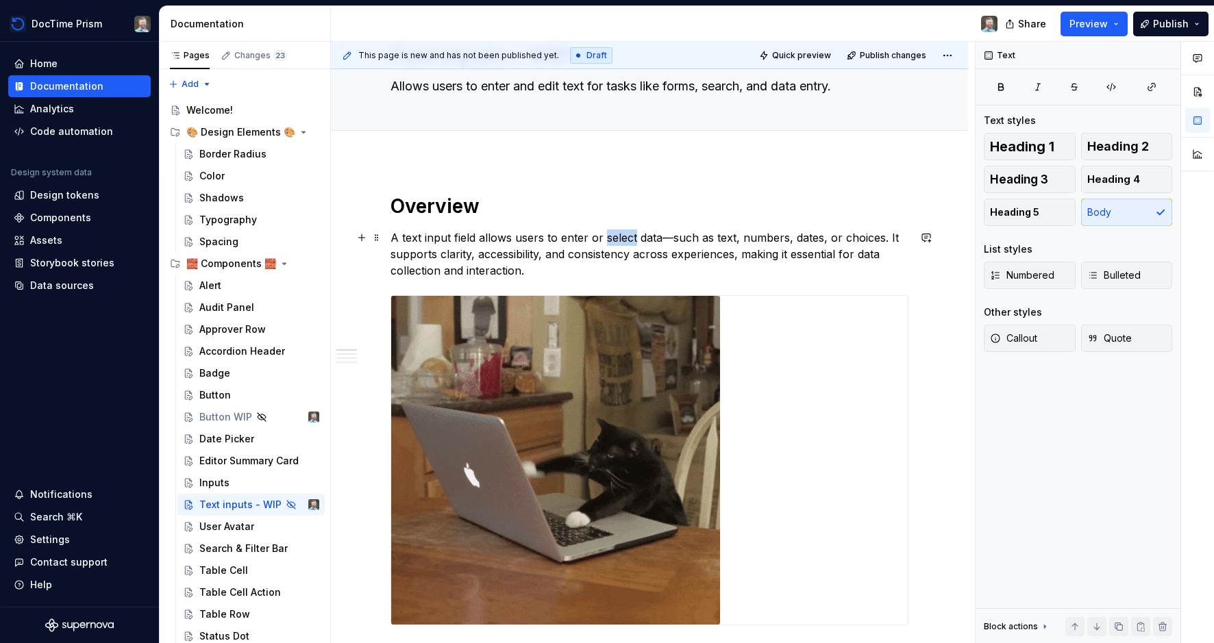
click at [612, 238] on p "A text input field allows users to enter or select data—such as text, numbers, …" at bounding box center [649, 253] width 518 height 49
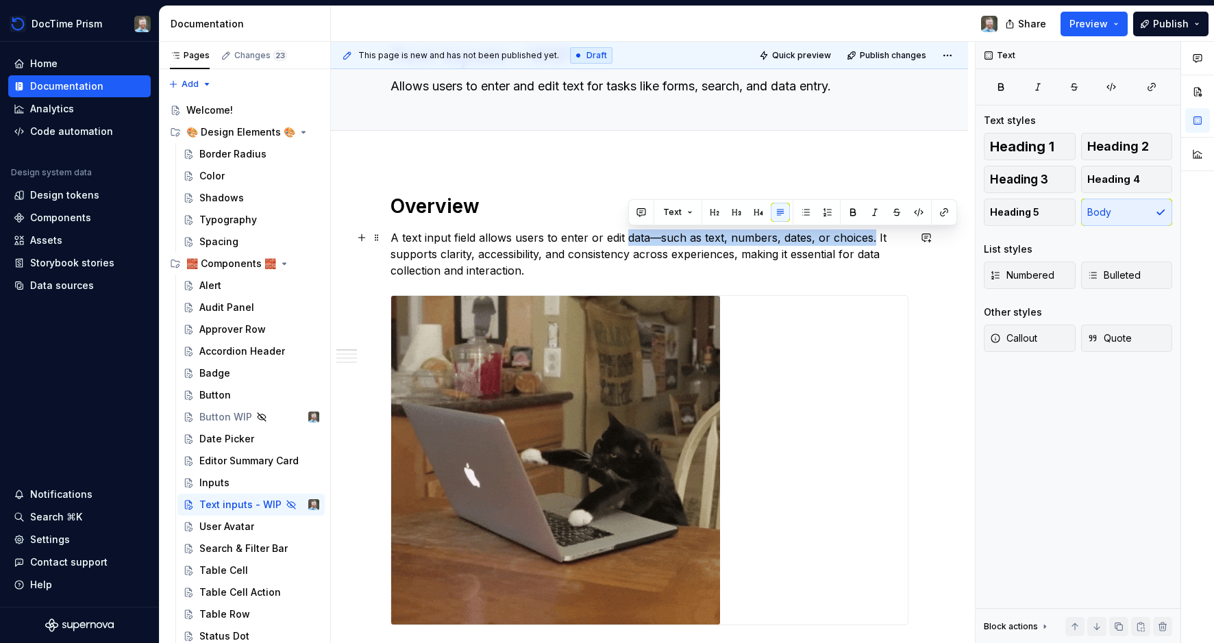
drag, startPoint x: 630, startPoint y: 238, endPoint x: 873, endPoint y: 239, distance: 243.2
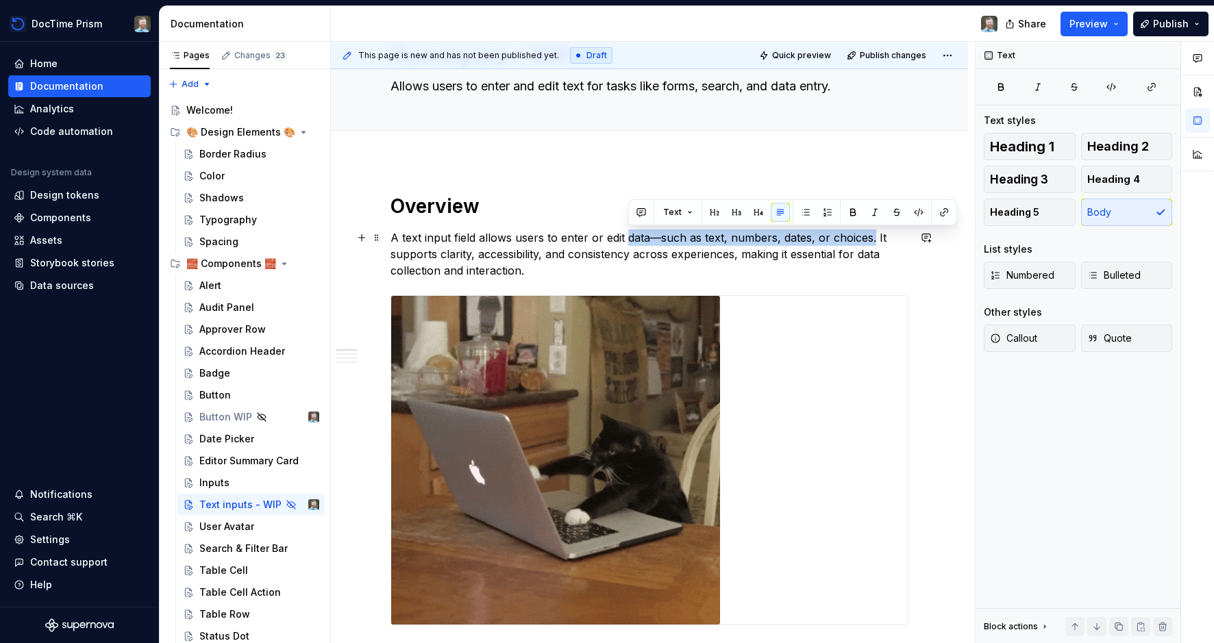
click at [873, 239] on p "A text input field allows users to enter or edit data—such as text, numbers, da…" at bounding box center [649, 253] width 518 height 49
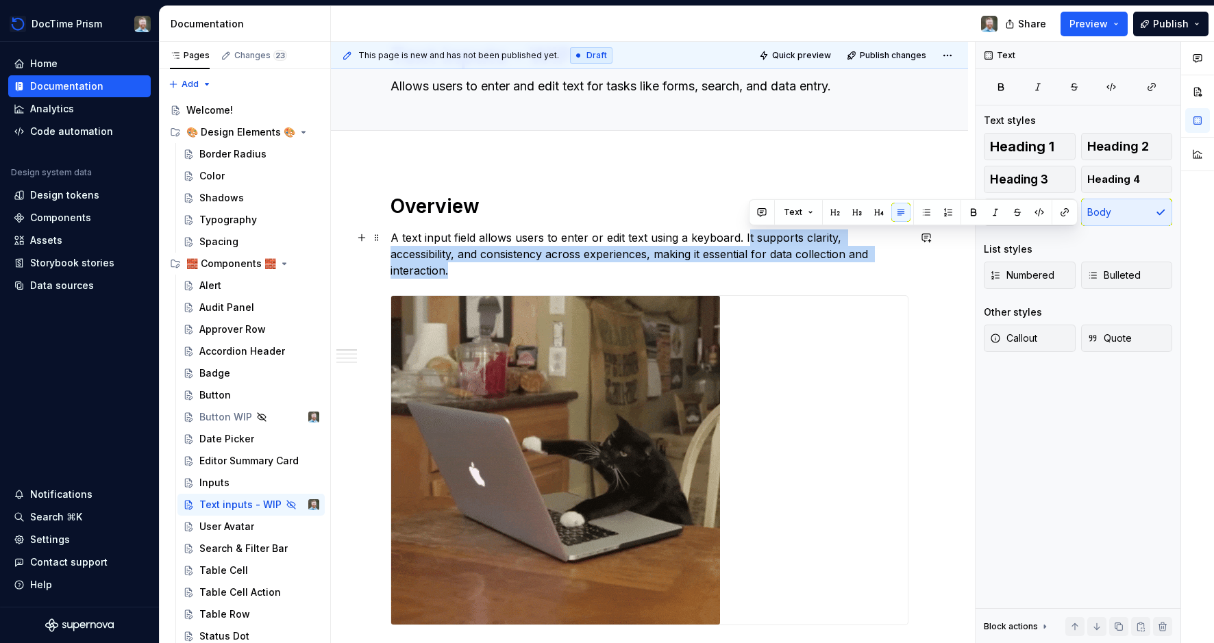
drag, startPoint x: 747, startPoint y: 238, endPoint x: 884, endPoint y: 252, distance: 137.1
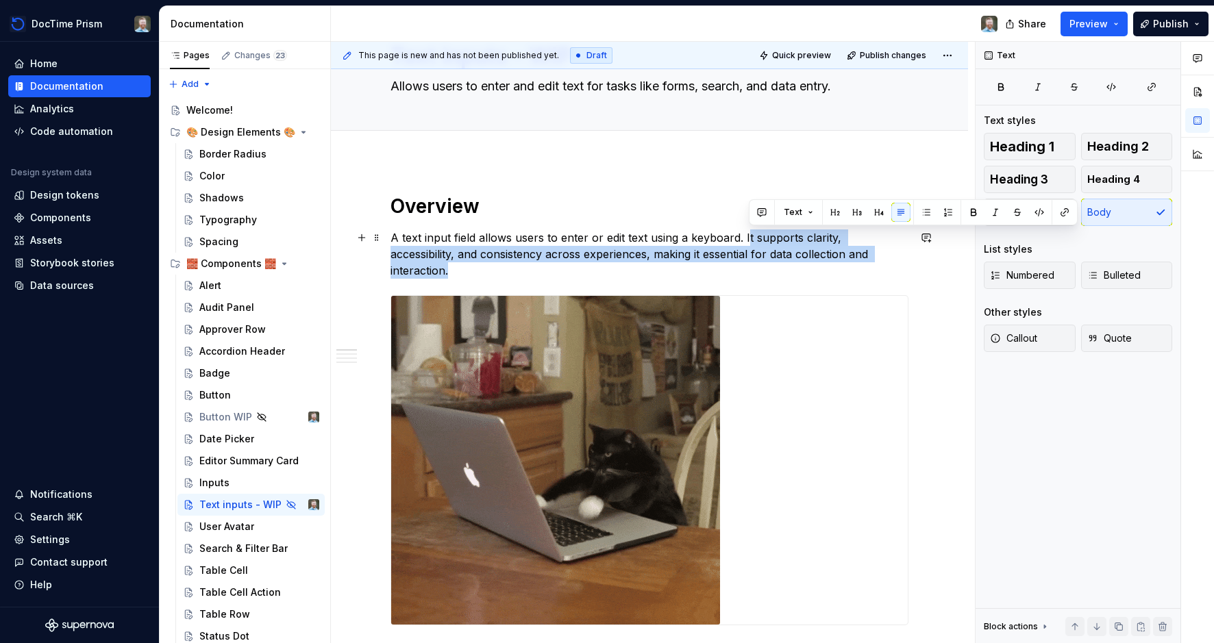
click at [884, 252] on p "A text input field allows users to enter or edit text using a keyboard. It supp…" at bounding box center [649, 253] width 518 height 49
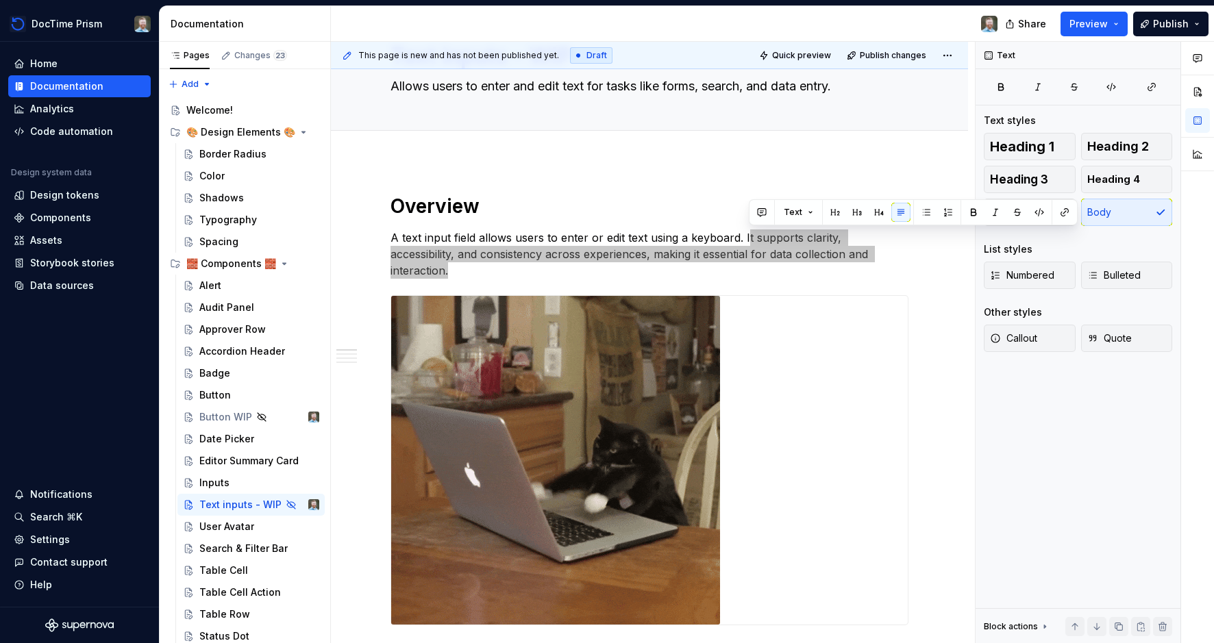
scroll to position [66, 0]
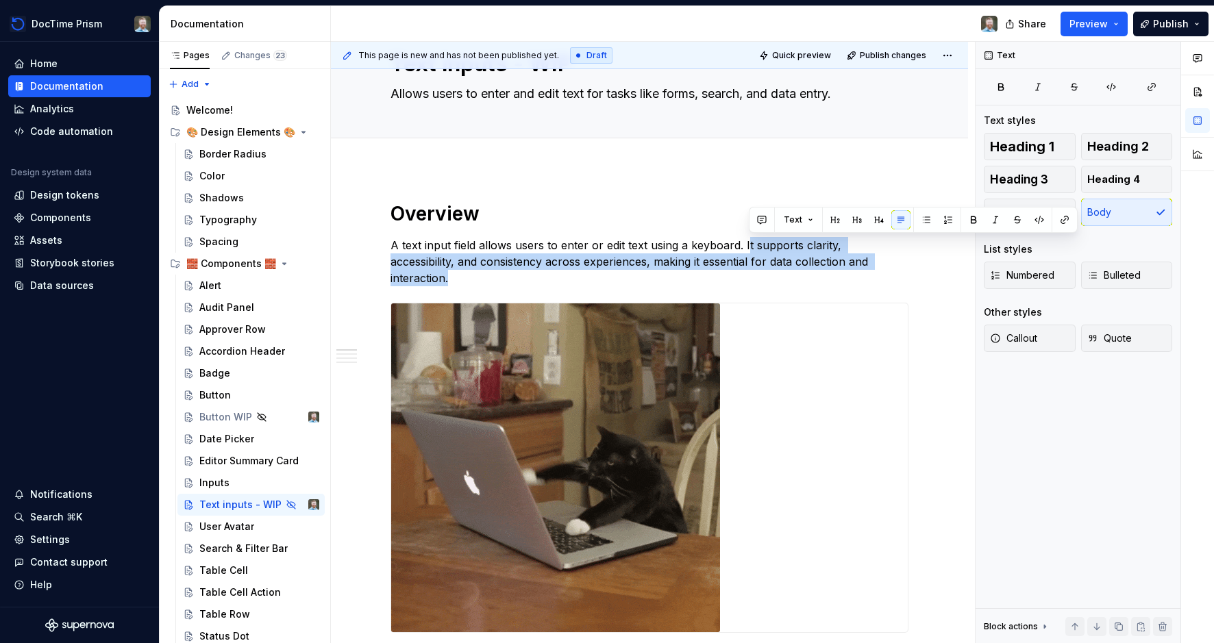
click at [564, 243] on p "A text input field allows users to enter or edit text using a keyboard. It supp…" at bounding box center [649, 261] width 518 height 49
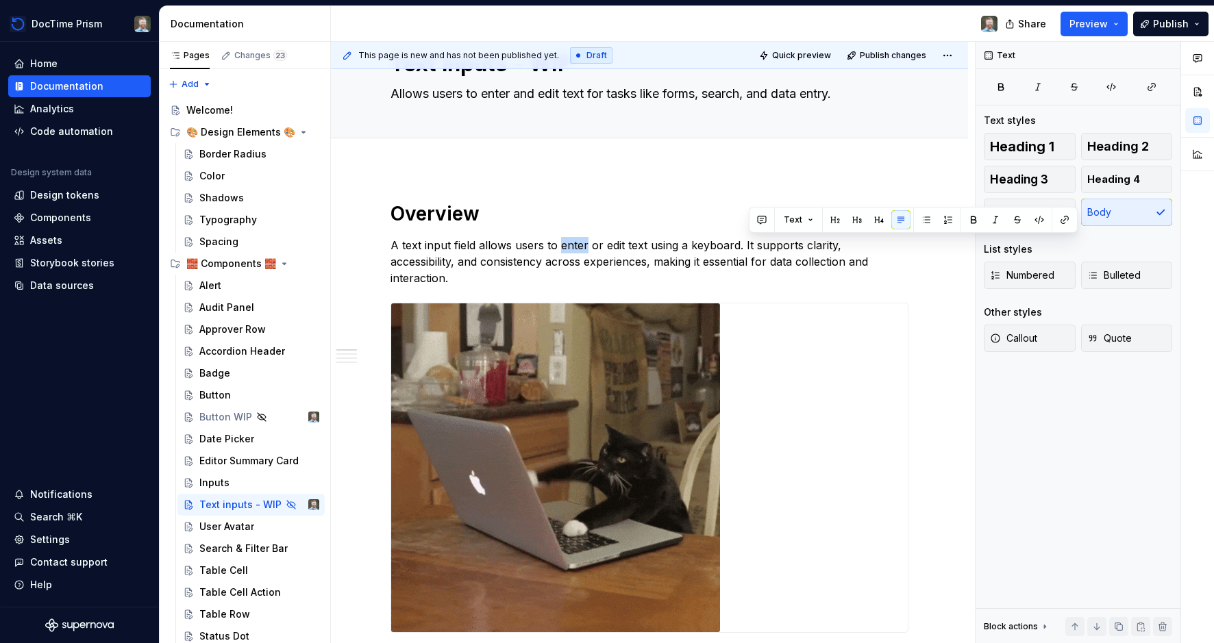
click at [564, 243] on p "A text input field allows users to enter or edit text using a keyboard. It supp…" at bounding box center [649, 261] width 518 height 49
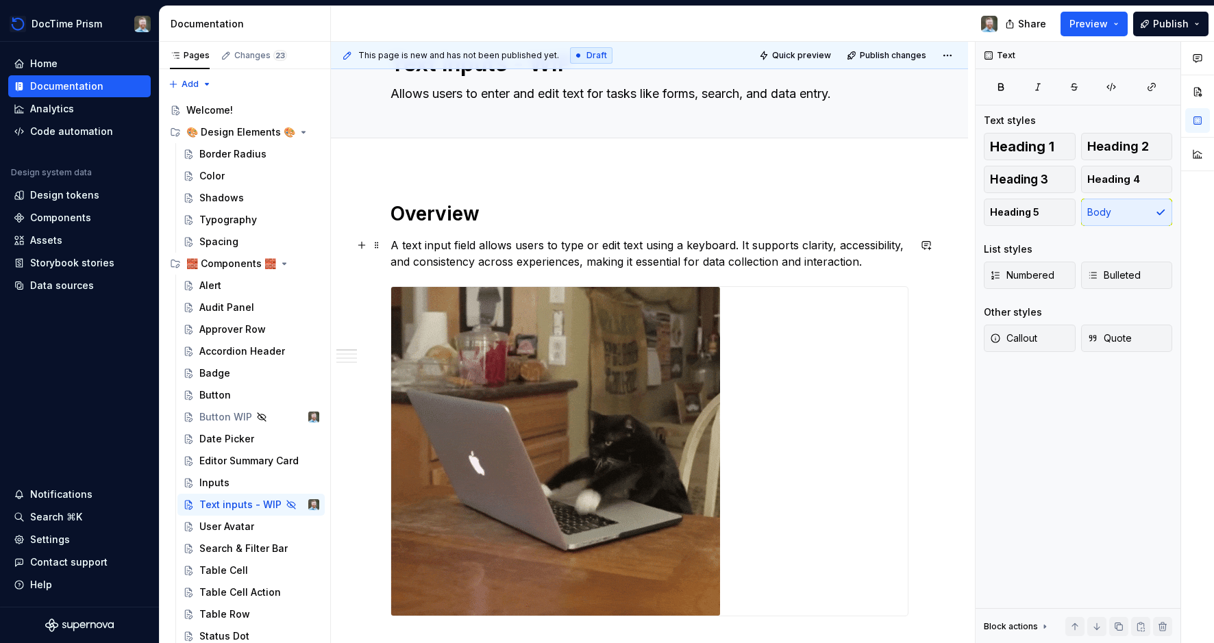
click at [595, 248] on p "A text input field allows users to type or edit text using a keyboard. It suppo…" at bounding box center [649, 253] width 518 height 33
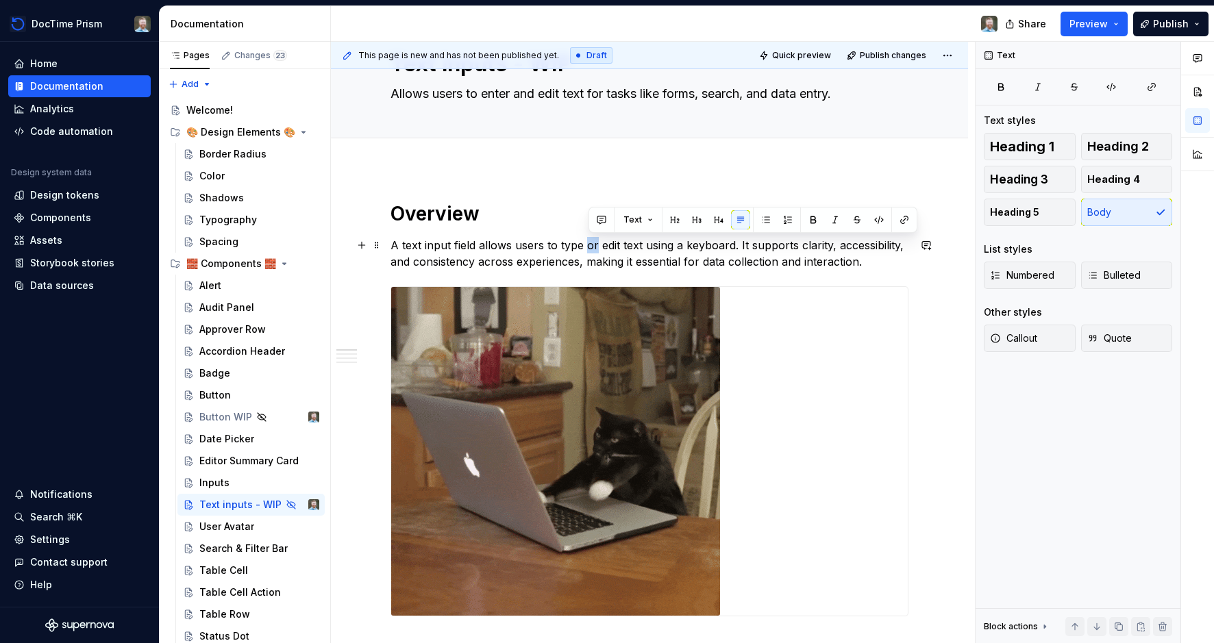
click at [595, 248] on p "A text input field allows users to type or edit text using a keyboard. It suppo…" at bounding box center [649, 253] width 518 height 33
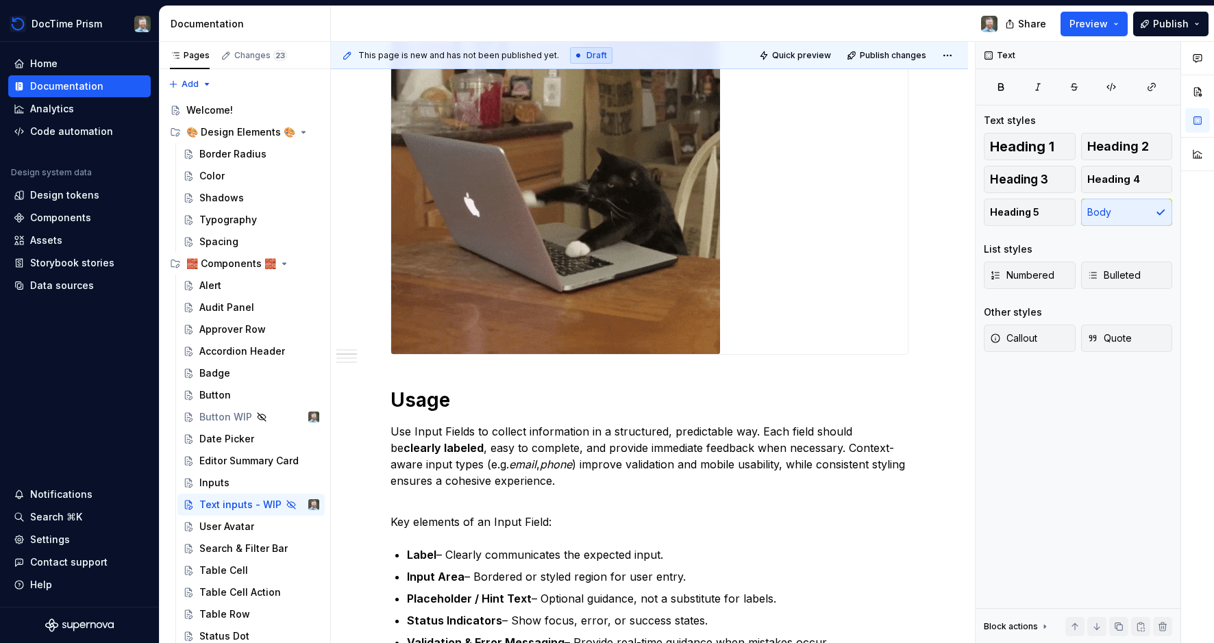
scroll to position [0, 0]
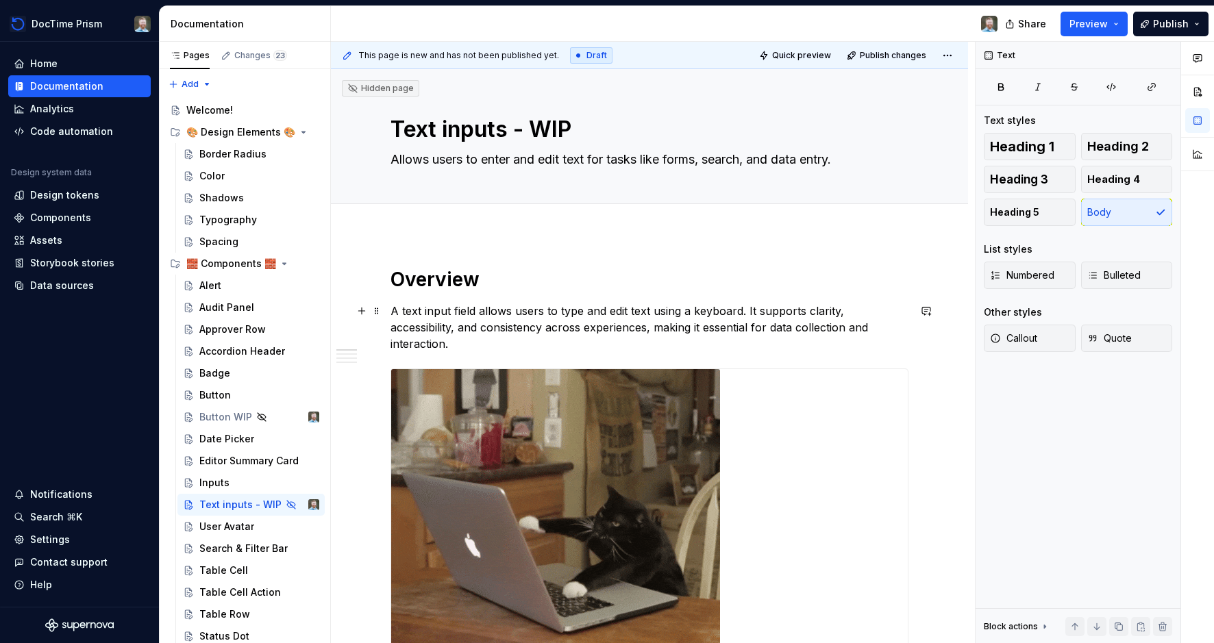
drag, startPoint x: 758, startPoint y: 310, endPoint x: 819, endPoint y: 346, distance: 70.0
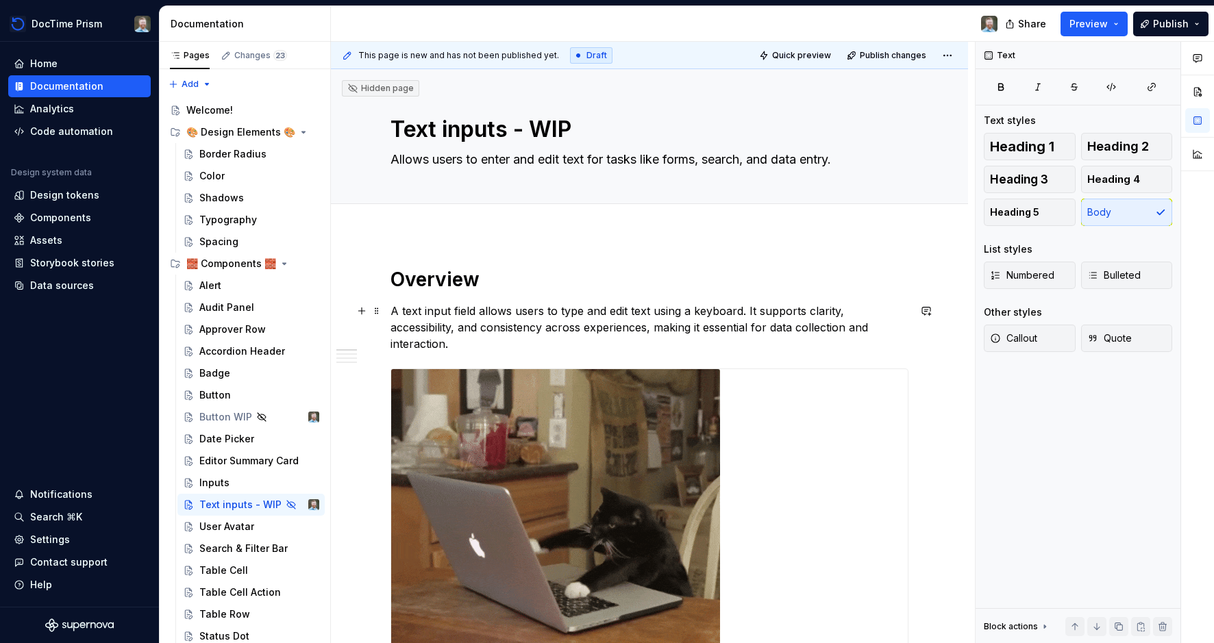
click at [819, 346] on p "A text input field allows users to type and edit text using a keyboard. It supp…" at bounding box center [649, 327] width 518 height 49
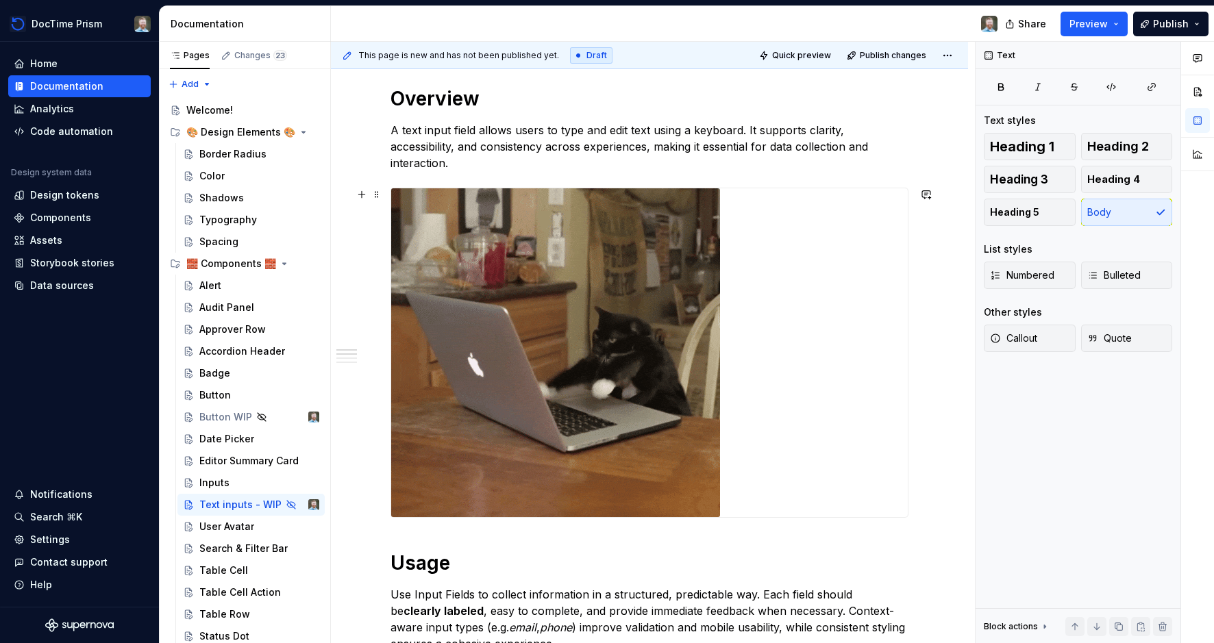
scroll to position [182, 0]
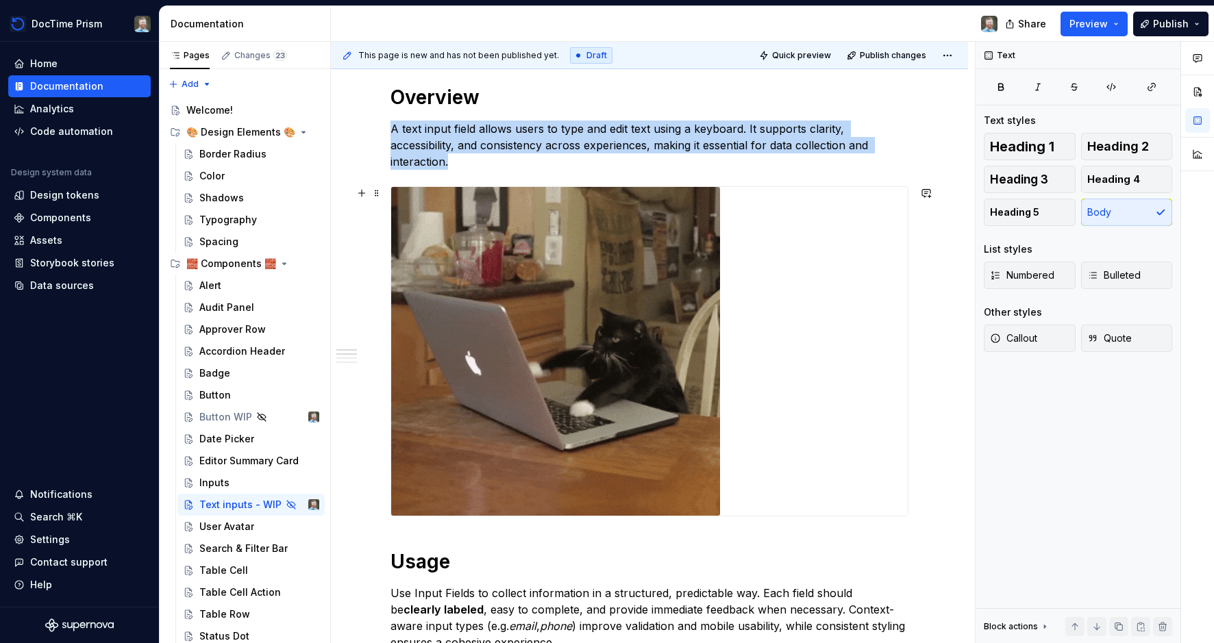
click at [577, 308] on img at bounding box center [555, 351] width 329 height 329
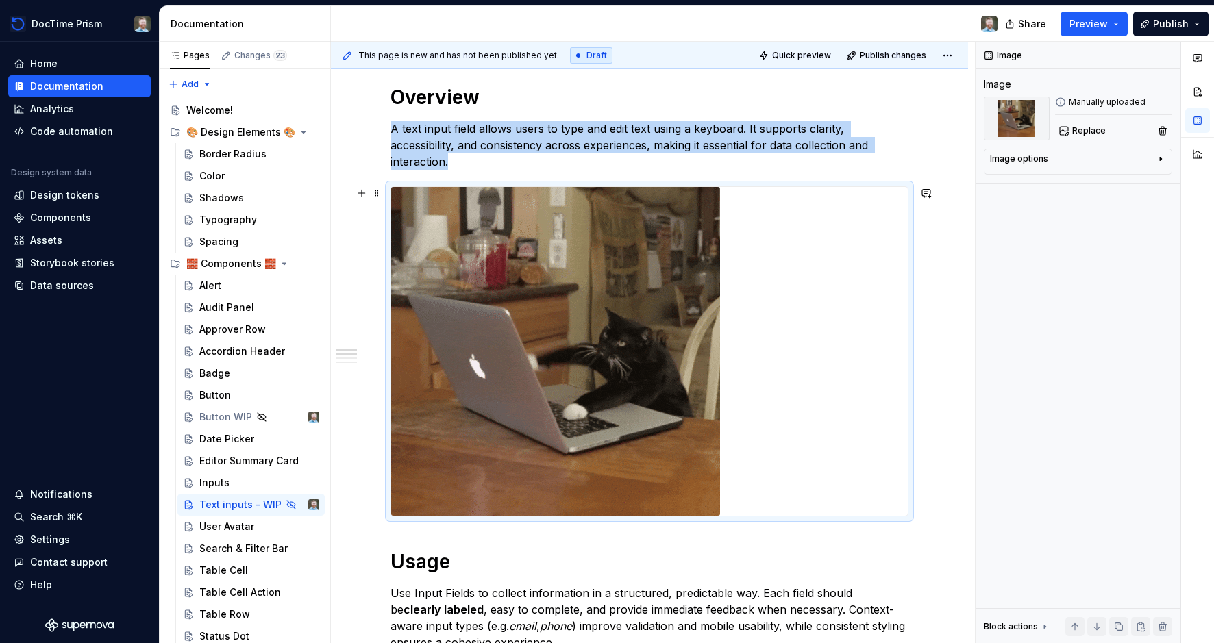
click at [612, 359] on img at bounding box center [555, 351] width 329 height 329
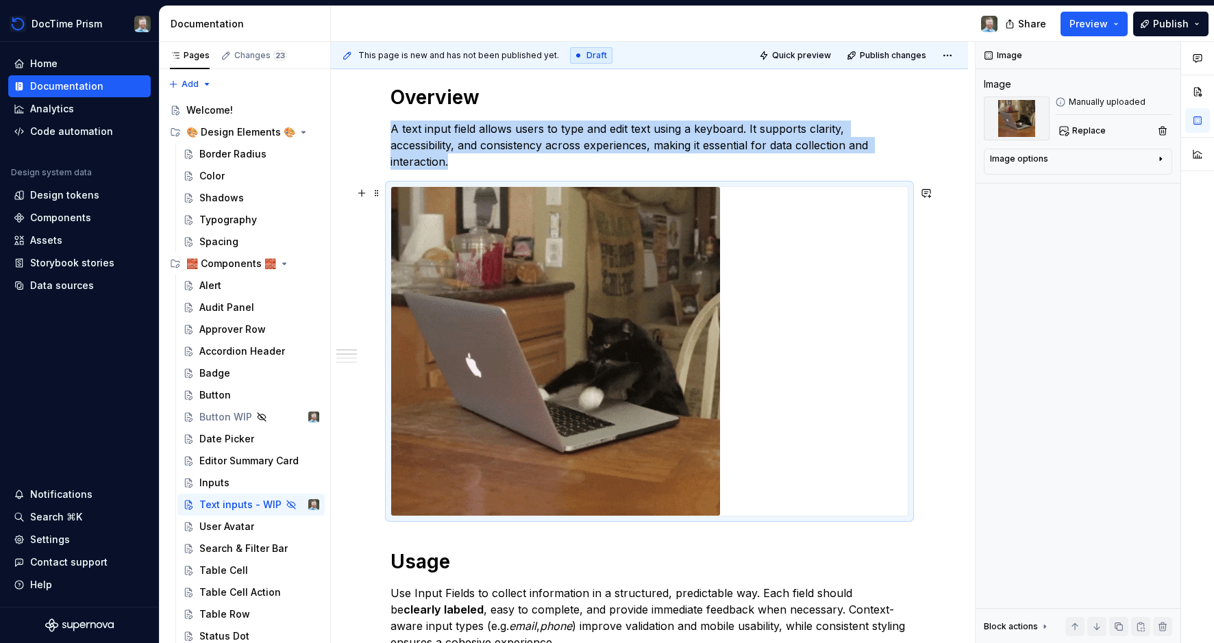
click at [612, 359] on img at bounding box center [555, 351] width 329 height 329
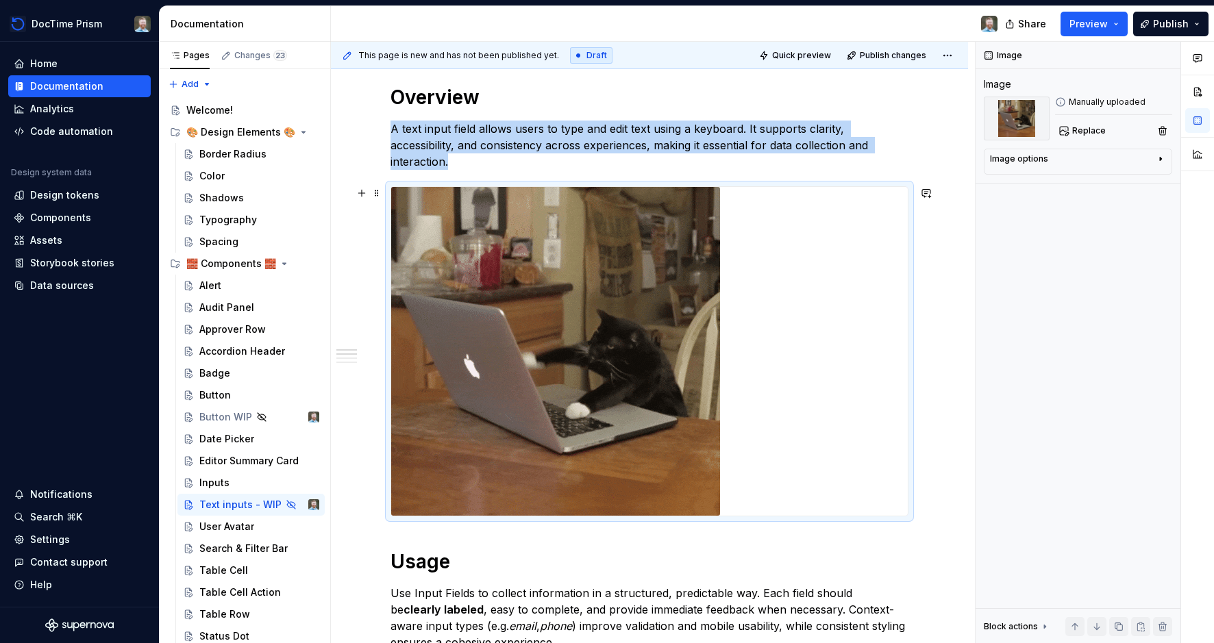
click at [612, 359] on img at bounding box center [555, 351] width 329 height 329
click at [382, 196] on span at bounding box center [376, 193] width 11 height 19
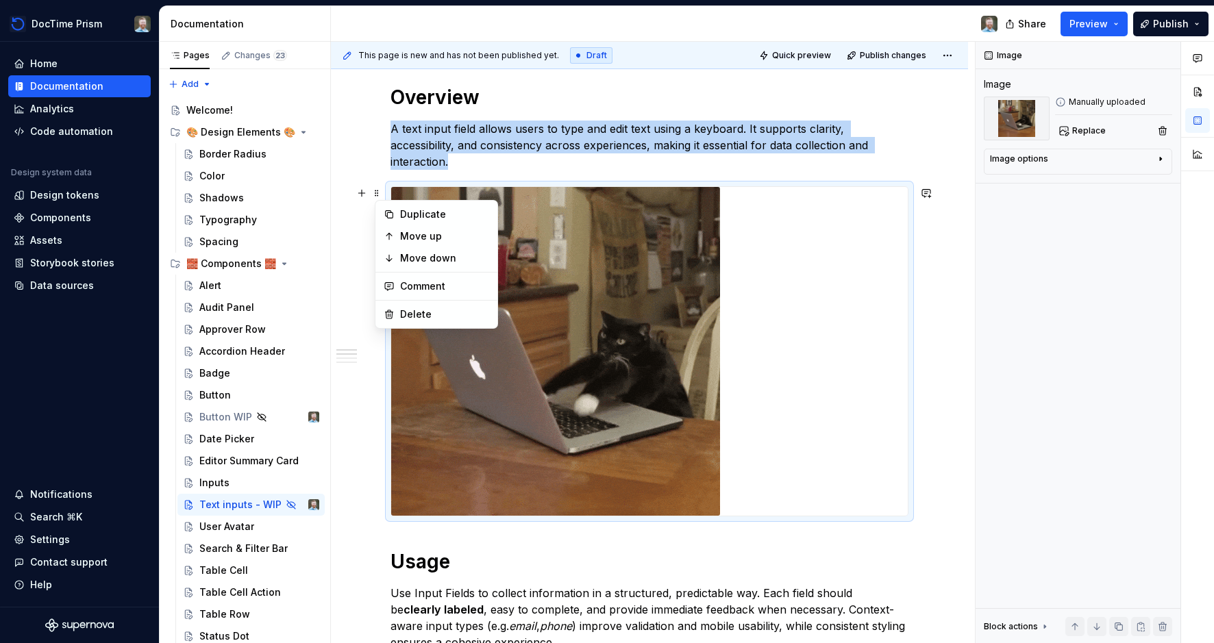
click at [595, 323] on img at bounding box center [555, 351] width 329 height 329
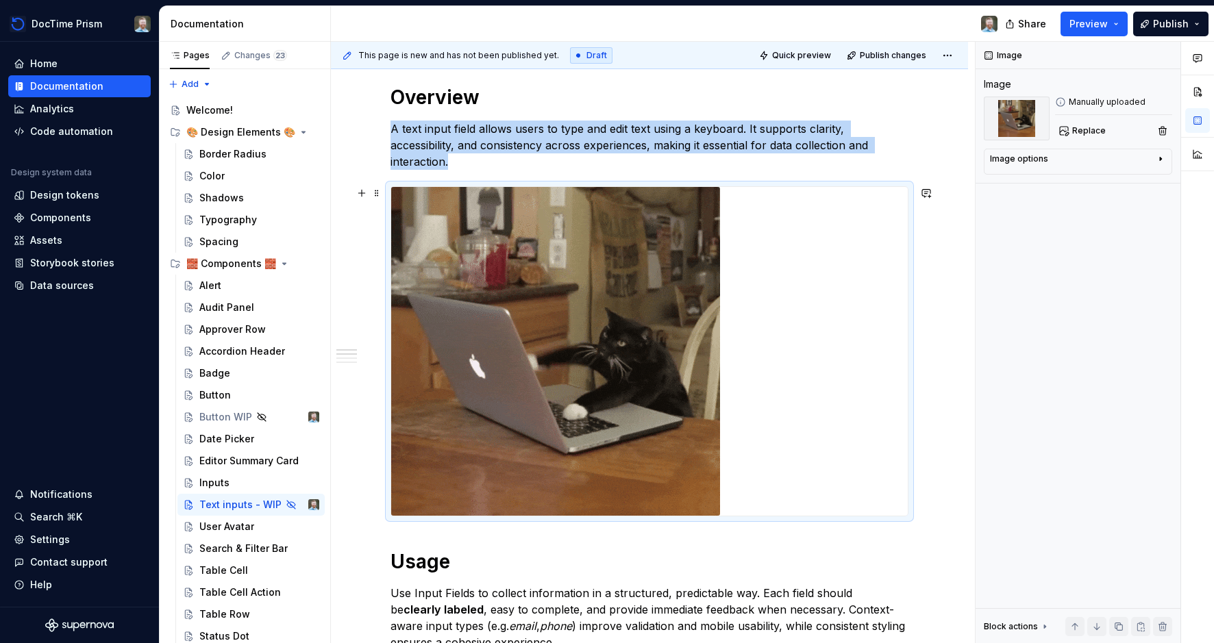
click at [623, 499] on img at bounding box center [555, 351] width 329 height 329
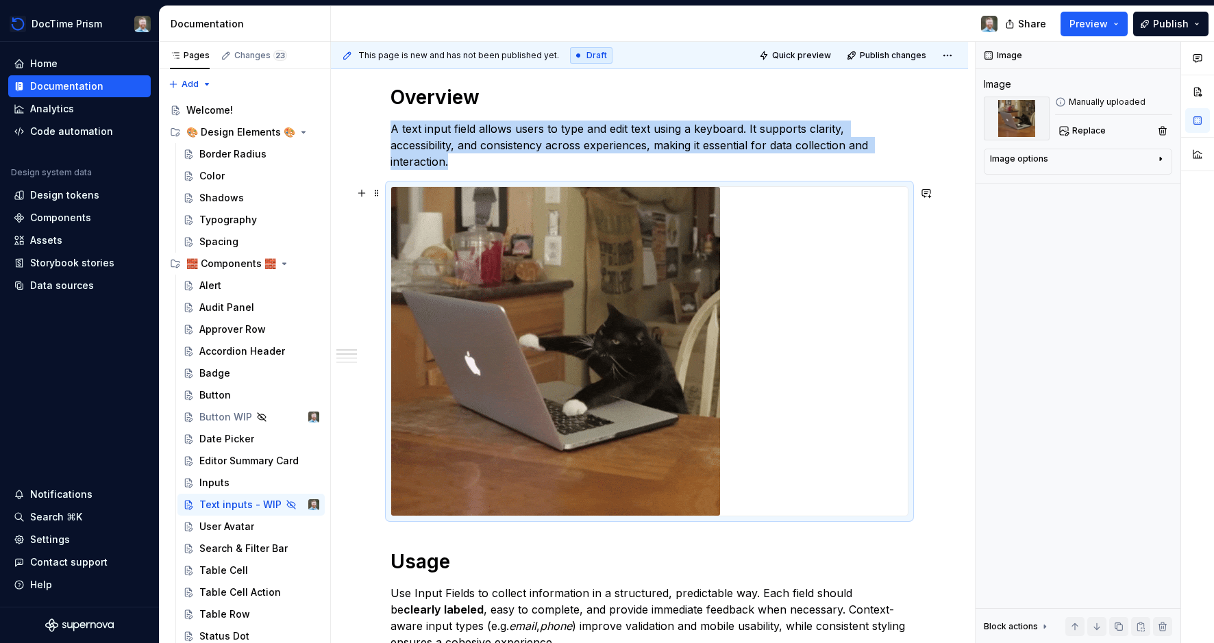
click at [745, 517] on div at bounding box center [649, 351] width 518 height 330
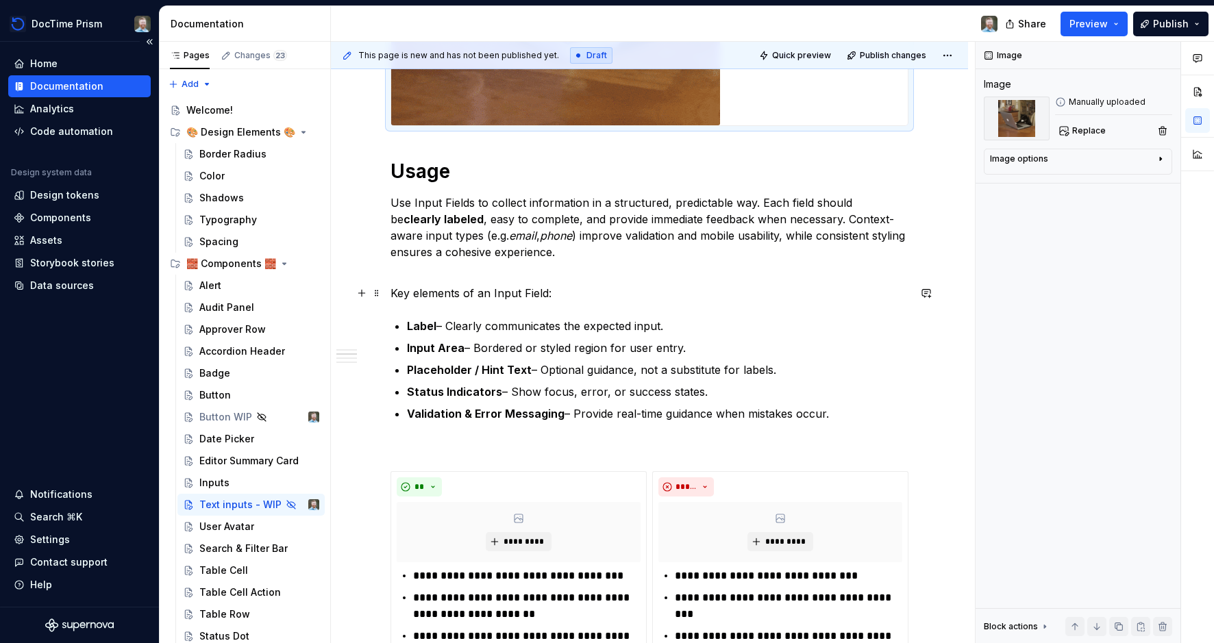
scroll to position [528, 0]
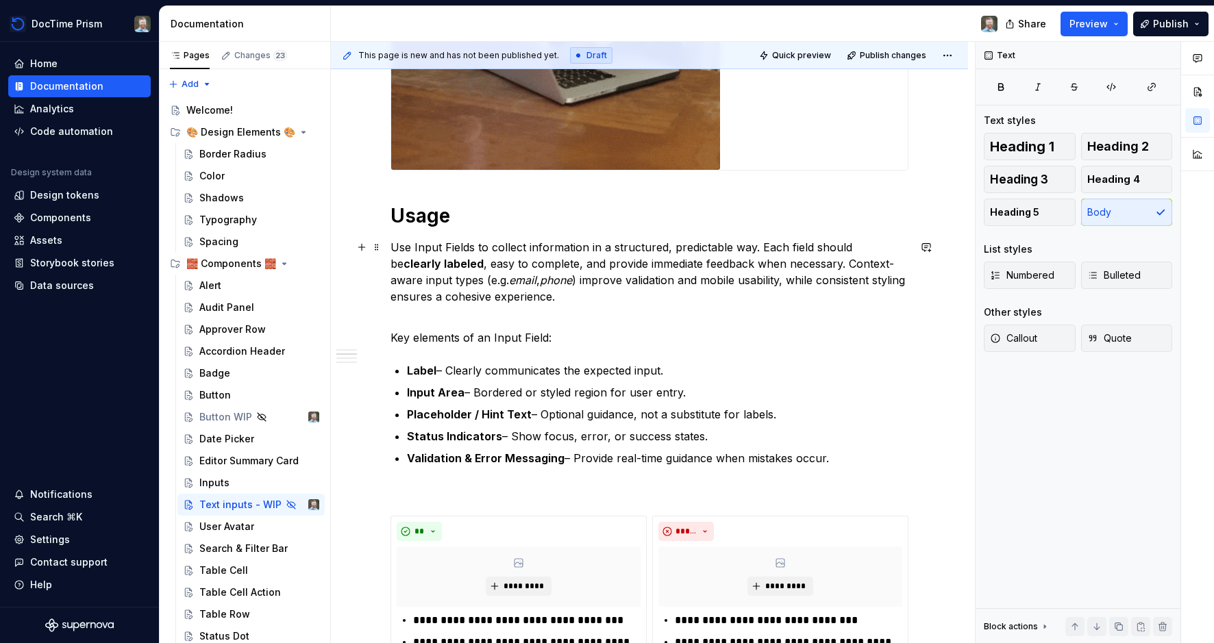
click at [516, 296] on p "Use Input Fields to collect information in a structured, predictable way. Each …" at bounding box center [649, 280] width 518 height 82
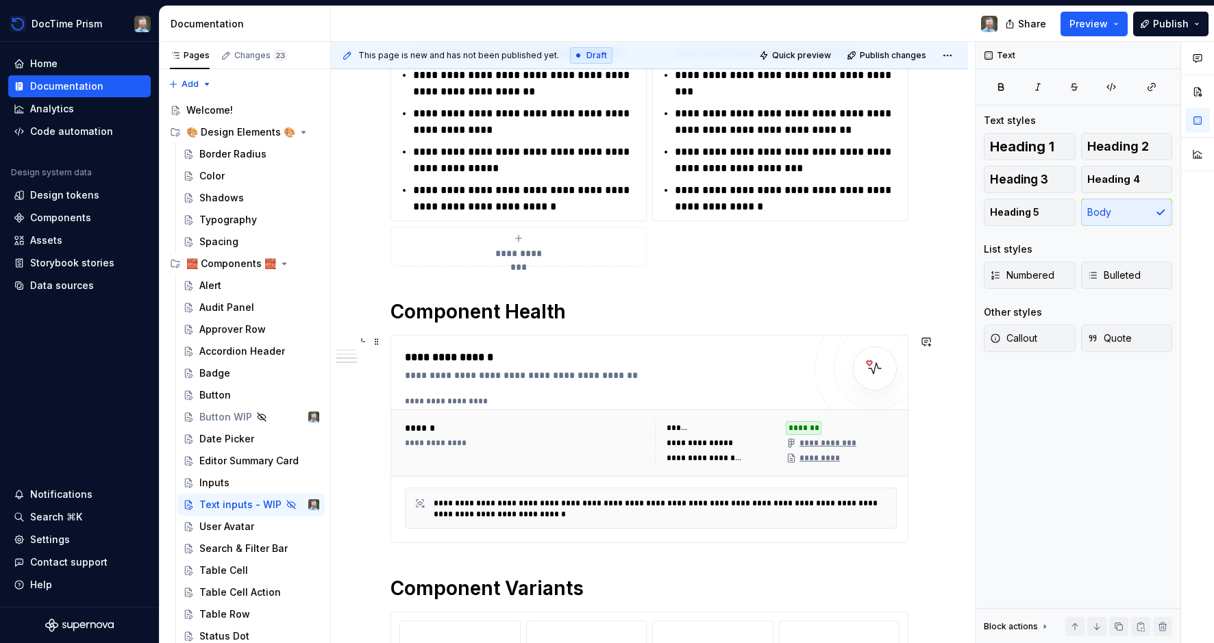
scroll to position [1158, 0]
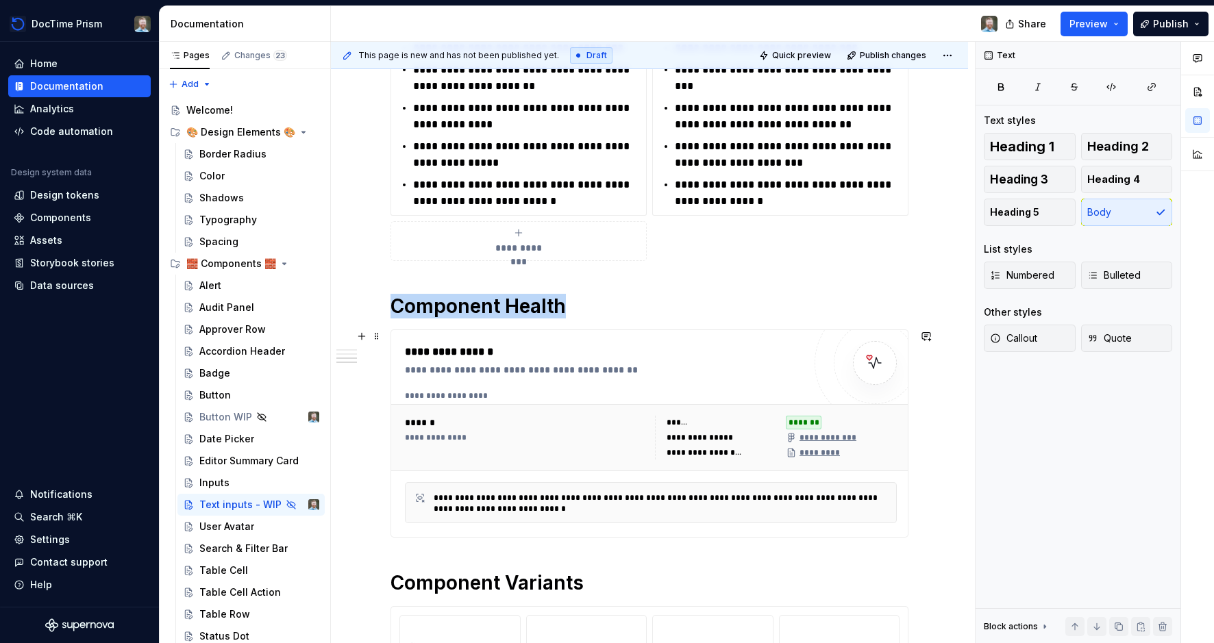
drag, startPoint x: 517, startPoint y: 360, endPoint x: 417, endPoint y: 359, distance: 99.3
click at [514, 360] on div "**********" at bounding box center [604, 352] width 399 height 16
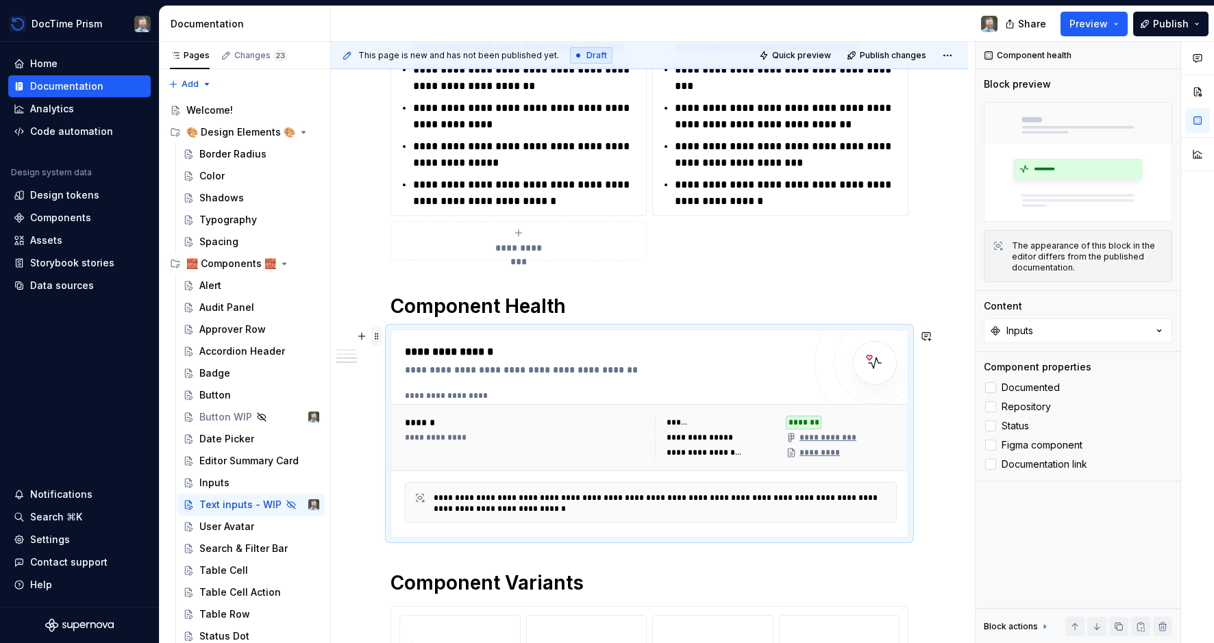
click at [381, 336] on span at bounding box center [376, 336] width 11 height 19
click at [423, 462] on div "Delete" at bounding box center [444, 458] width 89 height 14
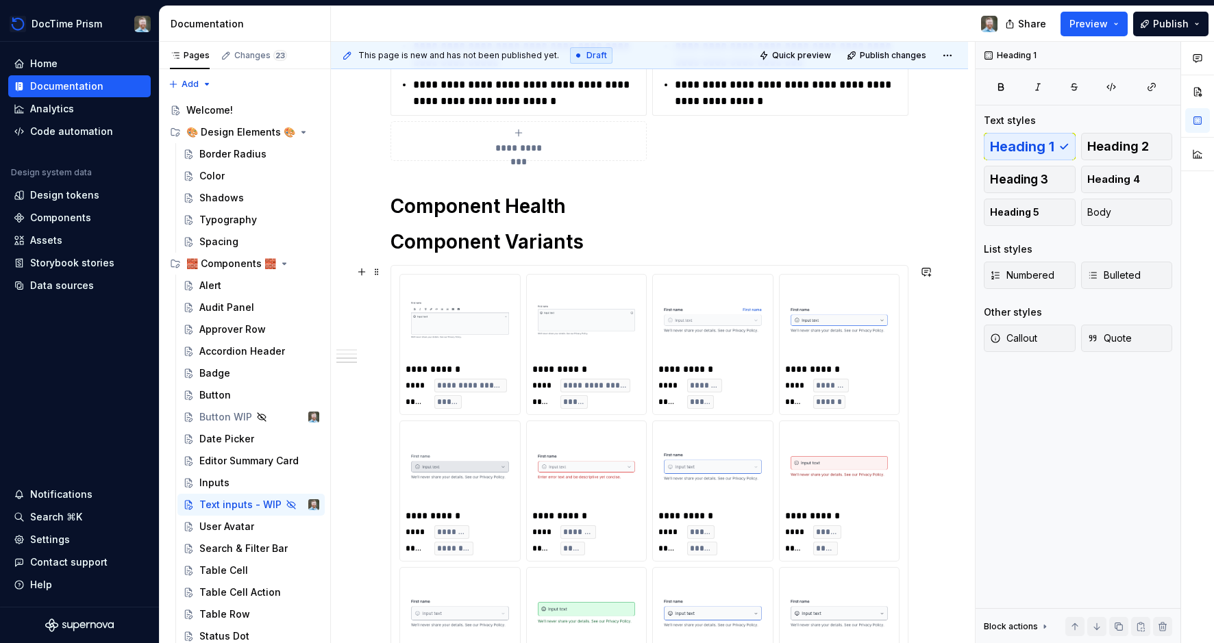
scroll to position [1258, 0]
click at [528, 200] on h1 "Component Health" at bounding box center [649, 207] width 518 height 25
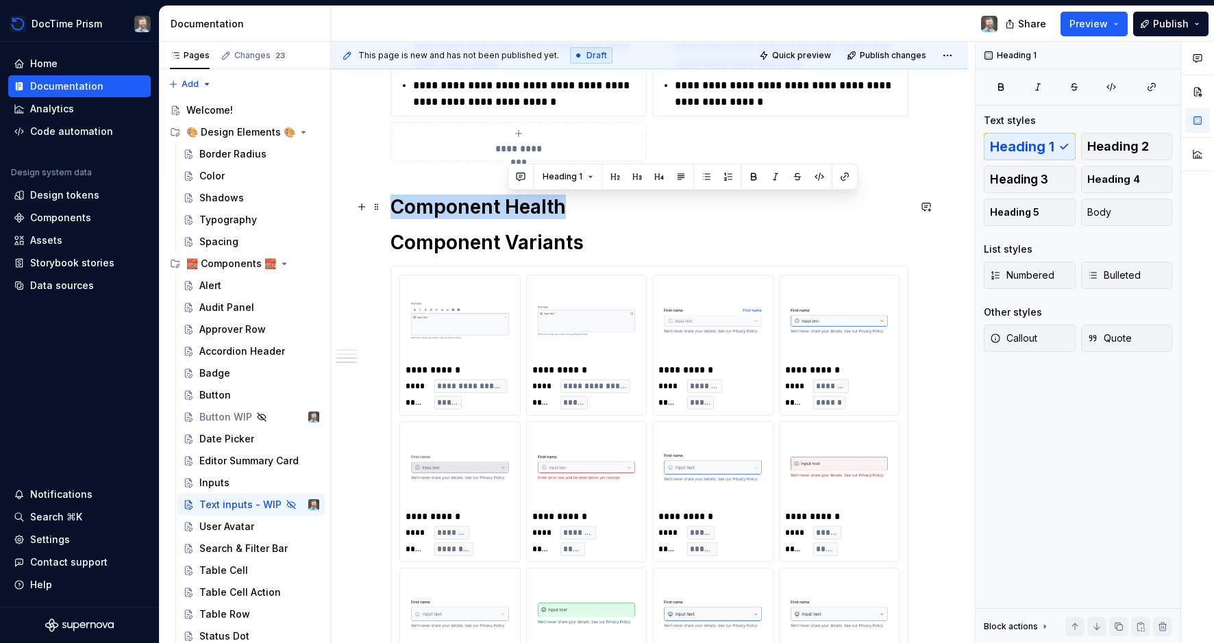
click at [528, 200] on h1 "Component Health" at bounding box center [649, 207] width 518 height 25
click at [380, 210] on span at bounding box center [376, 206] width 11 height 19
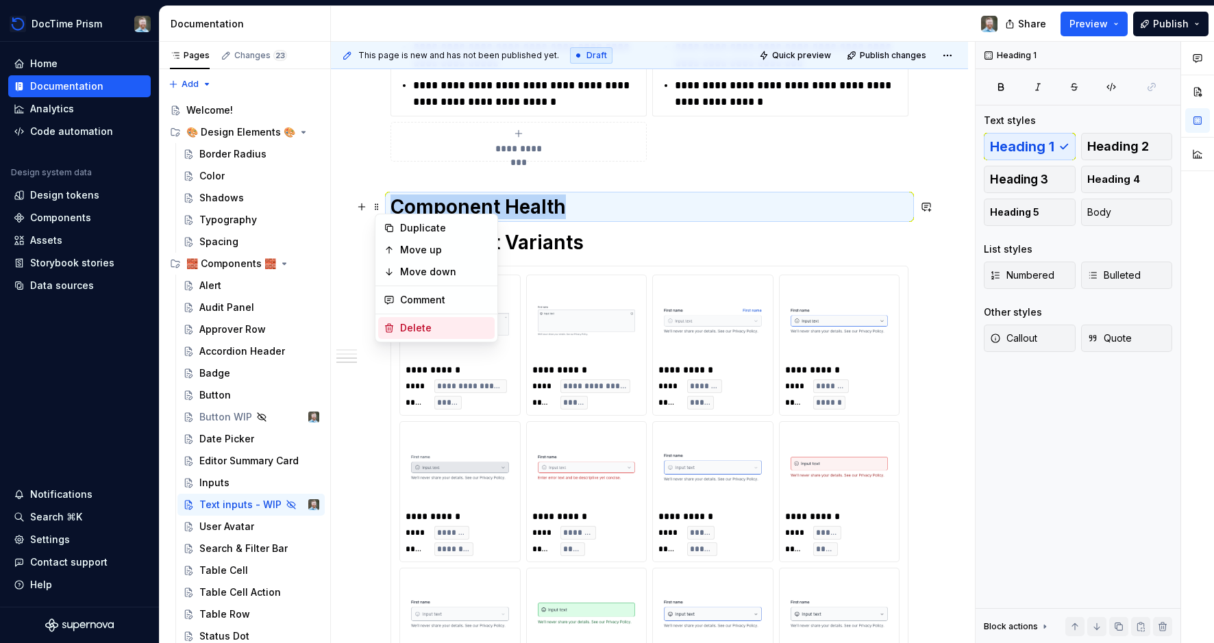
click at [410, 330] on div "Delete" at bounding box center [444, 328] width 89 height 14
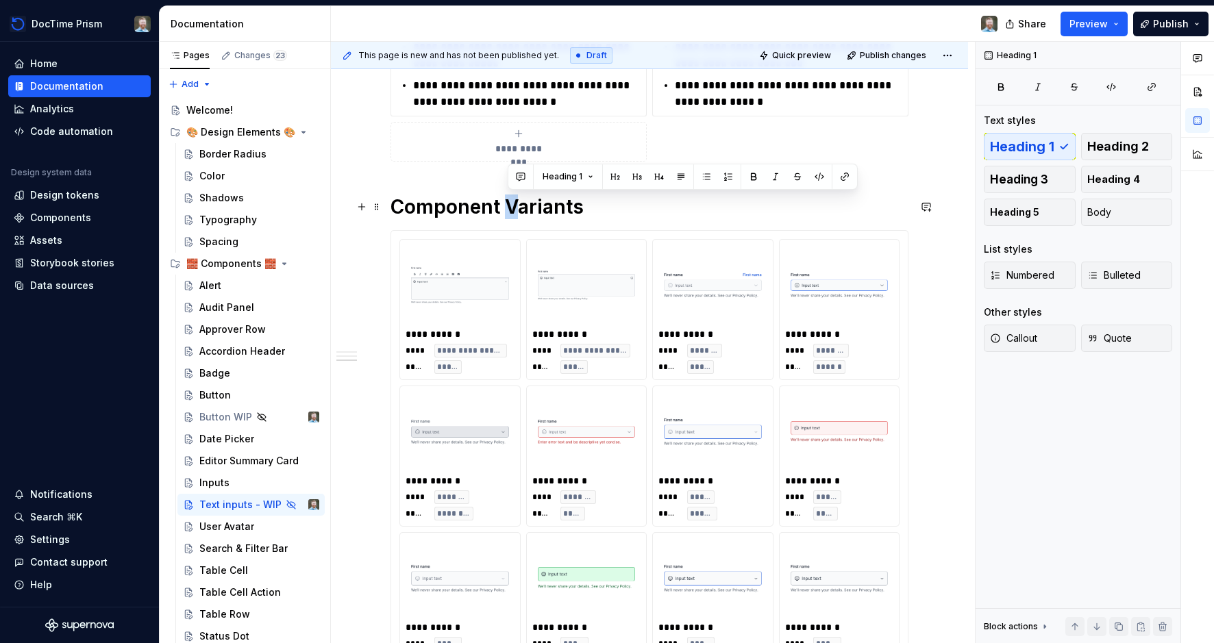
drag, startPoint x: 519, startPoint y: 210, endPoint x: 512, endPoint y: 208, distance: 7.2
click at [512, 208] on h1 "Component Variants" at bounding box center [649, 207] width 518 height 25
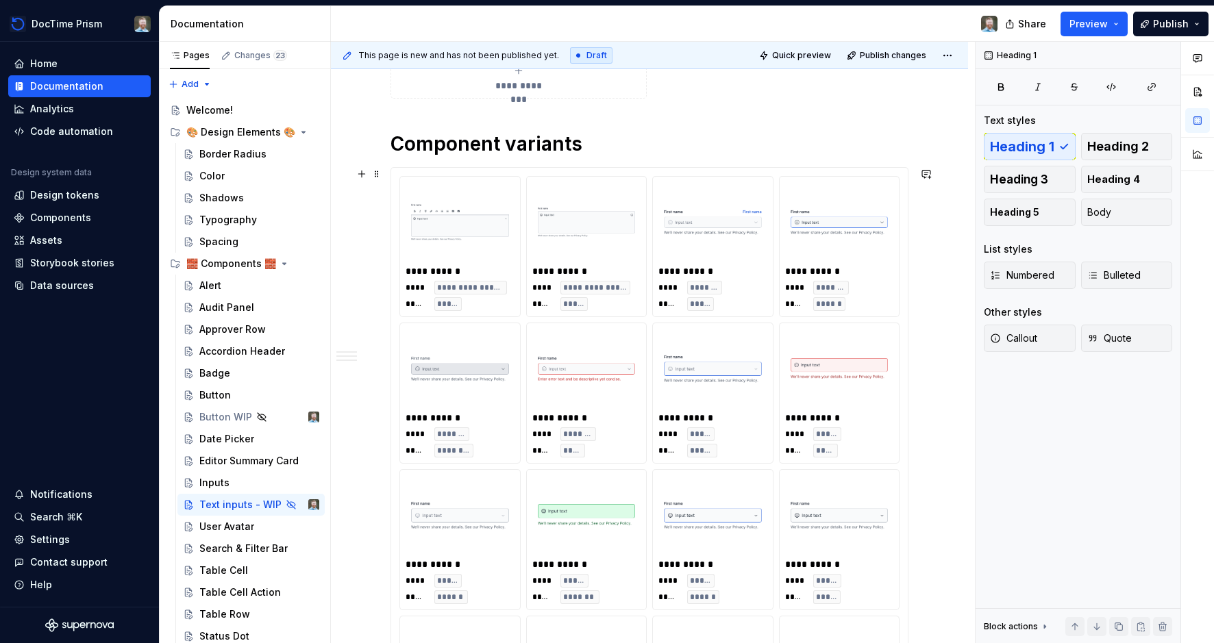
scroll to position [1270, 0]
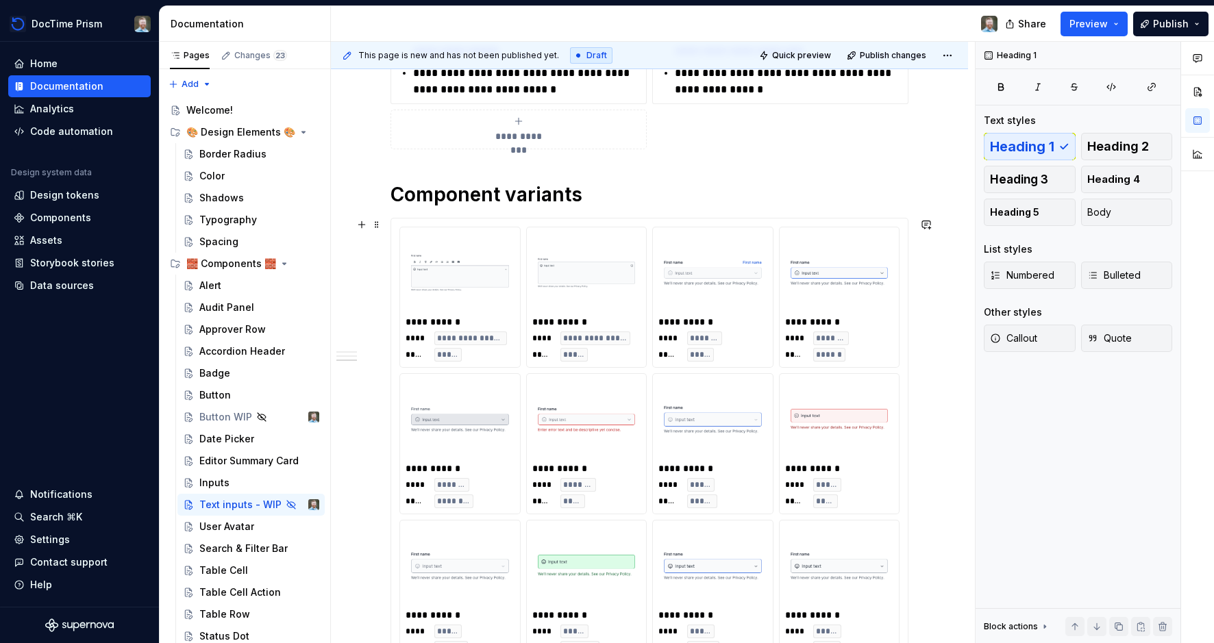
click at [547, 233] on div at bounding box center [586, 272] width 109 height 79
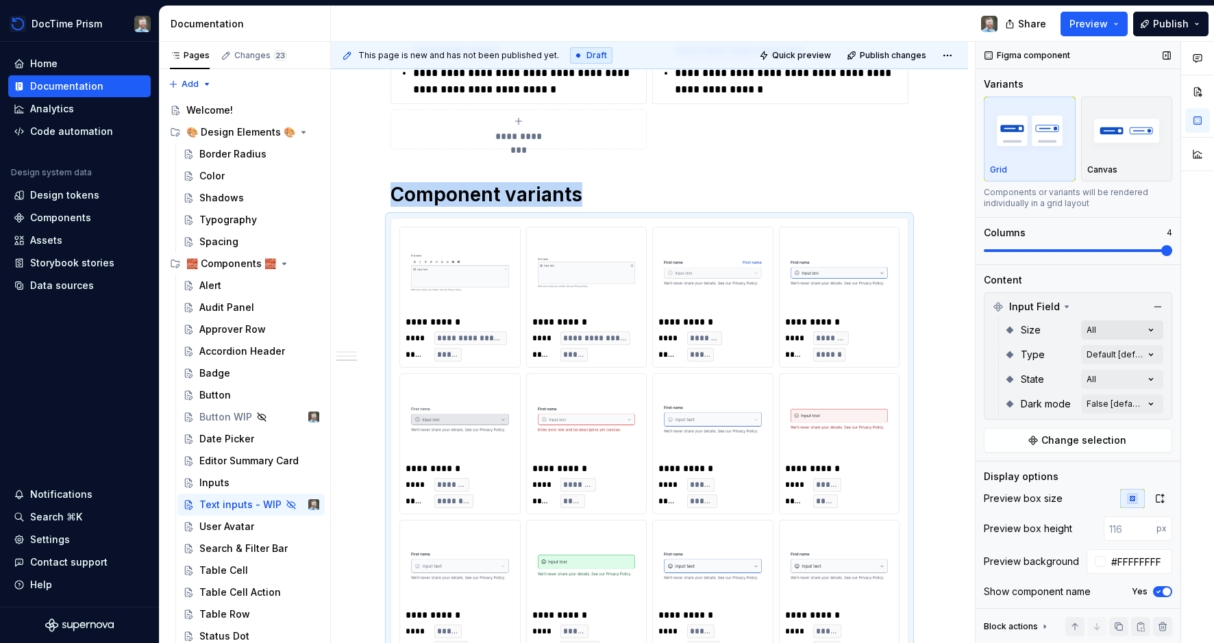
click at [1100, 326] on div "Comments Open comments No comments yet Select ‘Comment’ from the block context …" at bounding box center [1095, 343] width 238 height 602
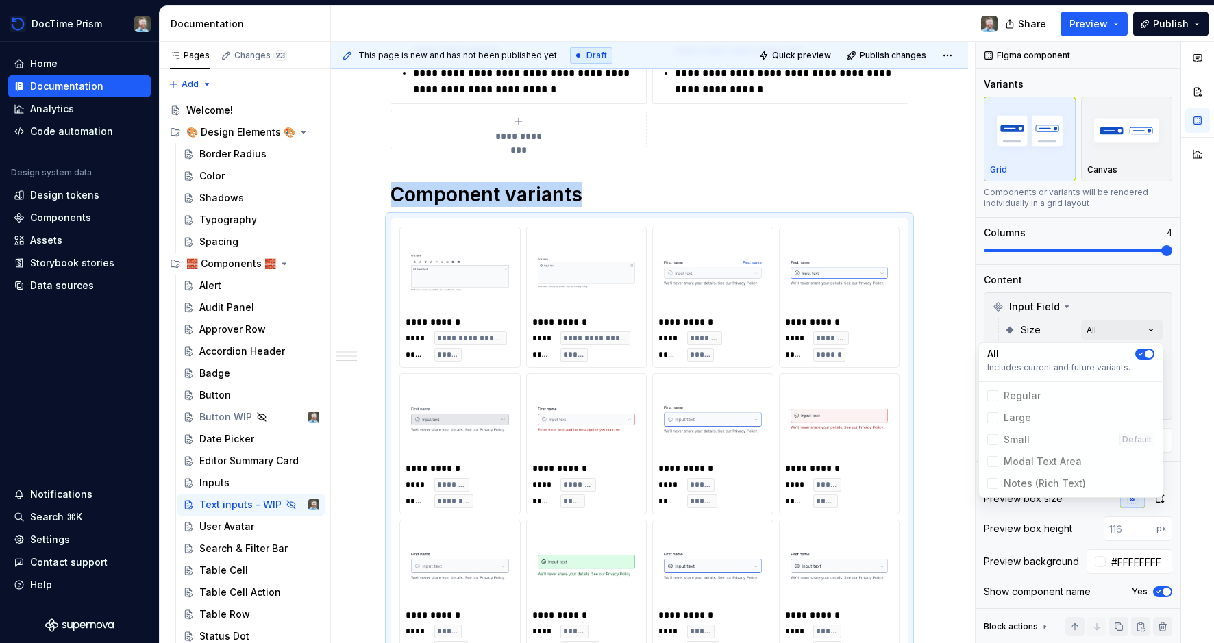
click at [1144, 355] on icon "button" at bounding box center [1140, 354] width 11 height 8
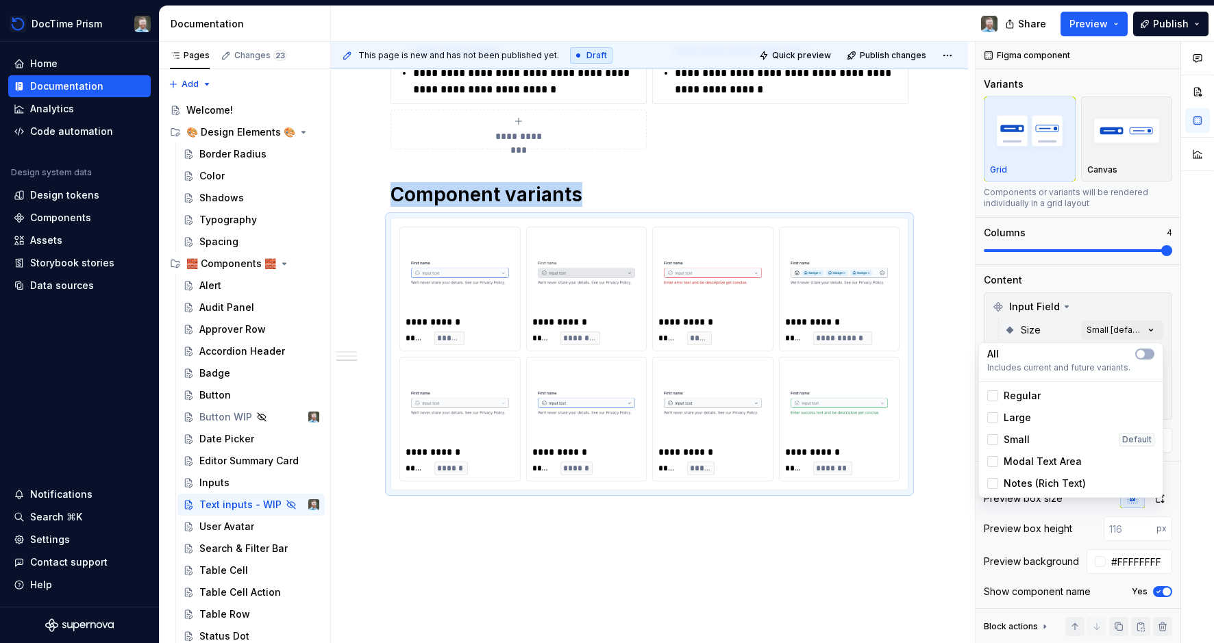
click at [1026, 392] on span "Regular" at bounding box center [1022, 396] width 37 height 14
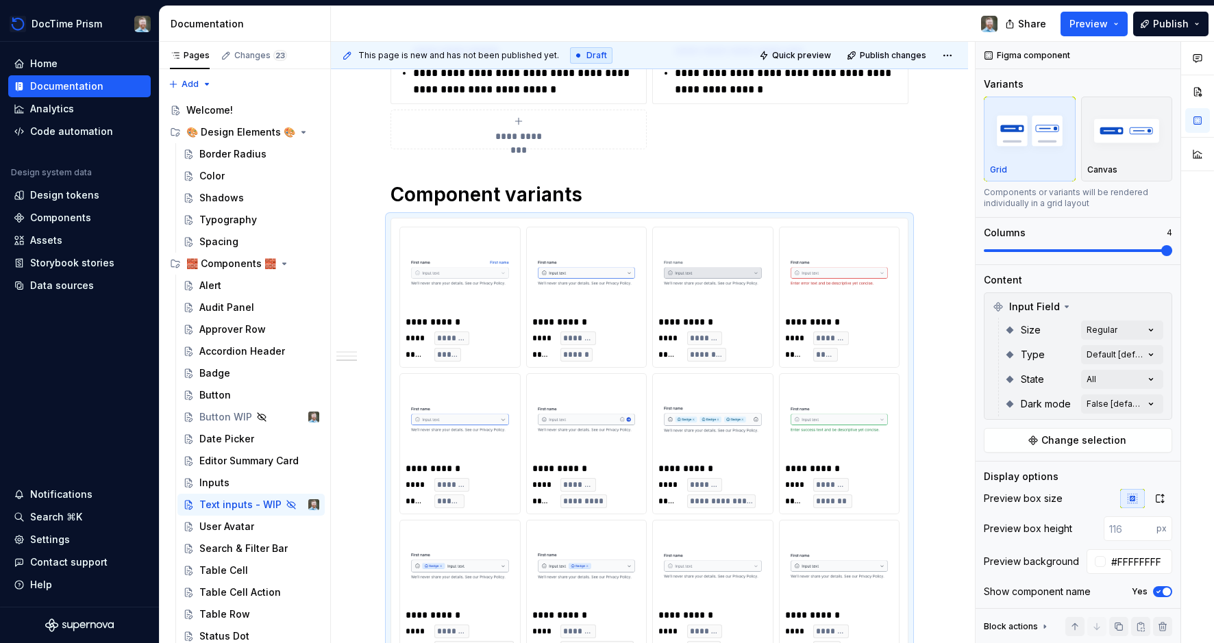
click at [1082, 283] on div "Comments Open comments No comments yet Select ‘Comment’ from the block context …" at bounding box center [1095, 343] width 238 height 602
click at [1098, 351] on div "Comments Open comments No comments yet Select ‘Comment’ from the block context …" at bounding box center [1095, 343] width 238 height 602
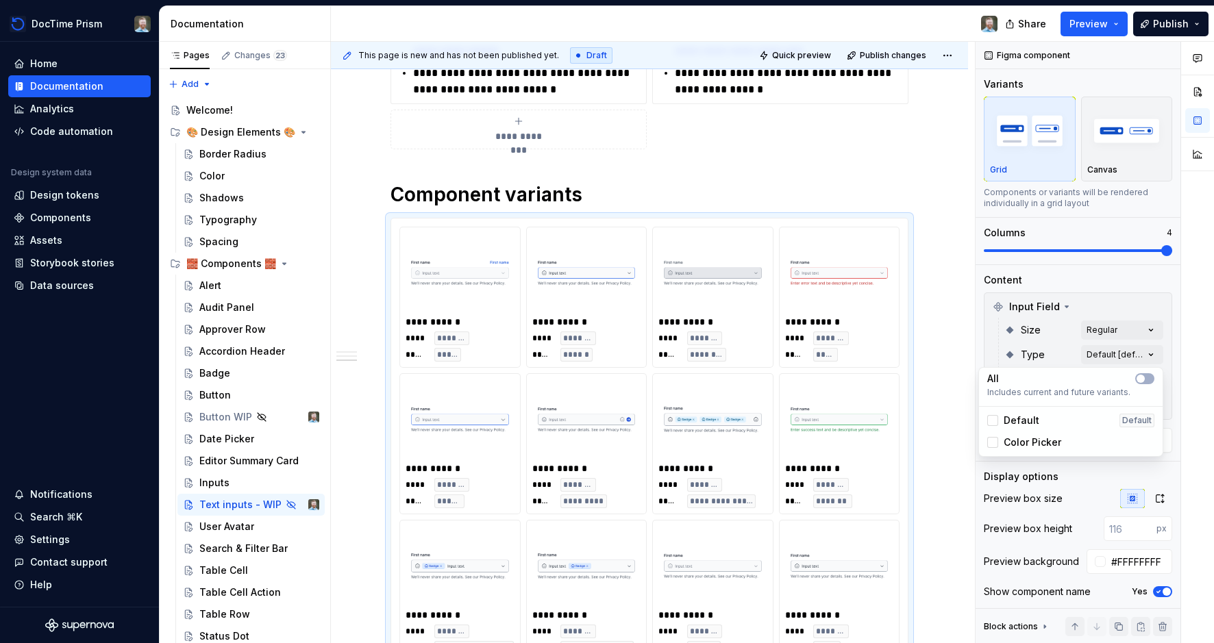
click at [1006, 417] on span "Default" at bounding box center [1022, 421] width 36 height 14
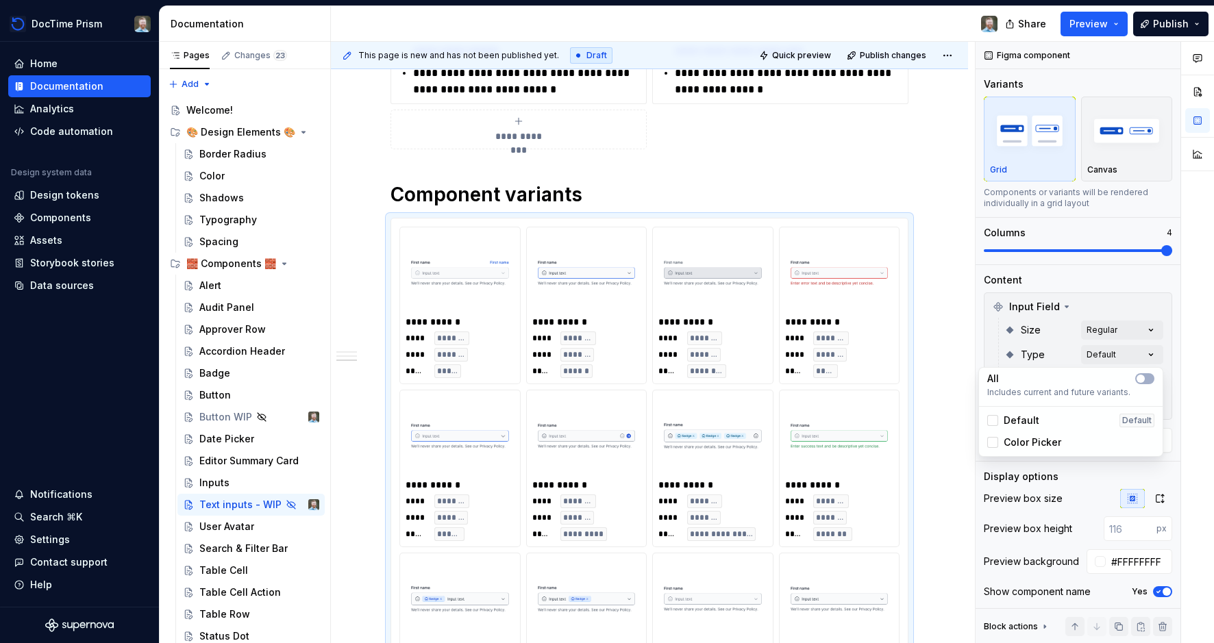
click at [1006, 417] on span "Default" at bounding box center [1022, 421] width 36 height 14
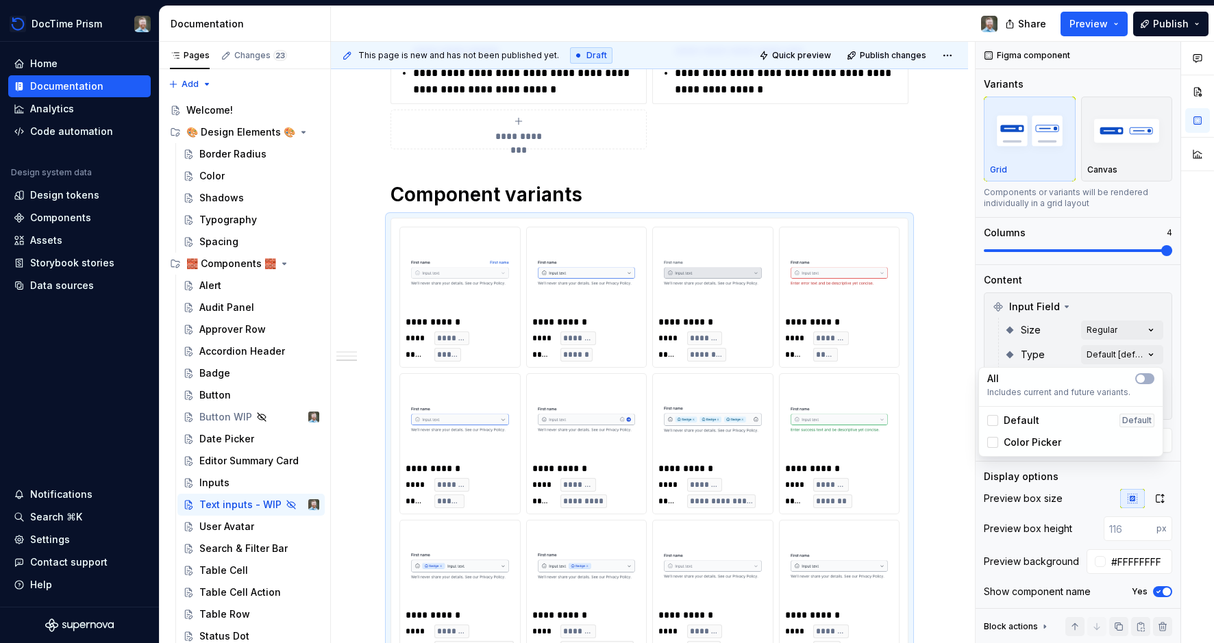
click at [1119, 279] on div "Comments Open comments No comments yet Select ‘Comment’ from the block context …" at bounding box center [1095, 343] width 238 height 602
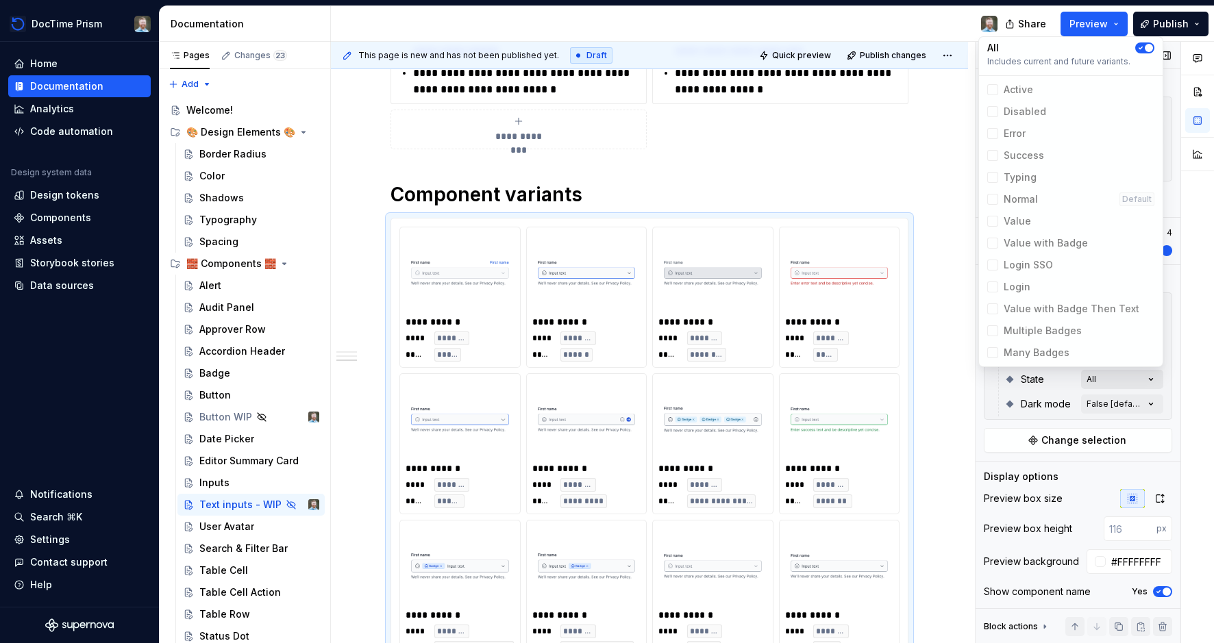
click at [1117, 376] on div "Comments Open comments No comments yet Select ‘Comment’ from the block context …" at bounding box center [1095, 343] width 238 height 602
click at [1044, 197] on span "Normal Default" at bounding box center [1071, 199] width 178 height 22
click at [1029, 201] on span "Normal Default" at bounding box center [1071, 199] width 178 height 22
click at [1148, 51] on span "button" at bounding box center [1149, 48] width 8 height 8
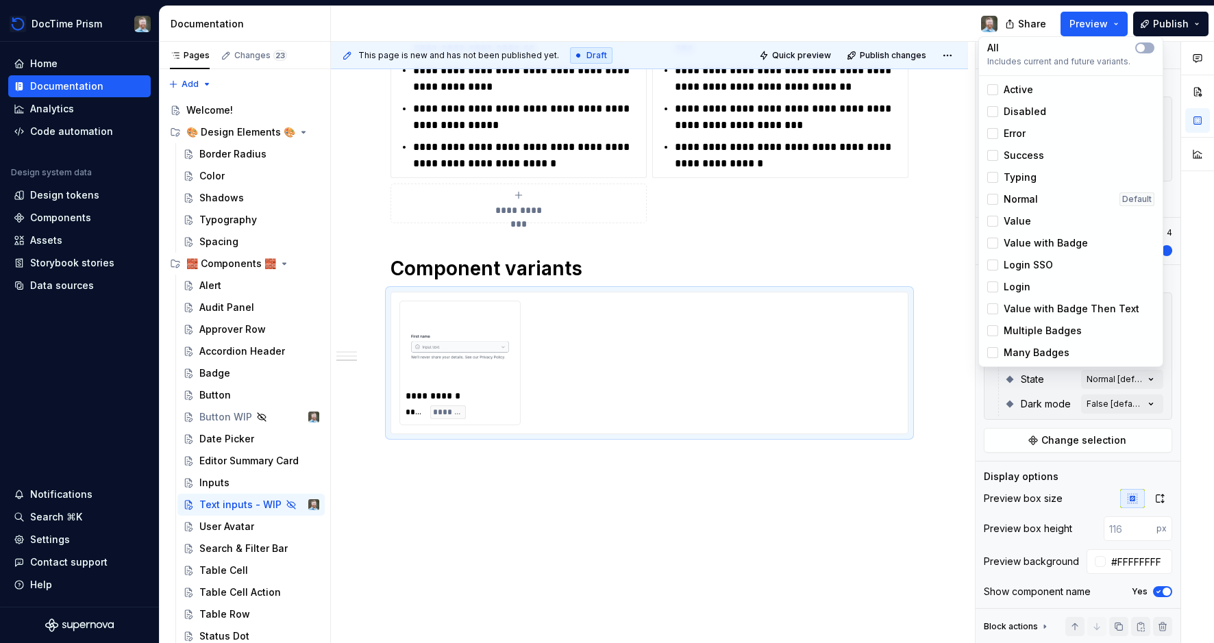
click at [1023, 199] on span "Normal" at bounding box center [1021, 199] width 34 height 14
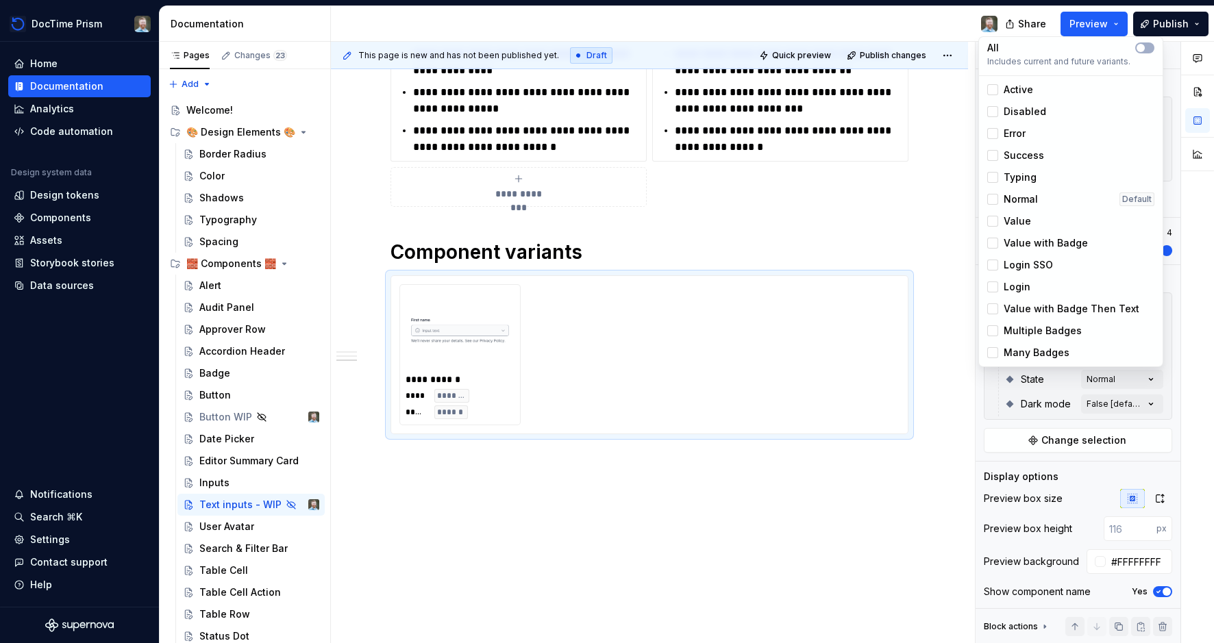
click at [1023, 199] on span "Normal" at bounding box center [1021, 199] width 34 height 14
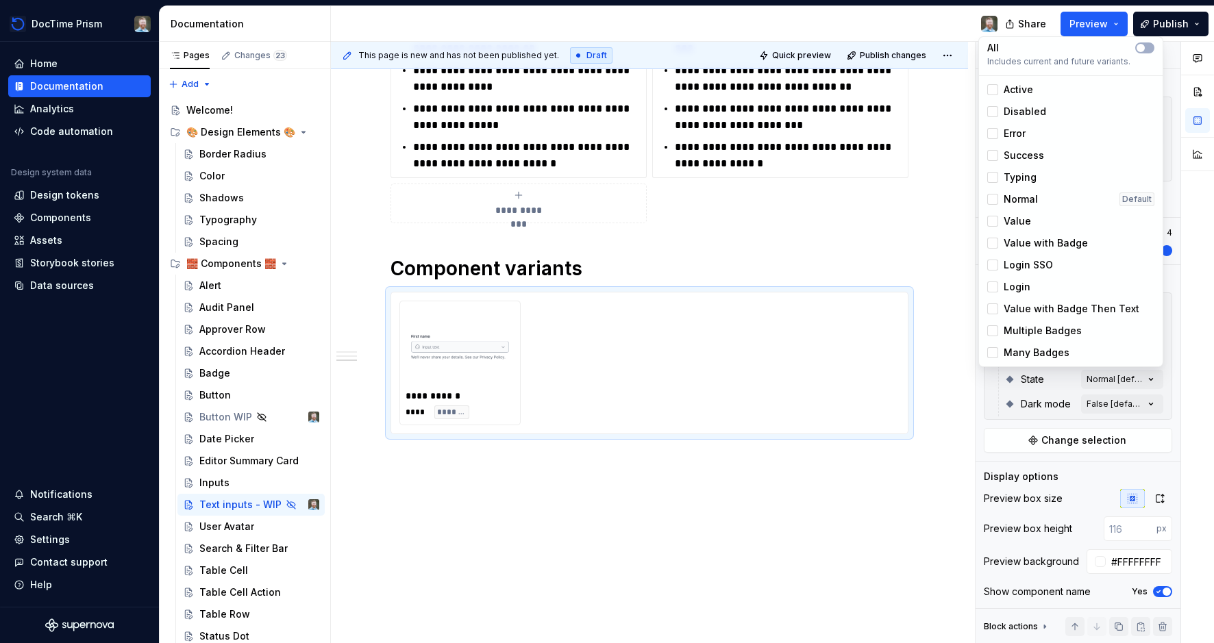
scroll to position [1196, 0]
click at [1180, 324] on div "Comments Open comments No comments yet Select ‘Comment’ from the block context …" at bounding box center [1095, 343] width 238 height 602
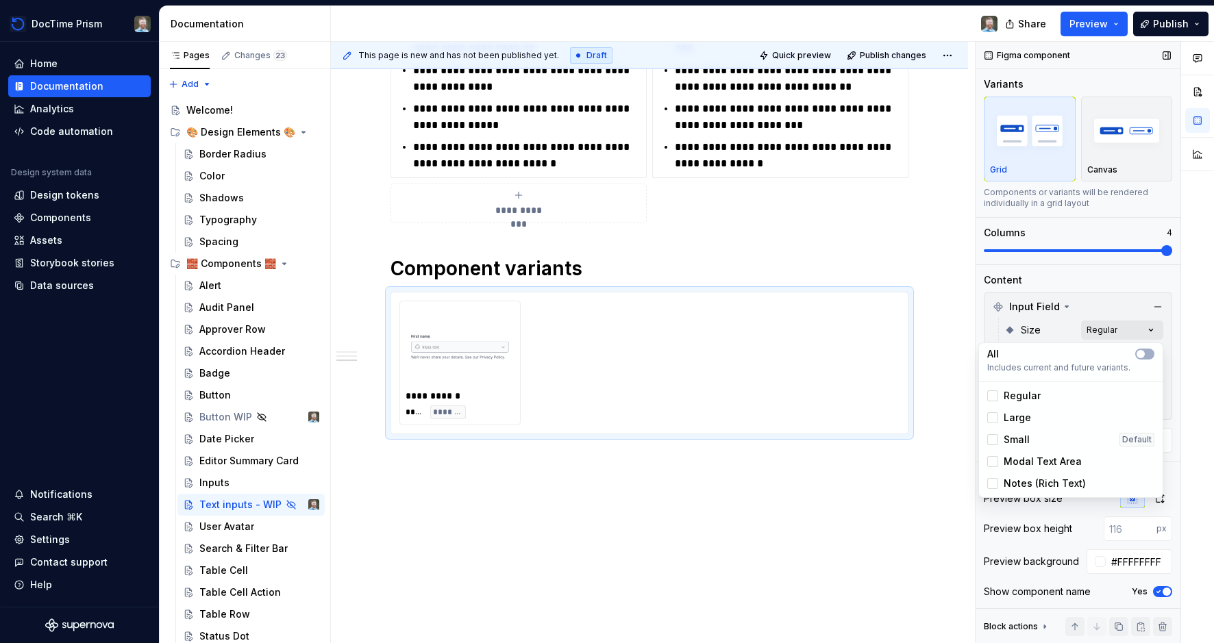
click at [1123, 330] on div "Comments Open comments No comments yet Select ‘Comment’ from the block context …" at bounding box center [1095, 343] width 238 height 602
click at [1030, 436] on div "Small Default" at bounding box center [1070, 440] width 167 height 14
click at [1031, 433] on div "Small Default" at bounding box center [1070, 440] width 167 height 14
click at [1035, 416] on div "Large" at bounding box center [1070, 418] width 167 height 14
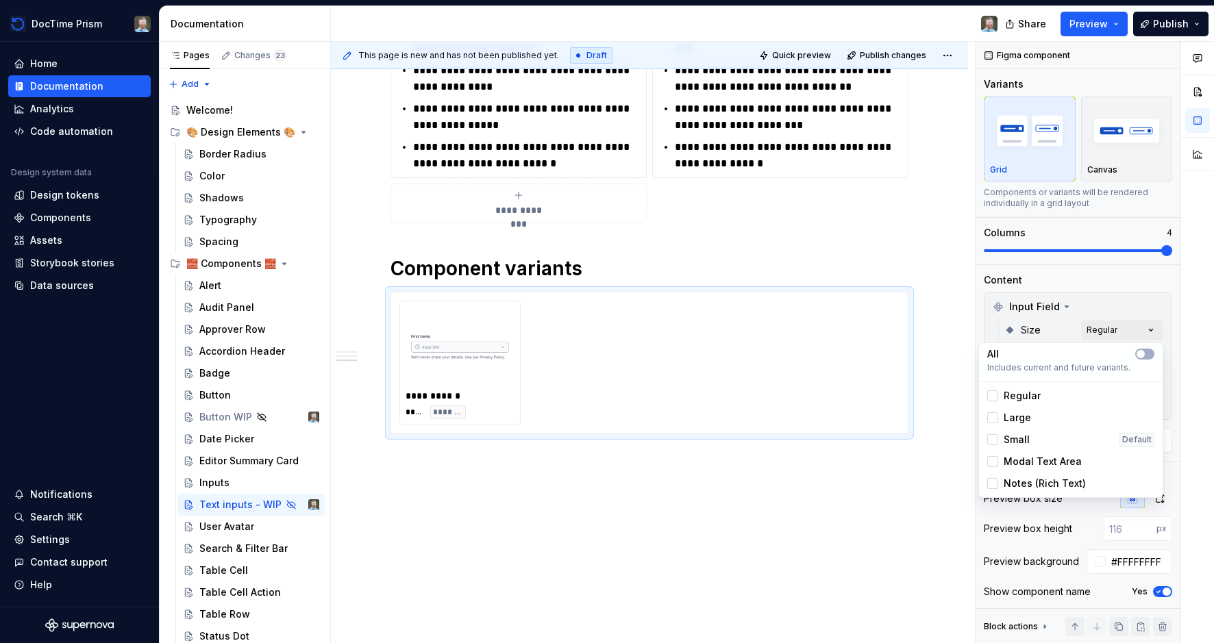
click at [1030, 456] on span "Modal Text Area" at bounding box center [1043, 462] width 78 height 14
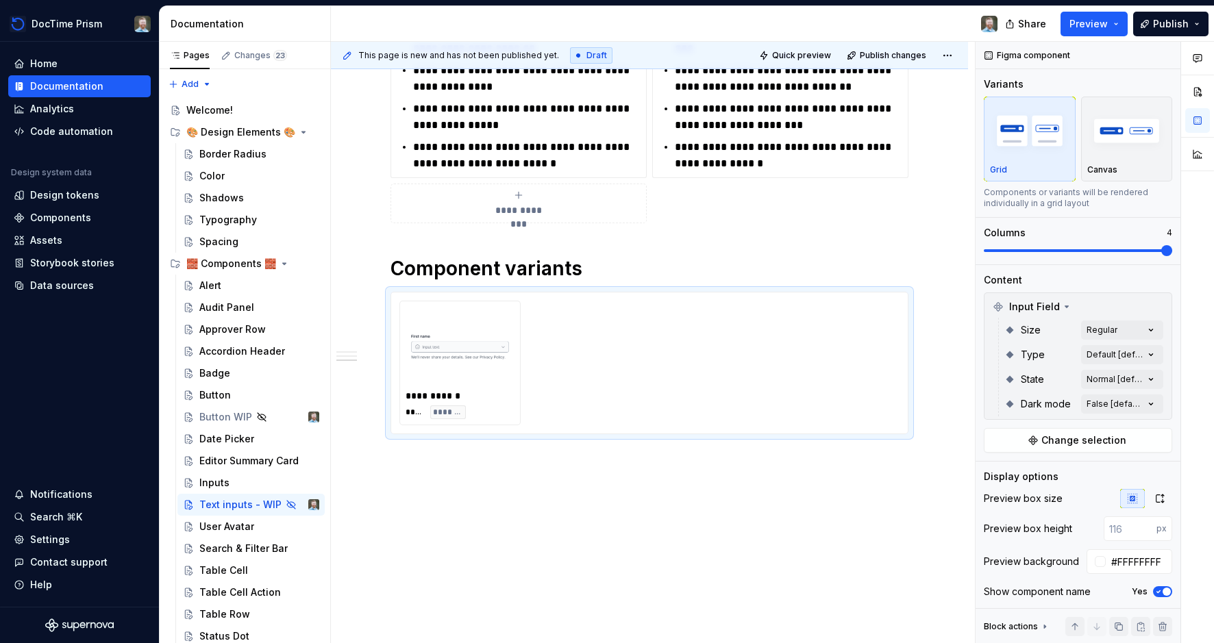
click at [1139, 275] on div "Comments Open comments No comments yet Select ‘Comment’ from the block context …" at bounding box center [1095, 343] width 238 height 602
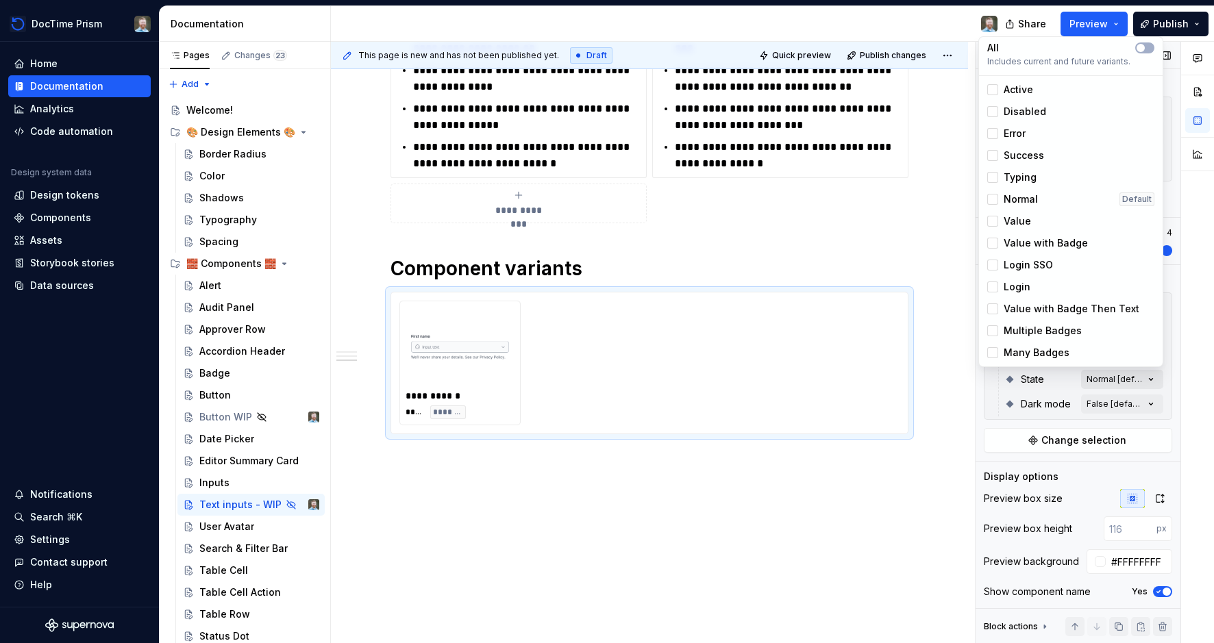
click at [1097, 384] on div "Comments Open comments No comments yet Select ‘Comment’ from the block context …" at bounding box center [1095, 343] width 238 height 602
click at [556, 382] on html "DocTime Prism Home Documentation Analytics Code automation Design system data D…" at bounding box center [607, 321] width 1214 height 643
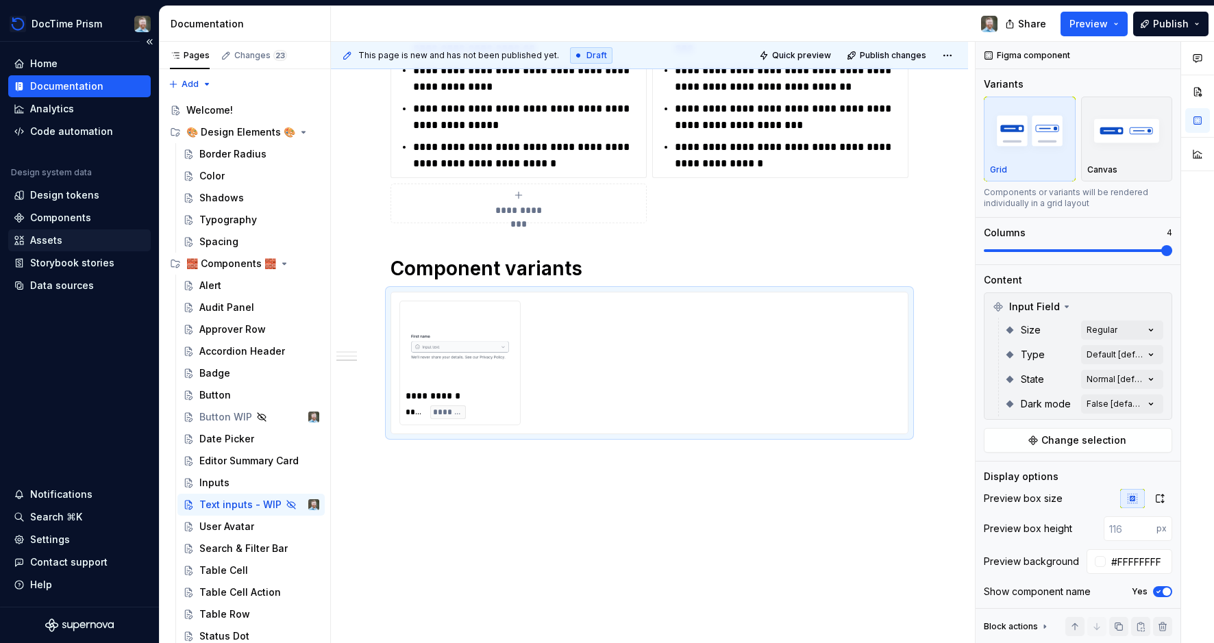
type textarea "*"
click at [931, 298] on button "button" at bounding box center [926, 298] width 19 height 19
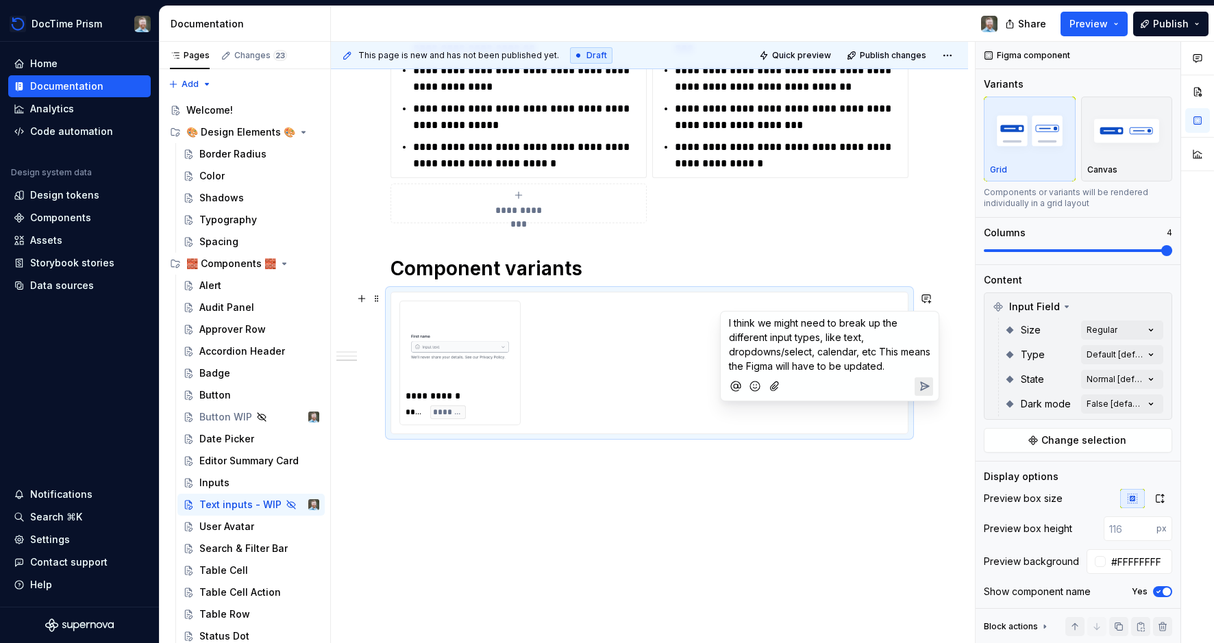
click at [922, 385] on icon "Send" at bounding box center [924, 387] width 14 height 14
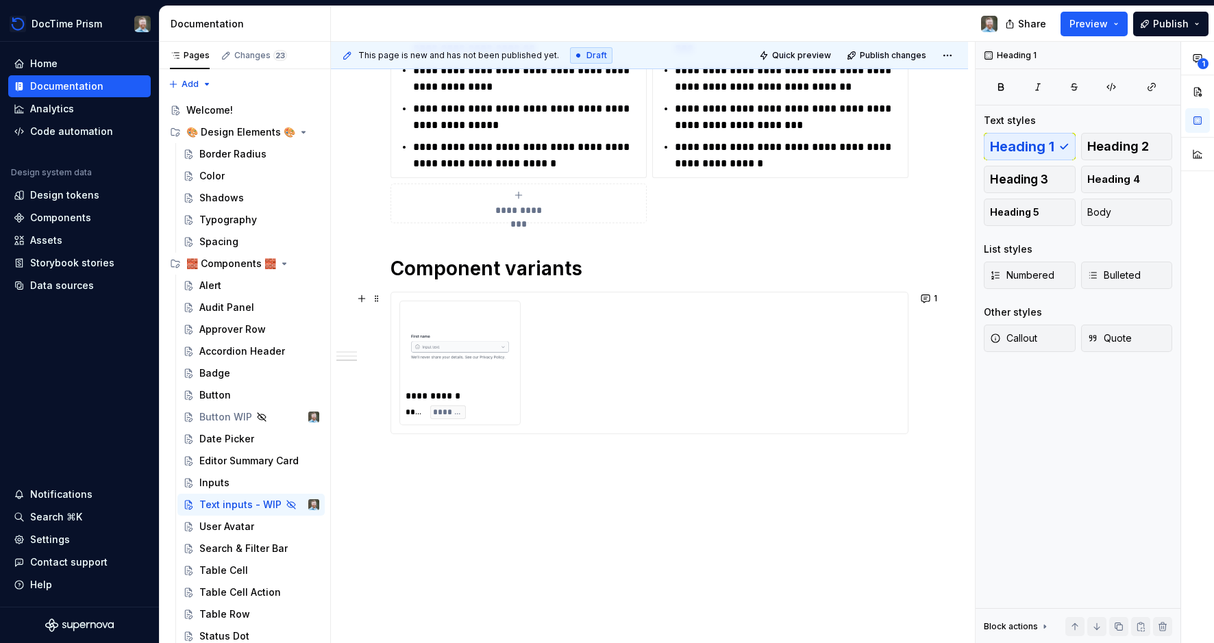
click at [506, 275] on h1 "Component variants" at bounding box center [649, 268] width 518 height 25
click at [407, 299] on div "**********" at bounding box center [649, 363] width 517 height 141
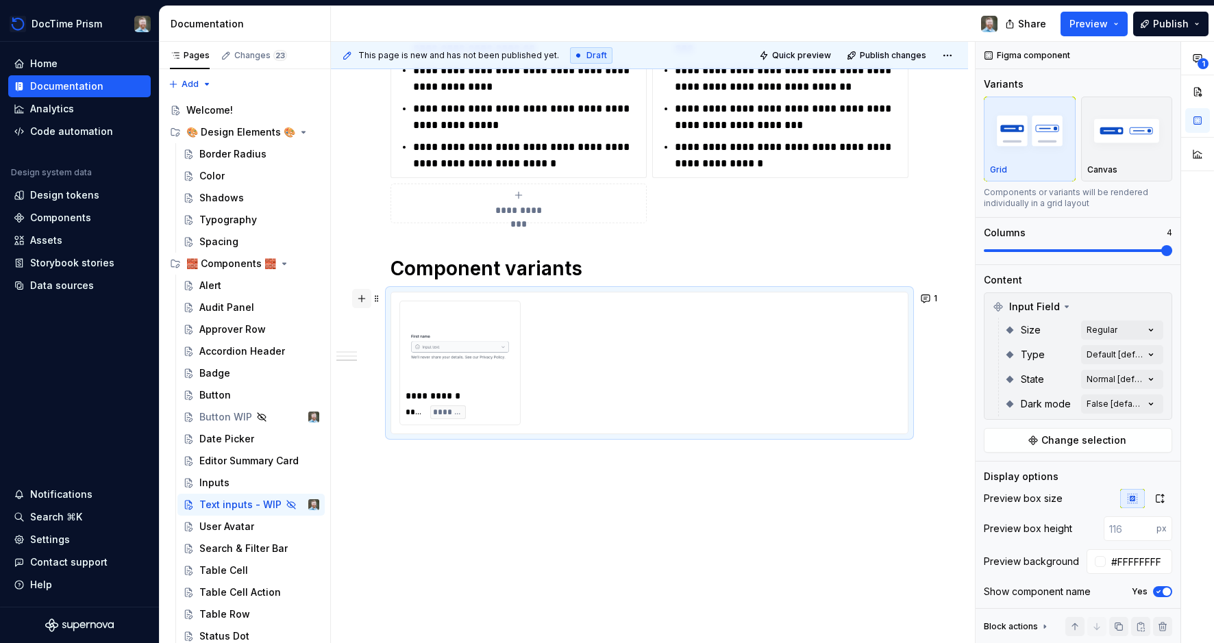
click at [367, 301] on button "button" at bounding box center [361, 298] width 19 height 19
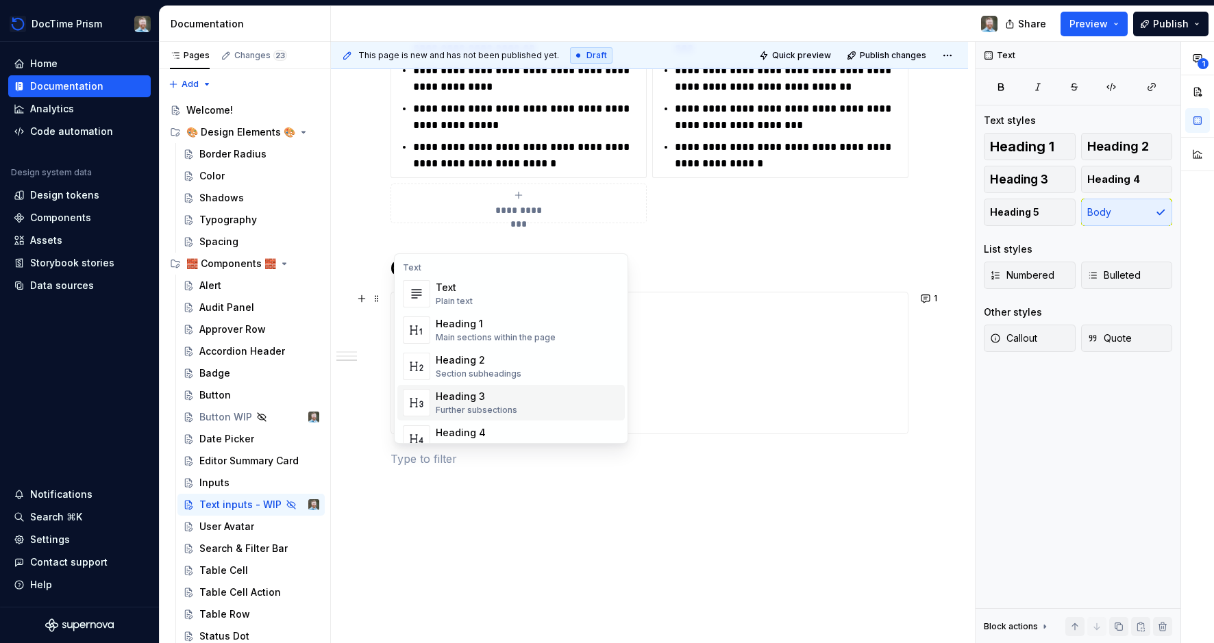
click at [436, 398] on div "Heading 3" at bounding box center [477, 397] width 82 height 14
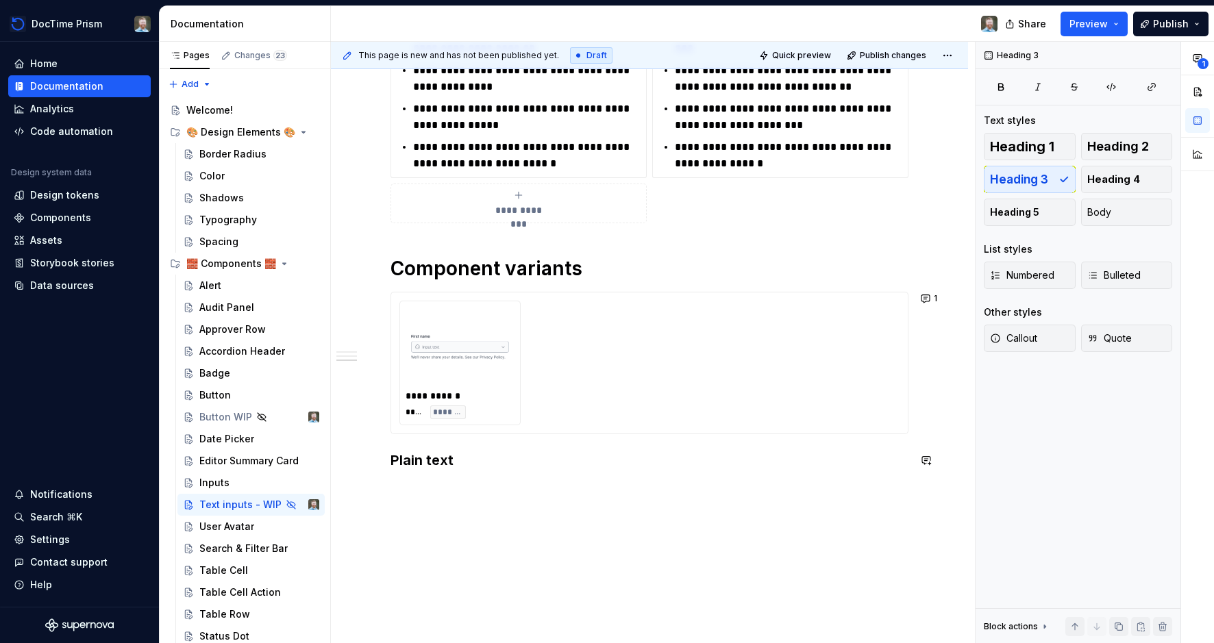
drag, startPoint x: 528, startPoint y: 508, endPoint x: 499, endPoint y: 506, distance: 28.9
click at [527, 508] on div "This page is new and has not been published yet. Draft Quick preview Publish ch…" at bounding box center [653, 343] width 644 height 602
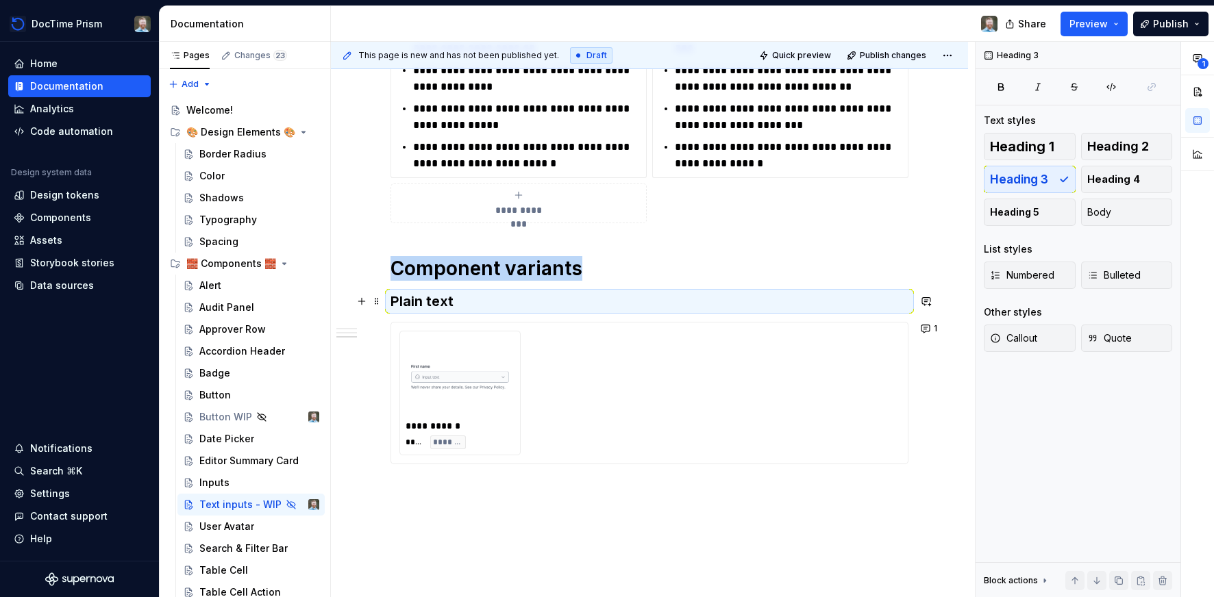
click at [394, 297] on h3 "Plain text" at bounding box center [649, 301] width 518 height 19
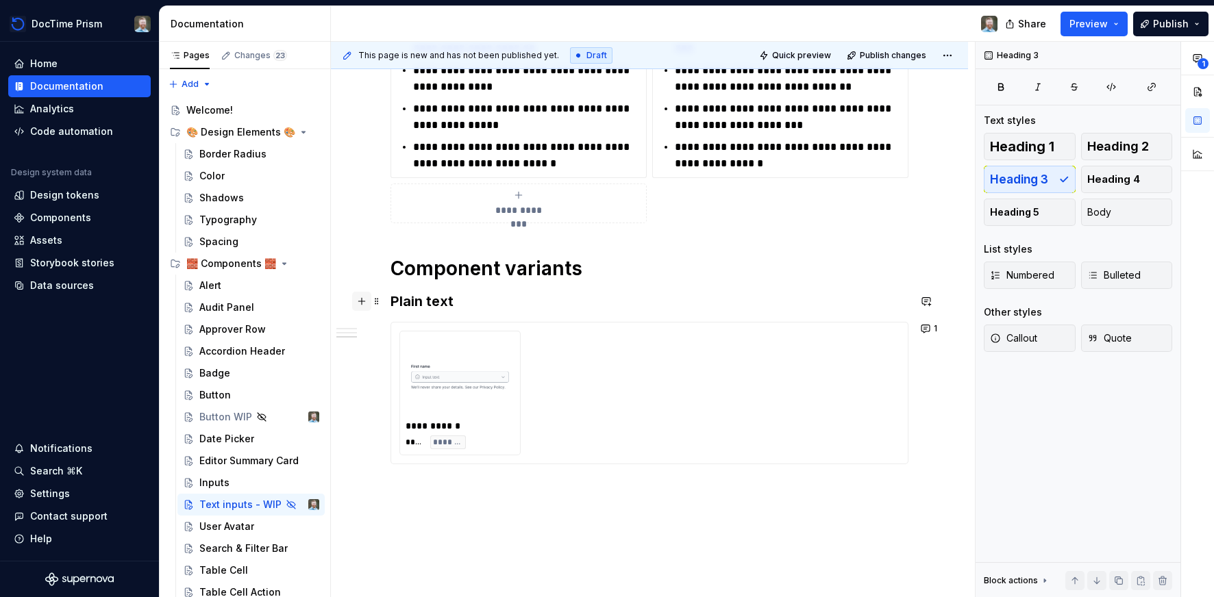
click at [361, 300] on button "button" at bounding box center [361, 301] width 19 height 19
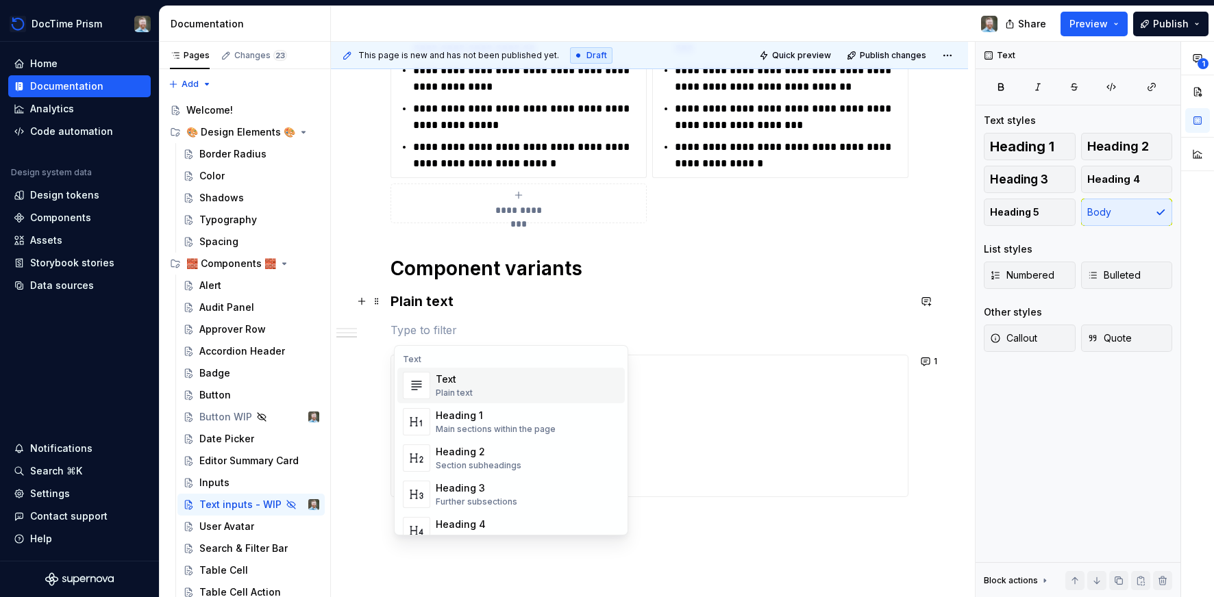
click at [473, 384] on div "Text Plain text" at bounding box center [528, 385] width 184 height 27
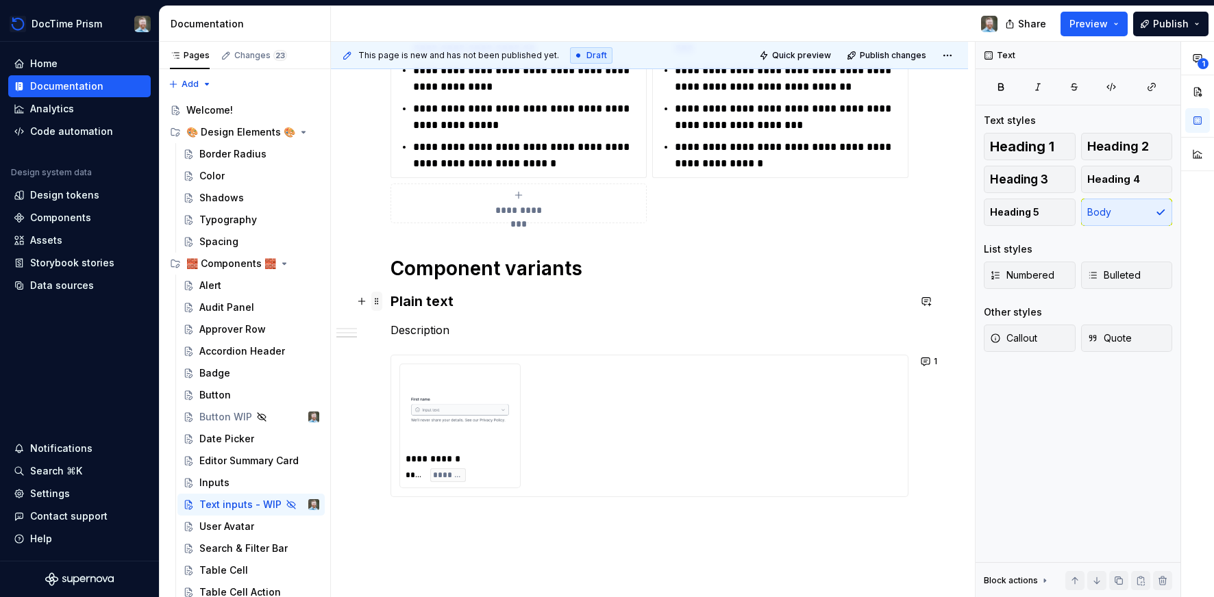
click at [381, 303] on span at bounding box center [376, 301] width 11 height 19
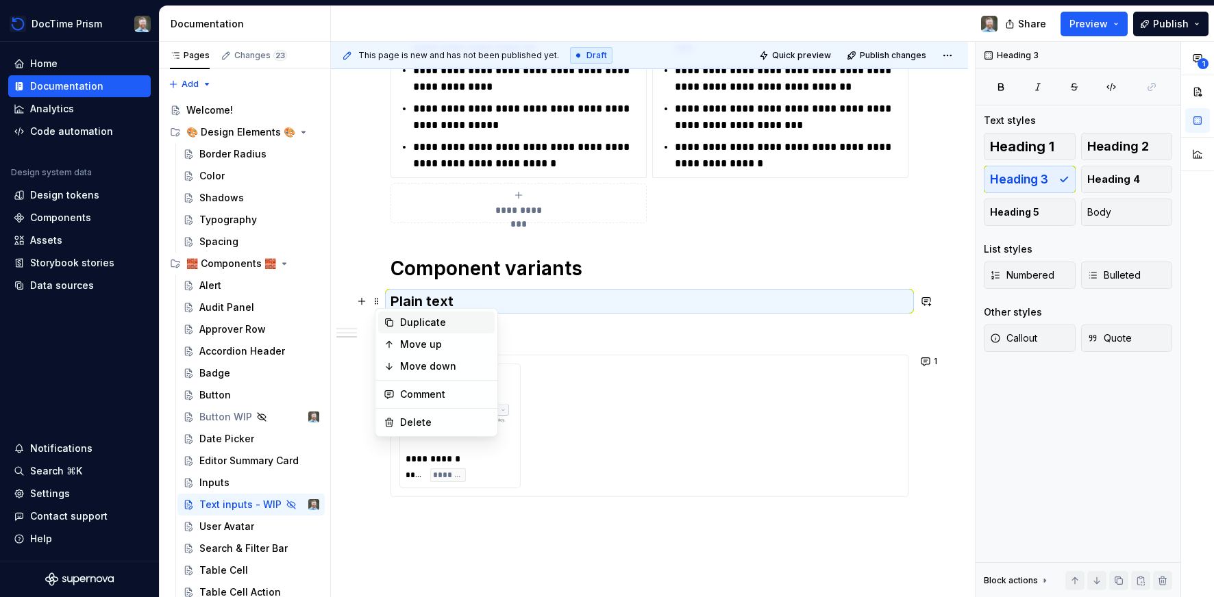
click at [396, 322] on div "Duplicate" at bounding box center [436, 323] width 116 height 22
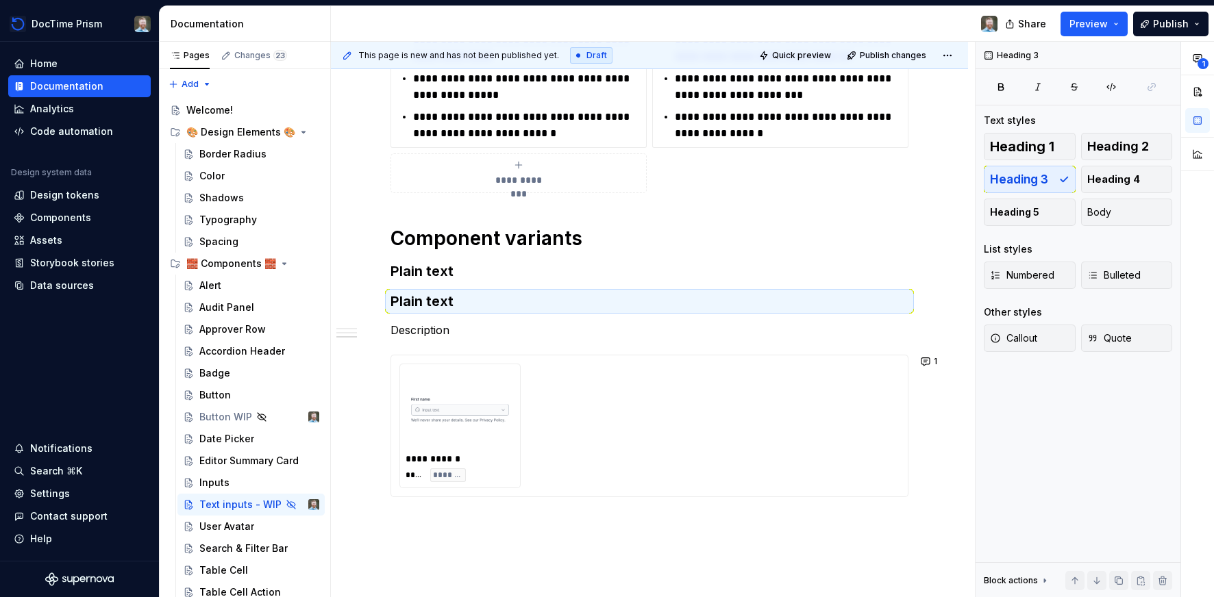
scroll to position [1229, 0]
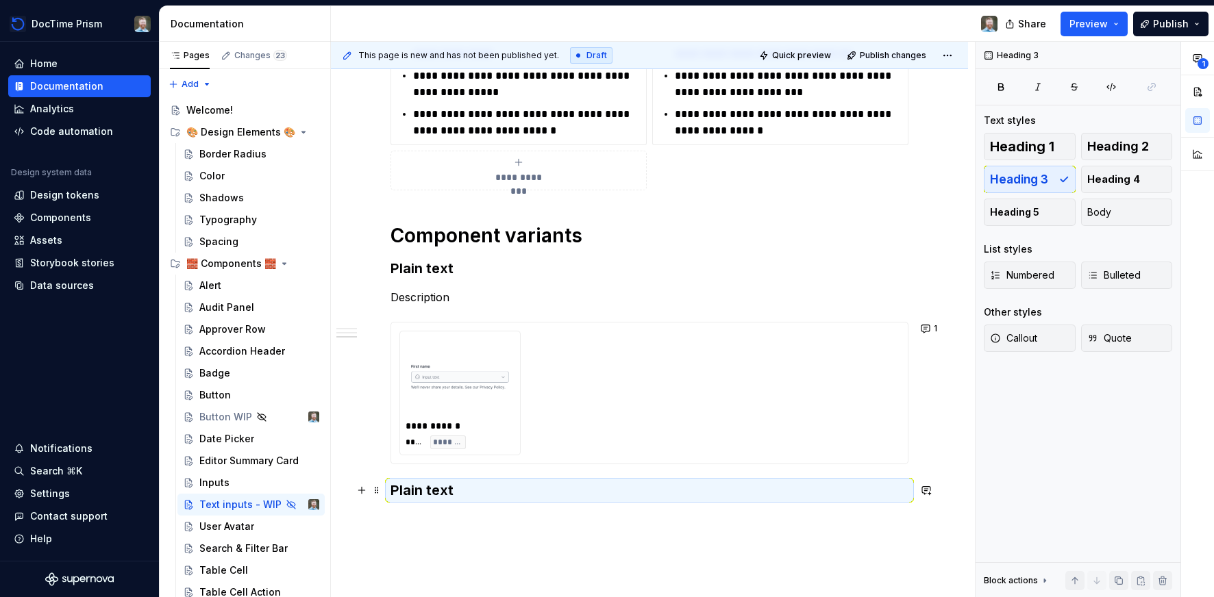
click at [406, 490] on h3 "Plain text" at bounding box center [649, 490] width 518 height 19
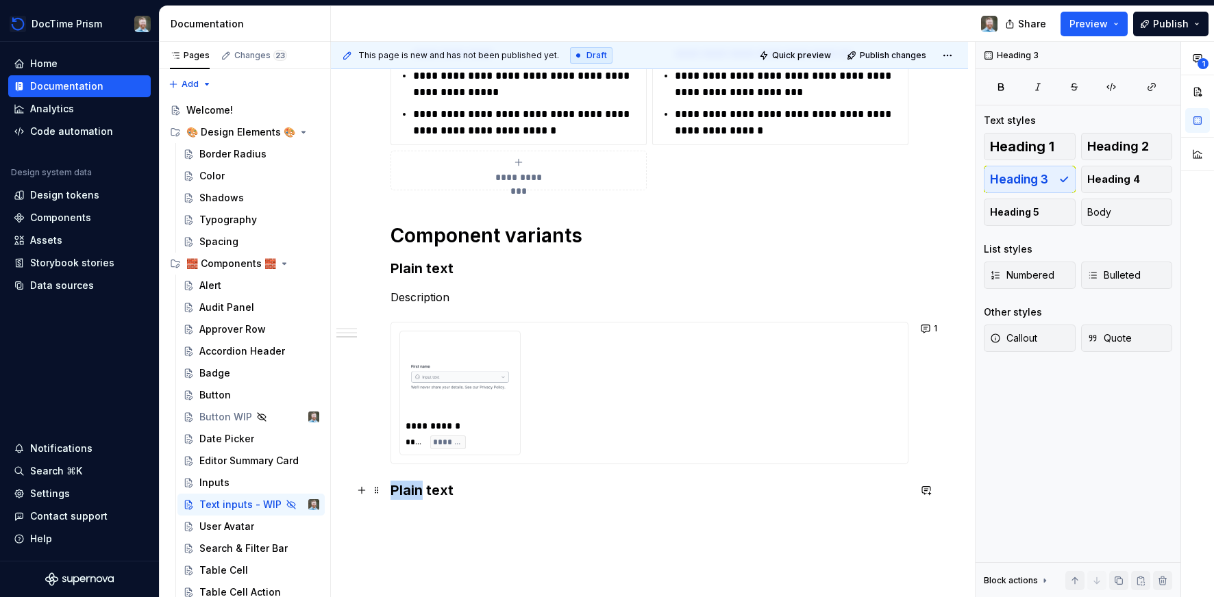
click at [406, 490] on h3 "Plain text" at bounding box center [649, 490] width 518 height 19
click at [382, 297] on span at bounding box center [376, 297] width 11 height 19
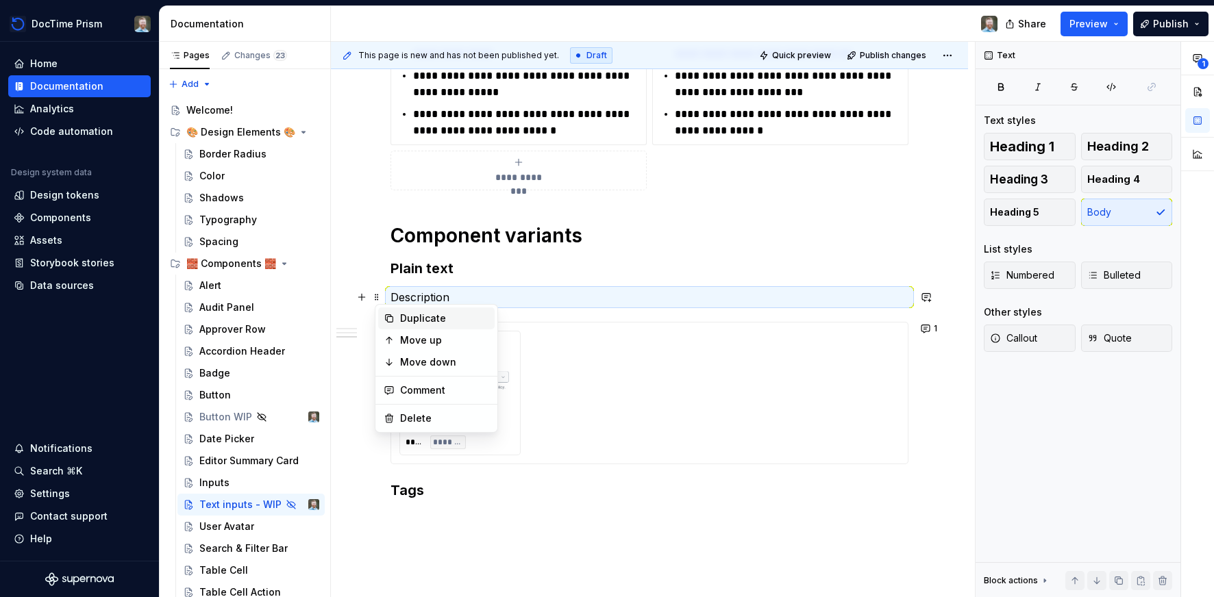
click at [393, 313] on icon at bounding box center [389, 318] width 11 height 11
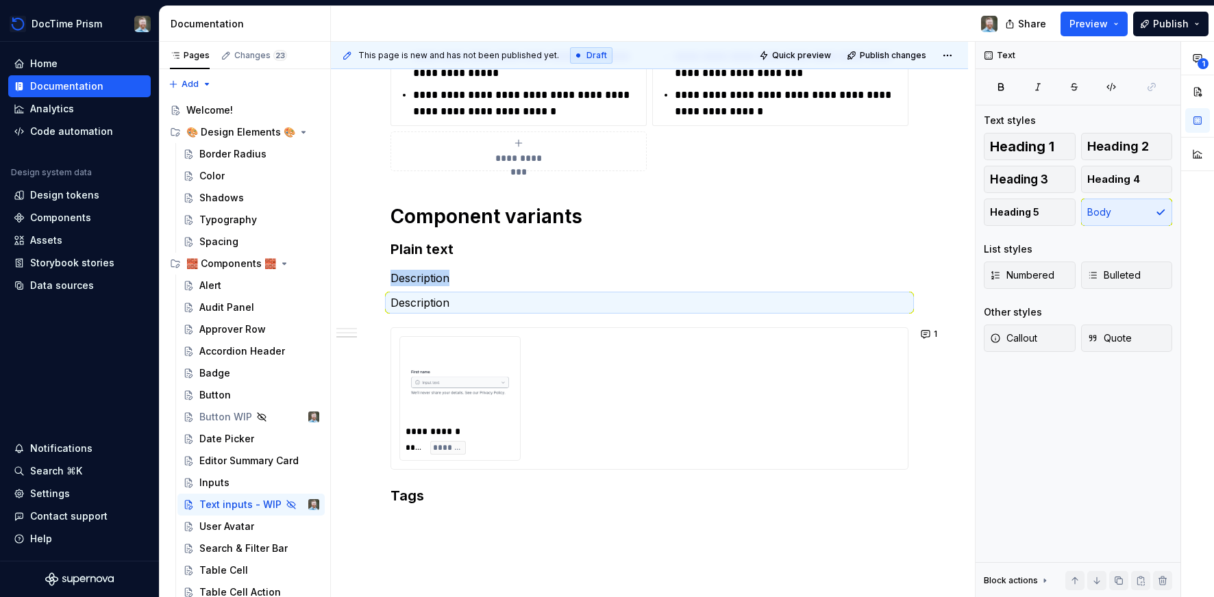
scroll to position [1249, 0]
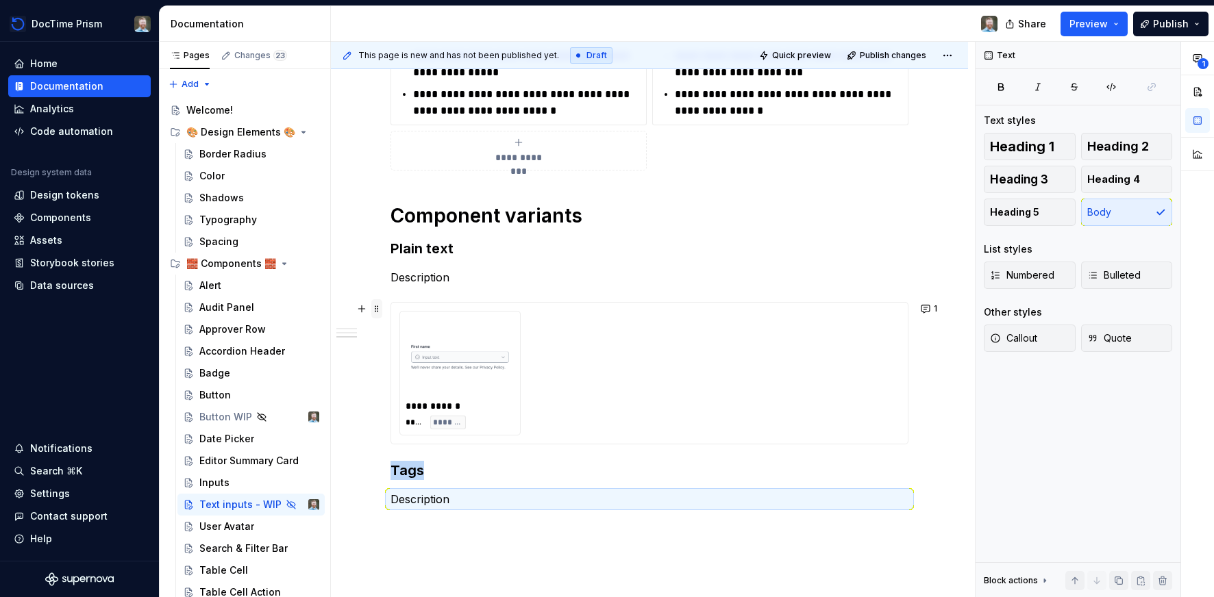
click at [382, 312] on span at bounding box center [376, 308] width 11 height 19
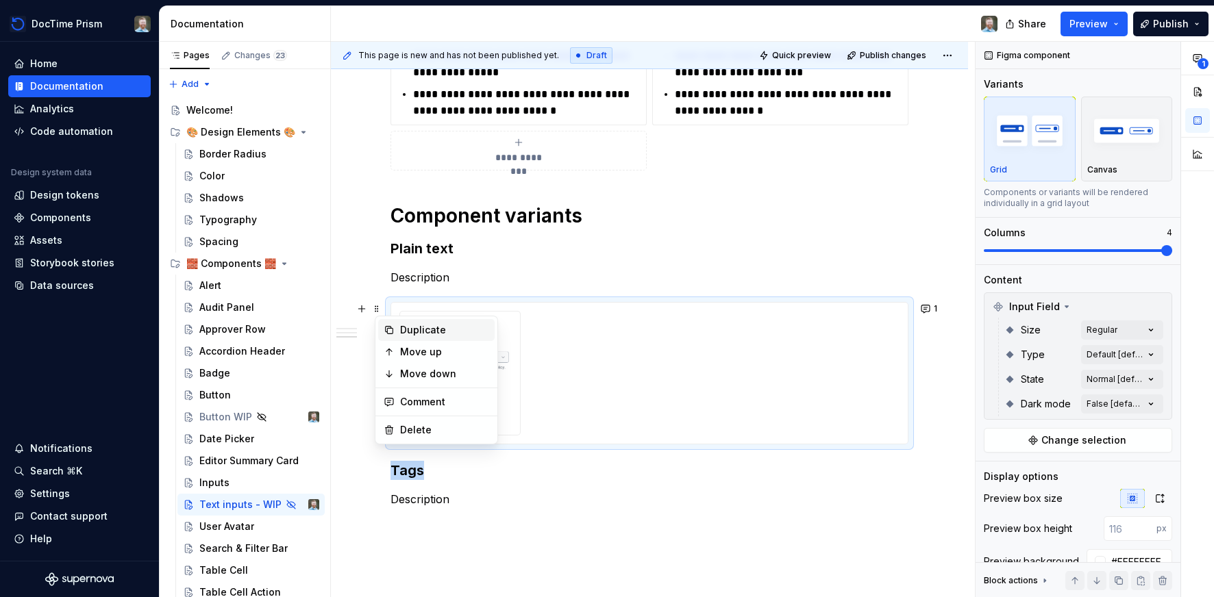
click at [395, 325] on div "Duplicate" at bounding box center [436, 330] width 116 height 22
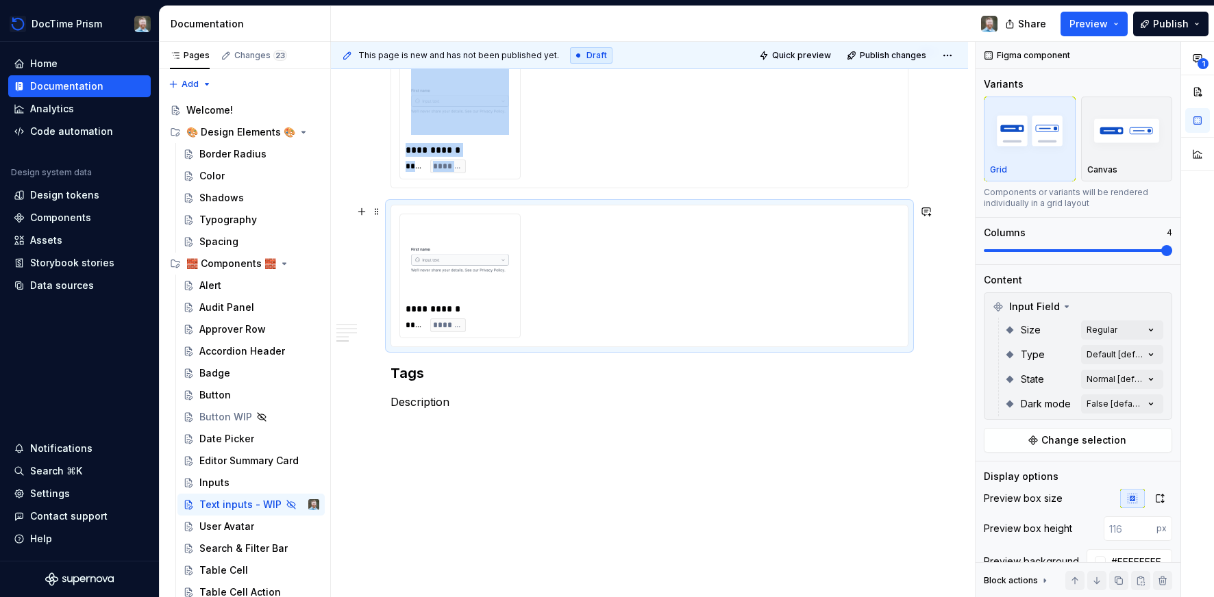
scroll to position [1513, 0]
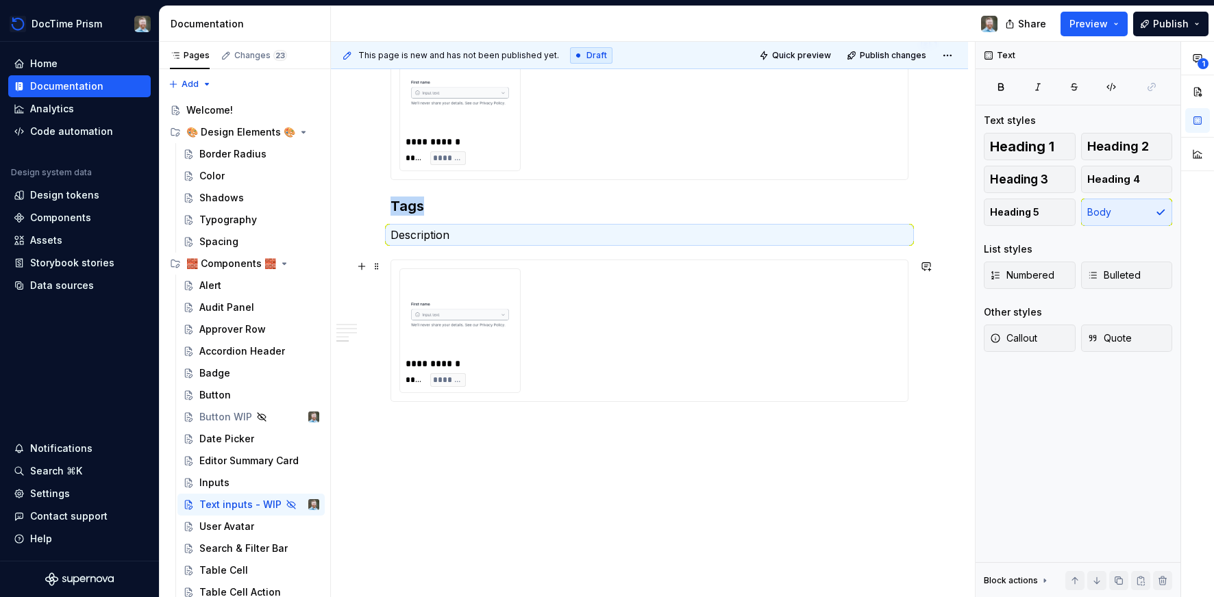
click at [421, 301] on img at bounding box center [460, 314] width 98 height 69
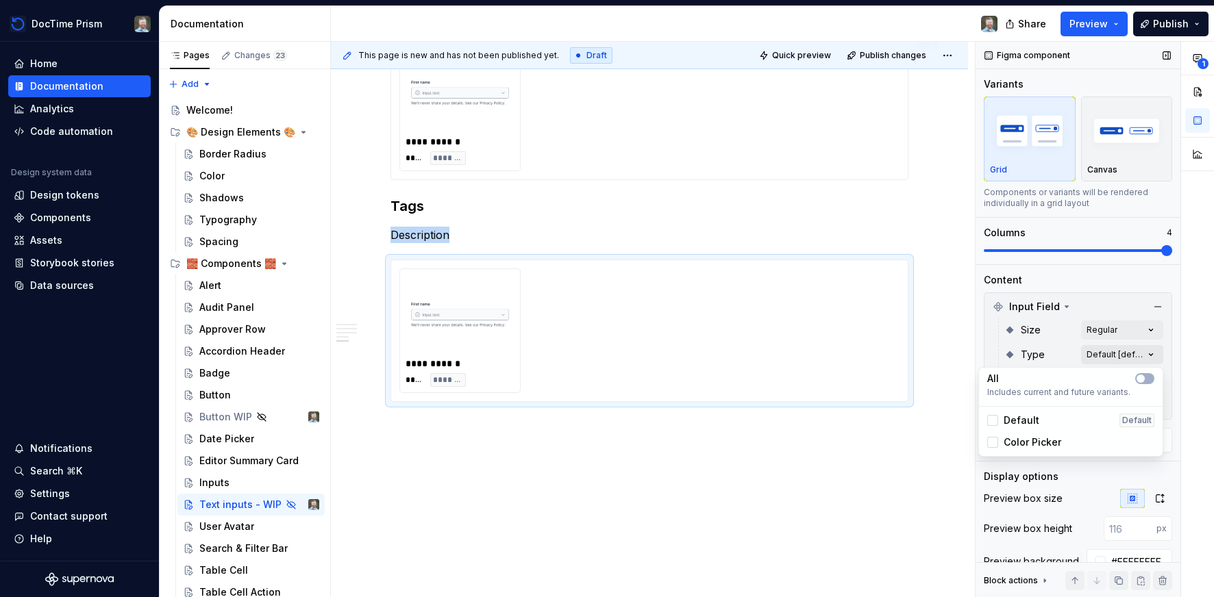
click at [1131, 351] on div "**********" at bounding box center [1095, 320] width 238 height 556
click at [1133, 291] on div "**********" at bounding box center [1095, 320] width 238 height 556
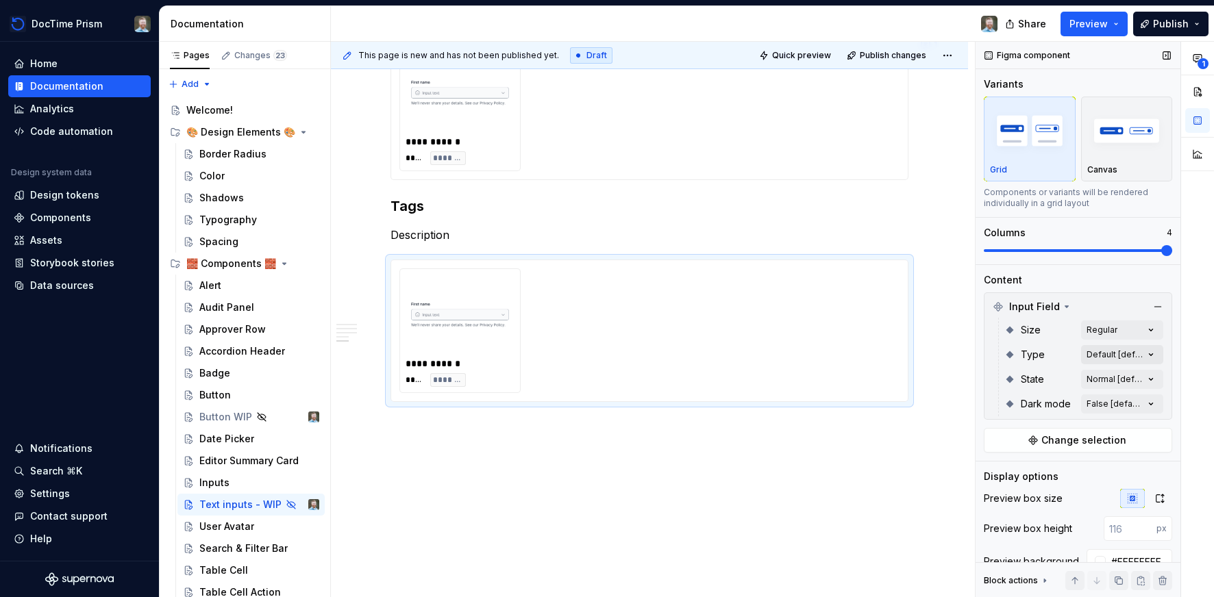
click at [1123, 353] on div "**********" at bounding box center [1095, 320] width 238 height 556
click at [1050, 267] on div "**********" at bounding box center [1095, 320] width 238 height 556
click at [1099, 374] on div "**********" at bounding box center [1095, 320] width 238 height 556
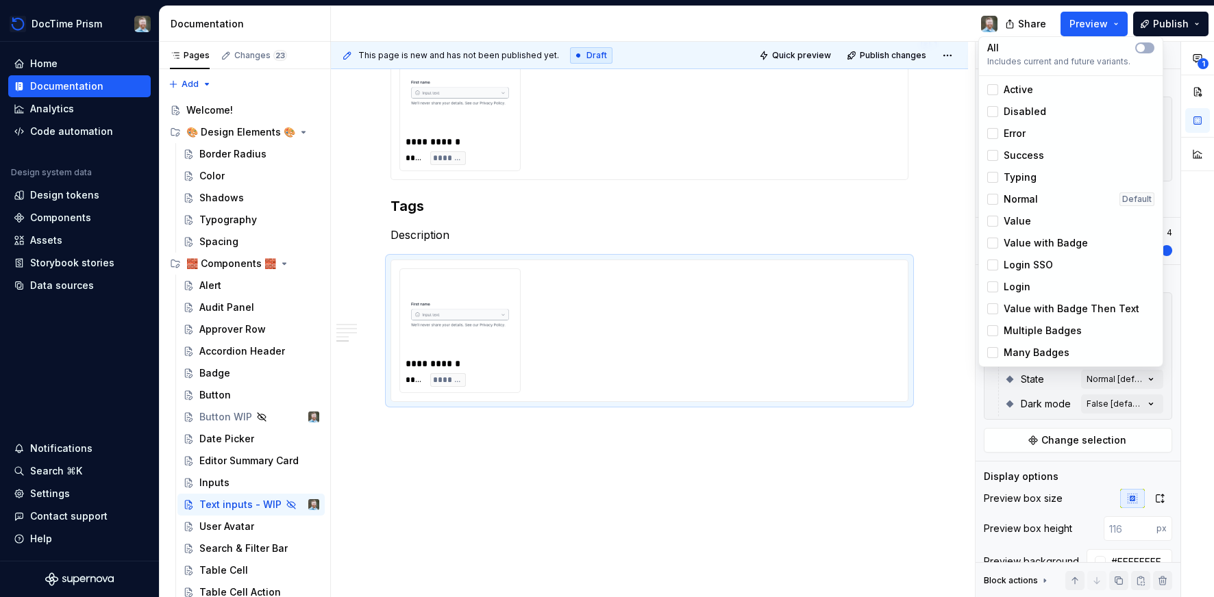
click at [1055, 243] on span "Value with Badge" at bounding box center [1046, 243] width 84 height 14
click at [430, 227] on html "DocTime Prism Home Documentation Analytics Code automation Design system data D…" at bounding box center [607, 298] width 1214 height 597
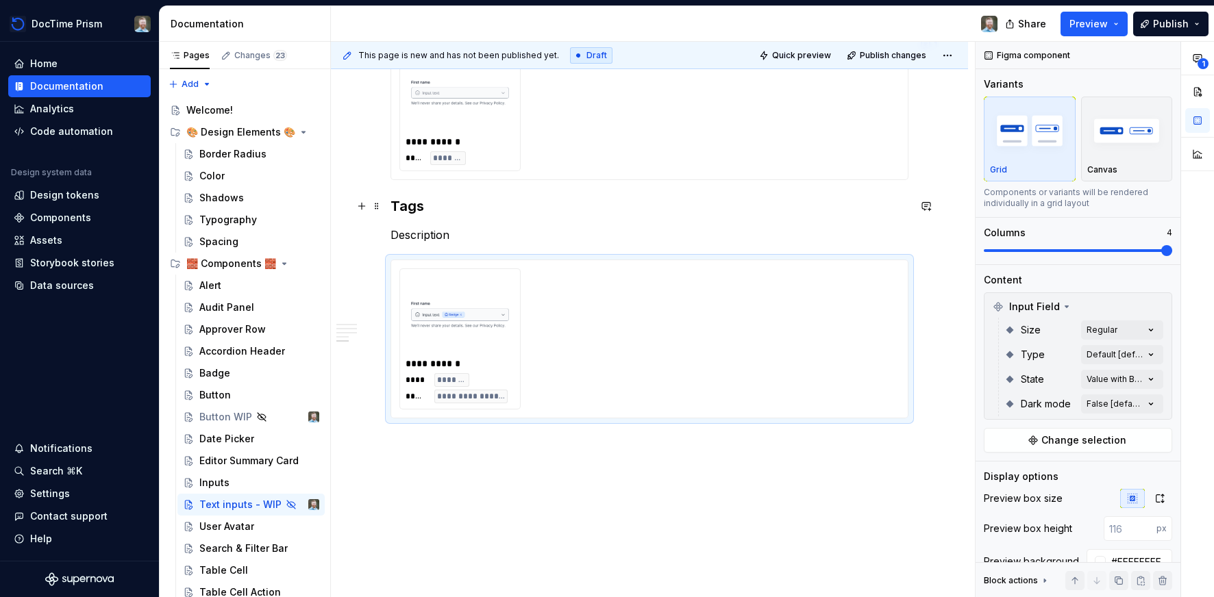
click at [412, 207] on h3 "Tags" at bounding box center [649, 206] width 518 height 19
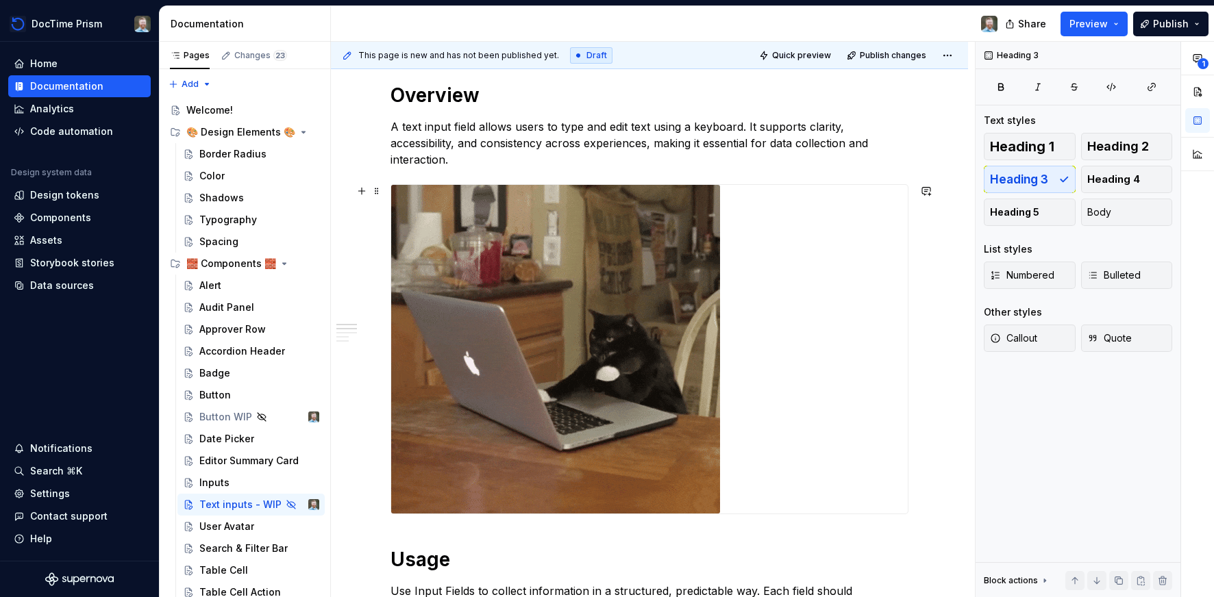
scroll to position [193, 0]
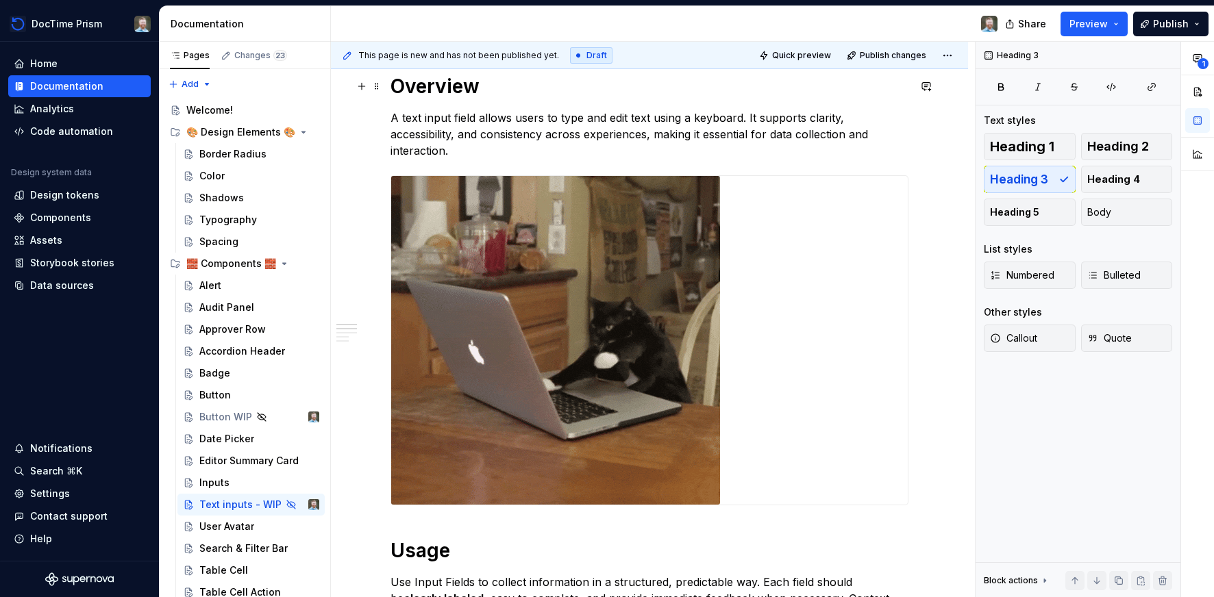
click at [406, 97] on h1 "Overview" at bounding box center [649, 86] width 518 height 25
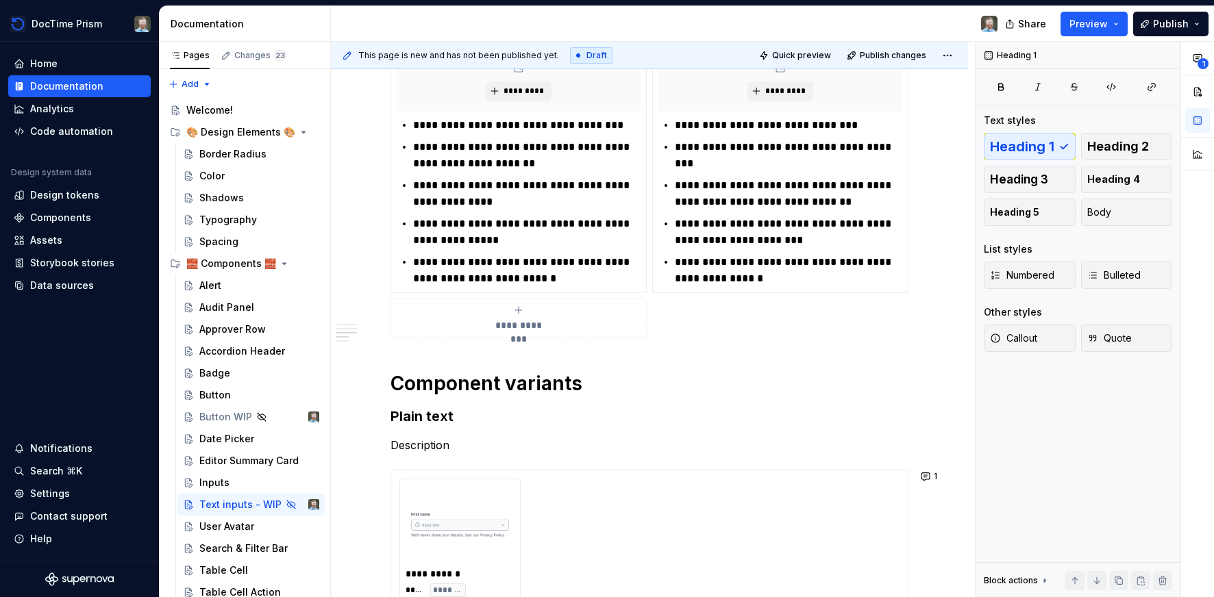
scroll to position [1530, 0]
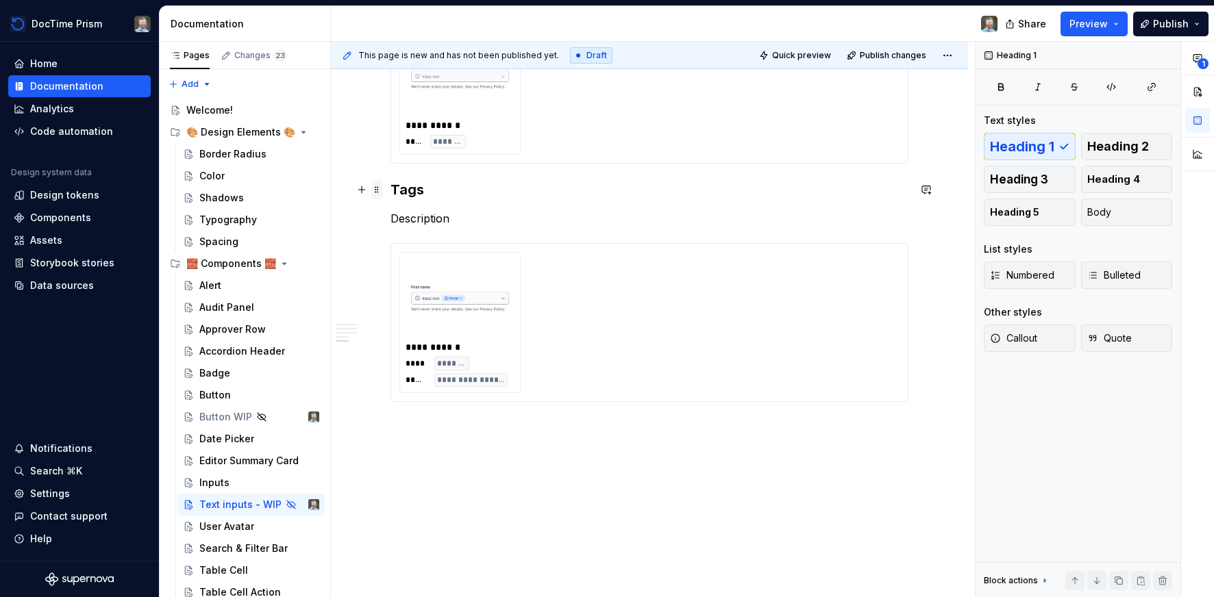
click at [378, 188] on span at bounding box center [376, 189] width 11 height 19
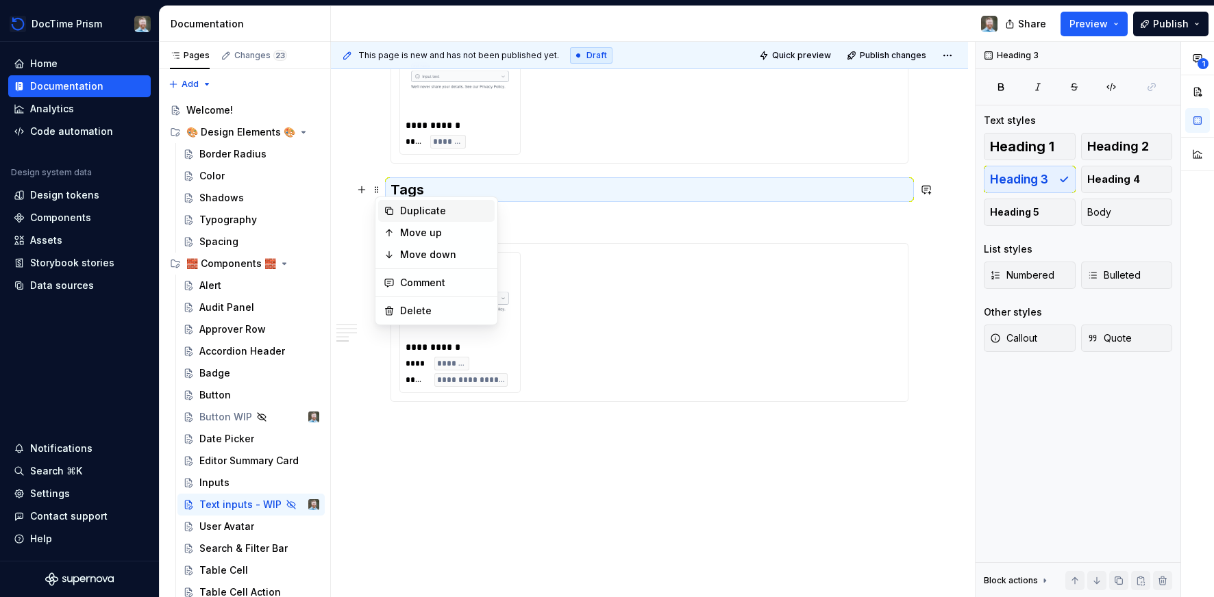
click at [405, 210] on div "Duplicate" at bounding box center [444, 211] width 89 height 14
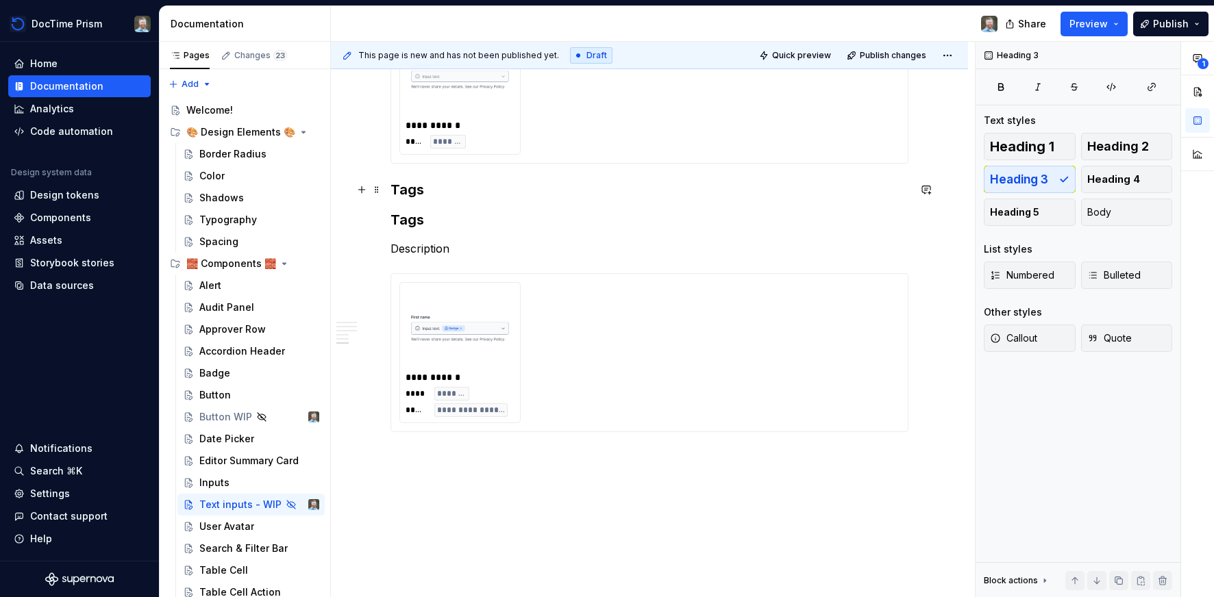
drag, startPoint x: 421, startPoint y: 196, endPoint x: 407, endPoint y: 188, distance: 16.0
click at [421, 196] on h3 "Tags" at bounding box center [649, 189] width 518 height 19
click at [407, 188] on h3 "Tags" at bounding box center [649, 189] width 518 height 19
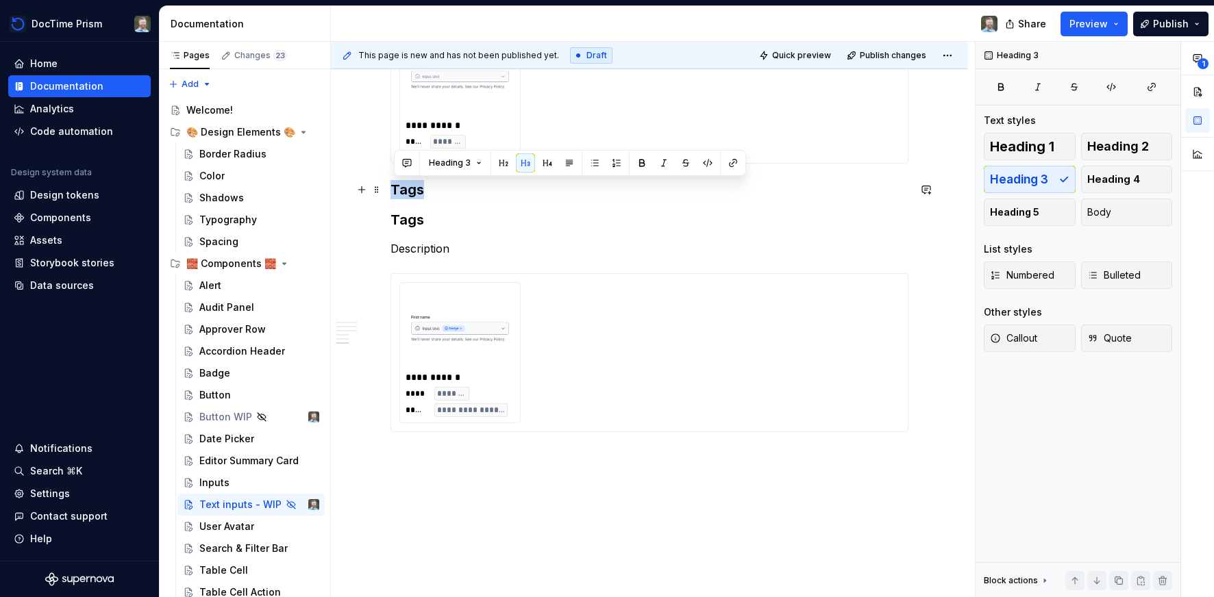
click at [407, 188] on h3 "Tags" at bounding box center [649, 189] width 518 height 19
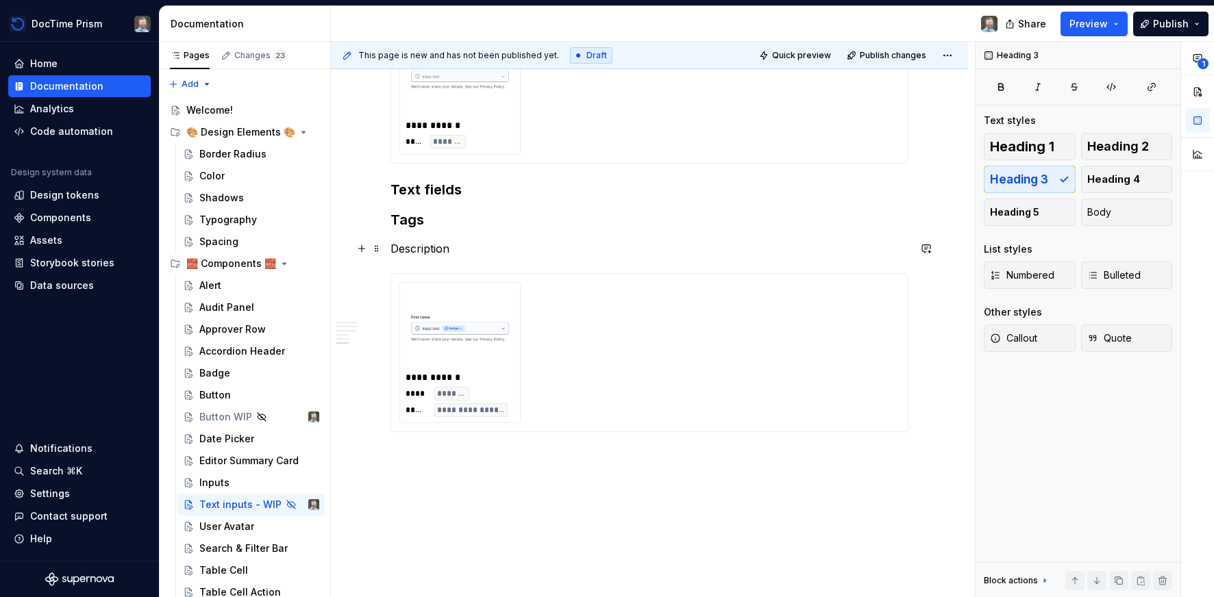
click at [411, 243] on p "Description" at bounding box center [649, 248] width 518 height 16
click at [377, 247] on span at bounding box center [376, 248] width 11 height 19
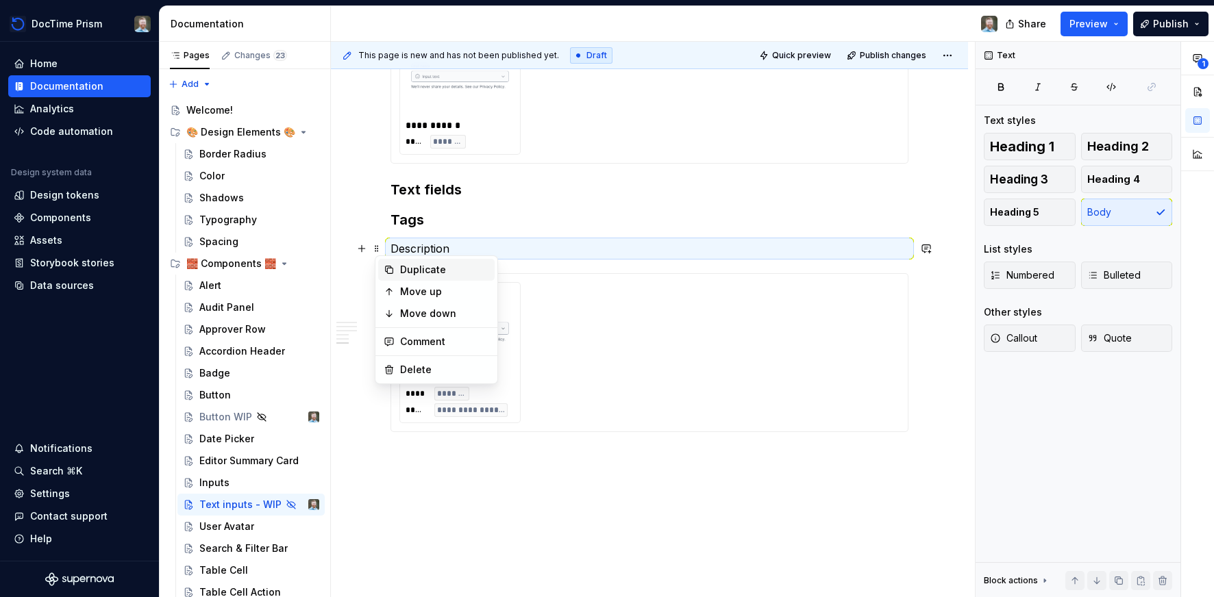
click at [400, 267] on div "Duplicate" at bounding box center [444, 270] width 89 height 14
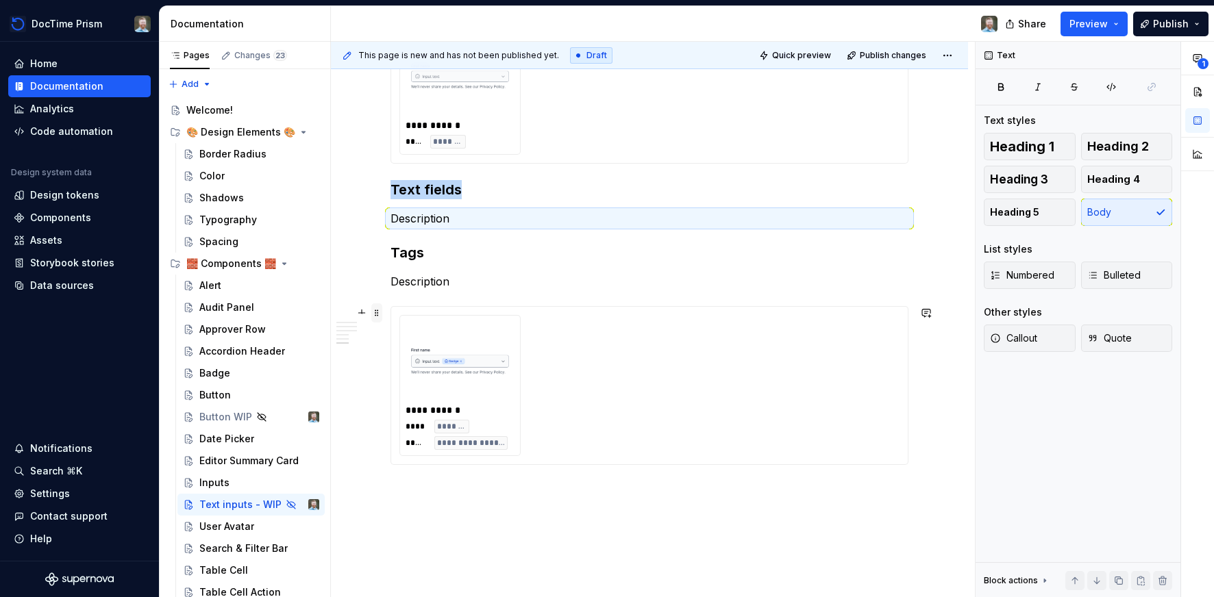
click at [380, 308] on span at bounding box center [376, 312] width 11 height 19
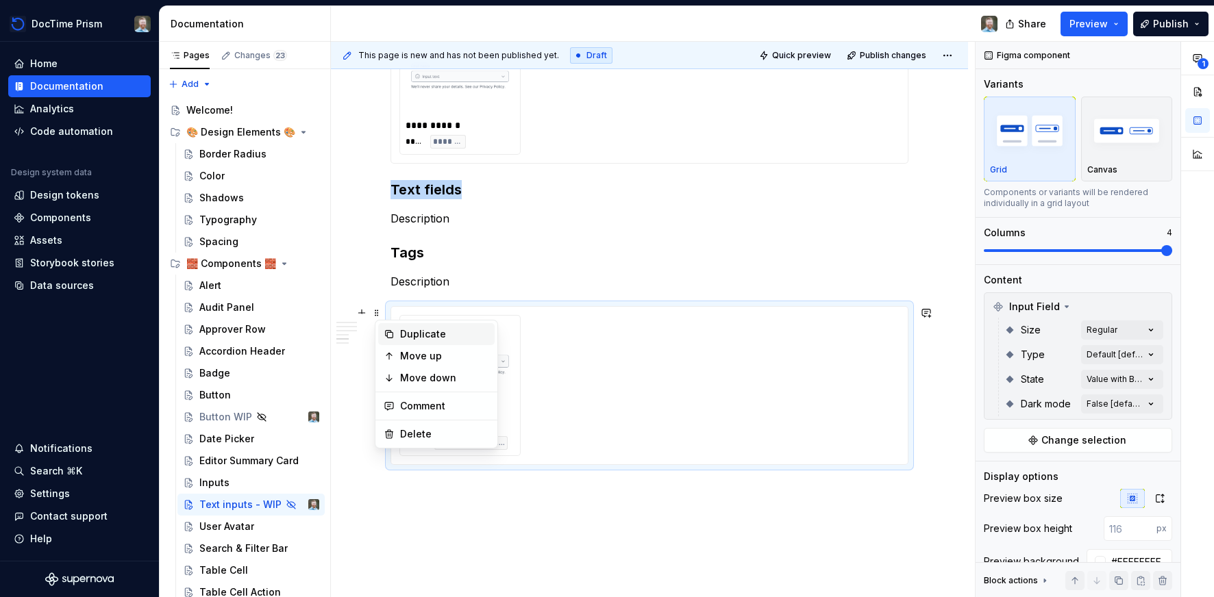
click at [393, 330] on icon at bounding box center [389, 334] width 11 height 11
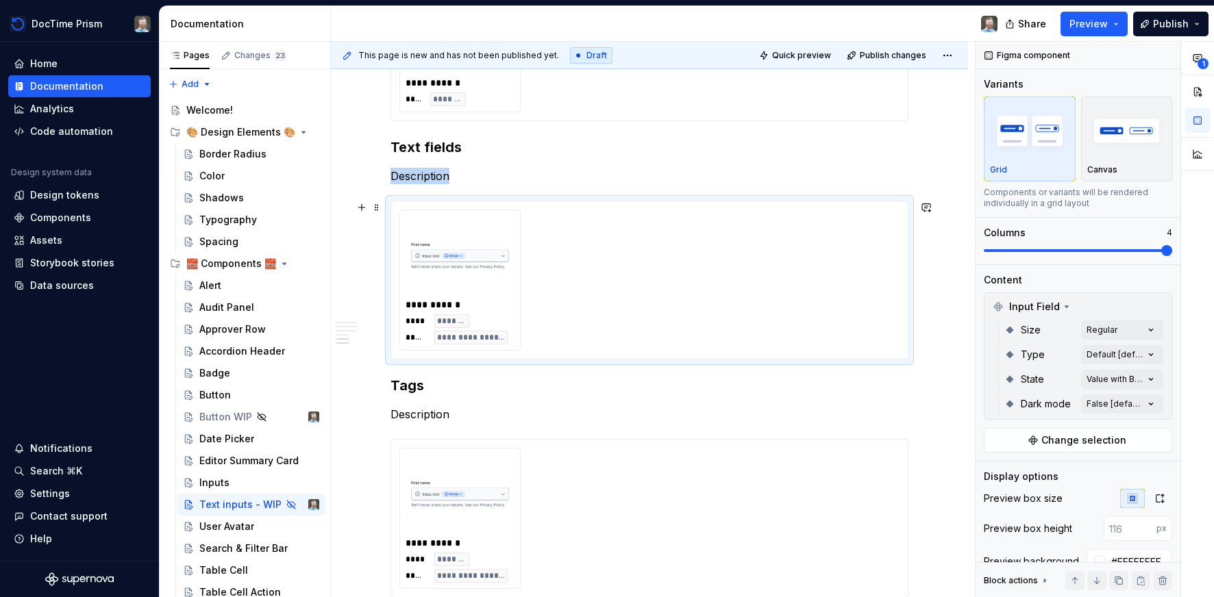
click at [427, 201] on div "**********" at bounding box center [649, 280] width 518 height 159
click at [1105, 327] on div "**********" at bounding box center [1095, 320] width 238 height 556
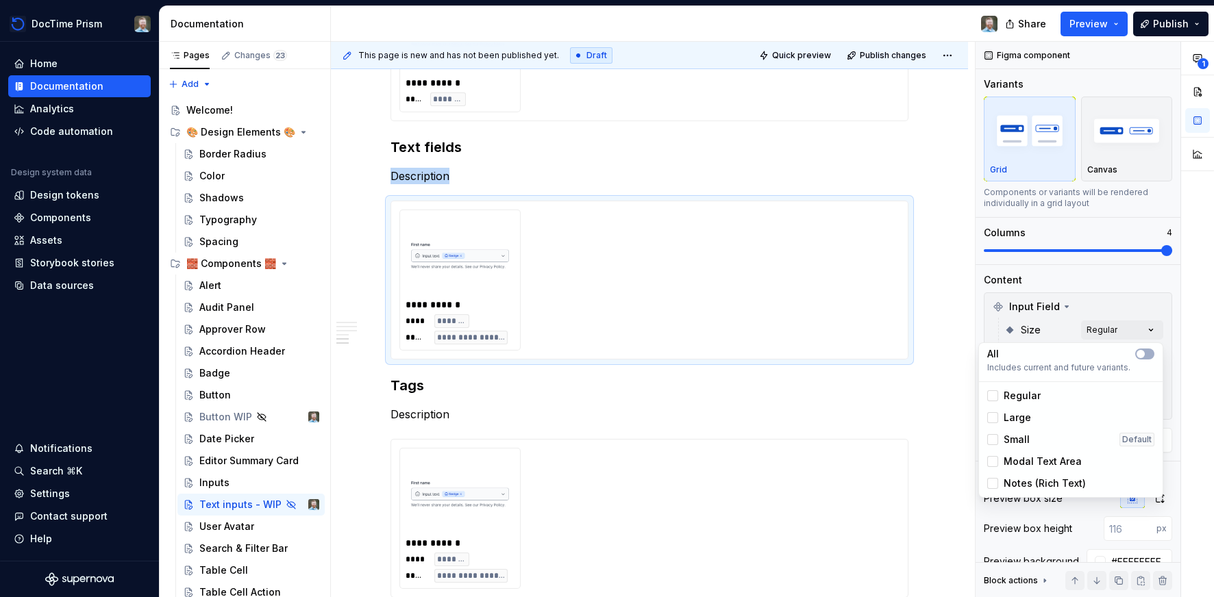
click at [1047, 462] on span "Modal Text Area" at bounding box center [1043, 462] width 78 height 14
click at [1008, 396] on span "Regular" at bounding box center [1022, 396] width 37 height 14
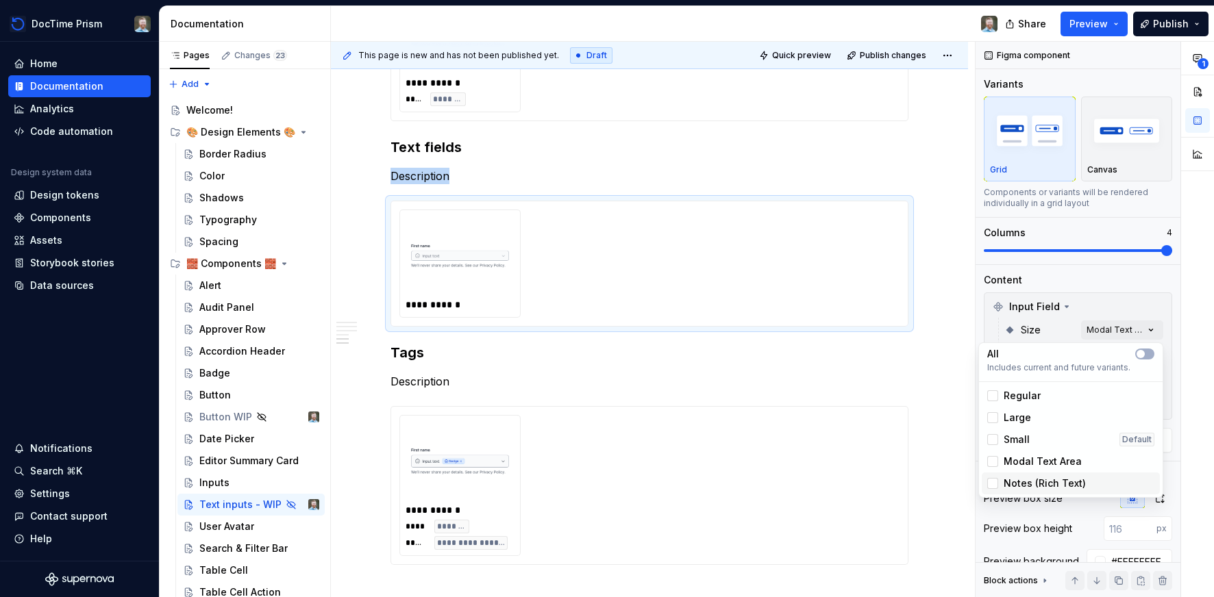
click at [1004, 480] on span "Notes (Rich Text)" at bounding box center [1045, 484] width 82 height 14
click at [1001, 462] on div "Modal Text Area" at bounding box center [1034, 462] width 95 height 14
click at [999, 461] on div "Modal Text Area" at bounding box center [1034, 462] width 95 height 14
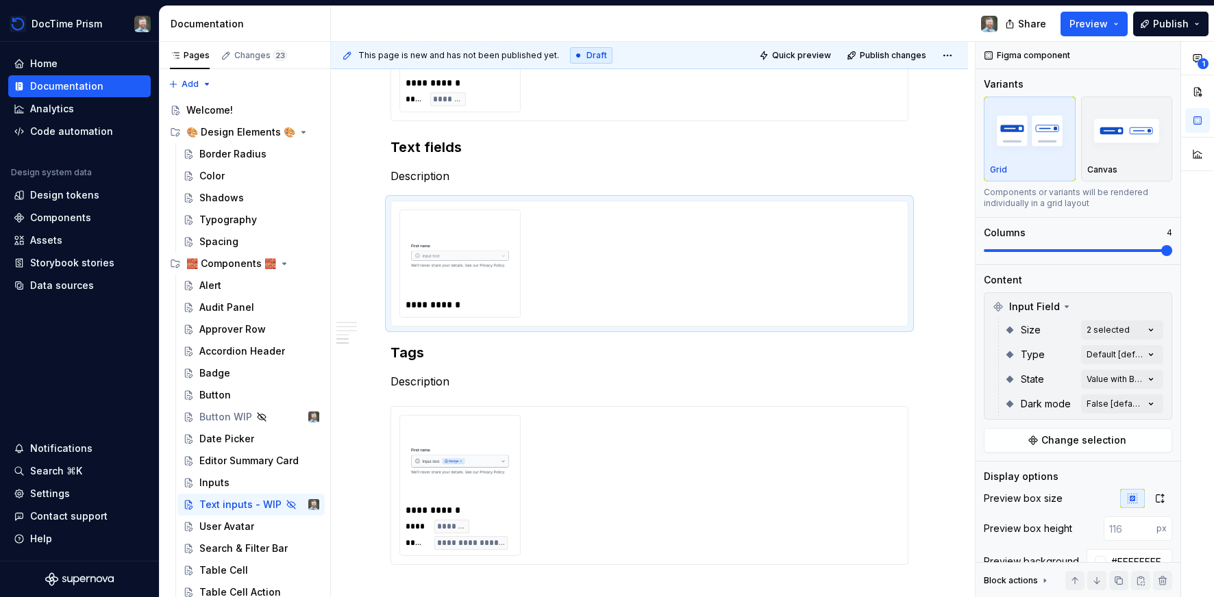
click at [1092, 284] on div "**********" at bounding box center [1095, 320] width 238 height 556
click at [1121, 378] on div "**********" at bounding box center [1095, 320] width 238 height 556
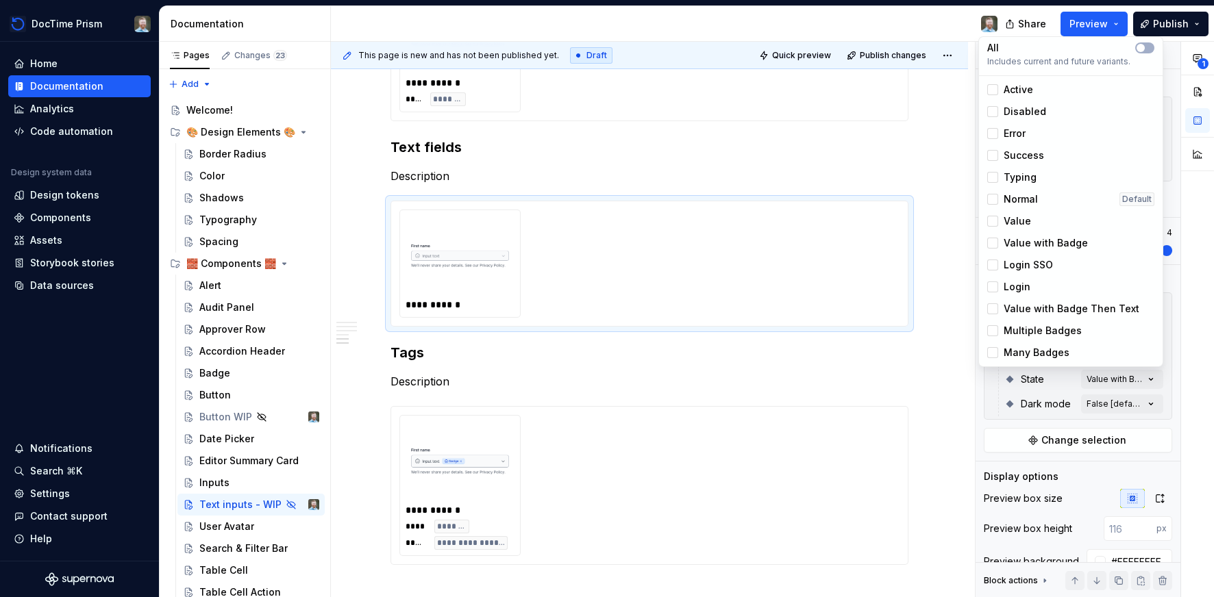
click at [1025, 219] on span "Value" at bounding box center [1017, 221] width 27 height 14
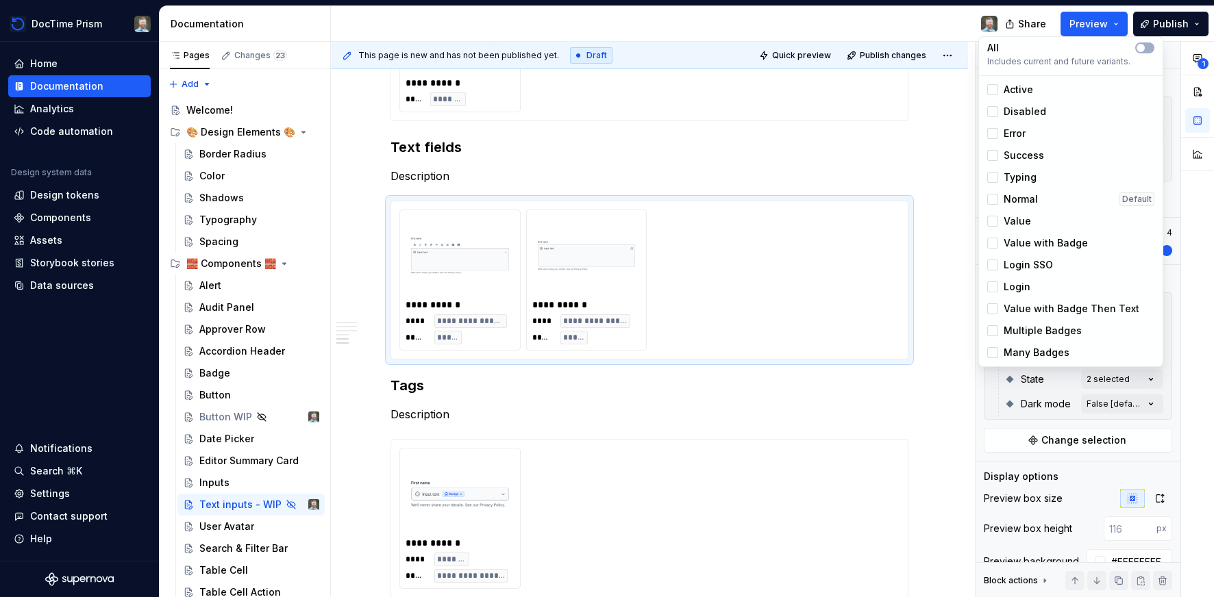
click at [1015, 241] on span "Value with Badge" at bounding box center [1046, 243] width 84 height 14
click at [953, 201] on html "DocTime Prism Home Documentation Analytics Code automation Design system data D…" at bounding box center [607, 298] width 1214 height 597
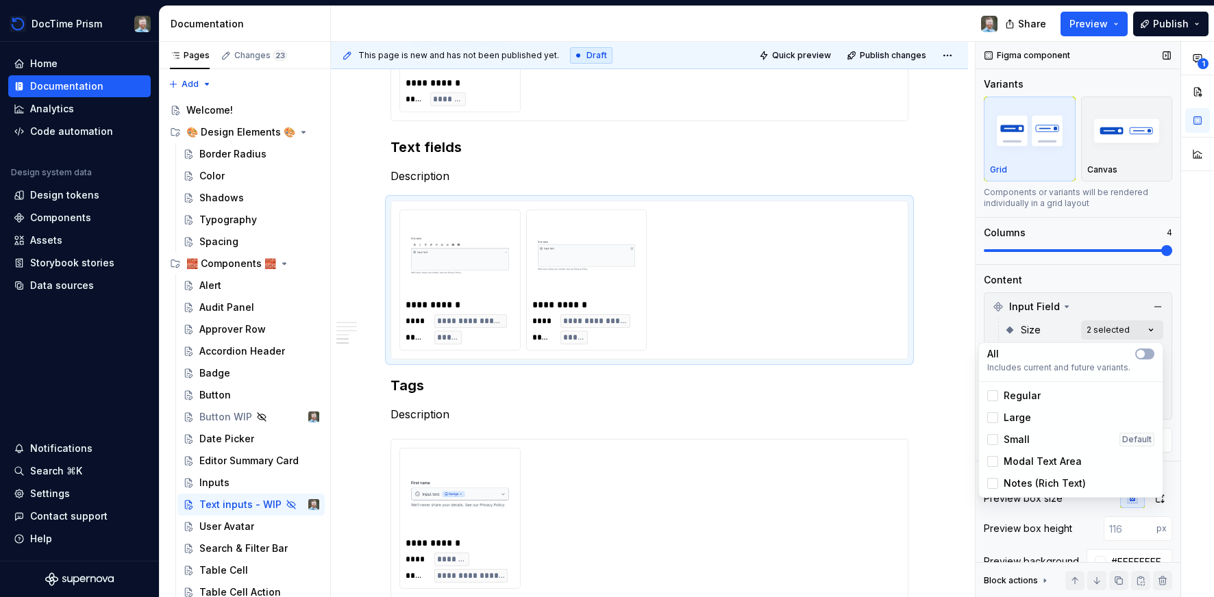
click at [1134, 322] on div "**********" at bounding box center [1095, 320] width 238 height 556
click at [1052, 484] on span "Notes (Rich Text)" at bounding box center [1045, 484] width 82 height 14
click at [935, 230] on html "DocTime Prism Home Documentation Analytics Code automation Design system data D…" at bounding box center [607, 298] width 1214 height 597
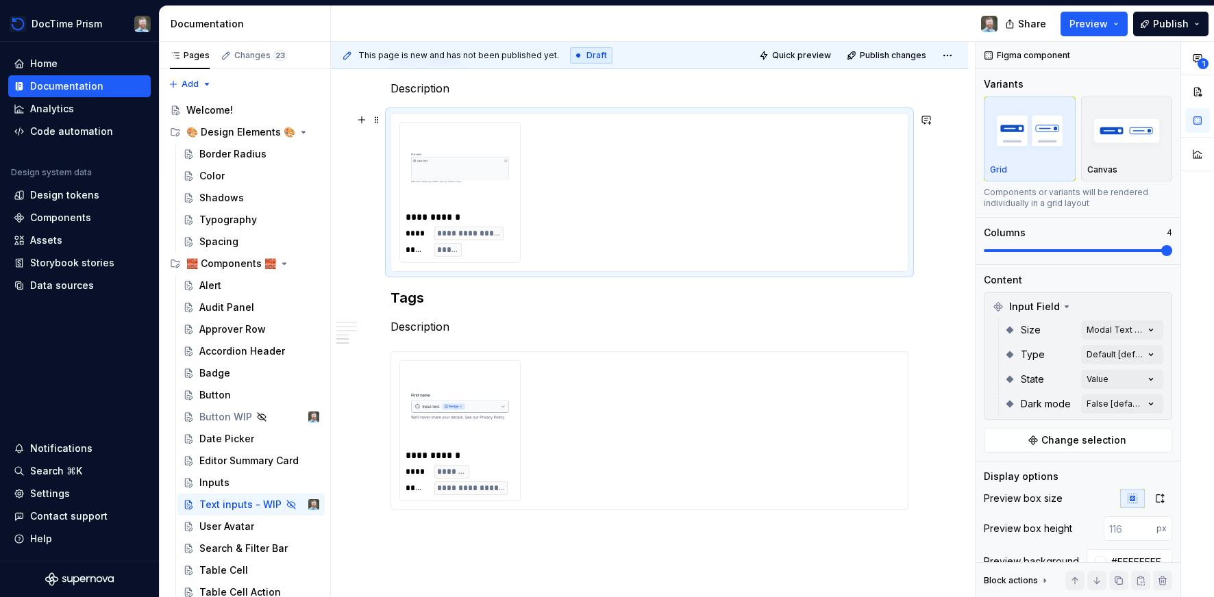
scroll to position [1665, 0]
click at [401, 288] on h3 "Tags" at bounding box center [649, 292] width 518 height 19
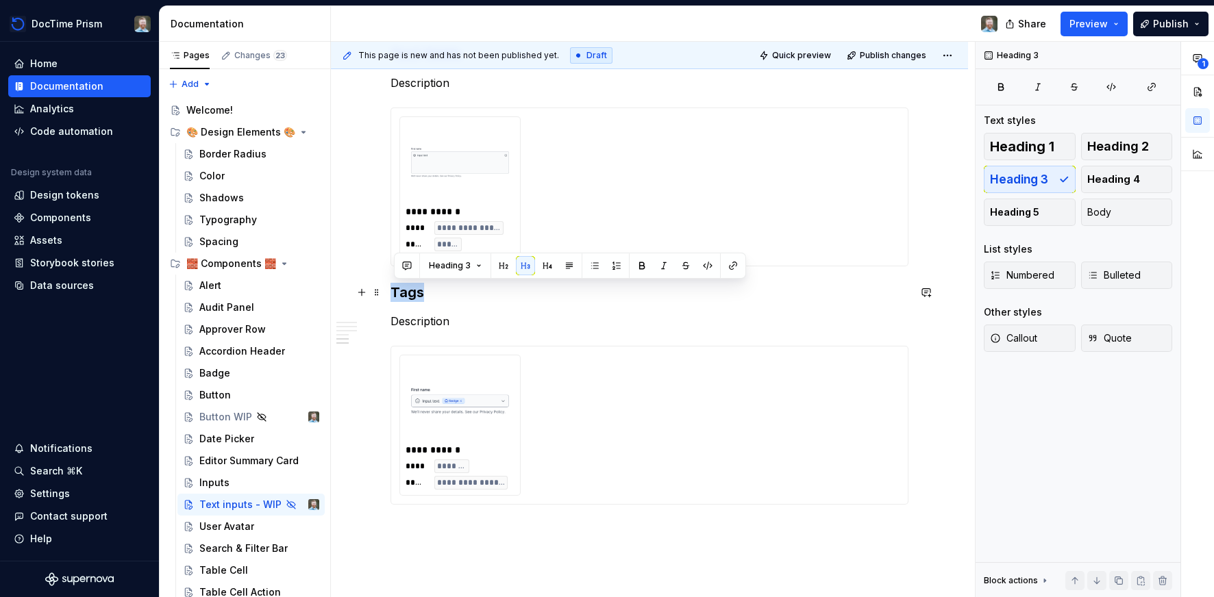
click at [401, 288] on h3 "Tags" at bounding box center [649, 292] width 518 height 19
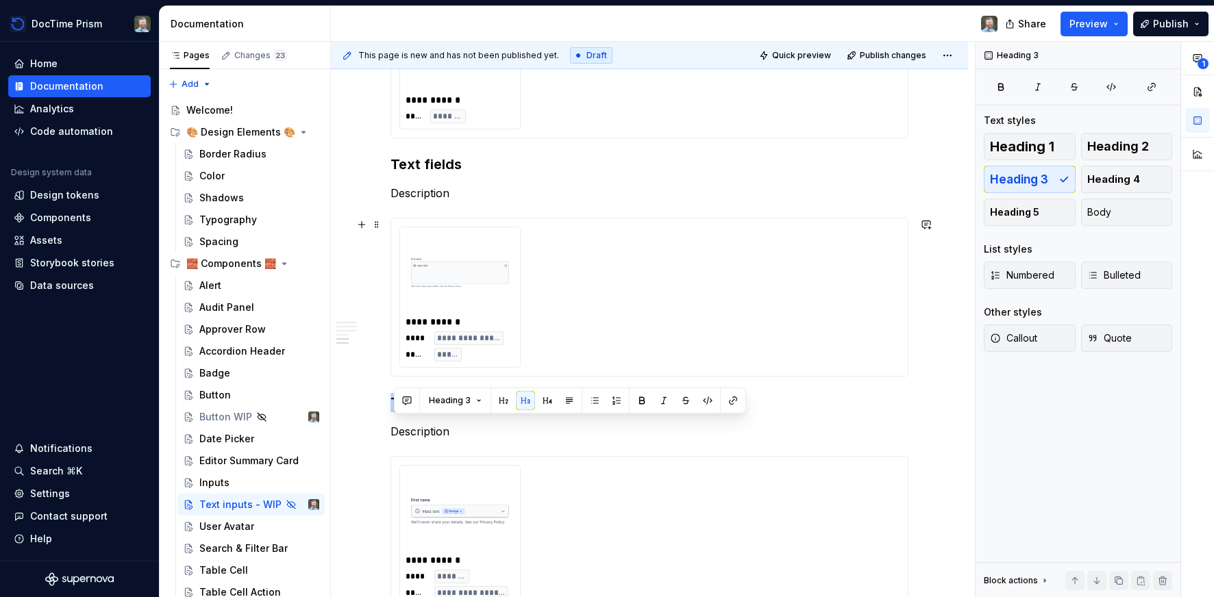
scroll to position [1395, 0]
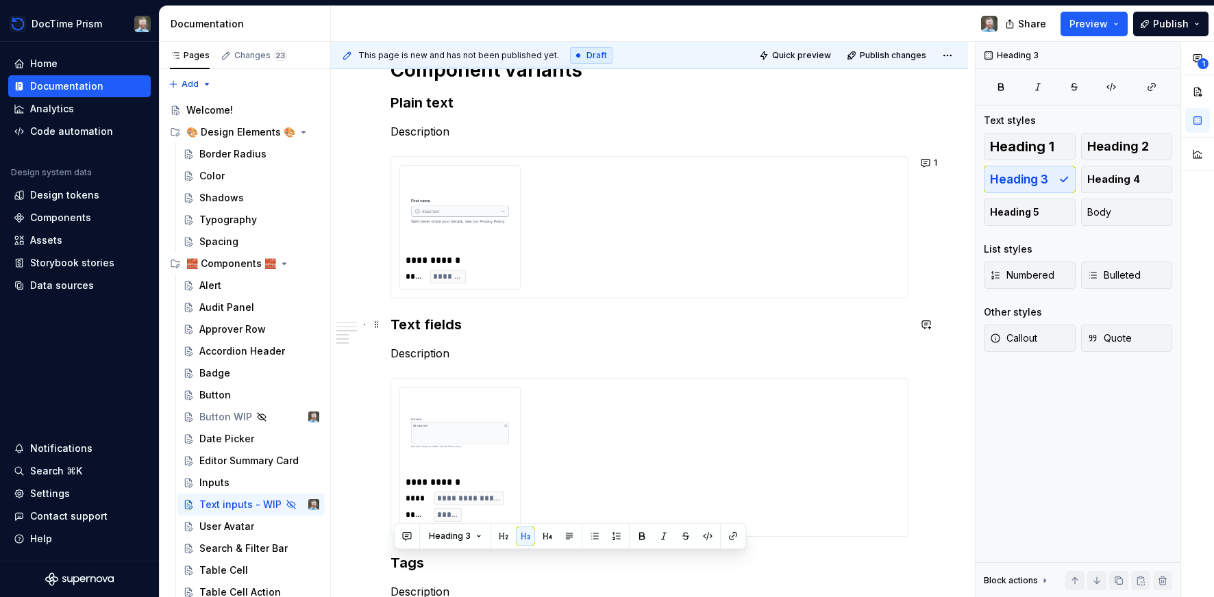
click at [452, 327] on h3 "Text fields" at bounding box center [649, 324] width 518 height 19
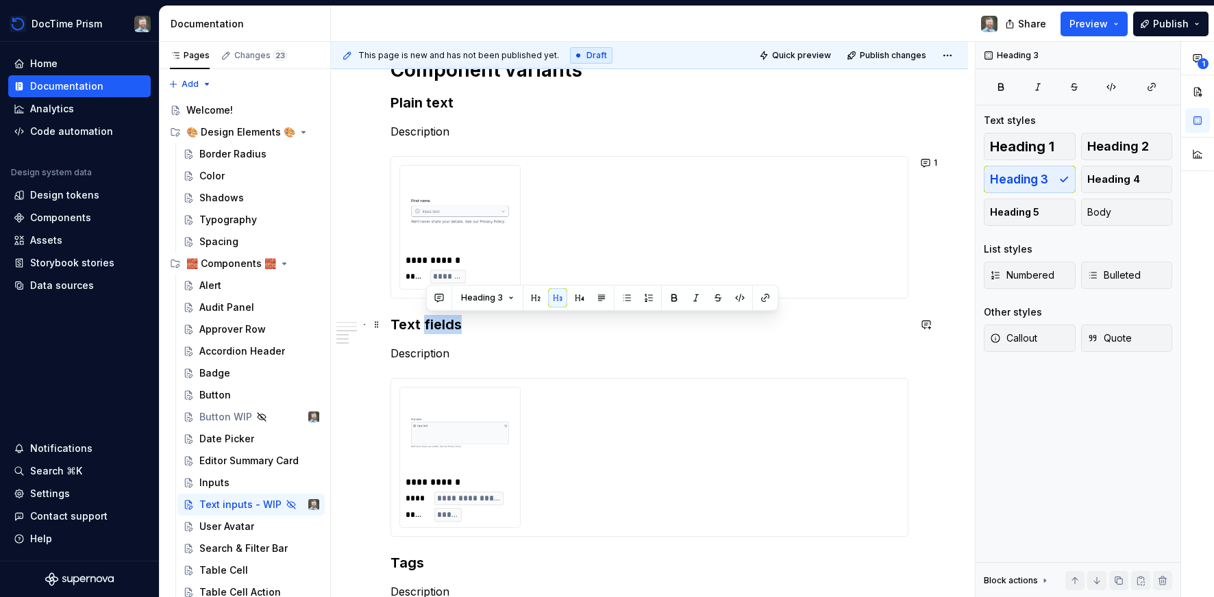
click at [452, 327] on h3 "Text fields" at bounding box center [649, 324] width 518 height 19
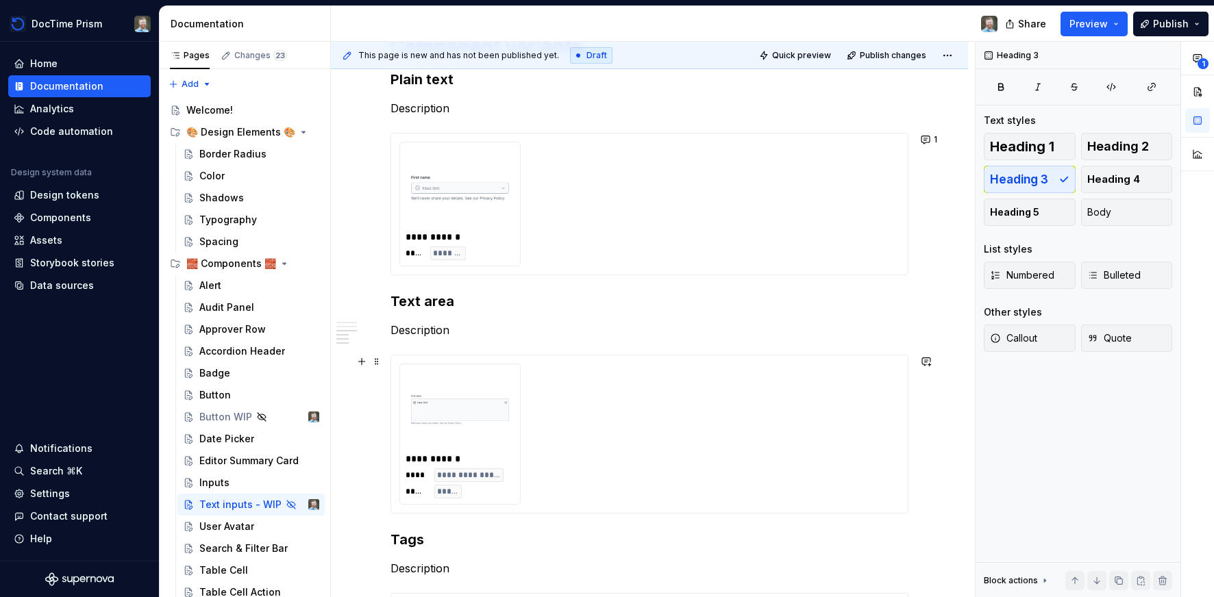
scroll to position [1421, 0]
click at [428, 536] on h3 "Tags" at bounding box center [649, 536] width 518 height 19
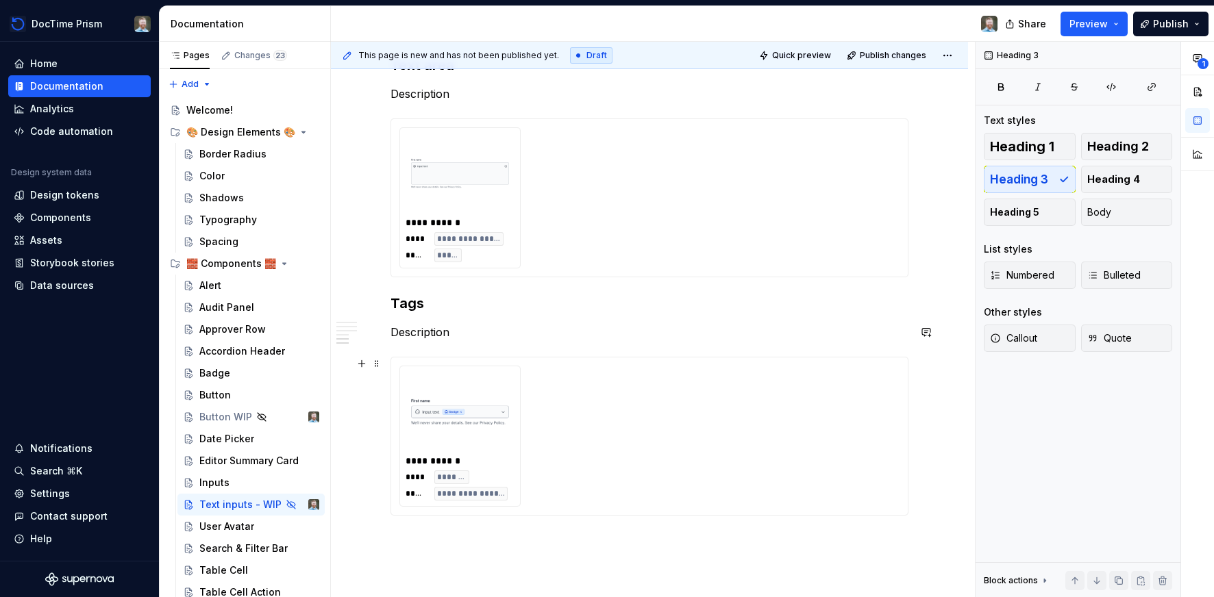
scroll to position [1722, 0]
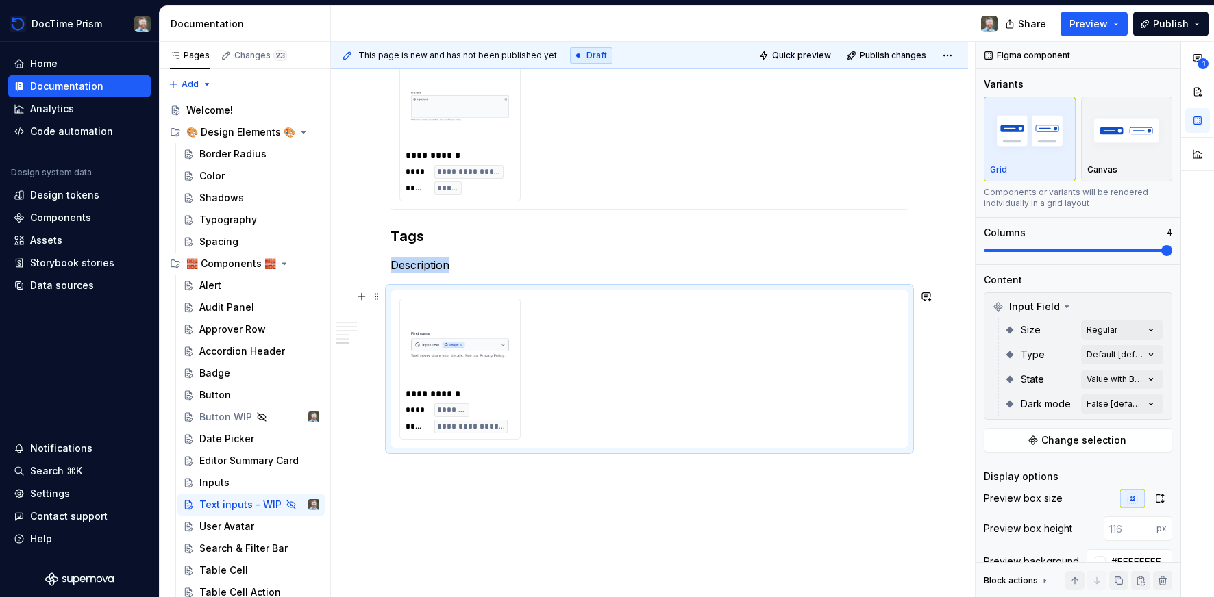
click at [473, 332] on img at bounding box center [460, 344] width 98 height 69
click at [463, 338] on img at bounding box center [460, 347] width 98 height 69
click at [1113, 357] on div "**********" at bounding box center [1095, 320] width 238 height 556
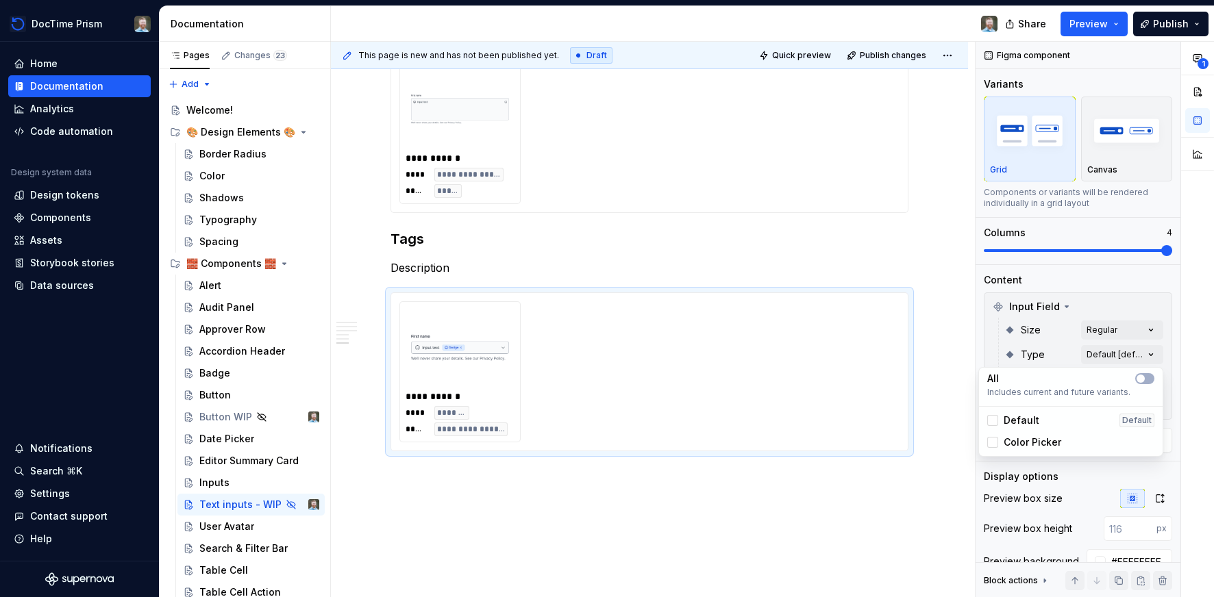
click at [1107, 297] on div "**********" at bounding box center [1095, 320] width 238 height 556
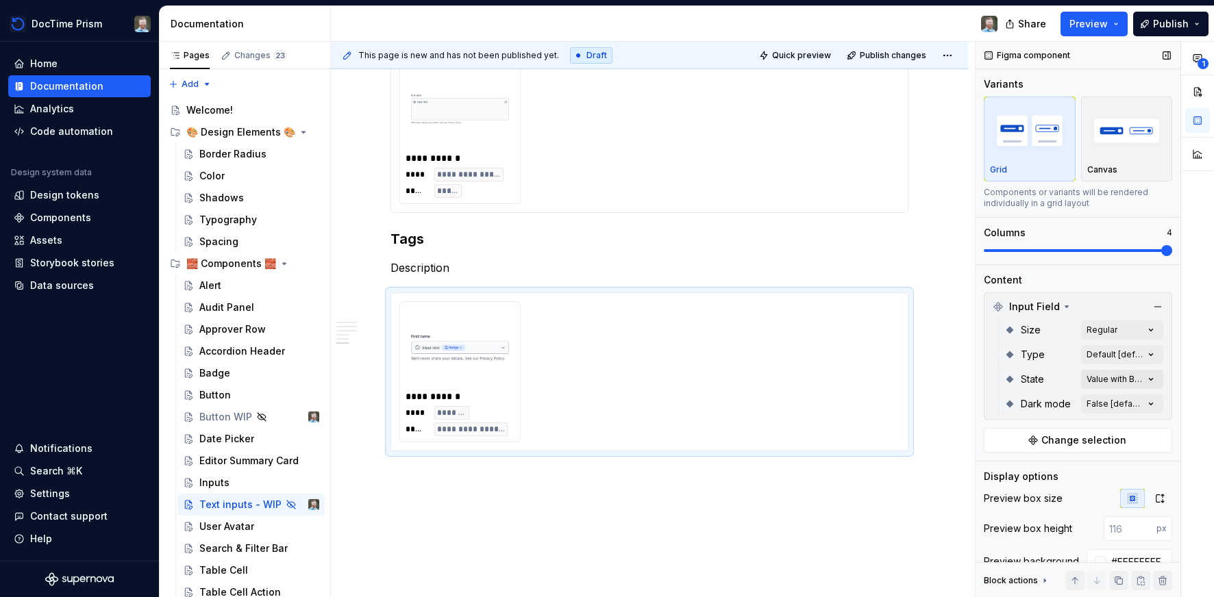
click at [1105, 380] on div "**********" at bounding box center [1095, 320] width 238 height 556
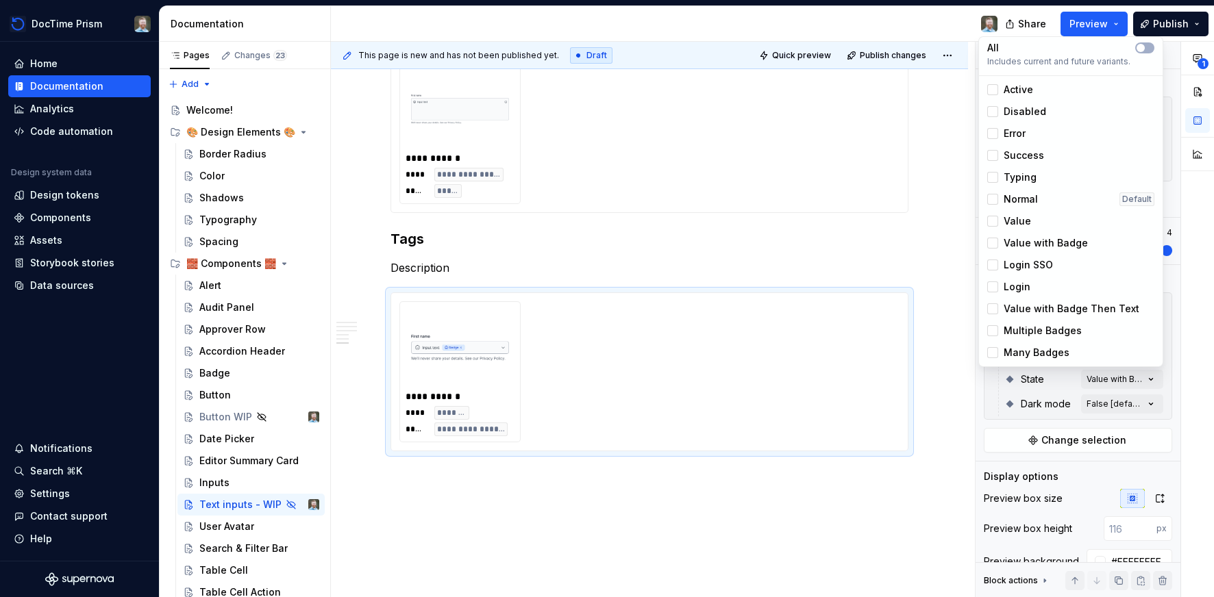
click at [1054, 327] on span "Multiple Badges" at bounding box center [1043, 331] width 78 height 14
click at [1023, 242] on span "Value with Badge" at bounding box center [1046, 243] width 84 height 14
click at [910, 245] on html "DocTime Prism Home Documentation Analytics Code automation Design system data D…" at bounding box center [607, 298] width 1214 height 597
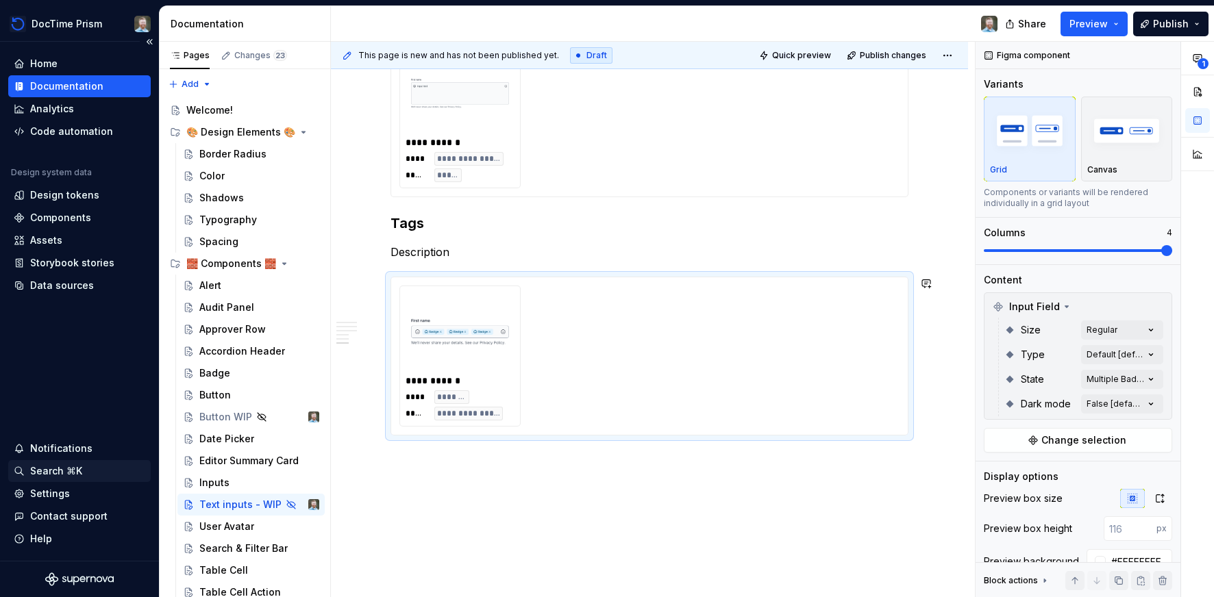
scroll to position [1768, 0]
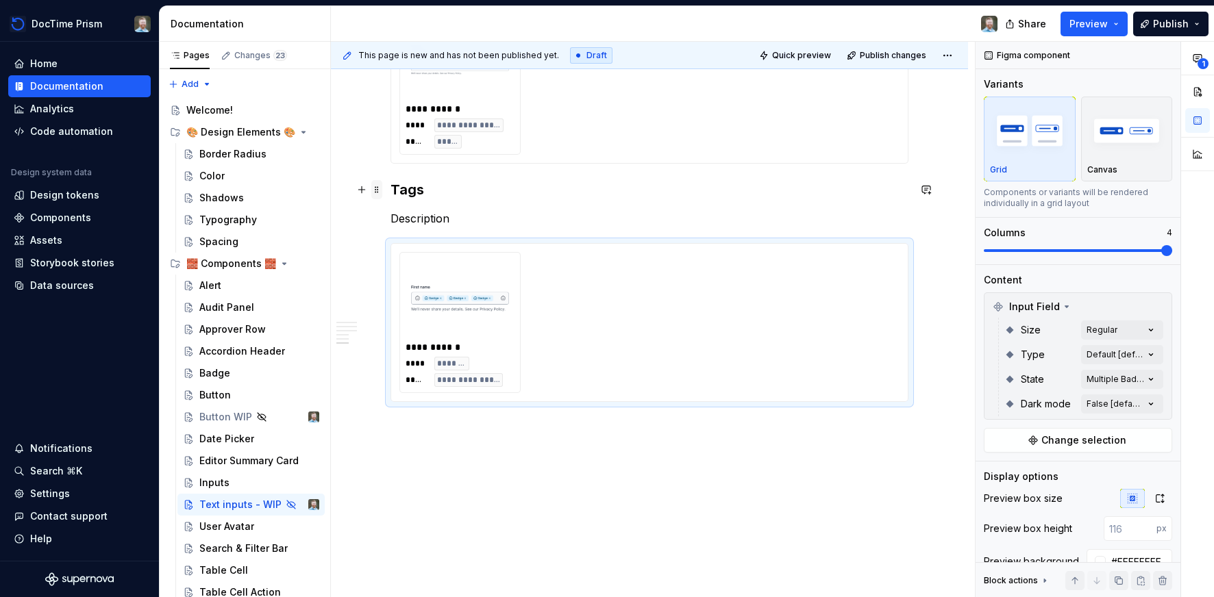
click at [382, 190] on span at bounding box center [376, 189] width 11 height 19
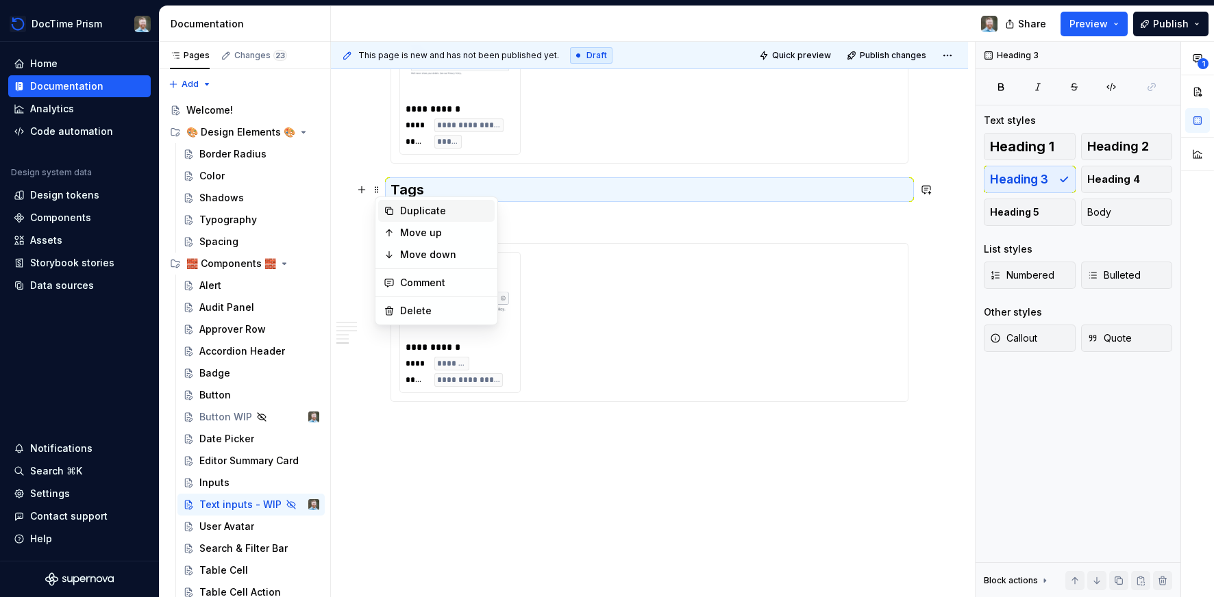
click at [400, 214] on div "Duplicate" at bounding box center [444, 211] width 89 height 14
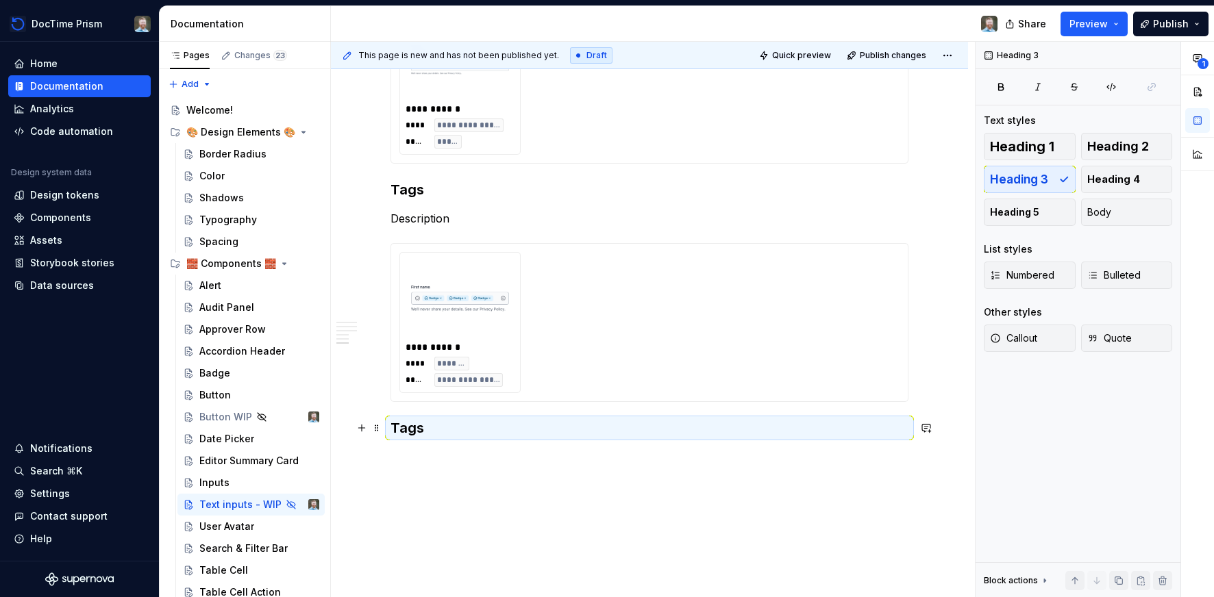
click at [417, 431] on h3 "Tags" at bounding box center [649, 428] width 518 height 19
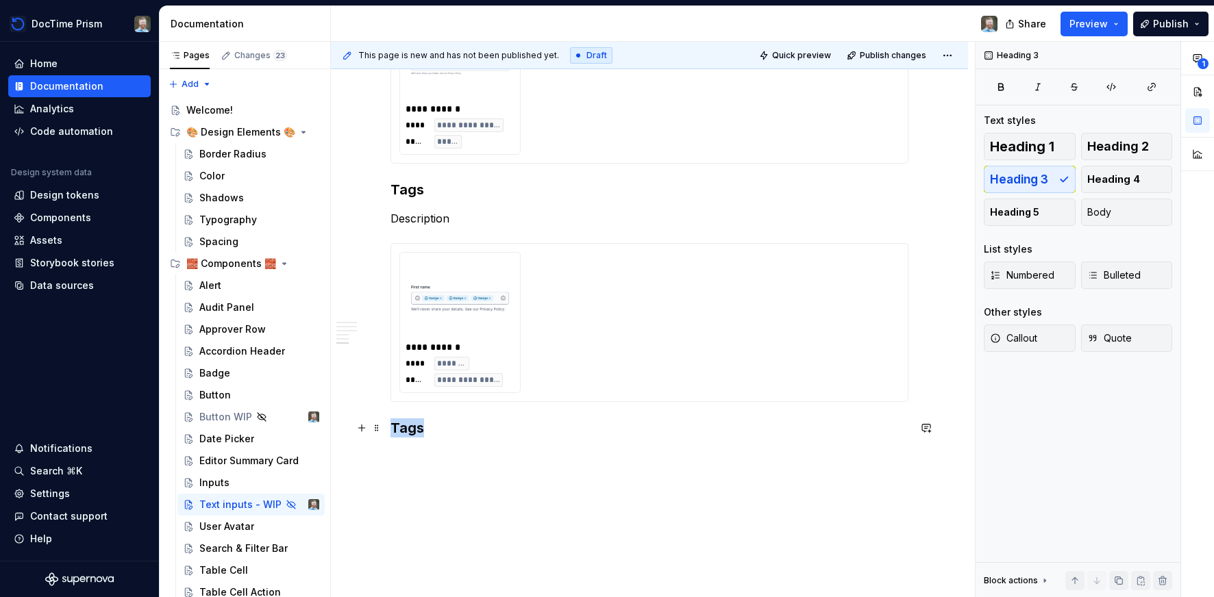
click at [417, 431] on h3 "Tags" at bounding box center [649, 428] width 518 height 19
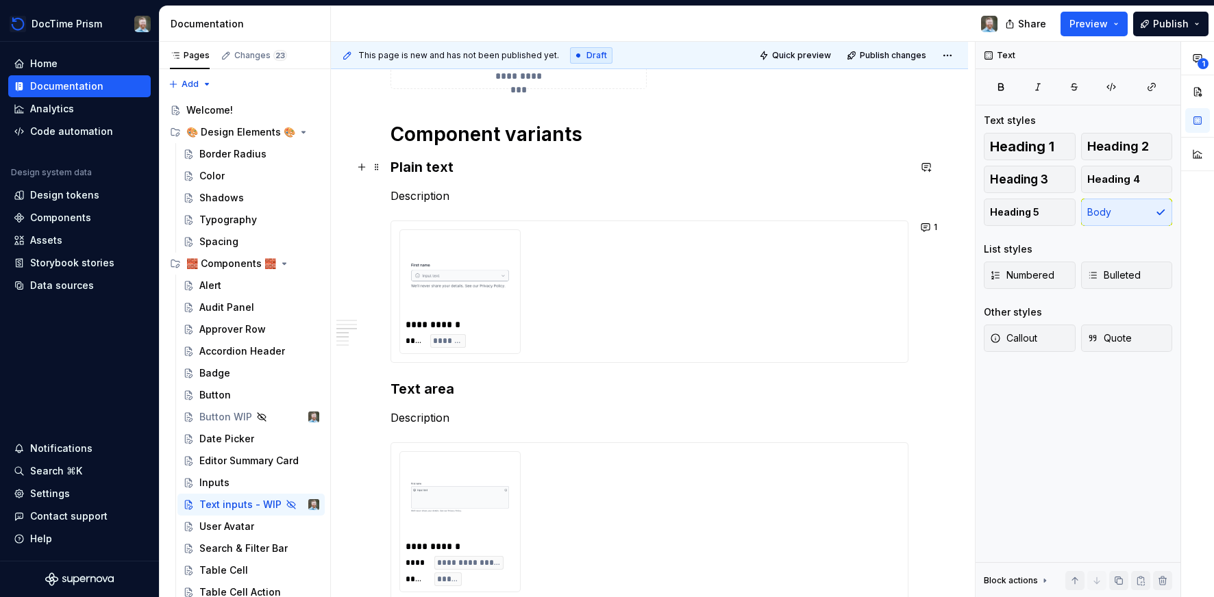
scroll to position [1319, 0]
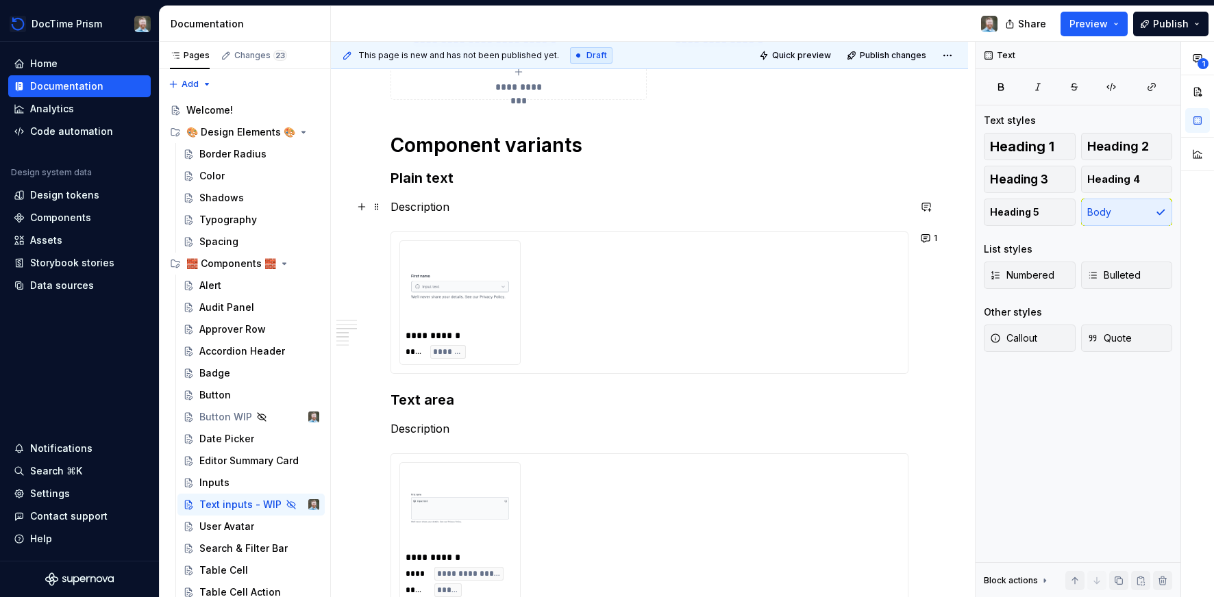
click at [427, 210] on p "Description" at bounding box center [649, 207] width 518 height 16
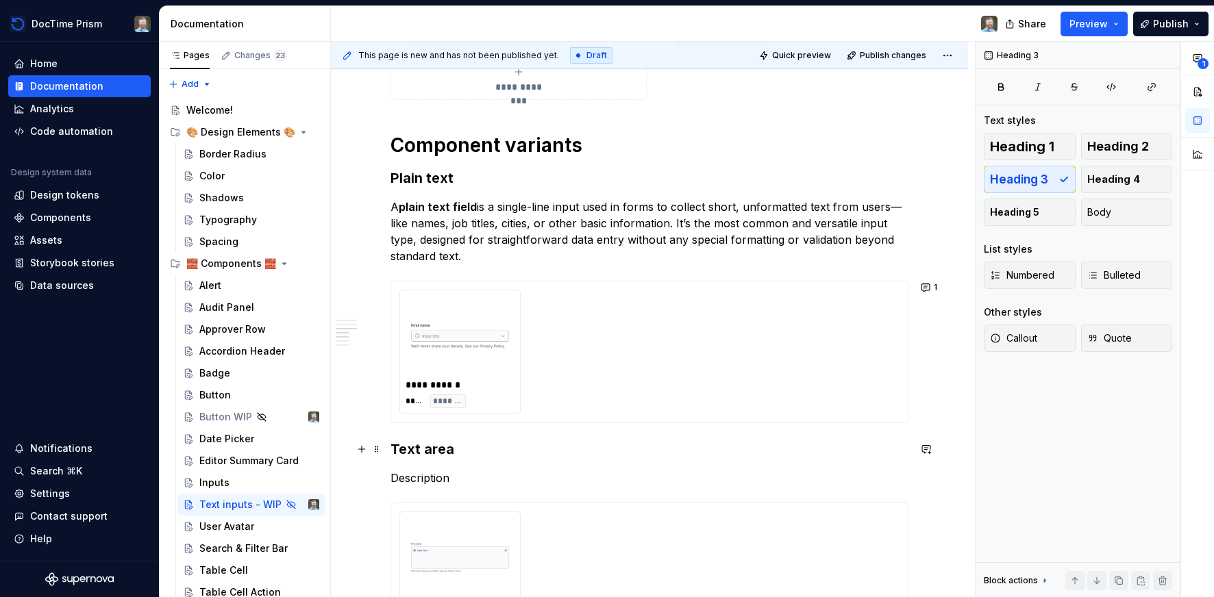
click at [486, 450] on h3 "Text area" at bounding box center [649, 449] width 518 height 19
click at [473, 174] on h3 "Plain text" at bounding box center [649, 178] width 518 height 19
click at [457, 180] on h3 "Plain text(Single line inputs)" at bounding box center [649, 178] width 518 height 19
click at [456, 451] on h3 "Text area(Multiline inputs)" at bounding box center [649, 449] width 518 height 19
click at [419, 475] on p "Description" at bounding box center [649, 478] width 518 height 16
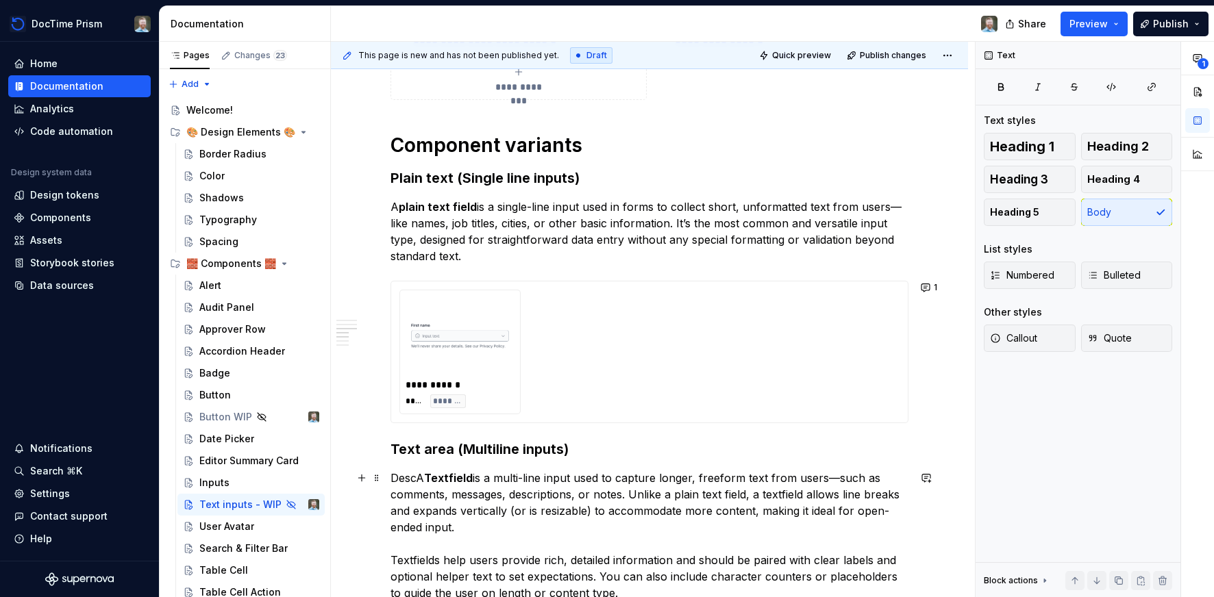
click at [413, 475] on p "DescA Textfield is a multi-line input used to capture longer, freeform text fro…" at bounding box center [649, 560] width 518 height 181
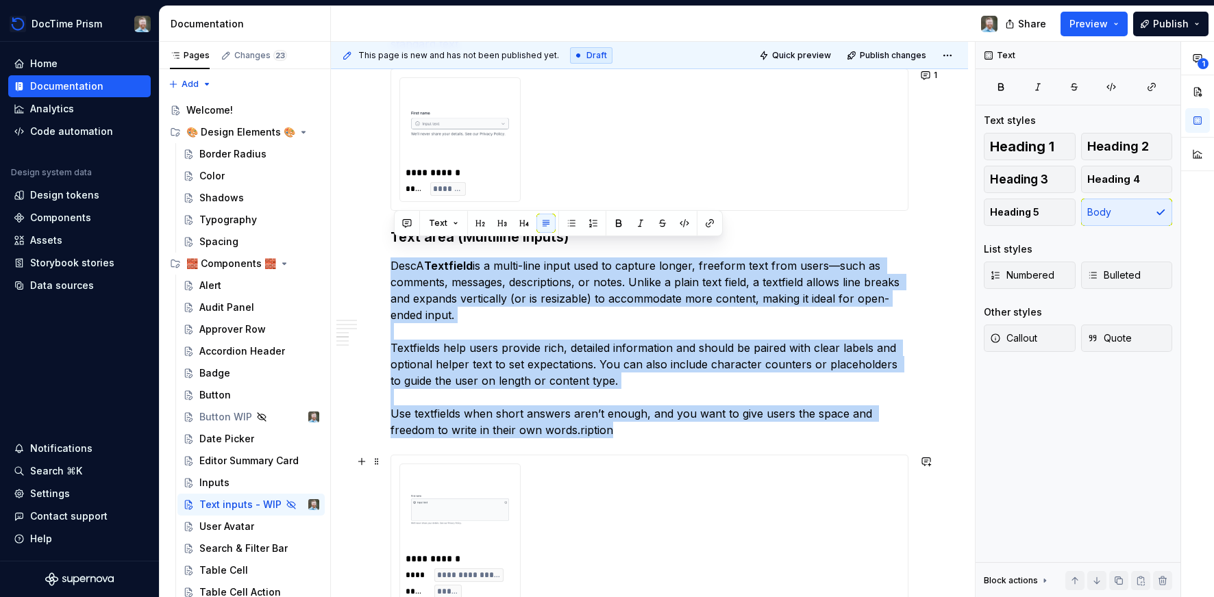
scroll to position [1572, 0]
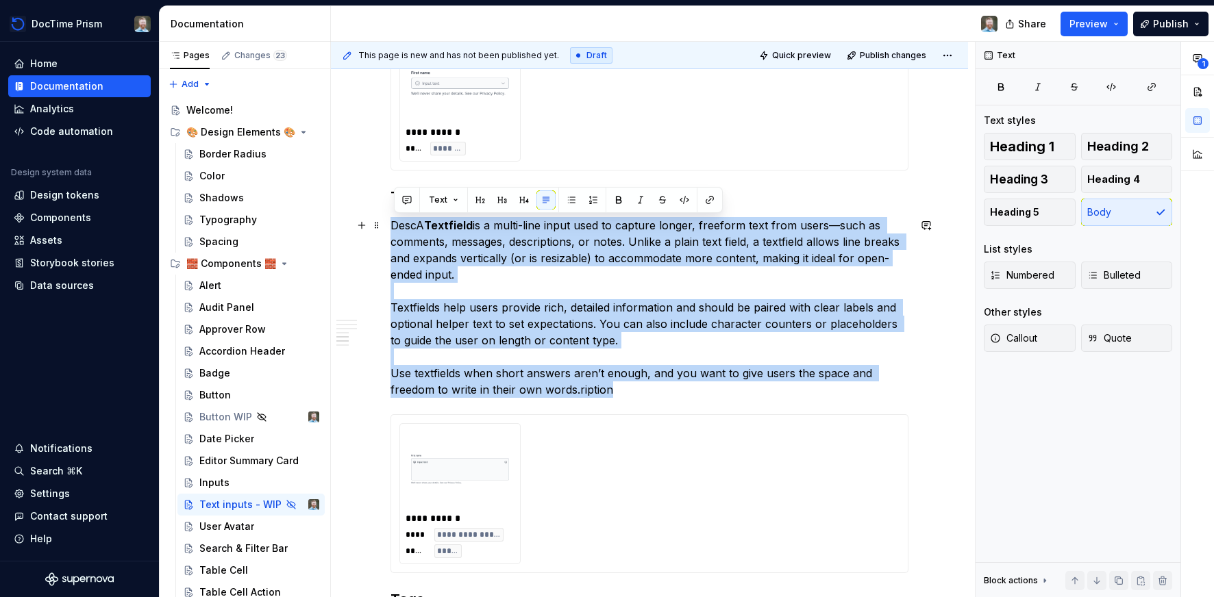
click at [419, 219] on p "DescA Textfield is a multi-line input used to capture longer, freeform text fro…" at bounding box center [649, 307] width 518 height 181
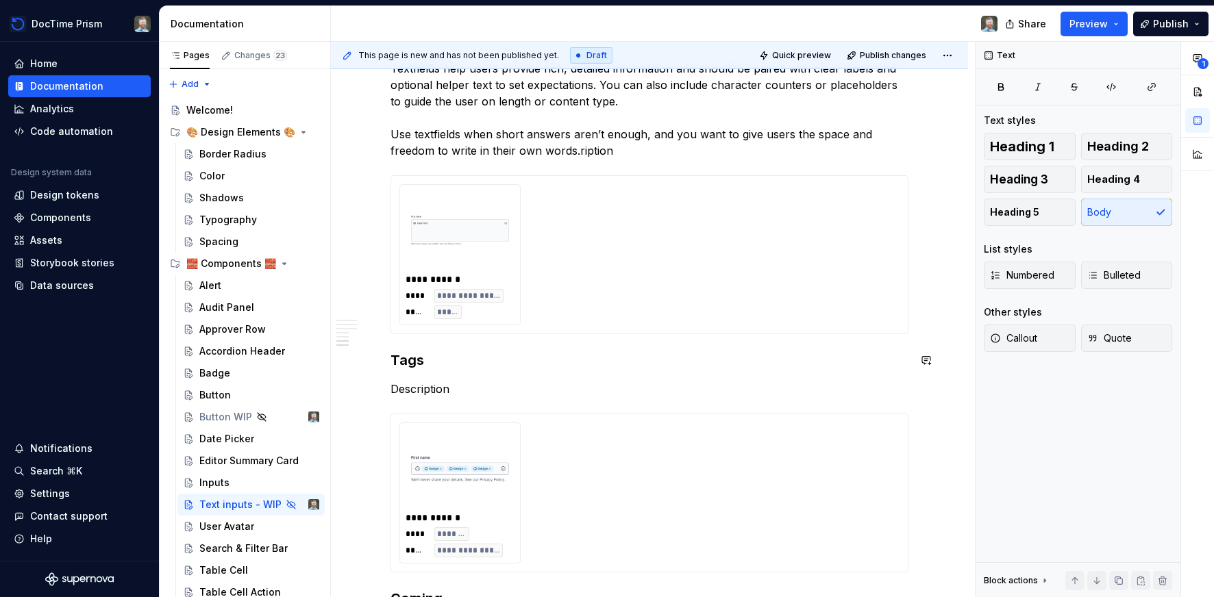
scroll to position [1932, 0]
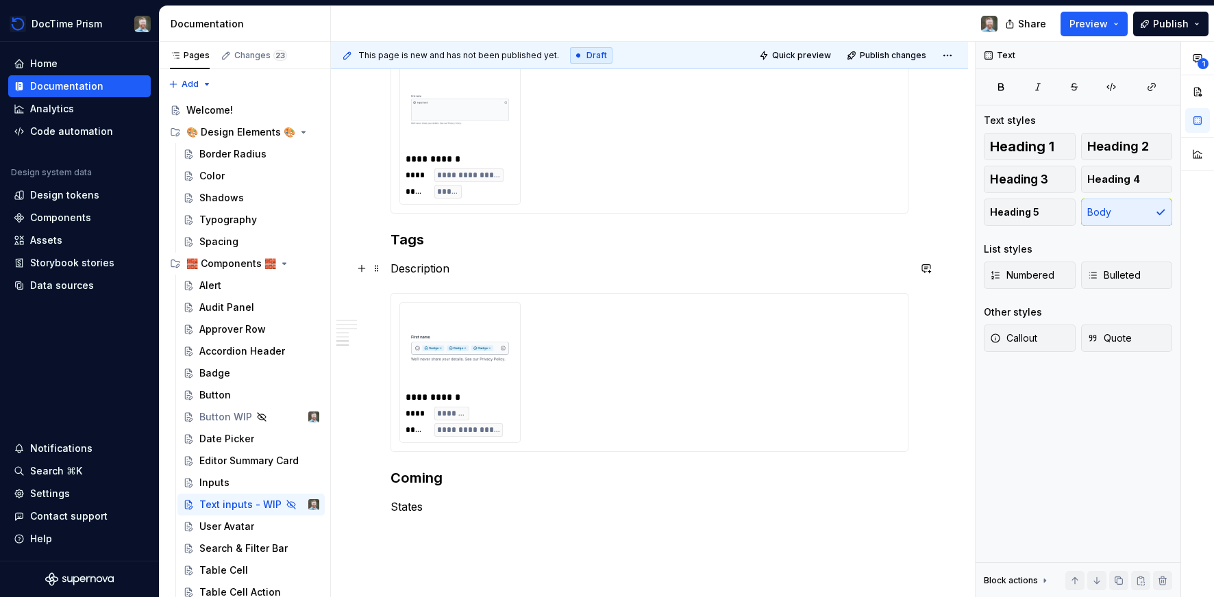
click at [428, 269] on p "Description" at bounding box center [649, 268] width 518 height 16
click at [431, 269] on p "Description" at bounding box center [649, 268] width 518 height 16
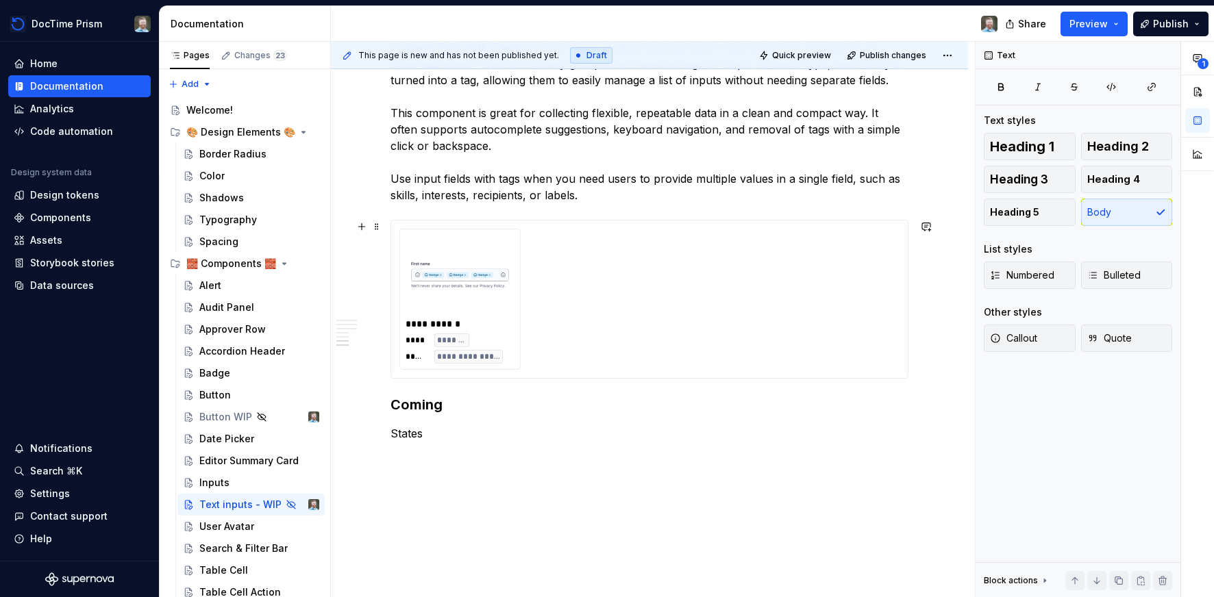
scroll to position [2193, 0]
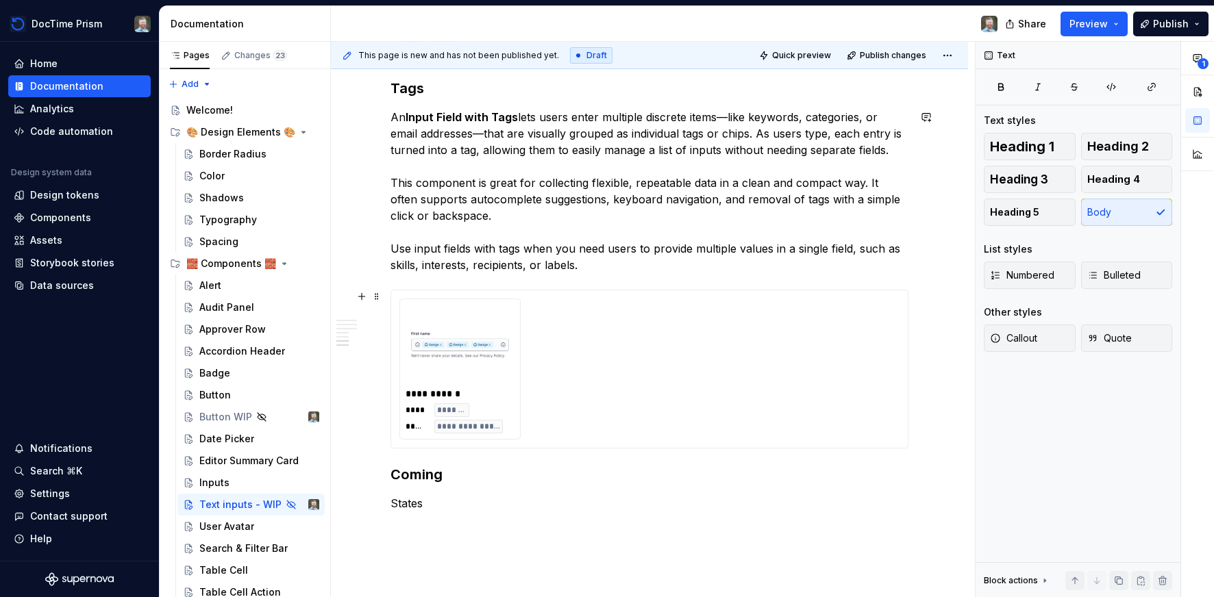
scroll to position [2217, 0]
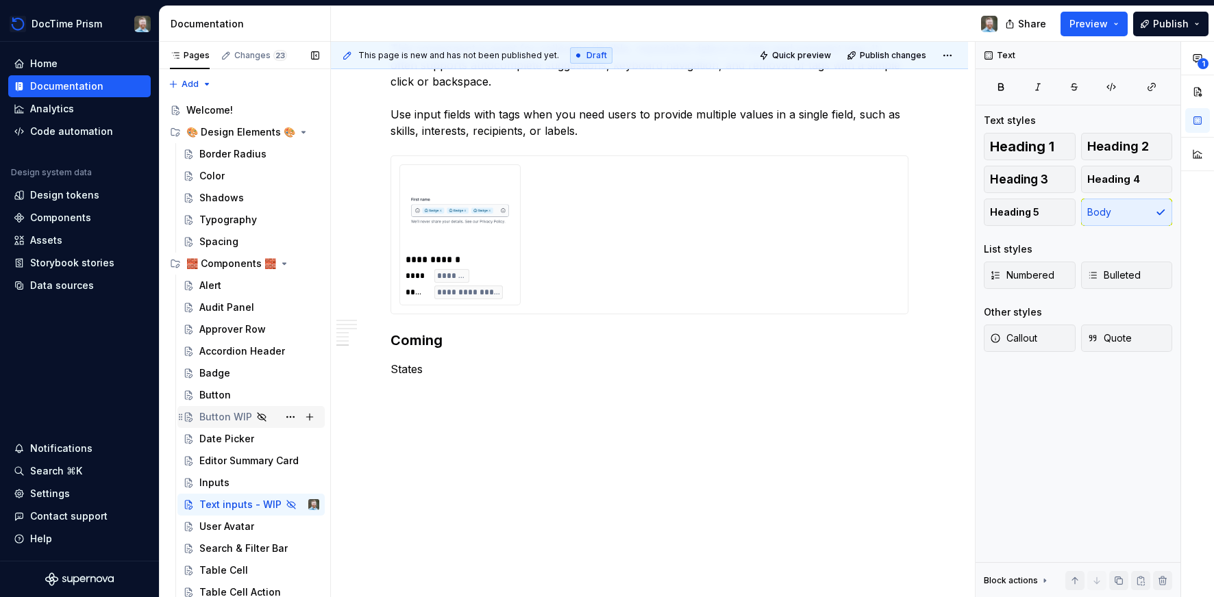
click at [245, 417] on div "Button WIP" at bounding box center [225, 417] width 53 height 14
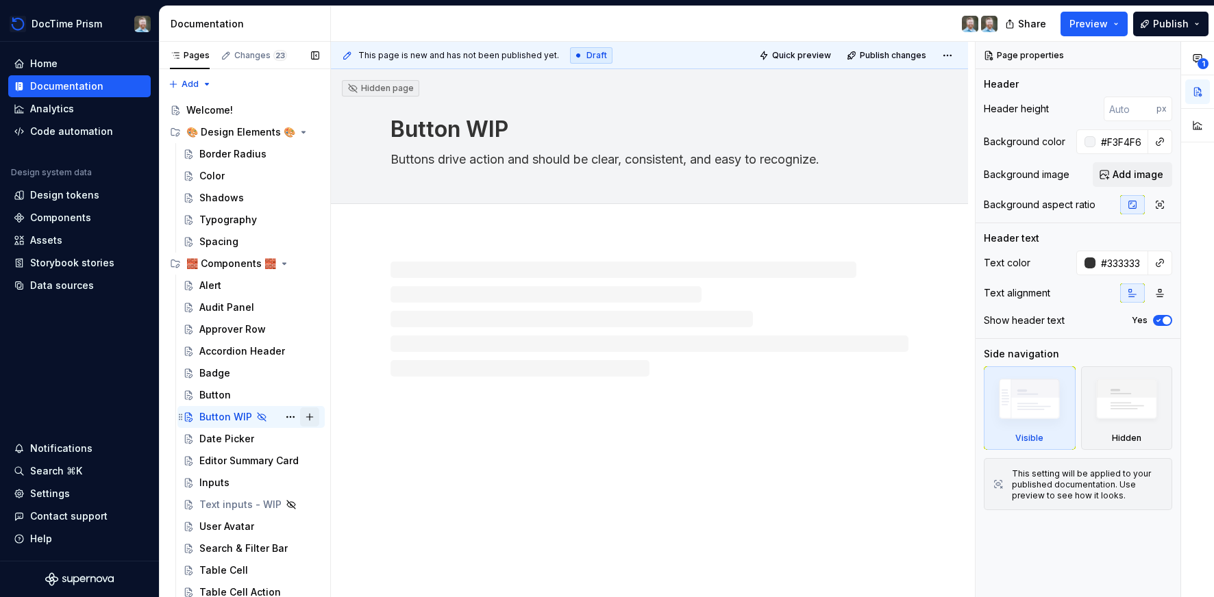
click at [300, 418] on button "Page tree" at bounding box center [309, 417] width 19 height 19
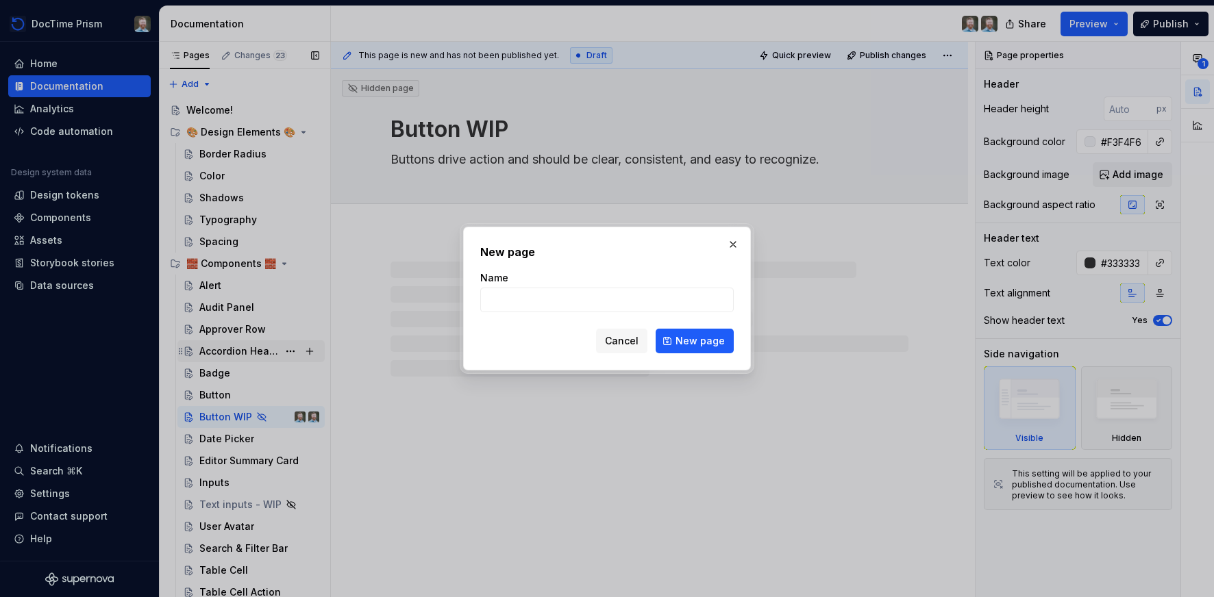
drag, startPoint x: 622, startPoint y: 341, endPoint x: 275, endPoint y: 344, distance: 347.3
click at [605, 339] on button "Cancel" at bounding box center [621, 341] width 51 height 25
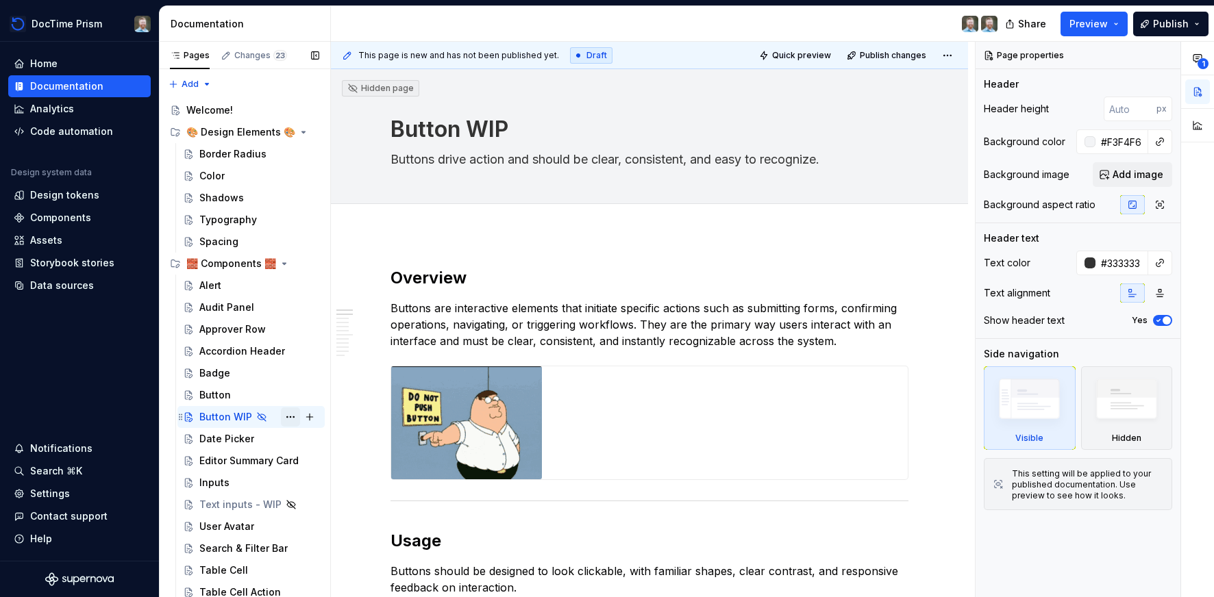
click at [284, 414] on button "Page tree" at bounding box center [290, 417] width 19 height 19
type textarea "*"
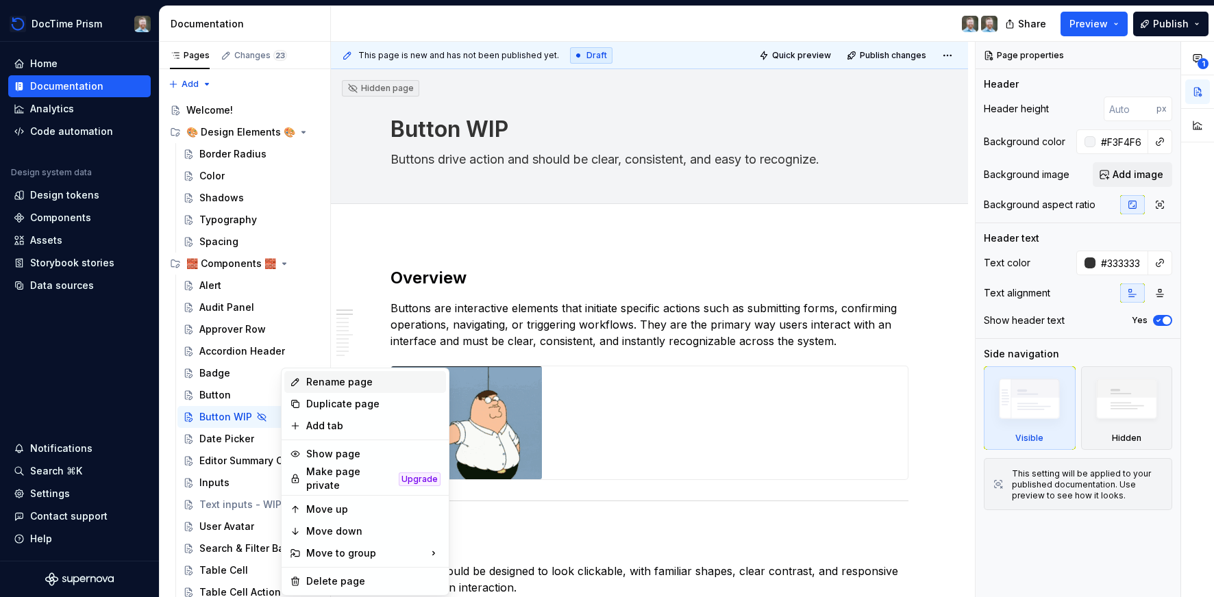
click at [333, 381] on div "Rename page" at bounding box center [373, 382] width 134 height 14
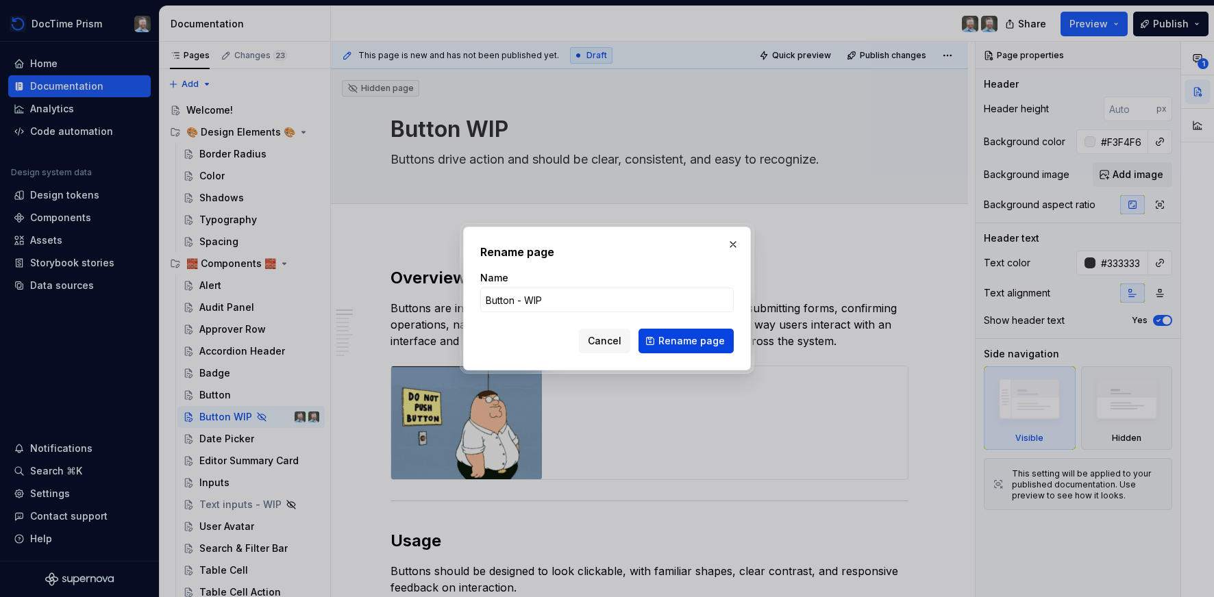
type input "Button - WIP"
click at [673, 345] on span "Rename page" at bounding box center [691, 341] width 66 height 14
type textarea "*"
type textarea "Button - WIP"
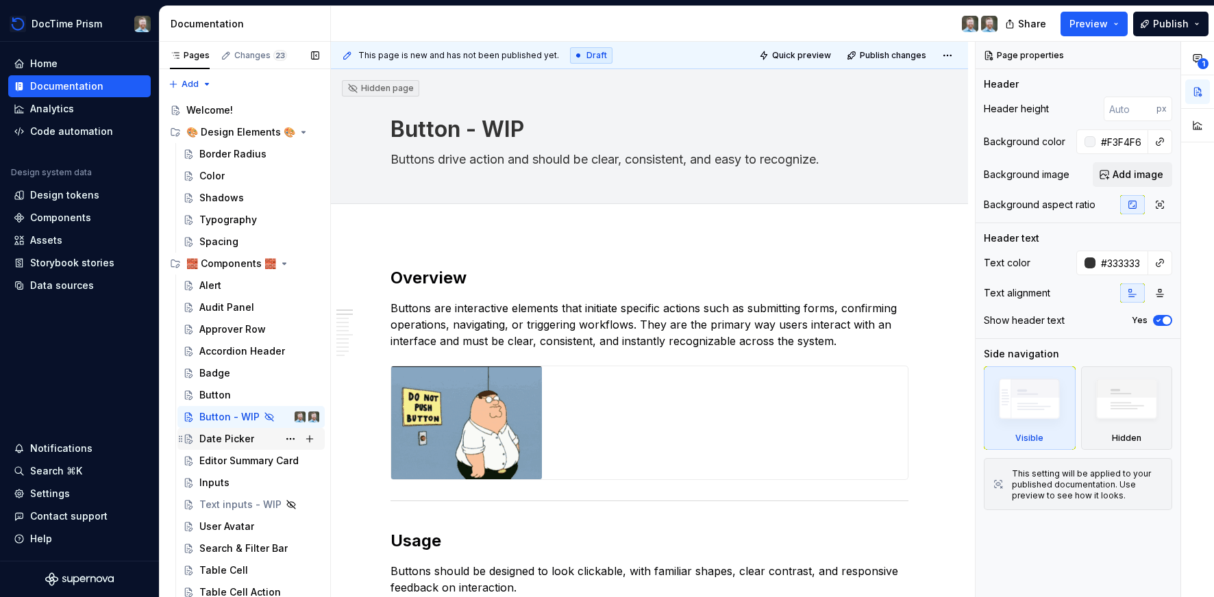
scroll to position [47, 0]
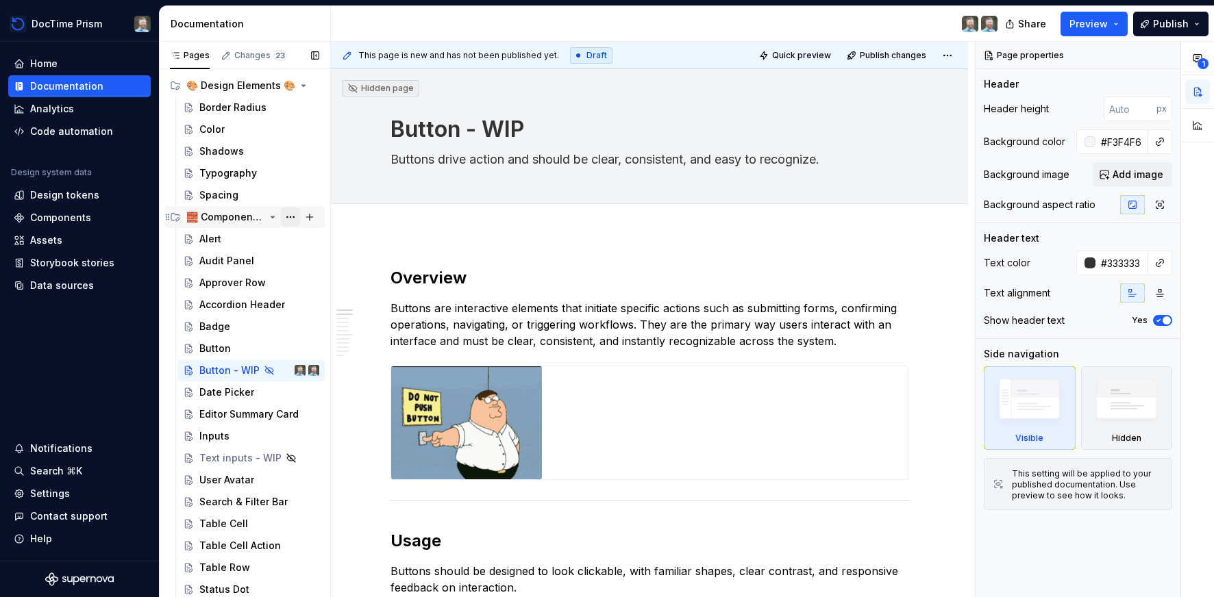
click at [293, 218] on button "Page tree" at bounding box center [290, 217] width 19 height 19
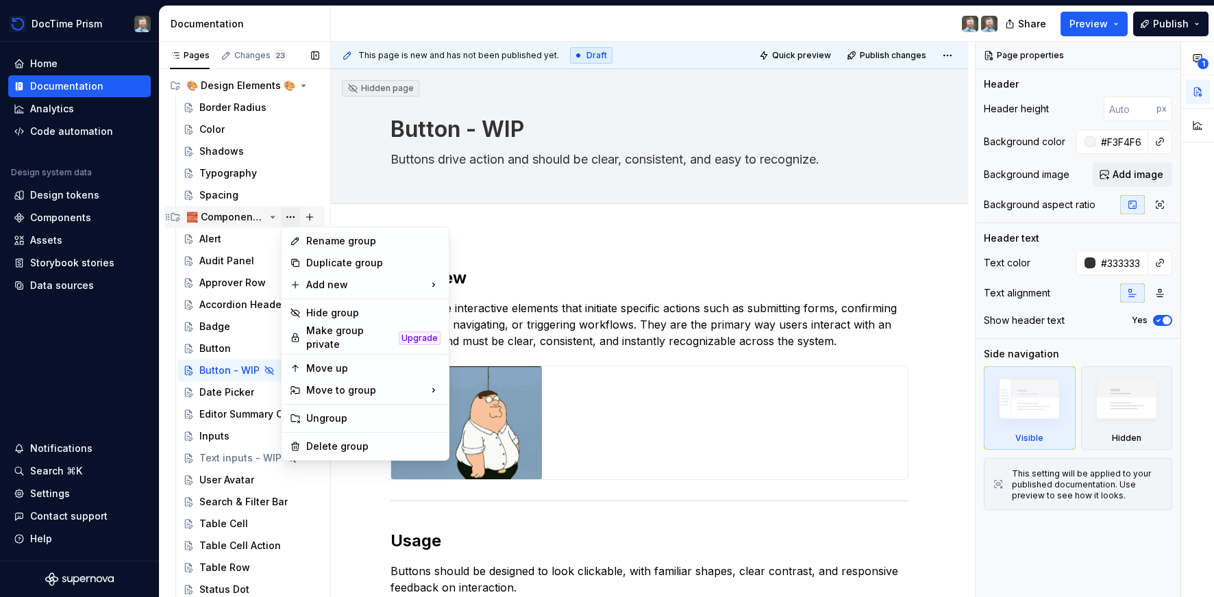
type textarea "*"
click at [482, 310] on div "New group" at bounding box center [515, 312] width 89 height 14
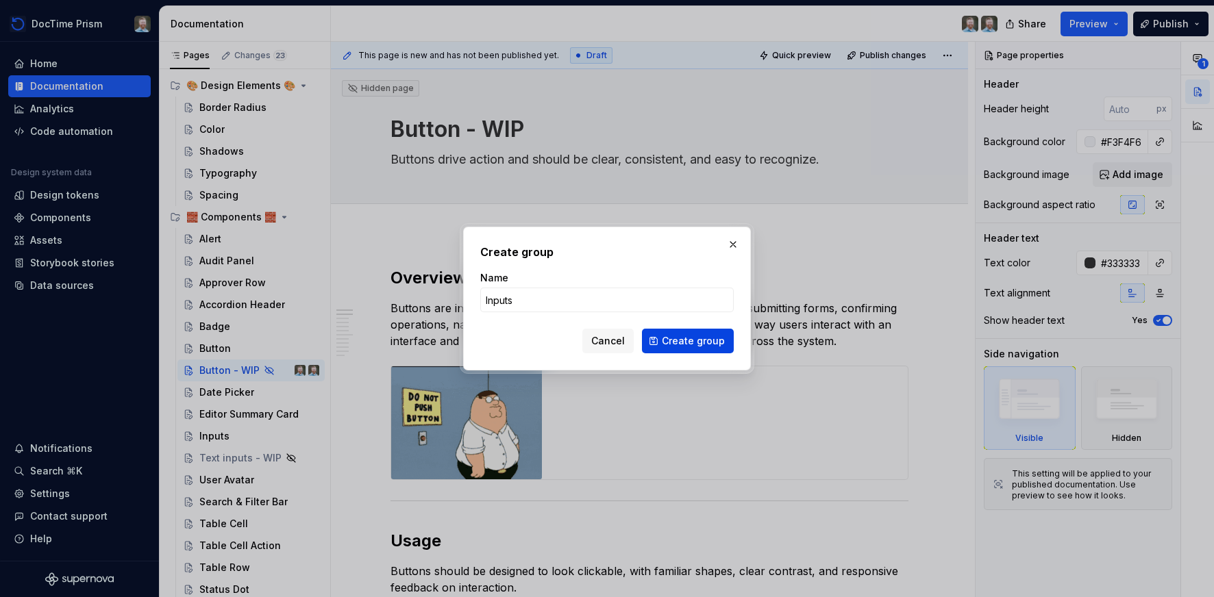
type input "Inputs"
click at [664, 341] on span "Create group" at bounding box center [693, 341] width 63 height 14
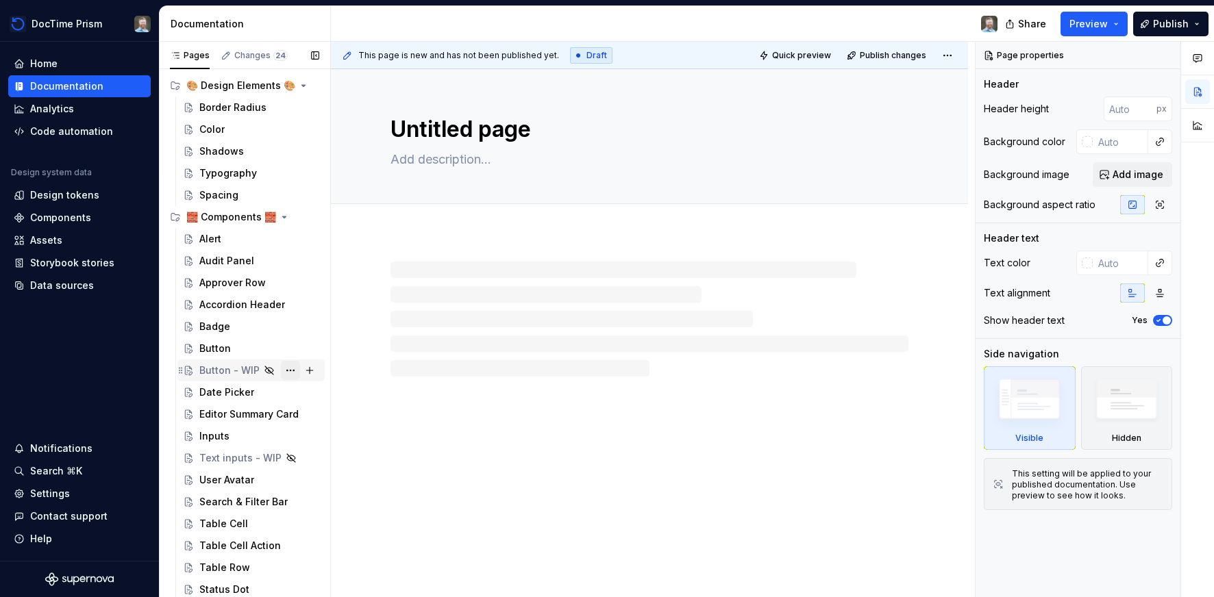
scroll to position [90, 0]
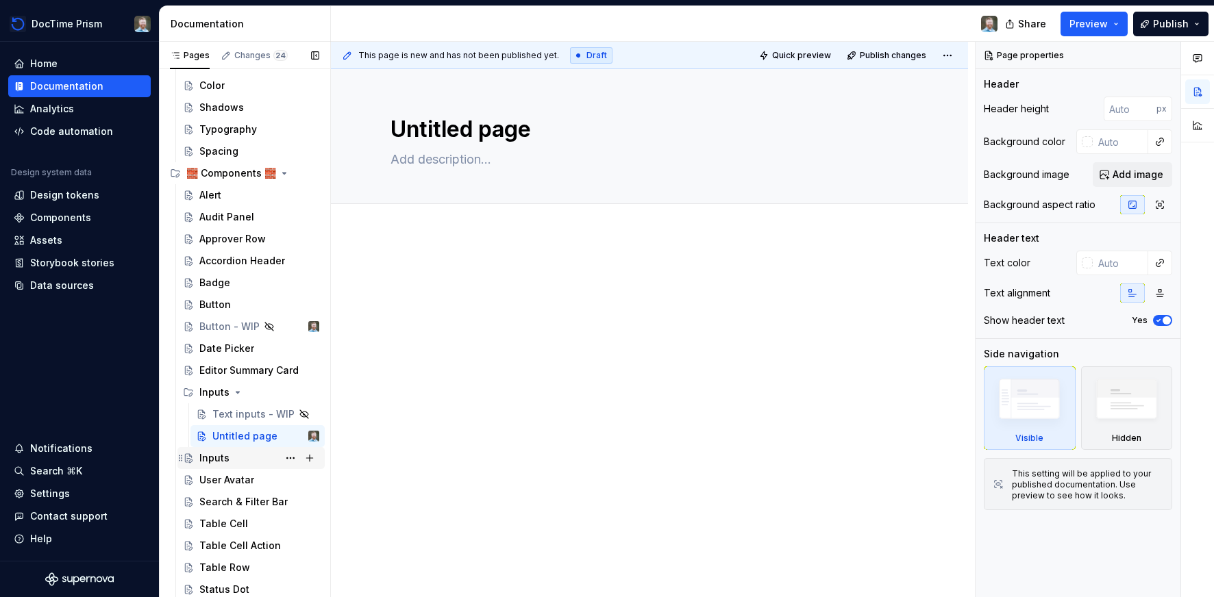
click at [244, 461] on div "Inputs" at bounding box center [259, 458] width 120 height 19
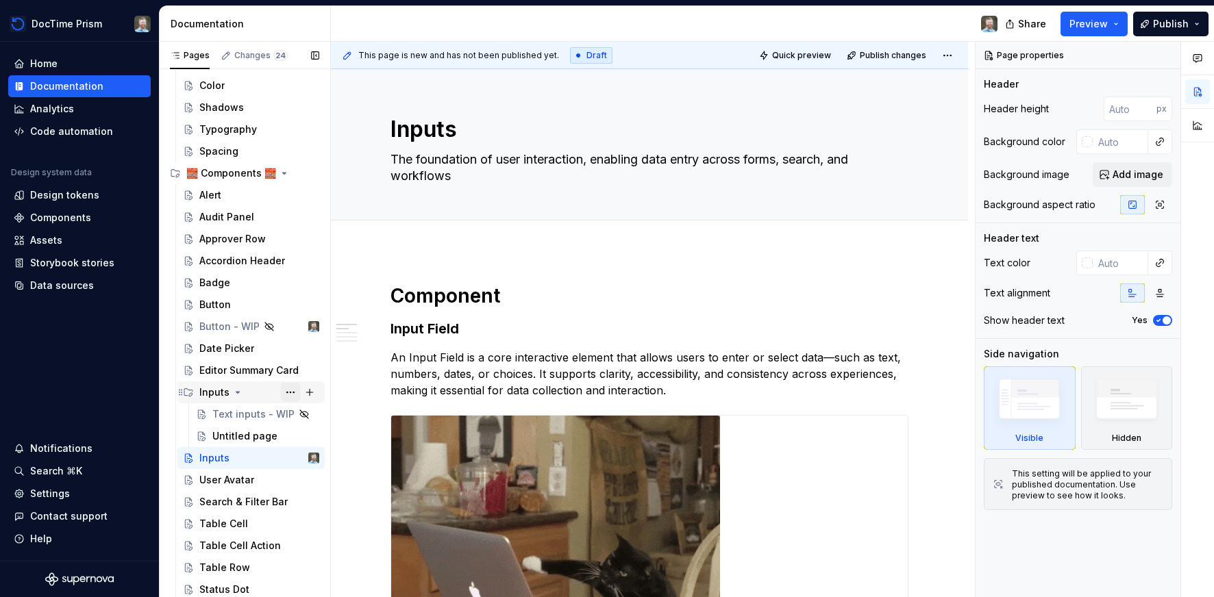
click at [289, 394] on button "Page tree" at bounding box center [290, 392] width 19 height 19
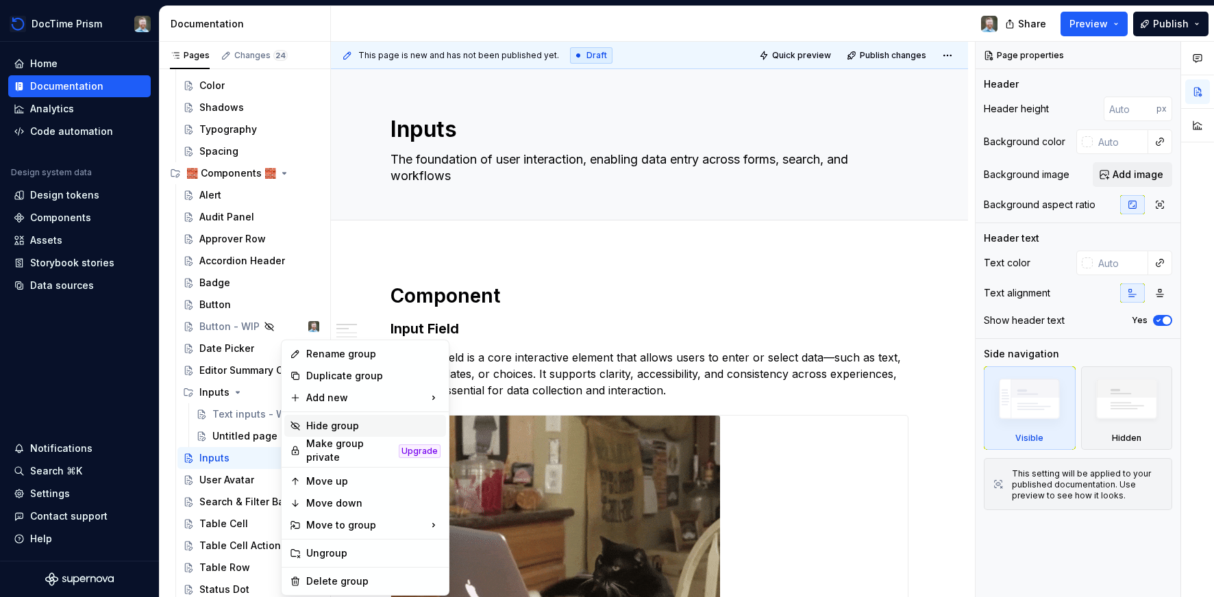
click at [335, 427] on div "Hide group" at bounding box center [373, 426] width 134 height 14
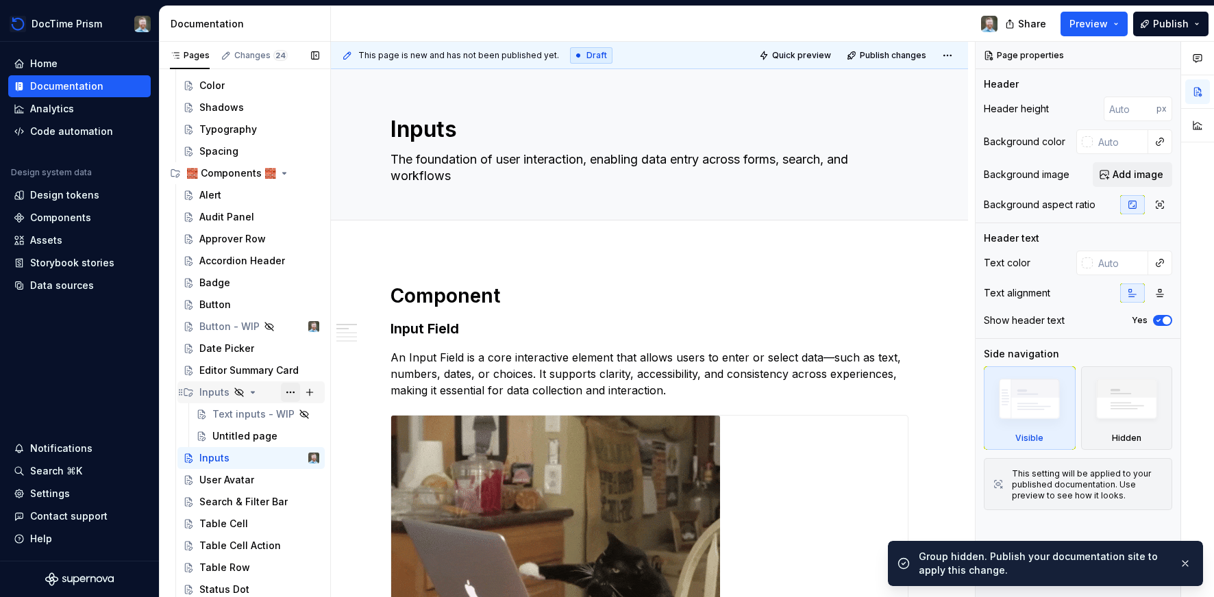
click at [287, 393] on button "Page tree" at bounding box center [290, 392] width 19 height 19
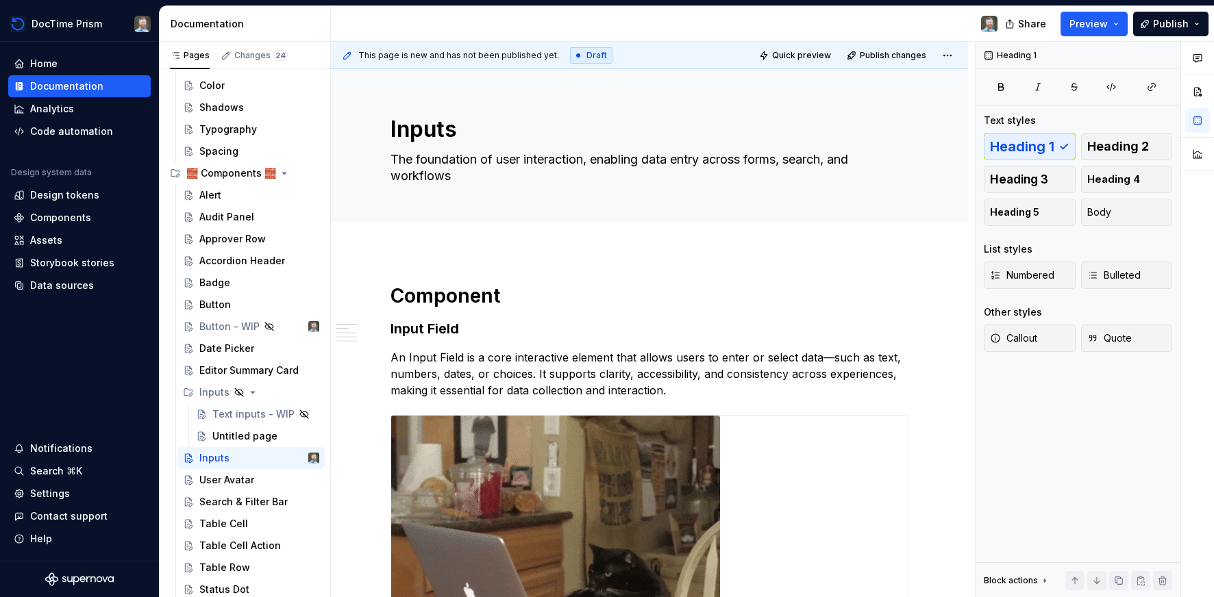
click at [561, 291] on html "DocTime Prism Home Documentation Analytics Code automation Design system data D…" at bounding box center [607, 298] width 1214 height 597
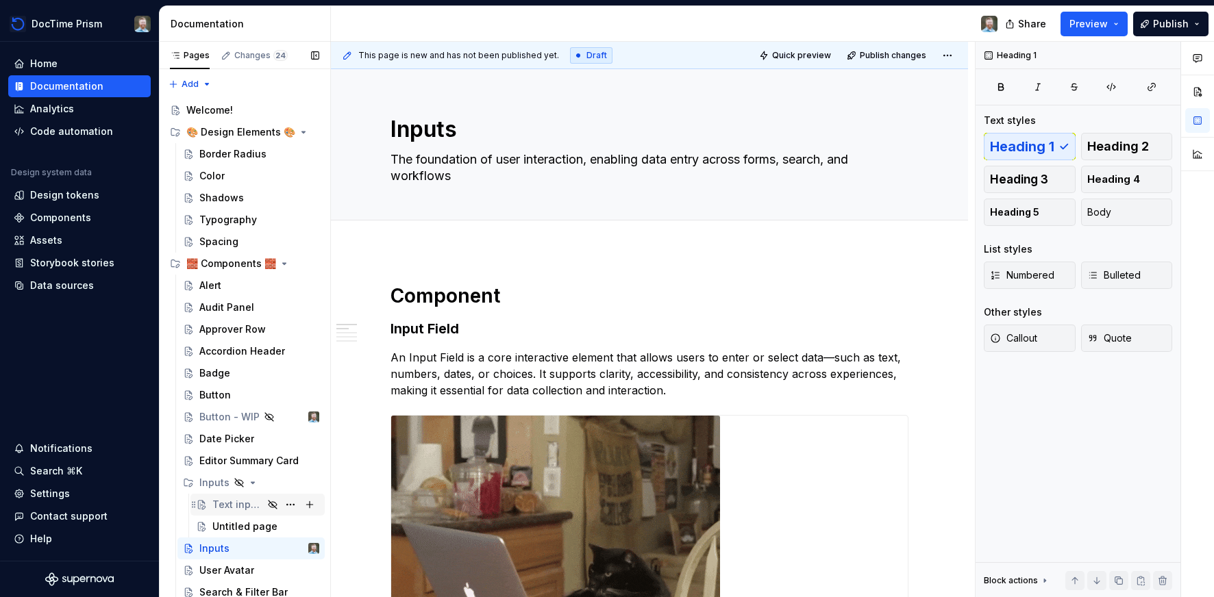
scroll to position [90, 0]
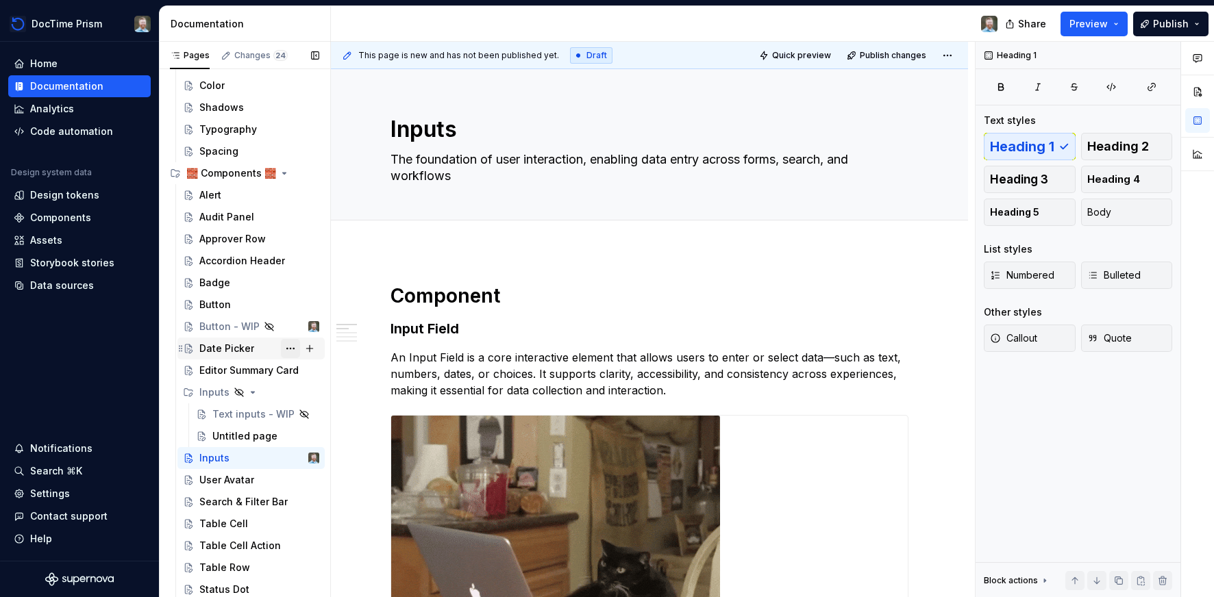
click at [293, 347] on button "Page tree" at bounding box center [290, 348] width 19 height 19
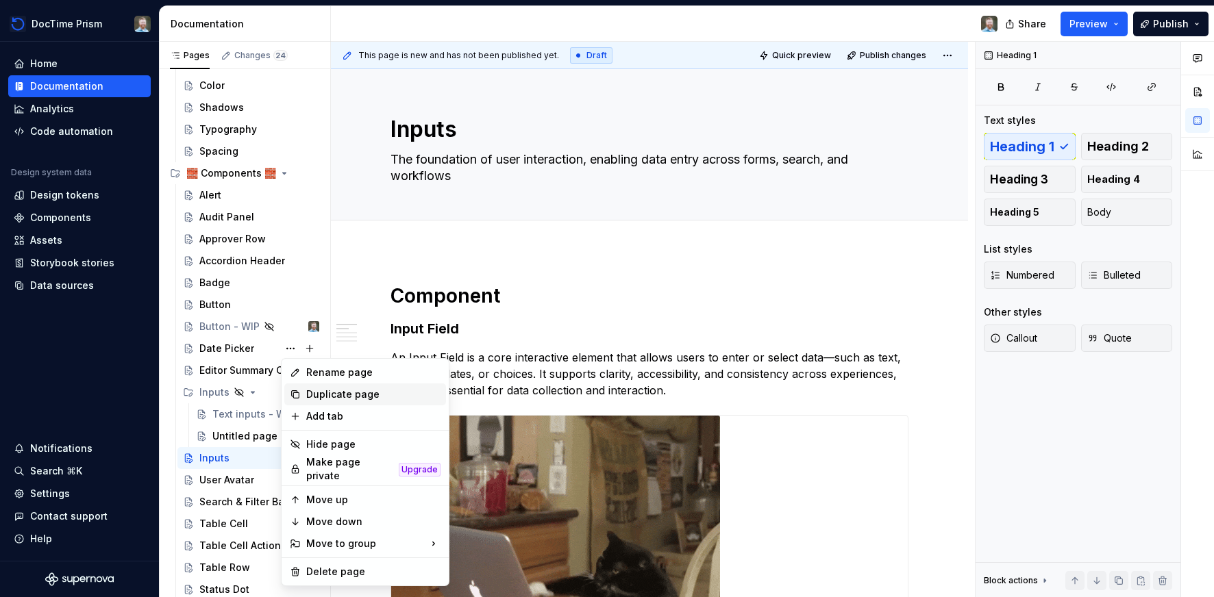
click at [313, 392] on div "Duplicate page" at bounding box center [373, 395] width 134 height 14
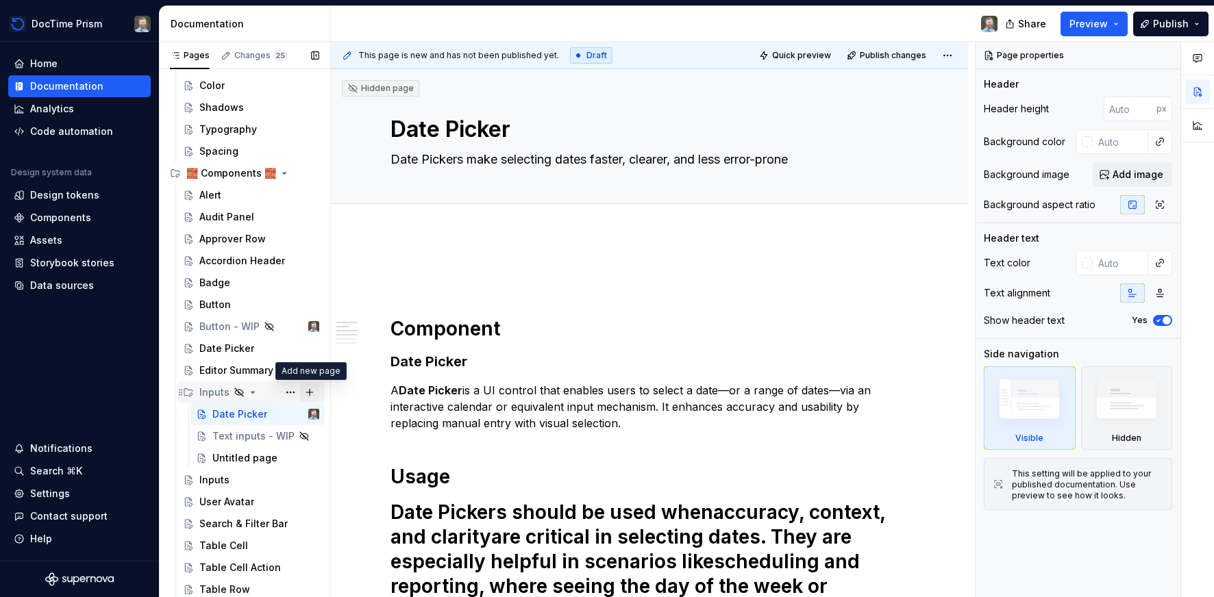
click at [308, 393] on button "Page tree" at bounding box center [309, 392] width 19 height 19
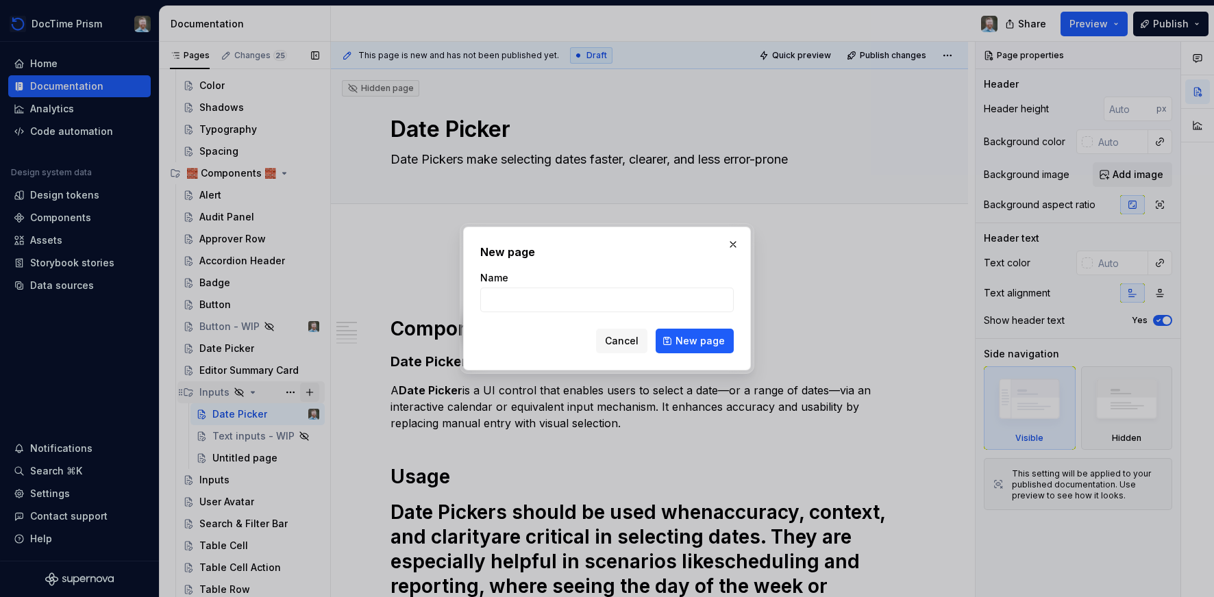
type textarea "*"
type input "Dropdowns"
type textarea "*"
type input "Dropdown menu"
click at [676, 338] on button "New page" at bounding box center [695, 341] width 78 height 25
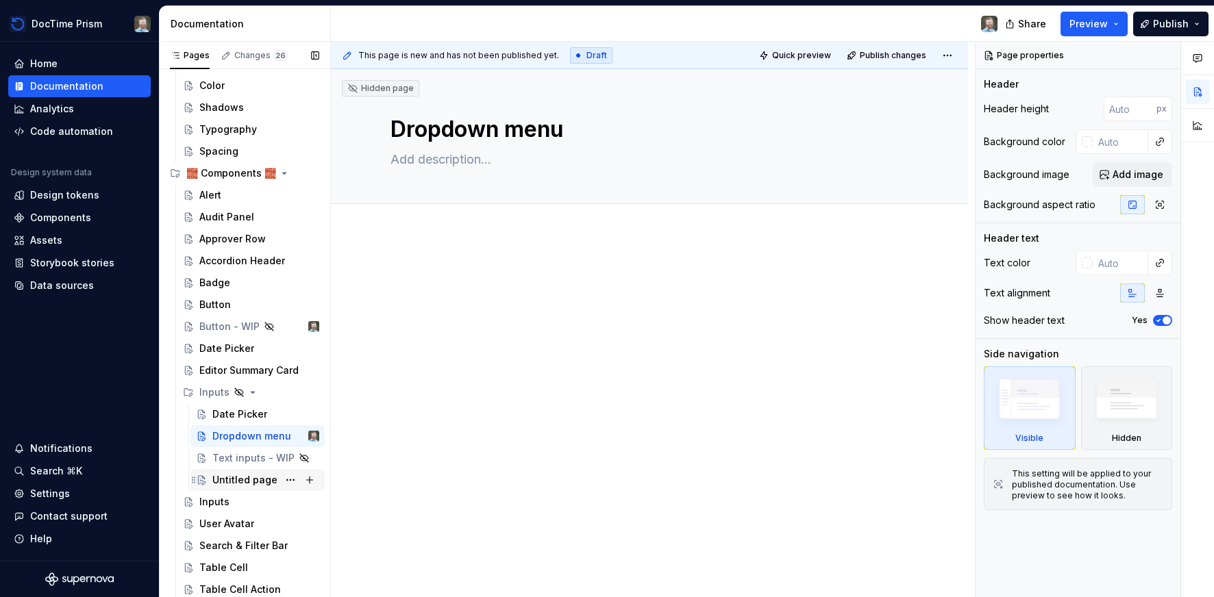
click at [233, 482] on div "Untitled page" at bounding box center [244, 480] width 65 height 14
click at [286, 477] on button "Page tree" at bounding box center [290, 480] width 19 height 19
type textarea "*"
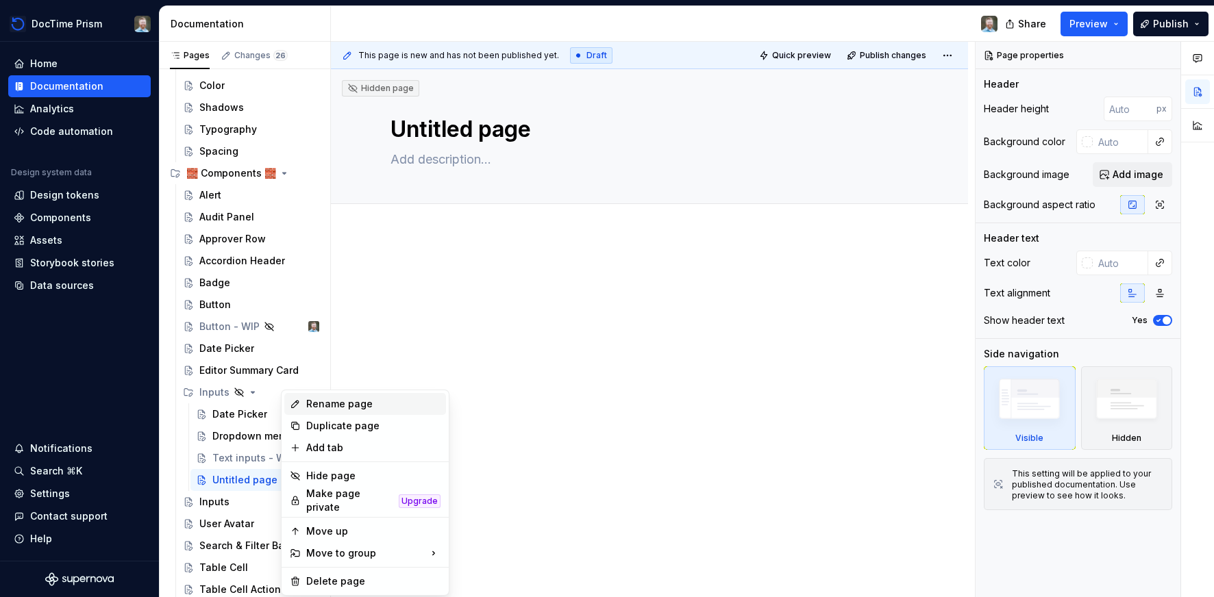
click at [322, 403] on div "Rename page" at bounding box center [373, 404] width 134 height 14
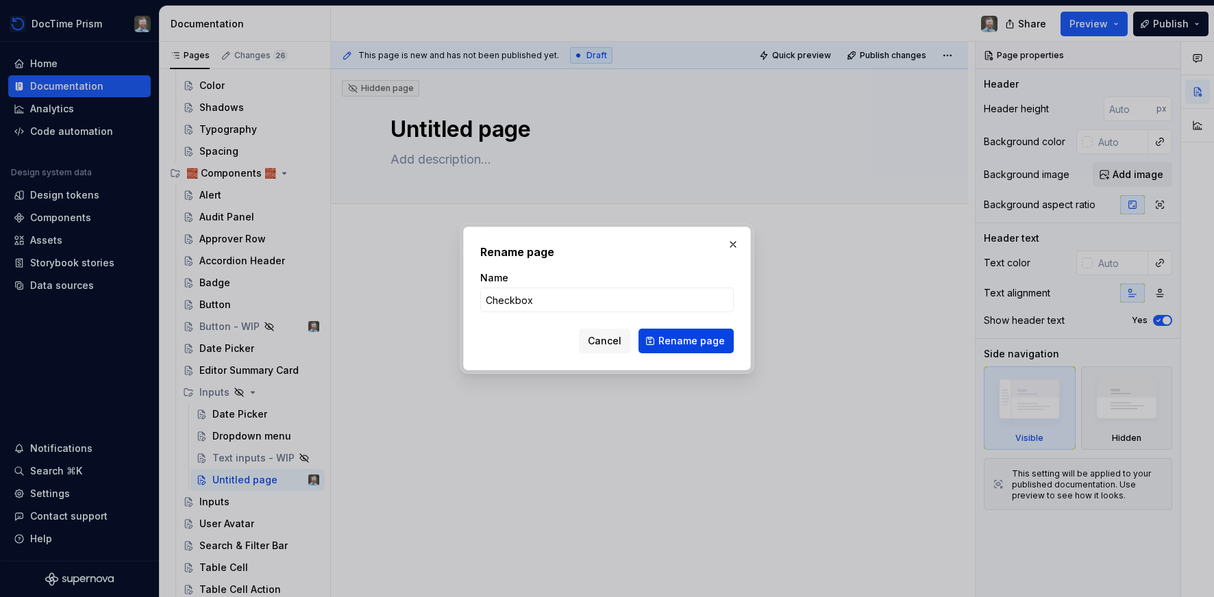
type input "Checkbox"
click at [681, 338] on span "Rename page" at bounding box center [691, 341] width 66 height 14
type textarea "*"
type textarea "Checkbox"
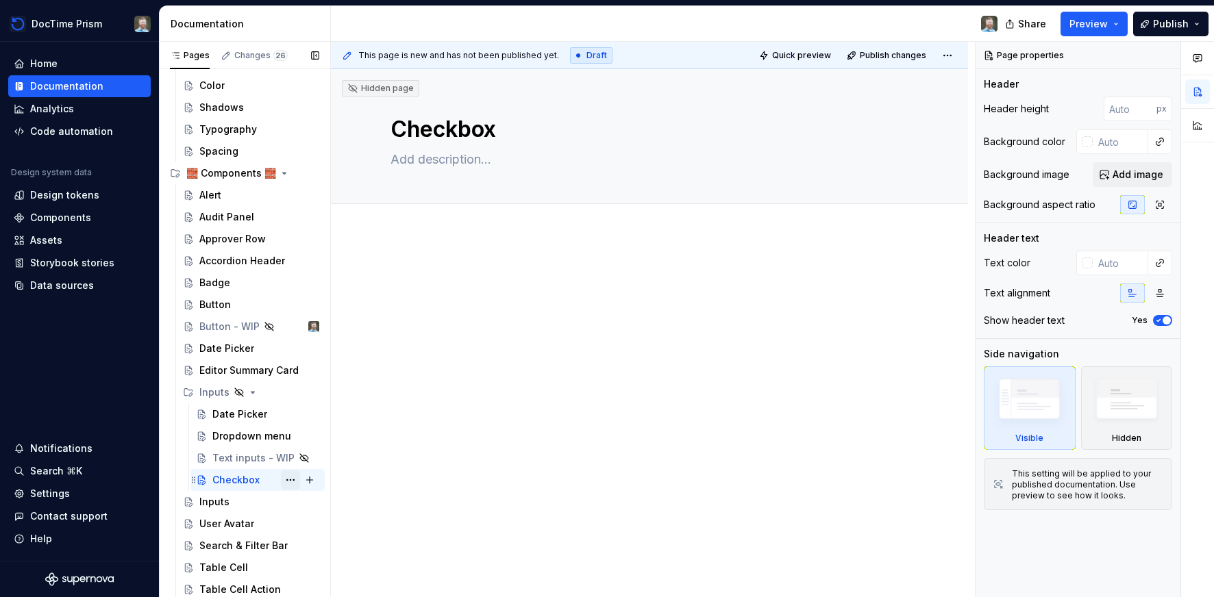
click at [290, 480] on button "Page tree" at bounding box center [290, 480] width 19 height 19
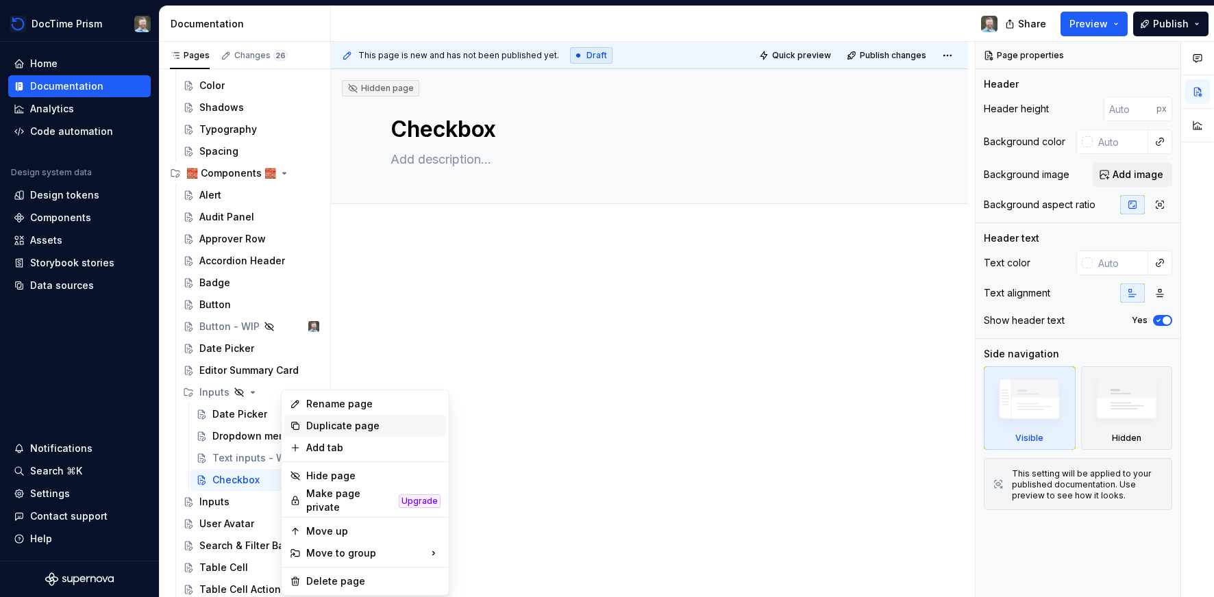
click at [328, 427] on div "Duplicate page" at bounding box center [373, 426] width 134 height 14
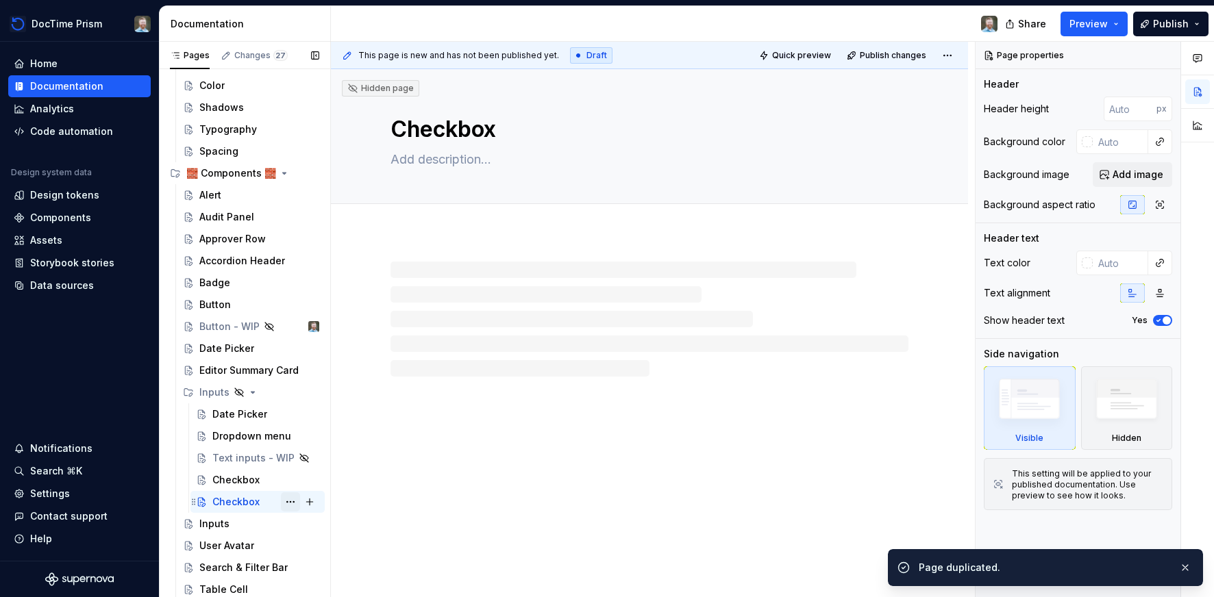
click at [288, 501] on button "Page tree" at bounding box center [290, 502] width 19 height 19
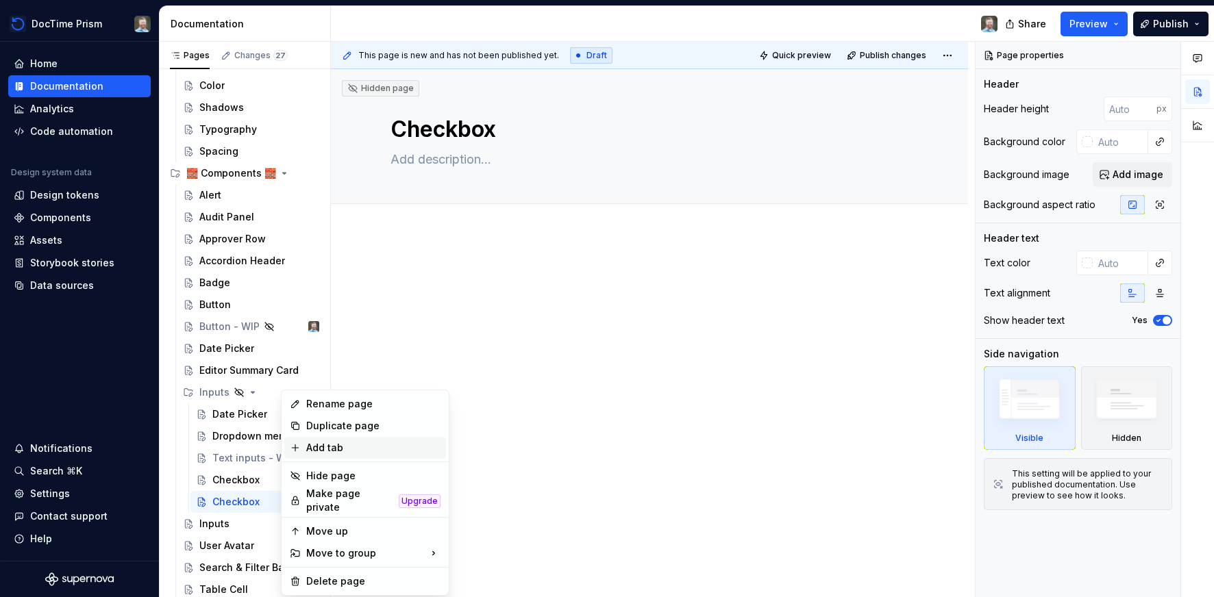
type textarea "*"
click at [328, 403] on div "Rename page" at bounding box center [373, 404] width 134 height 14
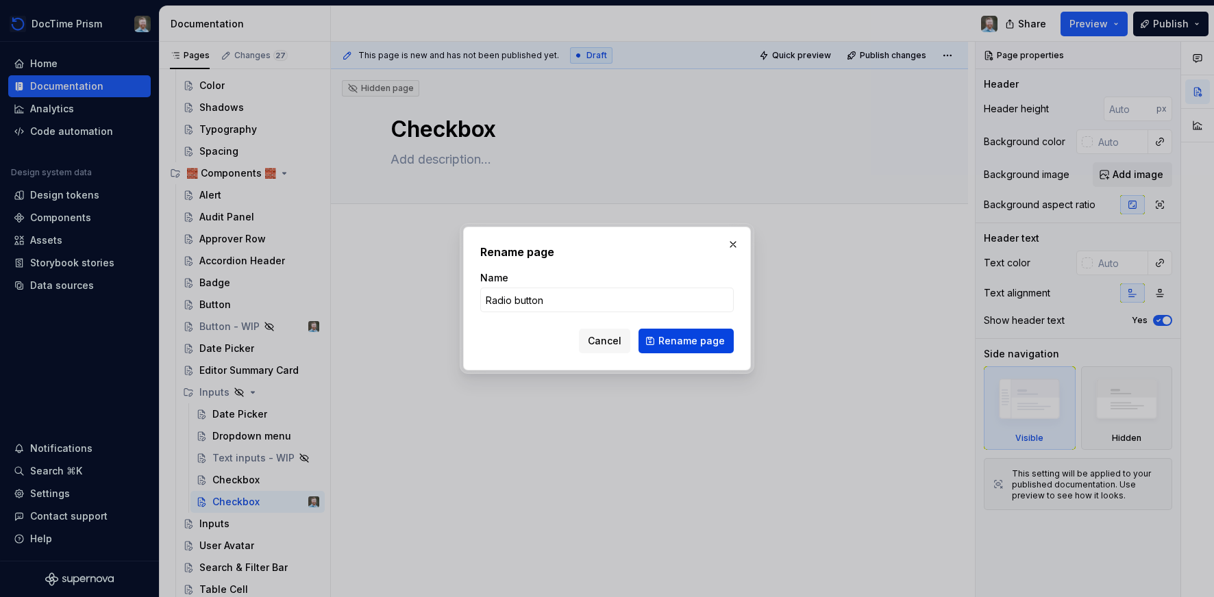
type input "Radio button"
click at [705, 339] on span "Rename page" at bounding box center [691, 341] width 66 height 14
type textarea "*"
type textarea "Radio button"
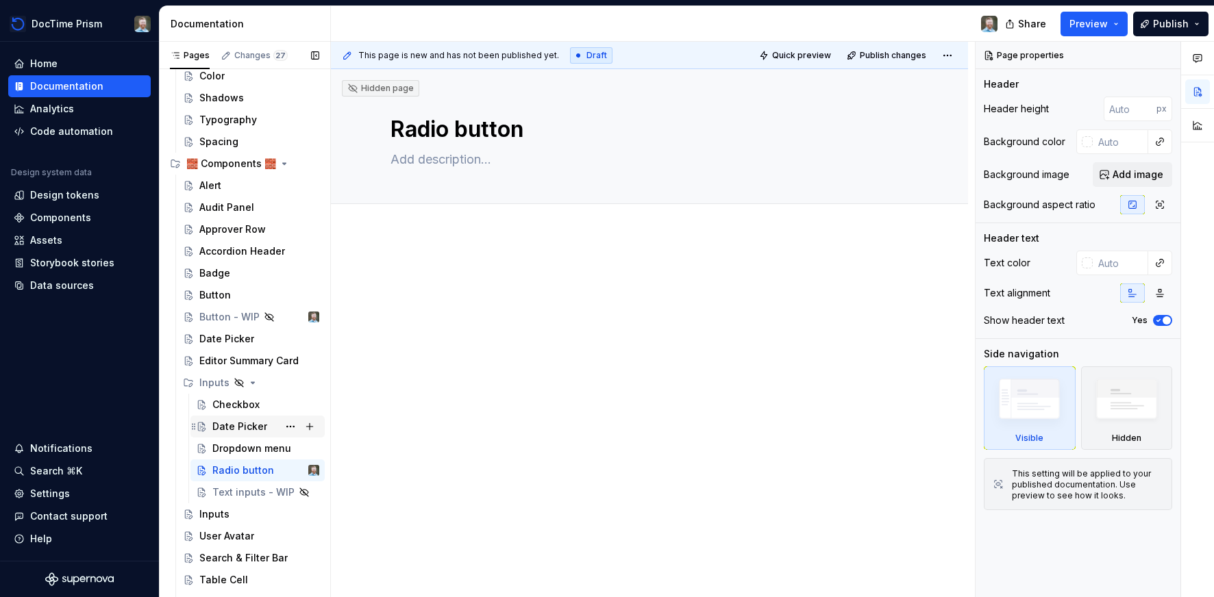
scroll to position [103, 0]
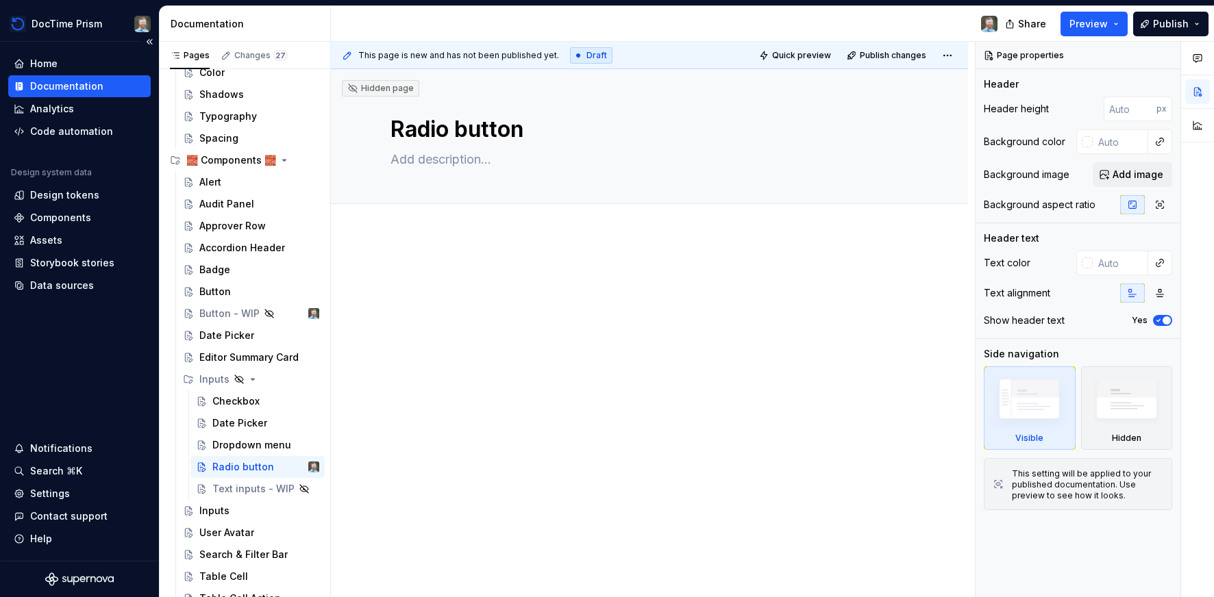
type textarea "*"
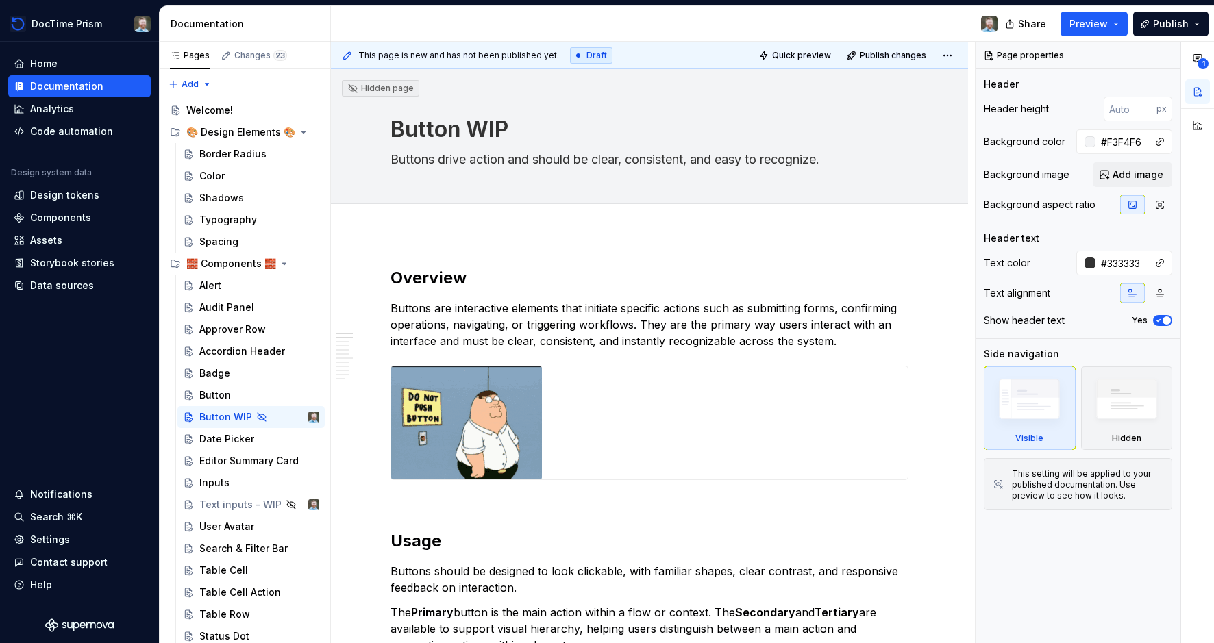
type textarea "*"
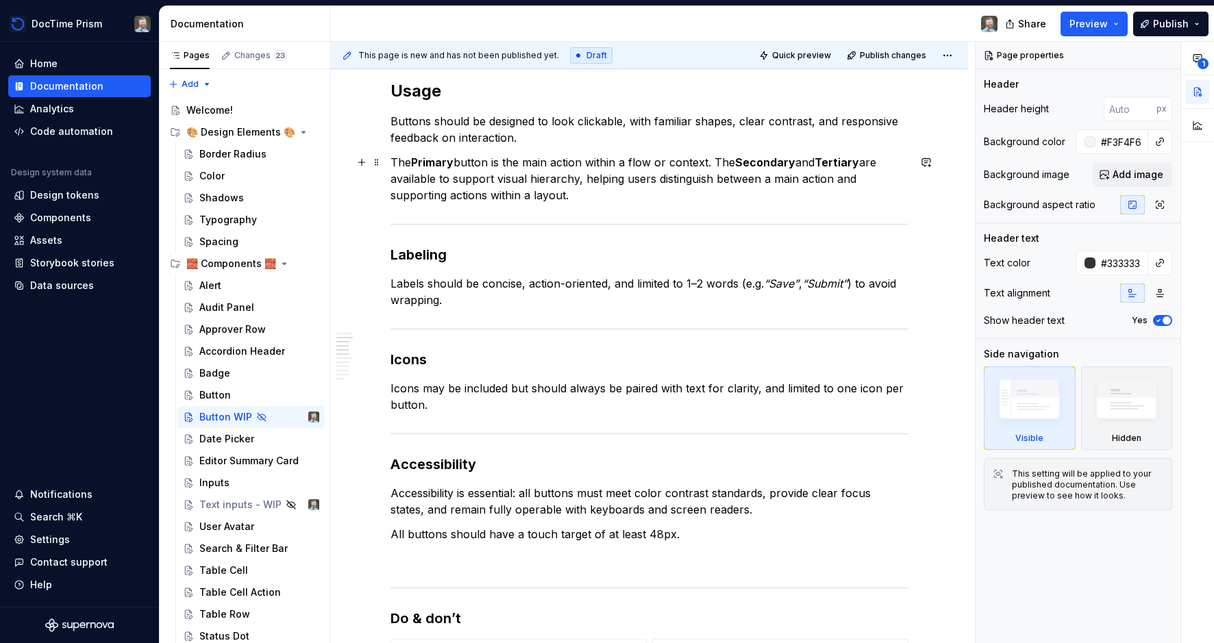
scroll to position [461, 0]
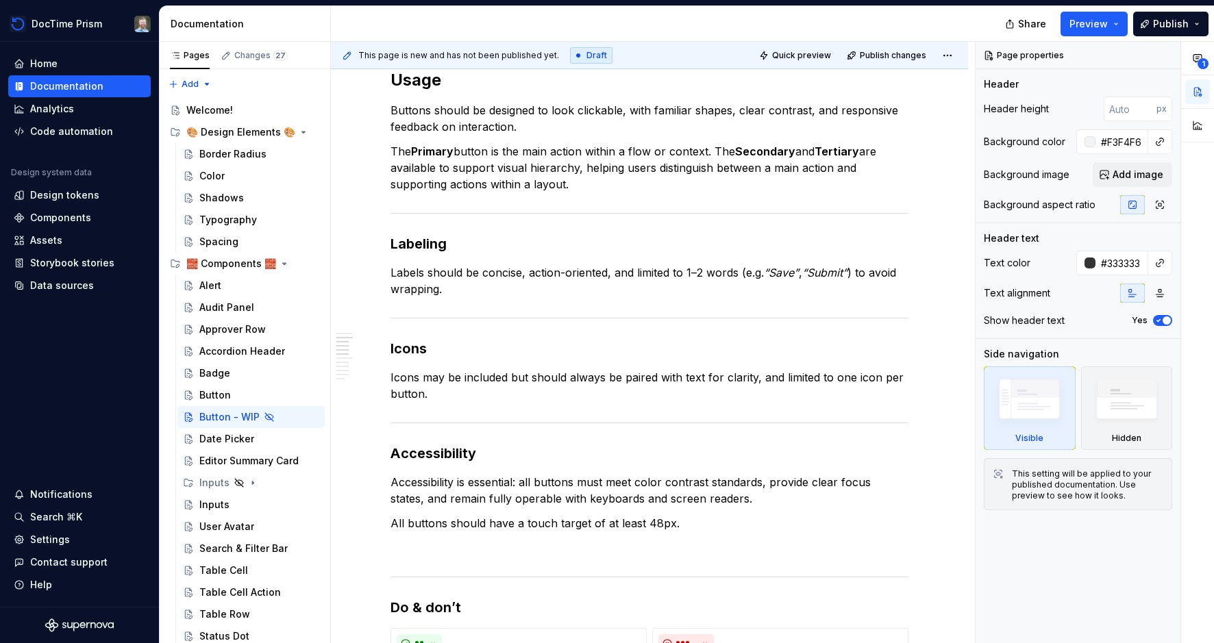
type textarea "*"
